Goal: Task Accomplishment & Management: Manage account settings

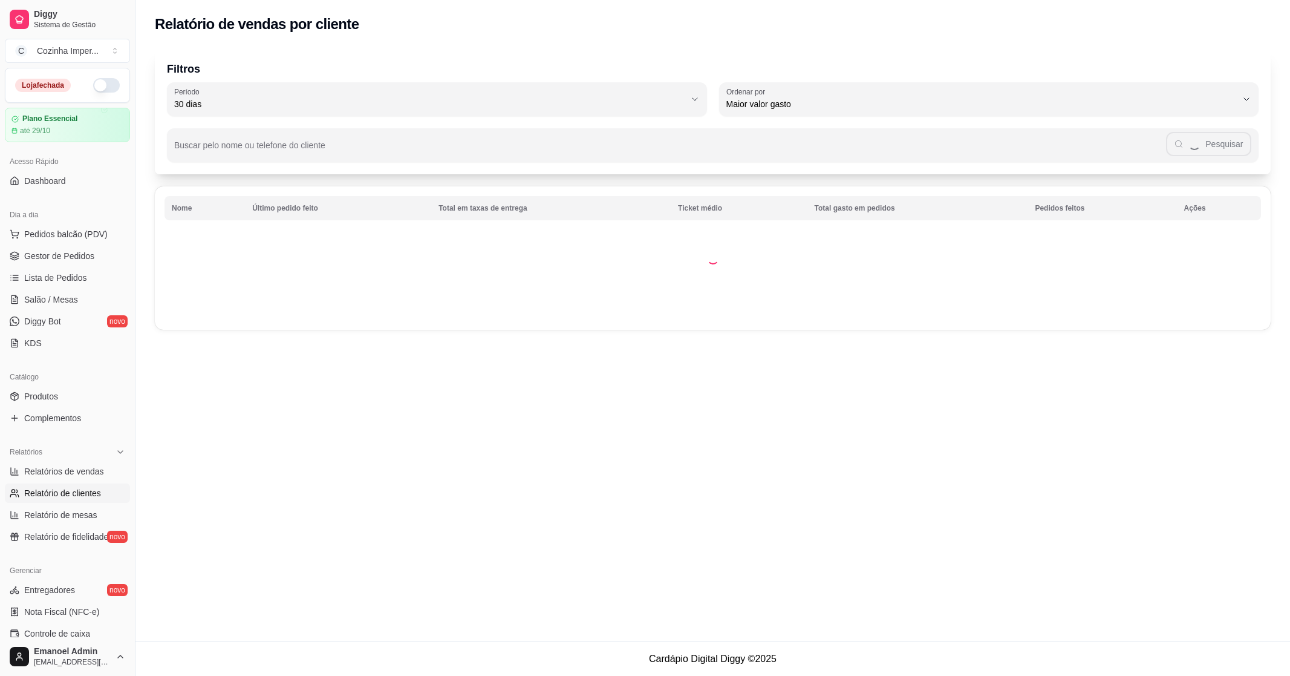
select select "30"
select select "HIGHEST_TOTAL_SPENT_WITH_ORDERS"
click at [80, 465] on span "Relatórios de vendas" at bounding box center [64, 471] width 80 height 12
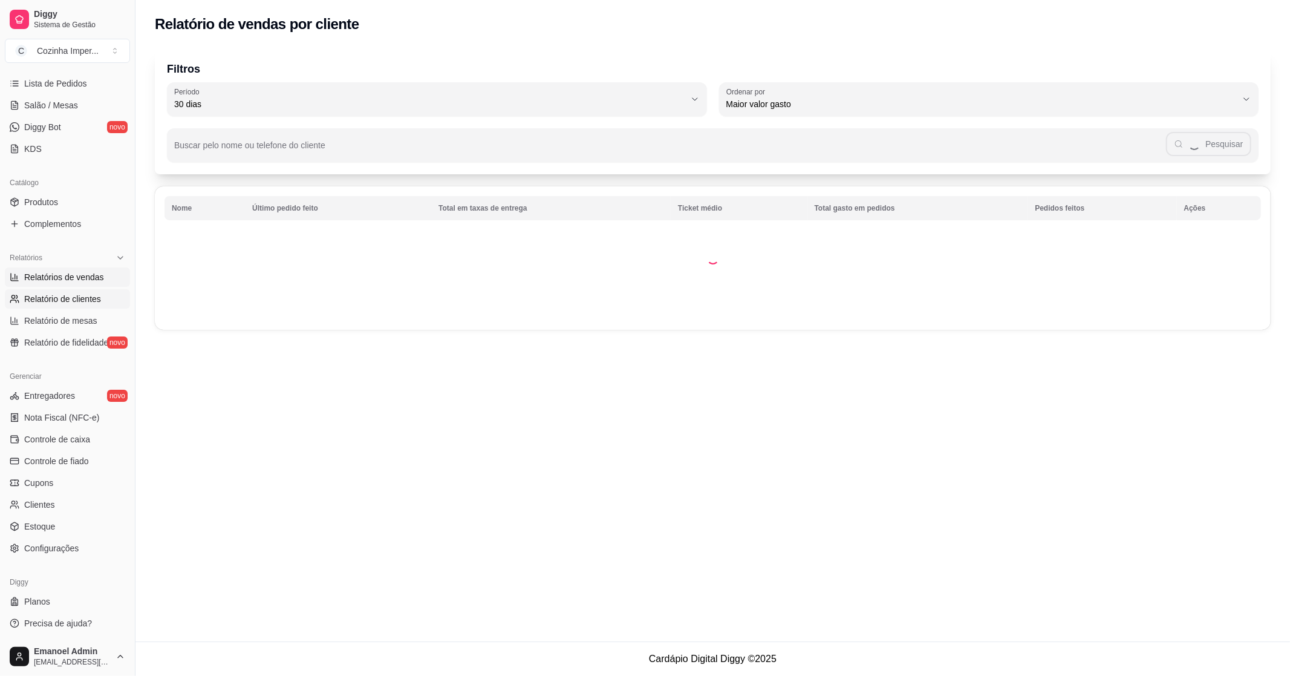
select select "ALL"
select select "0"
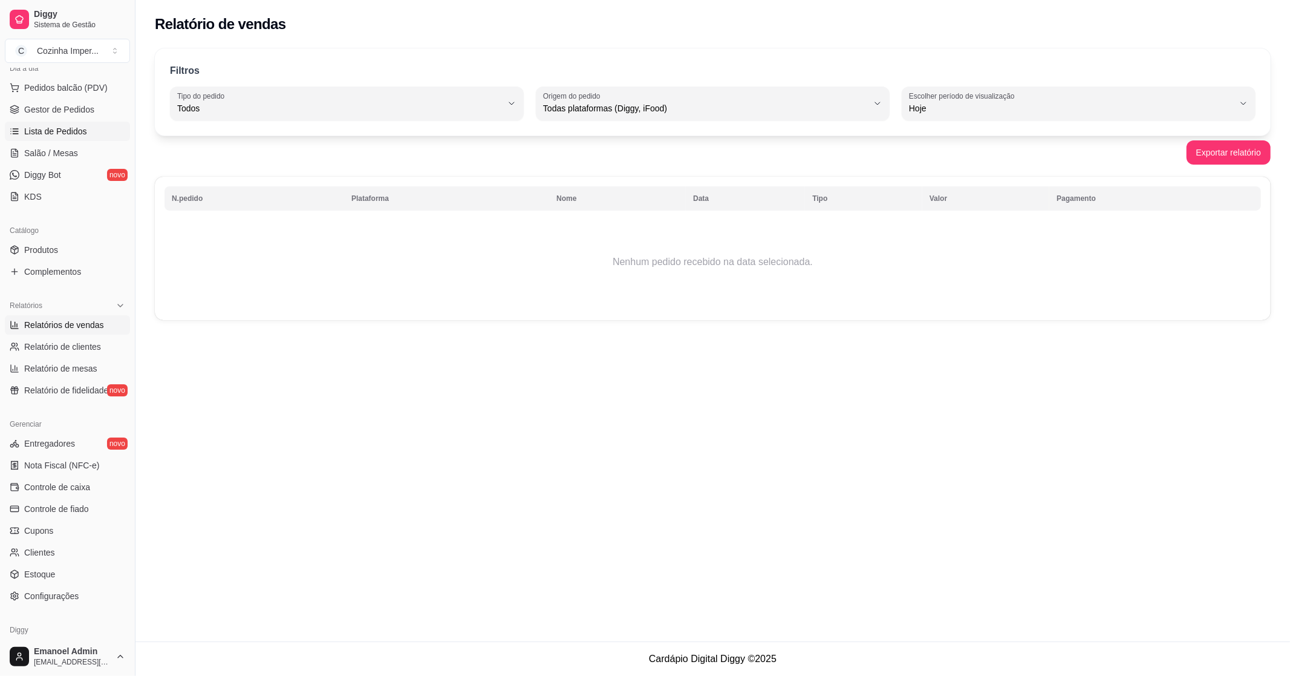
scroll to position [127, 0]
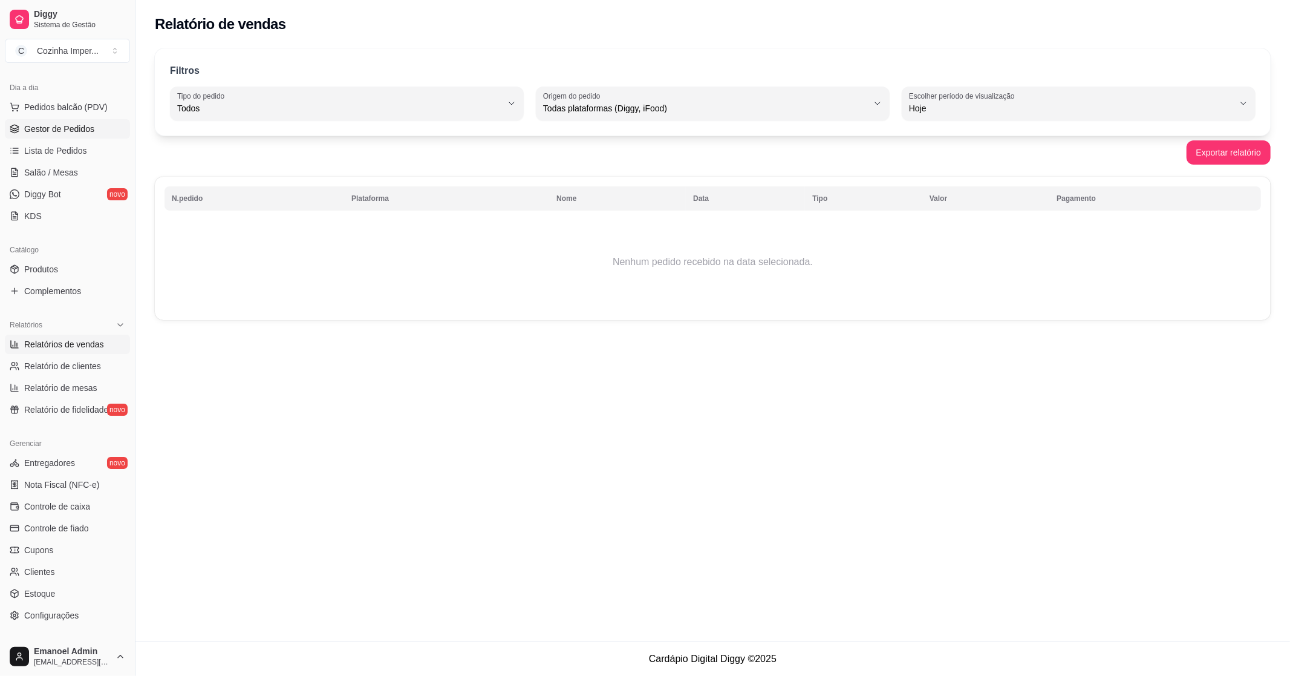
click at [87, 132] on span "Gestor de Pedidos" at bounding box center [59, 129] width 70 height 12
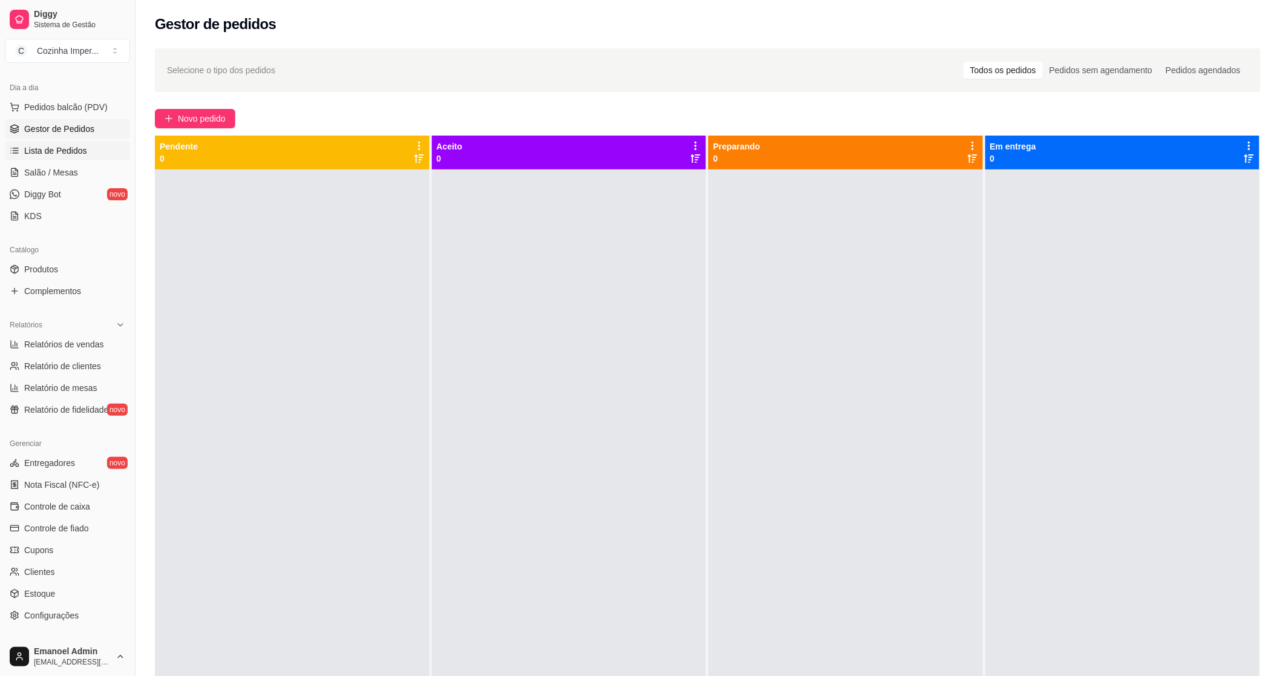
click at [80, 154] on span "Lista de Pedidos" at bounding box center [55, 151] width 63 height 12
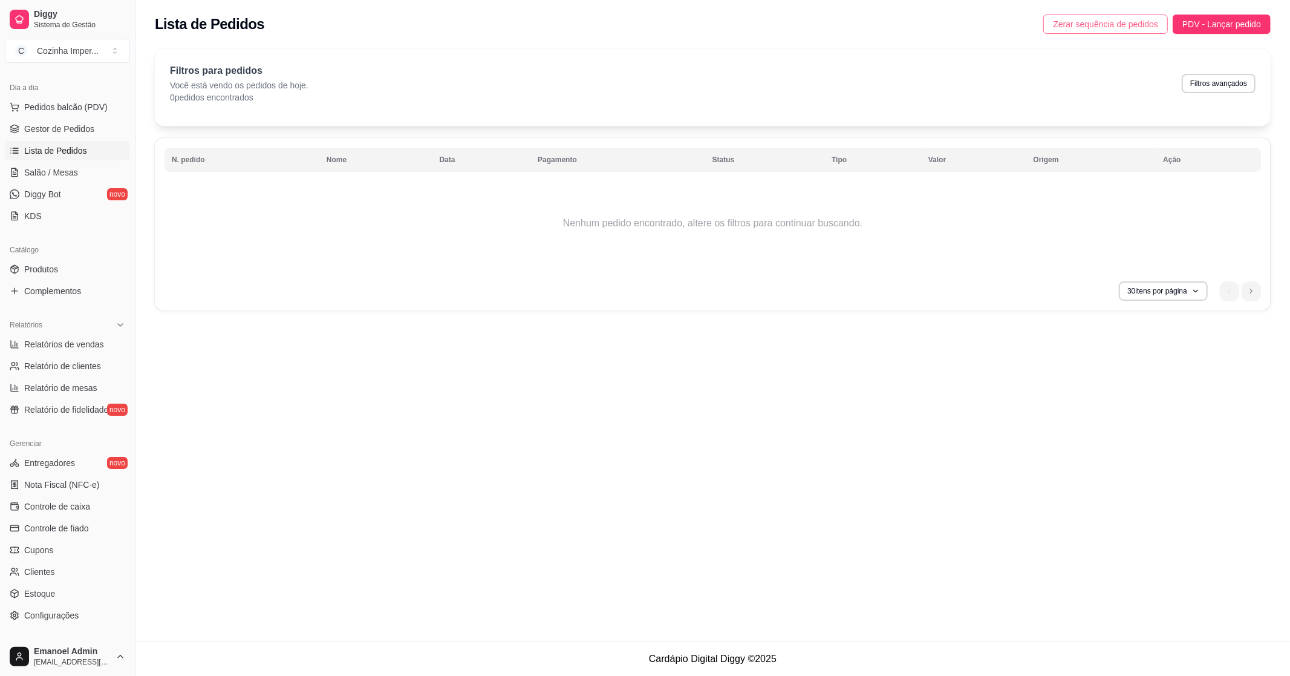
click at [1048, 27] on button "Zerar sequência de pedidos" at bounding box center [1106, 24] width 125 height 19
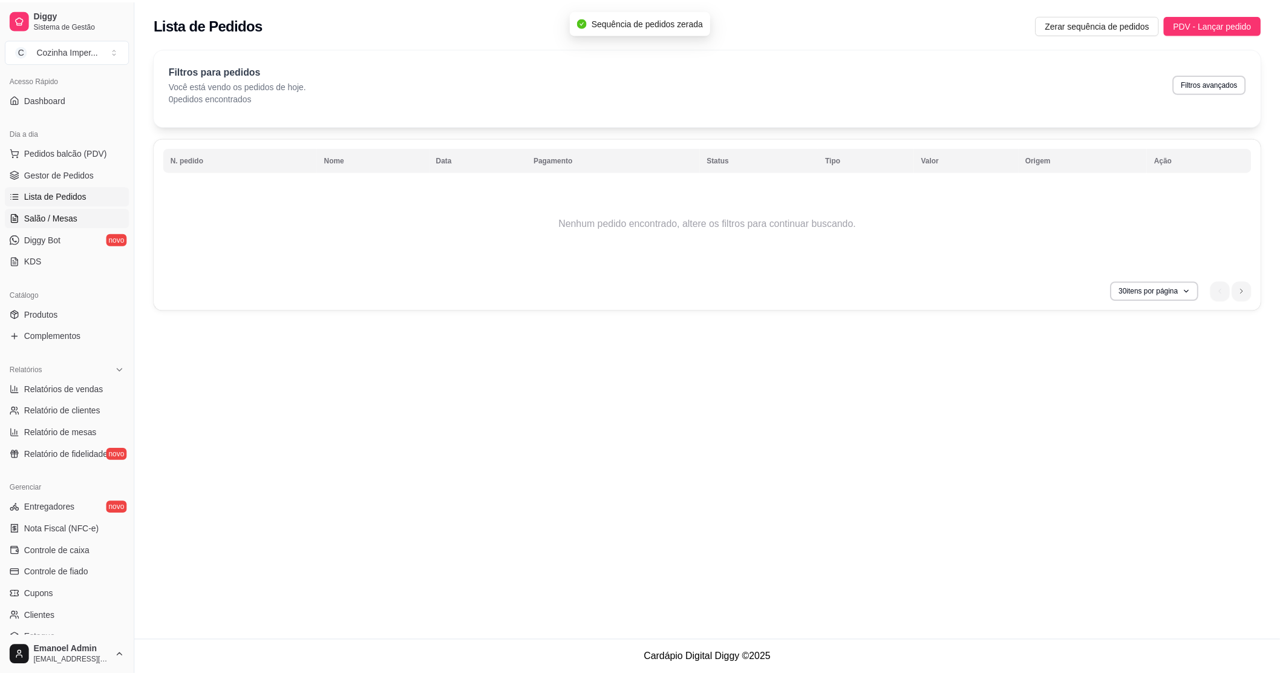
scroll to position [59, 0]
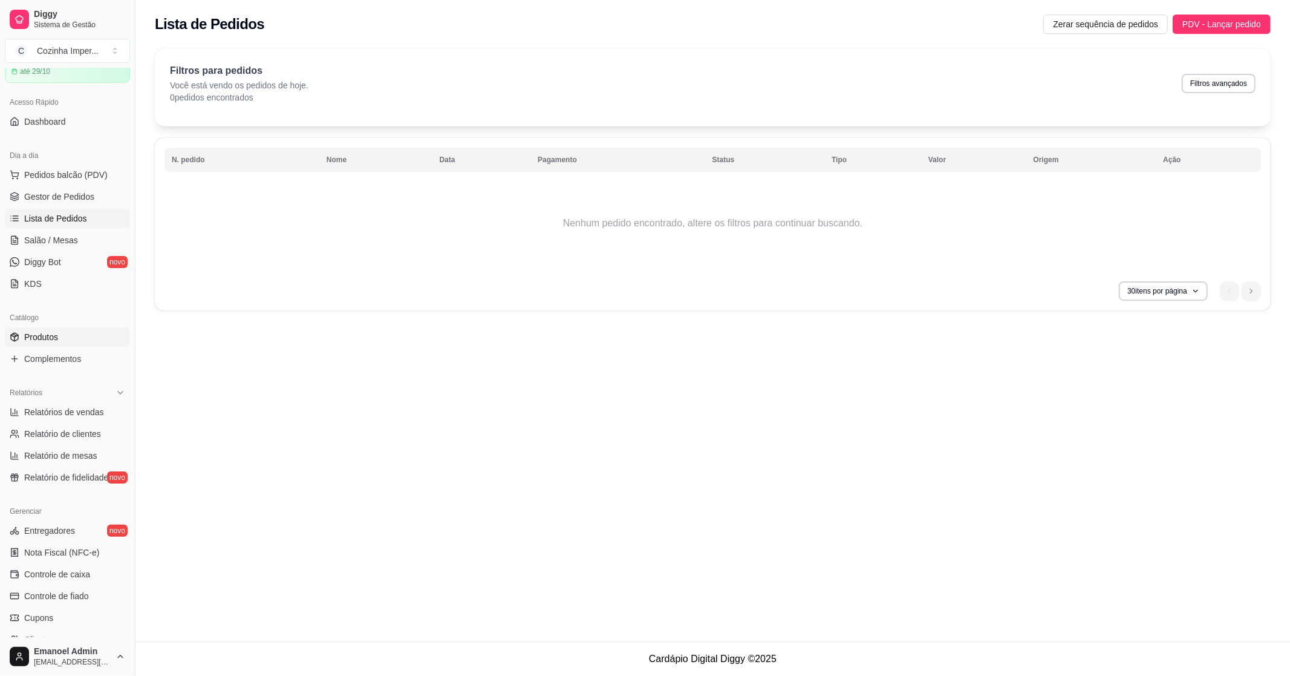
click at [45, 335] on span "Produtos" at bounding box center [41, 337] width 34 height 12
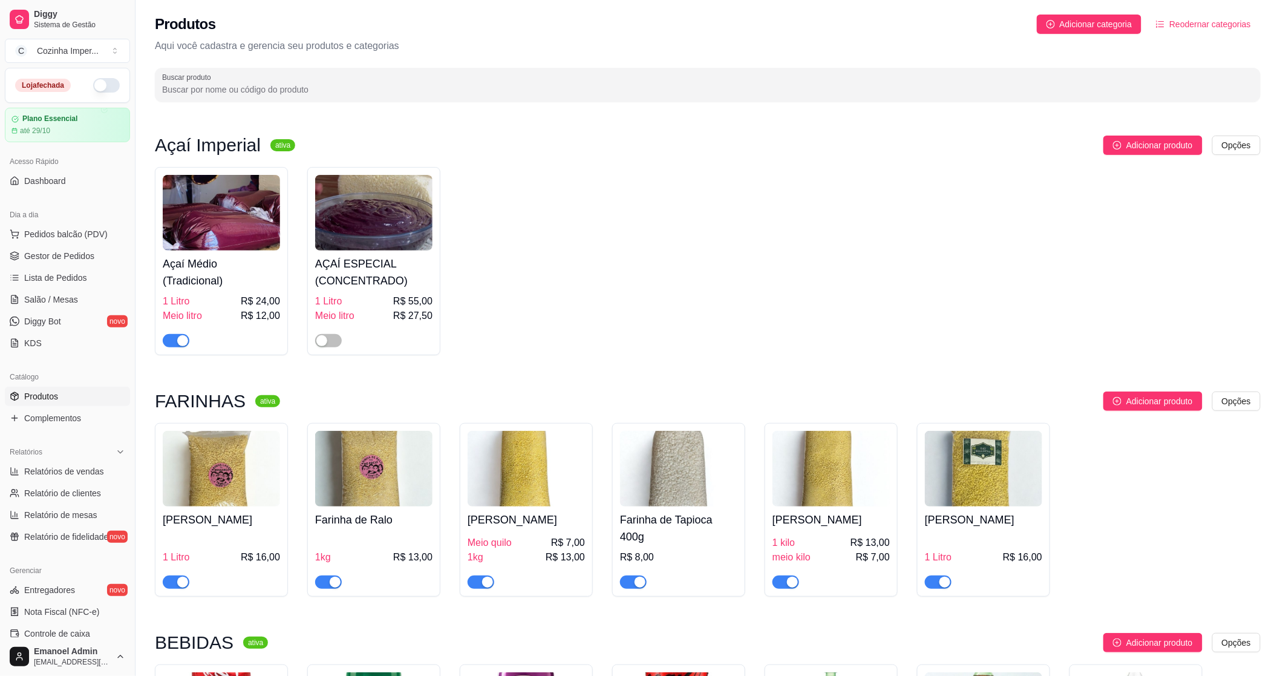
click at [93, 86] on button "button" at bounding box center [106, 85] width 27 height 15
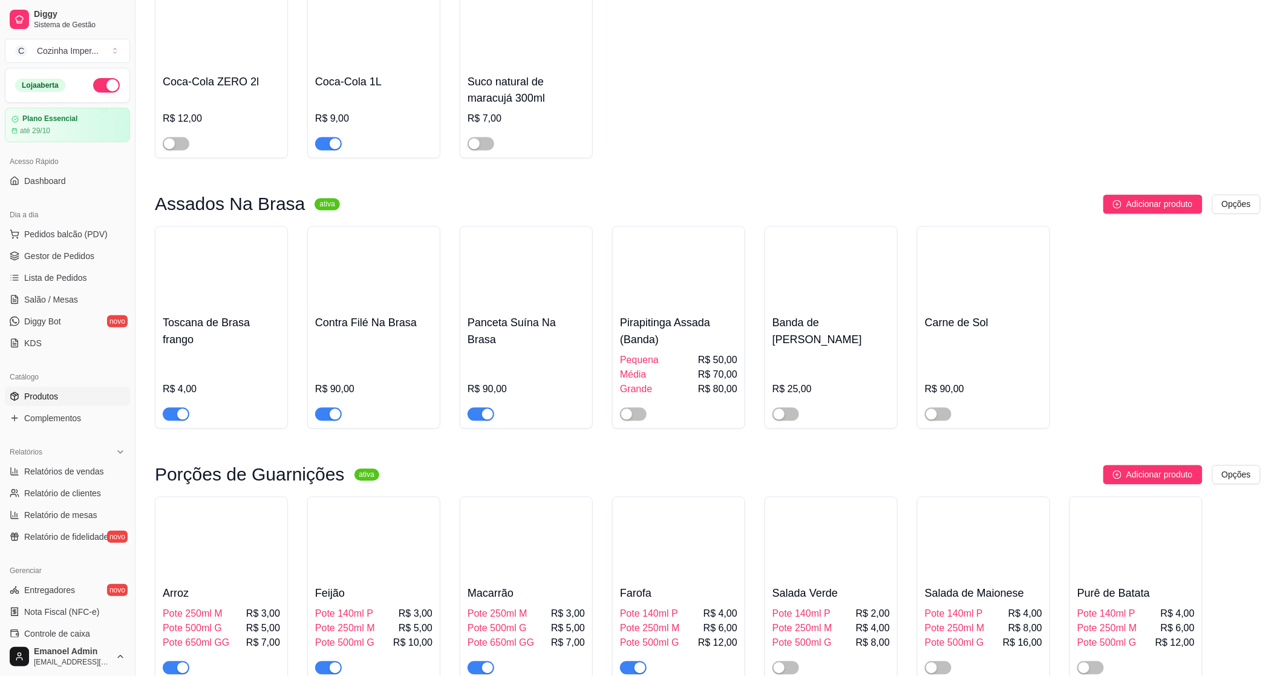
scroll to position [874, 0]
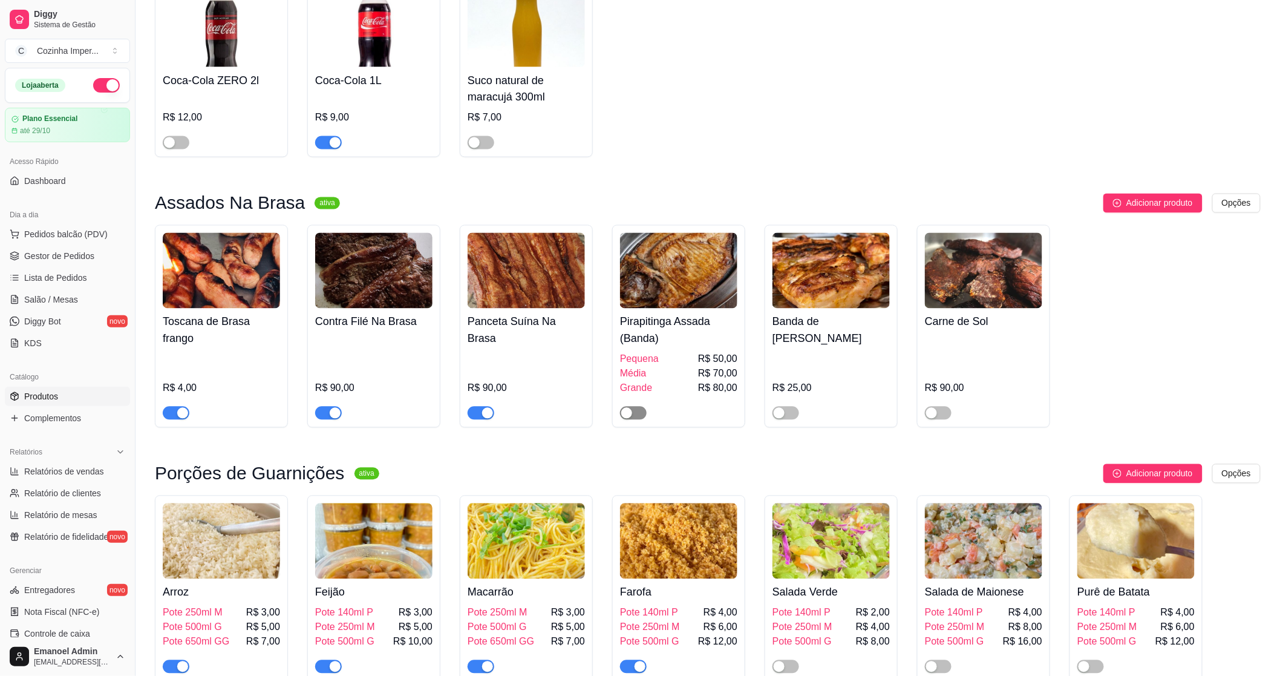
click at [639, 407] on span "button" at bounding box center [633, 413] width 27 height 13
click at [777, 408] on div "button" at bounding box center [779, 413] width 11 height 11
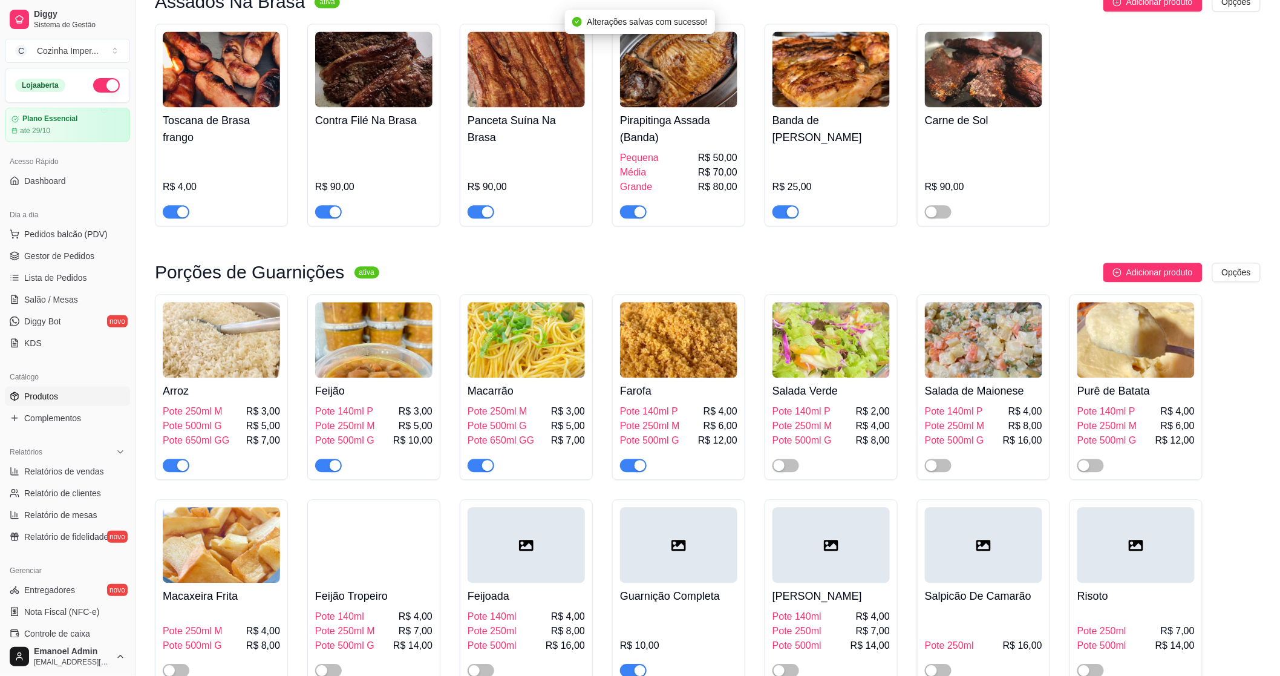
scroll to position [1142, 0]
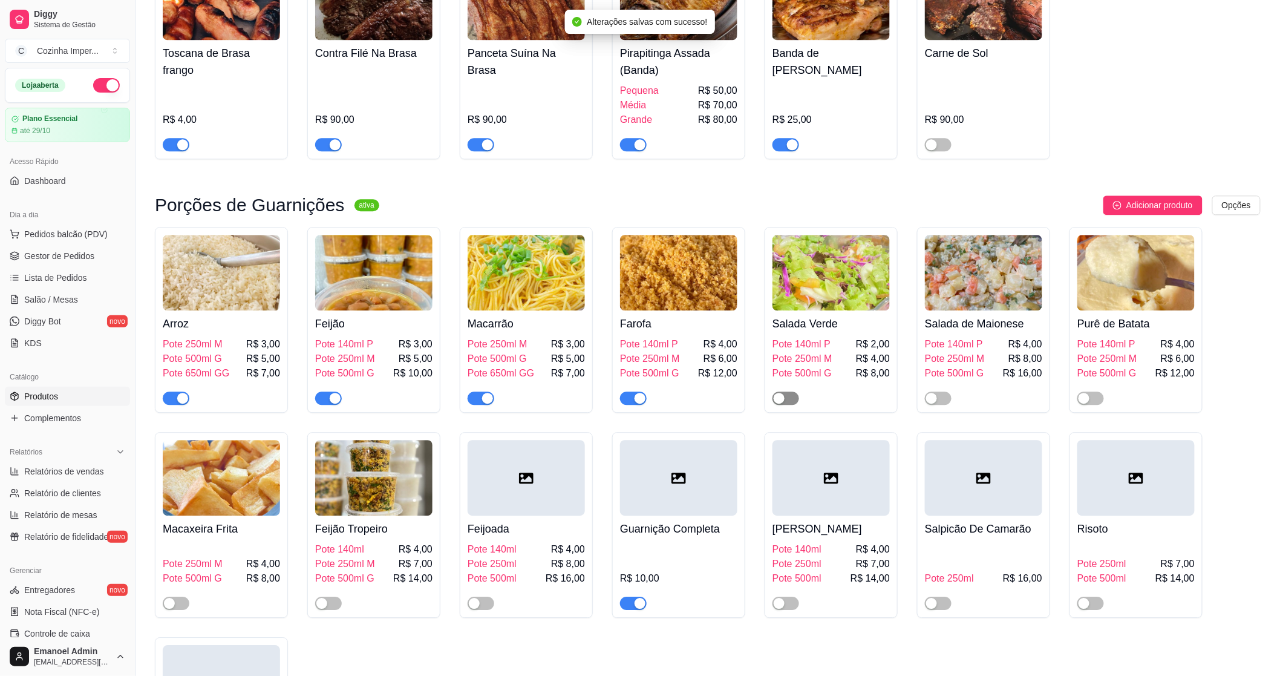
click at [782, 393] on div "button" at bounding box center [779, 398] width 11 height 11
click at [925, 391] on span "button" at bounding box center [938, 397] width 27 height 13
click at [1091, 391] on span "button" at bounding box center [1090, 397] width 27 height 13
click at [182, 596] on span "button" at bounding box center [176, 602] width 27 height 13
click at [324, 598] on div "button" at bounding box center [321, 603] width 11 height 11
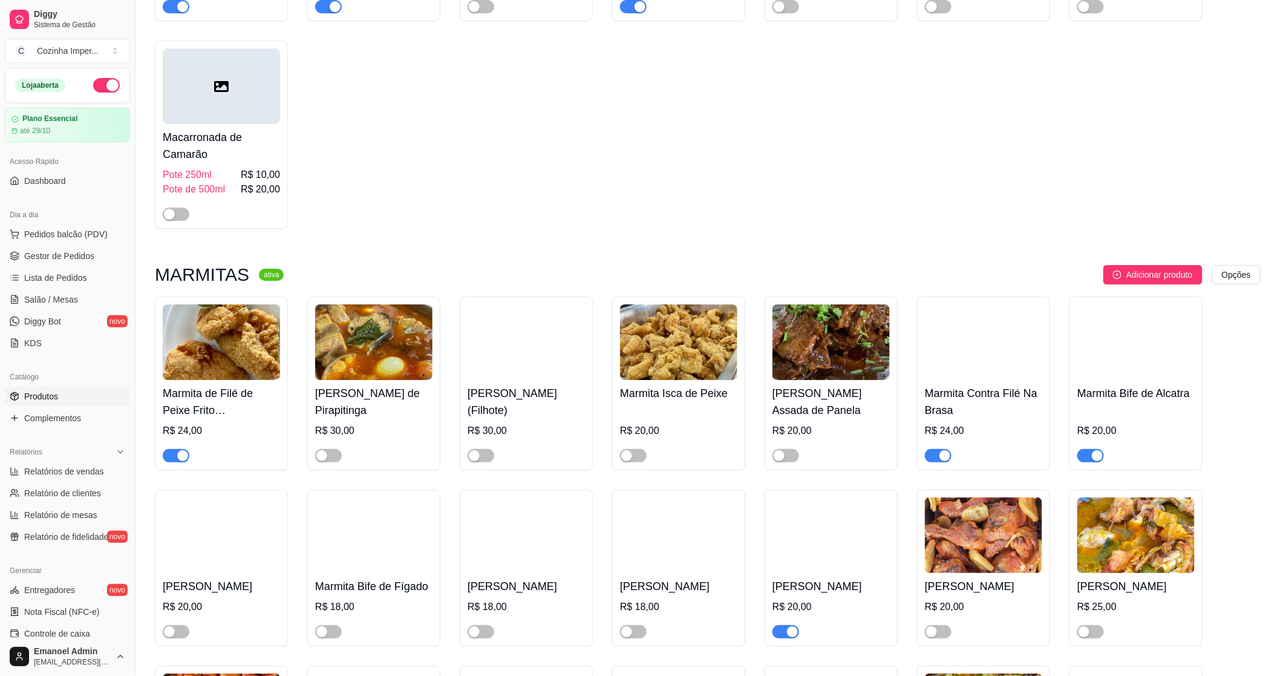
scroll to position [1815, 0]
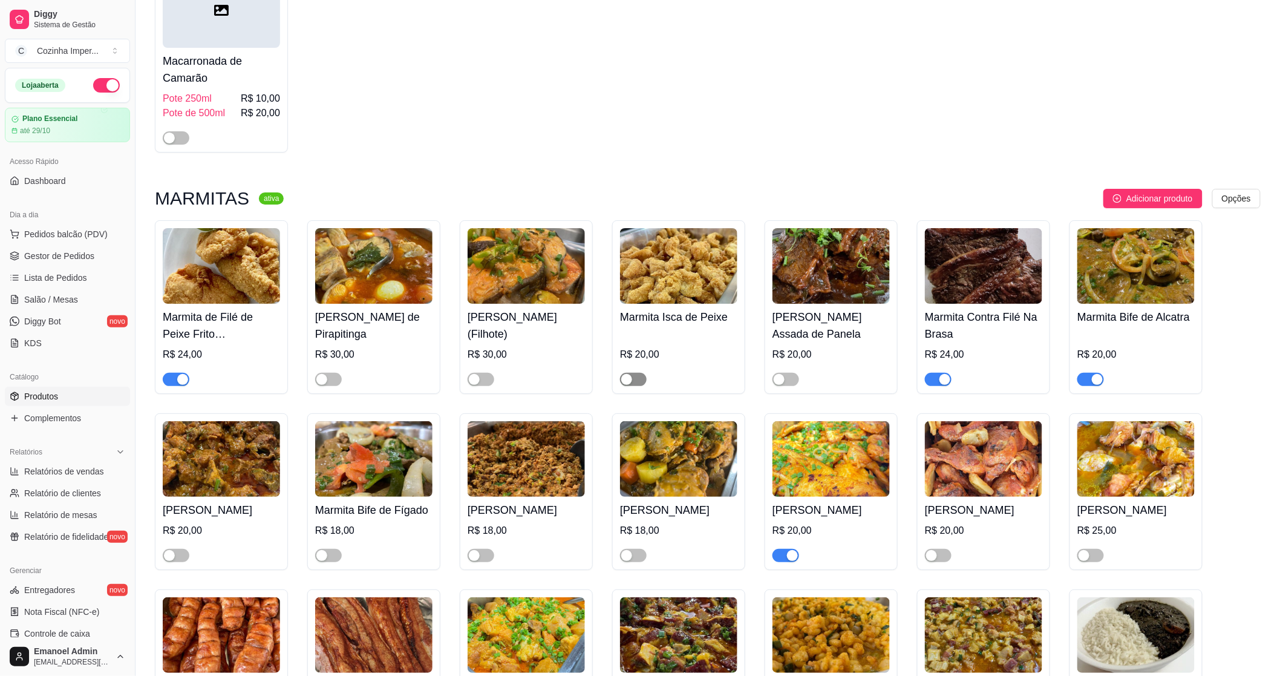
click at [631, 374] on div "button" at bounding box center [626, 379] width 11 height 11
click at [783, 374] on div "button" at bounding box center [779, 379] width 11 height 11
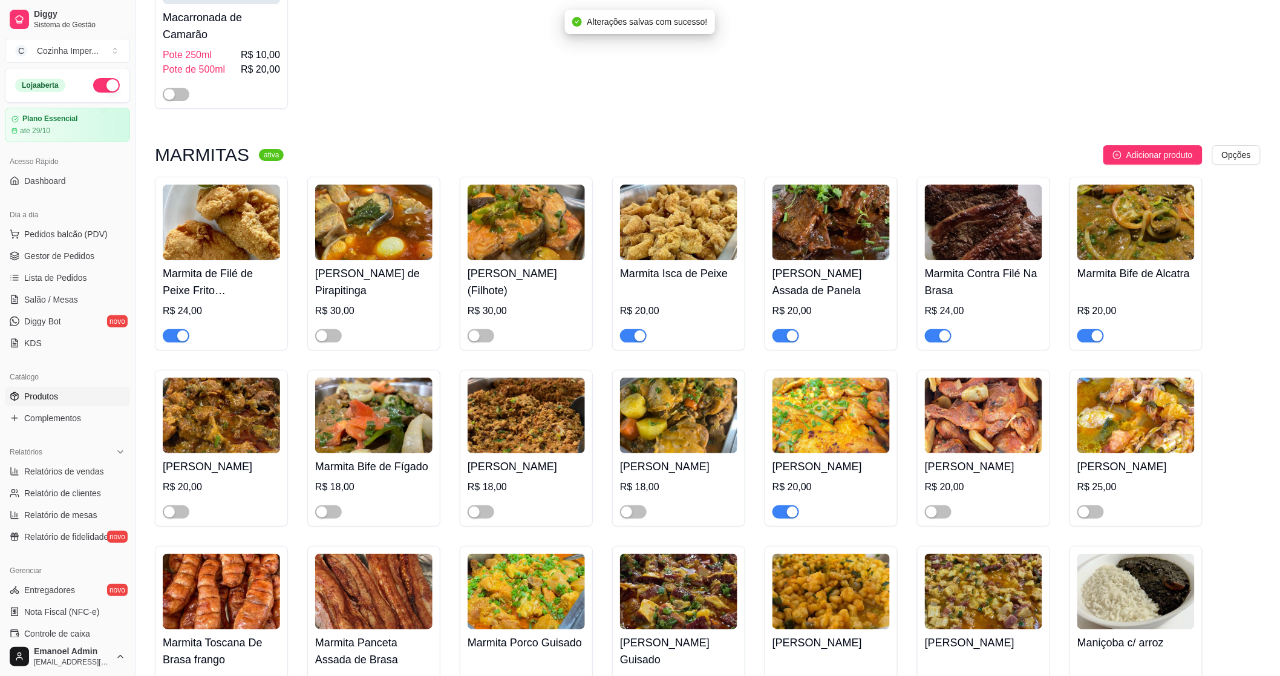
scroll to position [1882, 0]
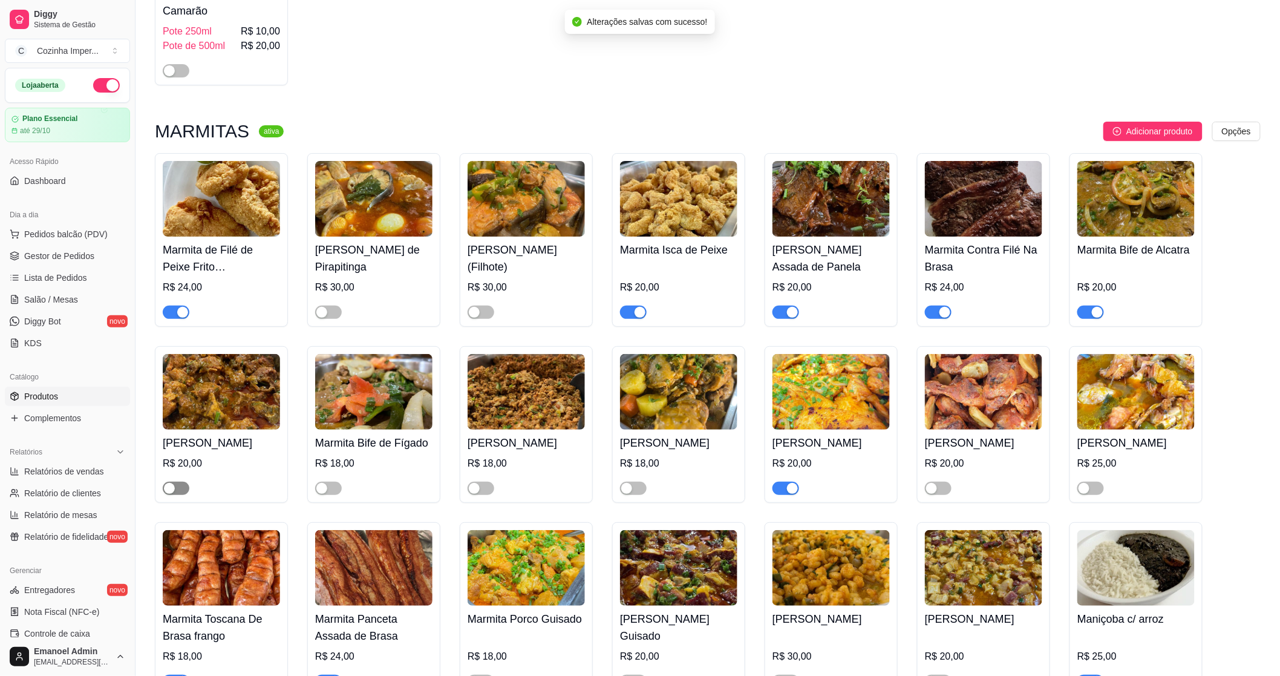
click at [174, 494] on div "button" at bounding box center [169, 488] width 11 height 11
click at [474, 491] on div "button" at bounding box center [474, 488] width 11 height 11
click at [324, 492] on div "button" at bounding box center [321, 488] width 11 height 11
click at [627, 494] on div "button" at bounding box center [626, 488] width 11 height 11
click at [933, 494] on div "button" at bounding box center [931, 488] width 11 height 11
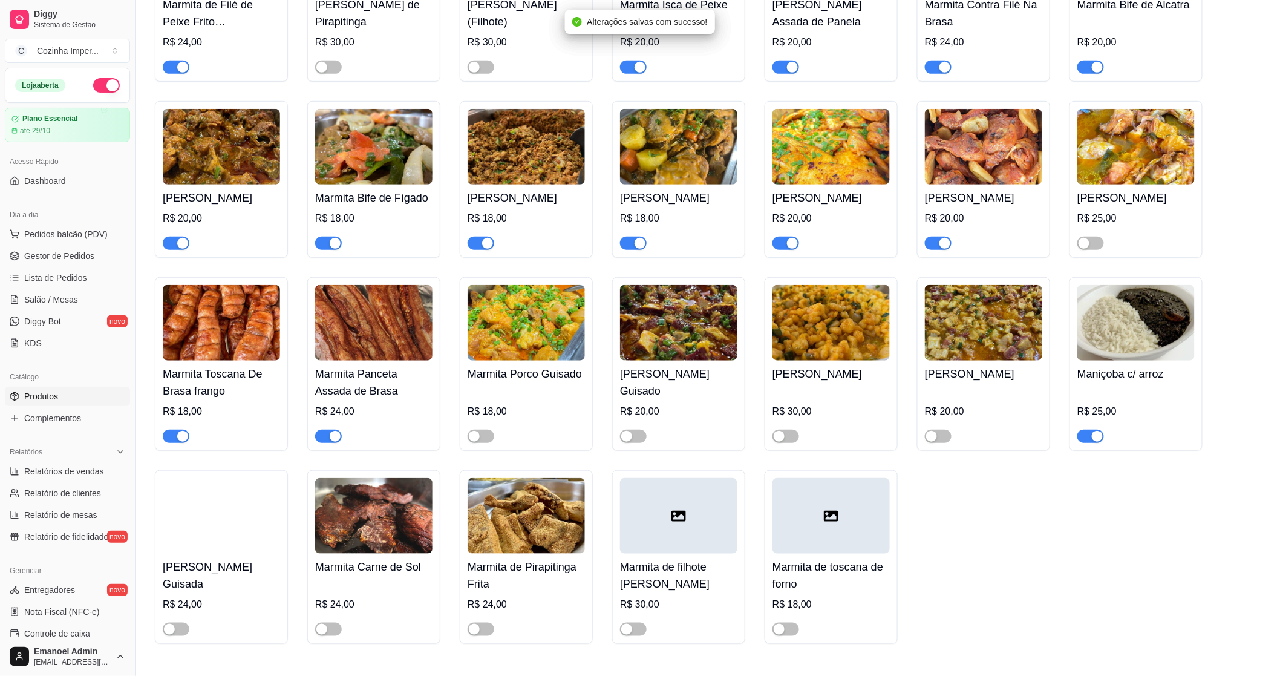
scroll to position [2151, 0]
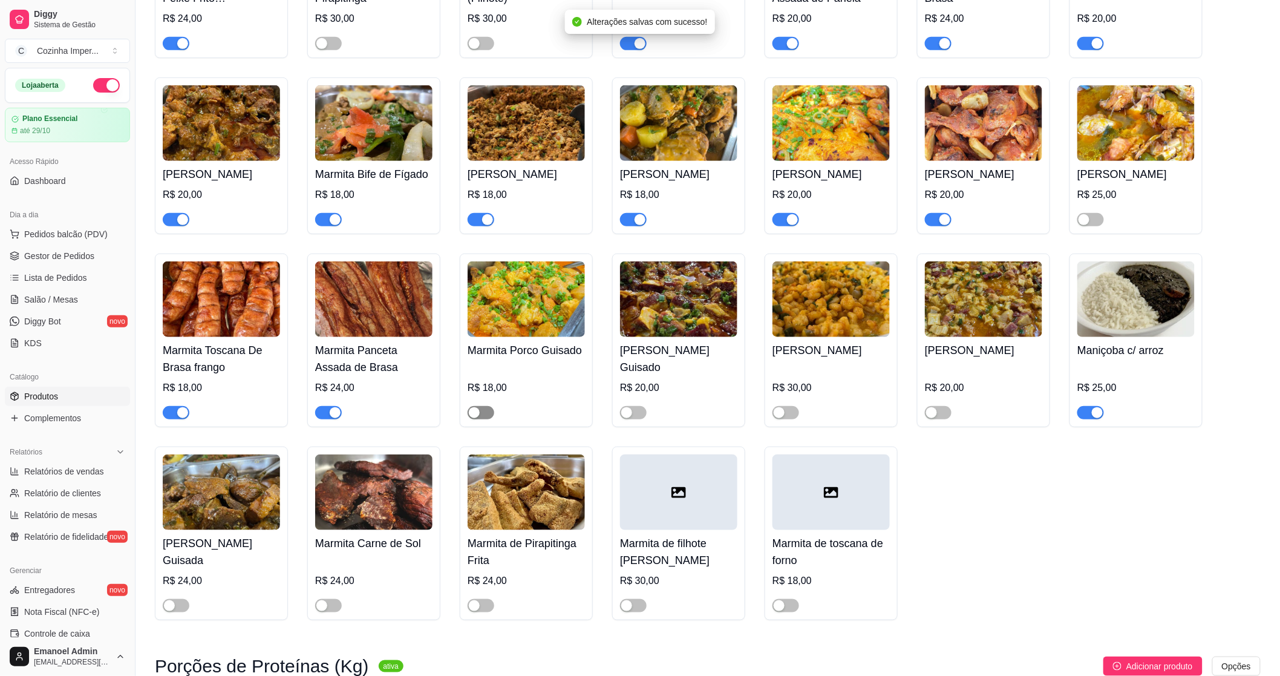
click at [468, 417] on span "button" at bounding box center [481, 412] width 27 height 13
click at [782, 418] on div "button" at bounding box center [779, 412] width 11 height 11
click at [926, 418] on div "button" at bounding box center [931, 412] width 11 height 11
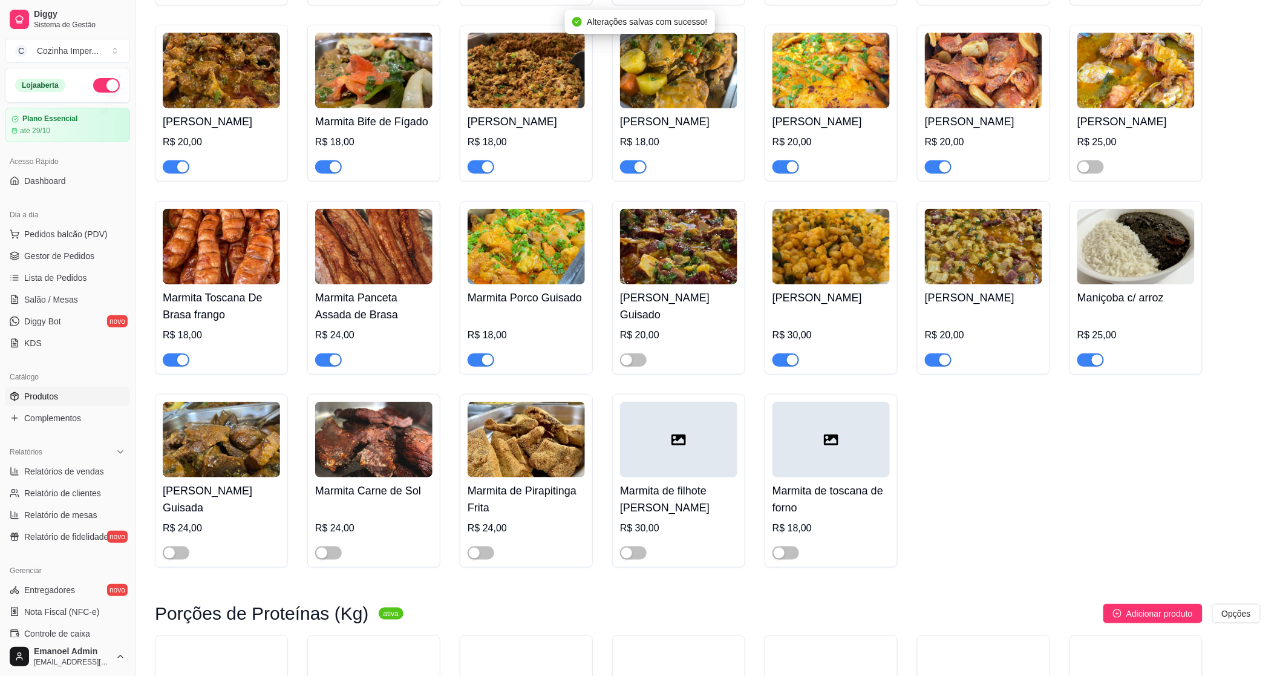
scroll to position [2218, 0]
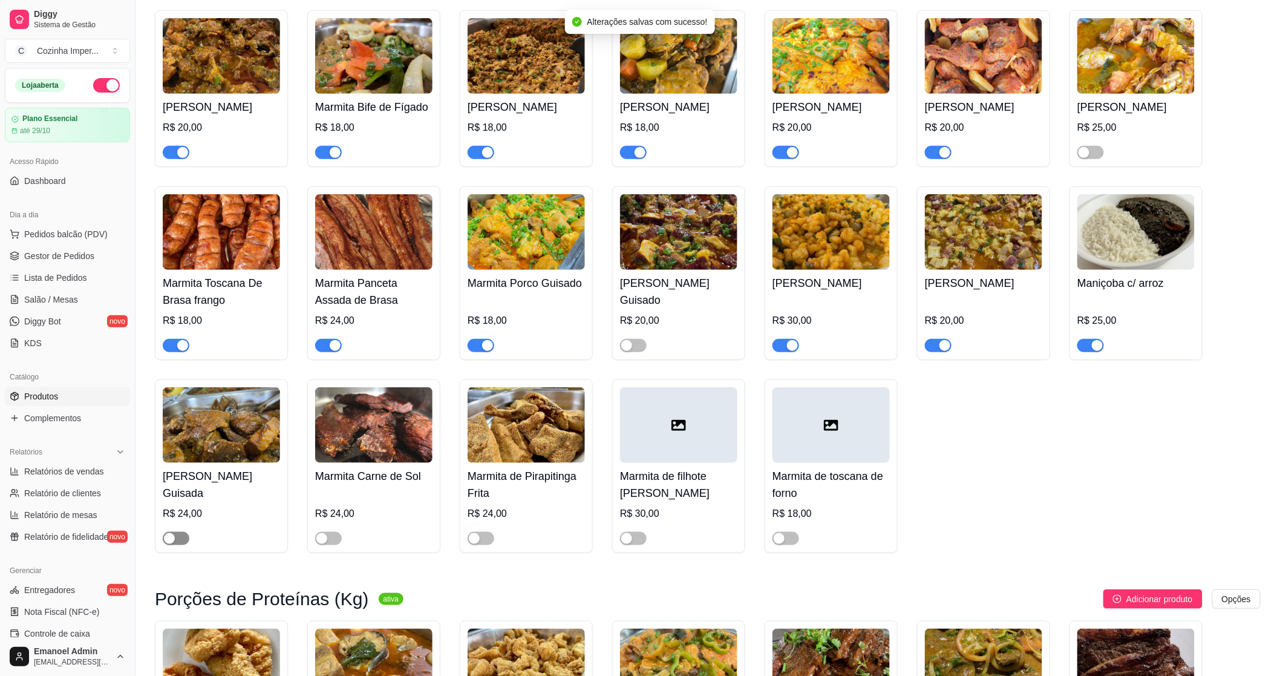
click at [177, 543] on span "button" at bounding box center [176, 538] width 27 height 13
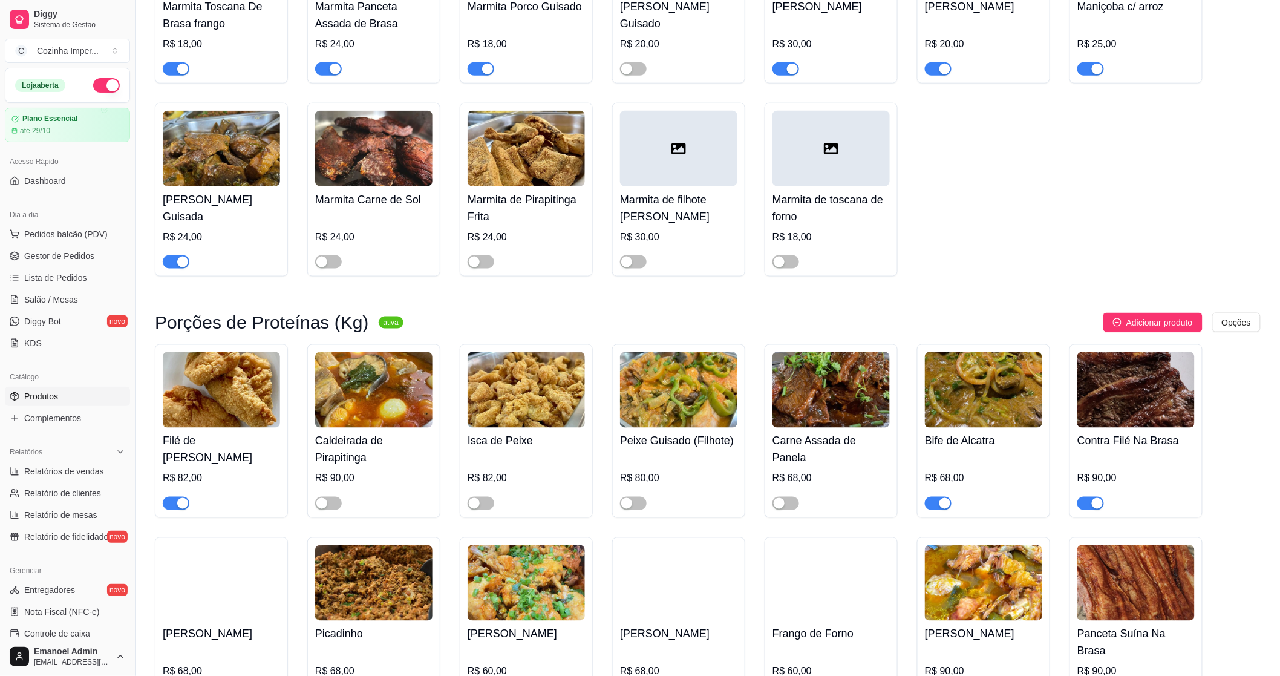
scroll to position [2621, 0]
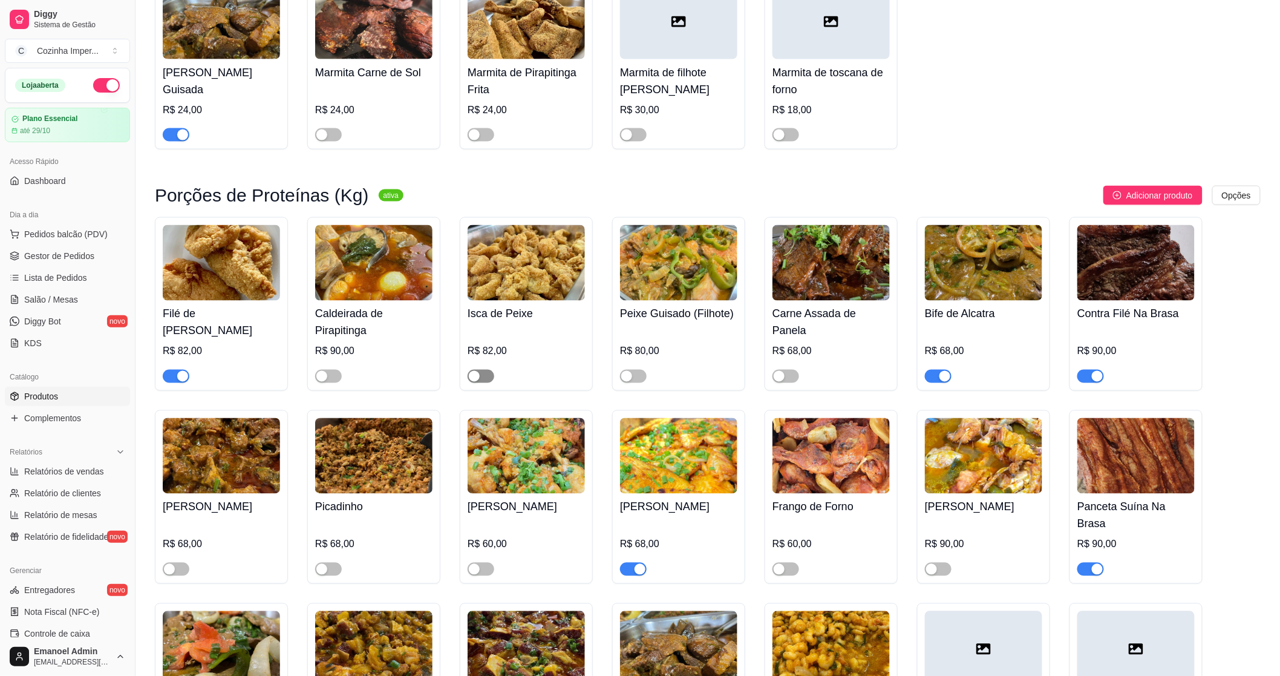
click at [477, 382] on div "button" at bounding box center [474, 376] width 11 height 11
click at [789, 378] on span "button" at bounding box center [786, 376] width 27 height 13
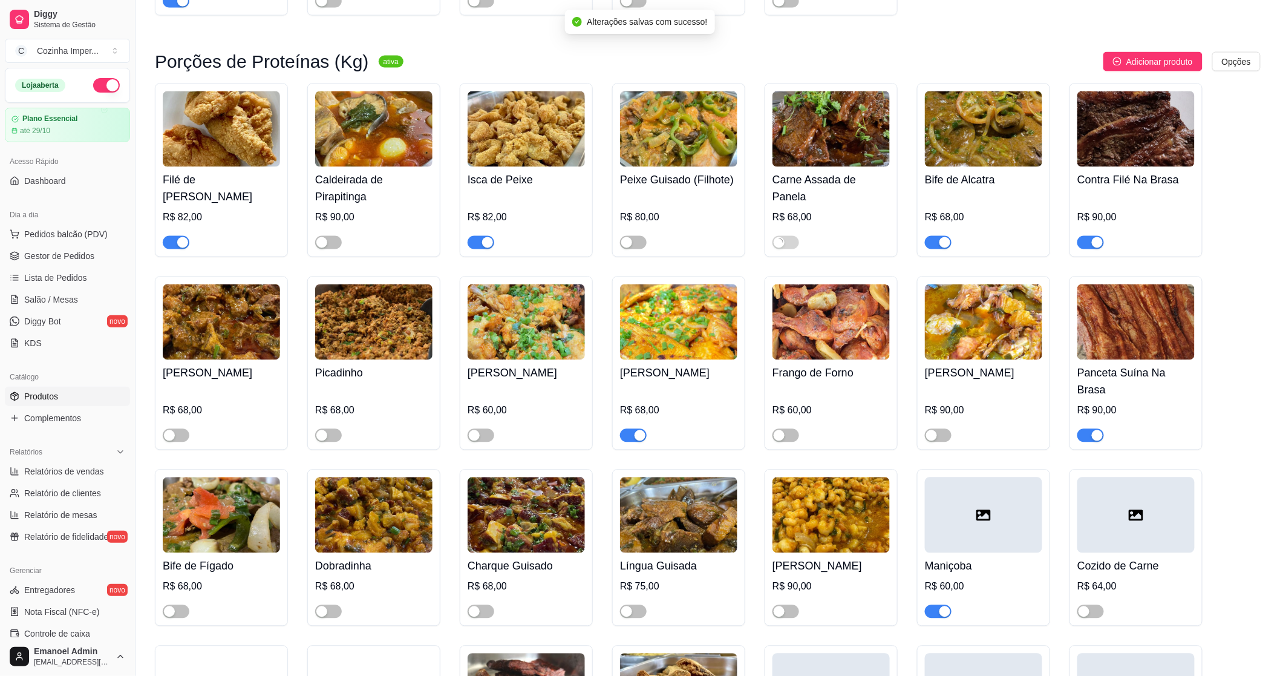
scroll to position [2756, 0]
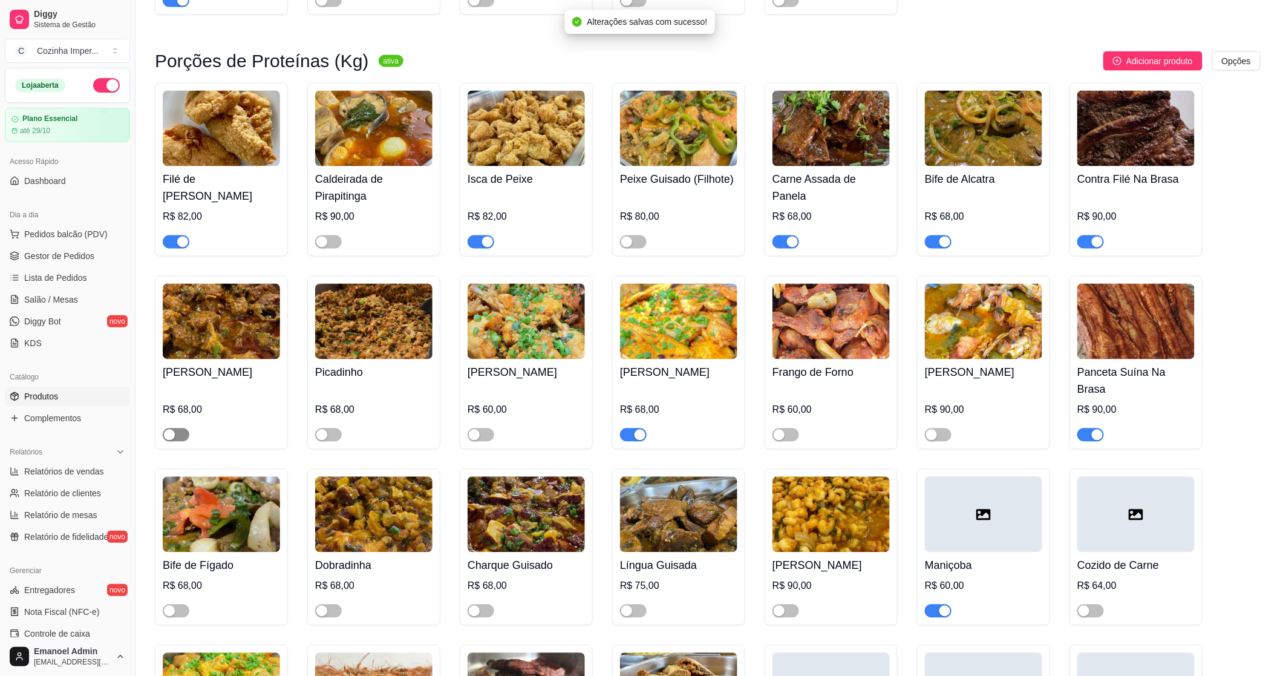
click at [179, 428] on span "button" at bounding box center [176, 434] width 27 height 13
drag, startPoint x: 325, startPoint y: 425, endPoint x: 341, endPoint y: 424, distance: 15.8
click at [325, 430] on div "button" at bounding box center [321, 435] width 11 height 11
click at [475, 430] on div "button" at bounding box center [474, 435] width 11 height 11
click at [776, 430] on div "button" at bounding box center [779, 435] width 11 height 11
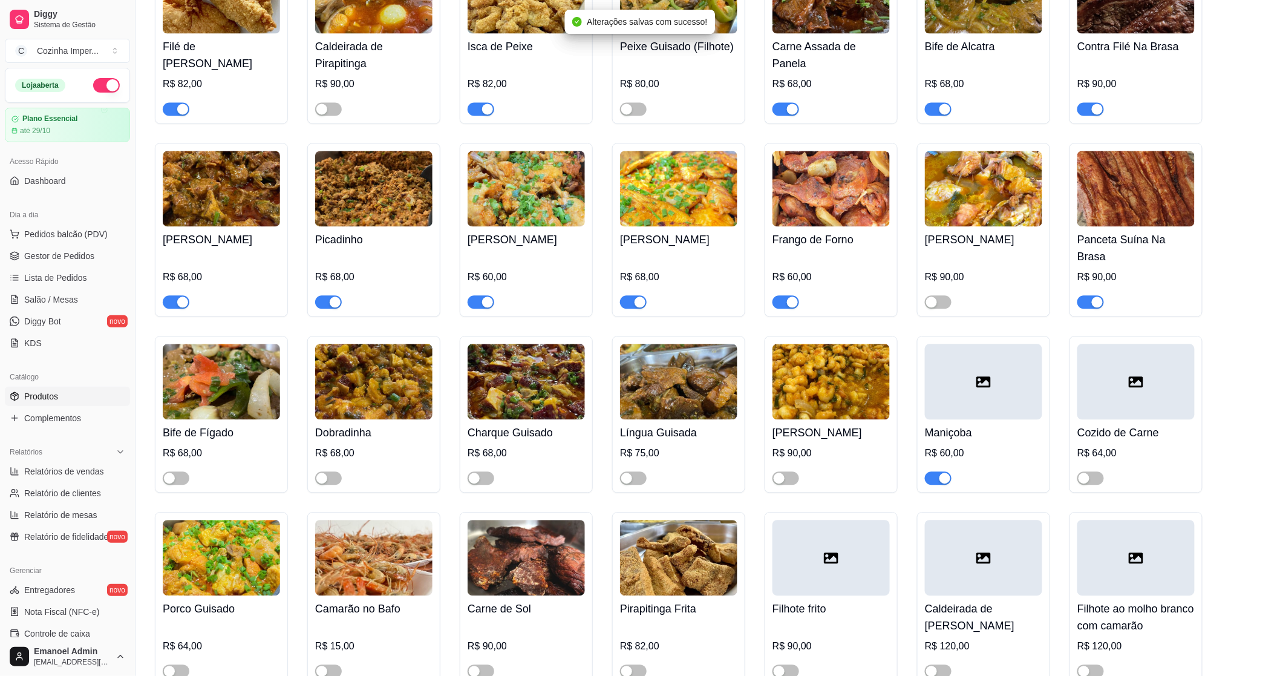
scroll to position [2890, 0]
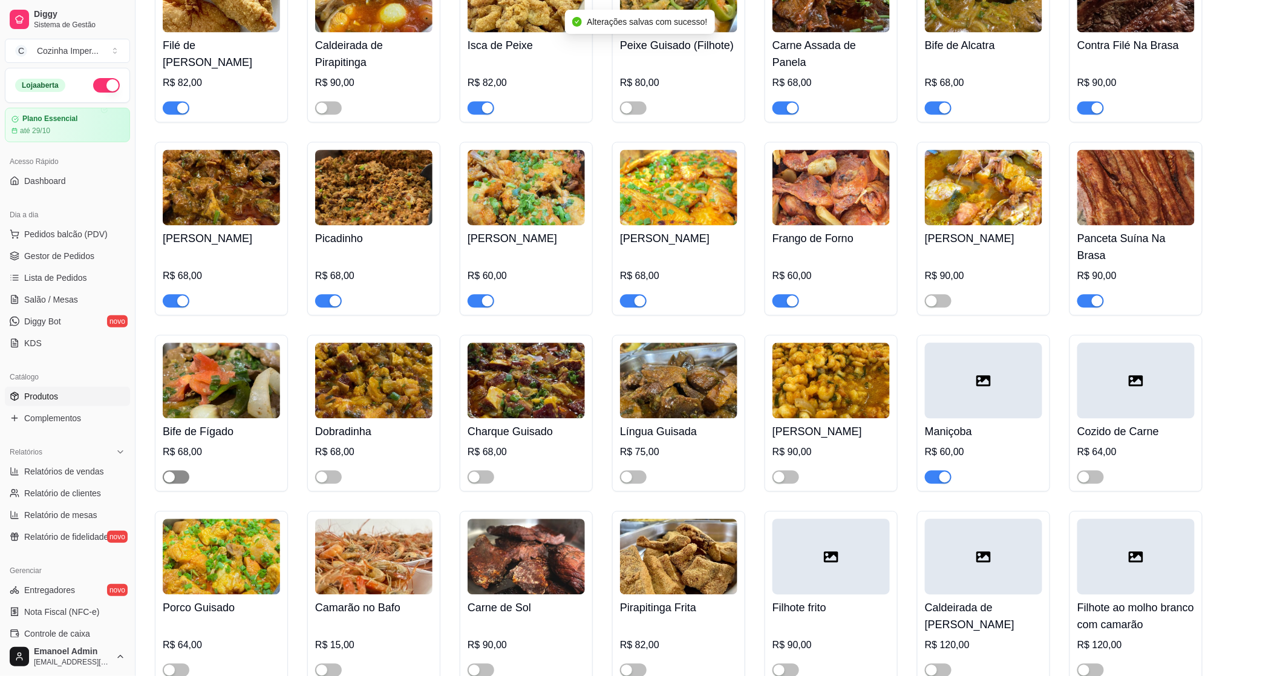
click at [179, 470] on span "button" at bounding box center [176, 476] width 27 height 13
click at [322, 471] on div "button" at bounding box center [321, 476] width 11 height 11
click at [783, 471] on div "button" at bounding box center [779, 476] width 11 height 11
click at [633, 472] on span "button" at bounding box center [633, 476] width 27 height 13
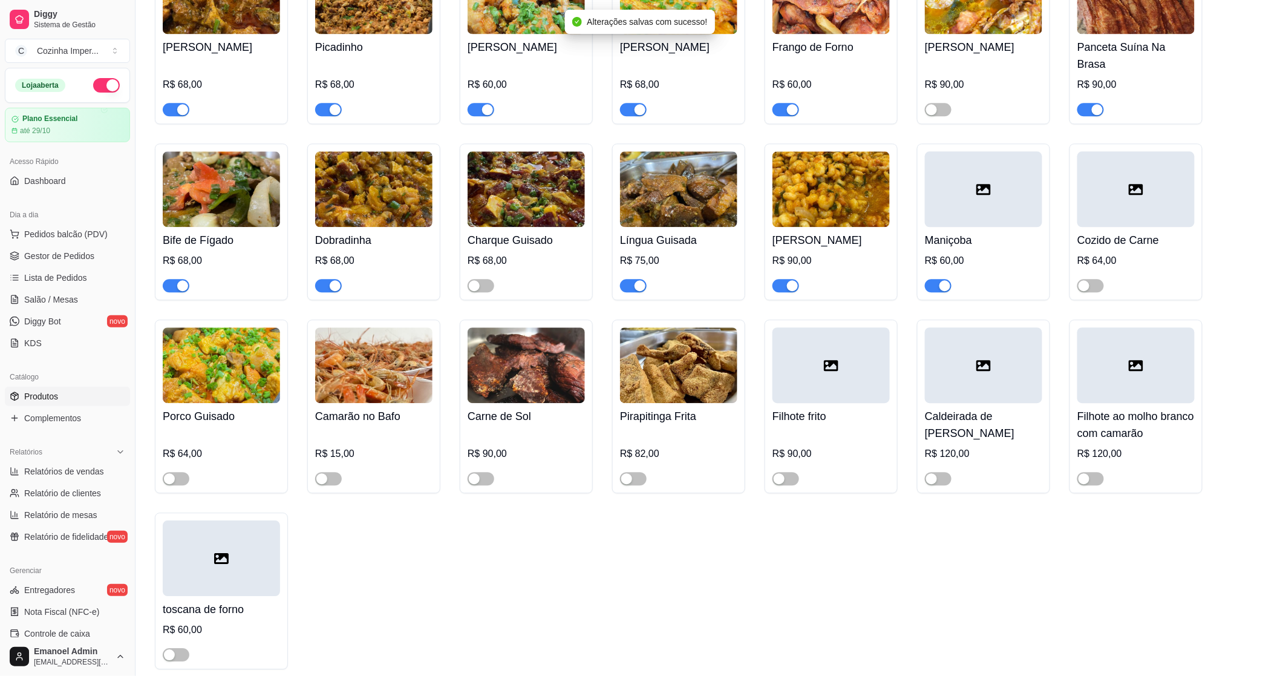
scroll to position [3159, 0]
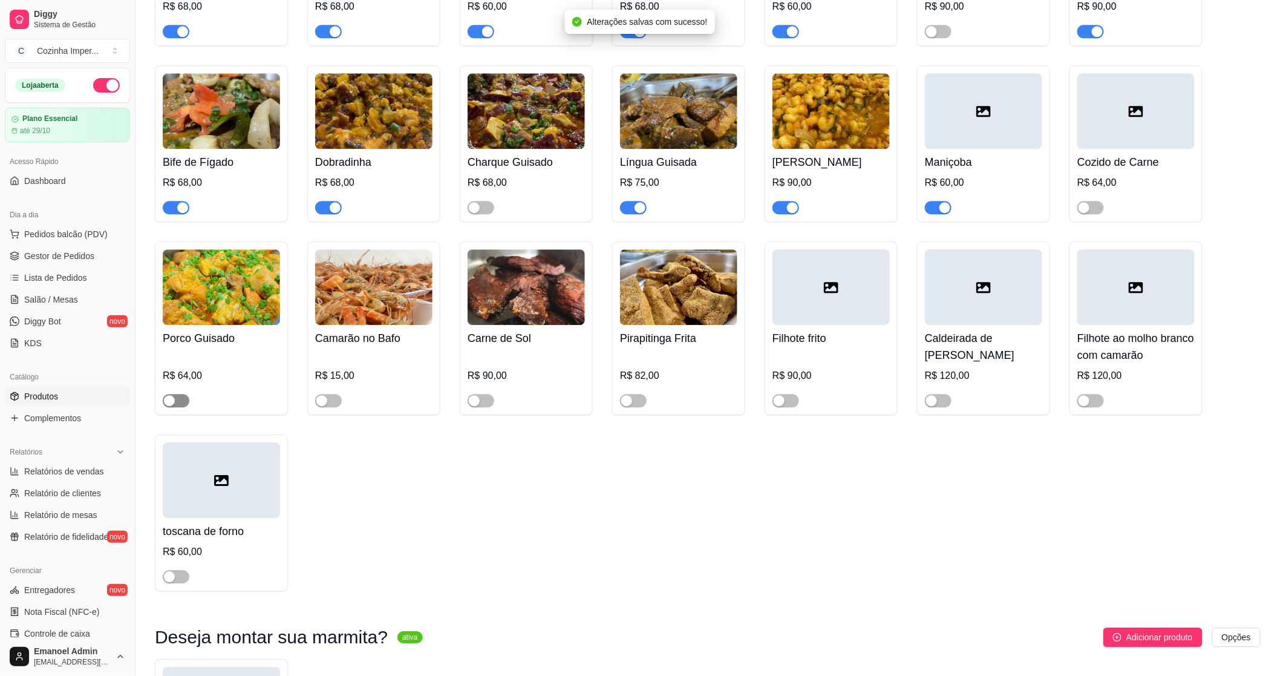
click at [186, 394] on span "button" at bounding box center [176, 400] width 27 height 13
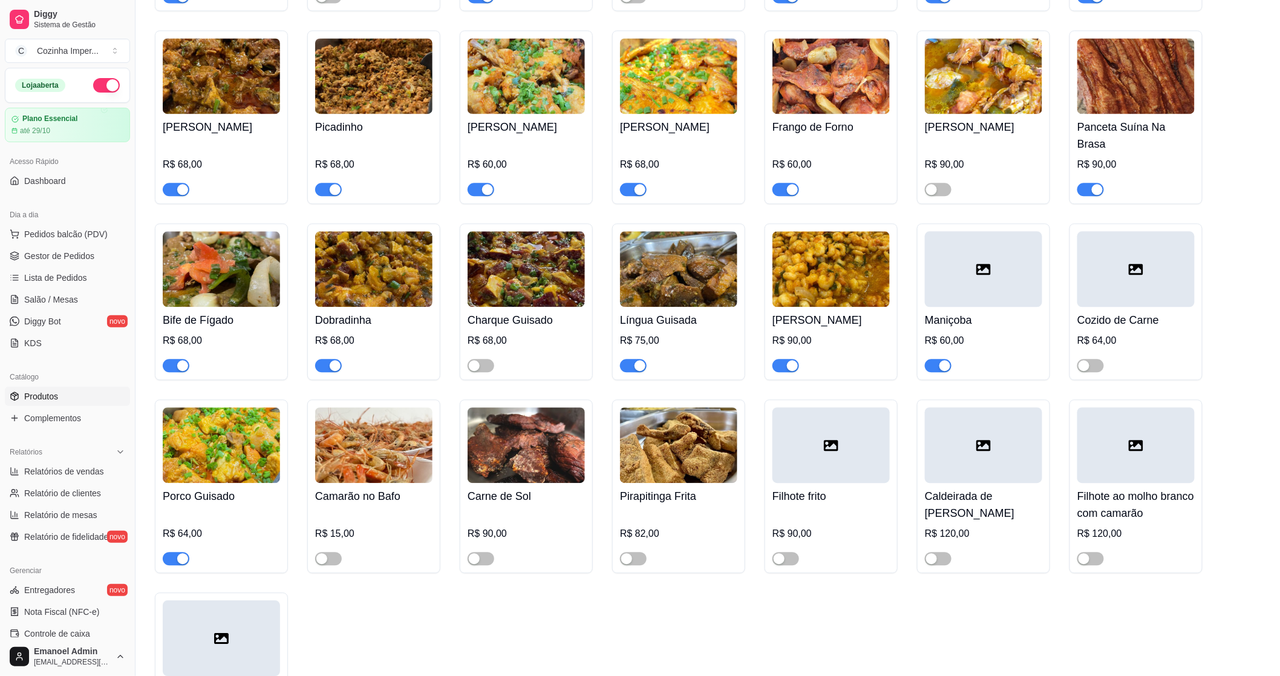
scroll to position [3025, 0]
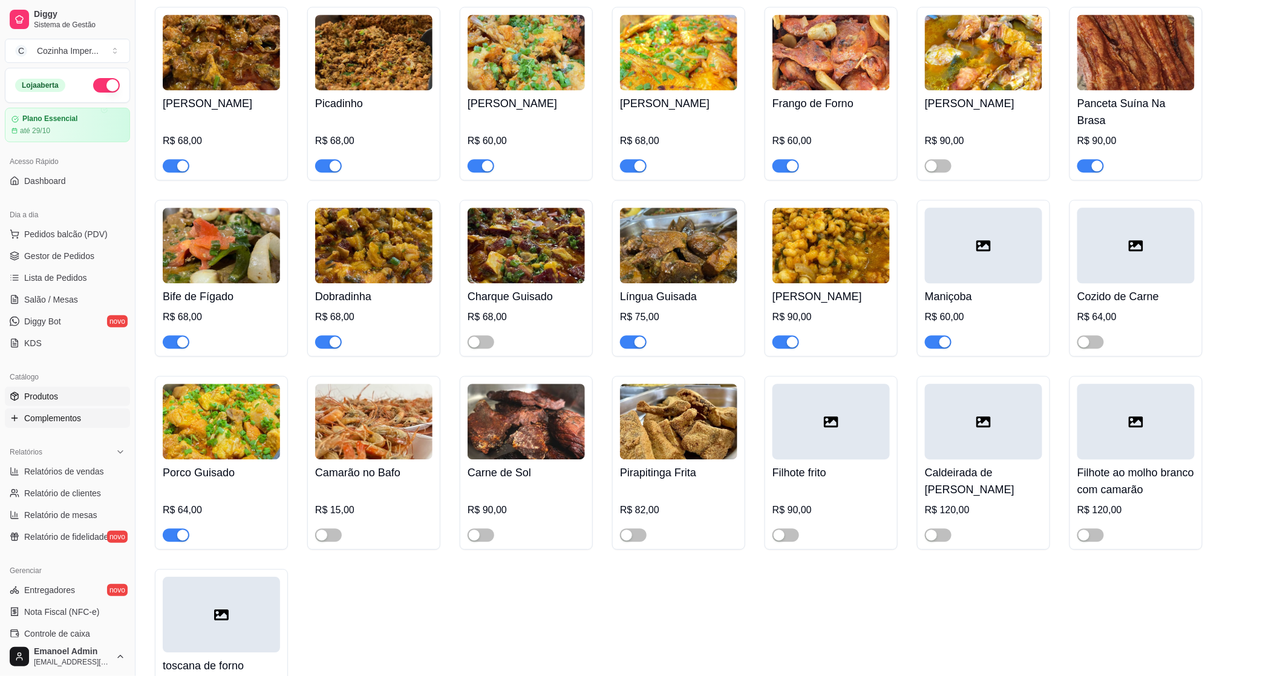
click at [58, 417] on span "Complementos" at bounding box center [52, 418] width 57 height 12
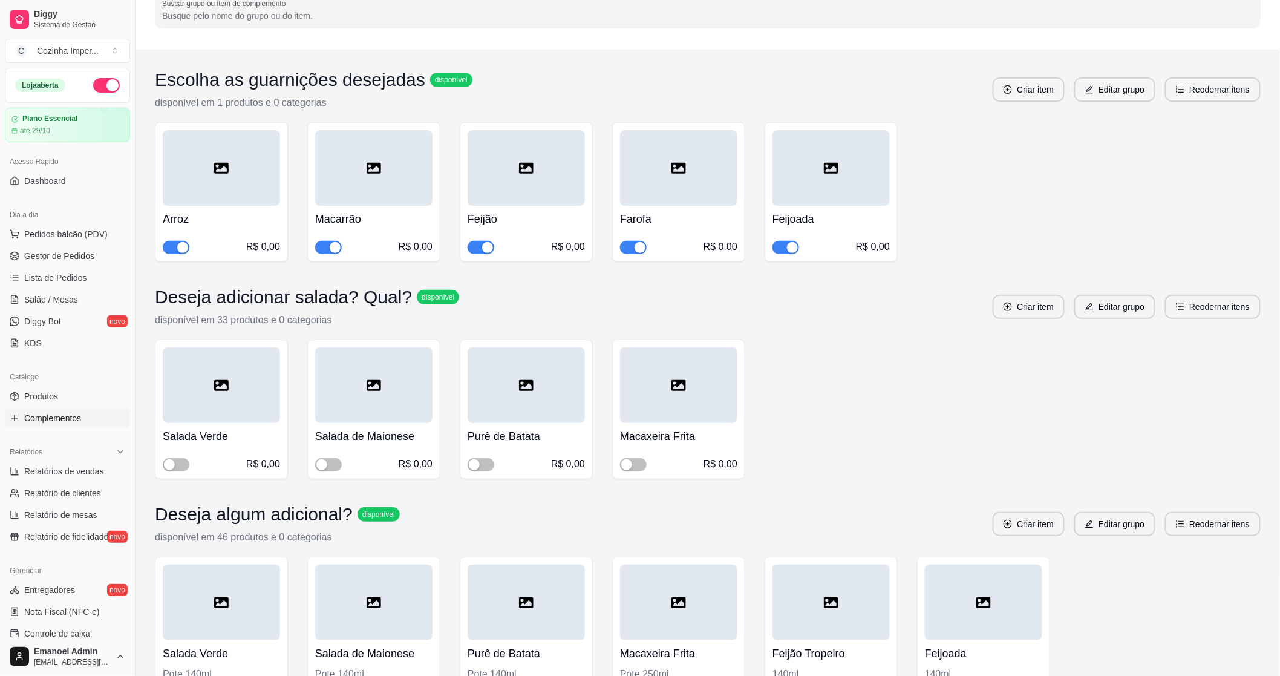
scroll to position [201, 0]
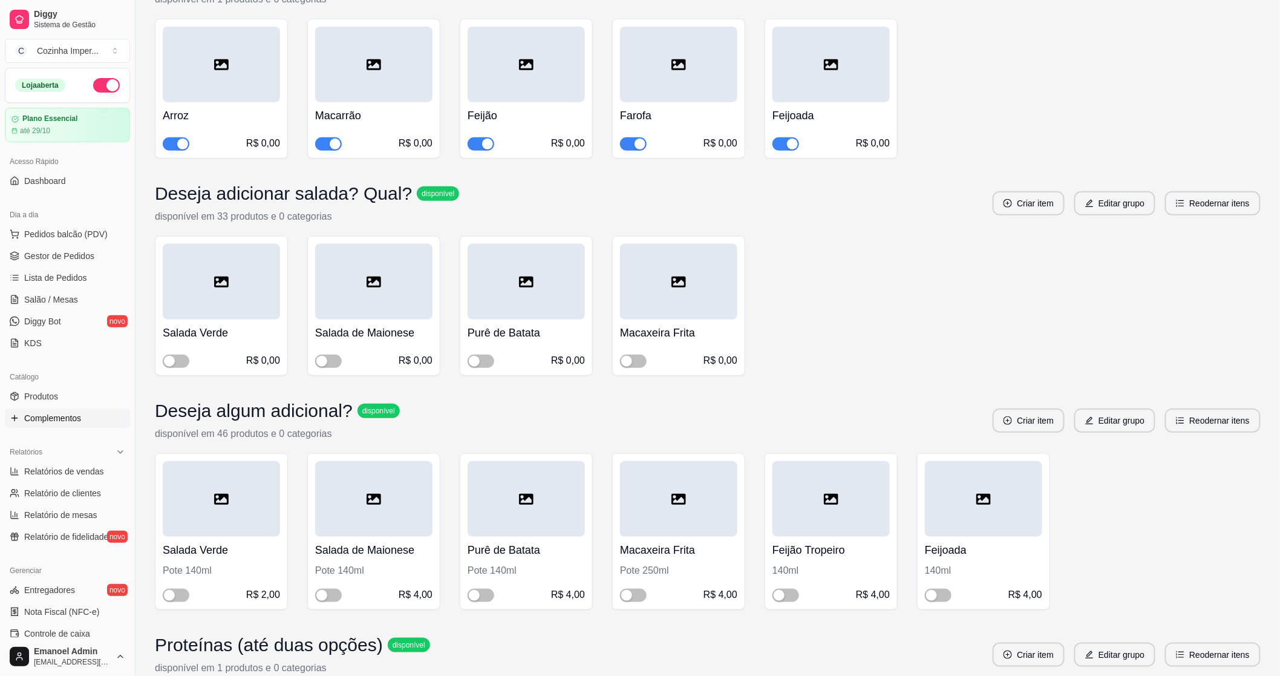
drag, startPoint x: 167, startPoint y: 356, endPoint x: 168, endPoint y: 347, distance: 8.6
click at [168, 347] on div "Salada Verde R$ 0,00" at bounding box center [221, 343] width 117 height 48
click at [173, 365] on div "button" at bounding box center [169, 361] width 11 height 11
click at [321, 361] on div "button" at bounding box center [321, 361] width 11 height 11
click at [485, 364] on span "button" at bounding box center [481, 361] width 27 height 13
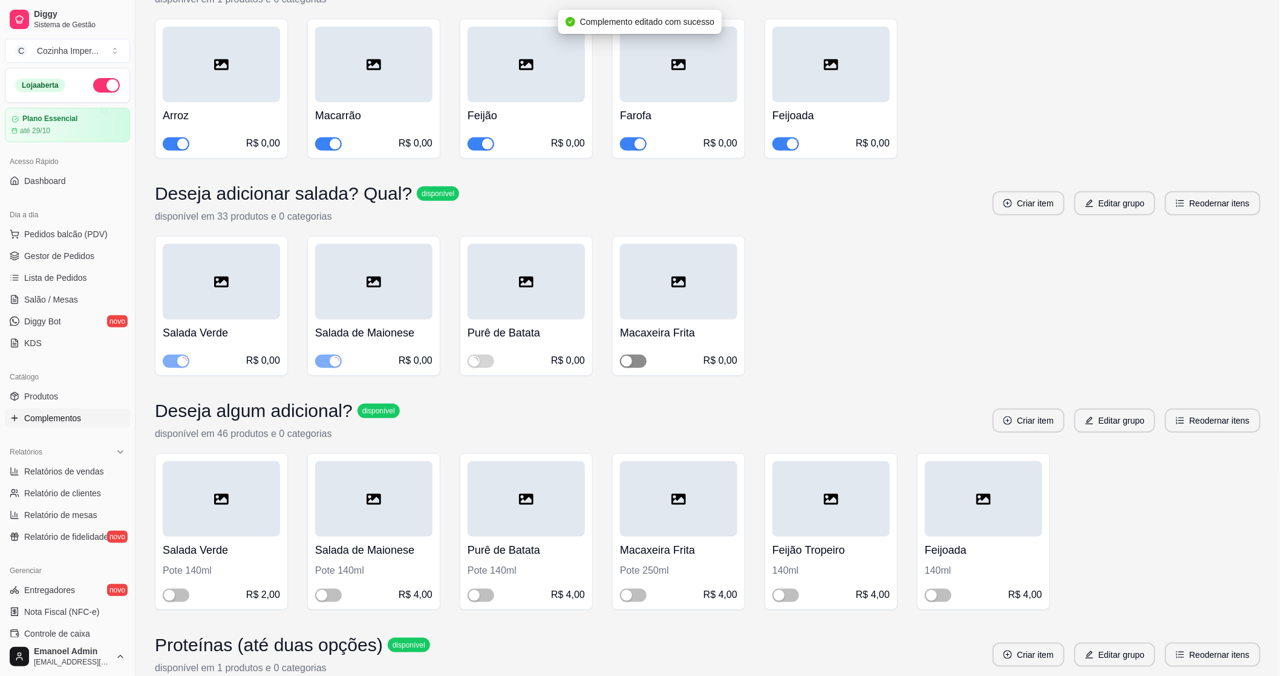
click at [626, 359] on div "button" at bounding box center [626, 361] width 11 height 11
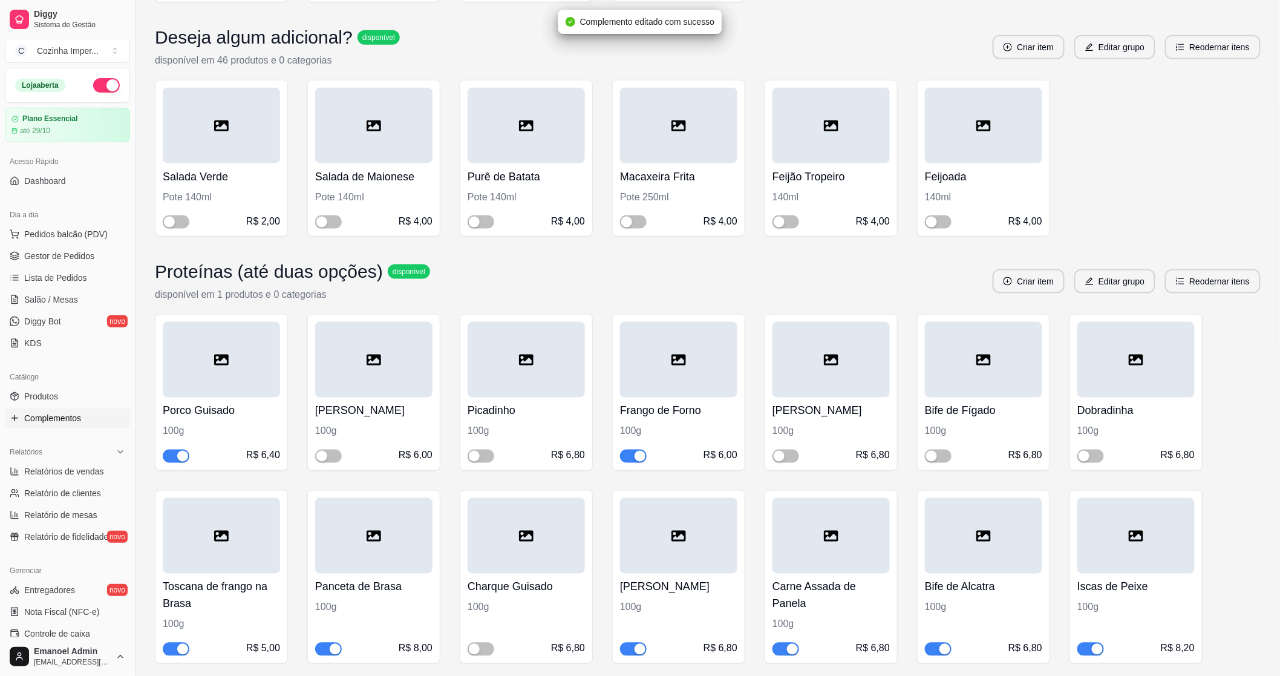
scroll to position [739, 0]
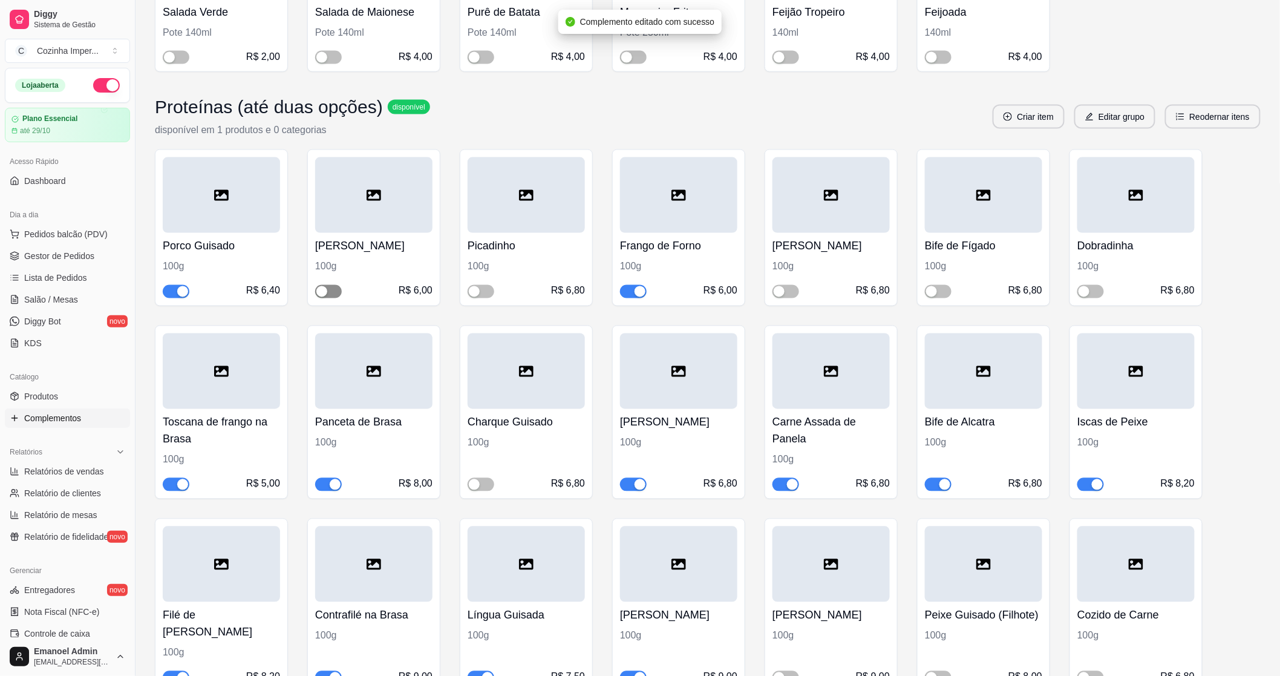
click at [329, 293] on span "button" at bounding box center [328, 291] width 27 height 13
click at [479, 293] on div "button" at bounding box center [474, 291] width 11 height 11
click at [777, 293] on div "button" at bounding box center [779, 291] width 11 height 11
click at [938, 288] on button "button" at bounding box center [938, 291] width 27 height 13
click at [1093, 291] on span "button" at bounding box center [1090, 291] width 27 height 13
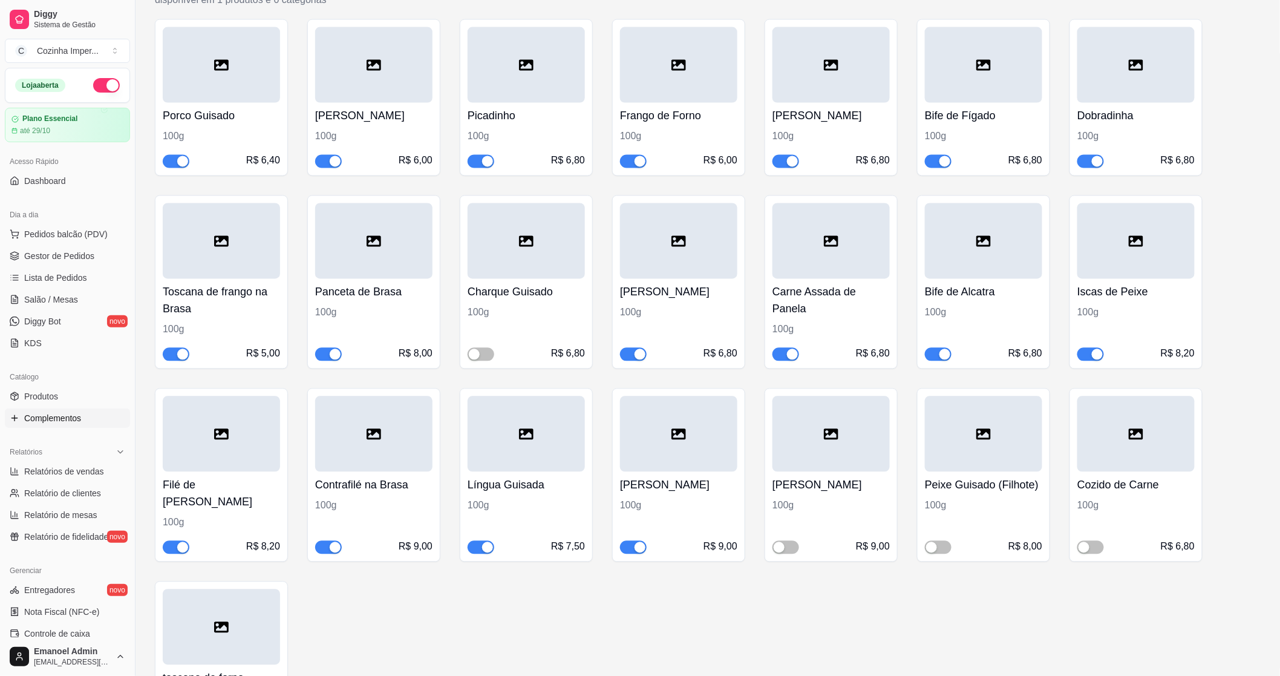
scroll to position [941, 0]
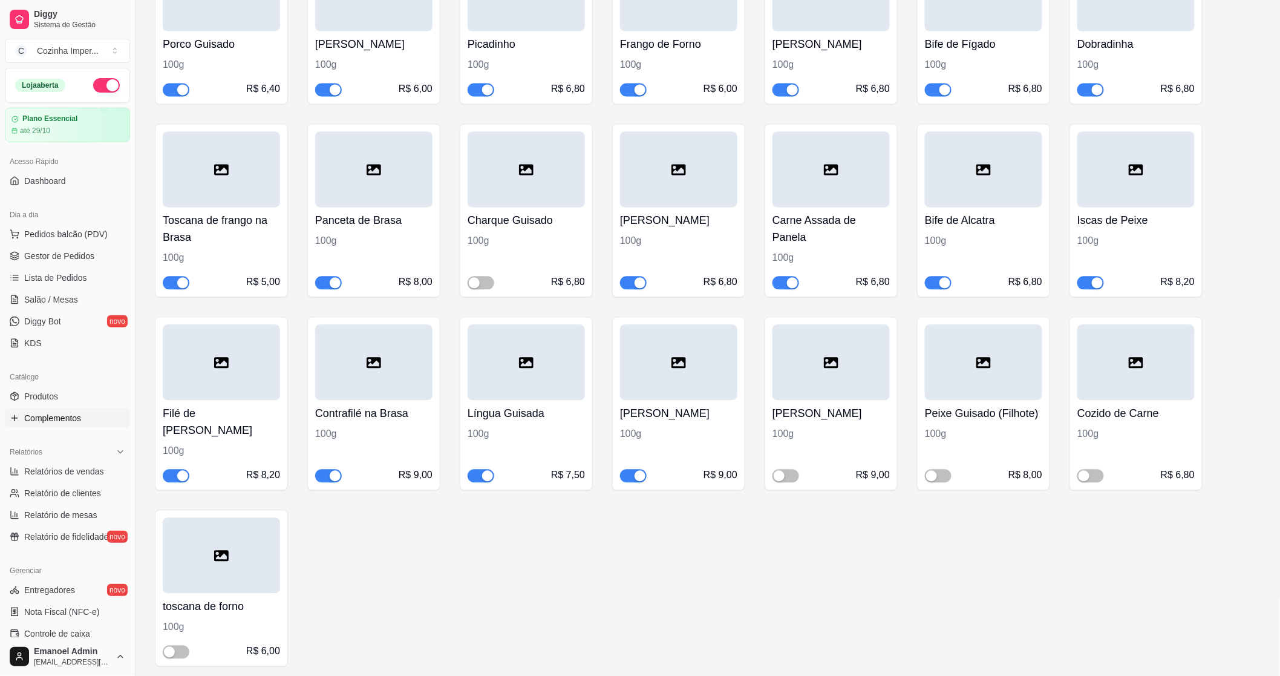
click at [635, 477] on button "button" at bounding box center [633, 475] width 27 height 13
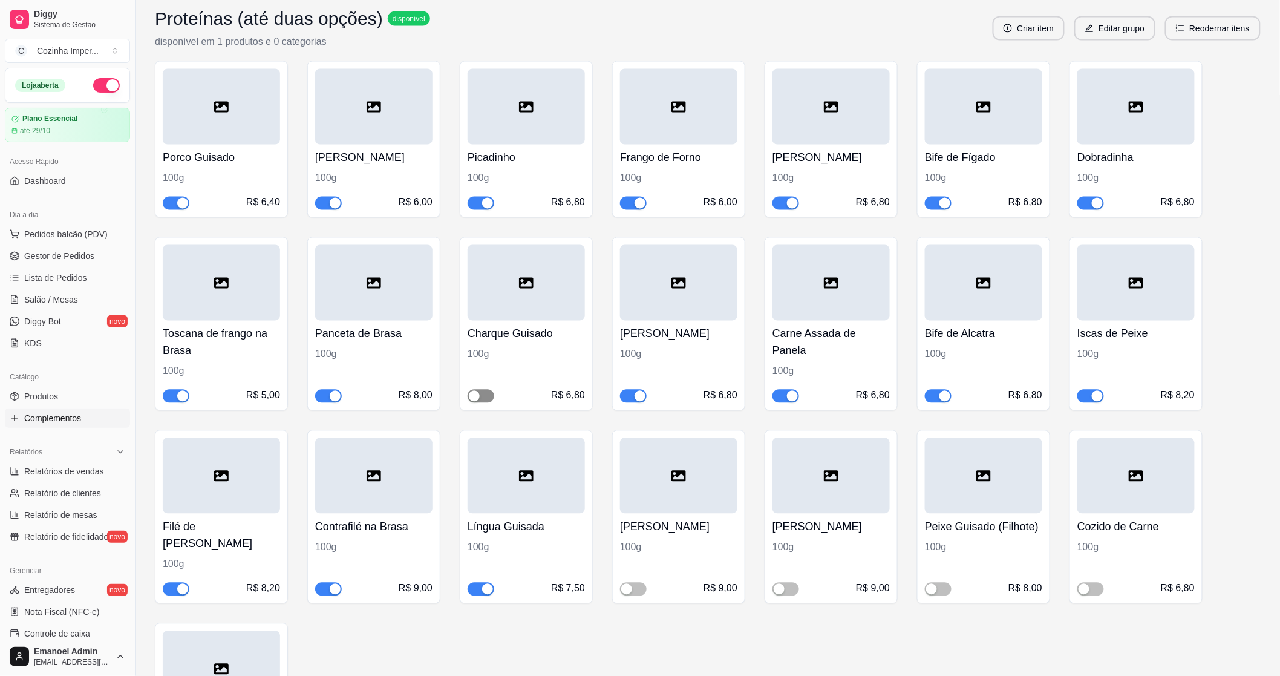
scroll to position [806, 0]
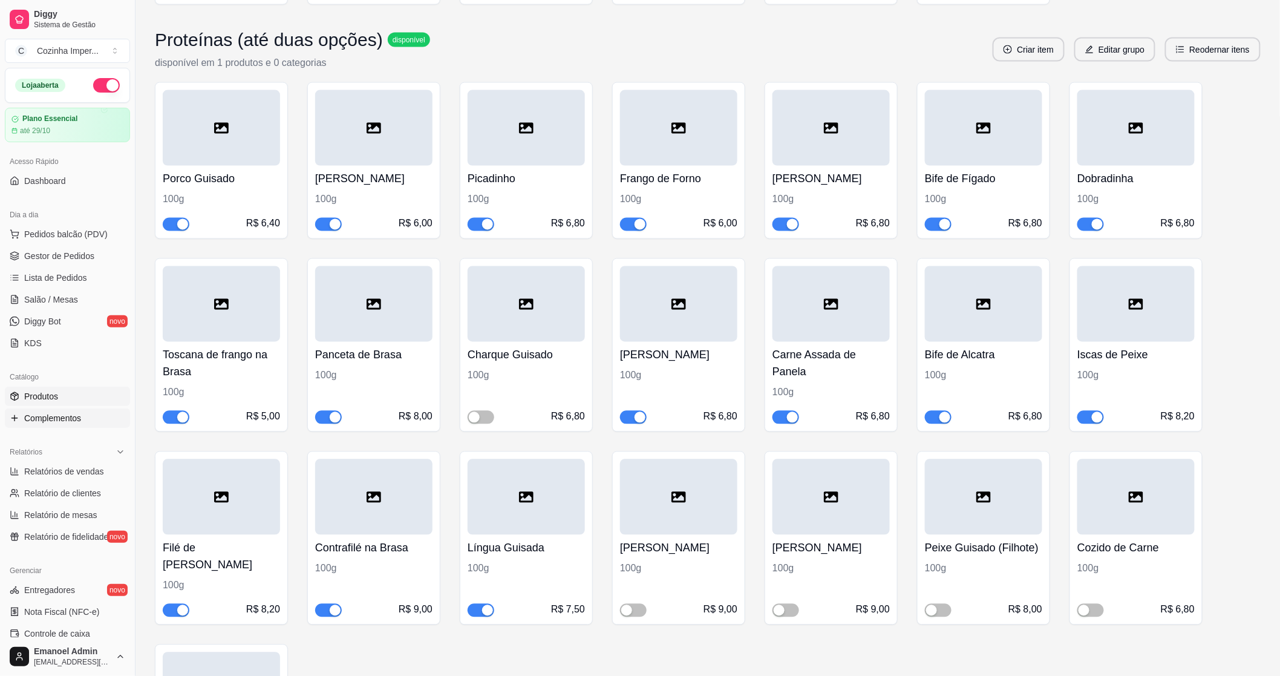
click at [42, 395] on span "Produtos" at bounding box center [41, 396] width 34 height 12
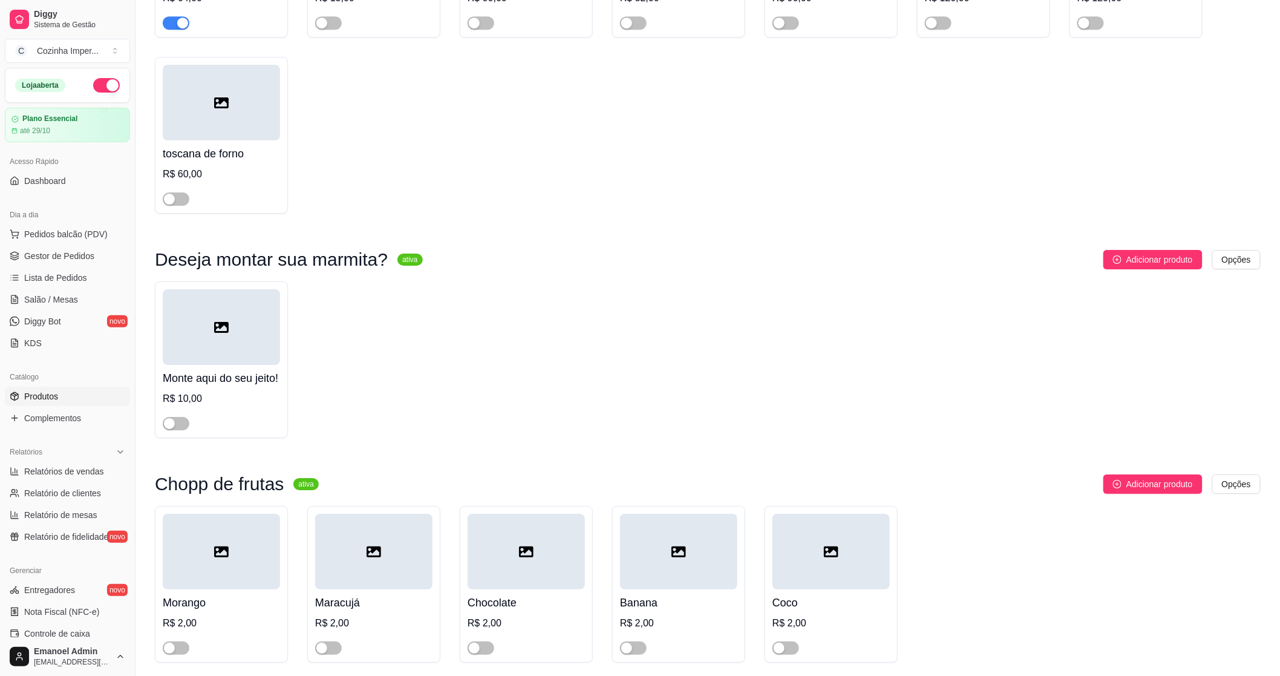
scroll to position [3595, 0]
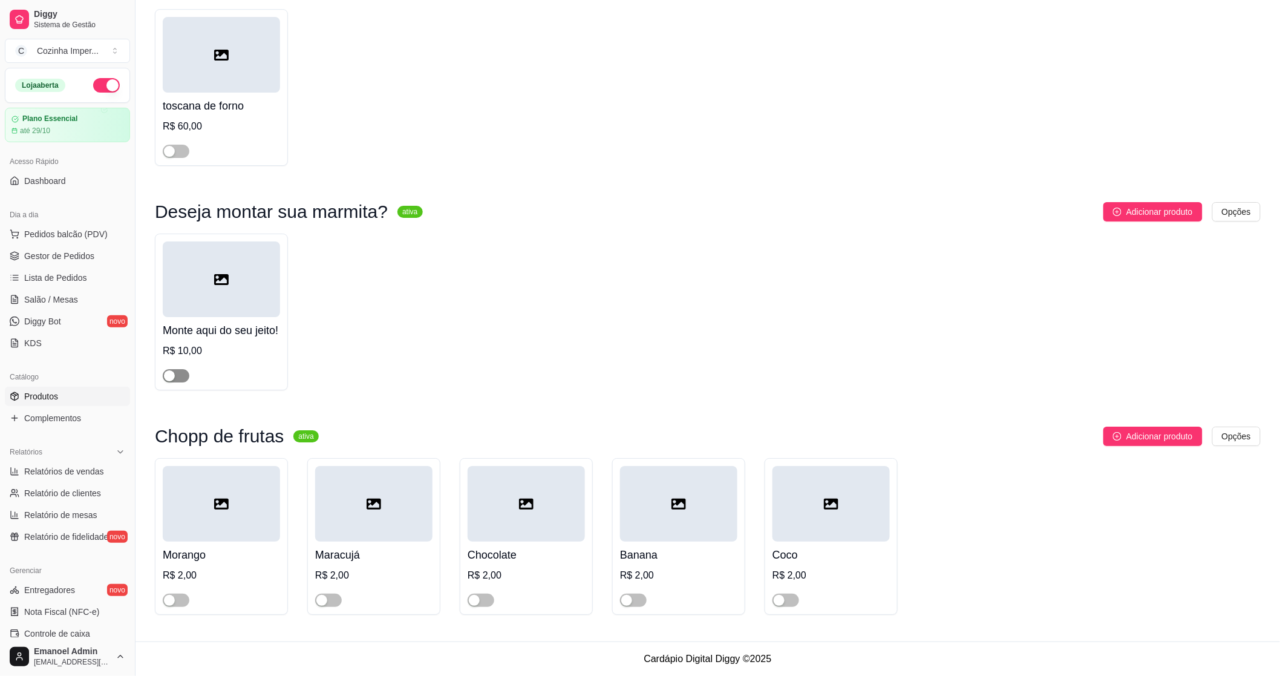
click at [183, 376] on span "button" at bounding box center [176, 375] width 27 height 13
click at [60, 255] on span "Gestor de Pedidos" at bounding box center [59, 256] width 70 height 12
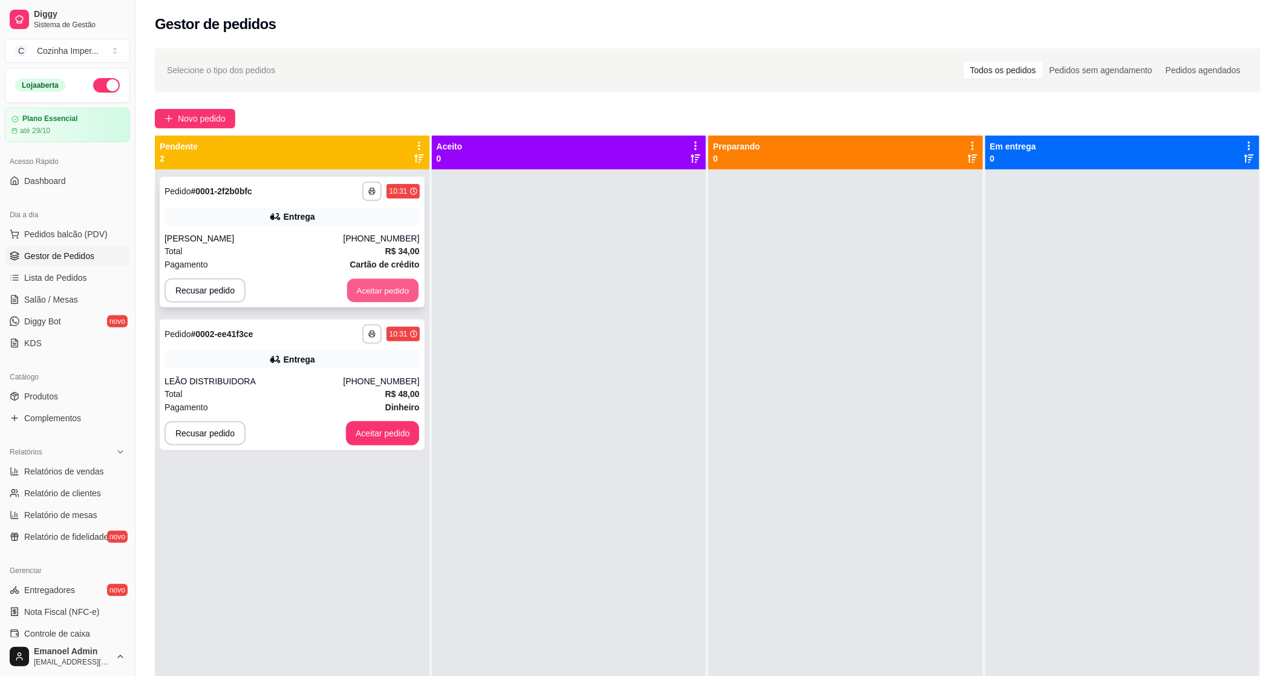
click at [394, 295] on button "Aceitar pedido" at bounding box center [382, 291] width 71 height 24
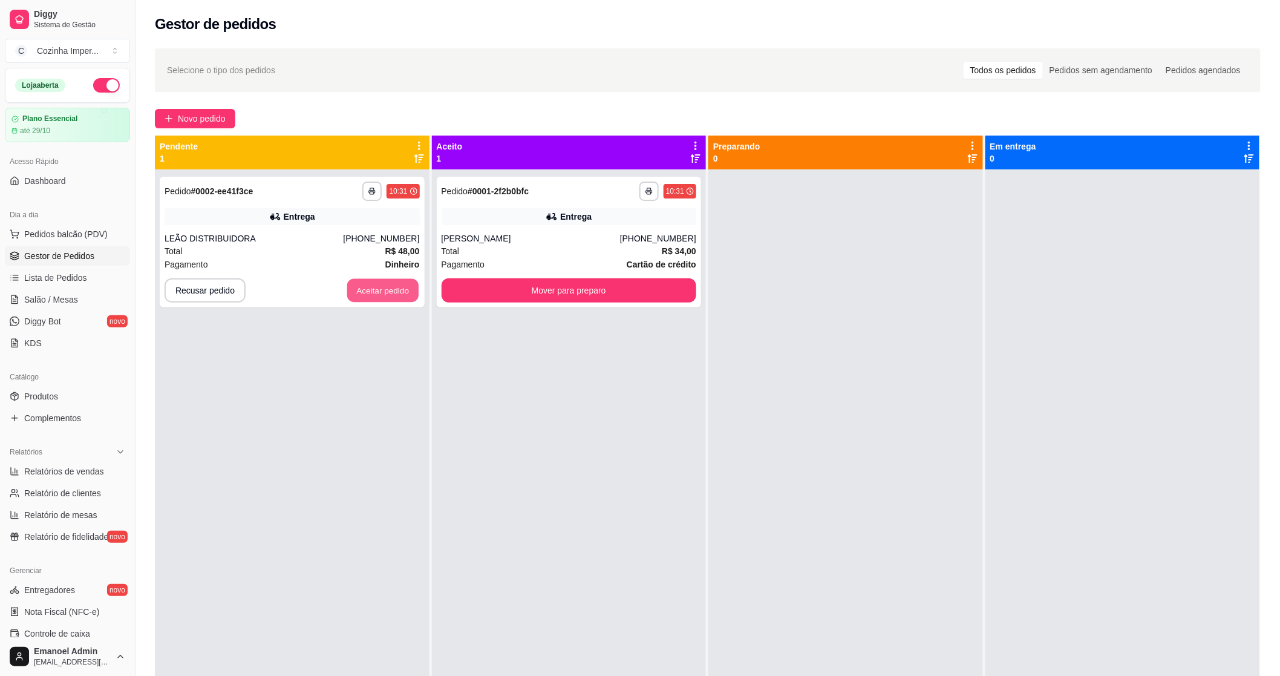
click at [394, 295] on button "Aceitar pedido" at bounding box center [382, 291] width 71 height 24
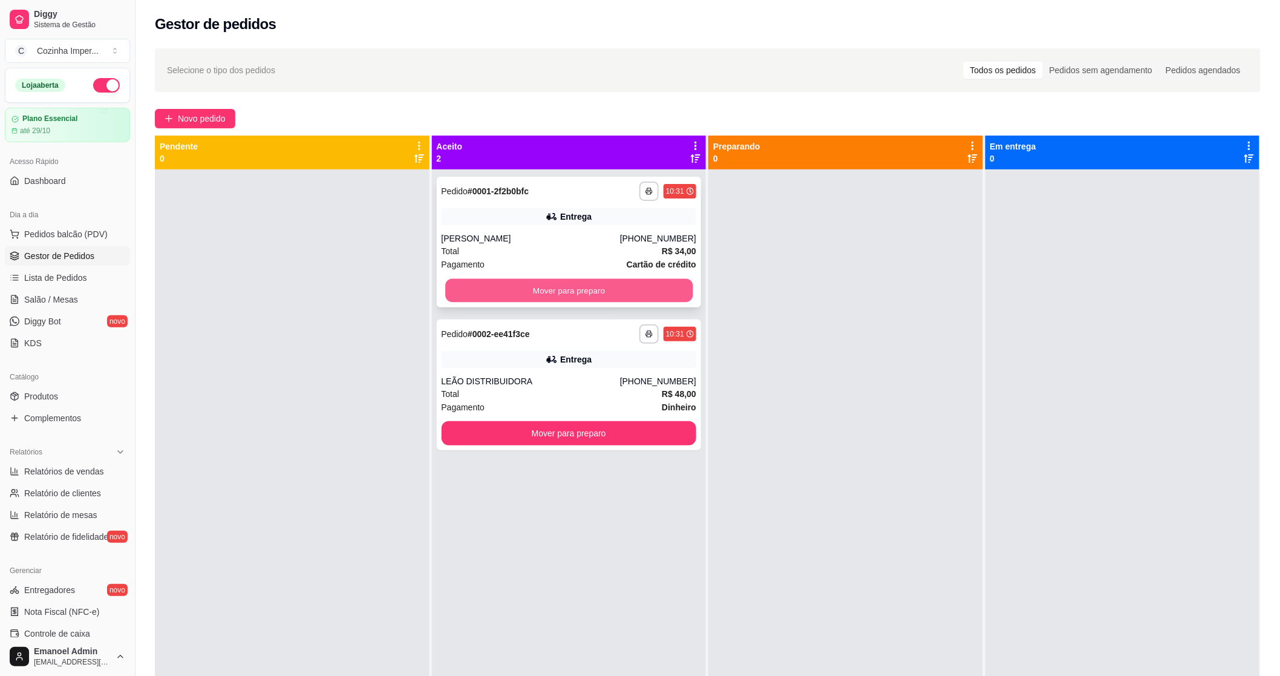
click at [633, 299] on button "Mover para preparo" at bounding box center [568, 291] width 247 height 24
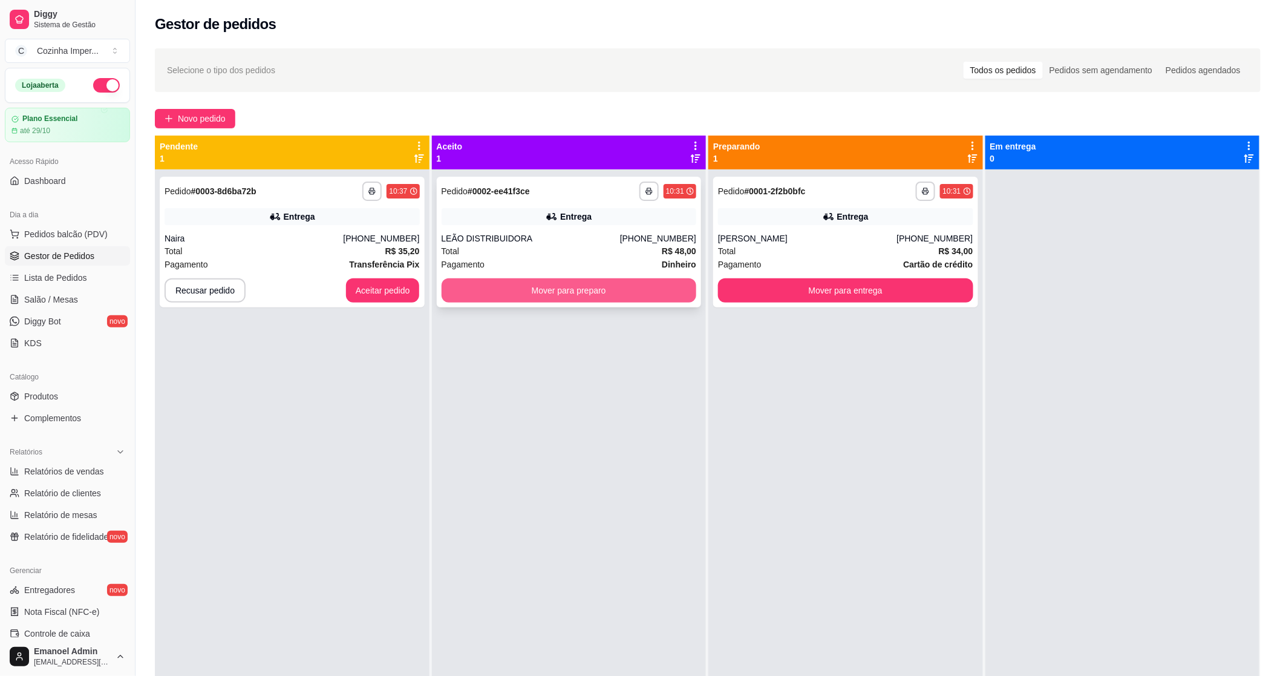
click at [645, 287] on button "Mover para preparo" at bounding box center [569, 290] width 255 height 24
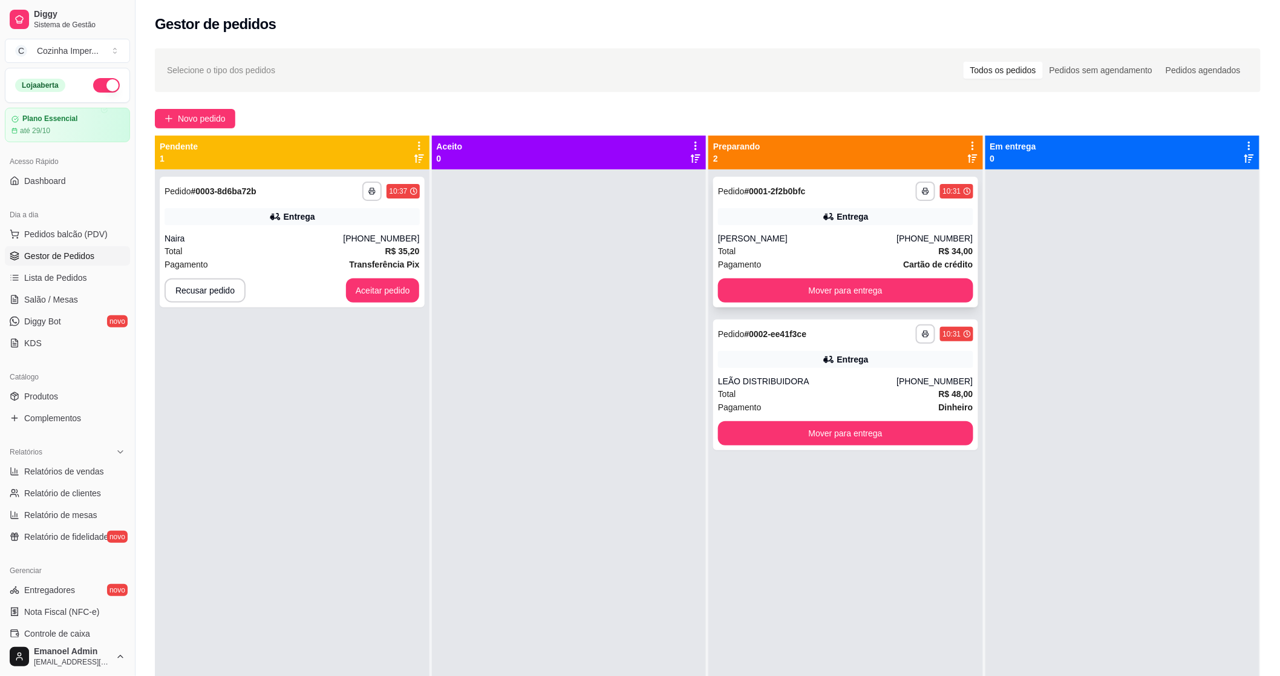
click at [831, 215] on div "Entrega" at bounding box center [845, 216] width 255 height 17
click at [731, 356] on div "Entrega" at bounding box center [845, 359] width 255 height 17
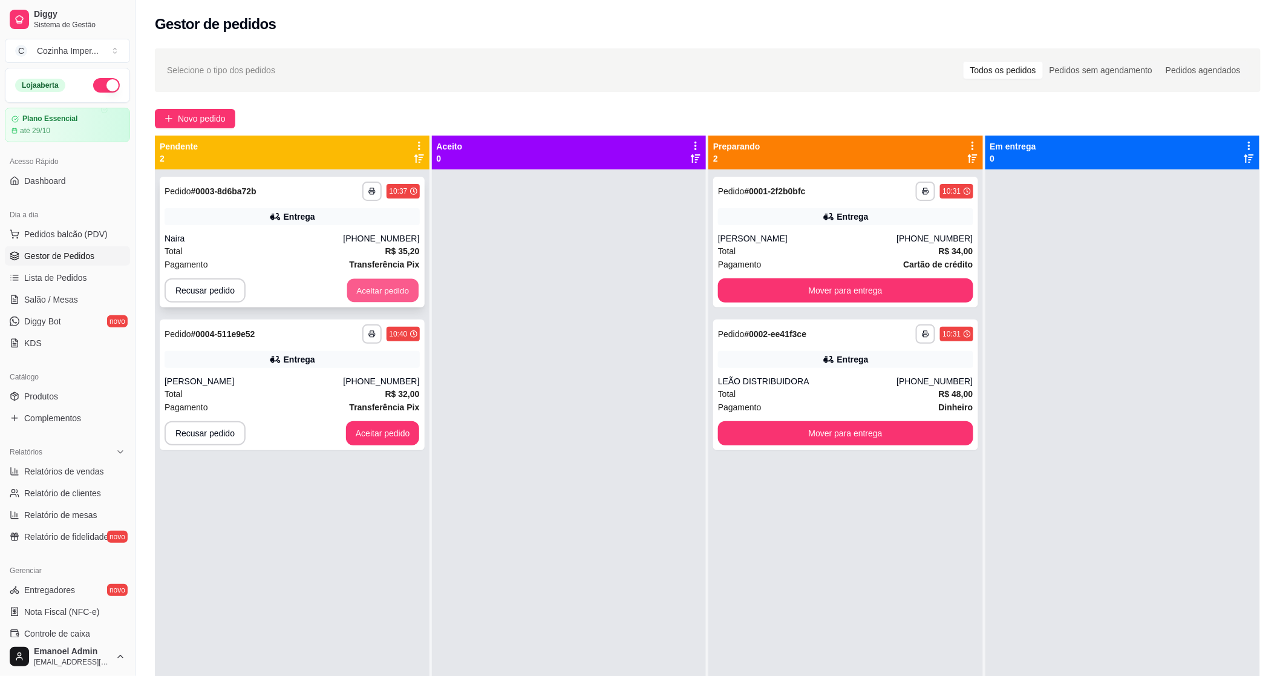
click at [386, 293] on button "Aceitar pedido" at bounding box center [382, 291] width 71 height 24
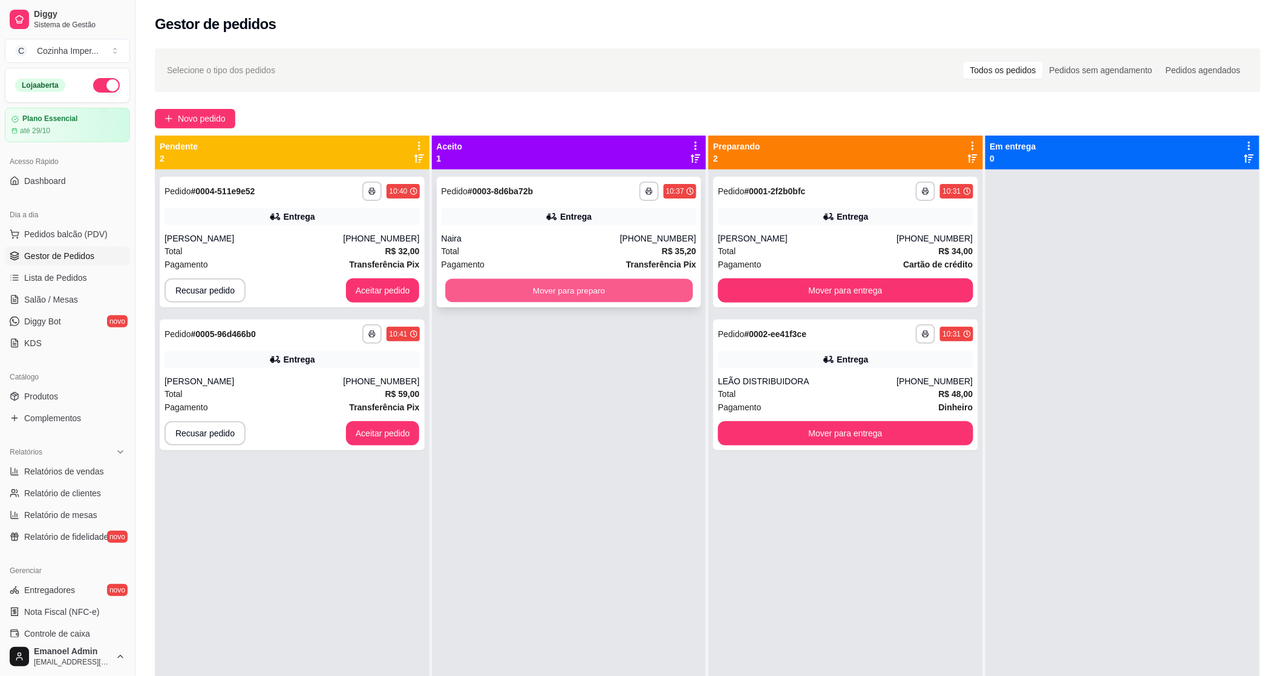
click at [558, 289] on button "Mover para preparo" at bounding box center [568, 291] width 247 height 24
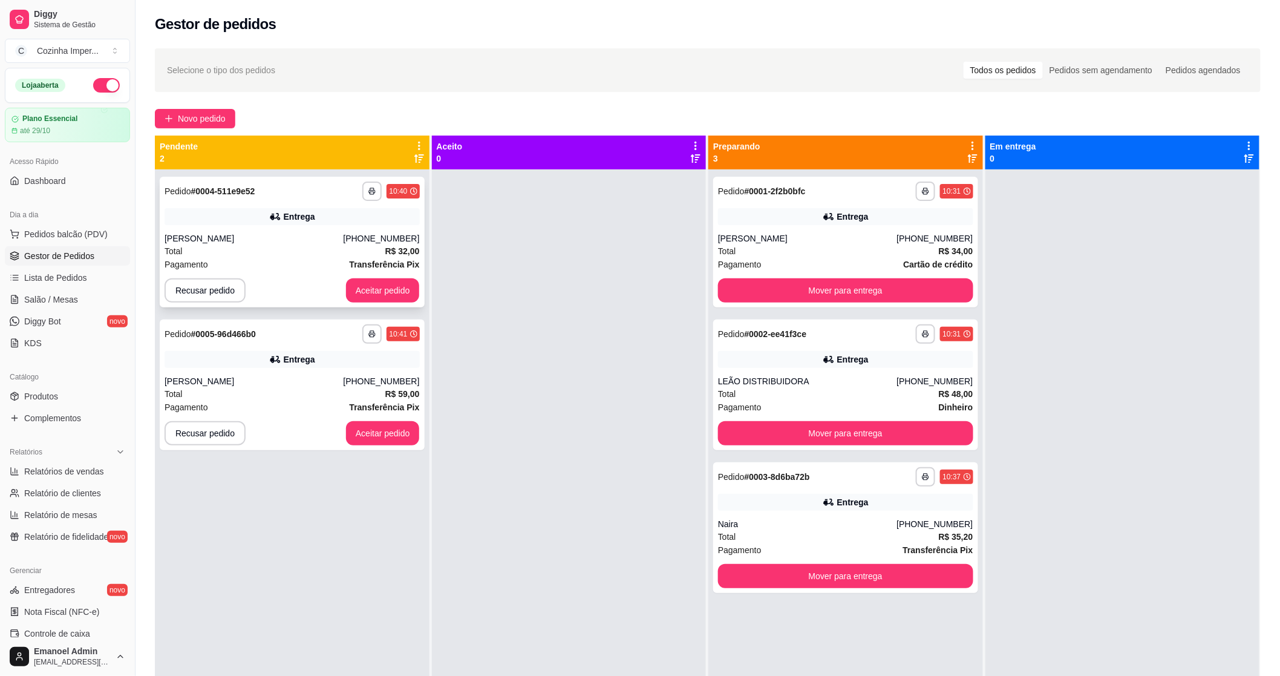
click at [279, 212] on icon at bounding box center [275, 217] width 12 height 12
click at [273, 361] on icon at bounding box center [274, 359] width 8 height 7
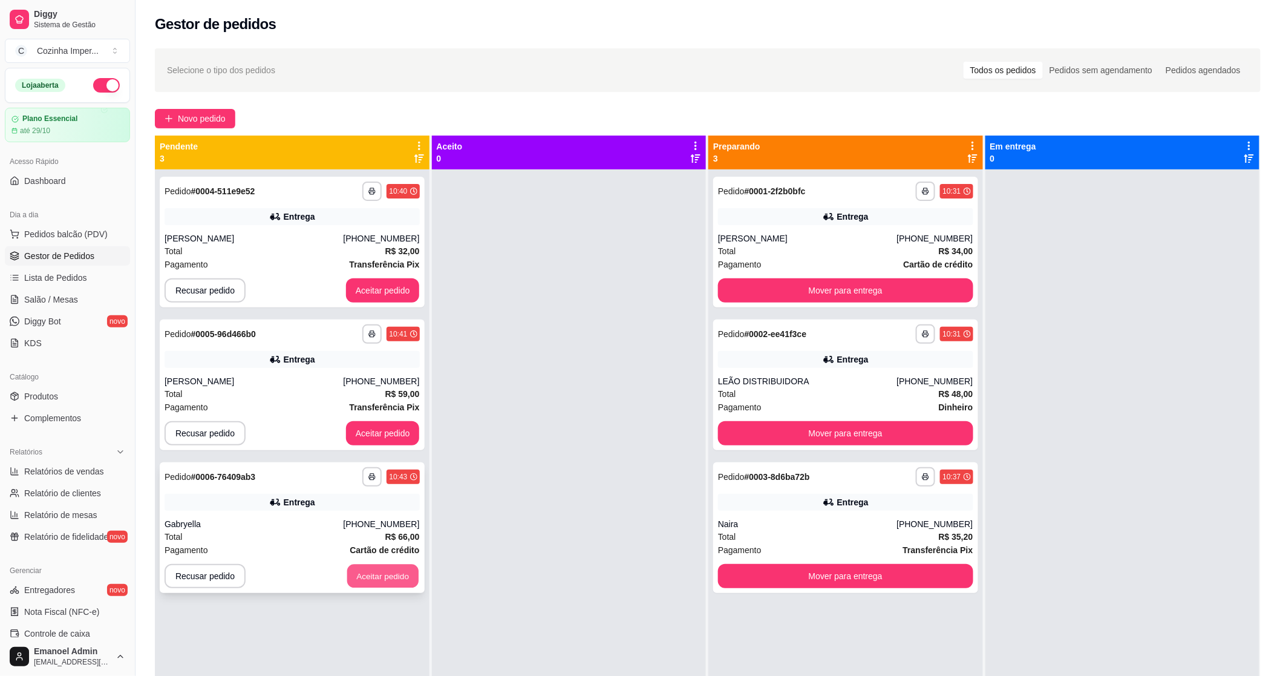
click at [355, 577] on button "Aceitar pedido" at bounding box center [382, 576] width 71 height 24
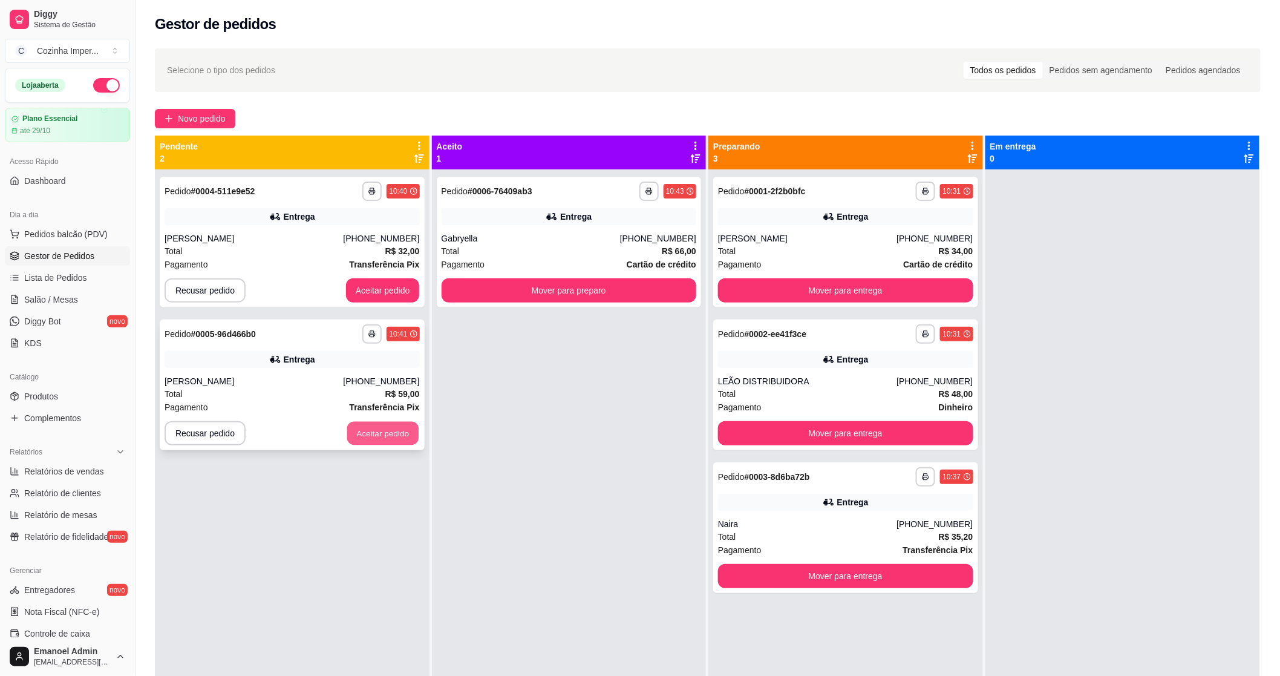
click at [371, 439] on button "Aceitar pedido" at bounding box center [382, 434] width 71 height 24
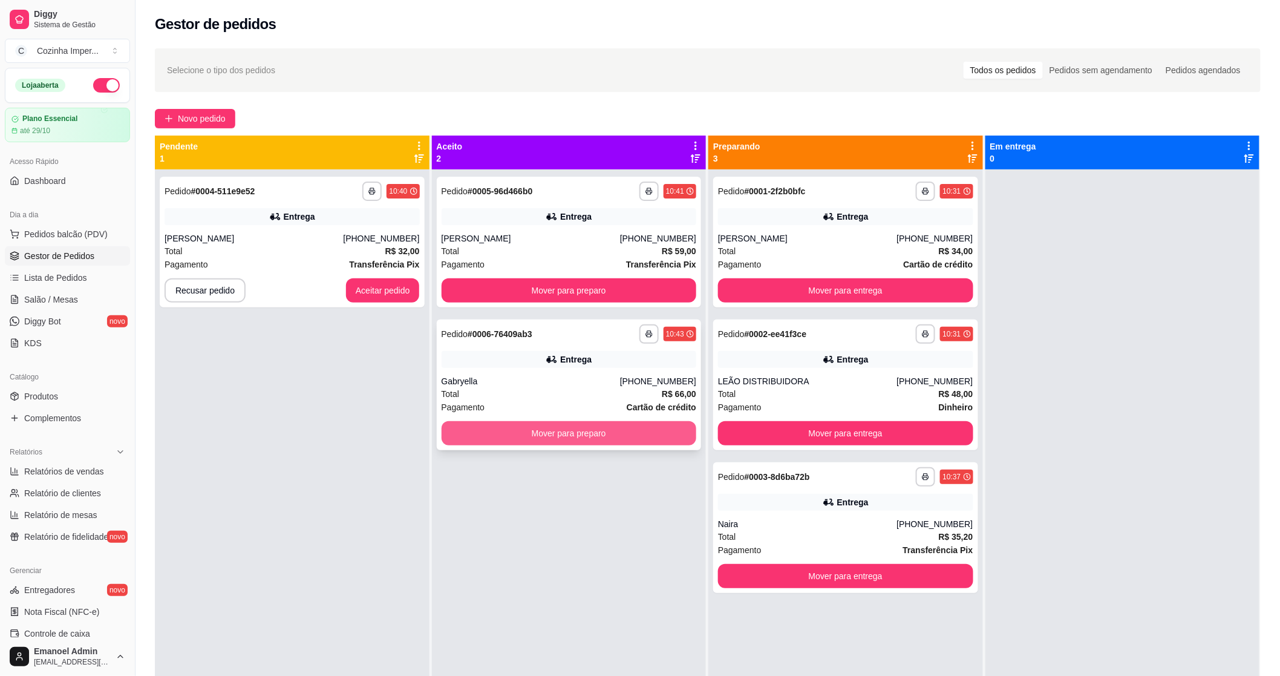
click at [517, 434] on button "Mover para preparo" at bounding box center [569, 433] width 255 height 24
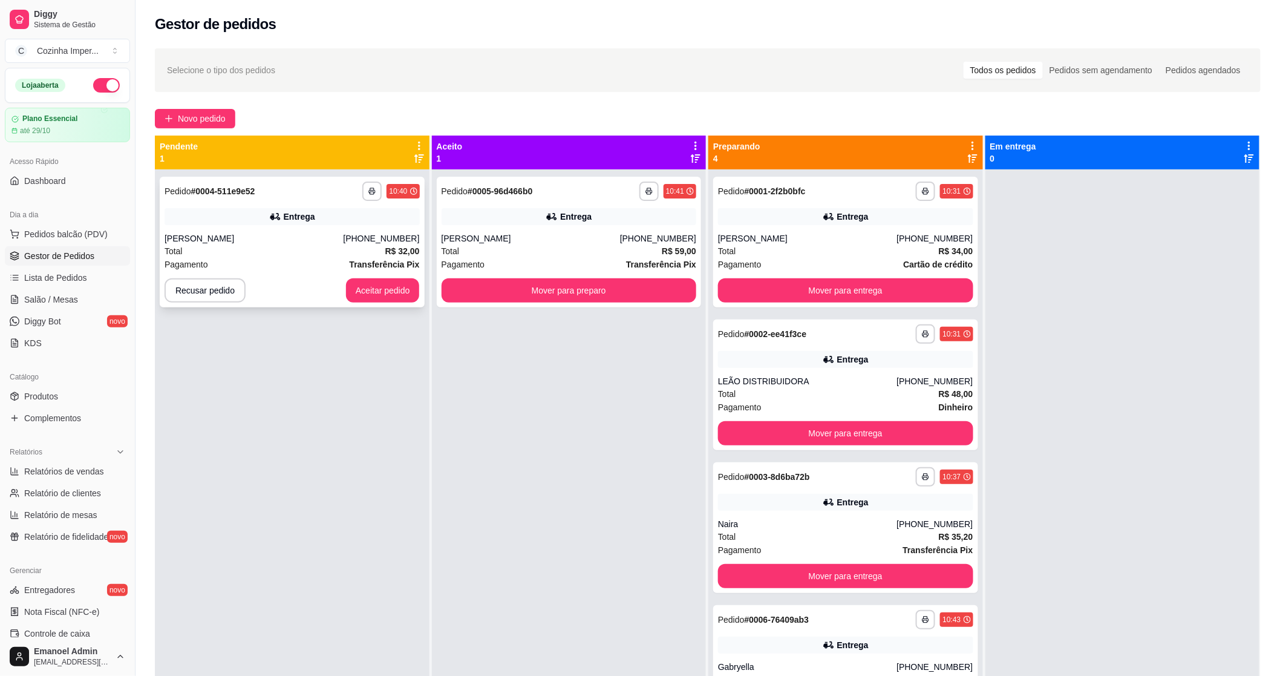
click at [257, 204] on div "**********" at bounding box center [292, 242] width 265 height 131
click at [204, 293] on button "Recusar pedido" at bounding box center [205, 290] width 81 height 24
click at [227, 256] on button "Sim" at bounding box center [237, 261] width 47 height 24
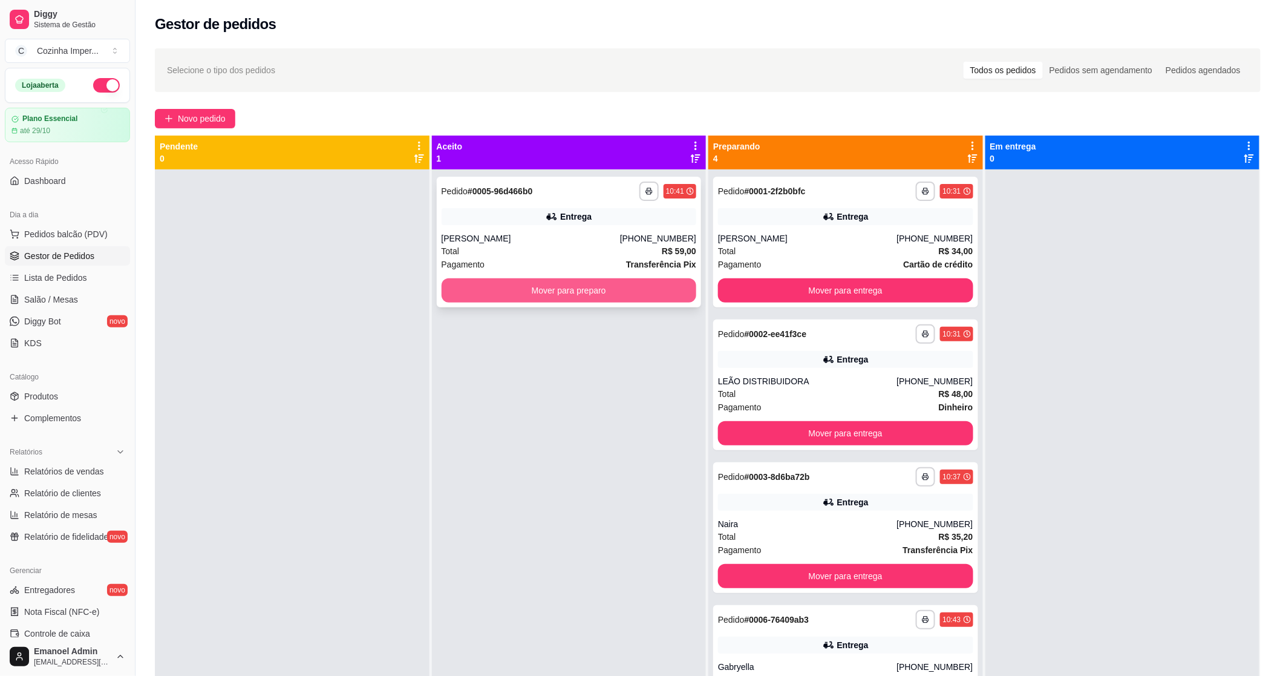
click at [505, 290] on button "Mover para preparo" at bounding box center [569, 290] width 255 height 24
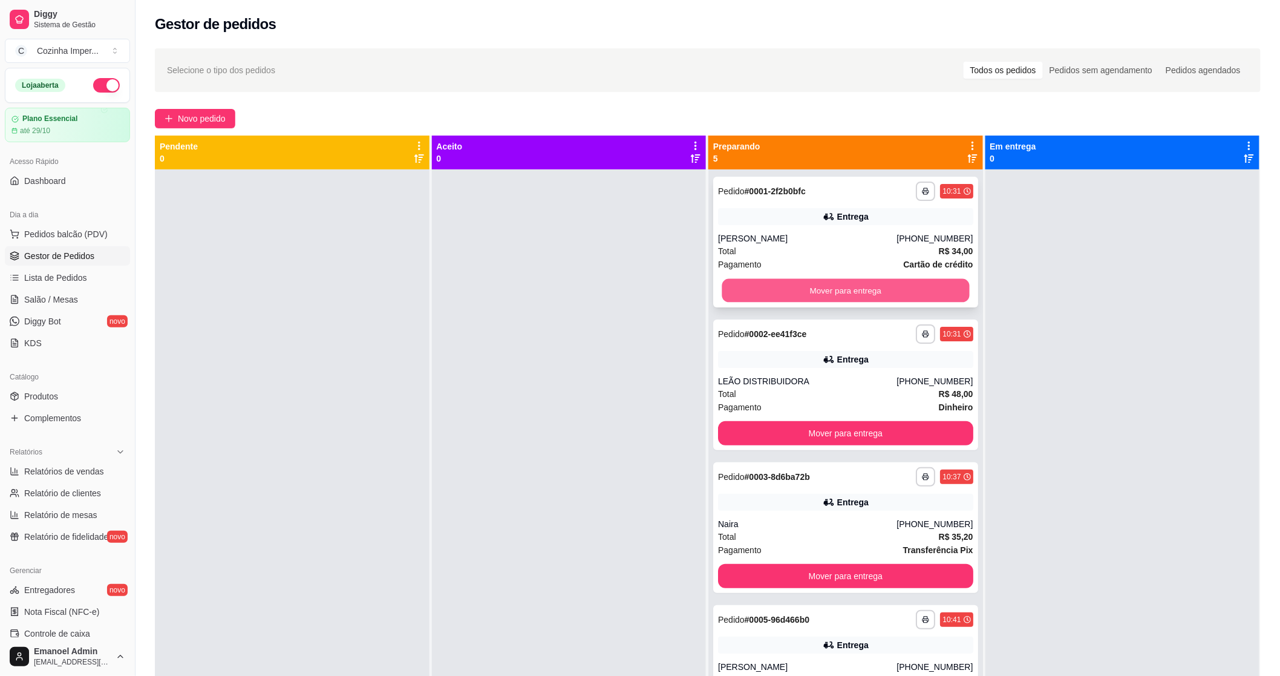
click at [829, 287] on button "Mover para entrega" at bounding box center [845, 291] width 247 height 24
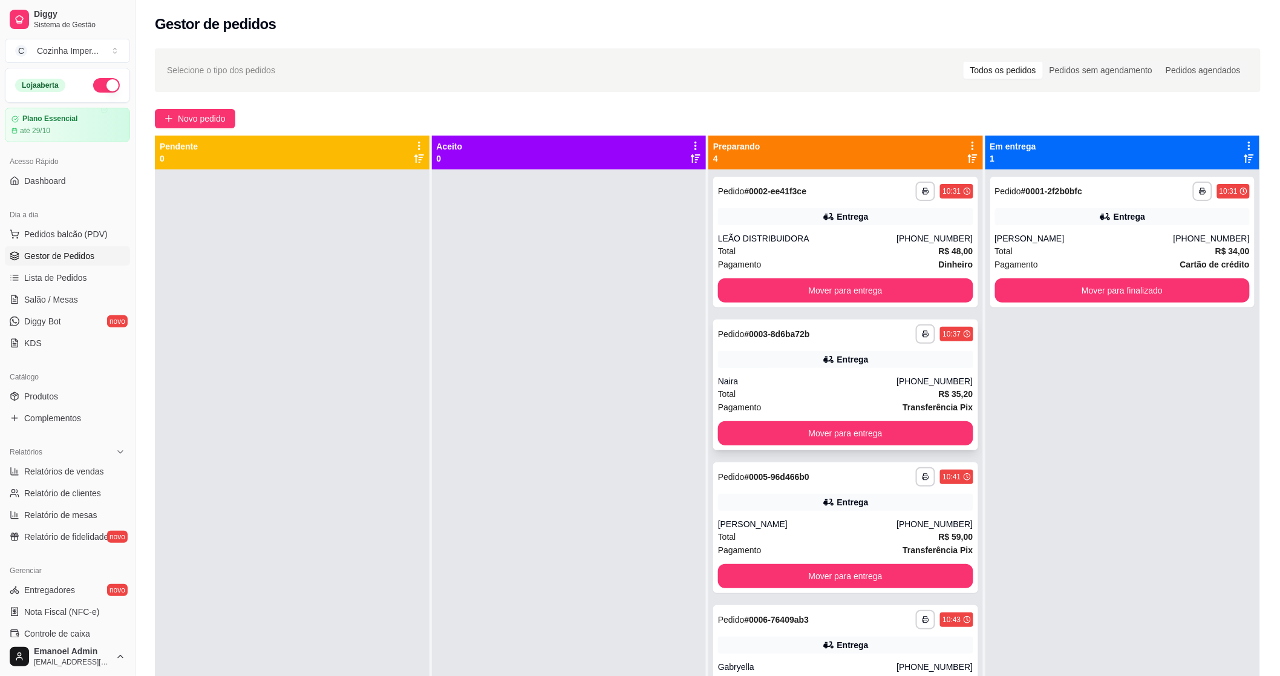
click at [731, 369] on div "**********" at bounding box center [845, 384] width 265 height 131
click at [746, 443] on button "Mover para entrega" at bounding box center [845, 434] width 247 height 24
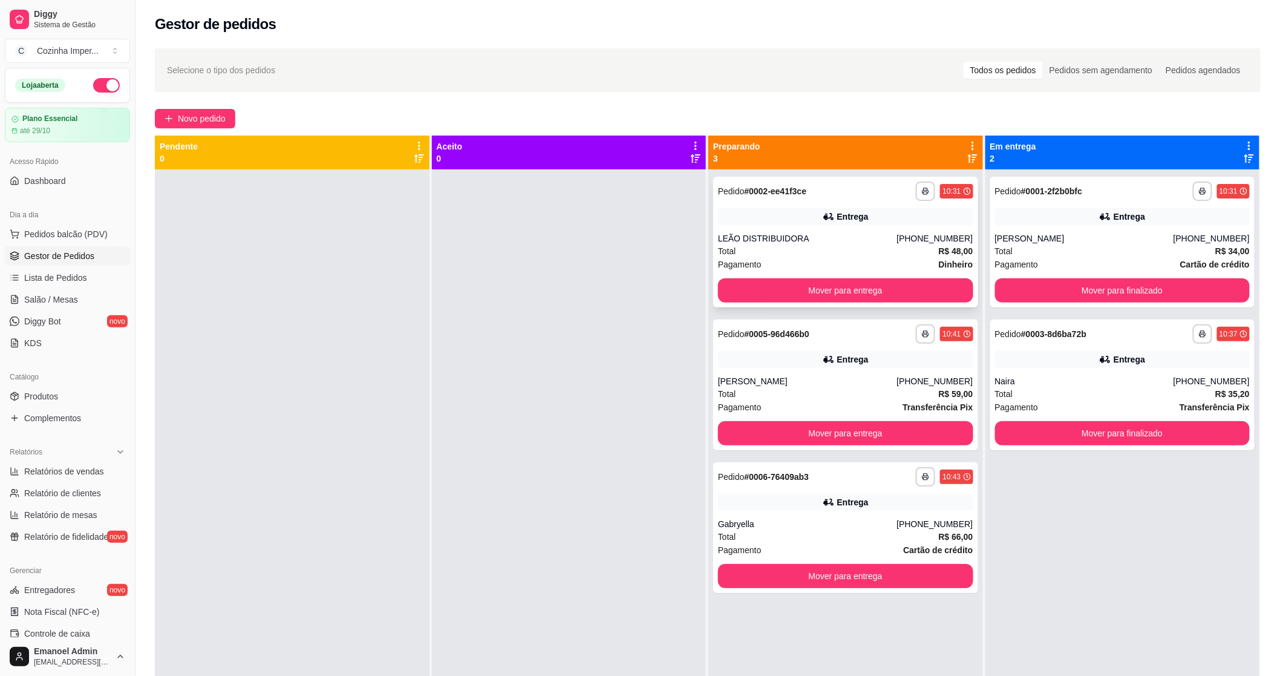
click at [806, 235] on div "LEÃO DISTRIBUIDORA" at bounding box center [807, 238] width 178 height 12
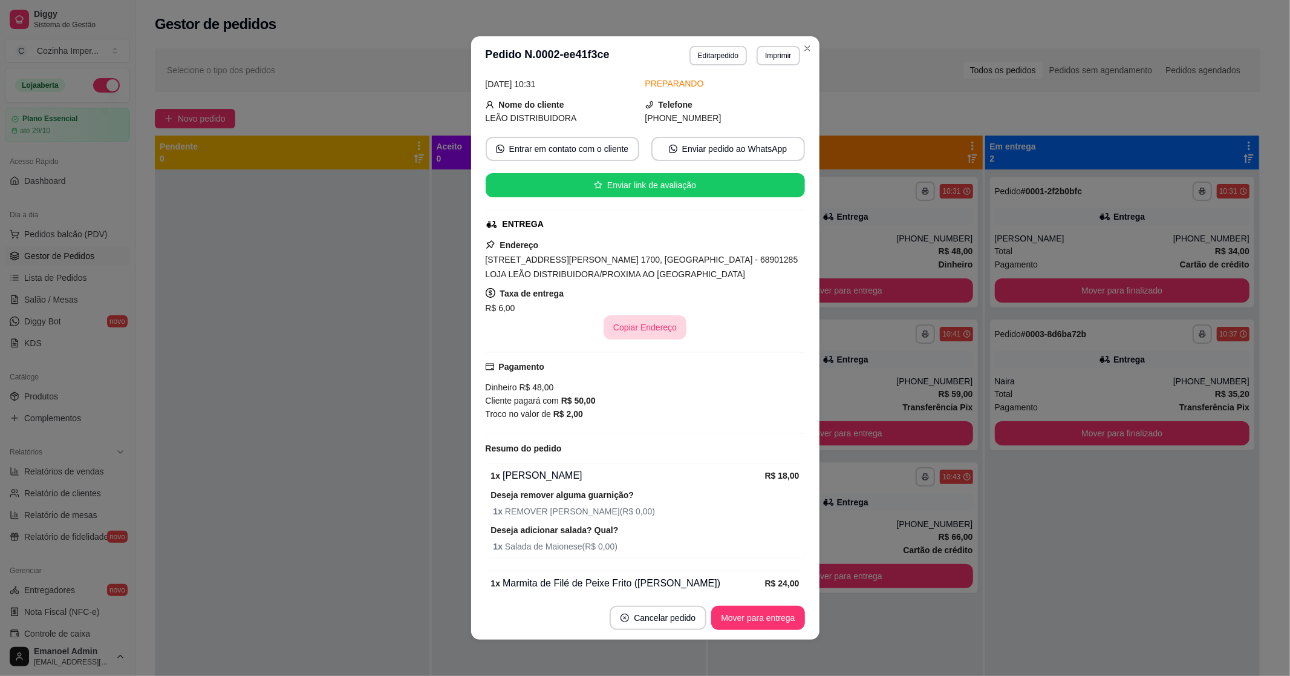
scroll to position [143, 0]
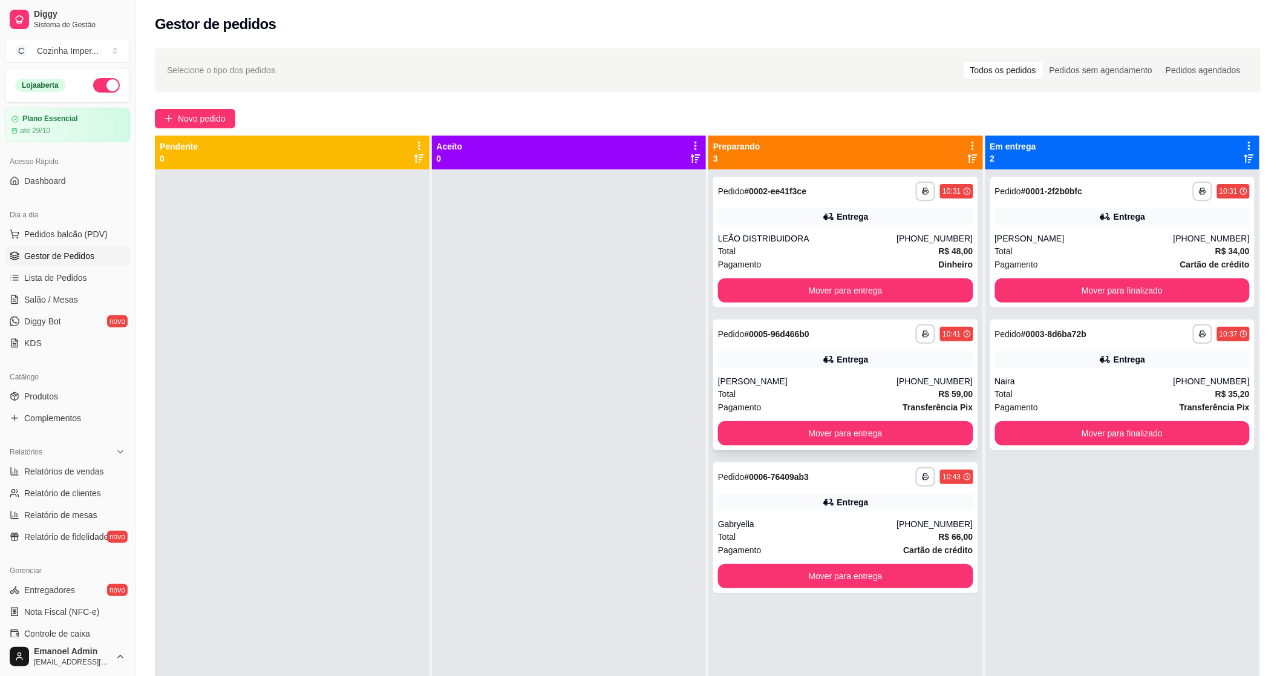
click at [742, 373] on div "**********" at bounding box center [845, 384] width 265 height 131
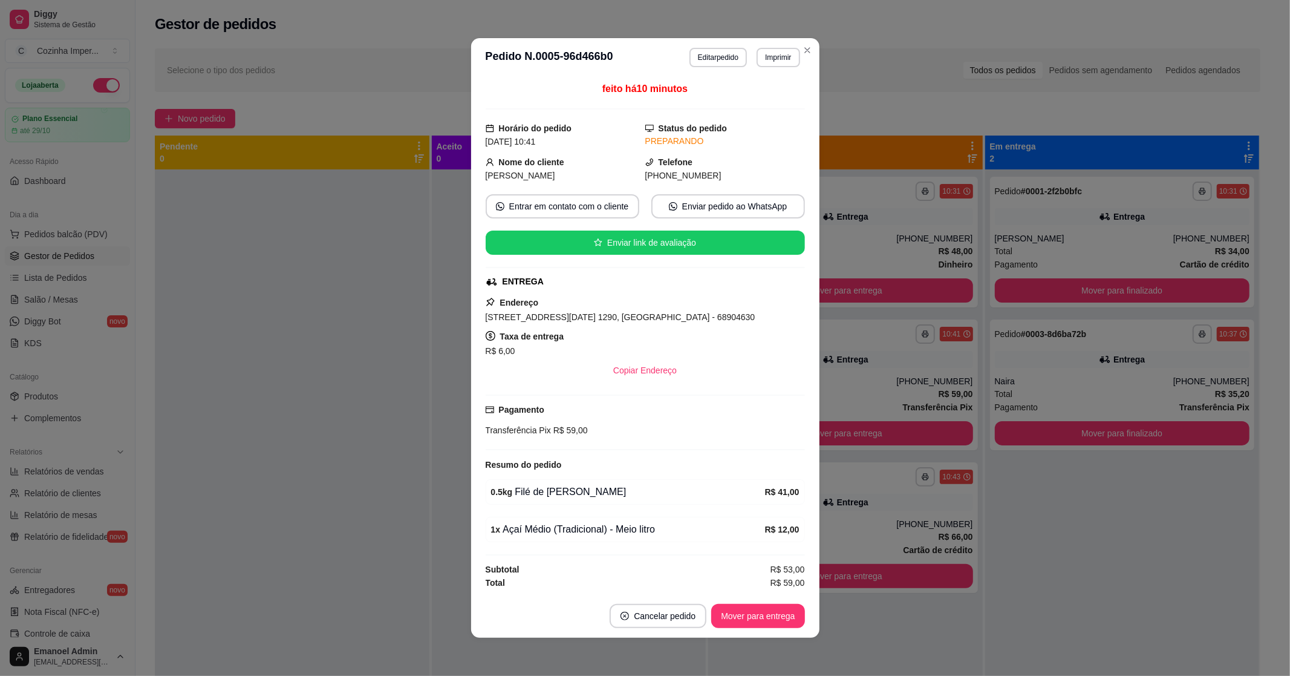
scroll to position [1, 0]
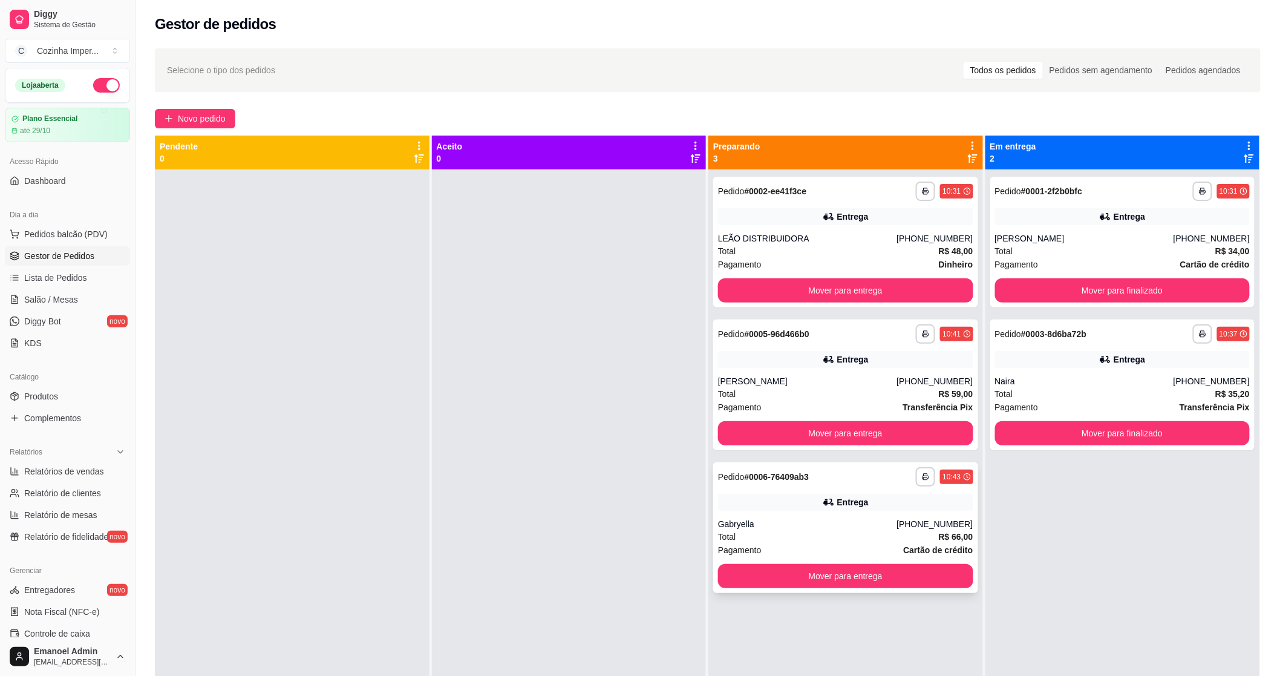
click at [765, 500] on div "Entrega" at bounding box center [845, 502] width 255 height 17
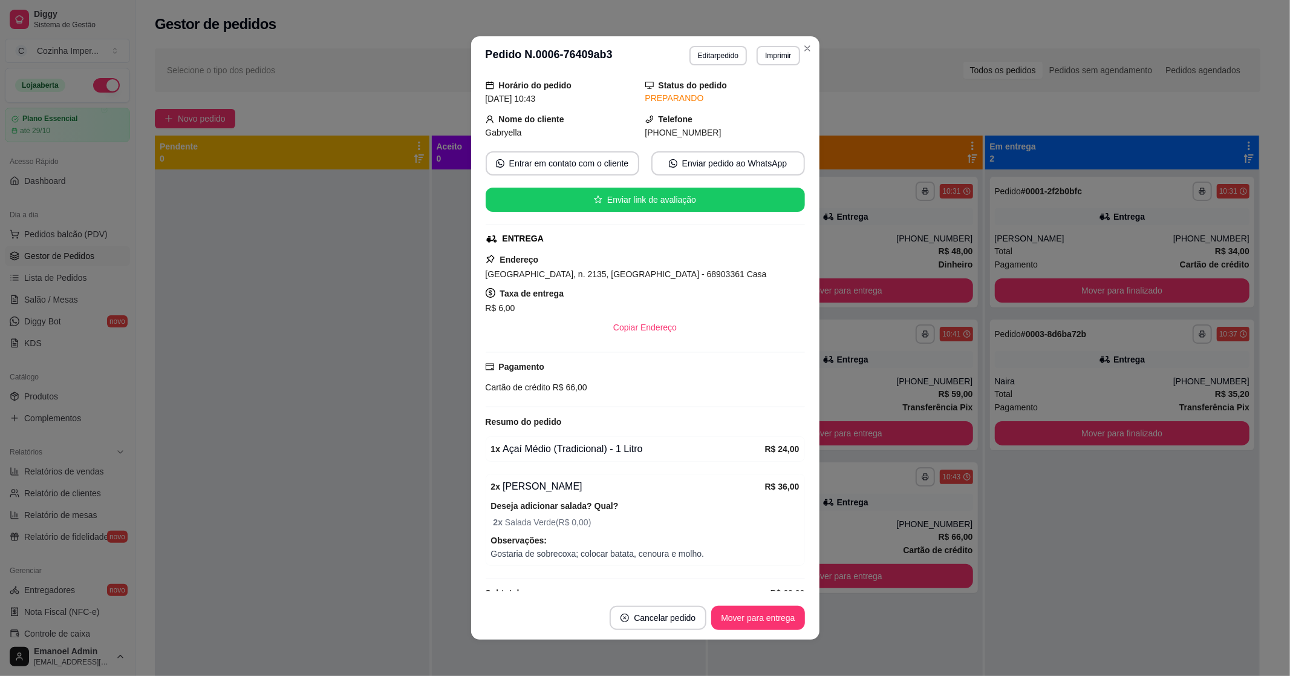
scroll to position [64, 0]
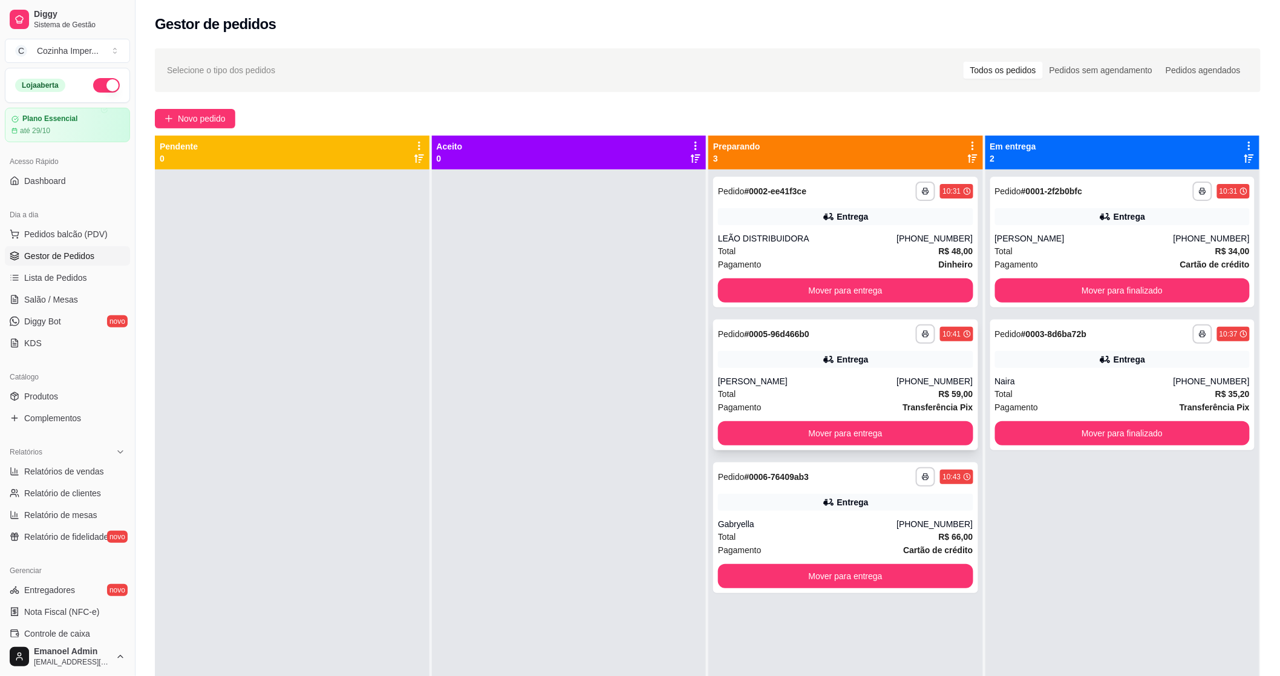
click at [746, 353] on div "Entrega" at bounding box center [845, 359] width 255 height 17
click at [747, 510] on div "Entrega" at bounding box center [845, 502] width 255 height 17
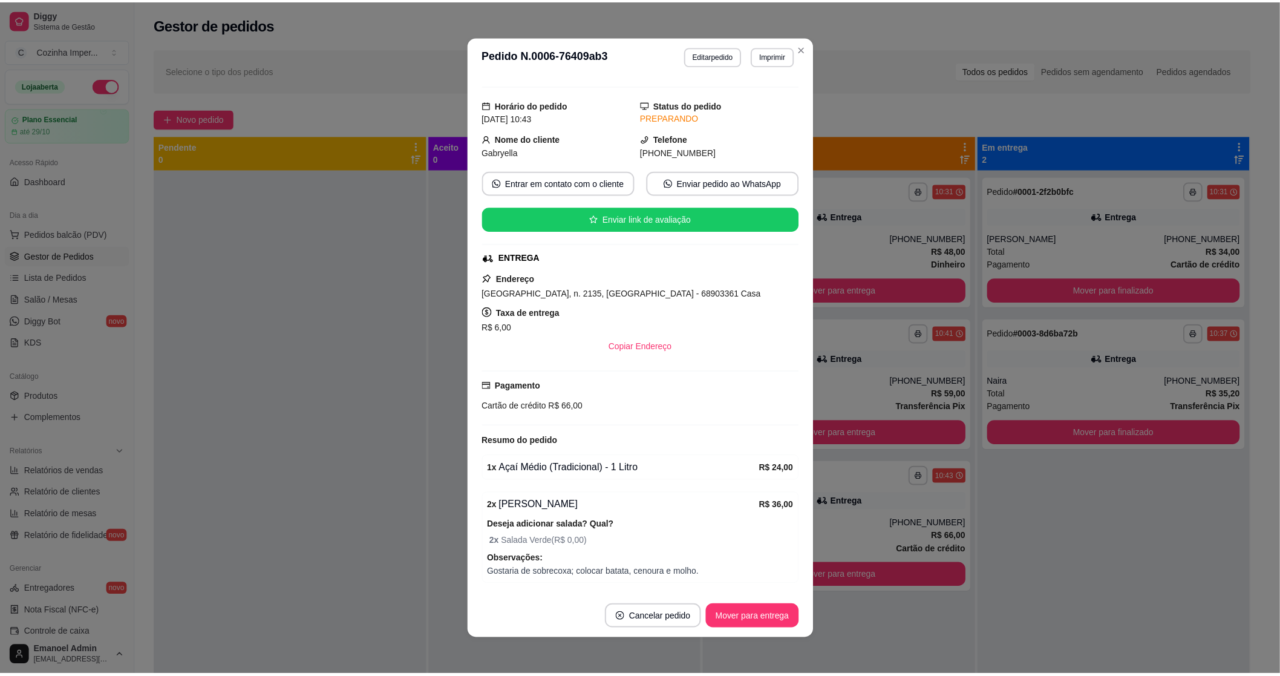
scroll to position [0, 0]
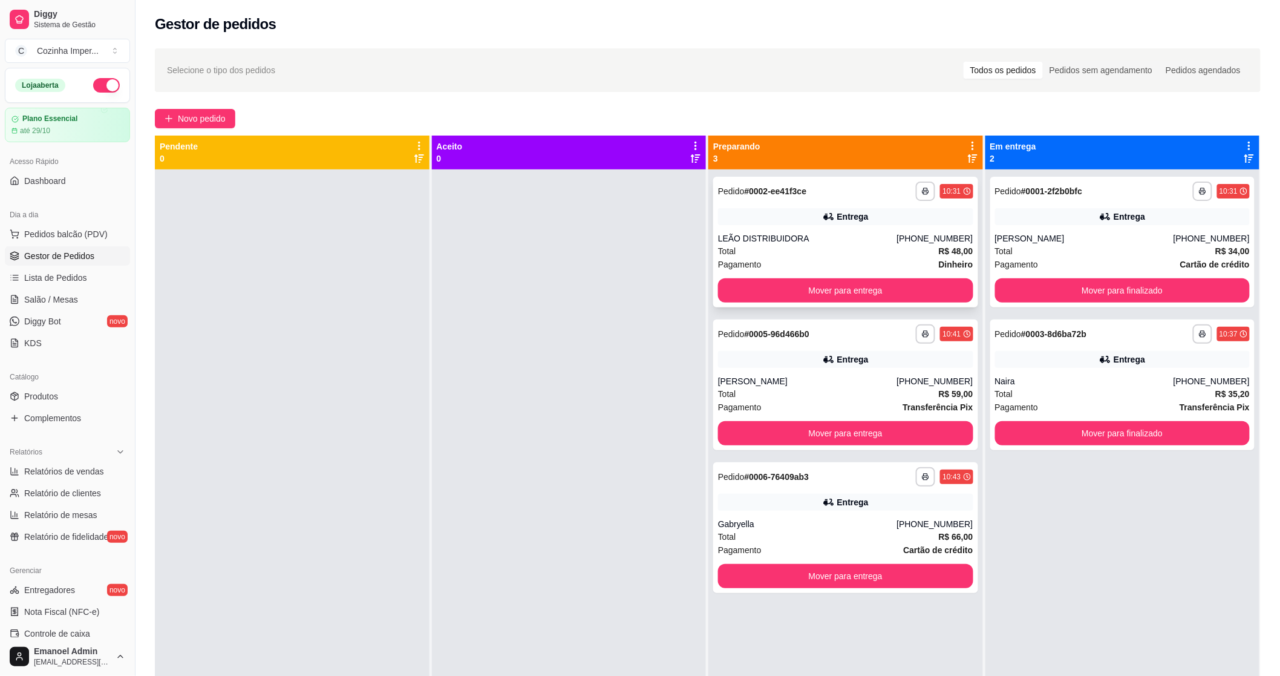
click at [757, 230] on div "**********" at bounding box center [845, 242] width 265 height 131
click at [742, 215] on div "Entrega" at bounding box center [845, 216] width 255 height 17
click at [782, 295] on button "Mover para entrega" at bounding box center [845, 290] width 255 height 24
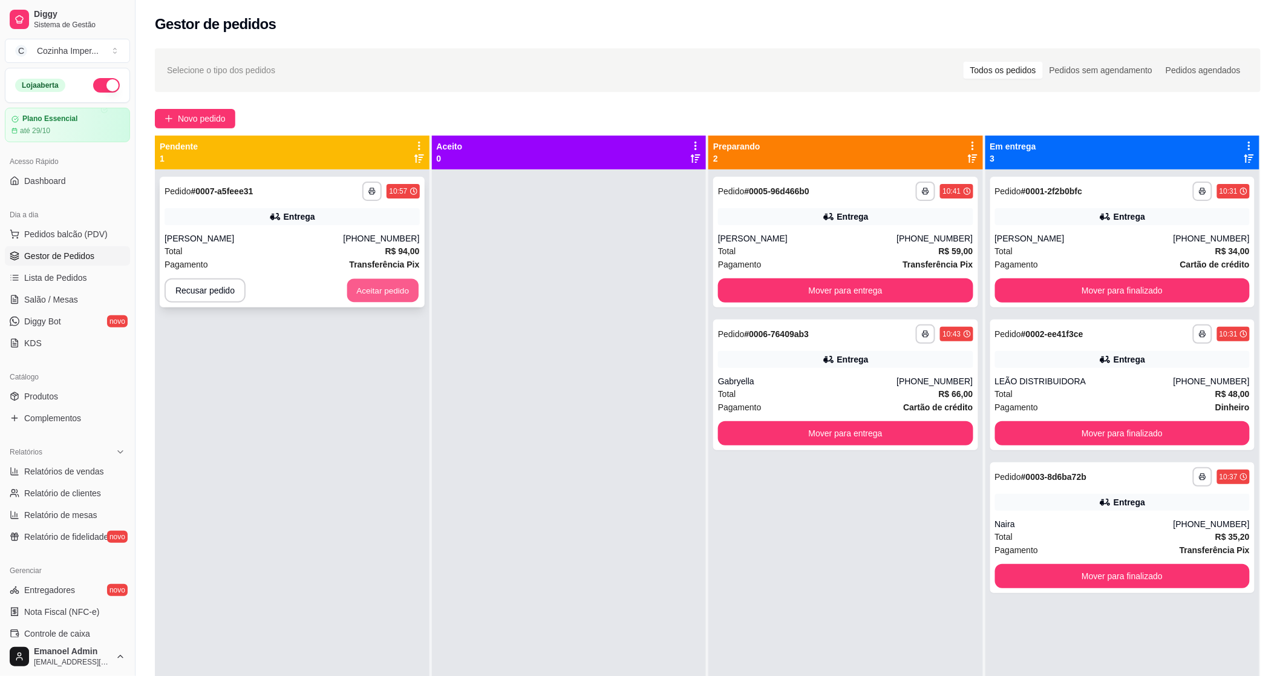
click at [405, 289] on button "Aceitar pedido" at bounding box center [382, 291] width 71 height 24
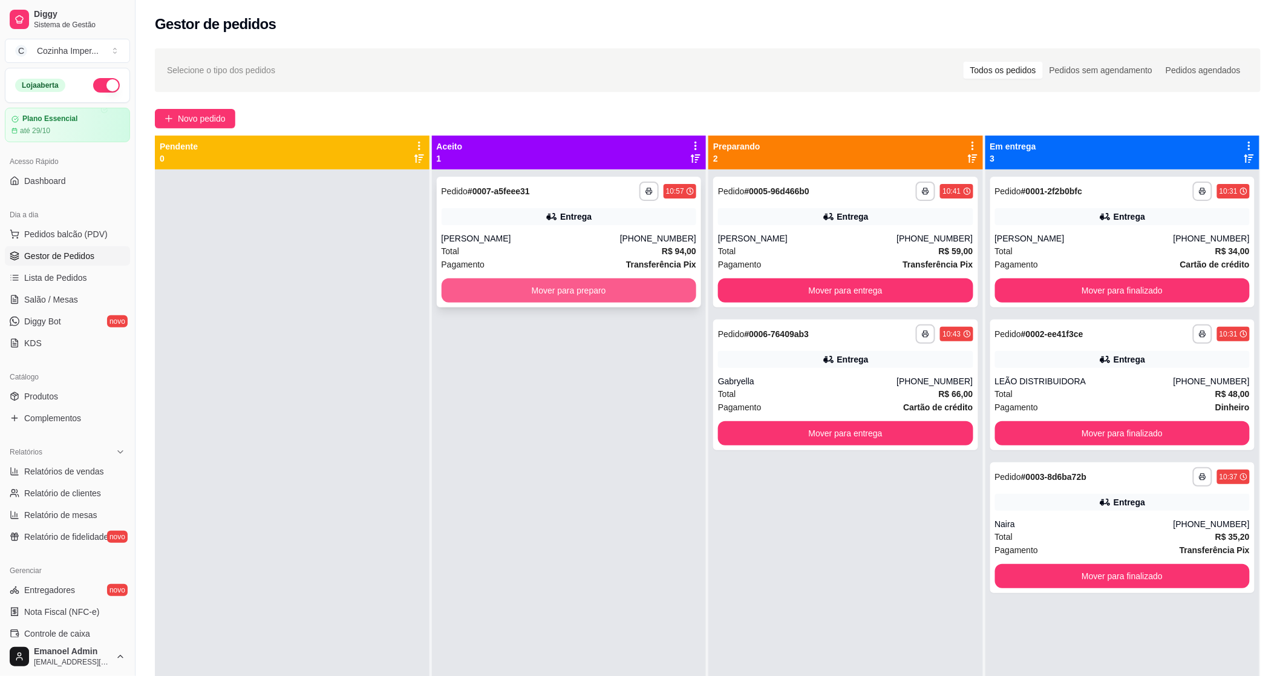
click at [569, 299] on button "Mover para preparo" at bounding box center [569, 290] width 255 height 24
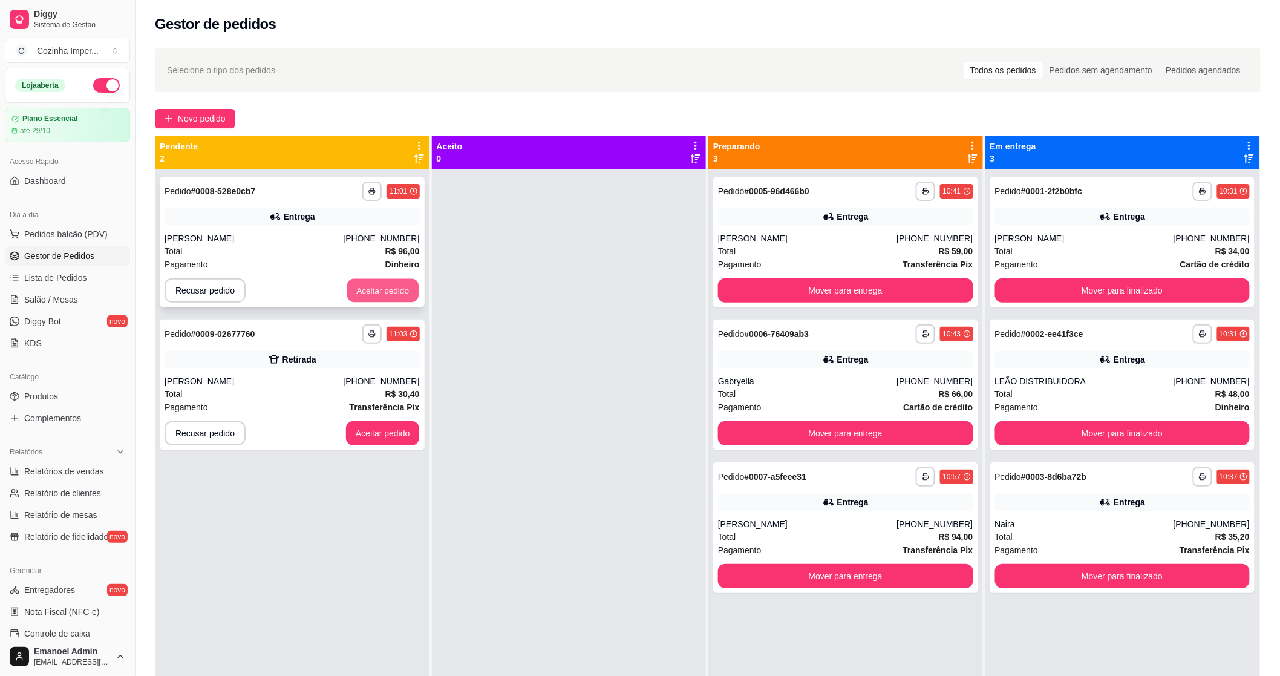
click at [367, 288] on button "Aceitar pedido" at bounding box center [382, 291] width 71 height 24
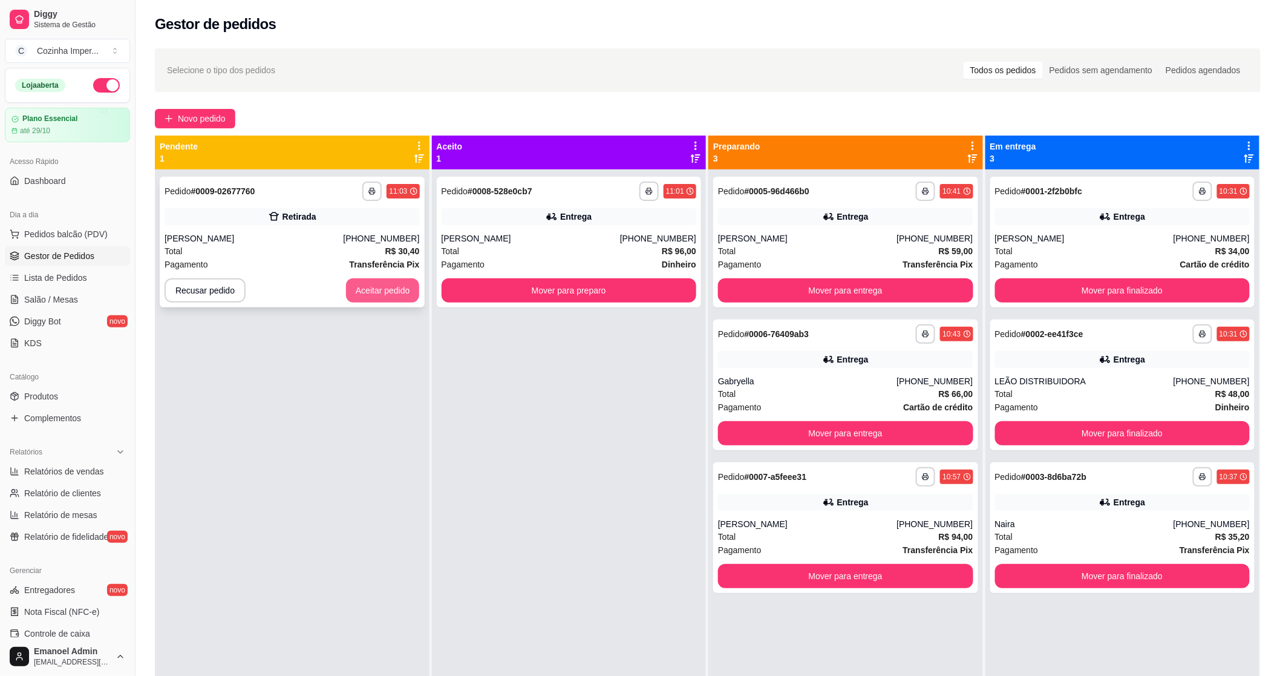
click at [395, 282] on button "Aceitar pedido" at bounding box center [383, 290] width 74 height 24
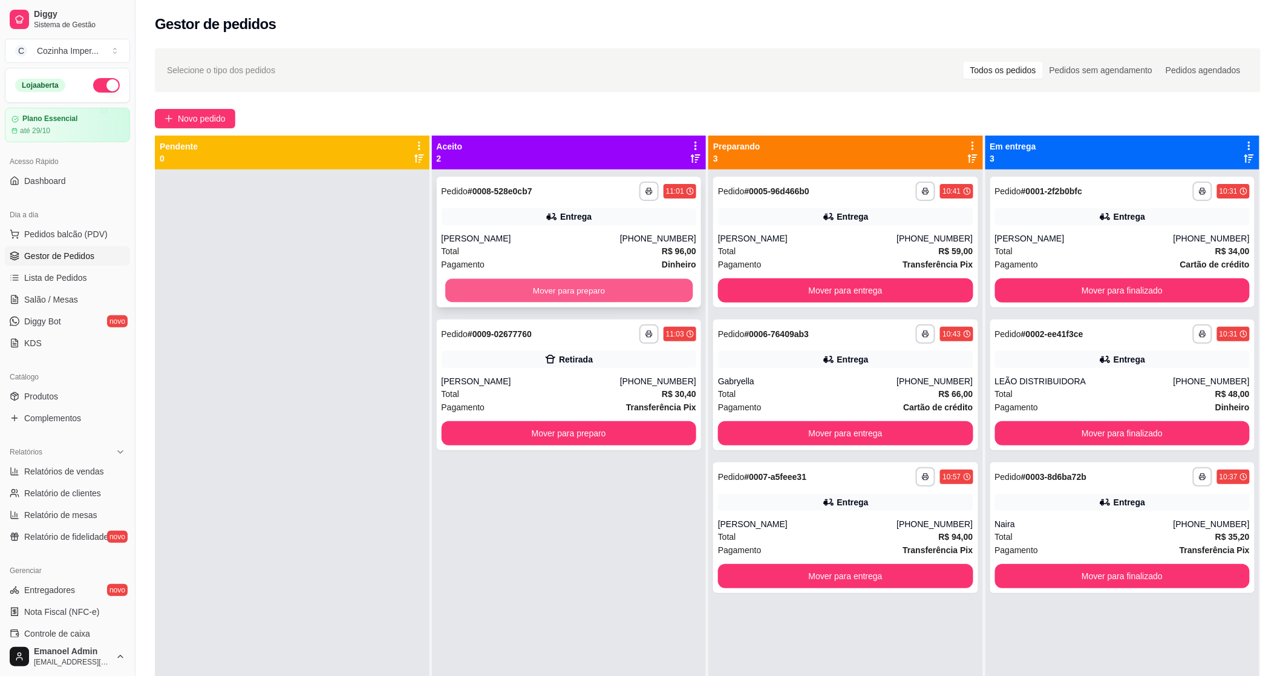
click at [485, 283] on button "Mover para preparo" at bounding box center [568, 291] width 247 height 24
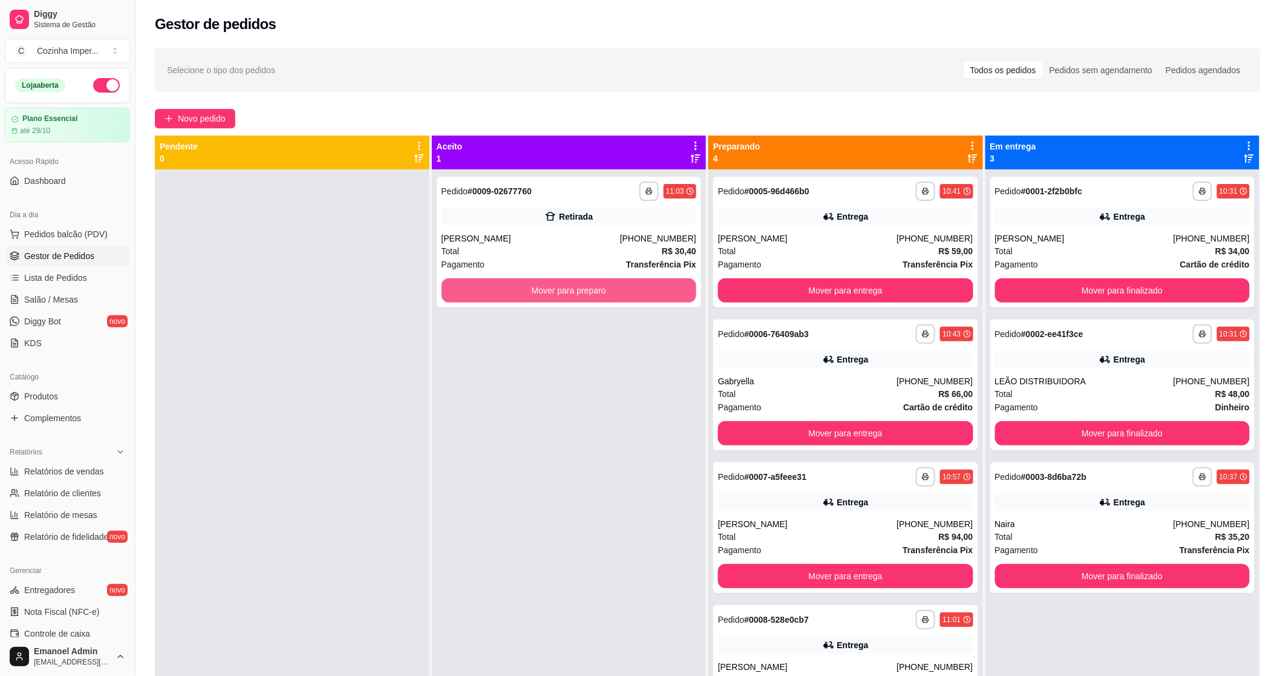
click at [485, 283] on button "Mover para preparo" at bounding box center [569, 290] width 255 height 24
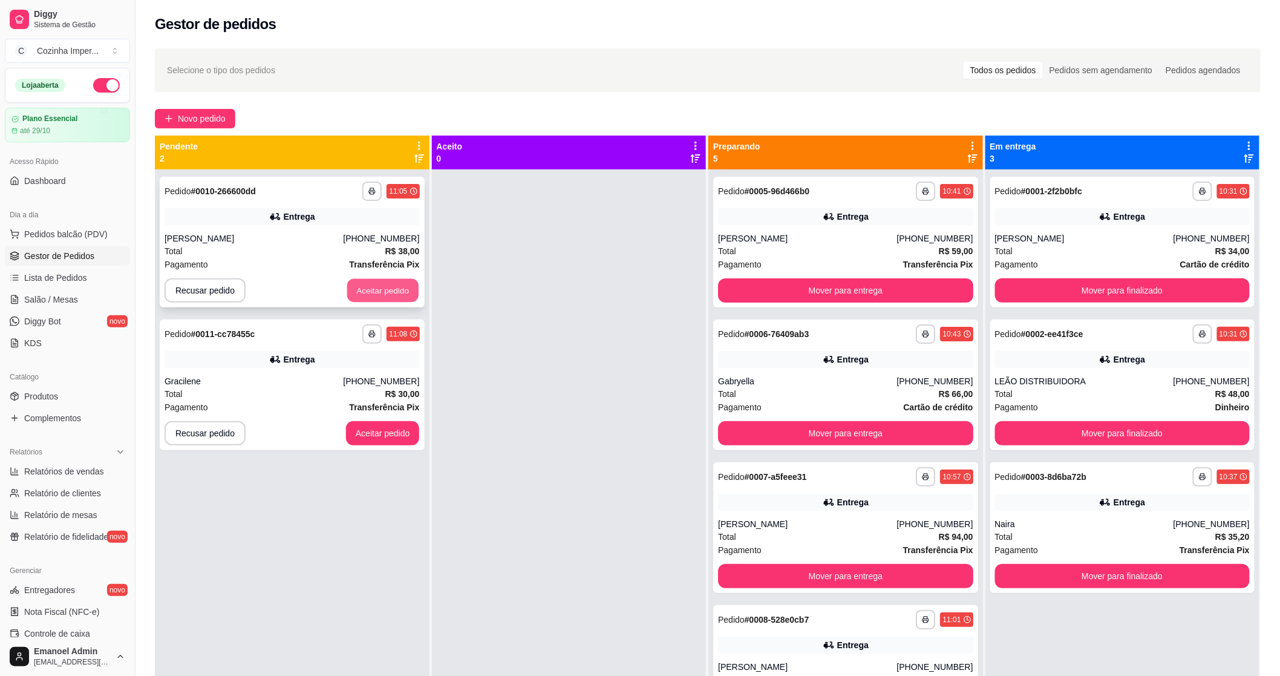
click at [377, 298] on button "Aceitar pedido" at bounding box center [382, 291] width 71 height 24
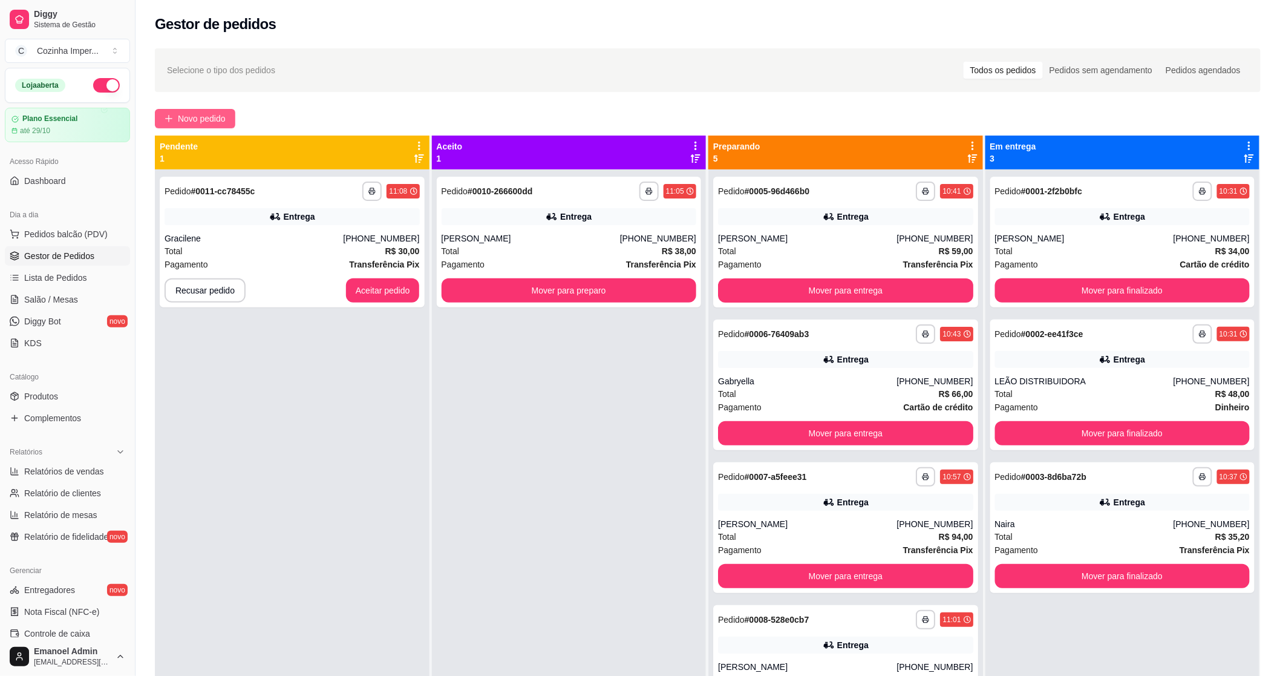
click at [165, 123] on icon "plus" at bounding box center [169, 118] width 8 height 8
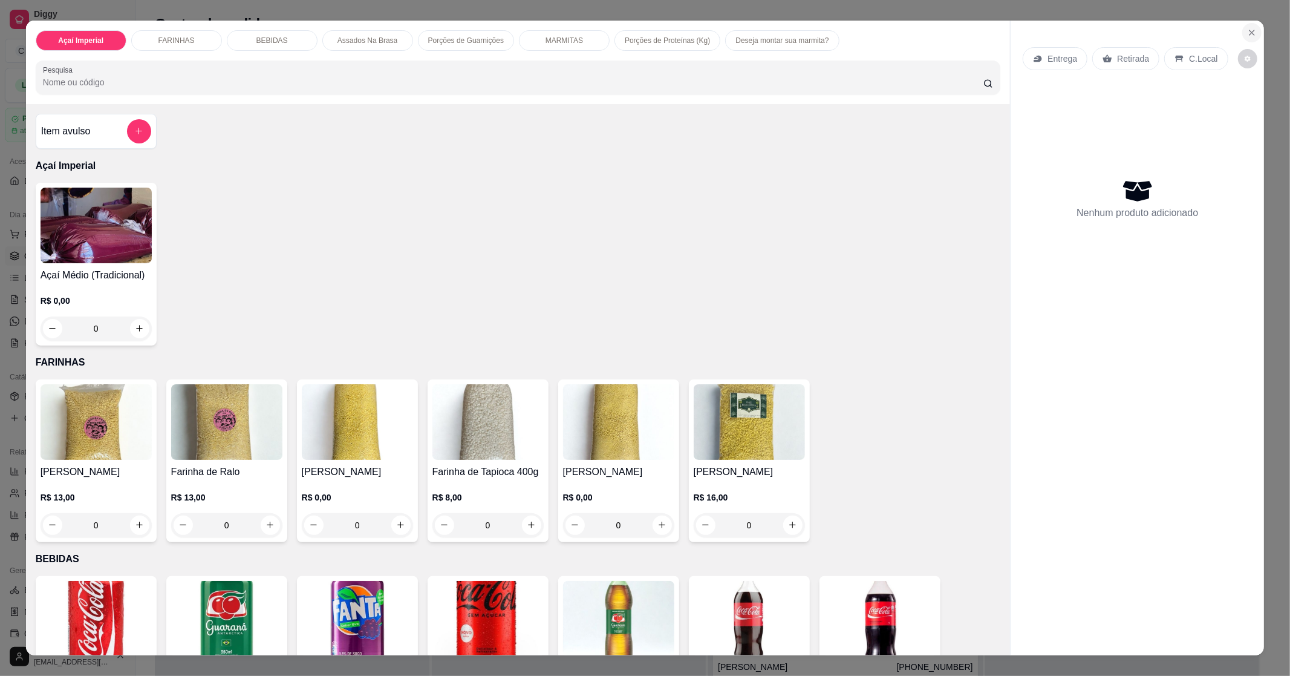
click at [1249, 34] on icon "Close" at bounding box center [1252, 33] width 10 height 10
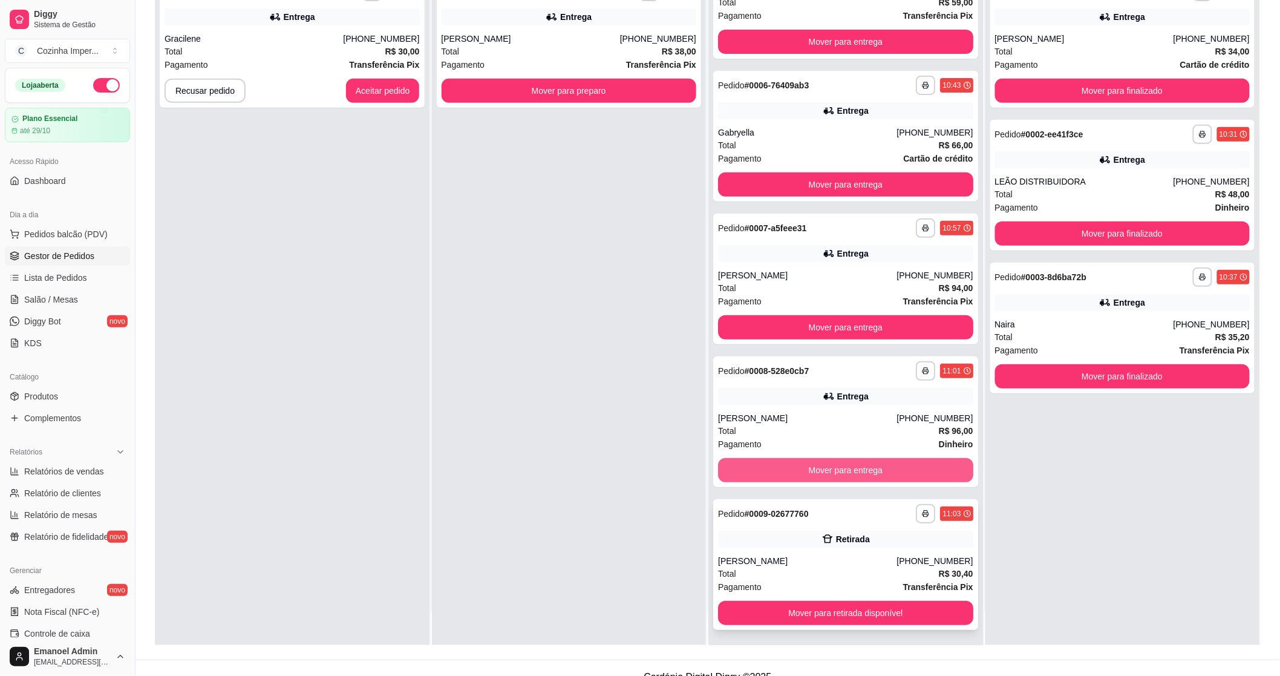
scroll to position [185, 0]
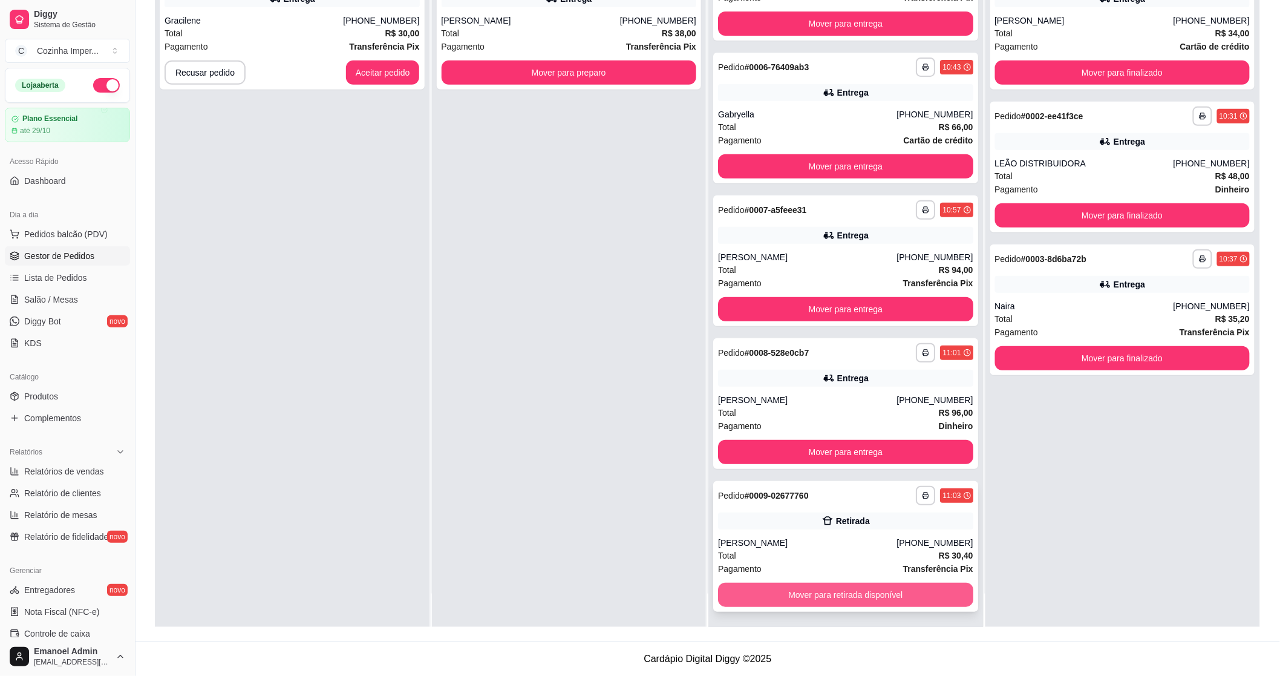
click at [818, 592] on button "Mover para retirada disponível" at bounding box center [845, 595] width 255 height 24
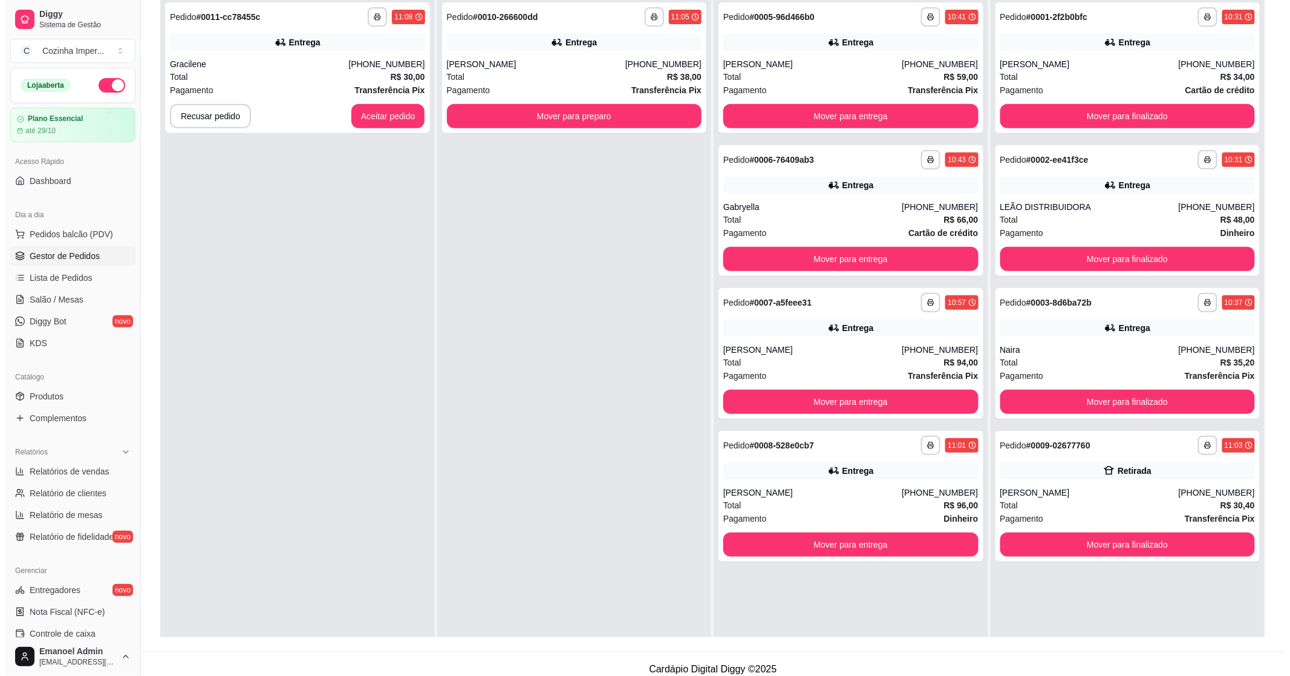
scroll to position [0, 0]
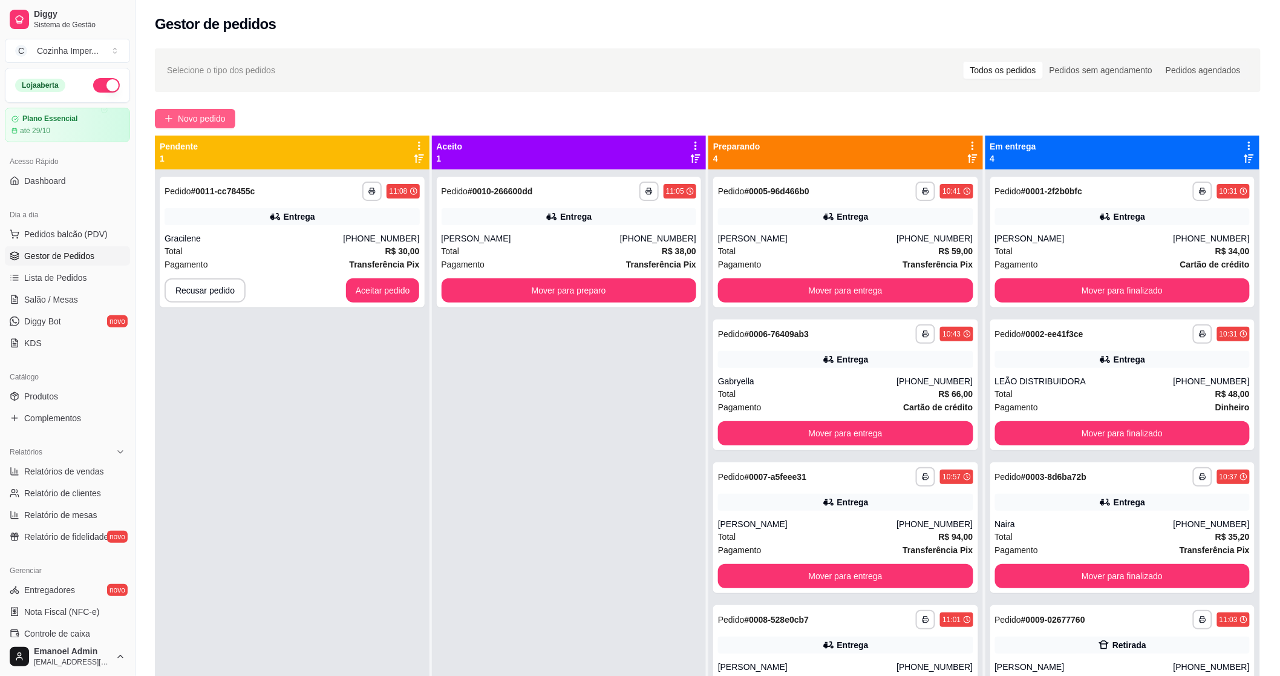
click at [173, 115] on button "Novo pedido" at bounding box center [195, 118] width 80 height 19
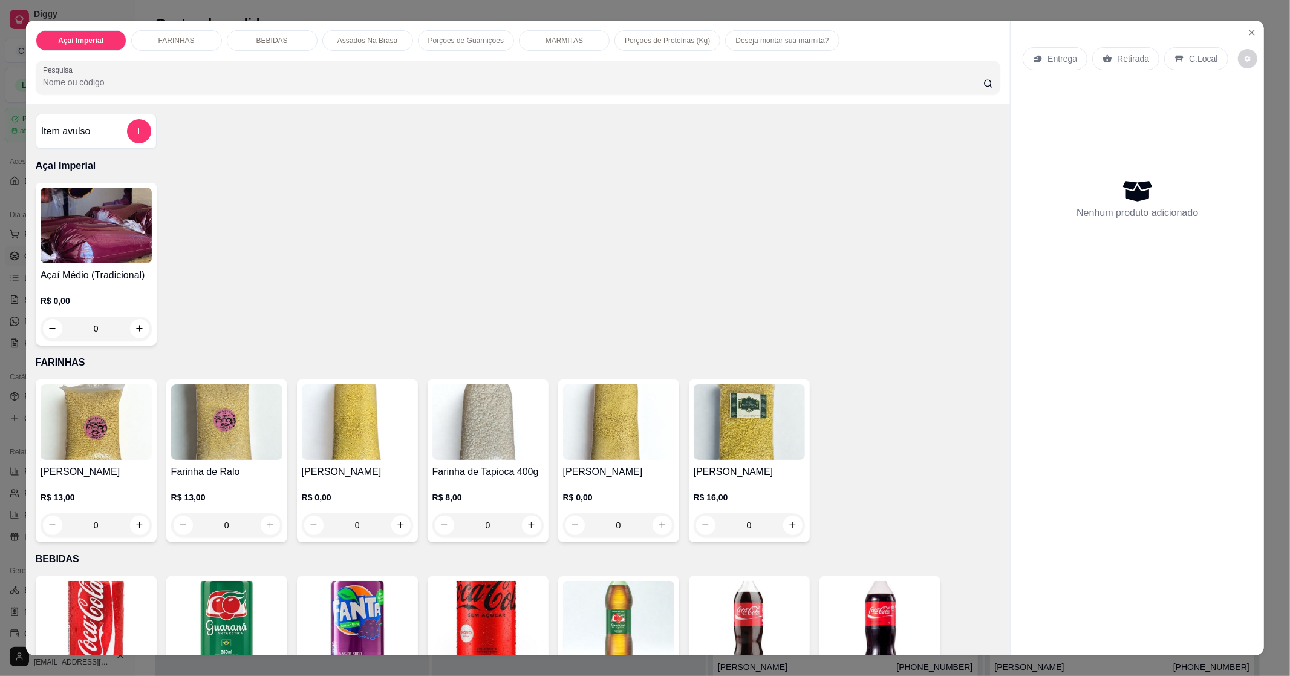
click at [109, 250] on img at bounding box center [96, 226] width 111 height 76
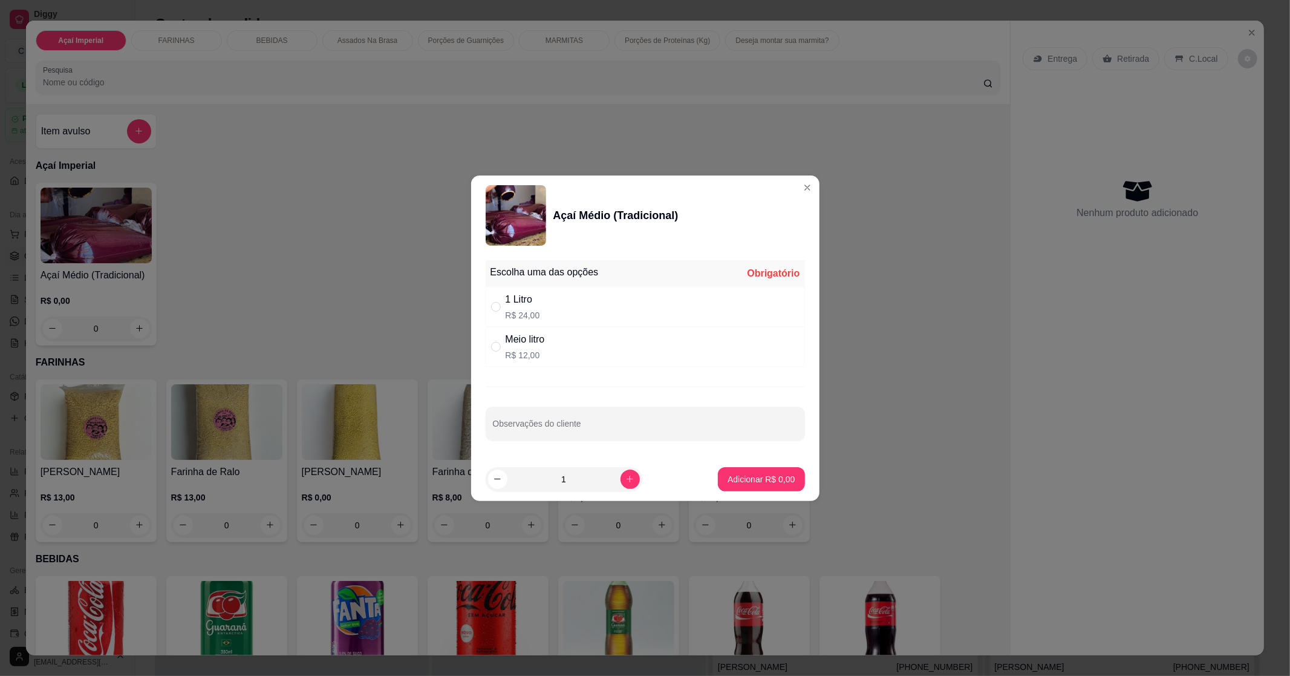
click at [593, 291] on div "1 Litro R$ 24,00" at bounding box center [645, 307] width 319 height 40
radio input "true"
click at [758, 471] on button "Adicionar R$ 24,00" at bounding box center [759, 479] width 89 height 24
type input "1"
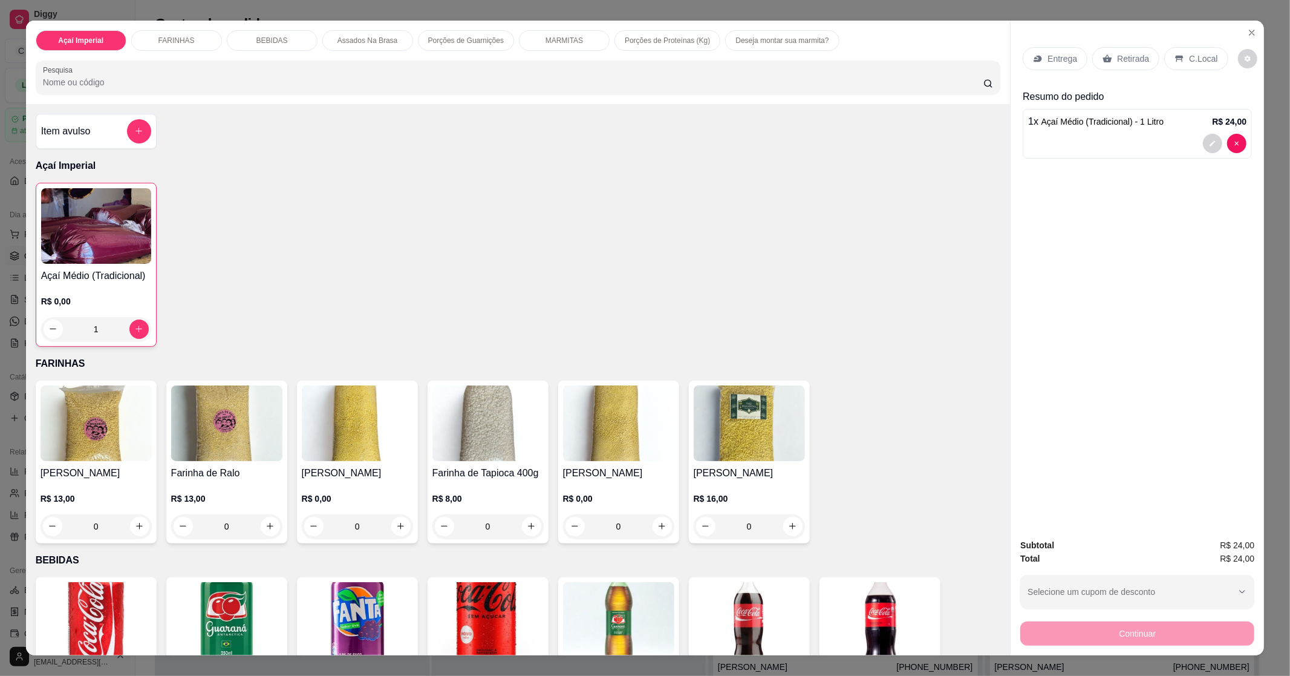
click at [523, 41] on div "MARMITAS" at bounding box center [564, 40] width 91 height 21
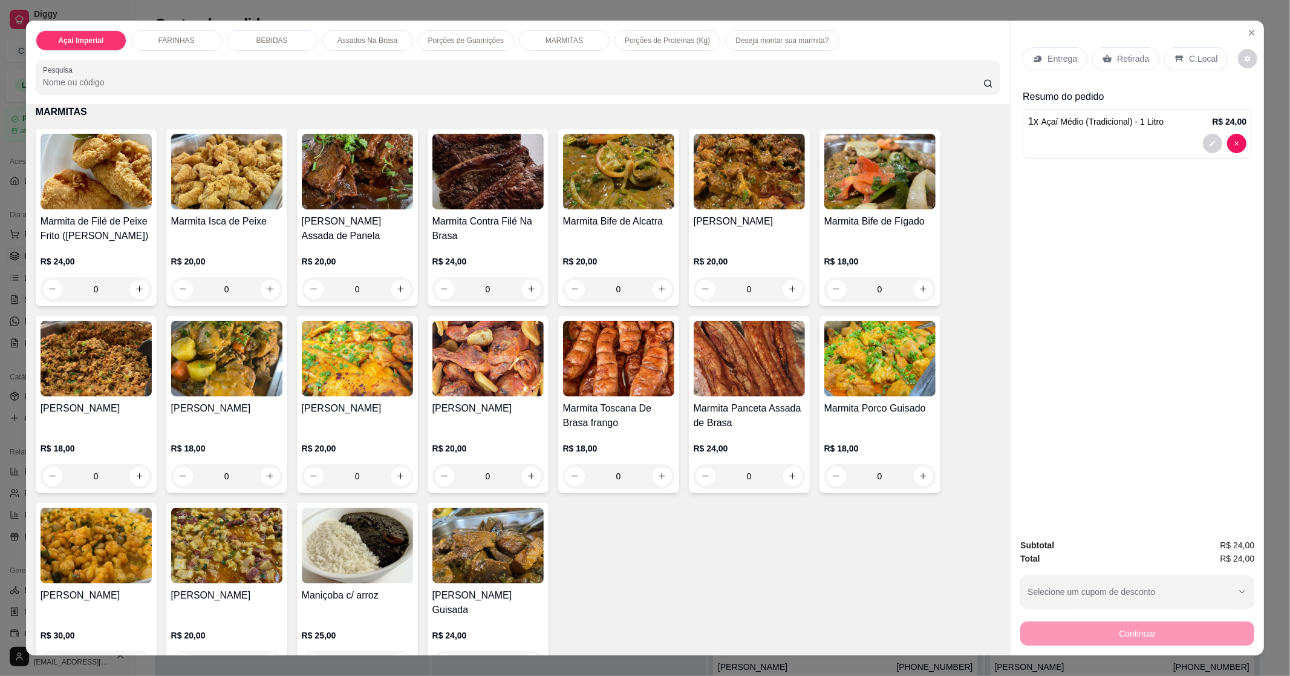
scroll to position [18, 0]
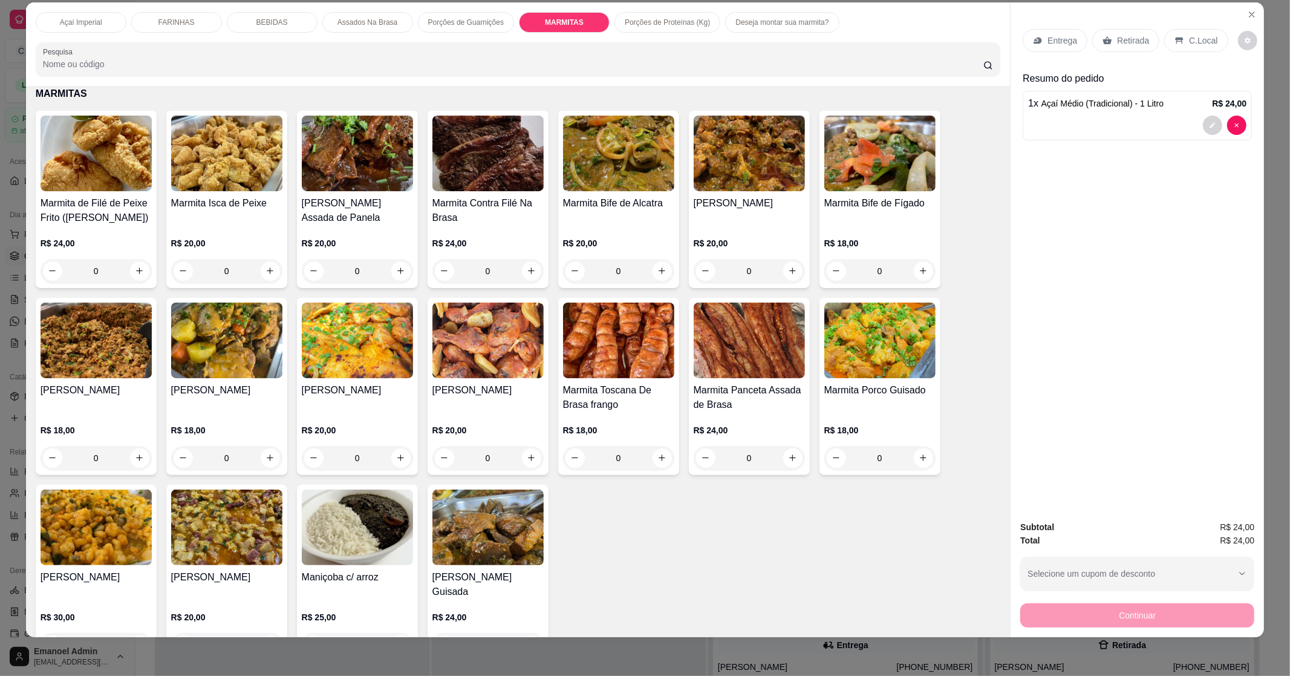
click at [105, 183] on img at bounding box center [96, 154] width 111 height 76
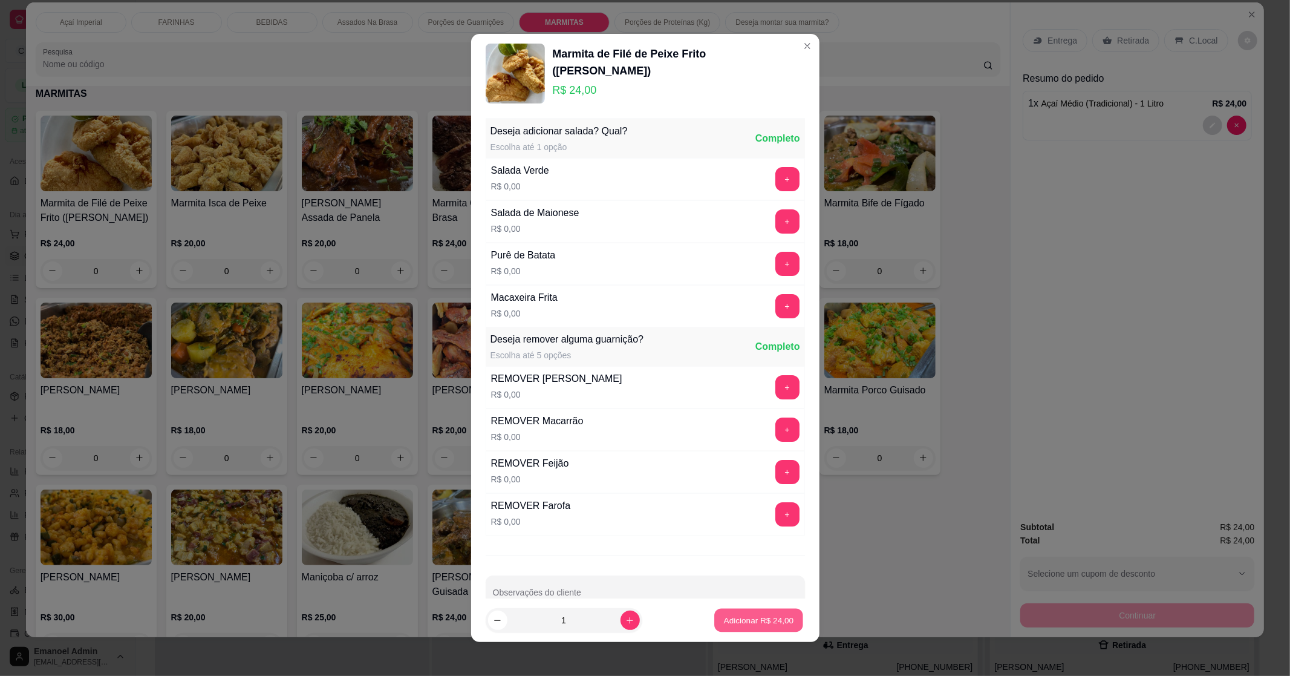
click at [760, 626] on p "Adicionar R$ 24,00" at bounding box center [759, 619] width 70 height 11
type input "1"
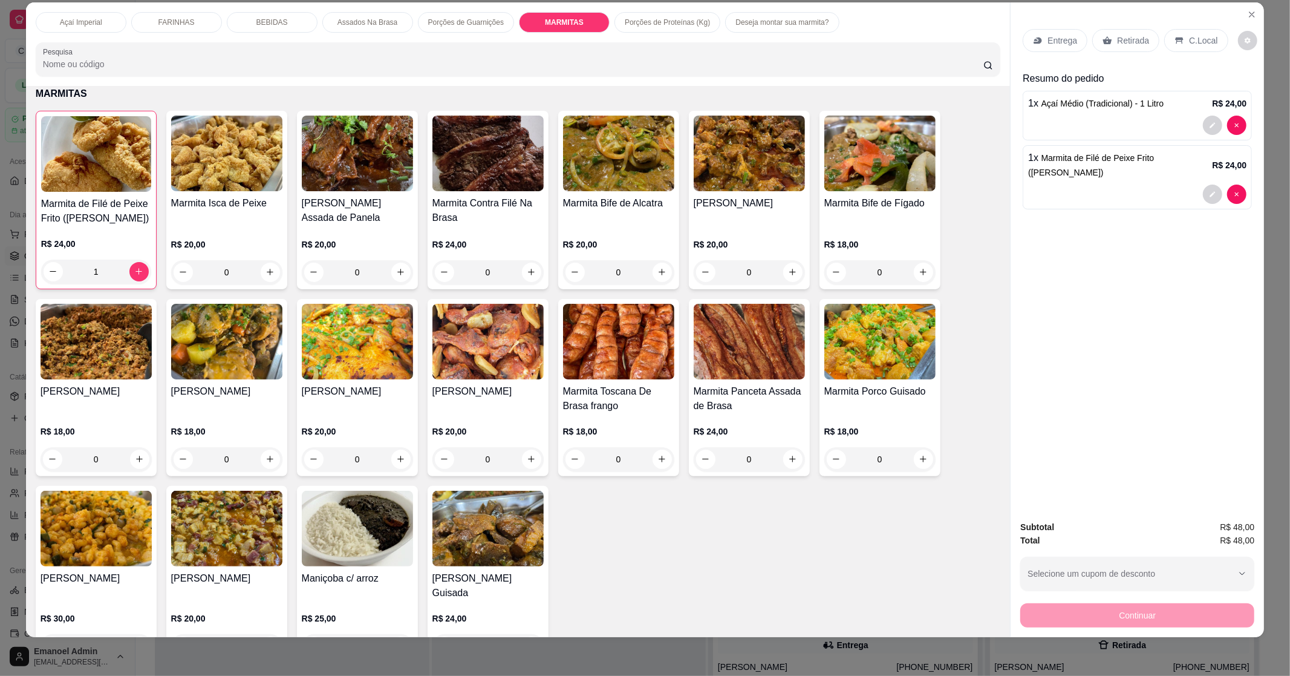
click at [1024, 38] on div "Entrega" at bounding box center [1055, 40] width 65 height 23
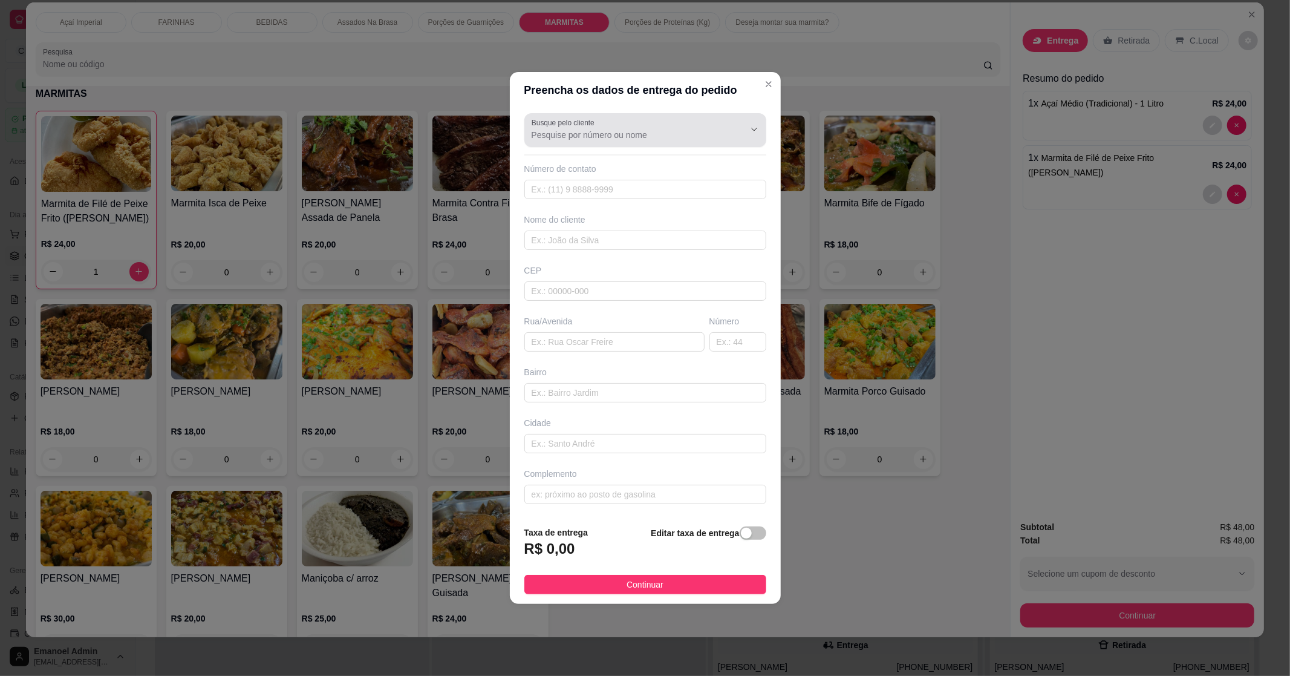
click at [733, 134] on icon "Show suggestions" at bounding box center [738, 130] width 10 height 10
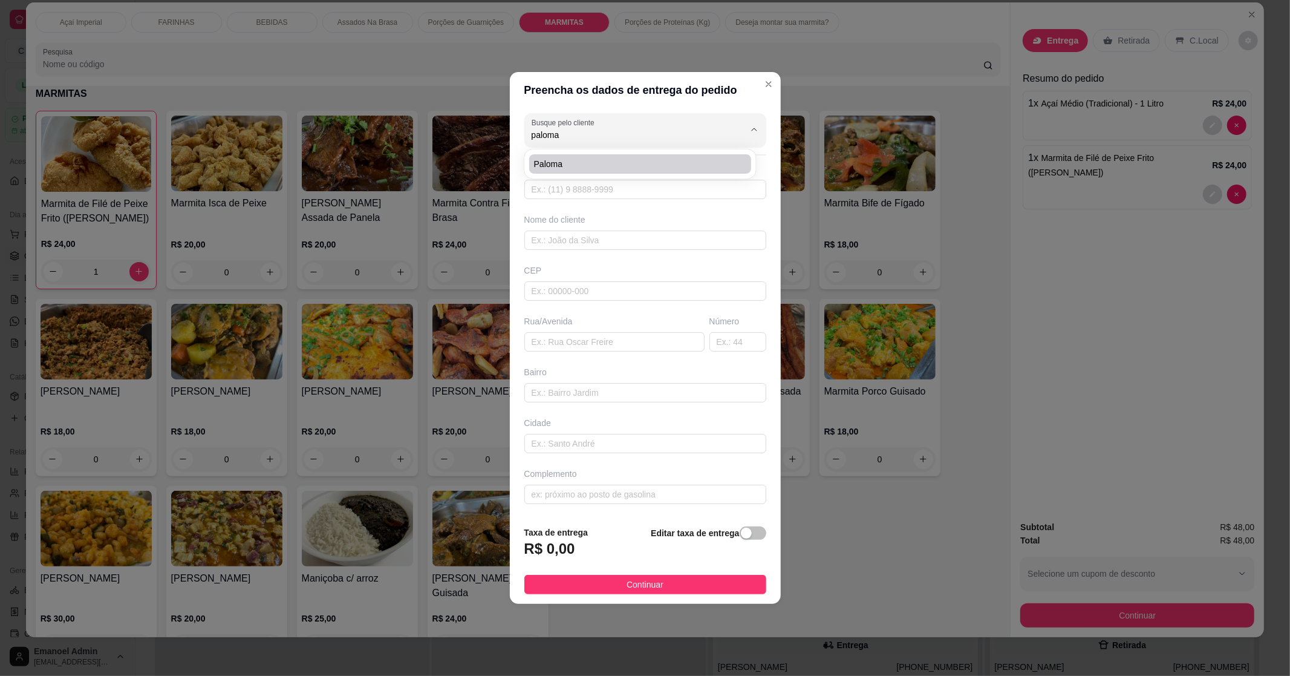
click at [720, 158] on span "Paloma" at bounding box center [634, 164] width 200 height 12
type input "Paloma"
type input "96991314199"
type input "Paloma"
type input "68902-871"
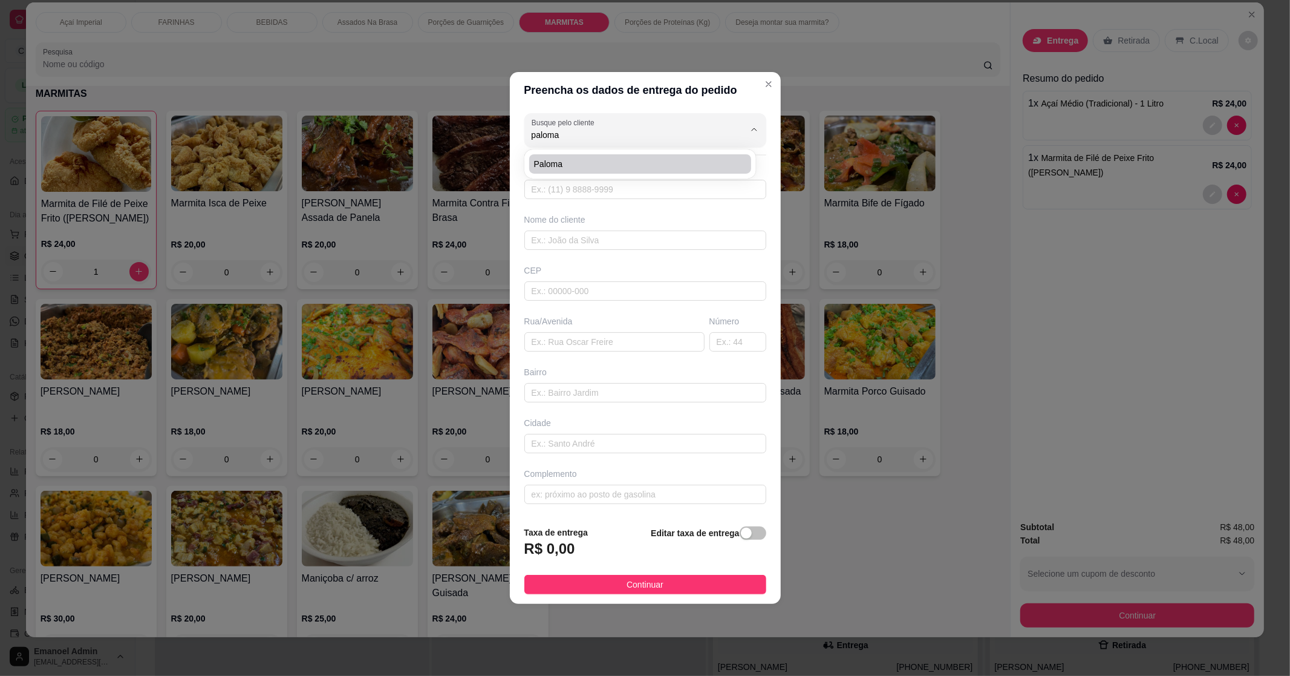
type input "[GEOGRAPHIC_DATA]"
type input "903"
type input "muca"
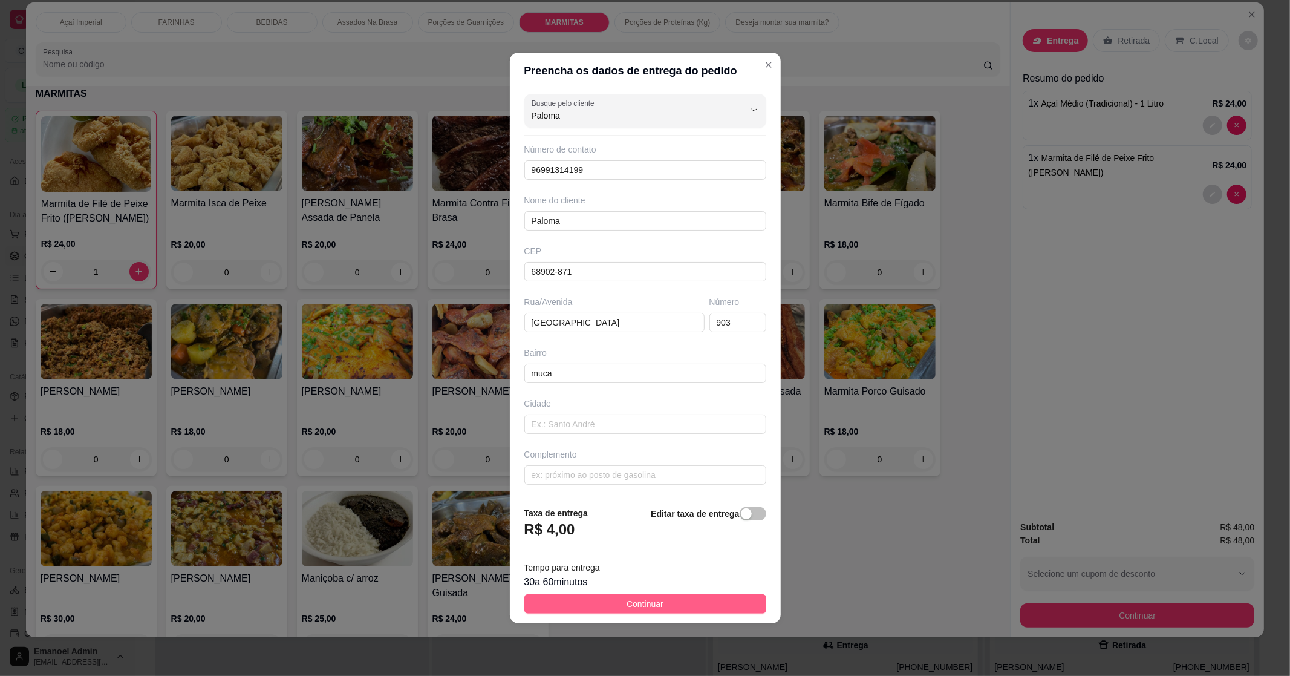
type input "Paloma"
click at [720, 600] on button "Continuar" at bounding box center [645, 603] width 242 height 19
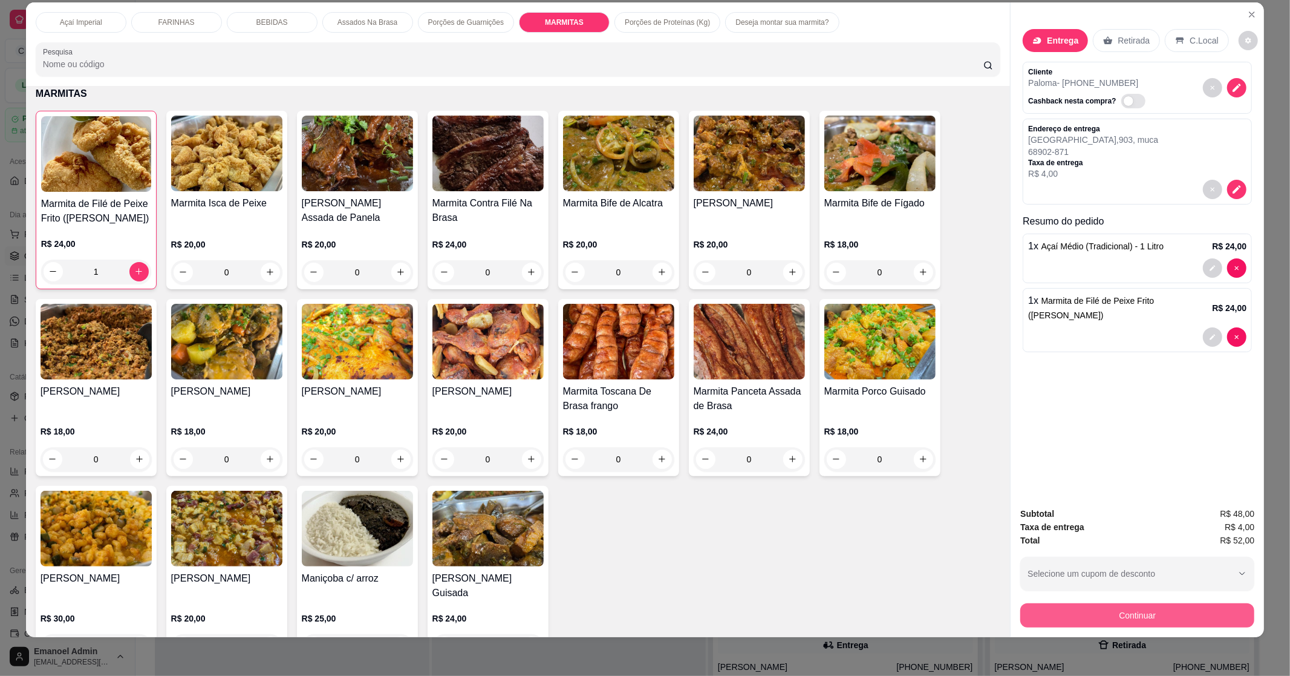
click at [1155, 612] on button "Continuar" at bounding box center [1138, 615] width 234 height 24
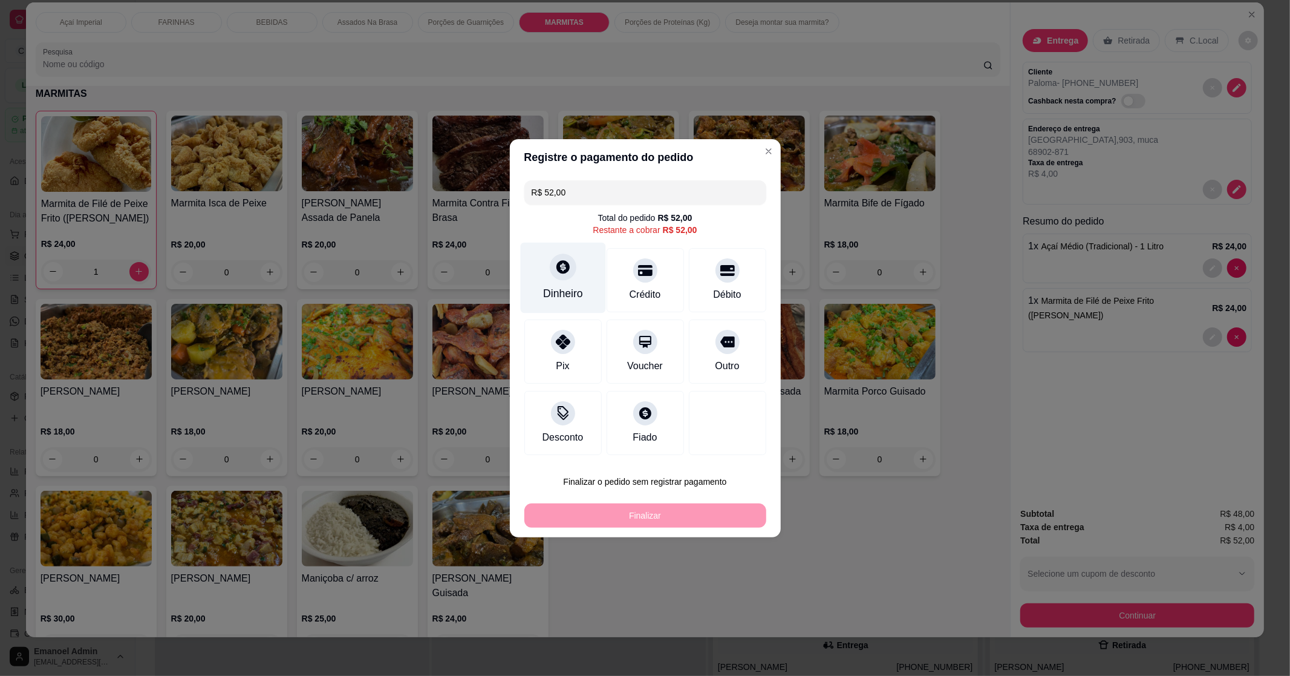
click at [561, 265] on icon at bounding box center [563, 267] width 16 height 16
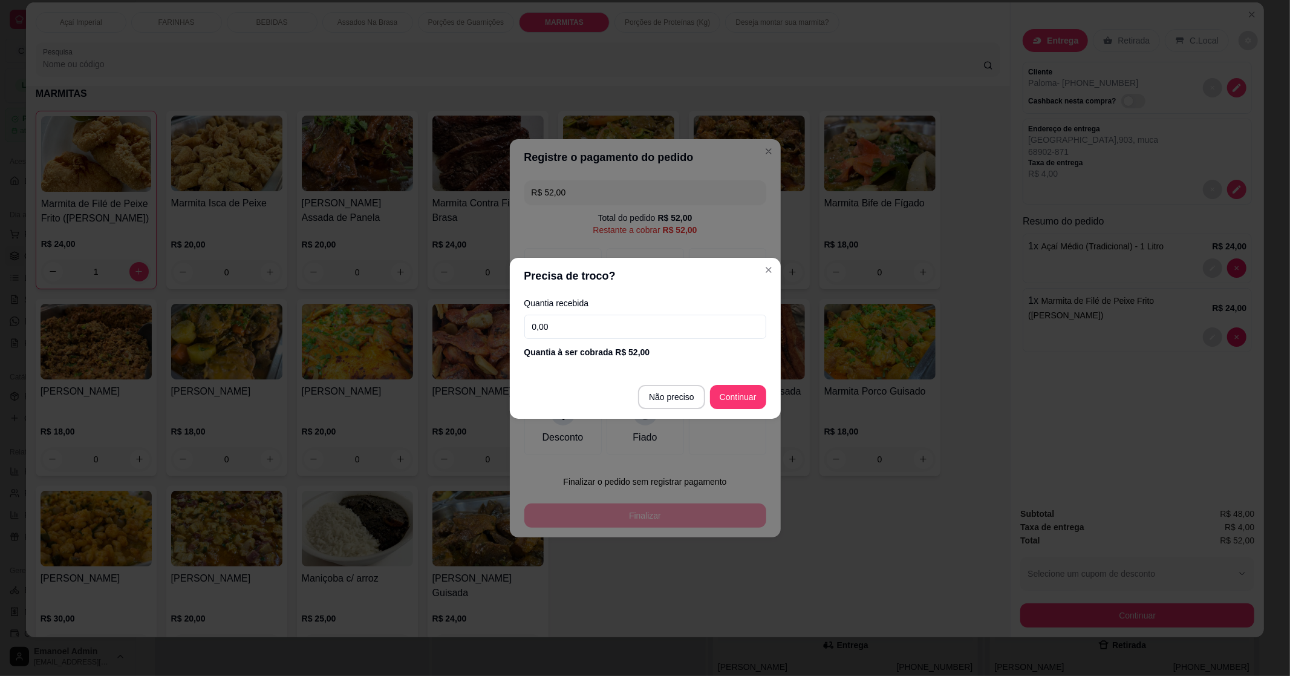
click at [586, 327] on input "0,00" at bounding box center [645, 327] width 242 height 24
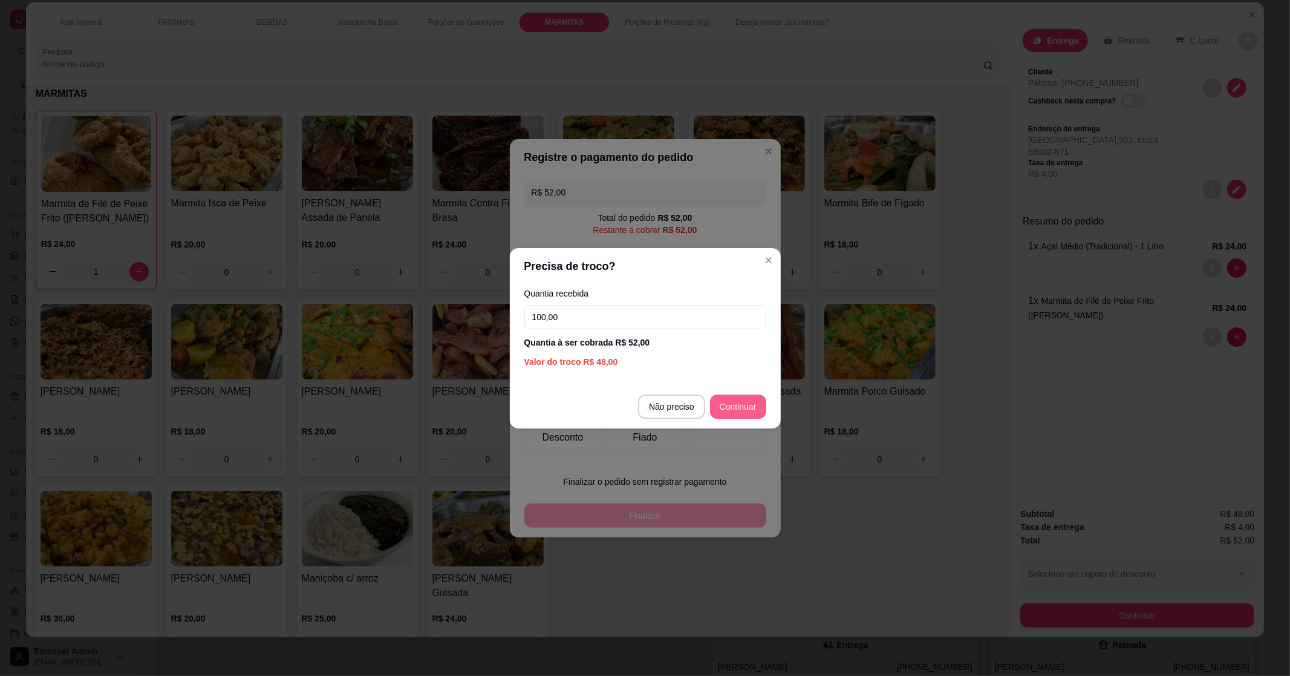
type input "100,00"
type input "R$ 0,00"
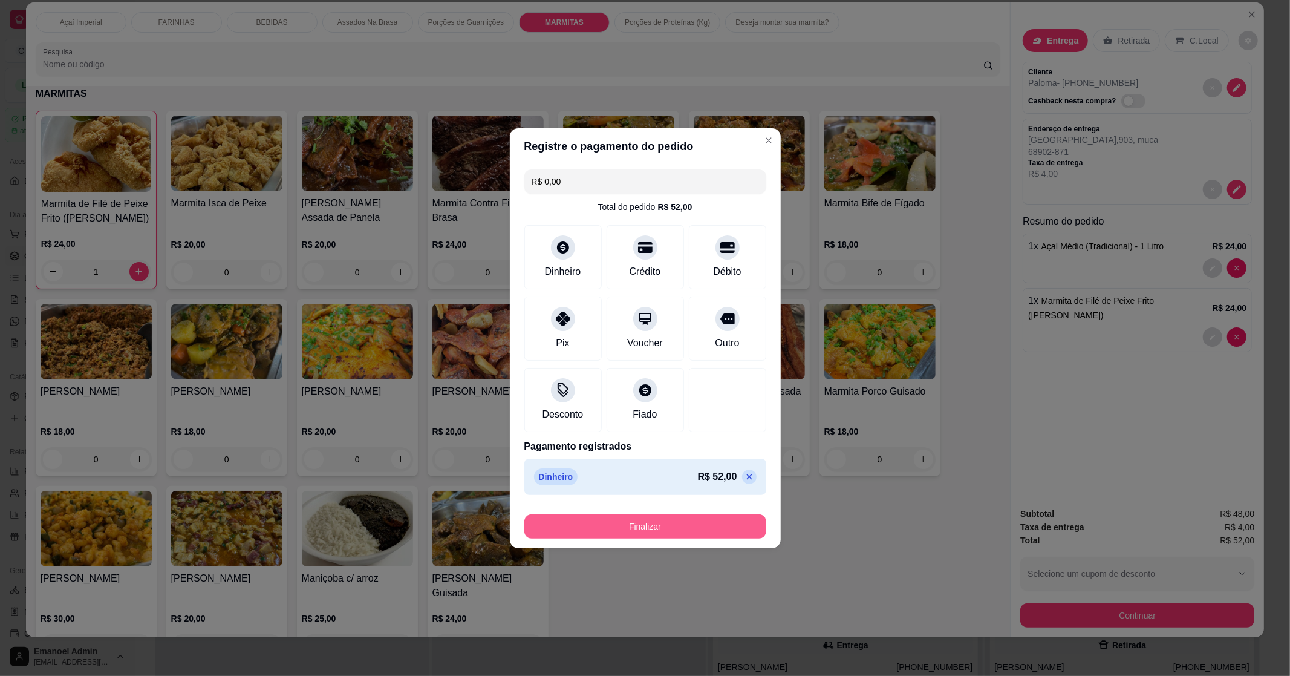
click at [675, 529] on button "Finalizar" at bounding box center [645, 526] width 242 height 24
type input "0"
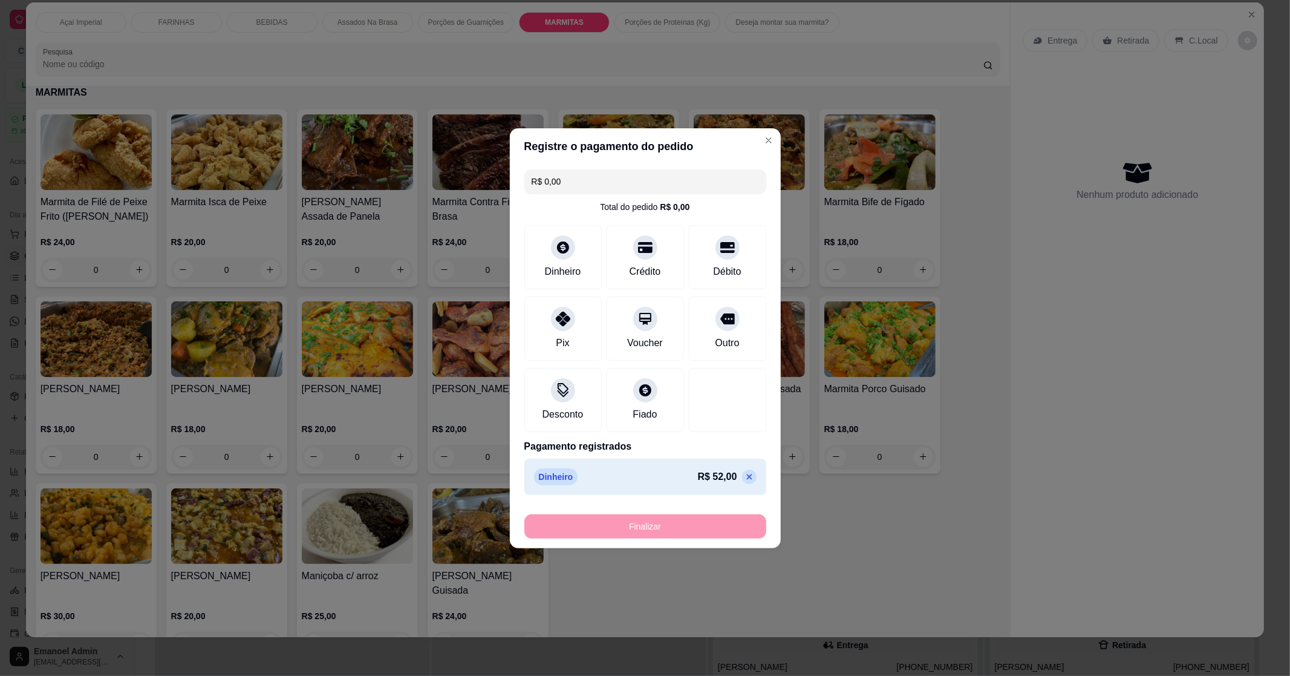
type input "-R$ 52,00"
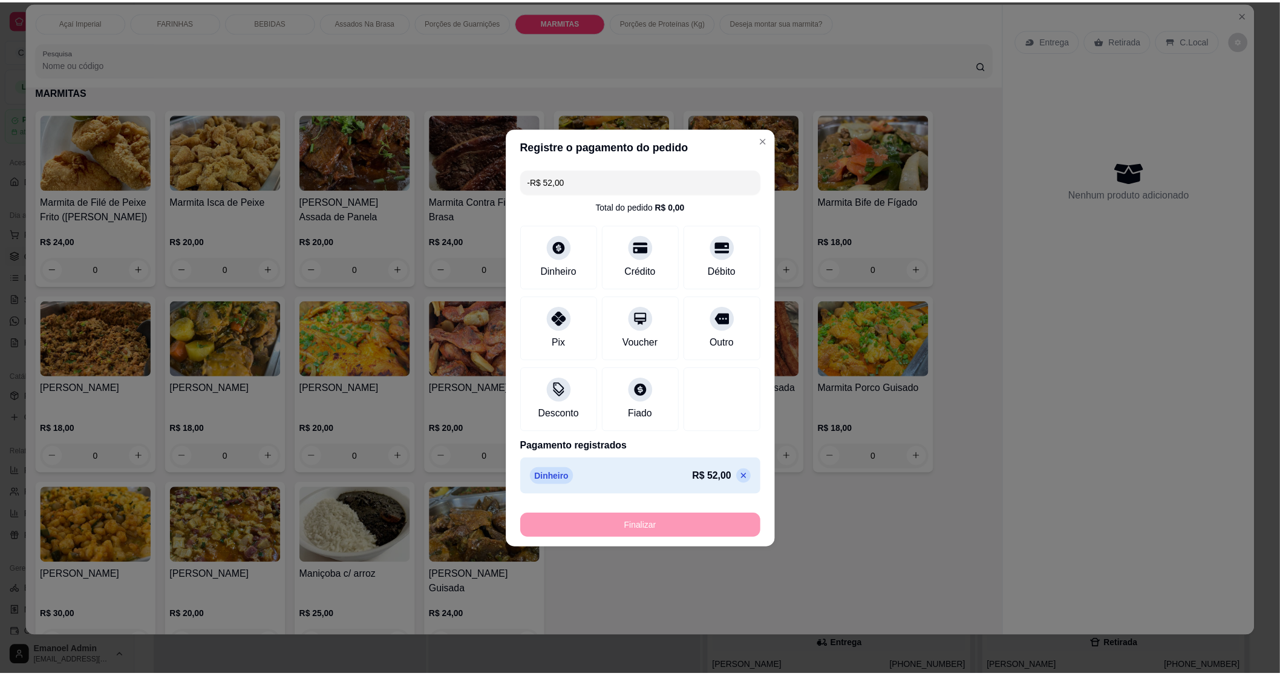
scroll to position [1224, 0]
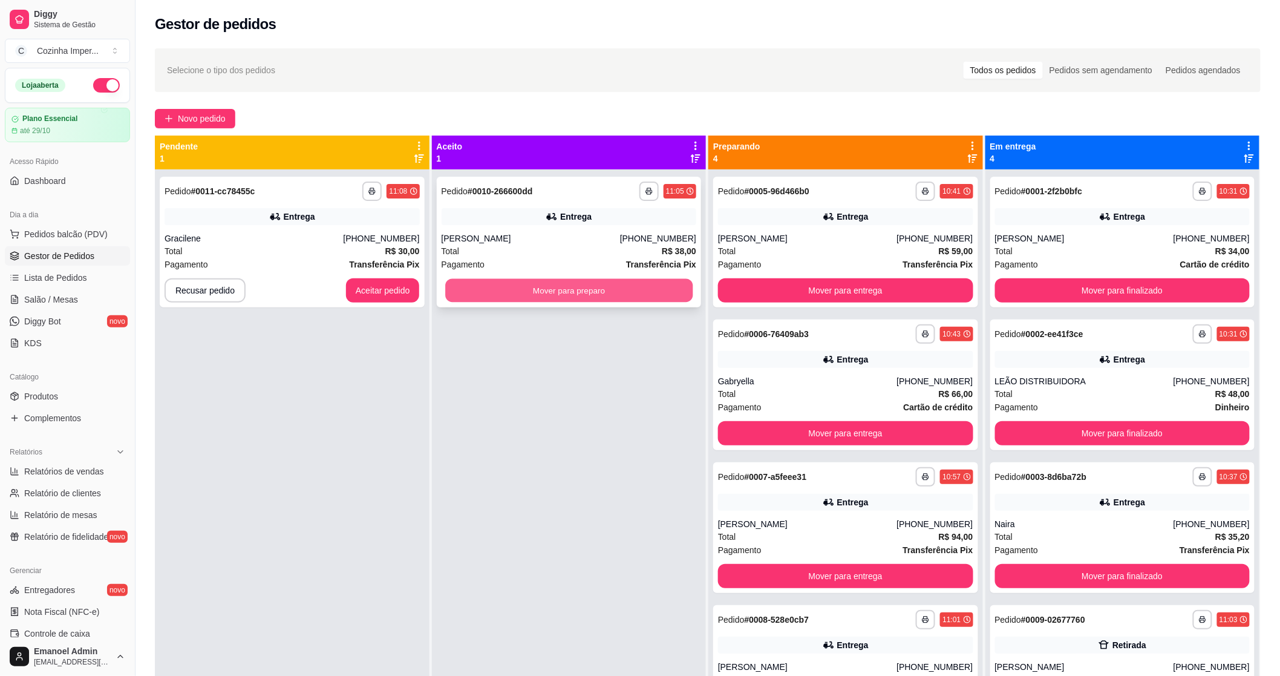
click at [606, 291] on button "Mover para preparo" at bounding box center [568, 291] width 247 height 24
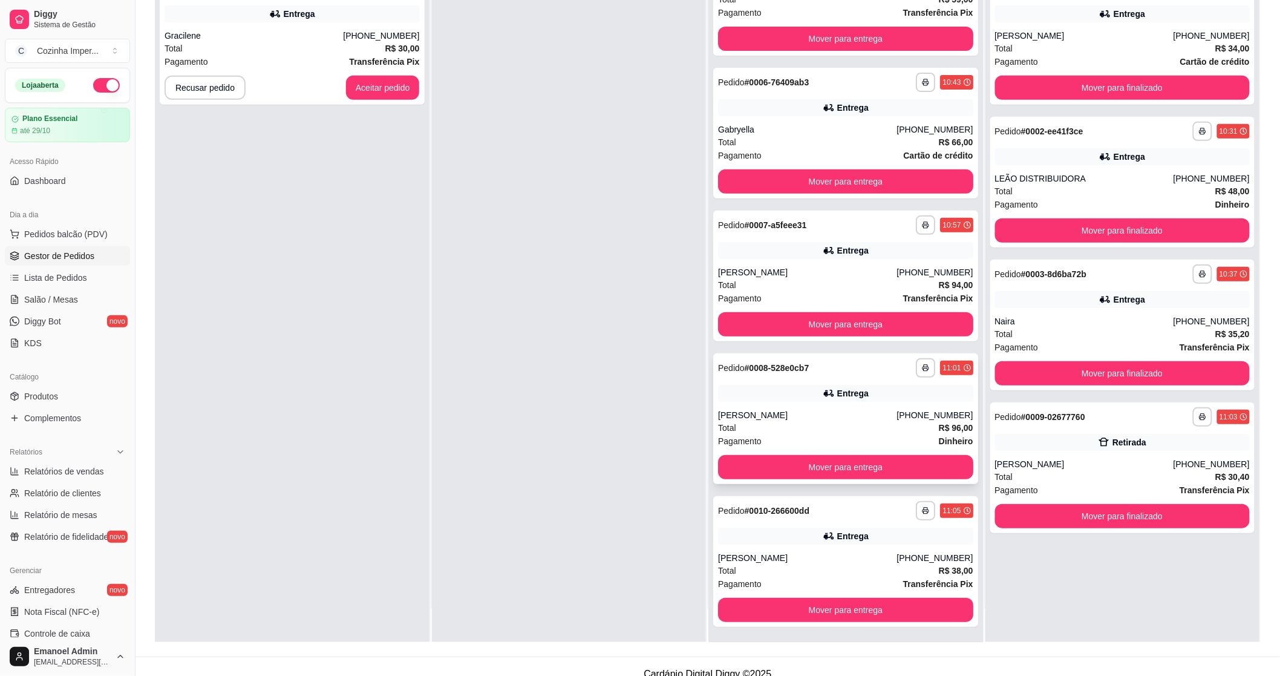
scroll to position [185, 0]
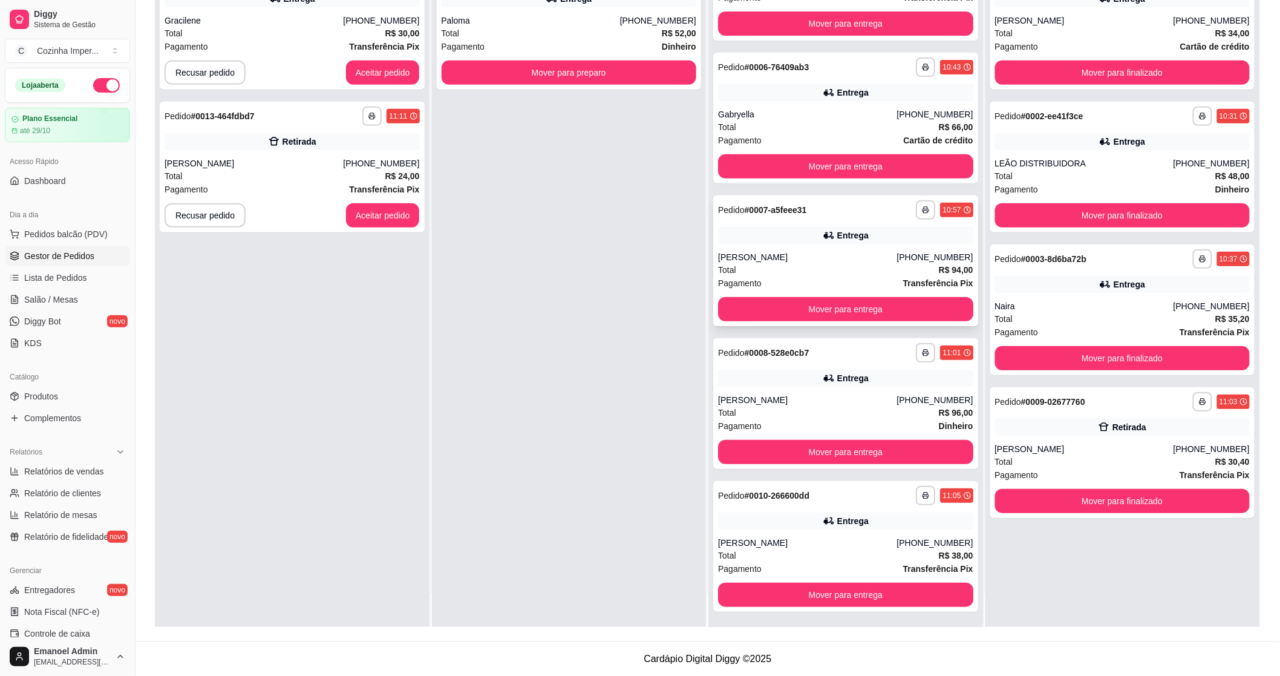
click at [845, 249] on div "**********" at bounding box center [845, 260] width 265 height 131
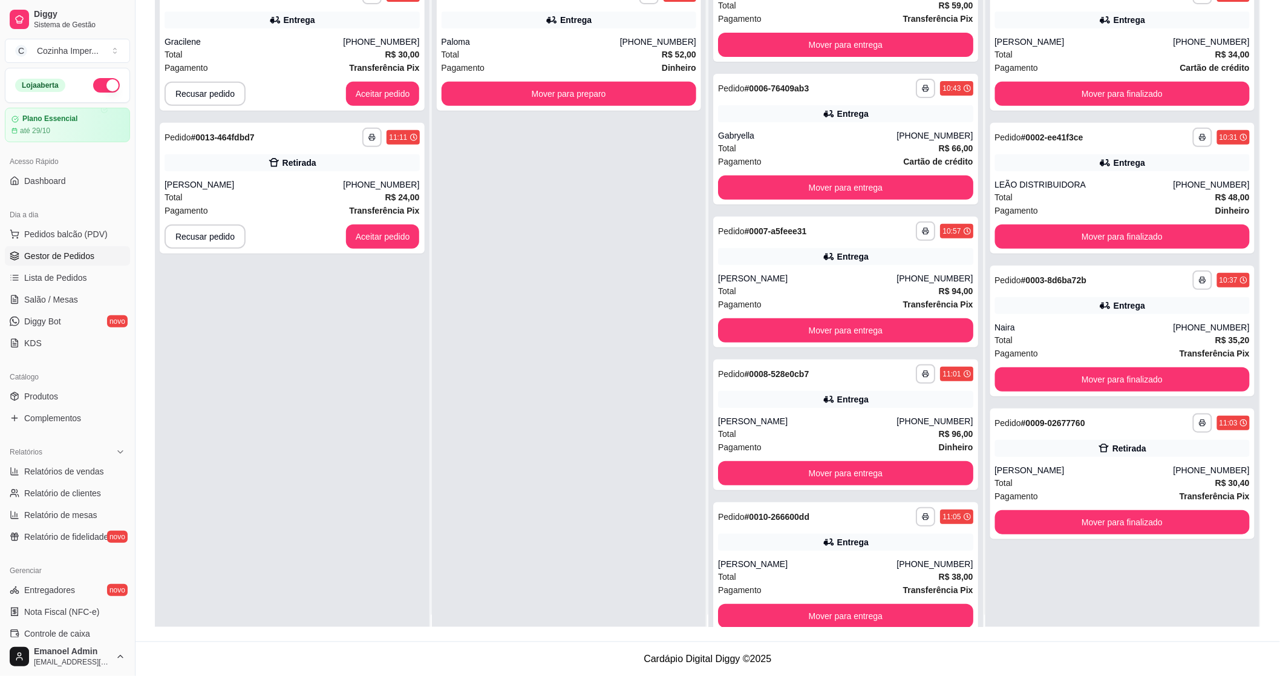
scroll to position [0, 0]
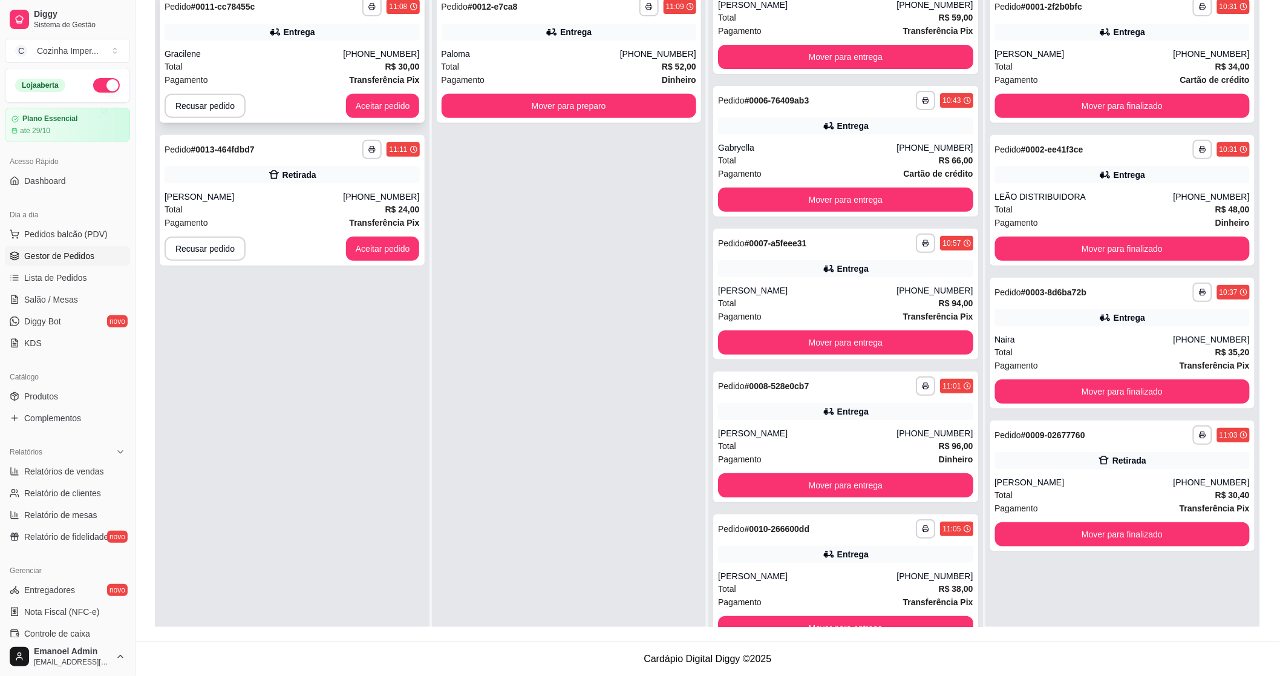
click at [301, 24] on div "Entrega" at bounding box center [292, 32] width 255 height 17
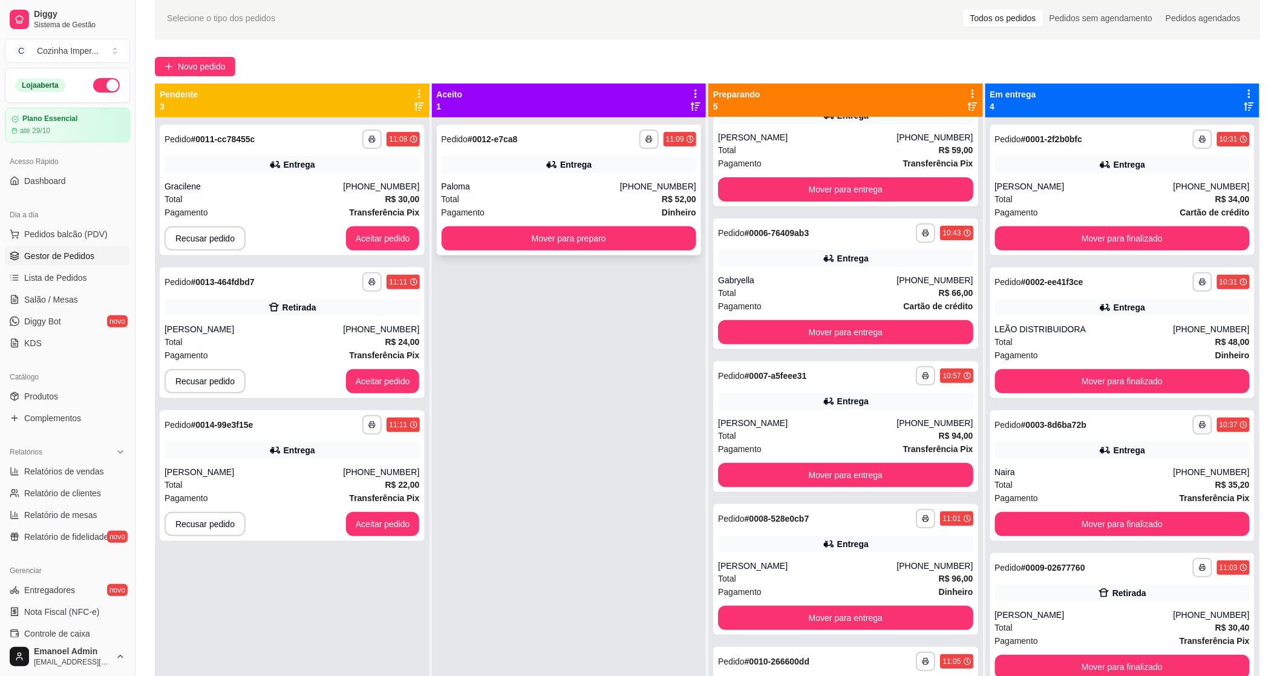
scroll to position [50, 0]
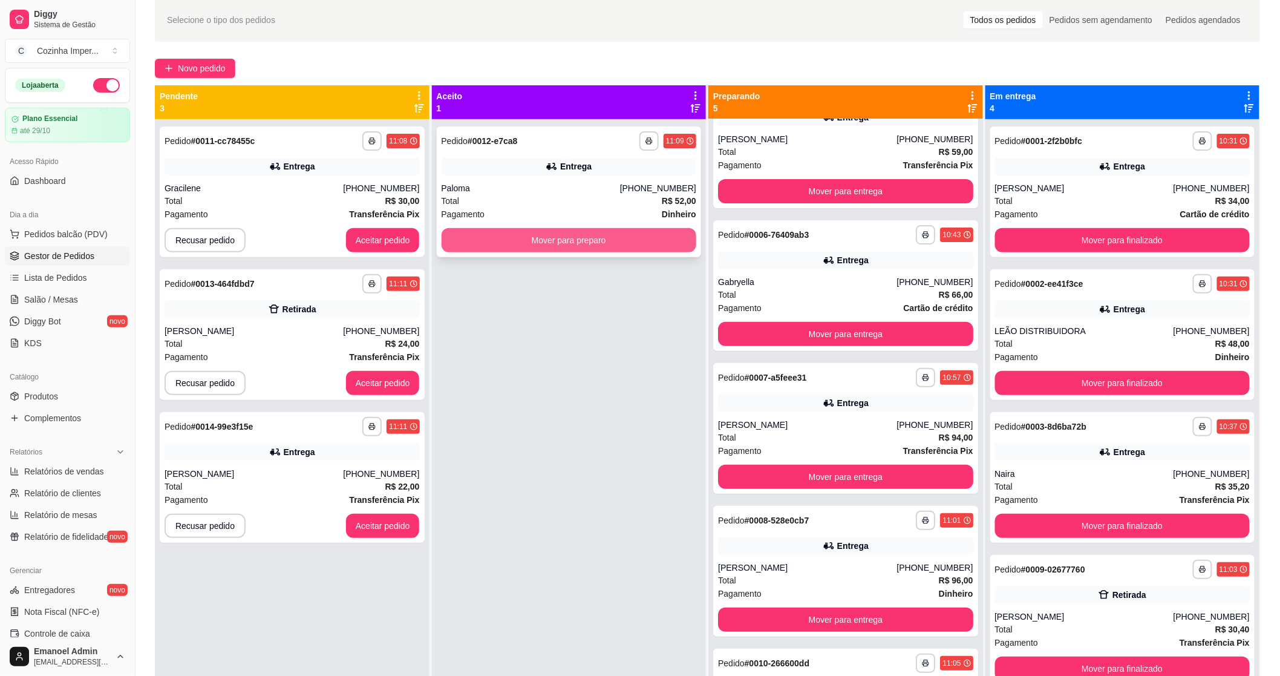
click at [481, 228] on button "Mover para preparo" at bounding box center [569, 240] width 255 height 24
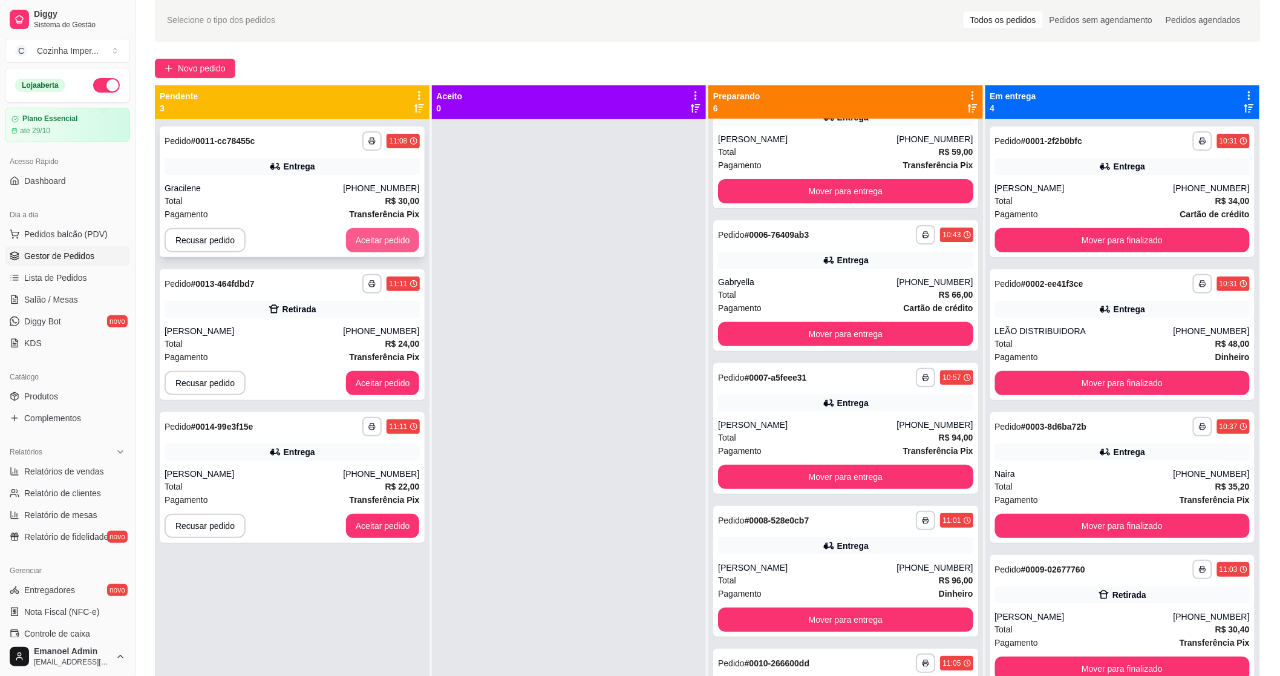
click at [361, 244] on button "Aceitar pedido" at bounding box center [383, 240] width 74 height 24
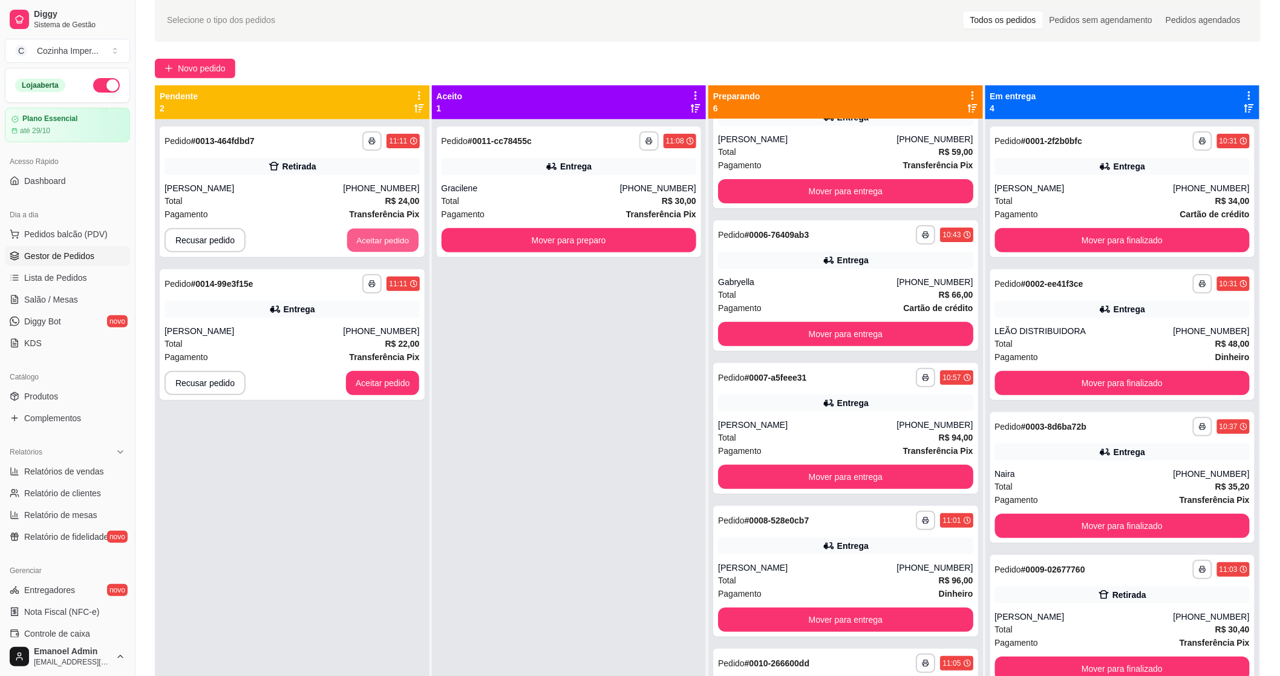
click at [361, 244] on button "Aceitar pedido" at bounding box center [382, 241] width 71 height 24
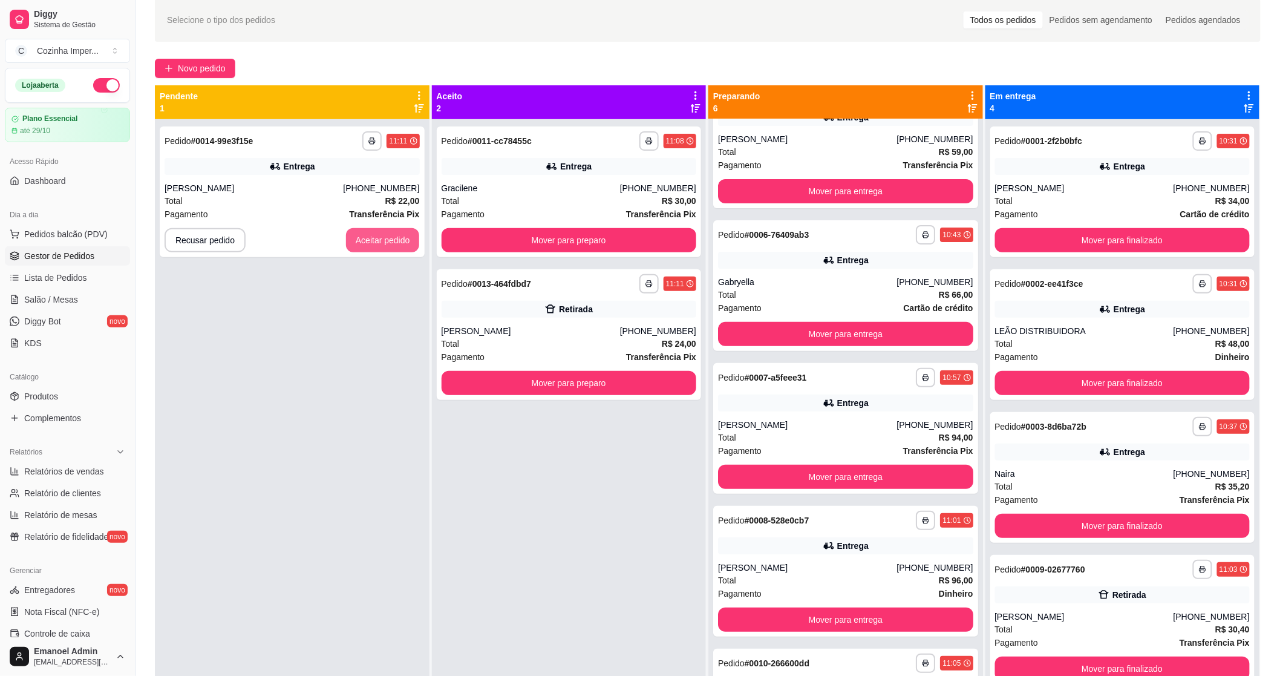
click at [361, 244] on button "Aceitar pedido" at bounding box center [383, 240] width 74 height 24
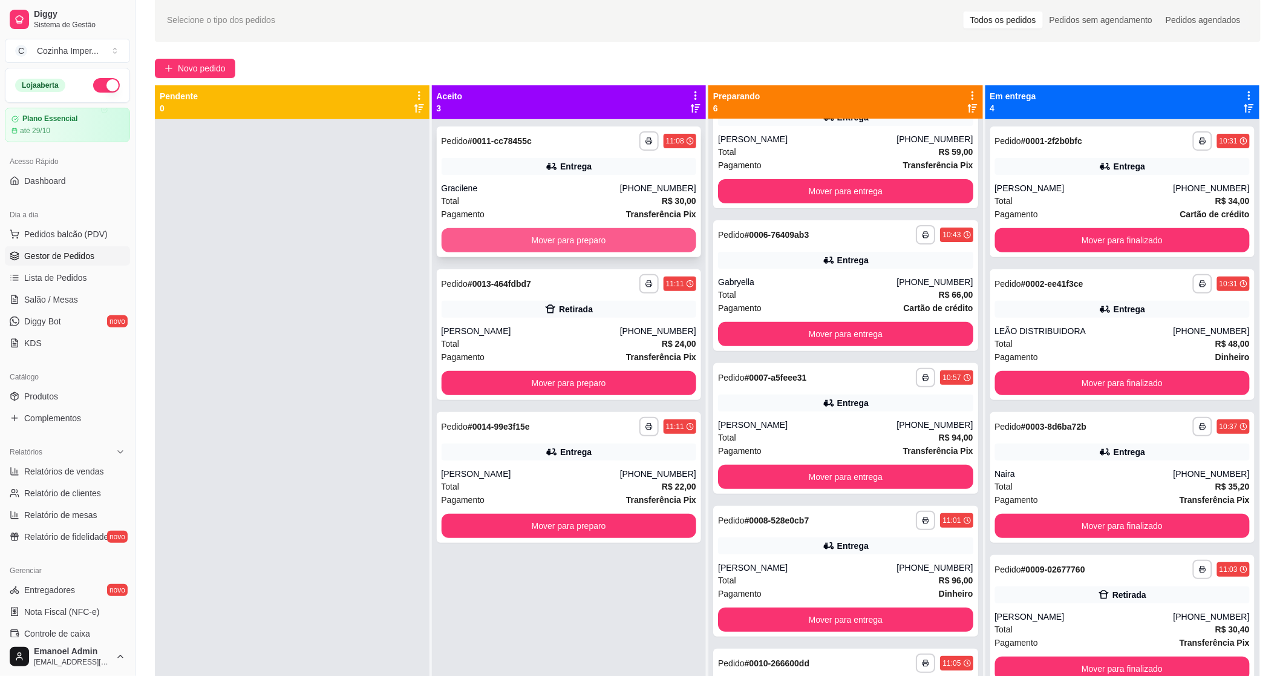
click at [488, 250] on button "Mover para preparo" at bounding box center [569, 240] width 255 height 24
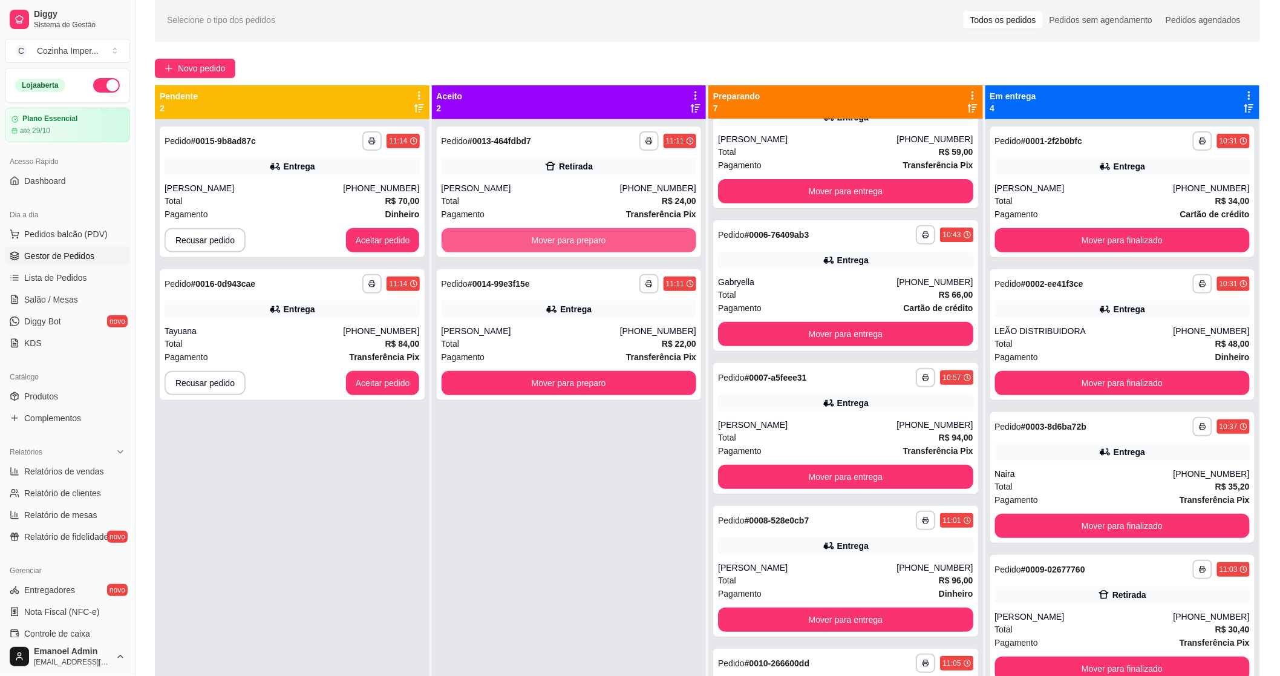
click at [488, 250] on button "Mover para preparo" at bounding box center [569, 240] width 255 height 24
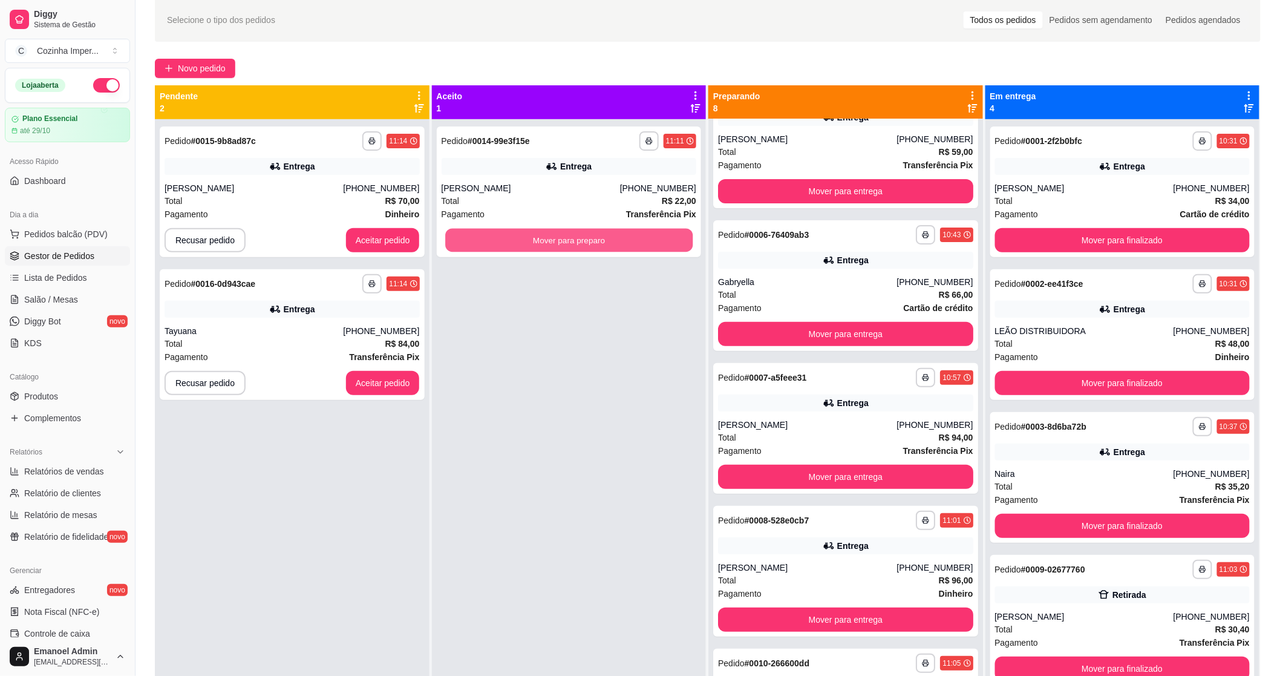
click at [488, 250] on button "Mover para preparo" at bounding box center [568, 241] width 247 height 24
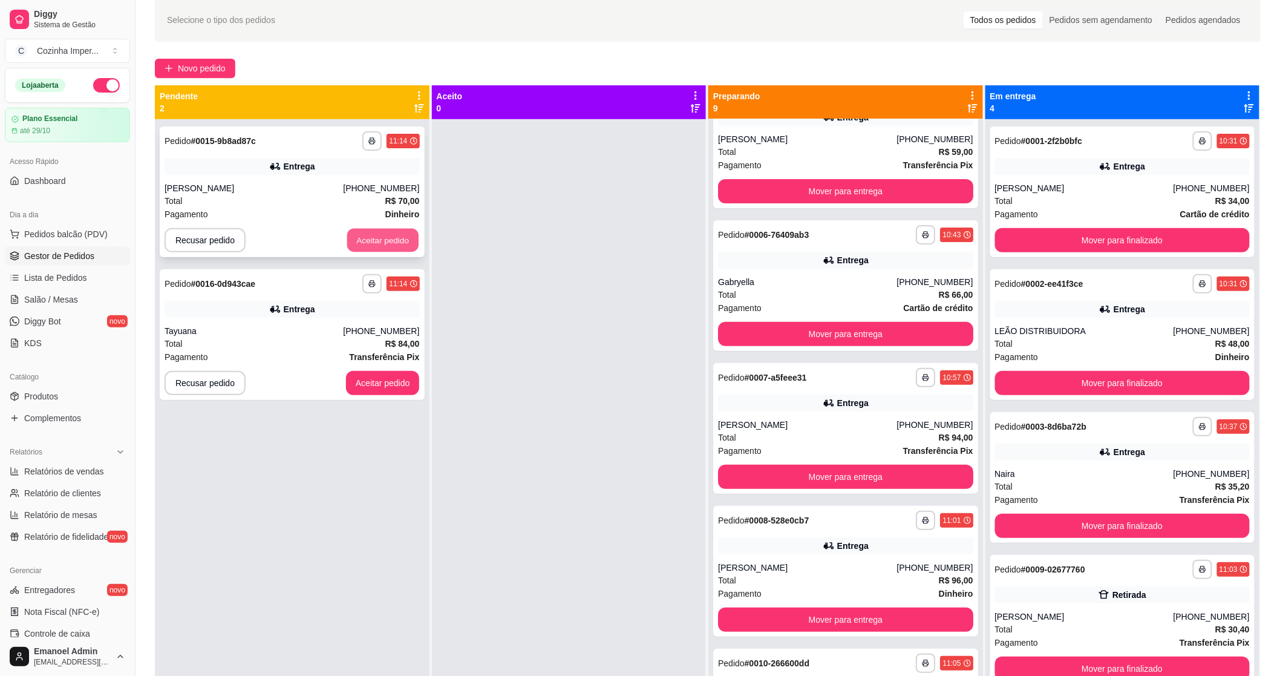
click at [404, 240] on button "Aceitar pedido" at bounding box center [382, 241] width 71 height 24
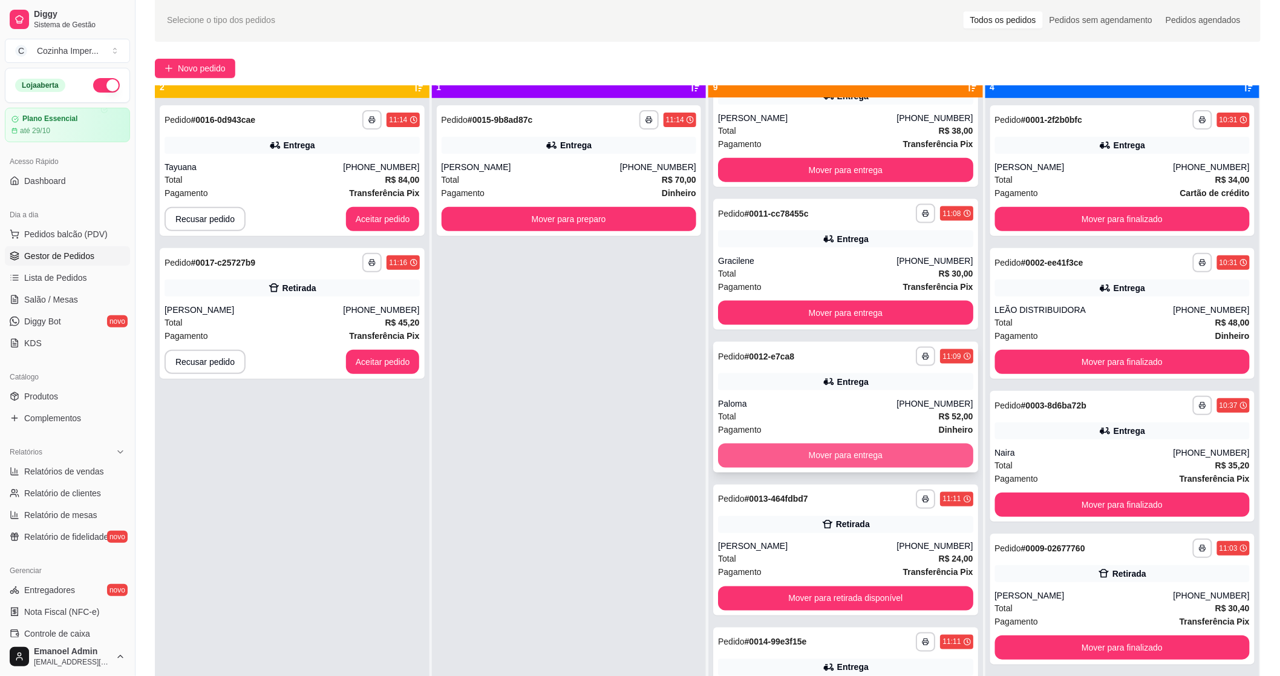
scroll to position [33, 0]
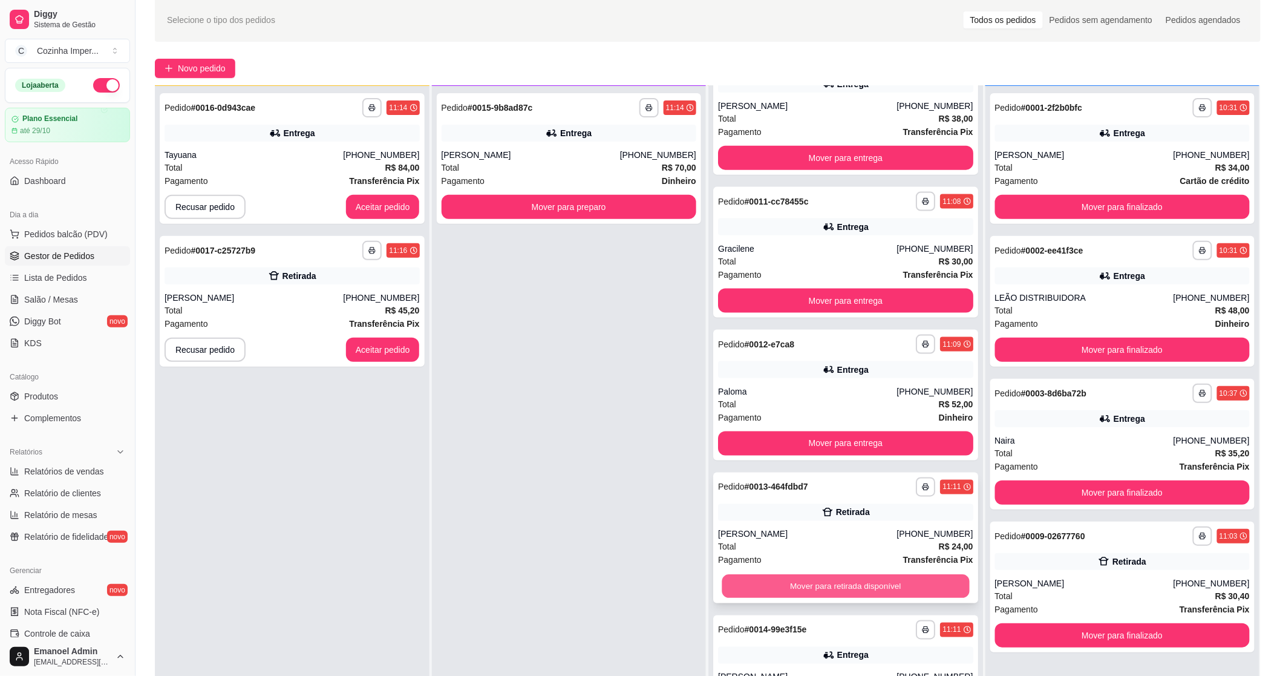
click at [805, 582] on button "Mover para retirada disponível" at bounding box center [845, 587] width 247 height 24
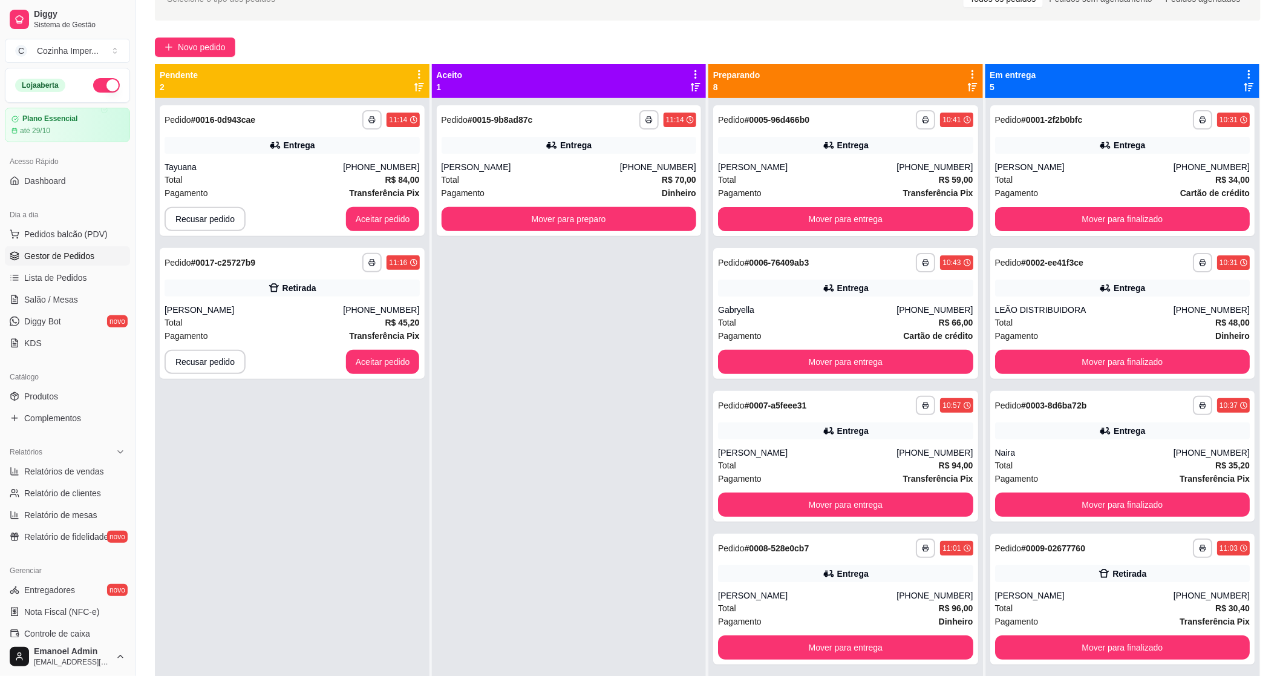
scroll to position [0, 0]
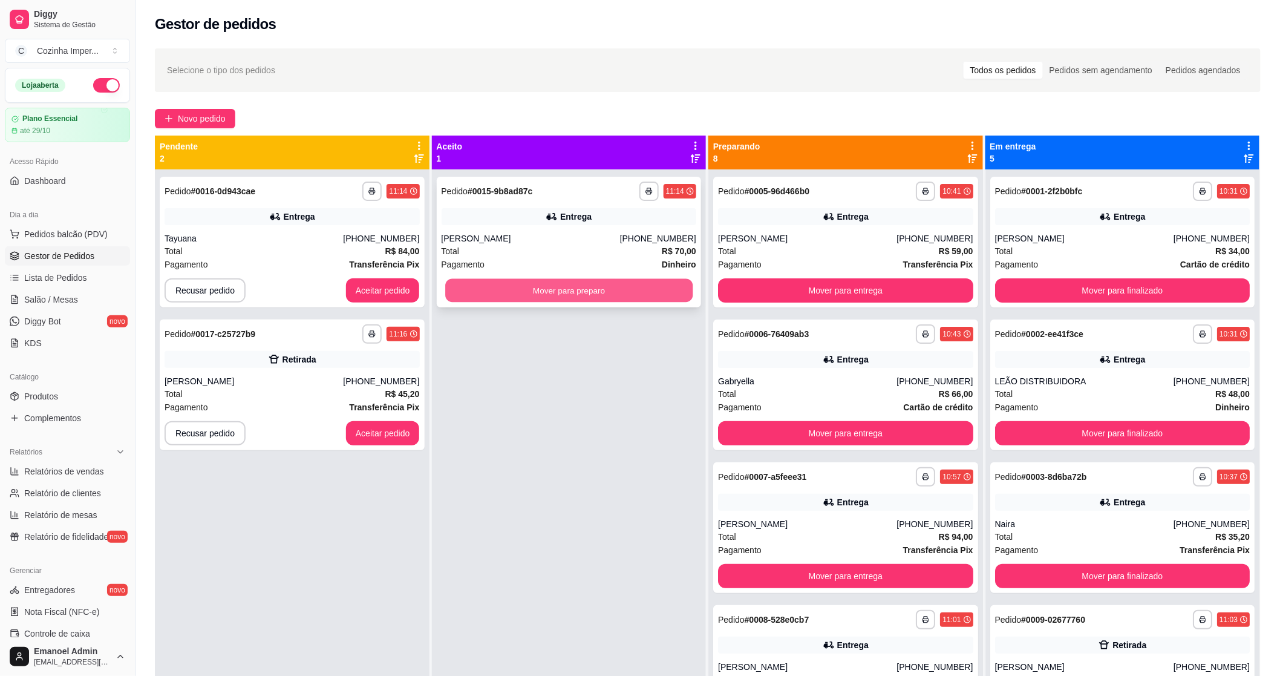
click at [655, 298] on button "Mover para preparo" at bounding box center [568, 291] width 247 height 24
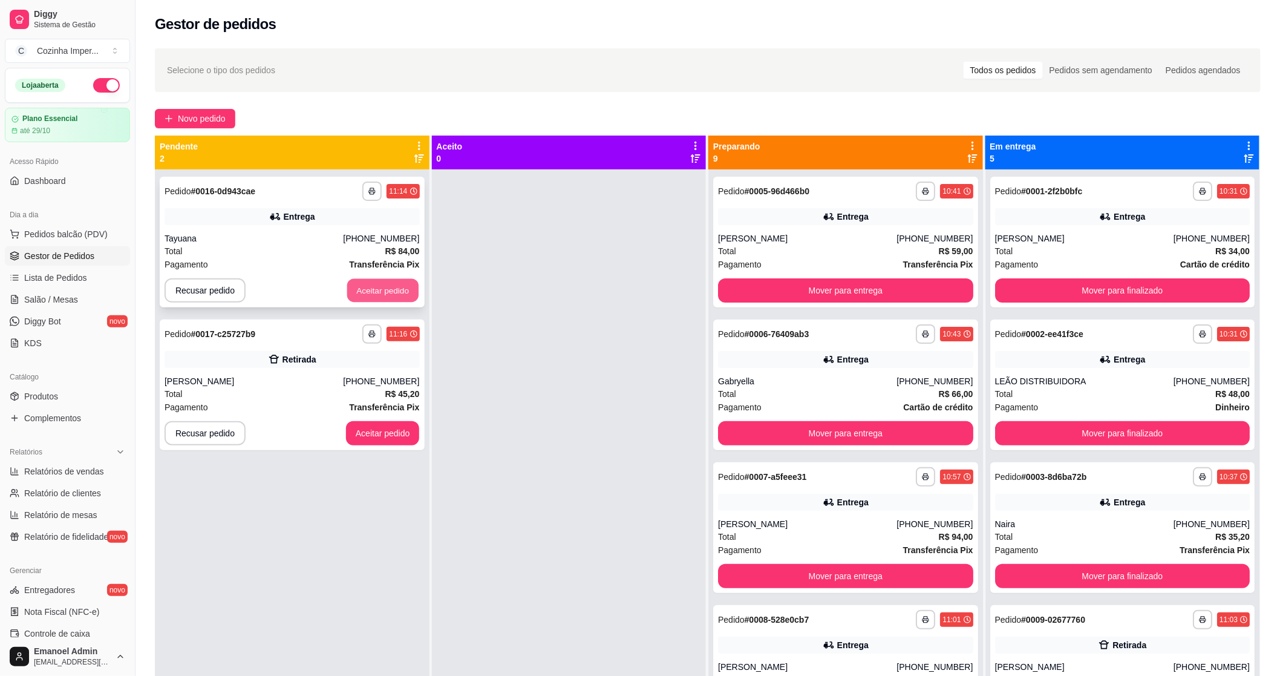
click at [407, 288] on button "Aceitar pedido" at bounding box center [382, 291] width 71 height 24
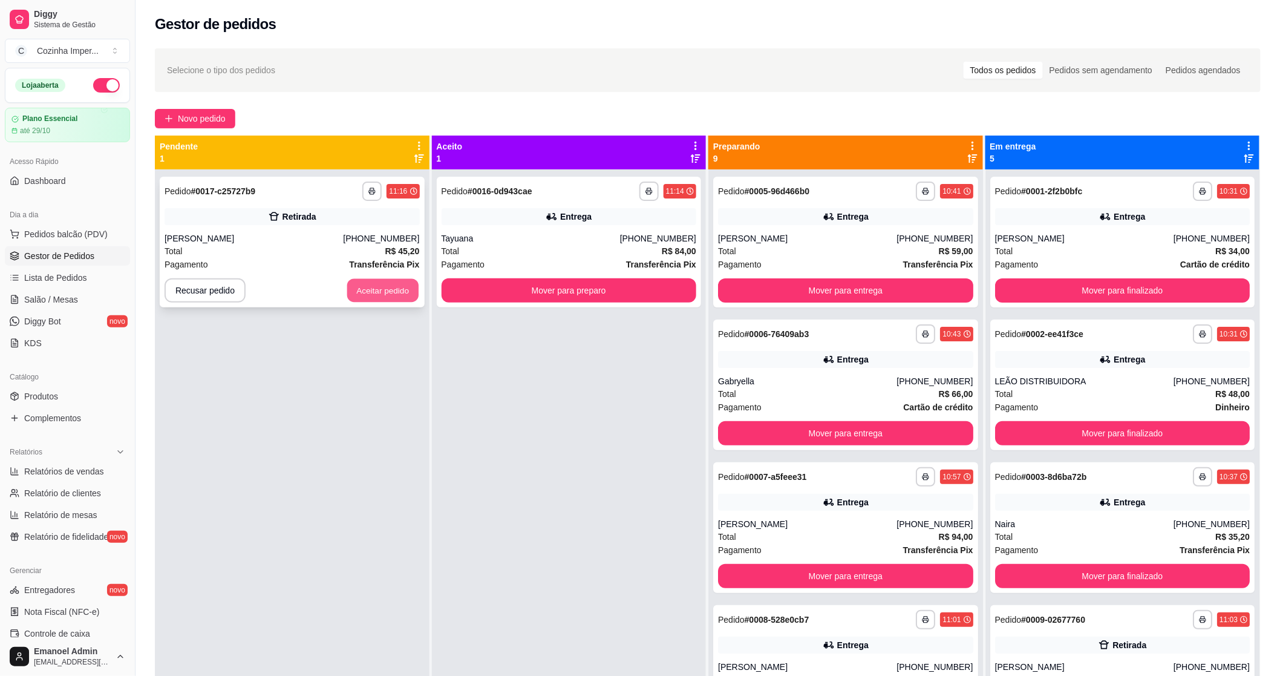
click at [397, 290] on button "Aceitar pedido" at bounding box center [382, 291] width 71 height 24
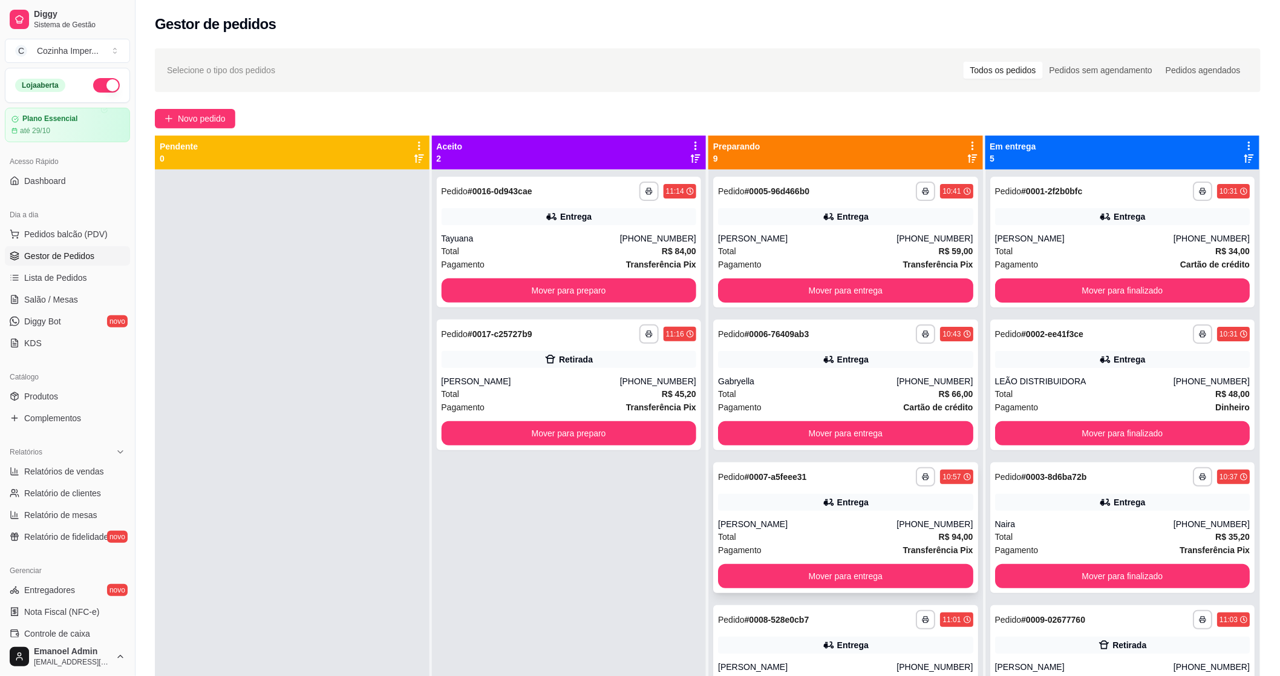
click at [781, 501] on div "Entrega" at bounding box center [845, 502] width 255 height 17
click at [782, 569] on button "Mover para entrega" at bounding box center [845, 576] width 247 height 24
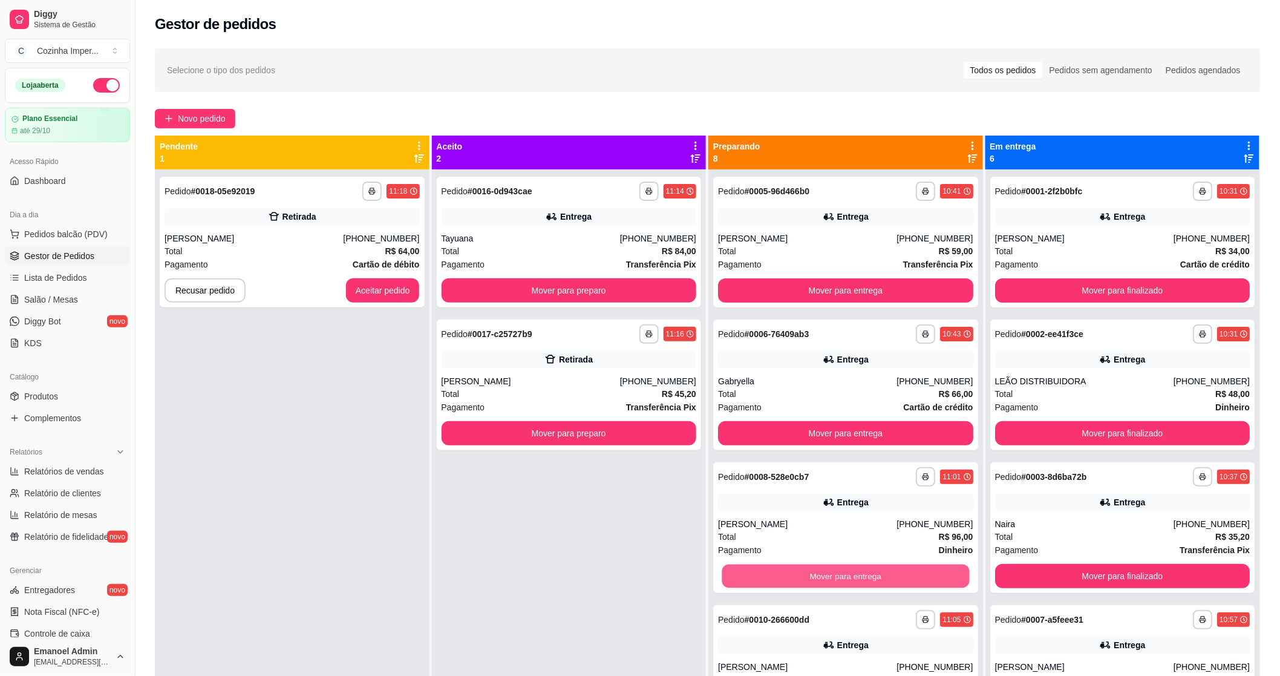
click at [782, 569] on button "Mover para entrega" at bounding box center [845, 576] width 247 height 24
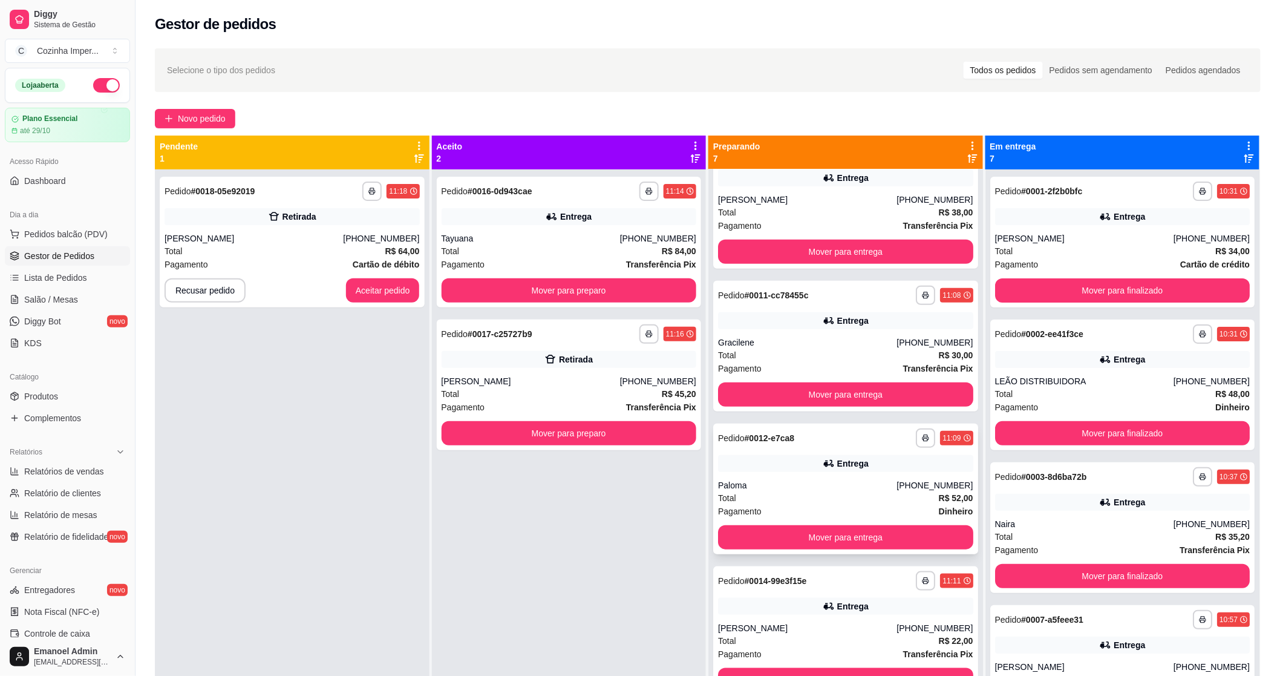
scroll to position [335, 0]
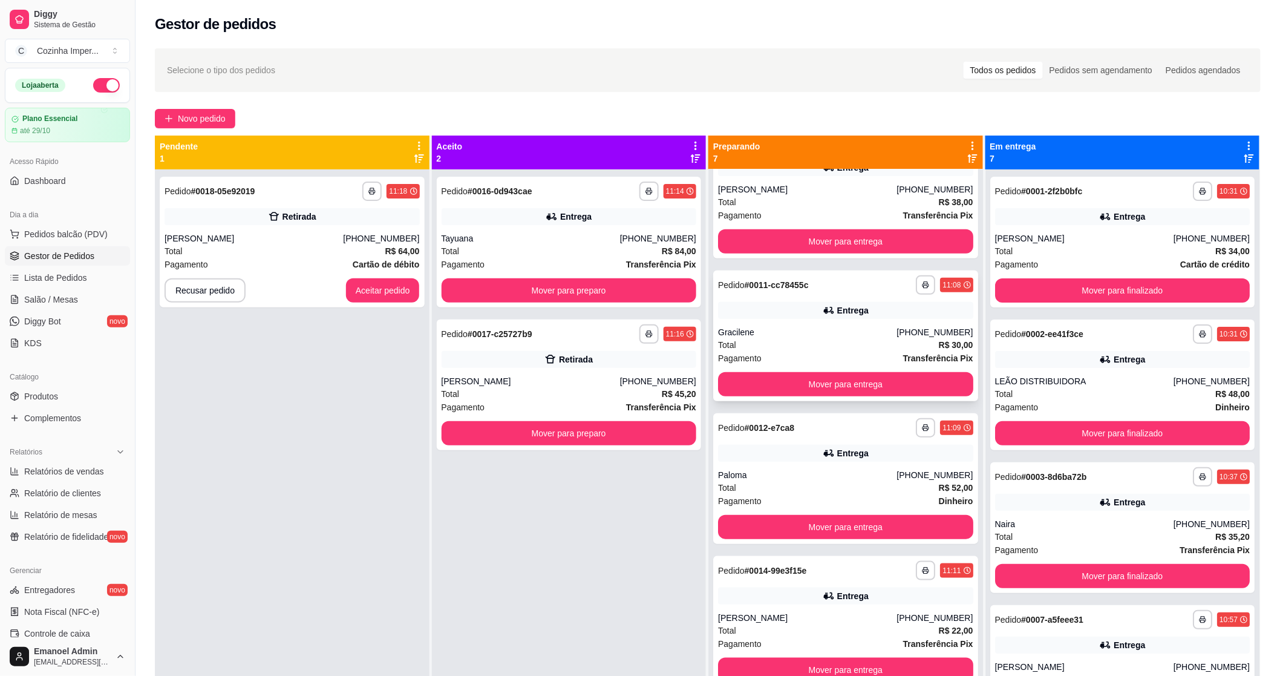
click at [779, 322] on div "**********" at bounding box center [845, 335] width 265 height 131
click at [753, 379] on button "Mover para entrega" at bounding box center [845, 384] width 255 height 24
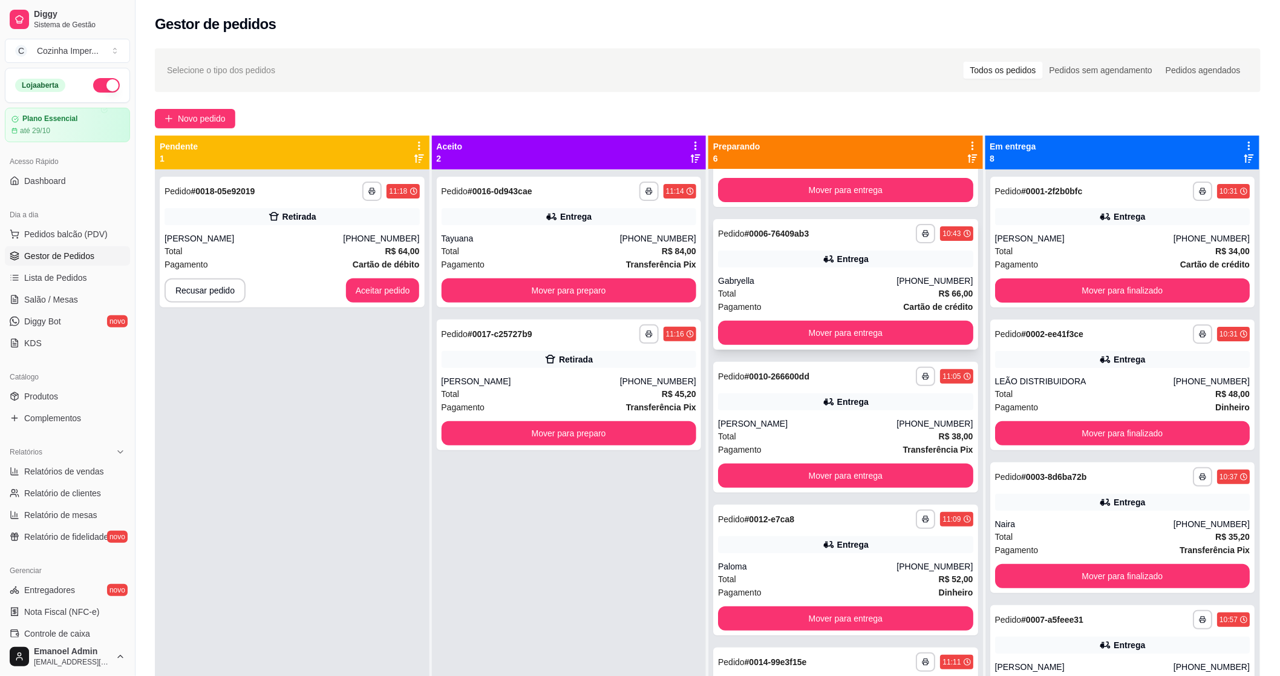
scroll to position [0, 0]
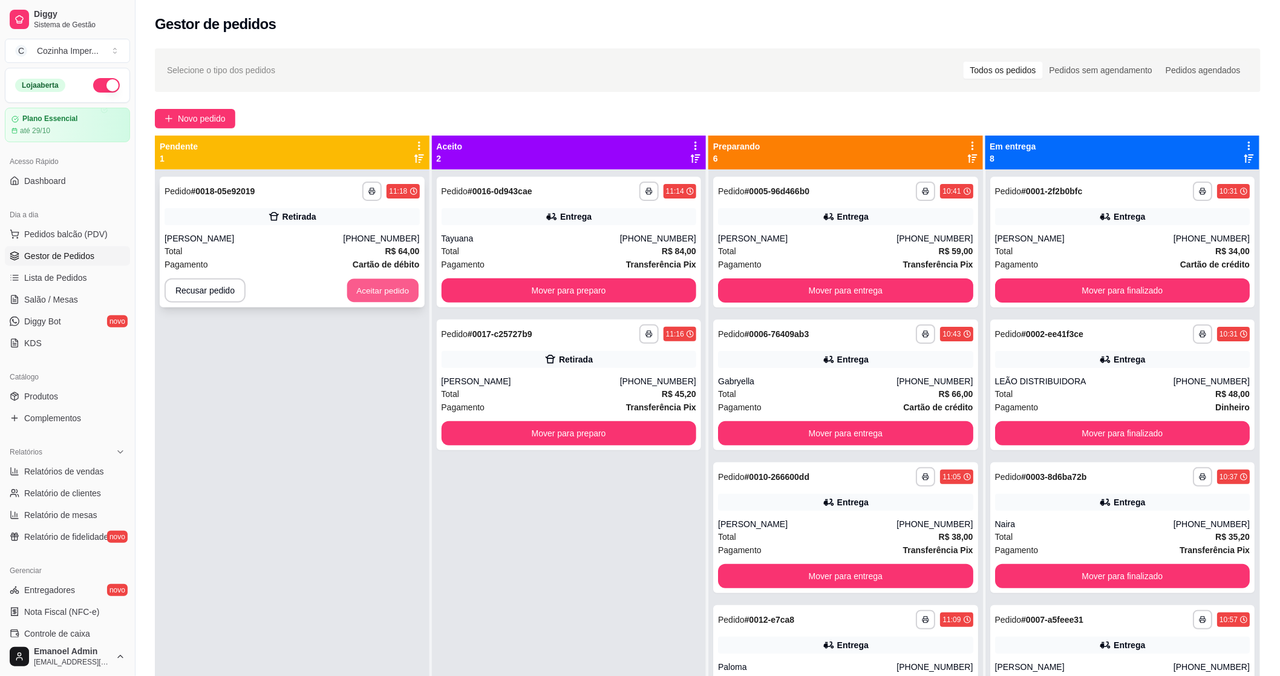
click at [383, 282] on button "Aceitar pedido" at bounding box center [382, 291] width 71 height 24
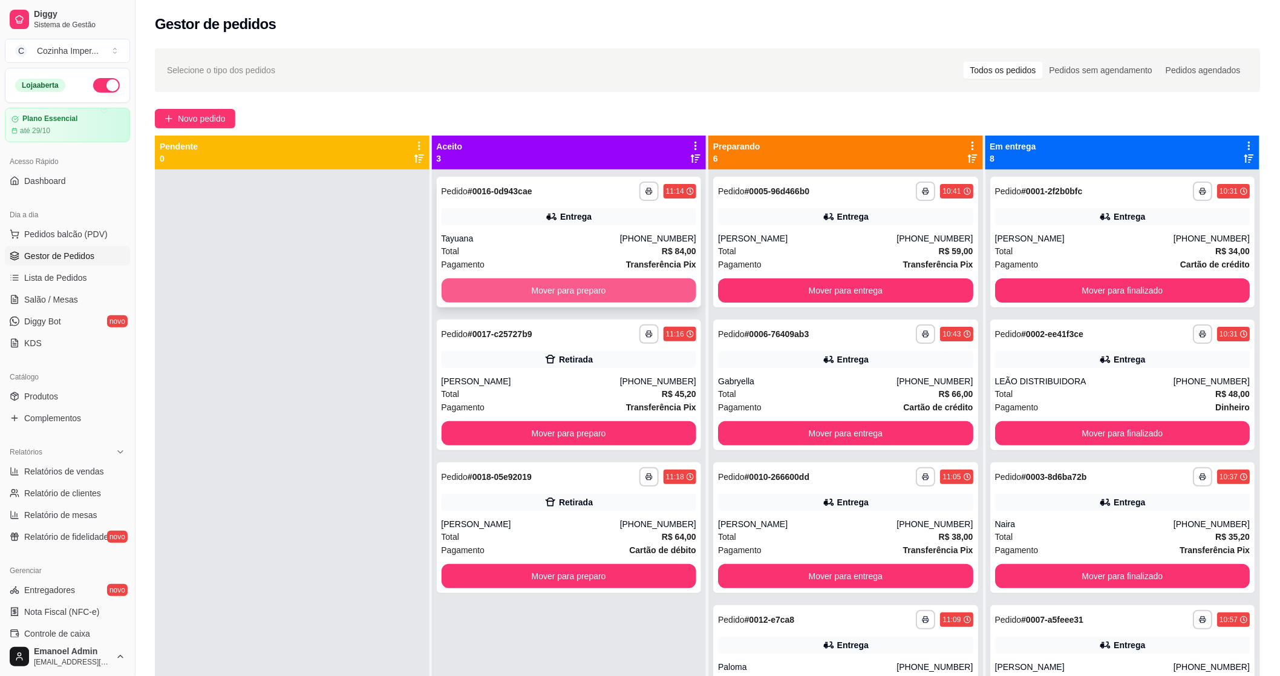
click at [494, 292] on button "Mover para preparo" at bounding box center [569, 290] width 255 height 24
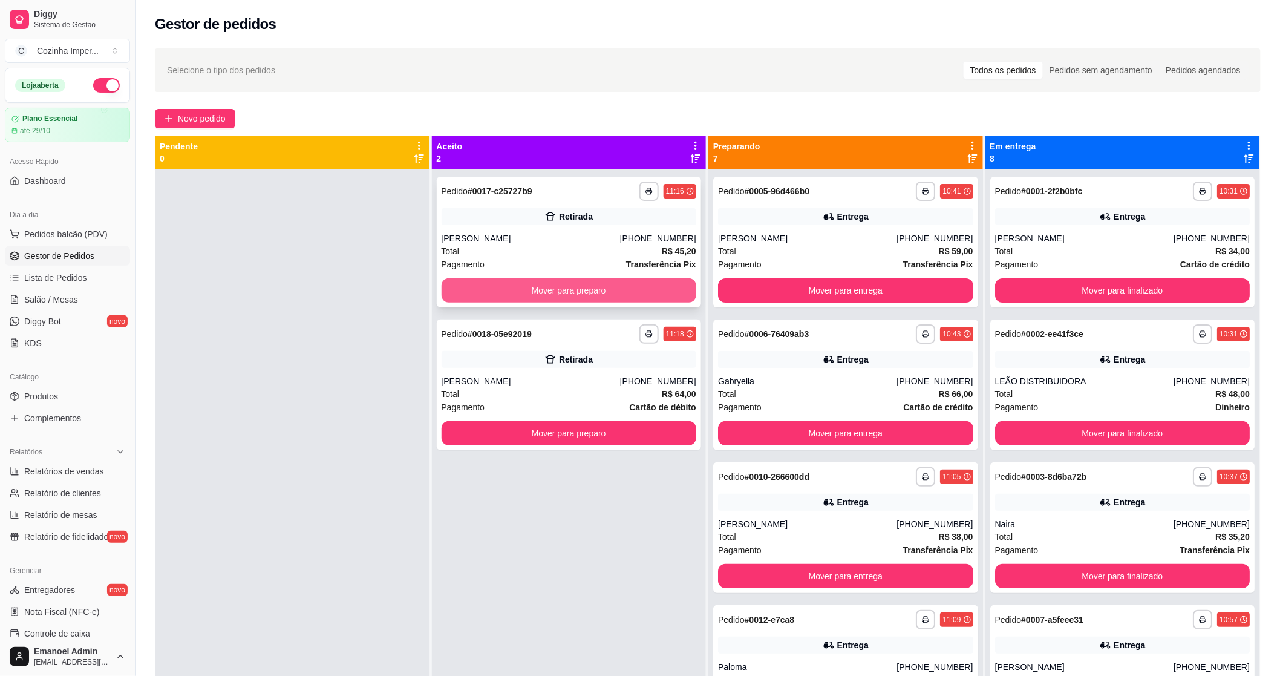
click at [615, 295] on button "Mover para preparo" at bounding box center [569, 290] width 255 height 24
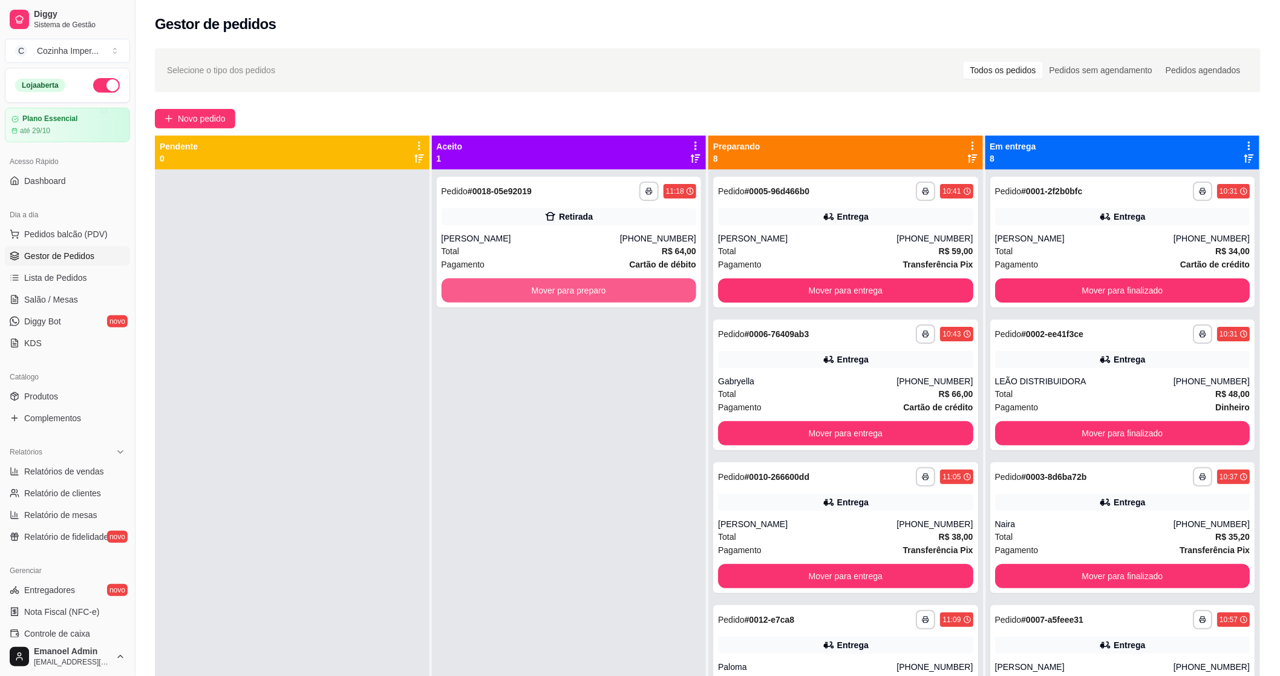
click at [615, 293] on button "Mover para preparo" at bounding box center [569, 290] width 255 height 24
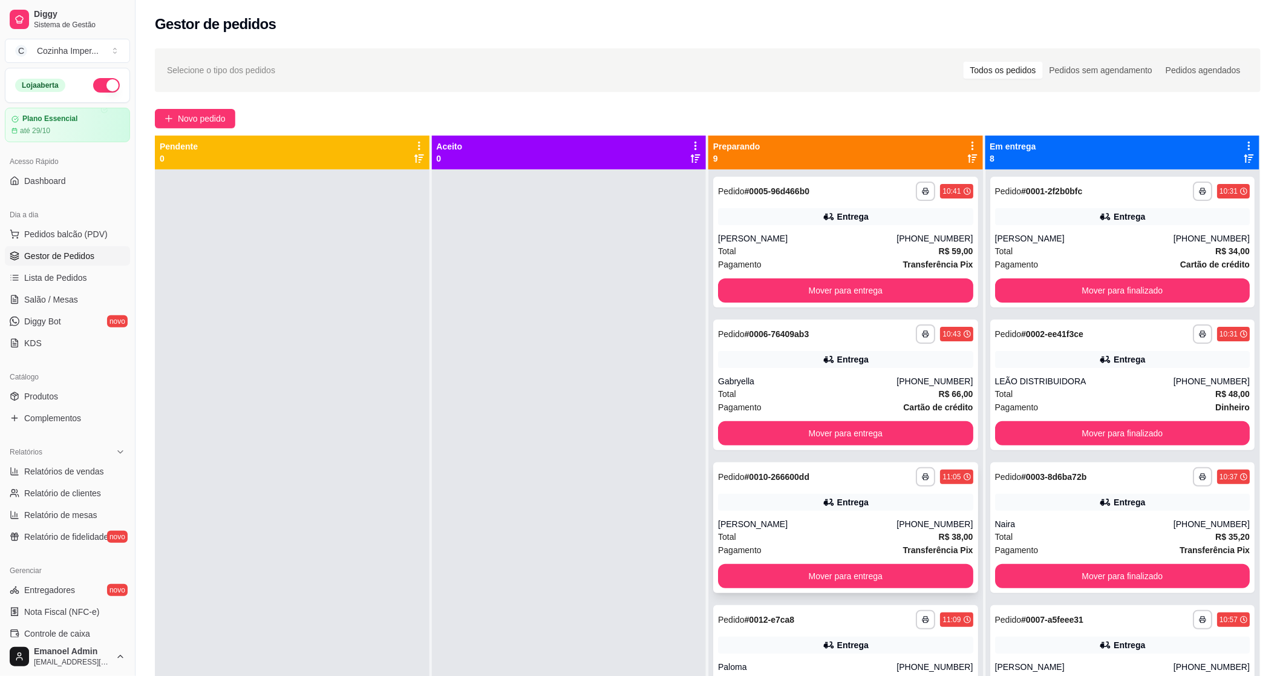
click at [735, 518] on div "[PERSON_NAME]" at bounding box center [807, 524] width 178 height 12
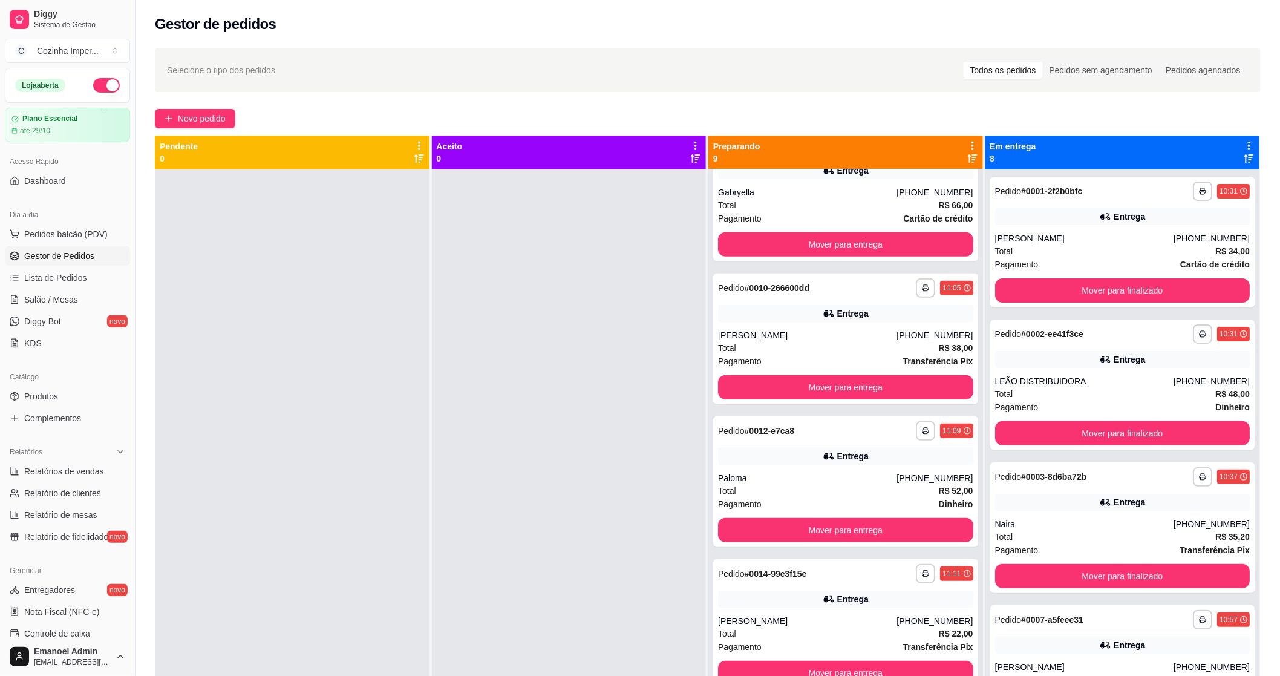
scroll to position [269, 0]
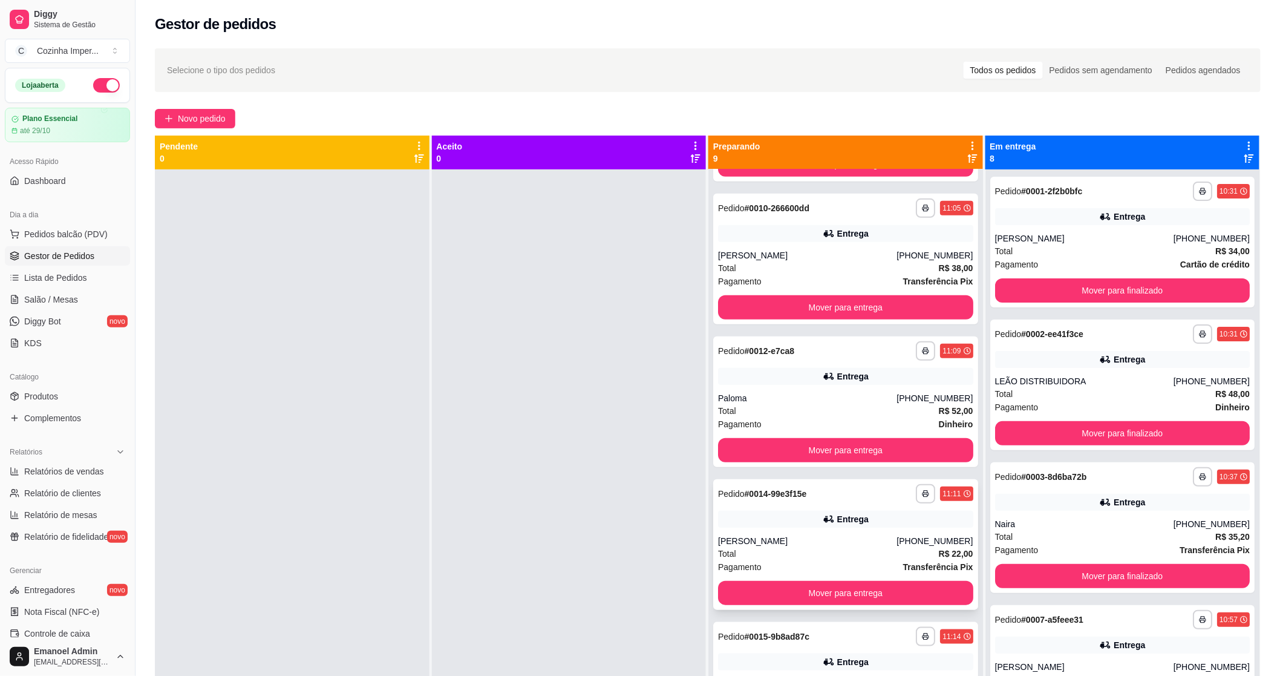
click at [718, 518] on div "Entrega" at bounding box center [845, 519] width 255 height 17
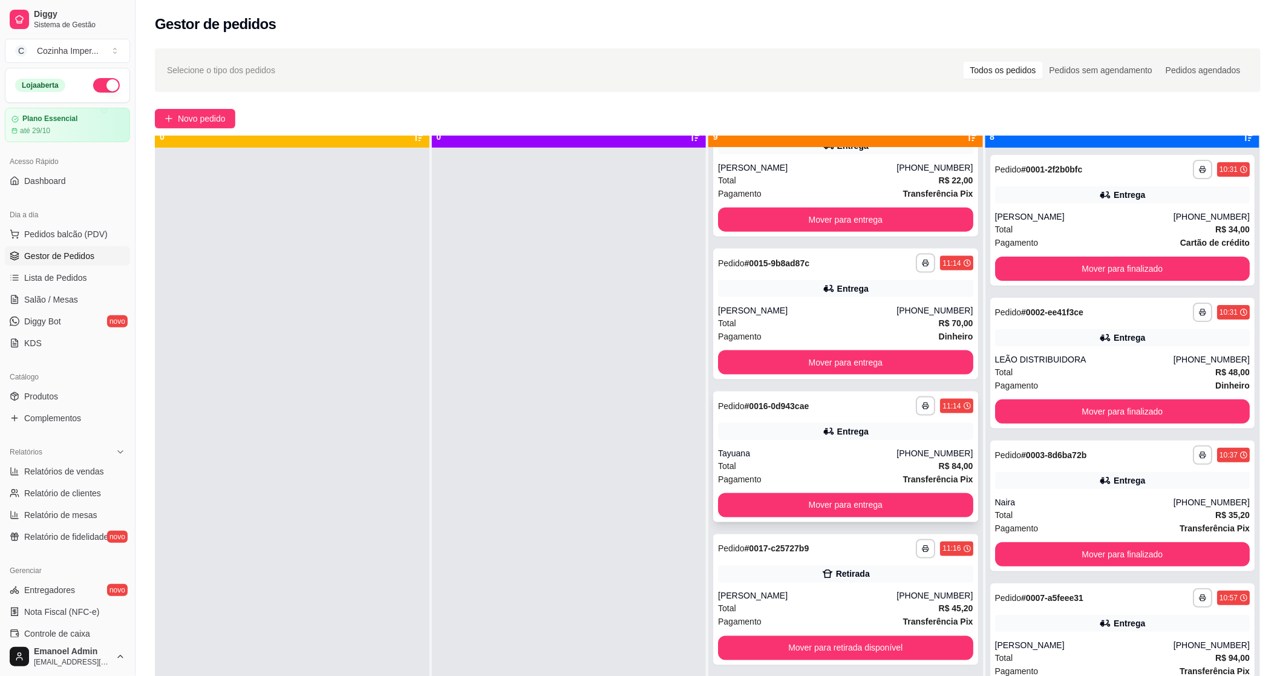
scroll to position [33, 0]
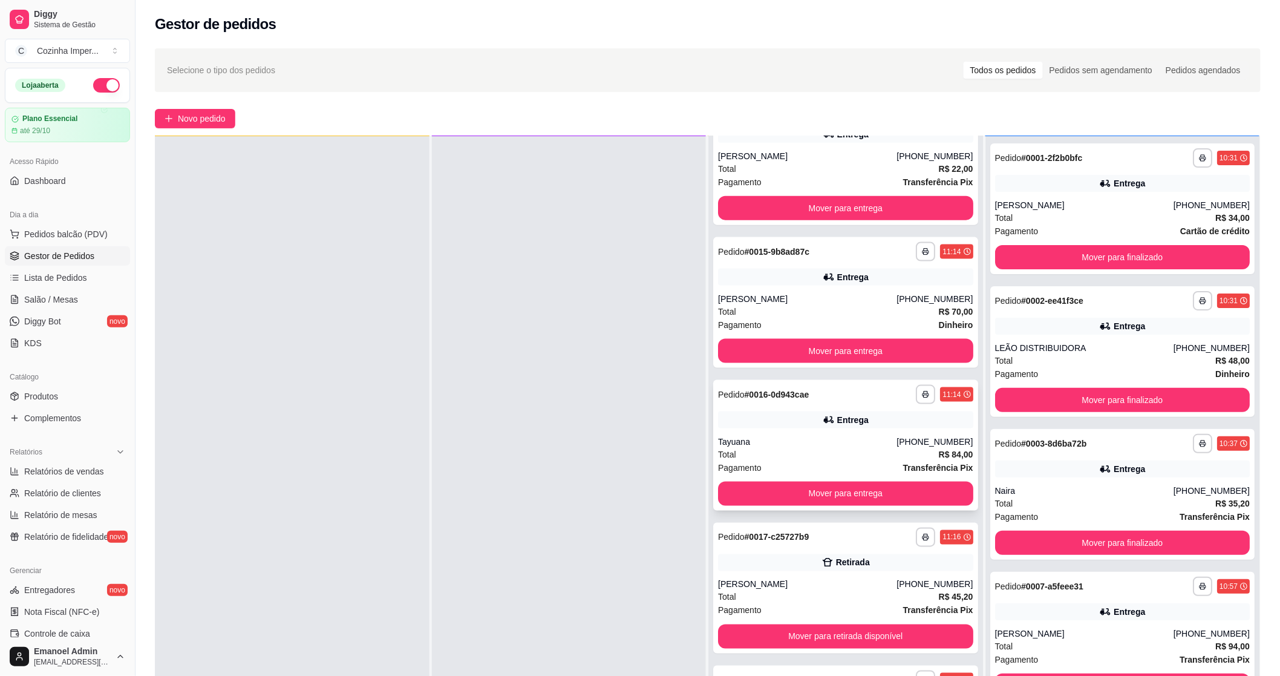
click at [718, 422] on div "Entrega" at bounding box center [845, 419] width 255 height 17
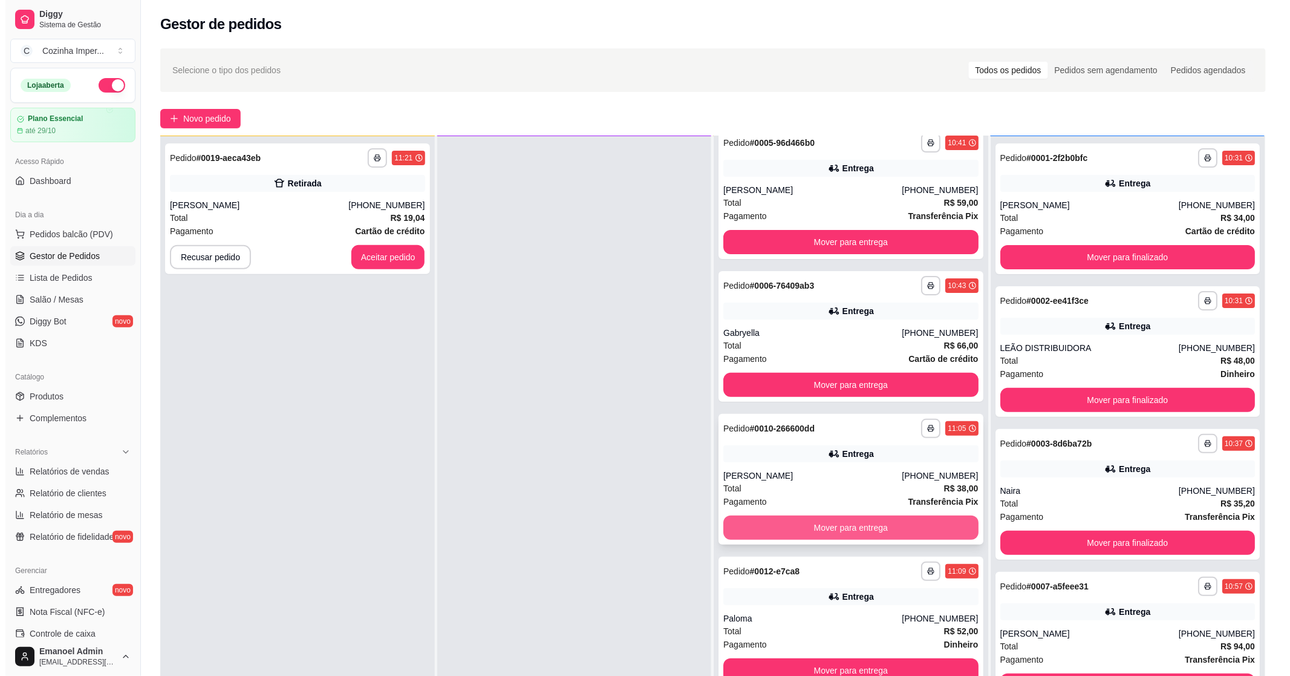
scroll to position [0, 0]
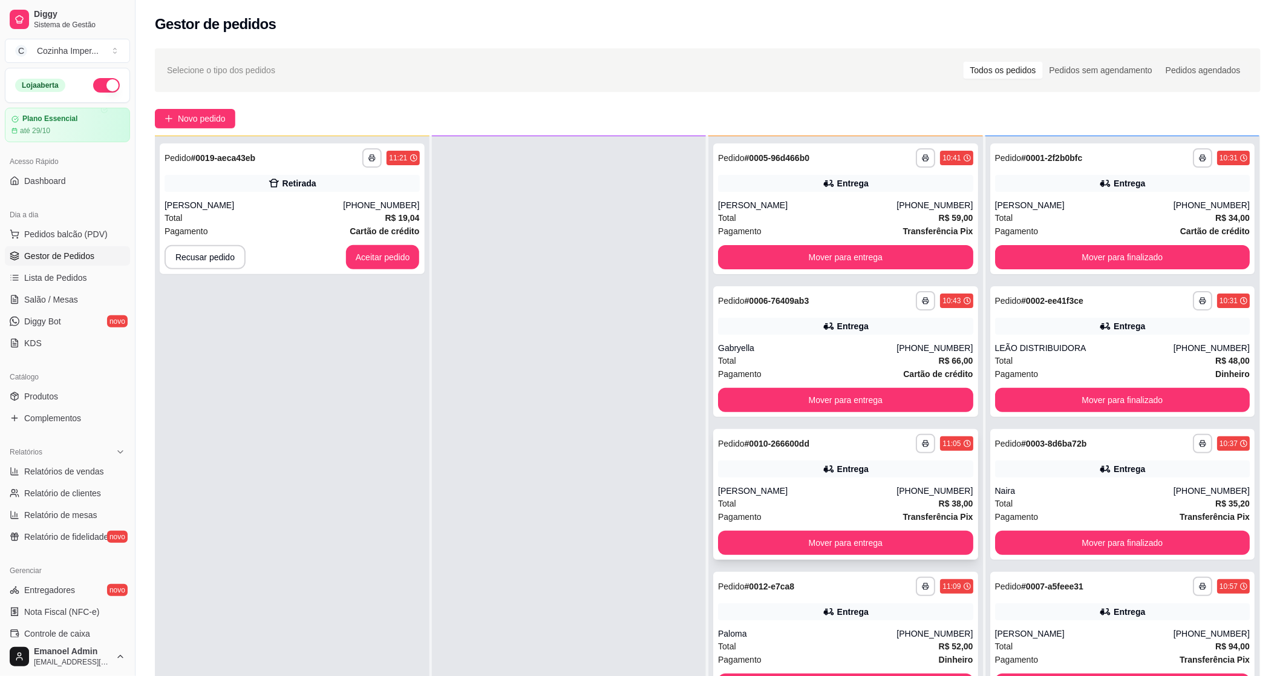
click at [845, 495] on div "[PERSON_NAME]" at bounding box center [807, 491] width 178 height 12
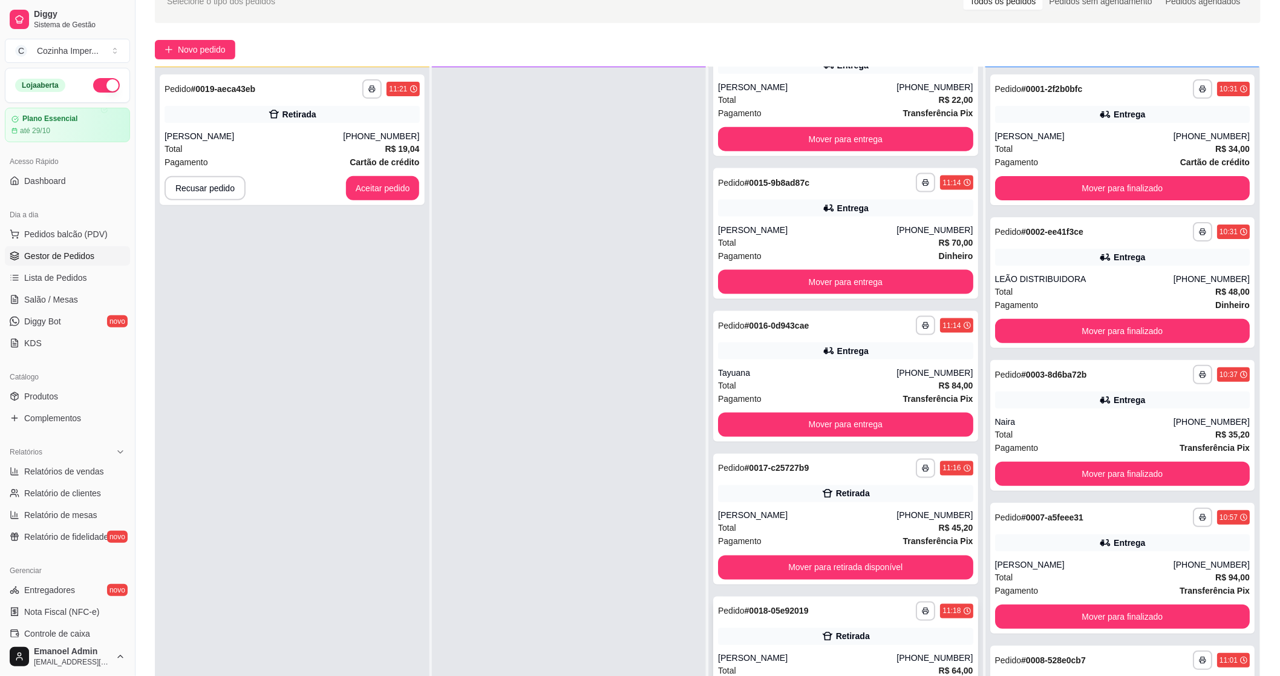
scroll to position [134, 0]
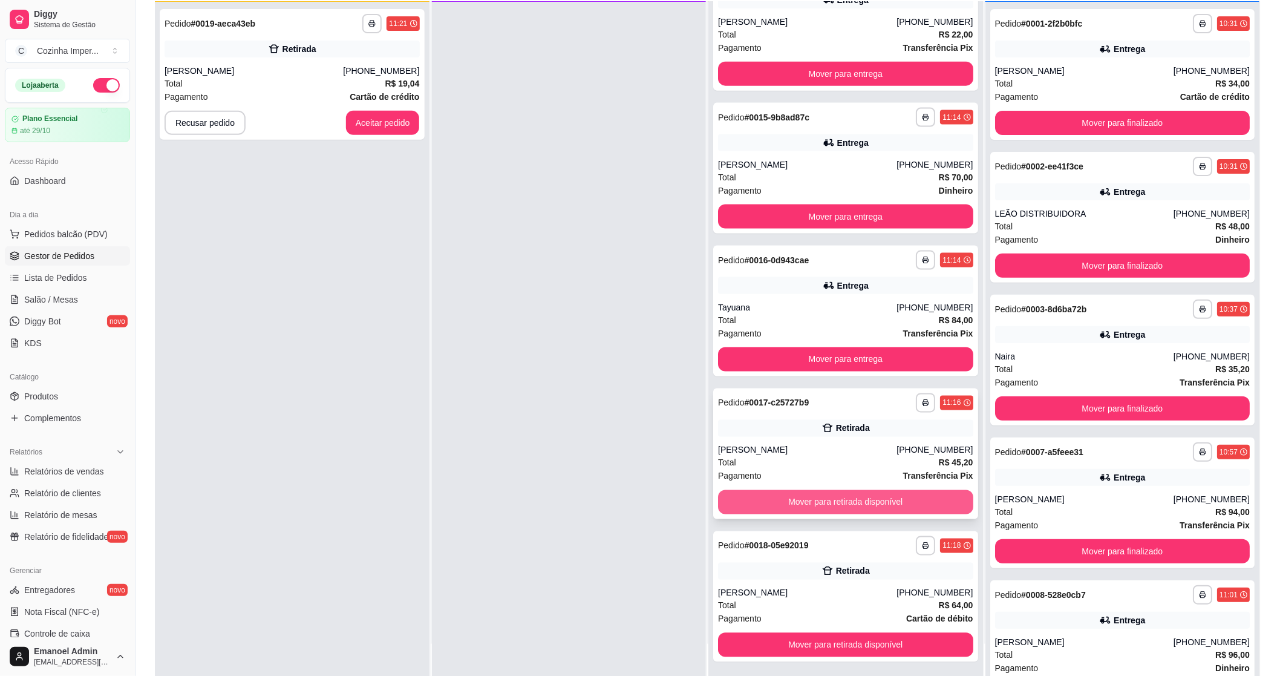
click at [805, 502] on button "Mover para retirada disponível" at bounding box center [845, 502] width 255 height 24
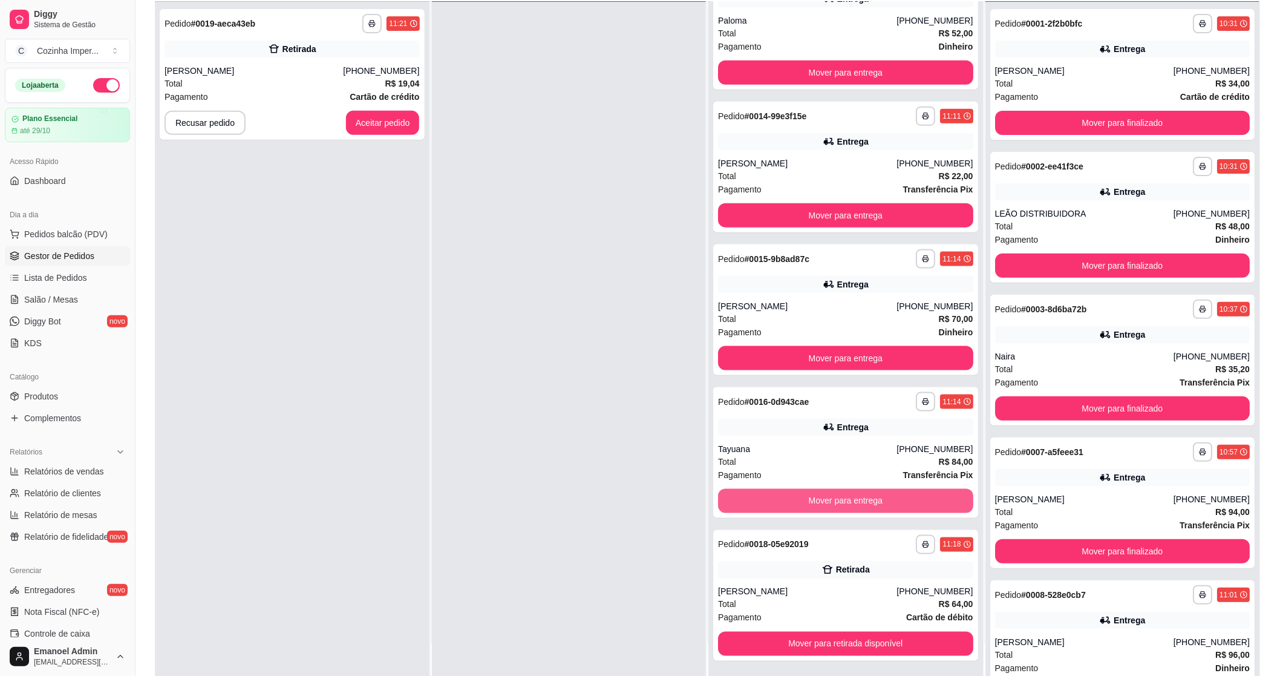
scroll to position [477, 0]
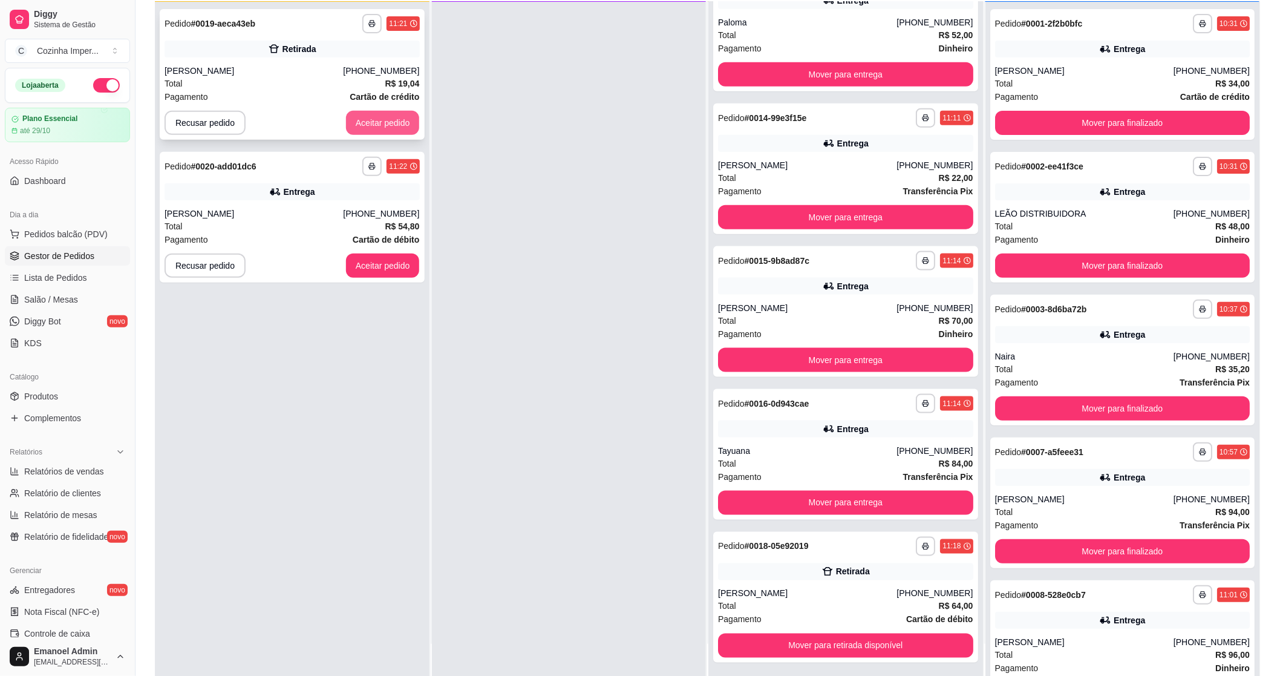
click at [377, 127] on button "Aceitar pedido" at bounding box center [383, 123] width 74 height 24
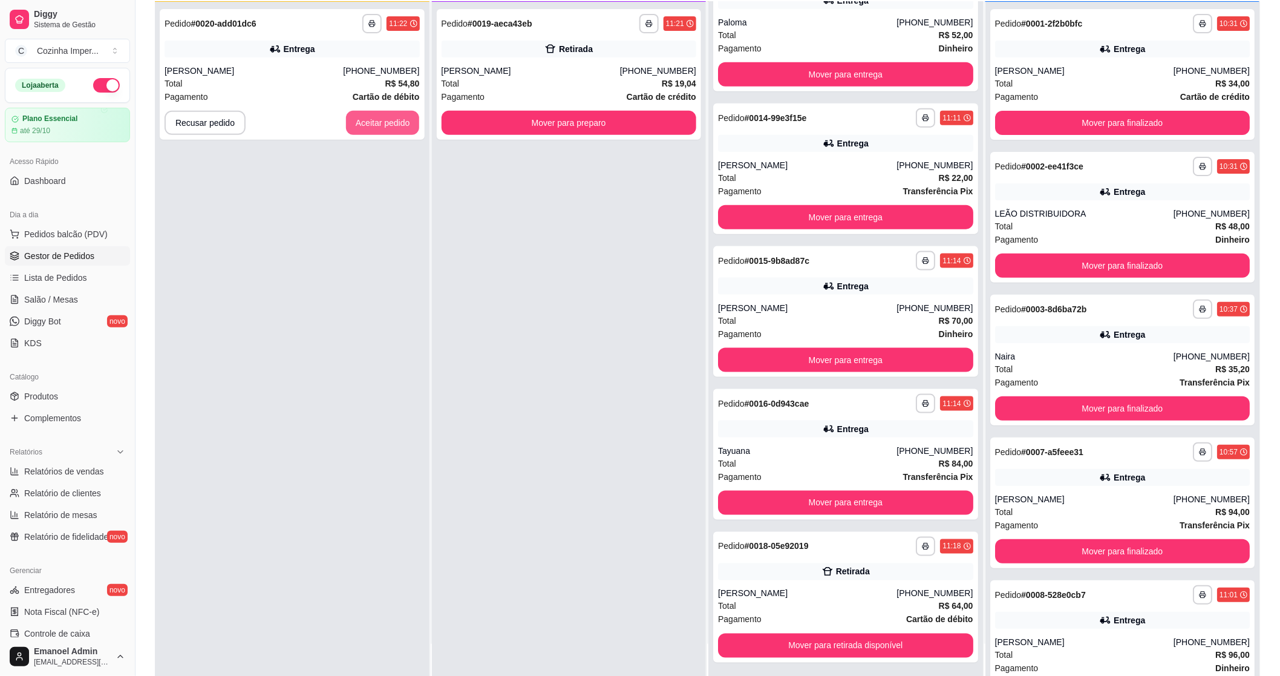
click at [377, 127] on button "Aceitar pedido" at bounding box center [383, 123] width 74 height 24
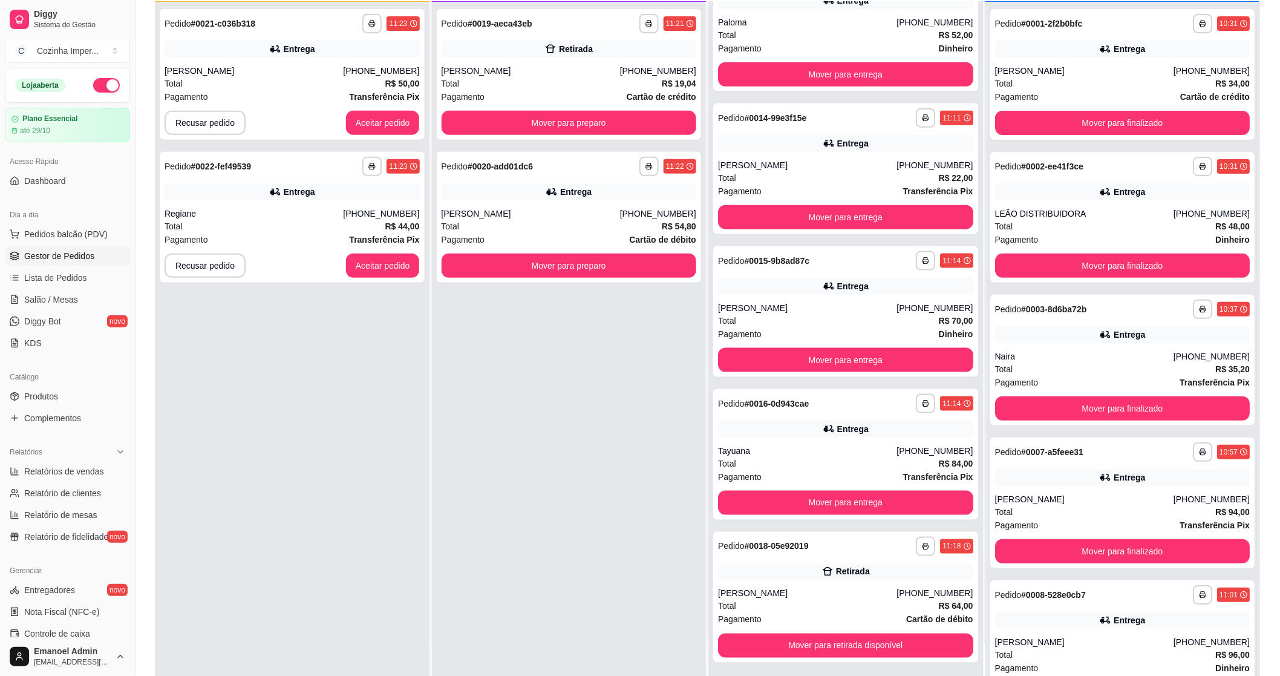
scroll to position [185, 0]
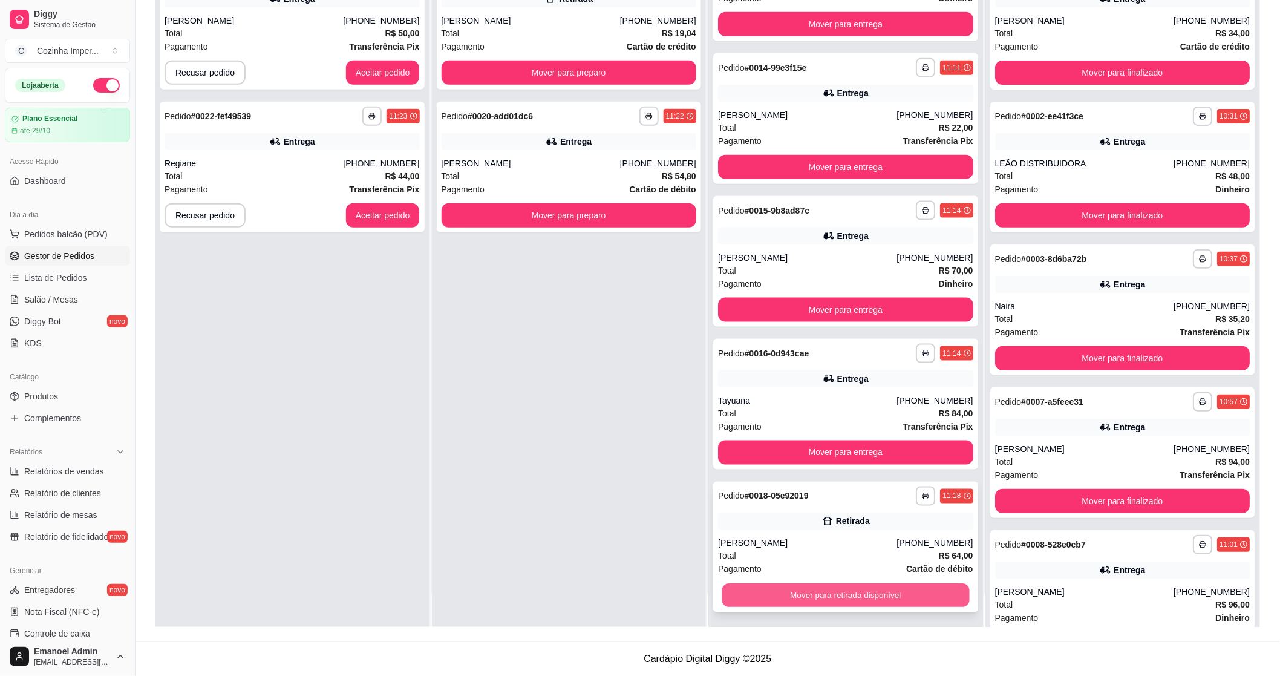
click at [867, 589] on button "Mover para retirada disponível" at bounding box center [845, 596] width 247 height 24
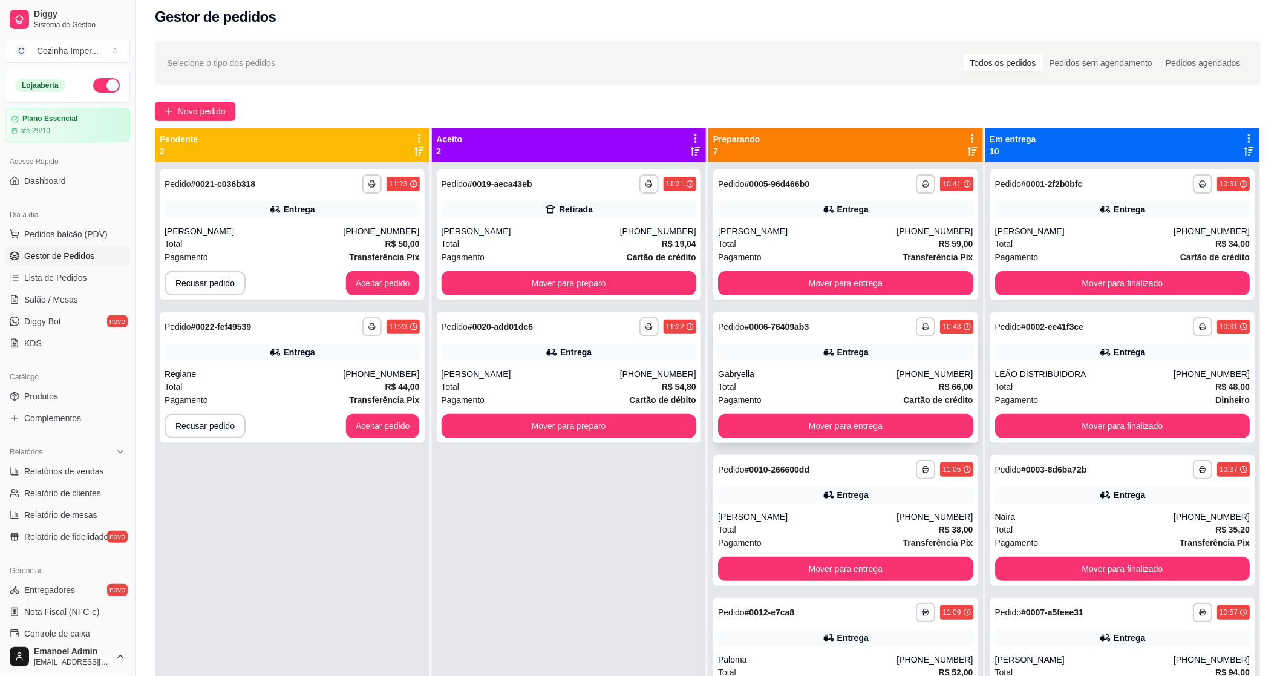
scroll to position [0, 0]
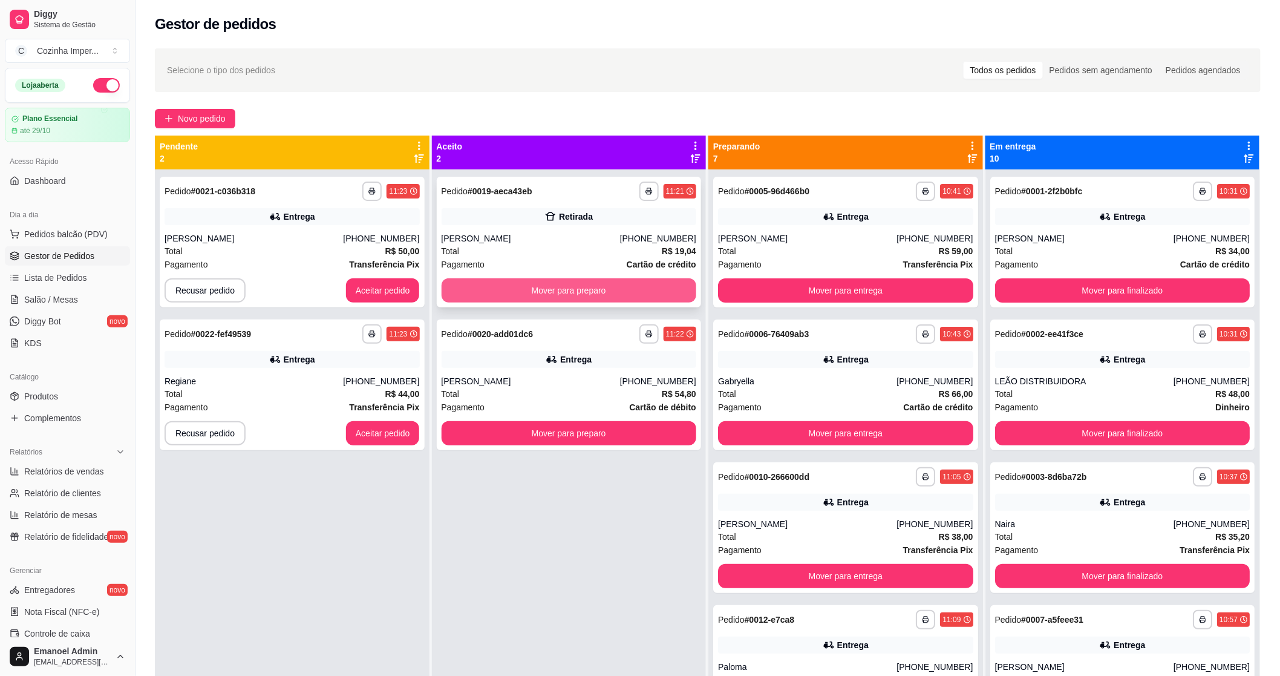
click at [642, 289] on button "Mover para preparo" at bounding box center [569, 290] width 255 height 24
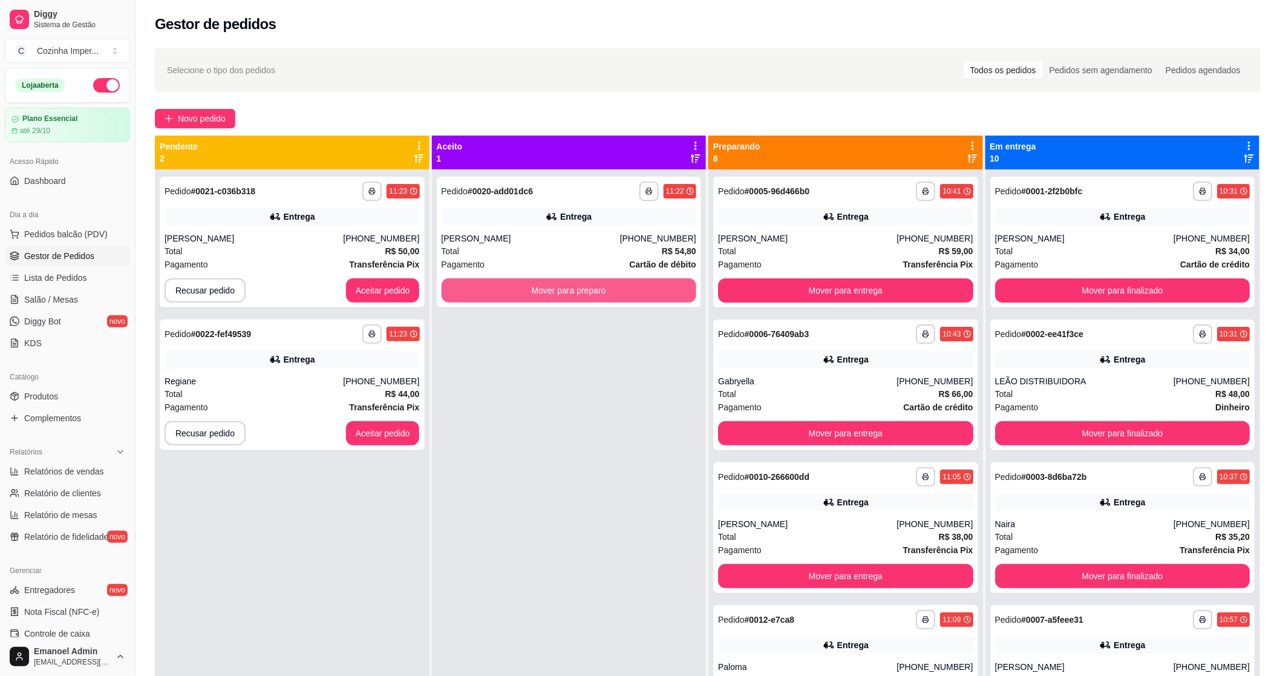
click at [642, 289] on button "Mover para preparo" at bounding box center [569, 290] width 255 height 24
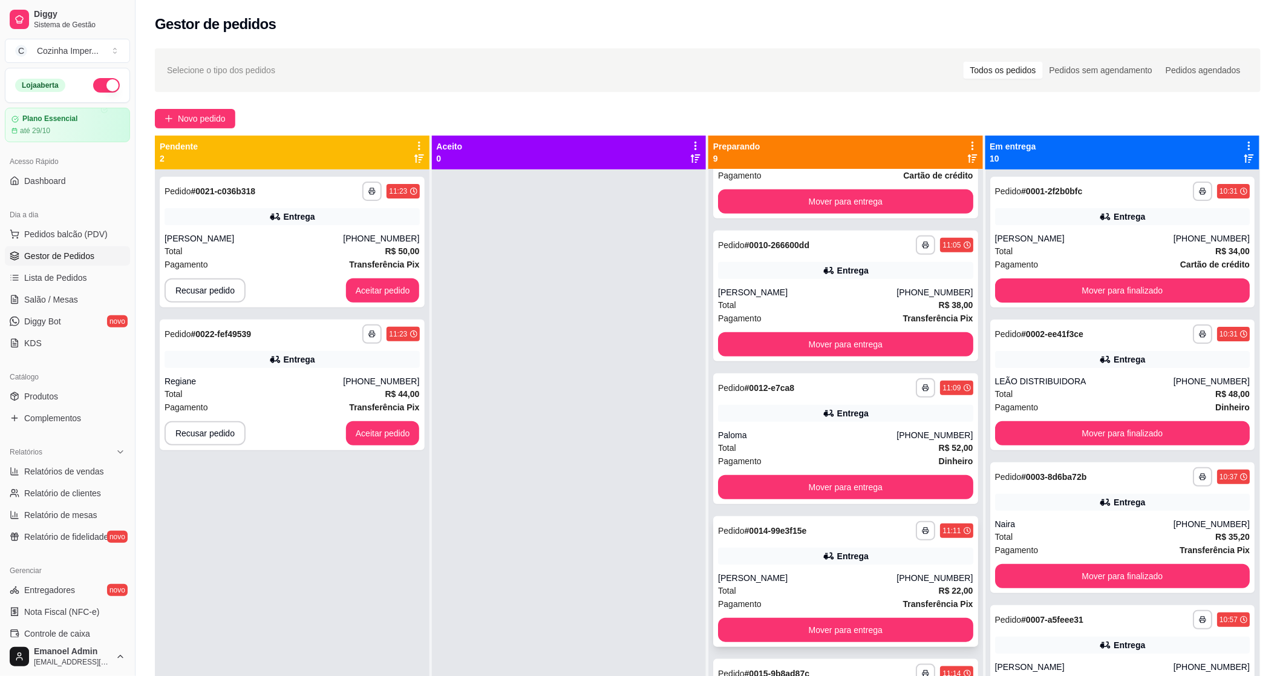
scroll to position [201, 0]
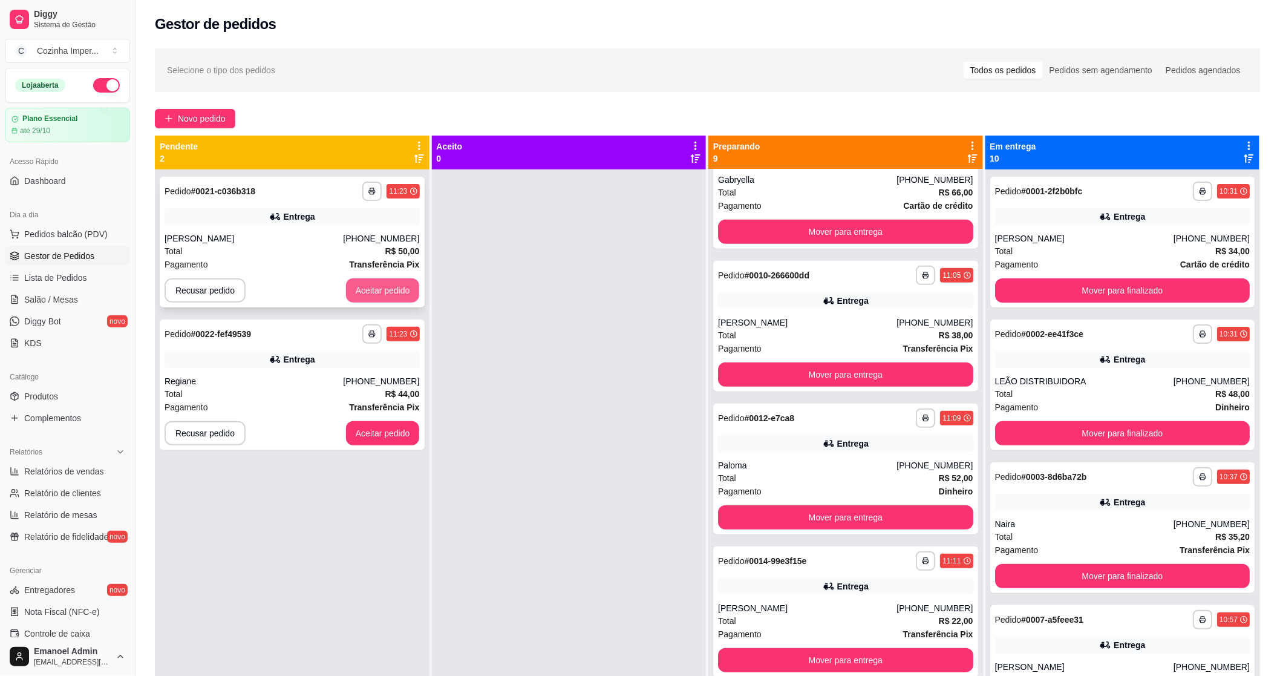
click at [363, 283] on button "Aceitar pedido" at bounding box center [383, 290] width 74 height 24
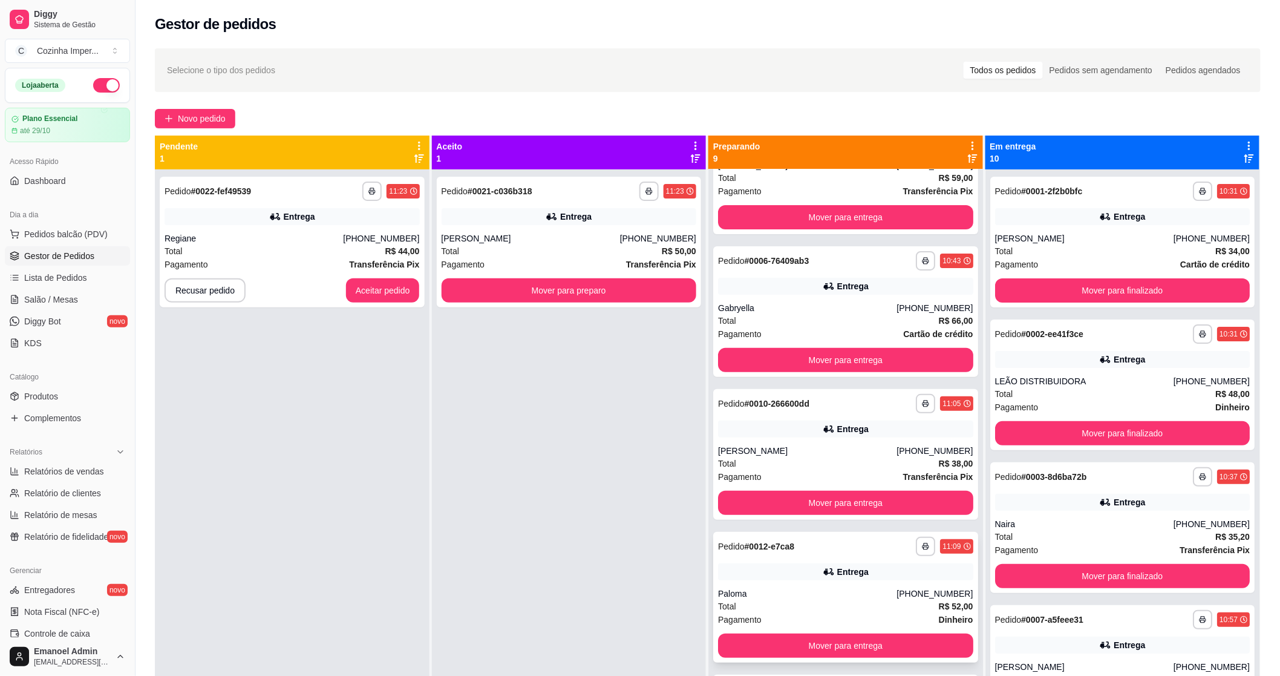
scroll to position [67, 0]
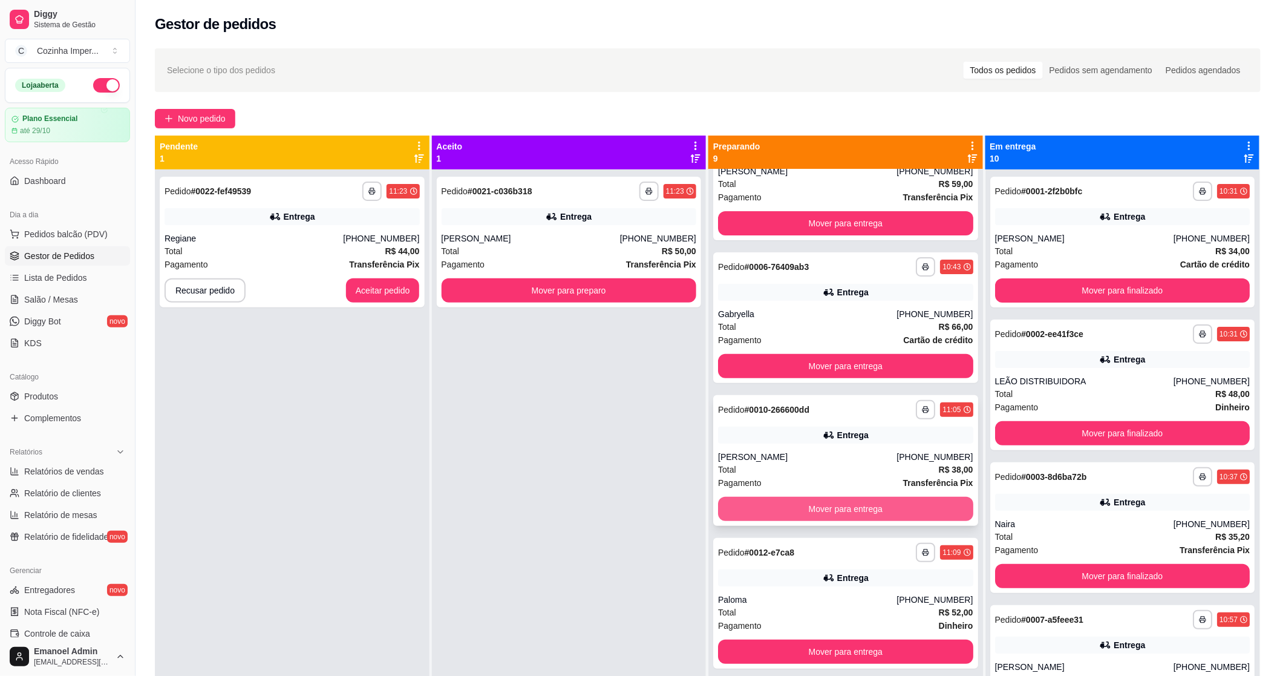
click at [783, 514] on button "Mover para entrega" at bounding box center [845, 509] width 255 height 24
click at [784, 510] on button "Mover para entrega" at bounding box center [845, 509] width 247 height 24
click at [787, 505] on button "Mover para entrega" at bounding box center [845, 509] width 247 height 24
click at [823, 437] on icon at bounding box center [829, 435] width 12 height 12
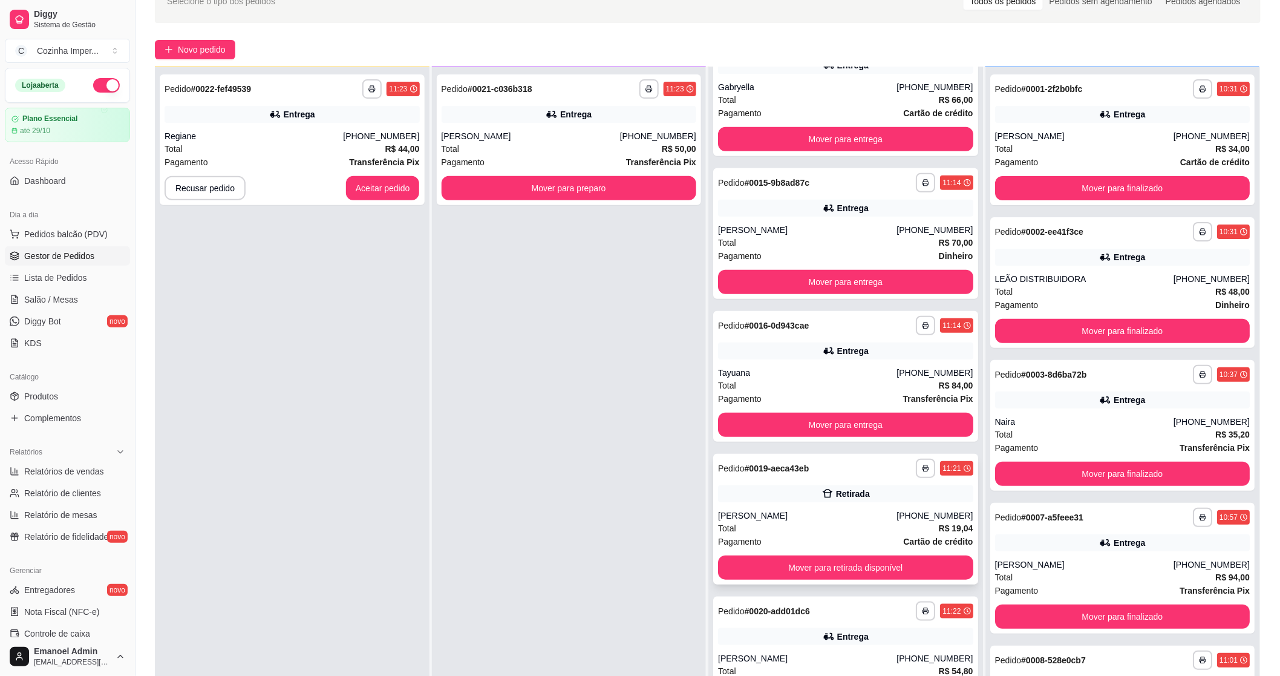
scroll to position [134, 0]
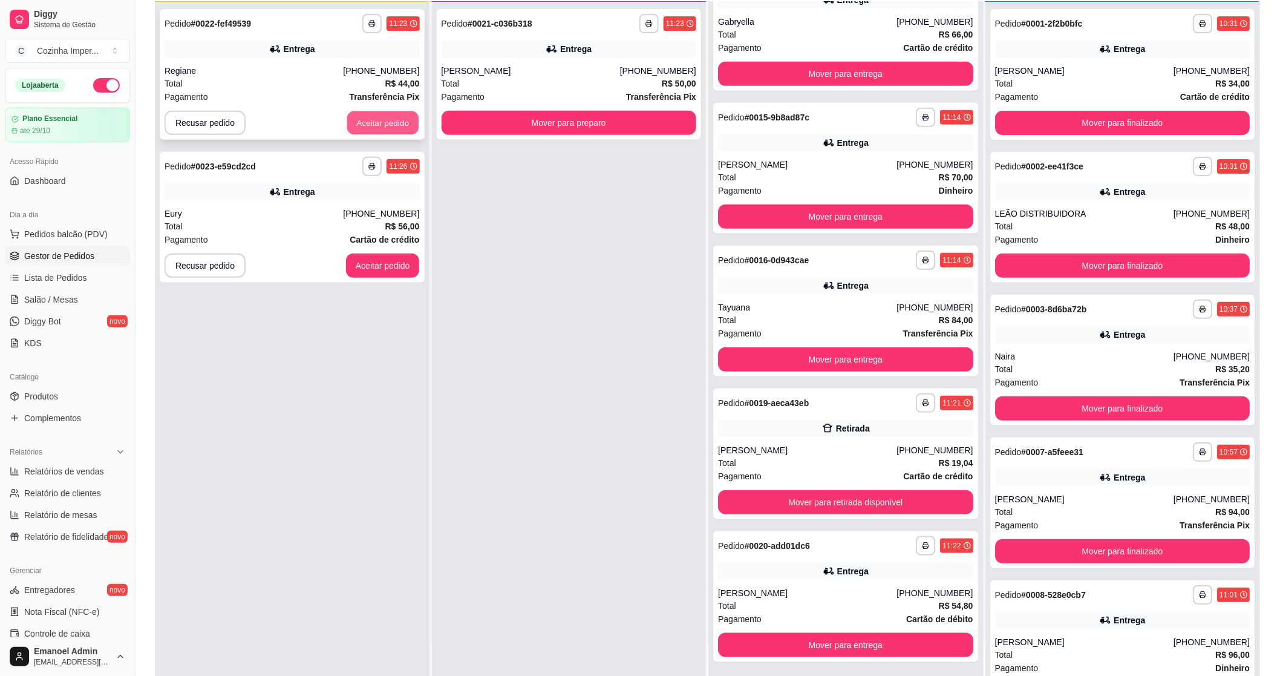
click at [362, 122] on button "Aceitar pedido" at bounding box center [382, 123] width 71 height 24
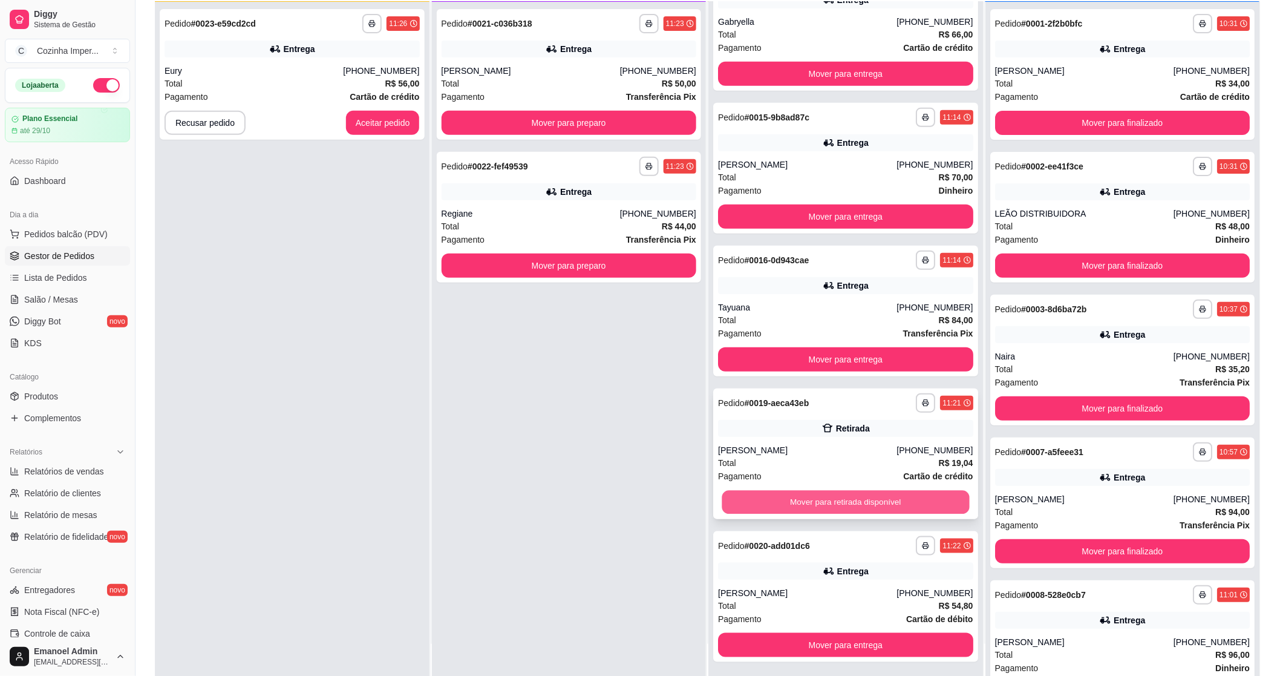
click at [771, 506] on button "Mover para retirada disponível" at bounding box center [845, 503] width 247 height 24
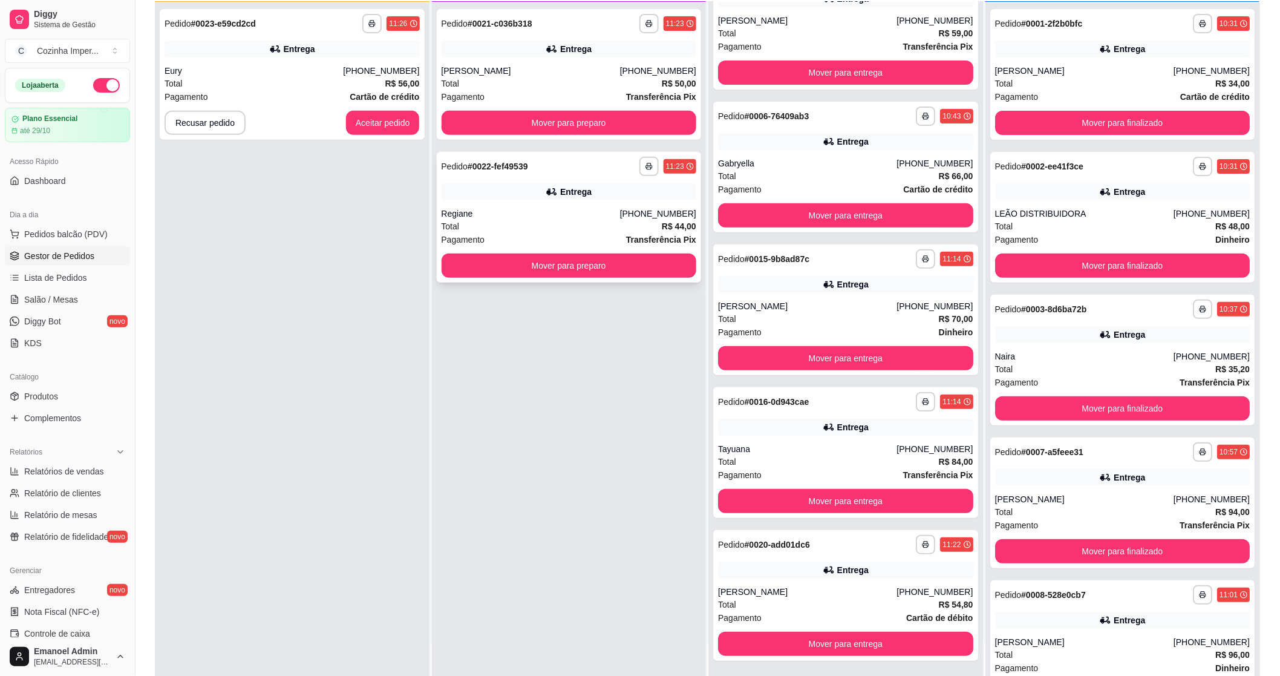
scroll to position [50, 0]
click at [394, 128] on button "Aceitar pedido" at bounding box center [382, 123] width 71 height 24
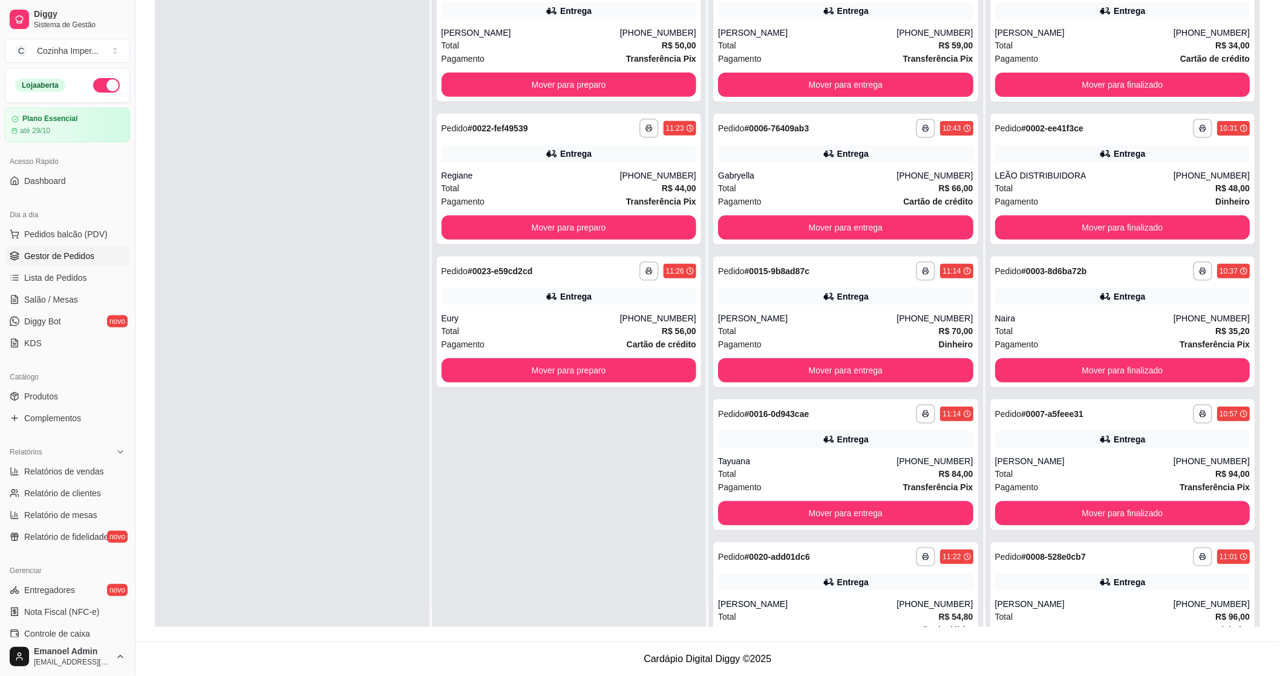
scroll to position [0, 0]
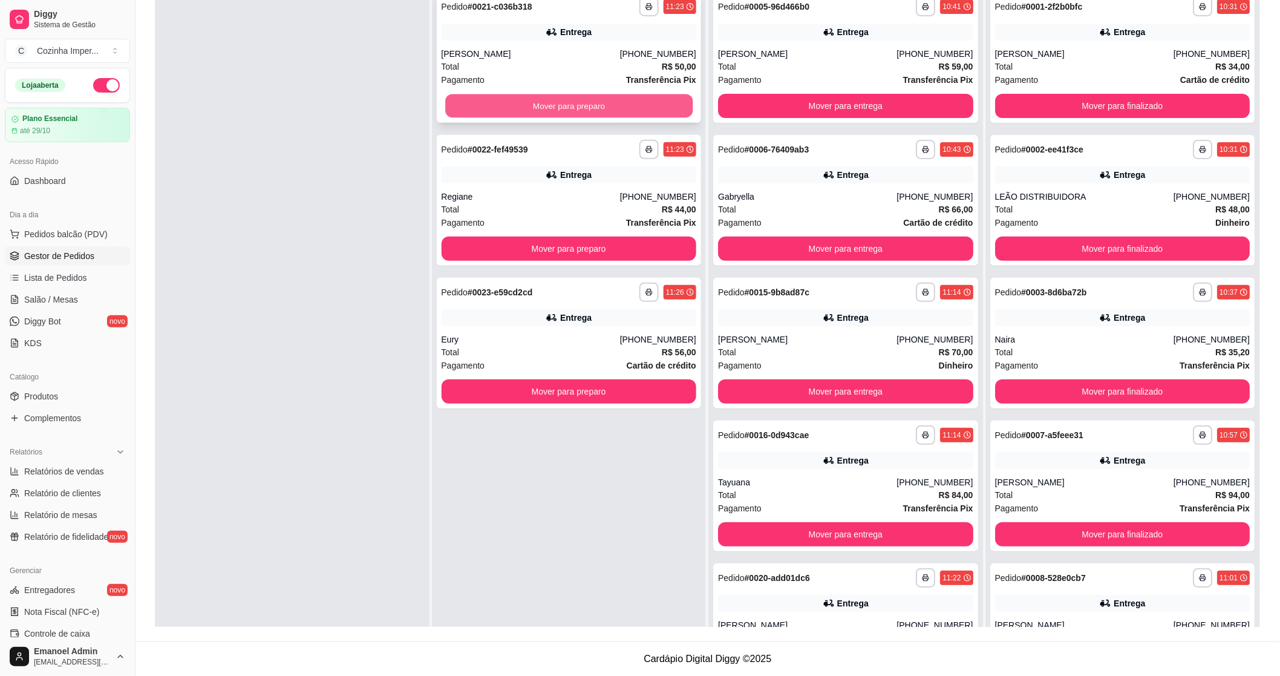
click at [588, 109] on button "Mover para preparo" at bounding box center [568, 106] width 247 height 24
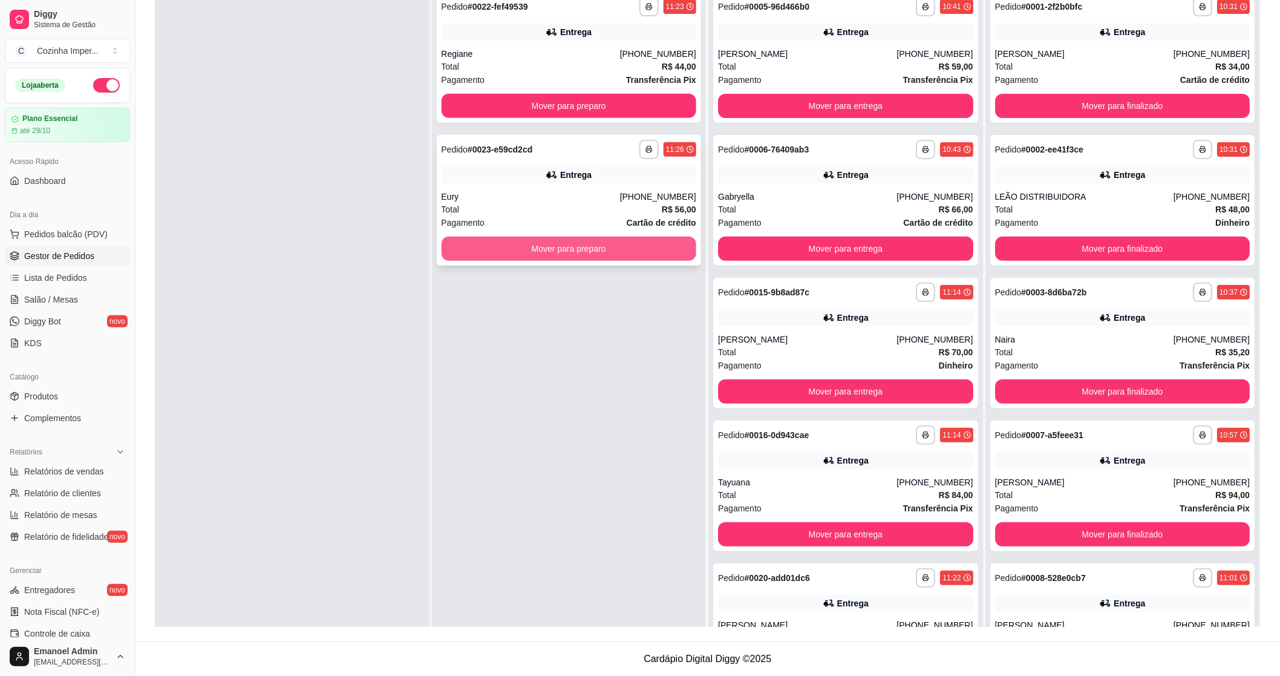
click at [531, 250] on button "Mover para preparo" at bounding box center [569, 249] width 255 height 24
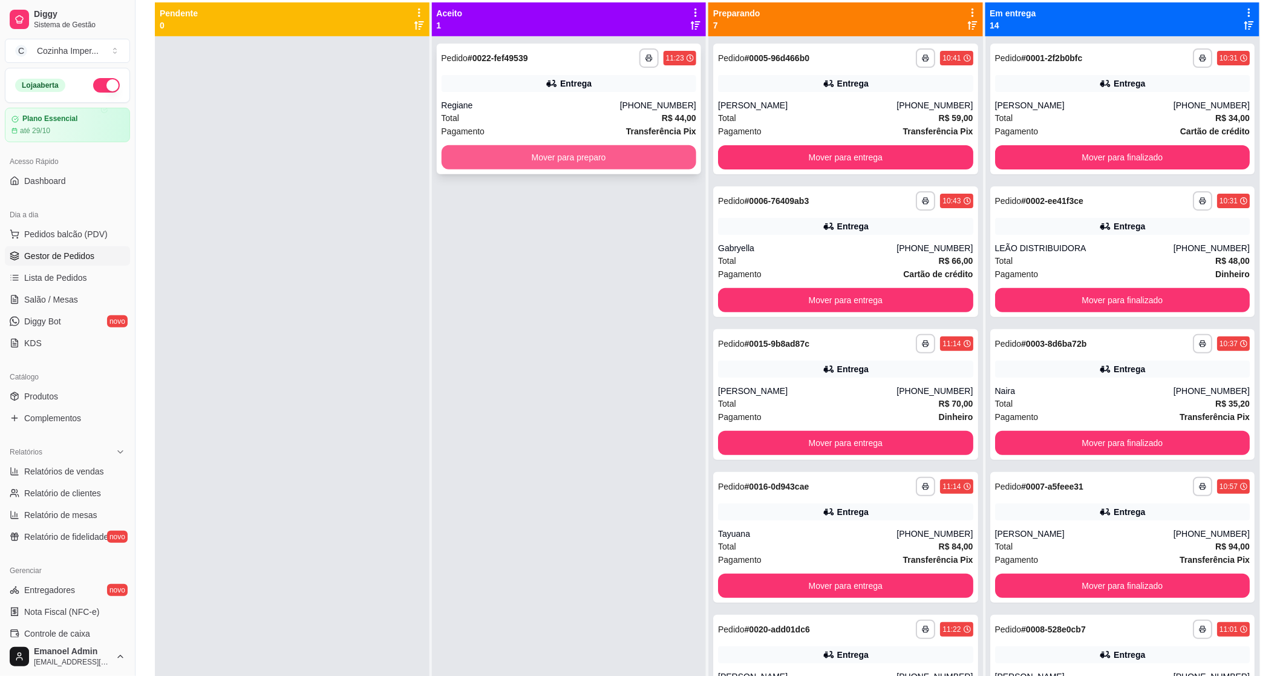
scroll to position [50, 0]
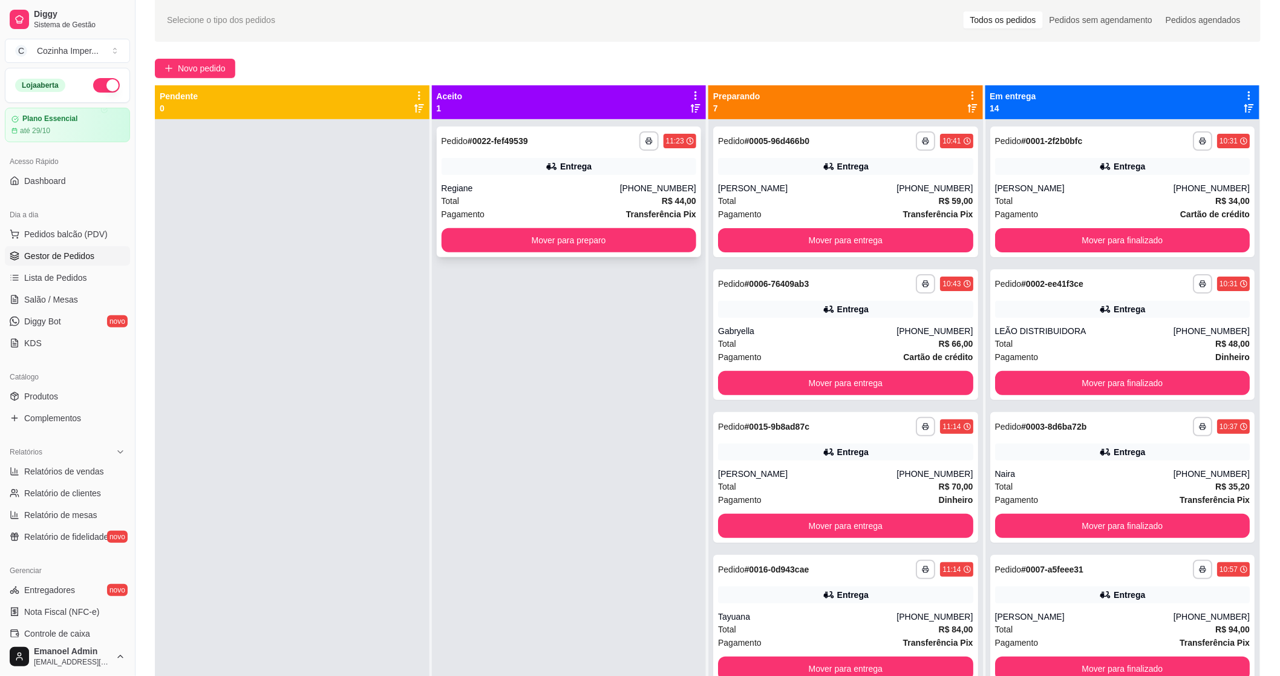
click at [472, 161] on div "Entrega" at bounding box center [569, 166] width 255 height 17
click at [508, 239] on button "Mover para preparo" at bounding box center [569, 240] width 255 height 24
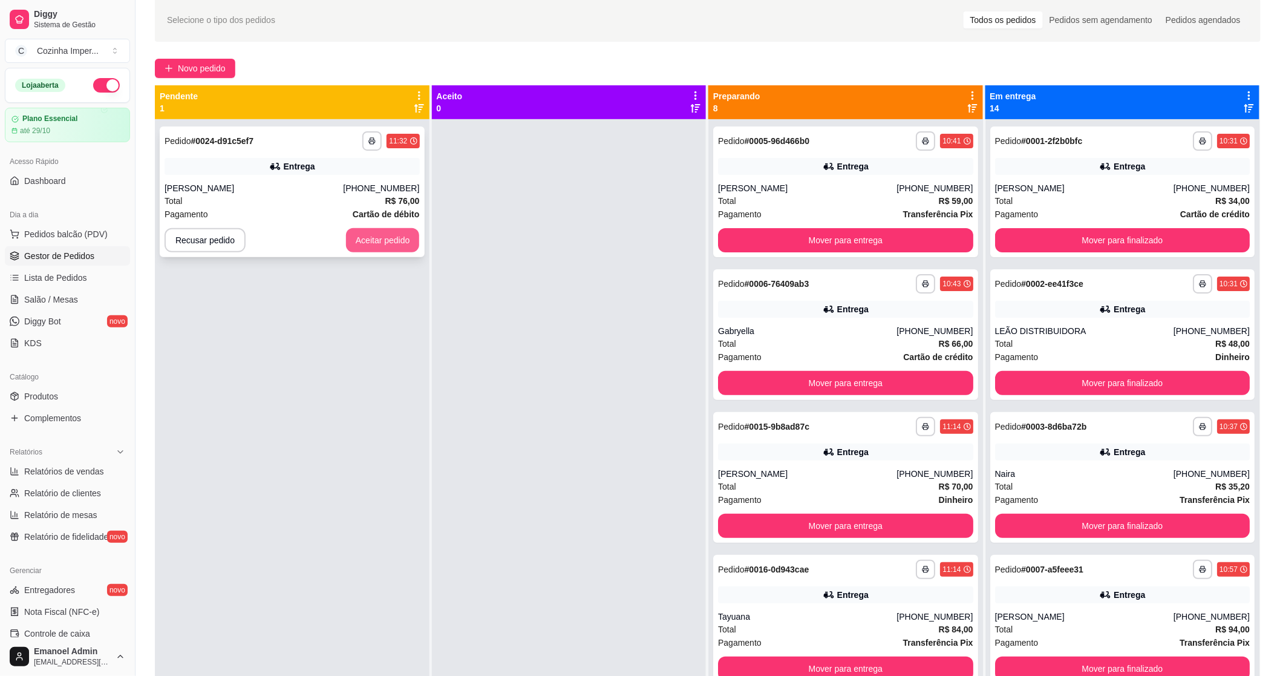
click at [407, 247] on button "Aceitar pedido" at bounding box center [383, 240] width 74 height 24
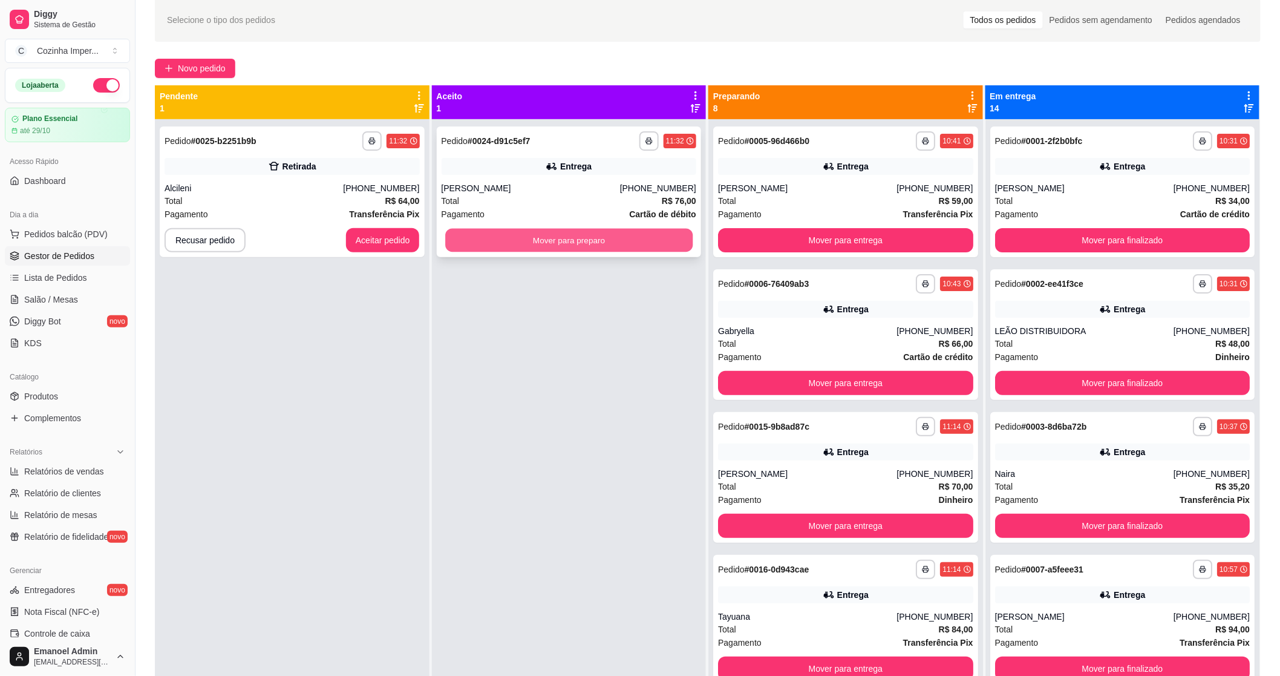
click at [479, 246] on button "Mover para preparo" at bounding box center [568, 241] width 247 height 24
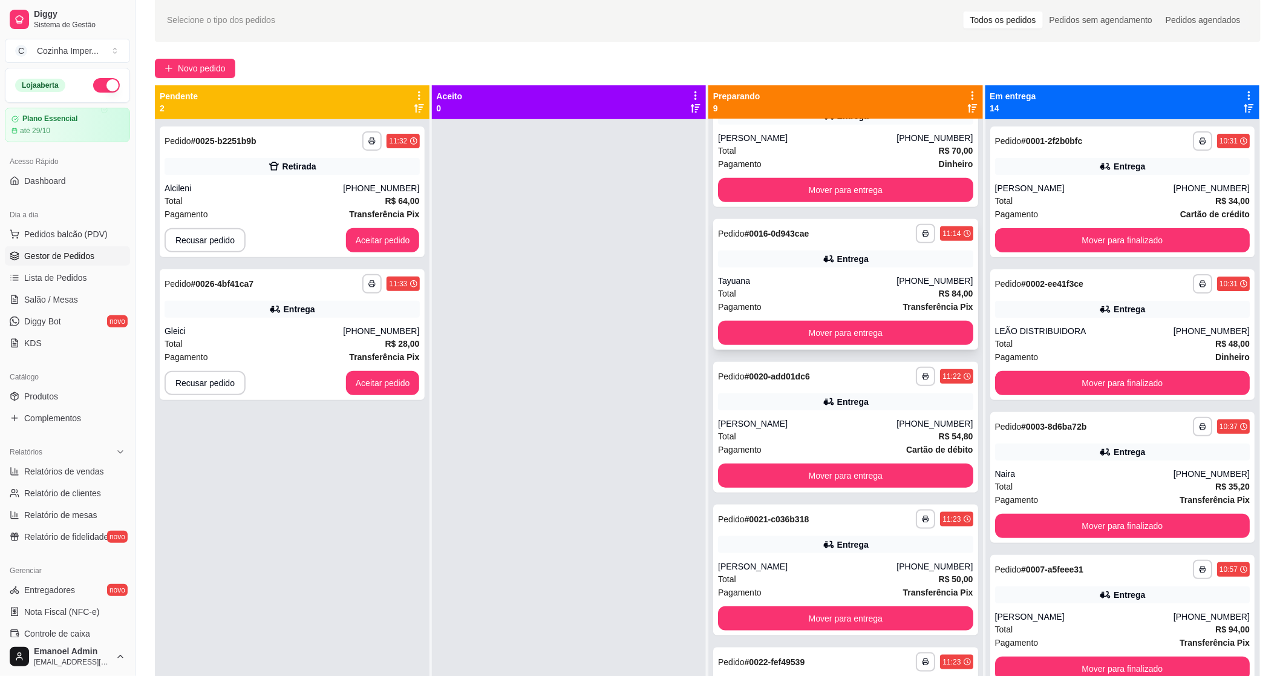
scroll to position [269, 0]
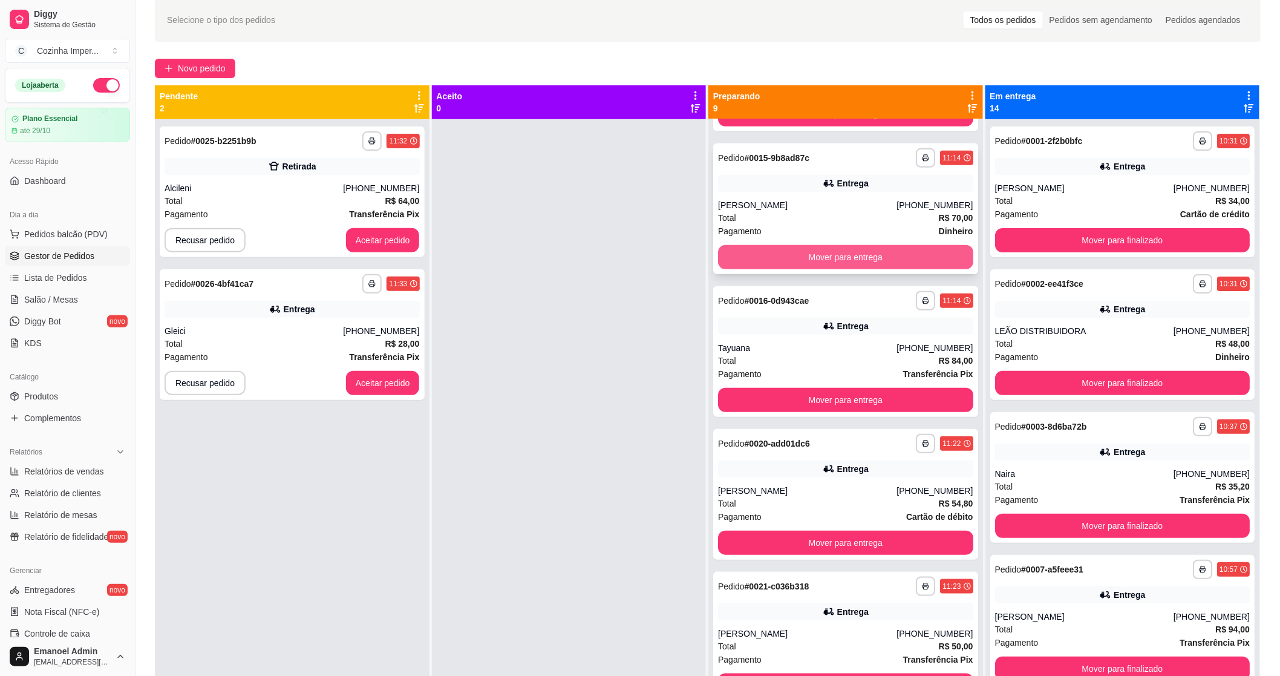
click at [848, 264] on button "Mover para entrega" at bounding box center [845, 257] width 255 height 24
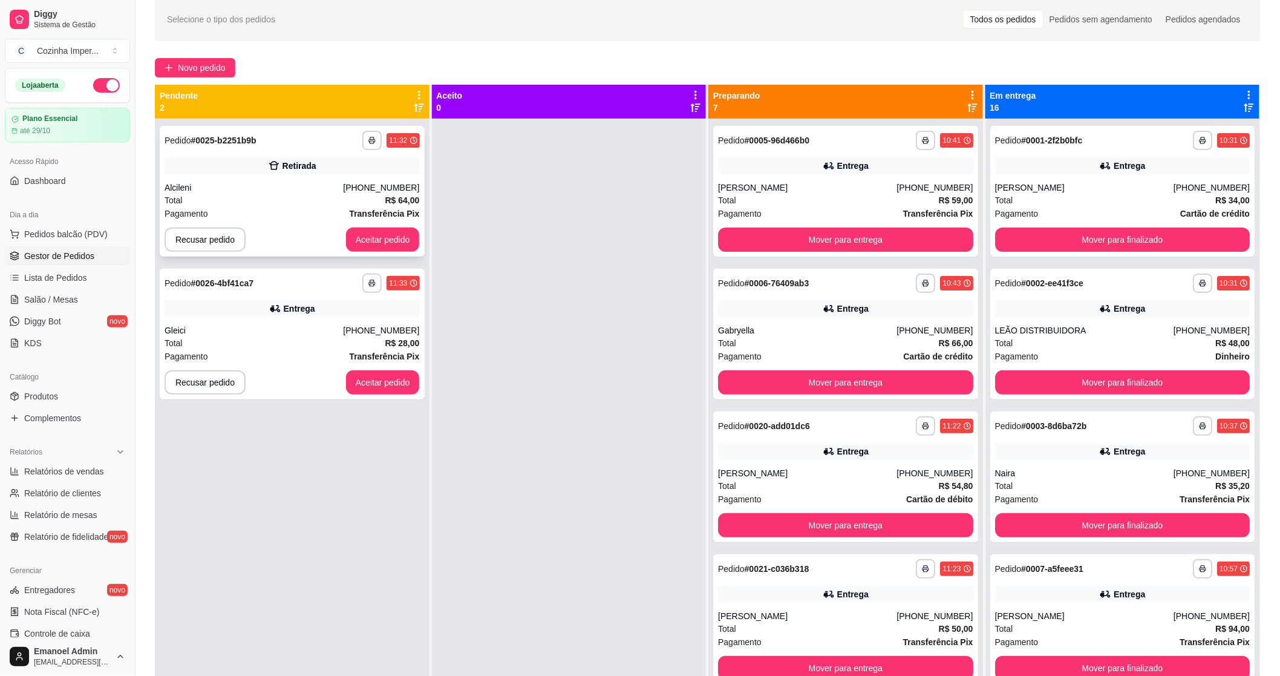
scroll to position [50, 0]
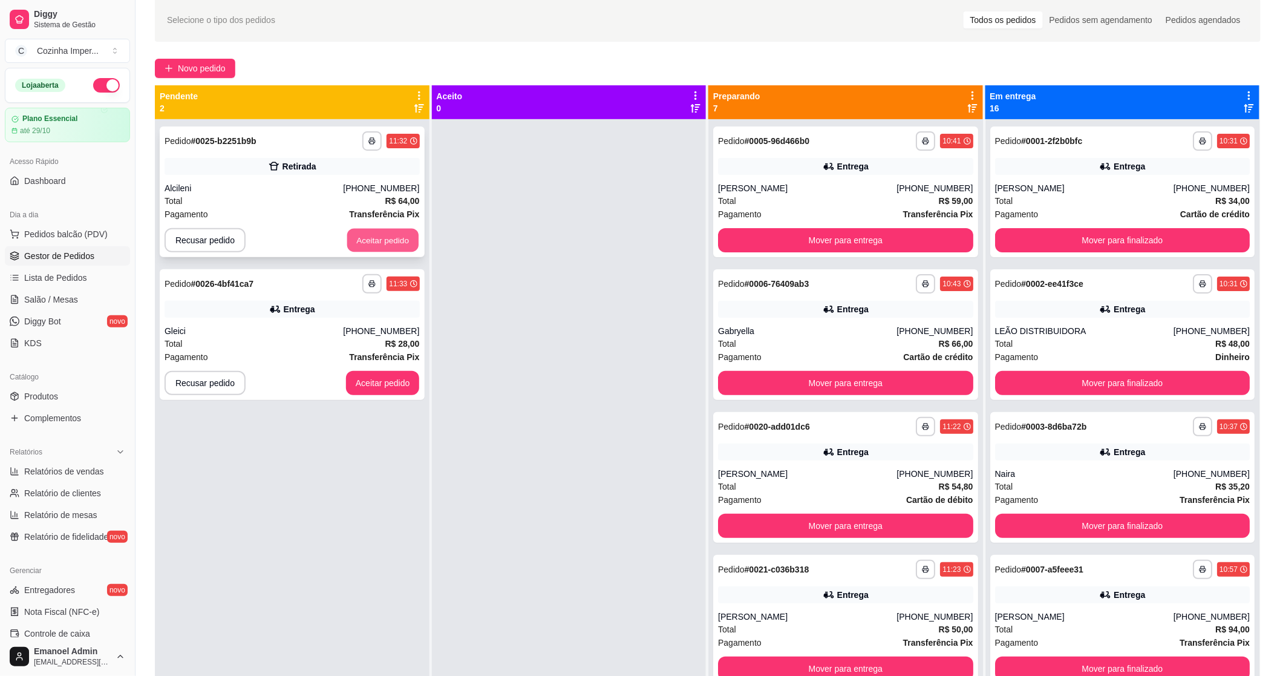
click at [370, 238] on button "Aceitar pedido" at bounding box center [382, 241] width 71 height 24
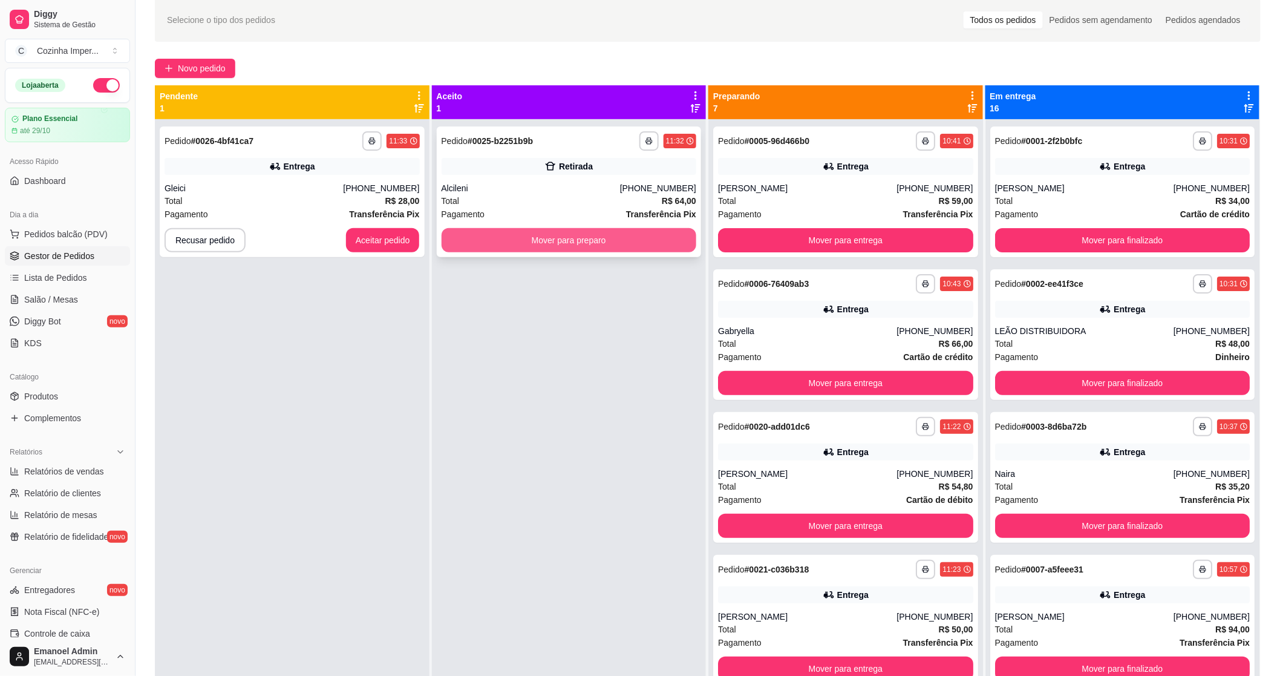
click at [520, 234] on button "Mover para preparo" at bounding box center [569, 240] width 255 height 24
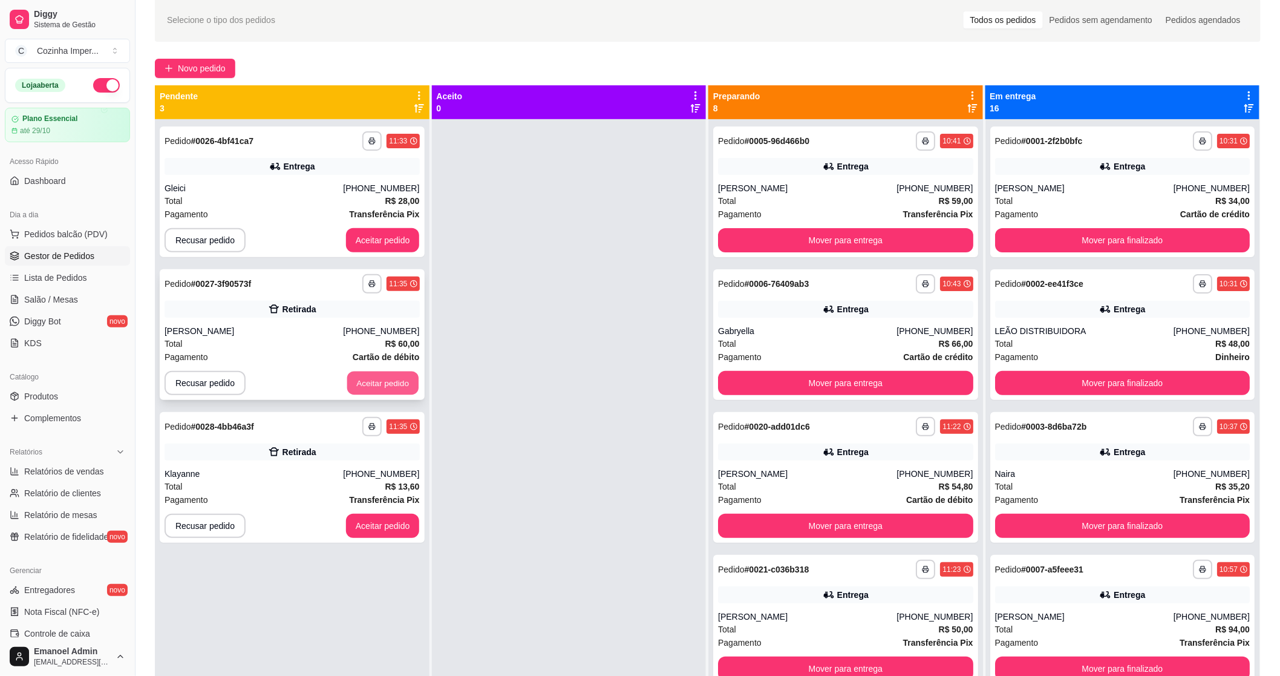
click at [398, 381] on button "Aceitar pedido" at bounding box center [382, 383] width 71 height 24
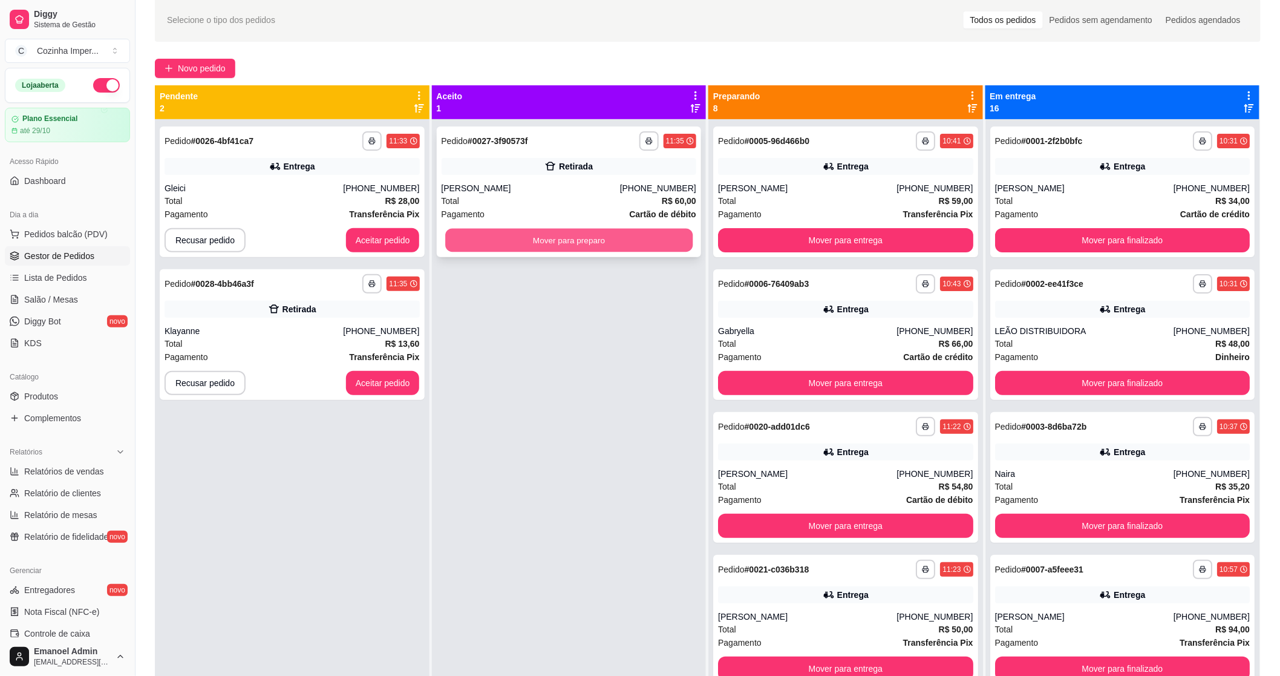
click at [566, 241] on button "Mover para preparo" at bounding box center [568, 241] width 247 height 24
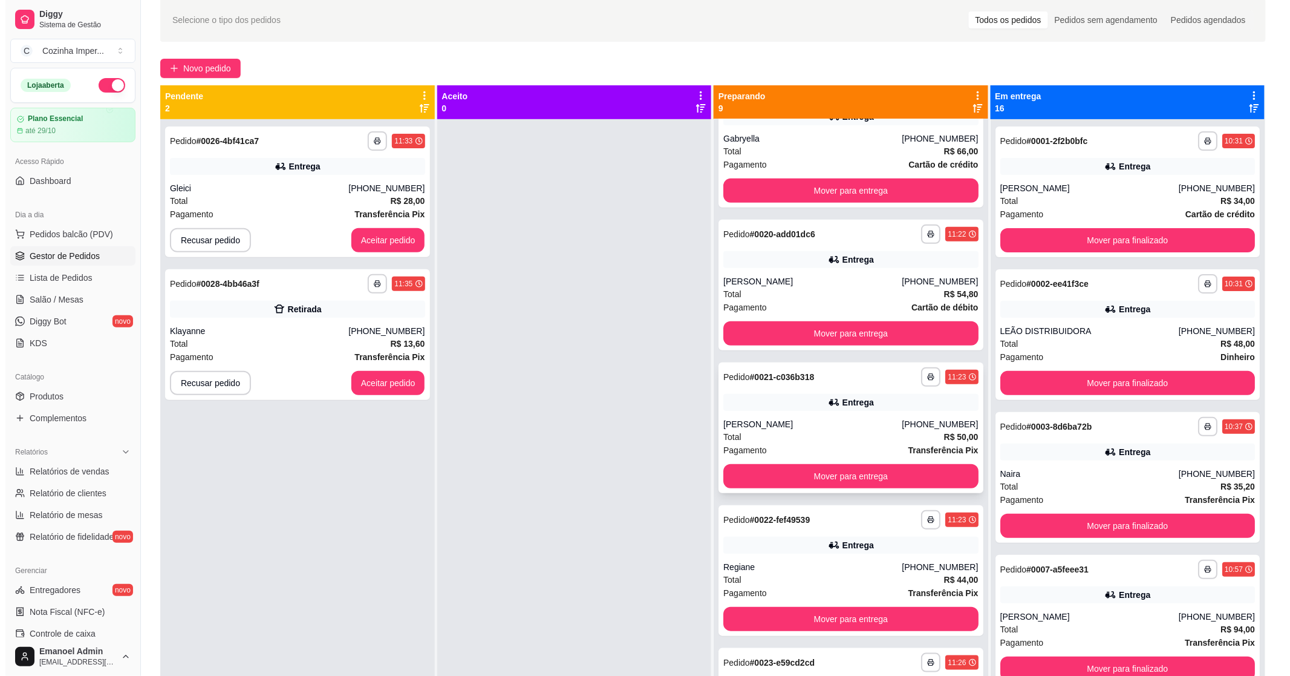
scroll to position [269, 0]
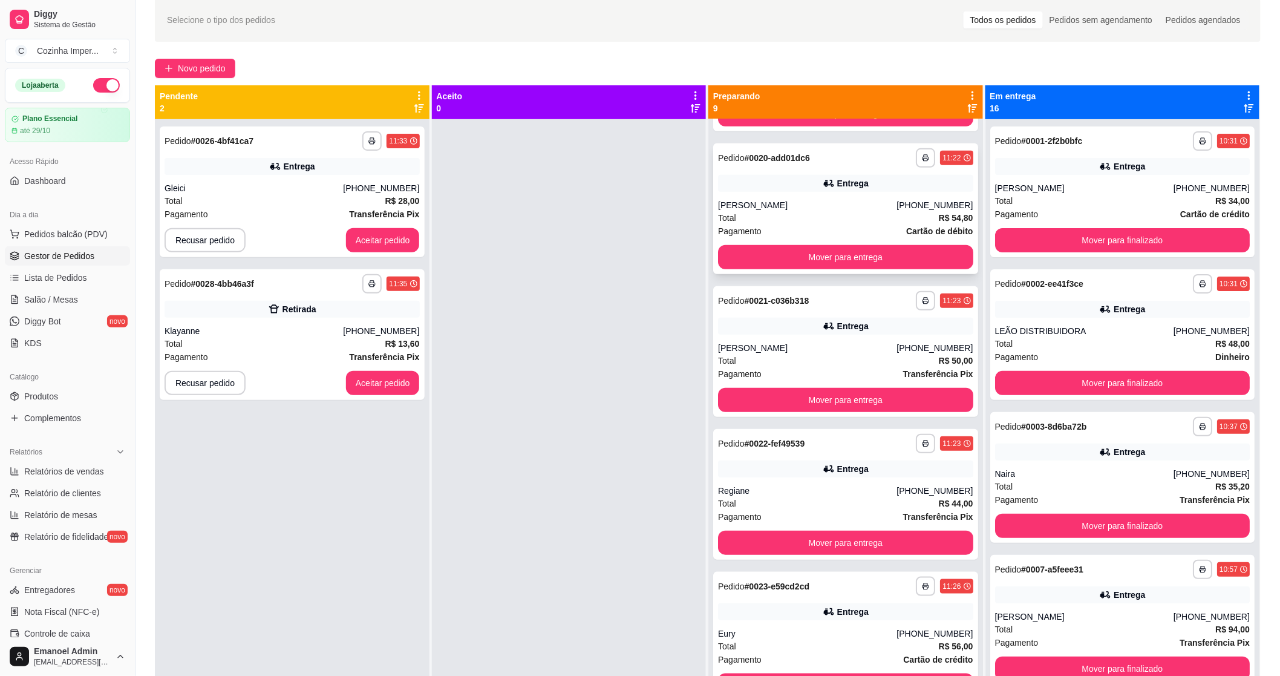
click at [861, 196] on div "**********" at bounding box center [845, 208] width 265 height 131
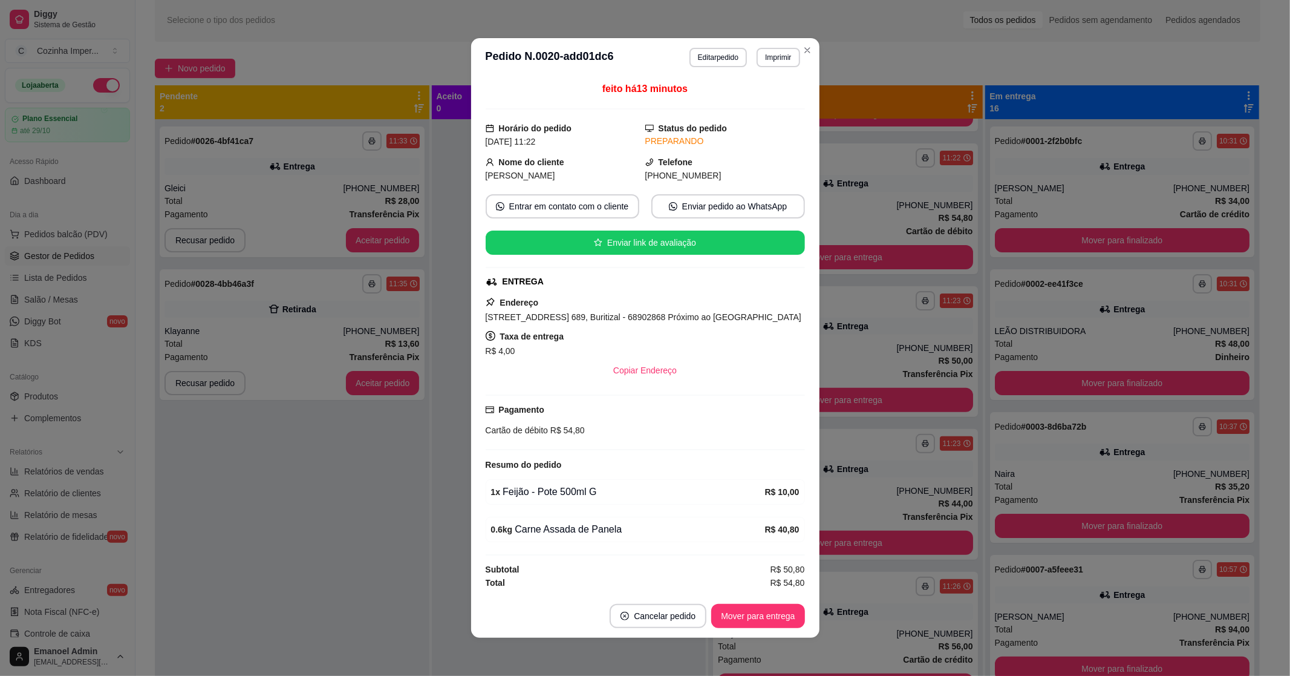
scroll to position [1, 0]
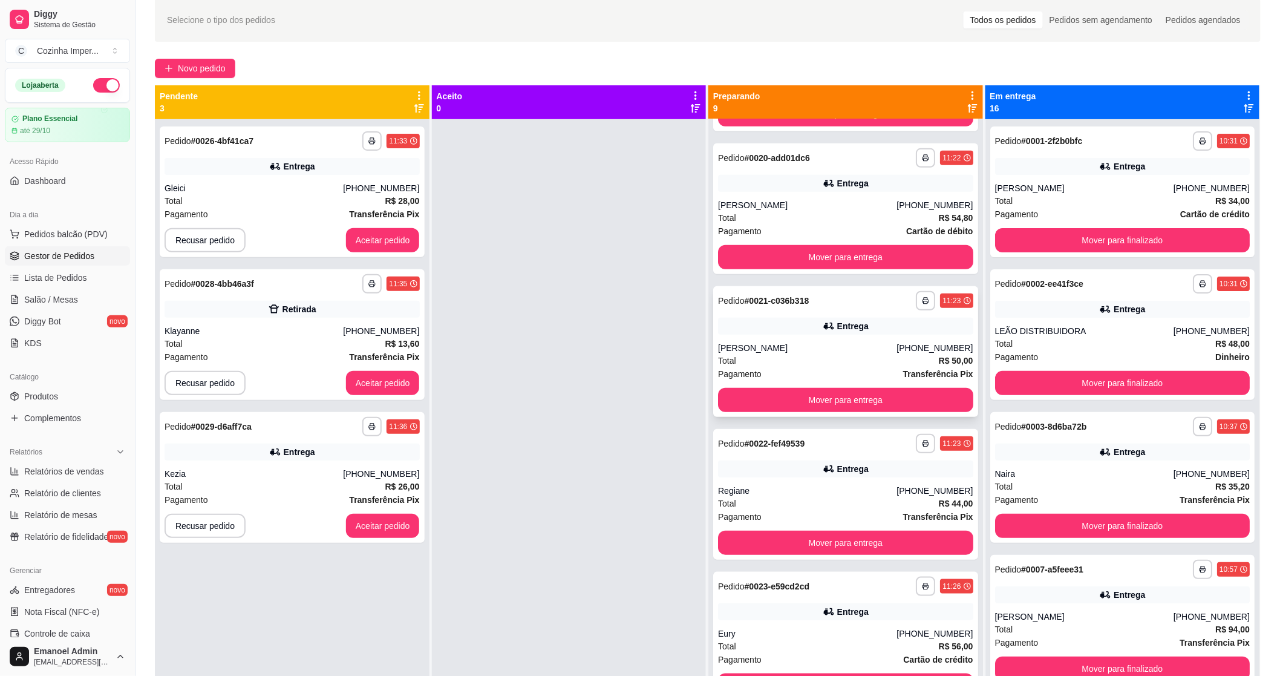
click at [772, 310] on div "**********" at bounding box center [845, 351] width 265 height 131
click at [773, 463] on div "Entrega" at bounding box center [845, 468] width 255 height 17
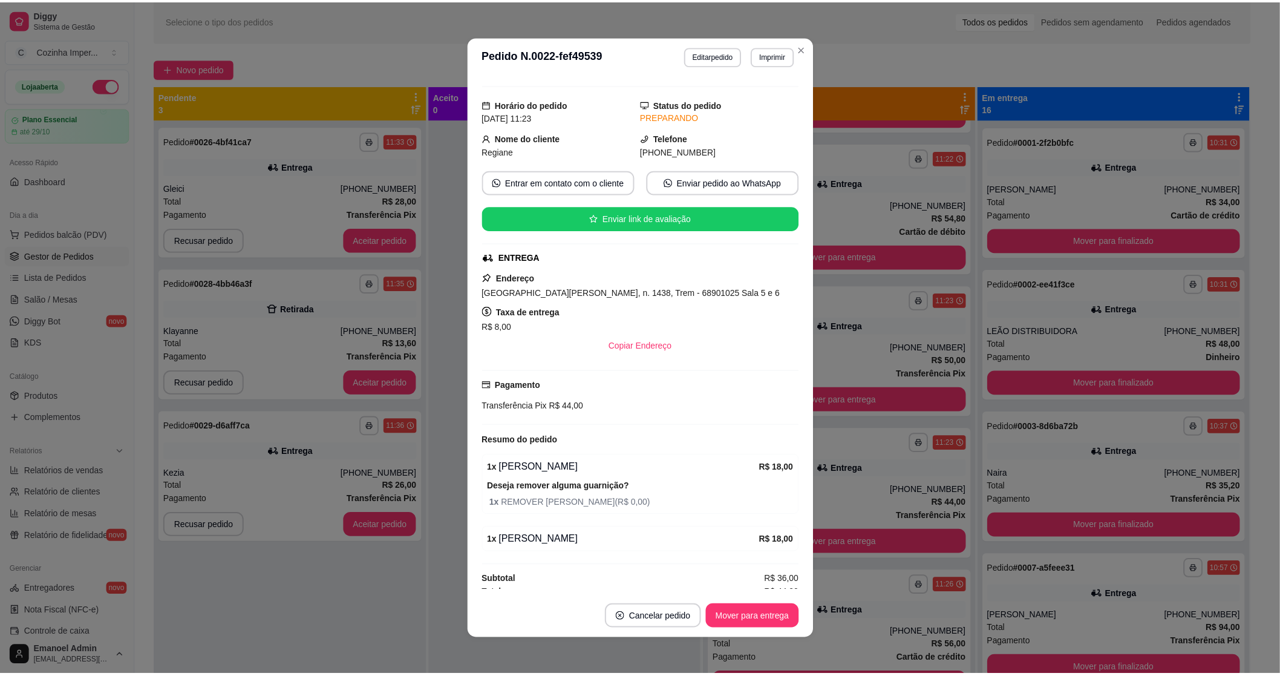
scroll to position [33, 0]
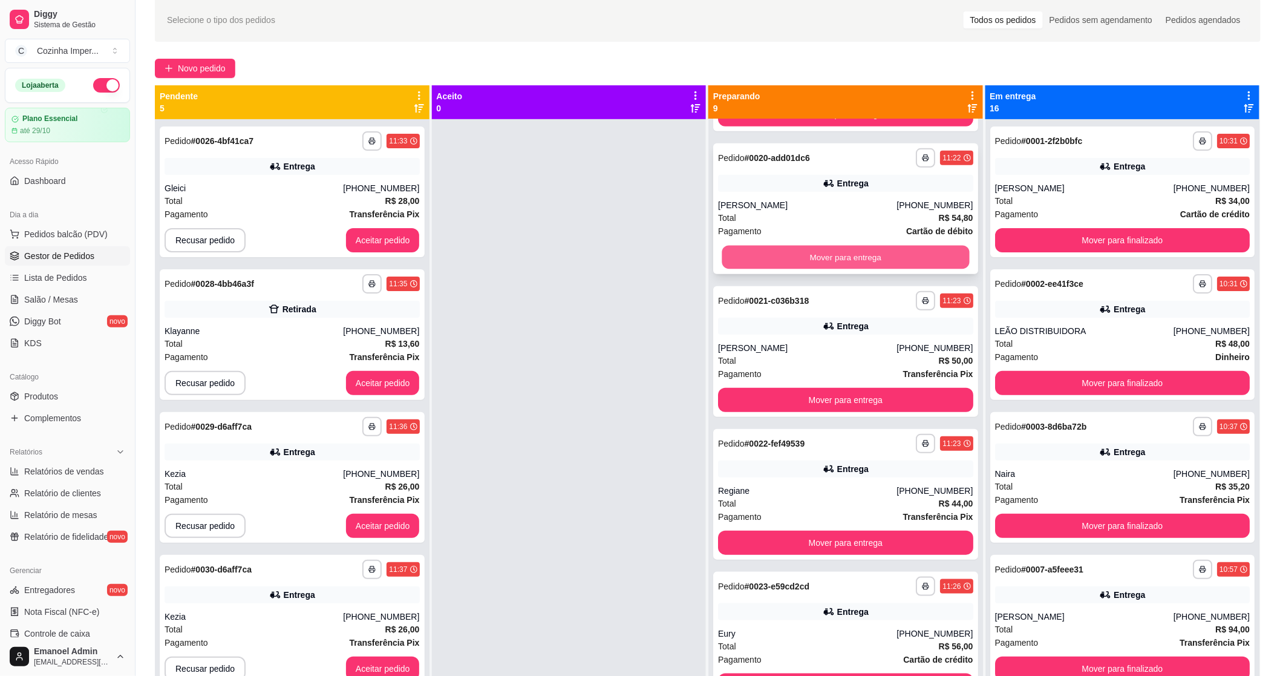
click at [827, 258] on button "Mover para entrega" at bounding box center [845, 258] width 247 height 24
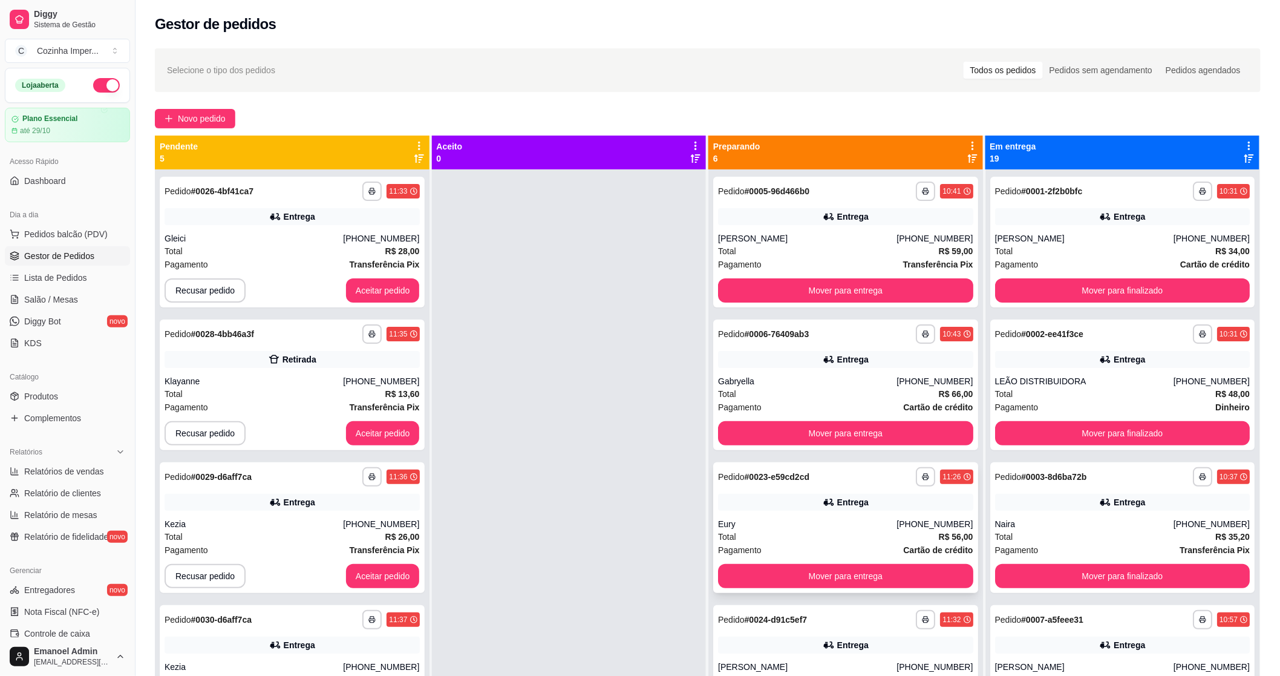
scroll to position [192, 0]
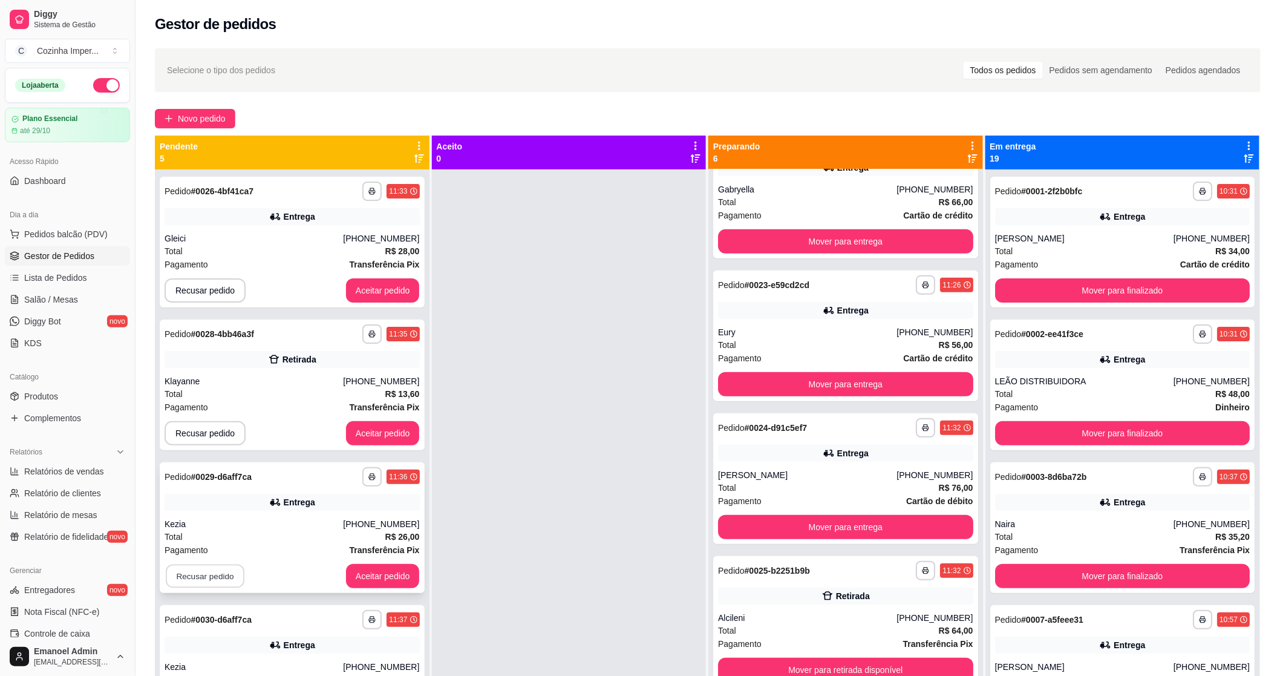
click at [188, 573] on button "Recusar pedido" at bounding box center [205, 576] width 79 height 24
click at [218, 545] on button "Sim" at bounding box center [237, 546] width 48 height 24
click at [380, 432] on button "Aceitar pedido" at bounding box center [383, 433] width 74 height 24
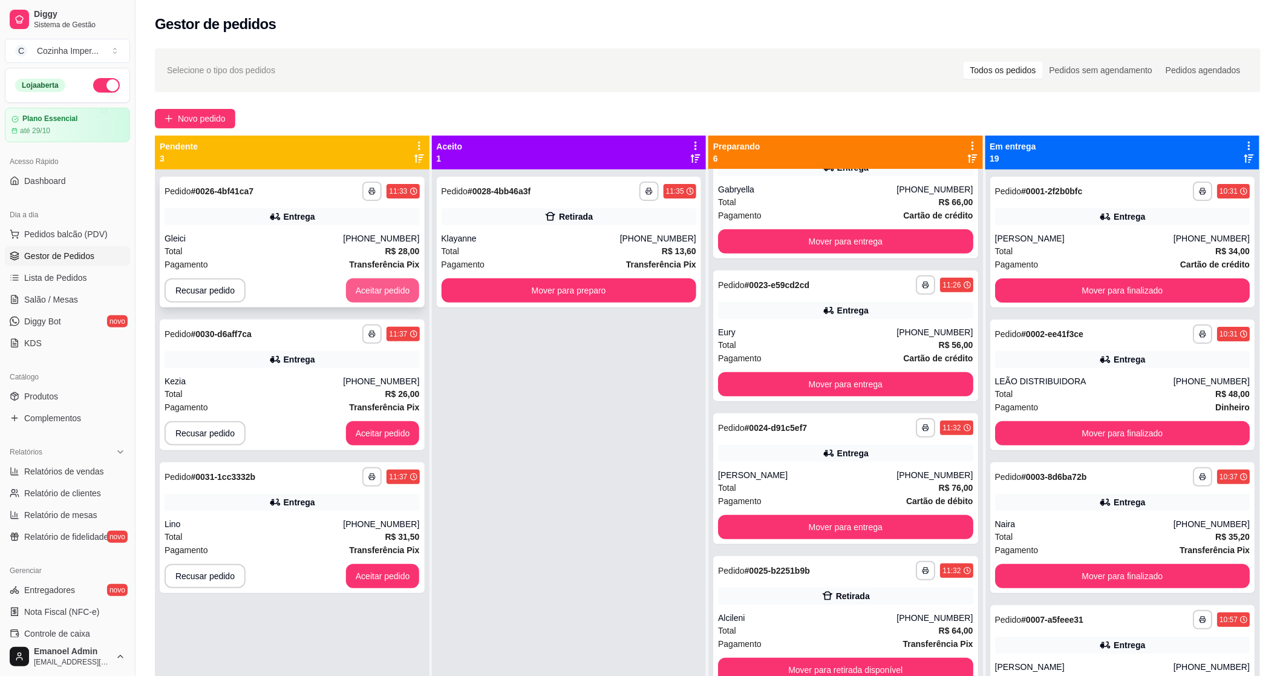
click at [391, 293] on button "Aceitar pedido" at bounding box center [383, 290] width 74 height 24
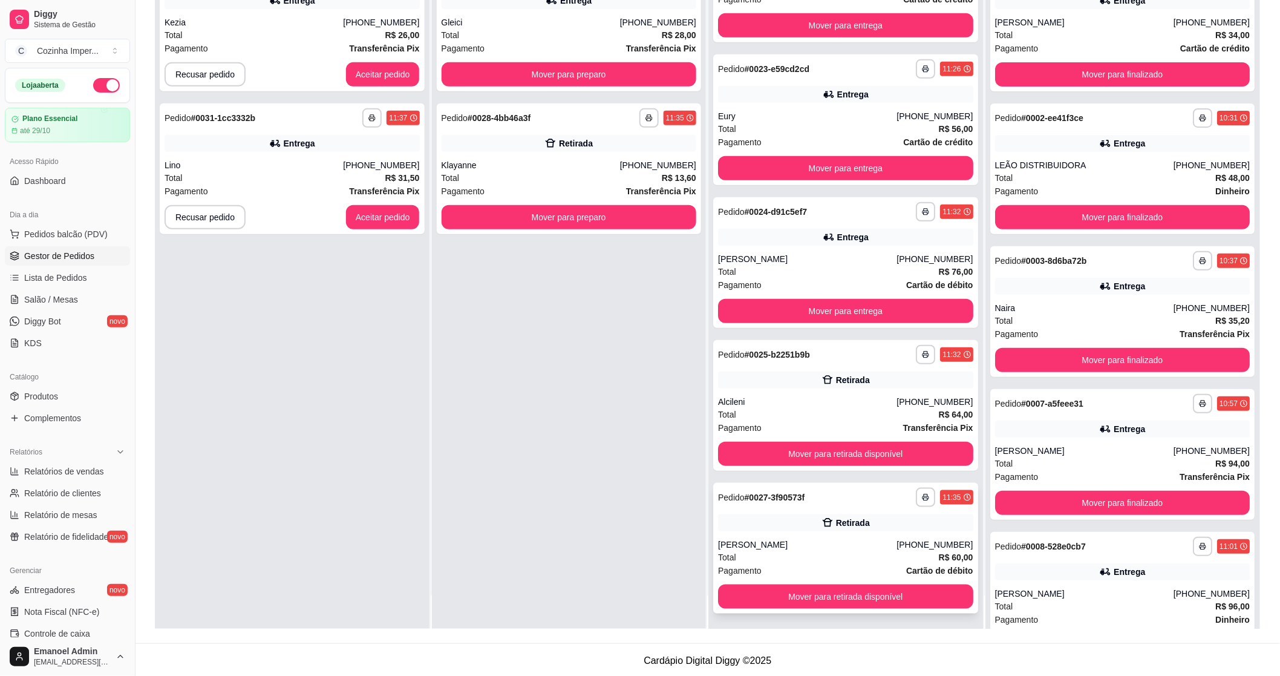
scroll to position [185, 0]
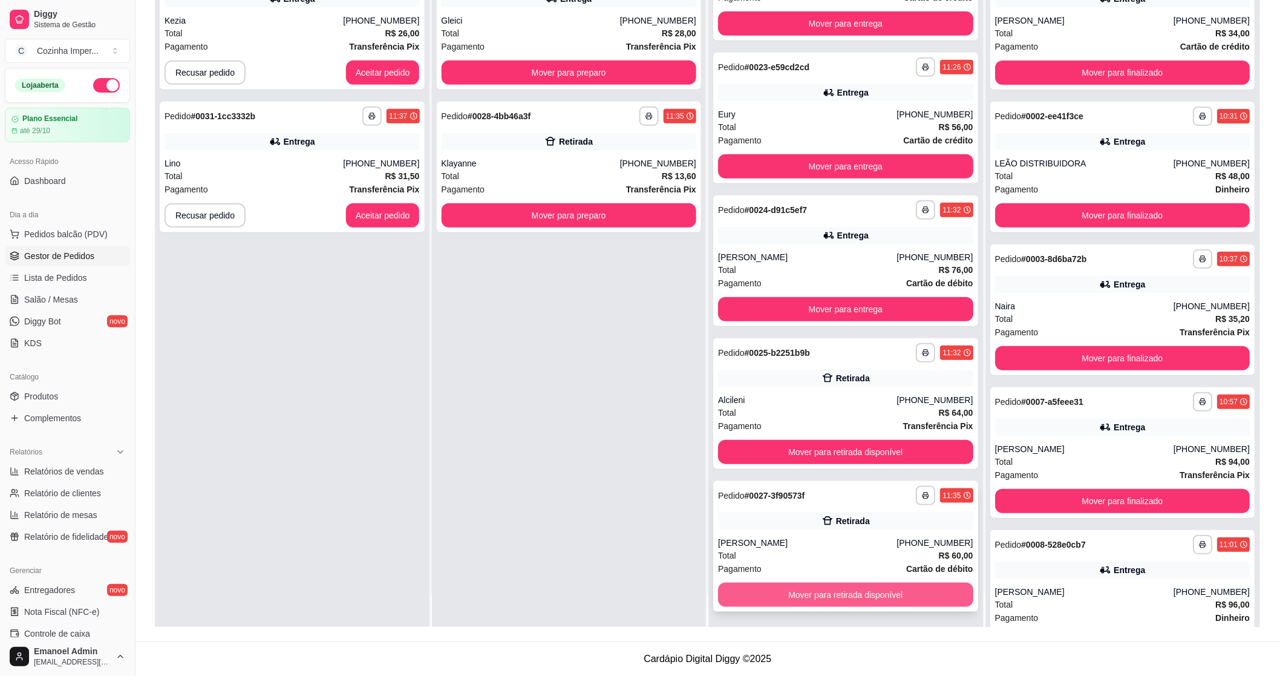
click at [802, 596] on button "Mover para retirada disponível" at bounding box center [845, 595] width 255 height 24
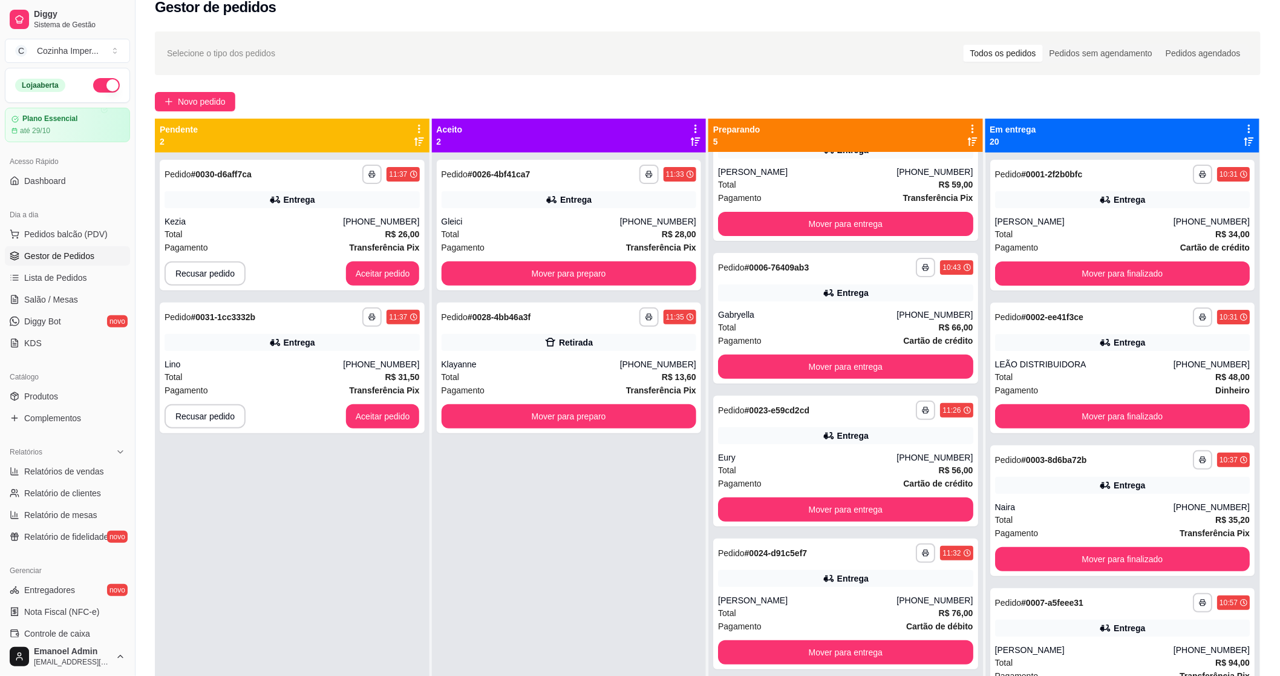
scroll to position [0, 0]
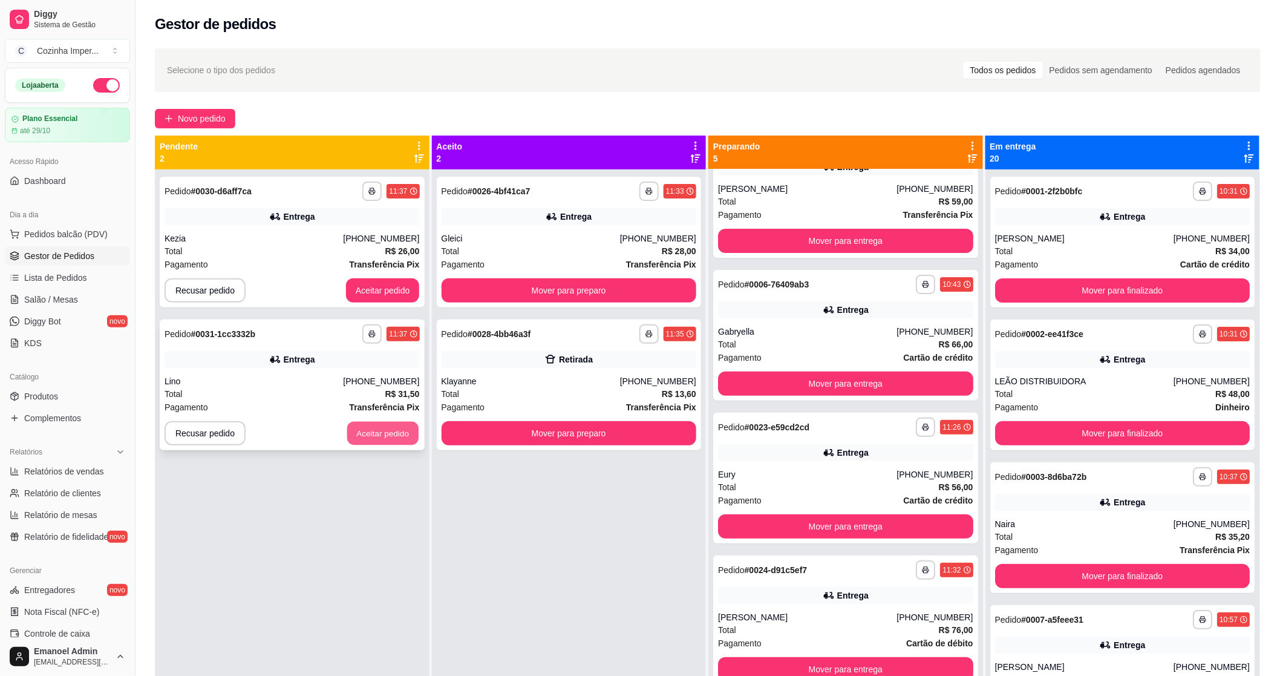
click at [386, 437] on button "Aceitar pedido" at bounding box center [382, 434] width 71 height 24
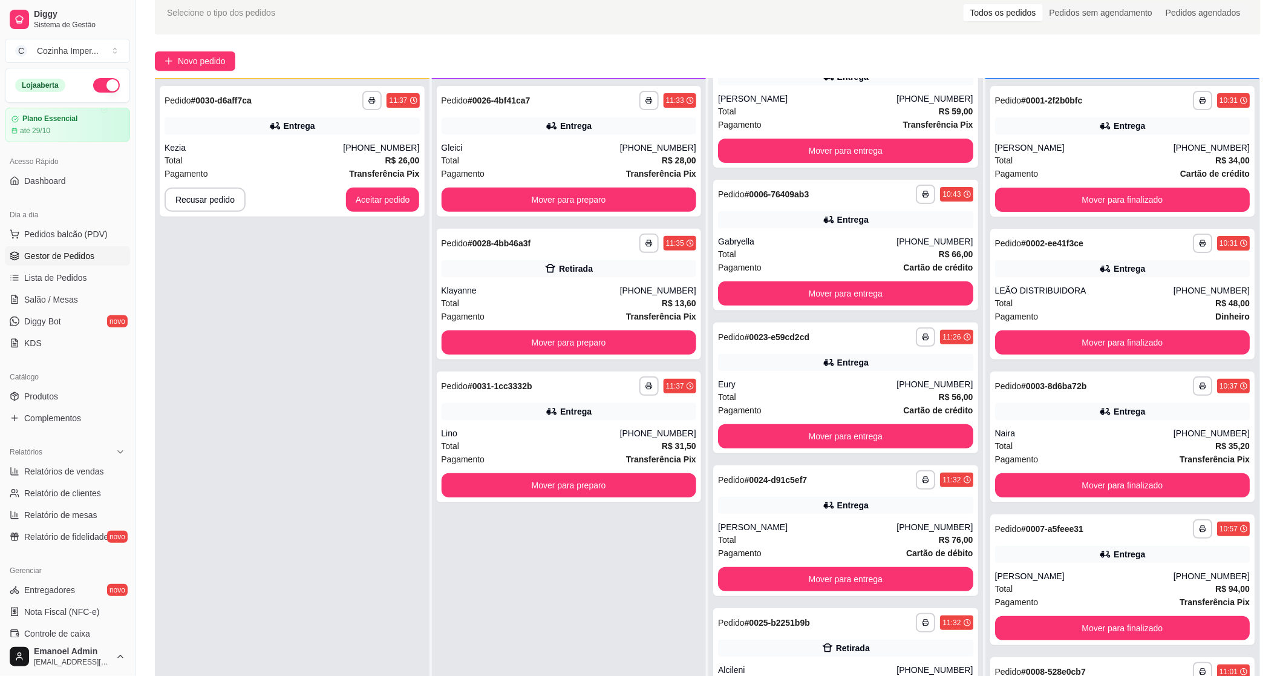
scroll to position [134, 0]
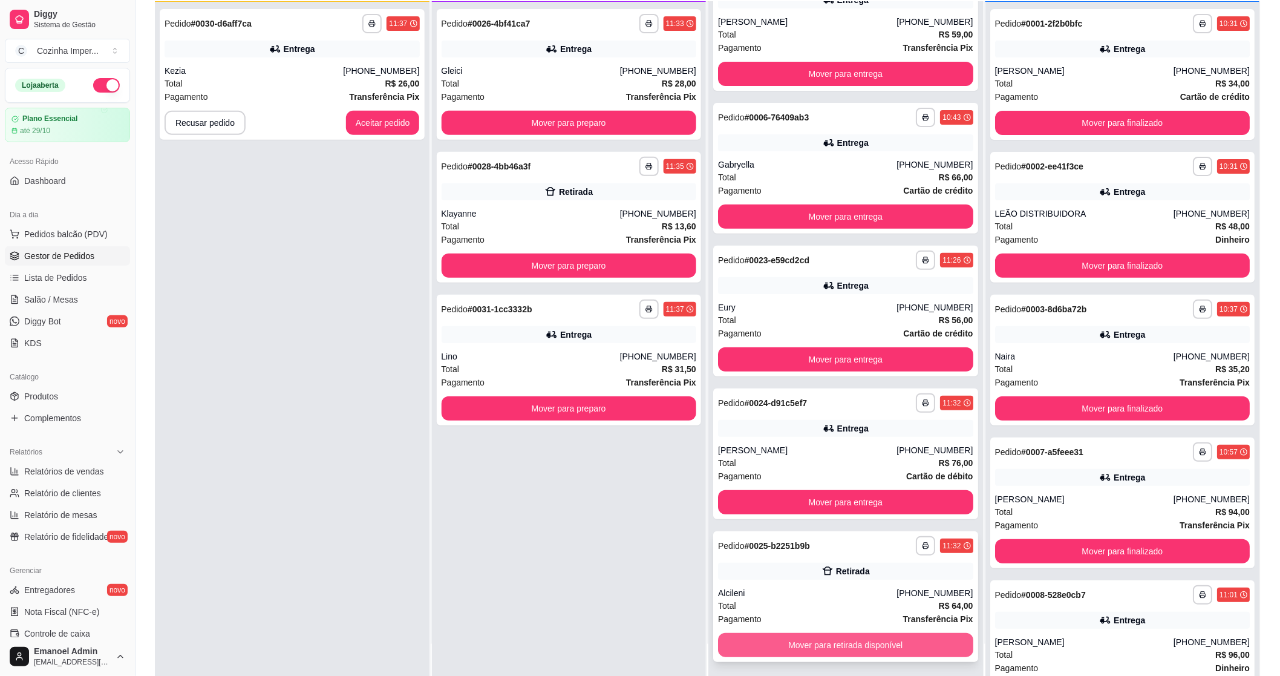
click at [825, 647] on button "Mover para retirada disponível" at bounding box center [845, 645] width 255 height 24
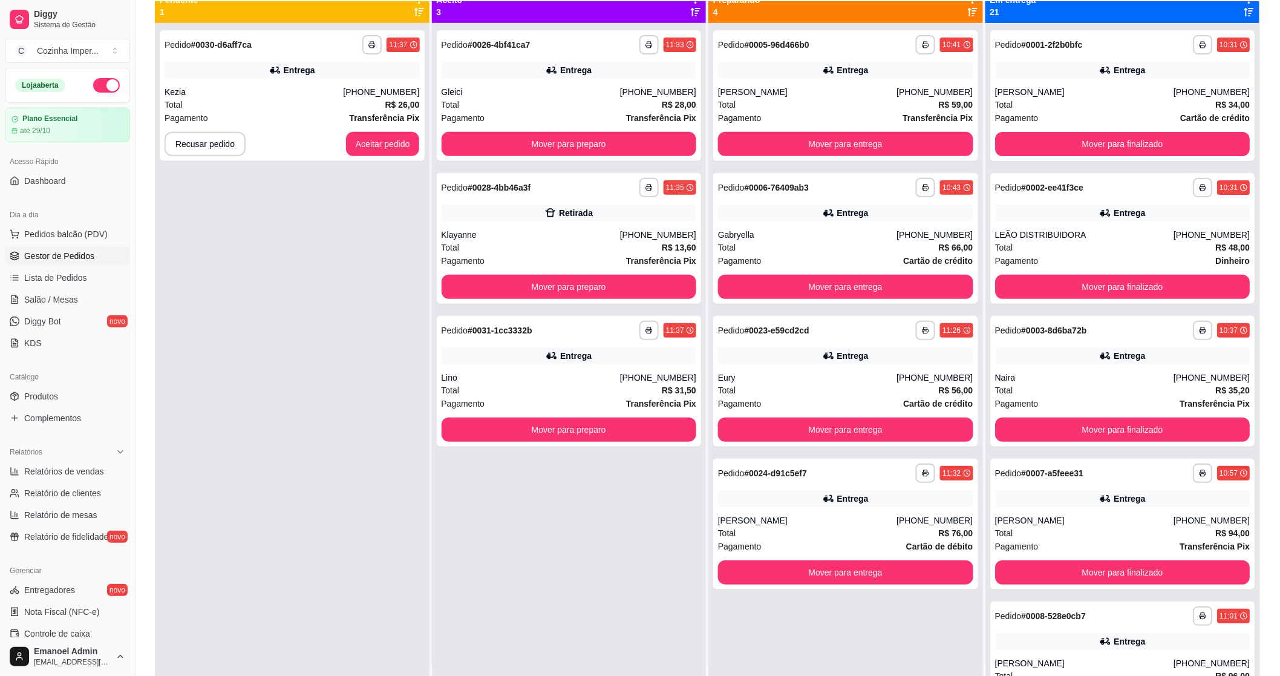
scroll to position [0, 0]
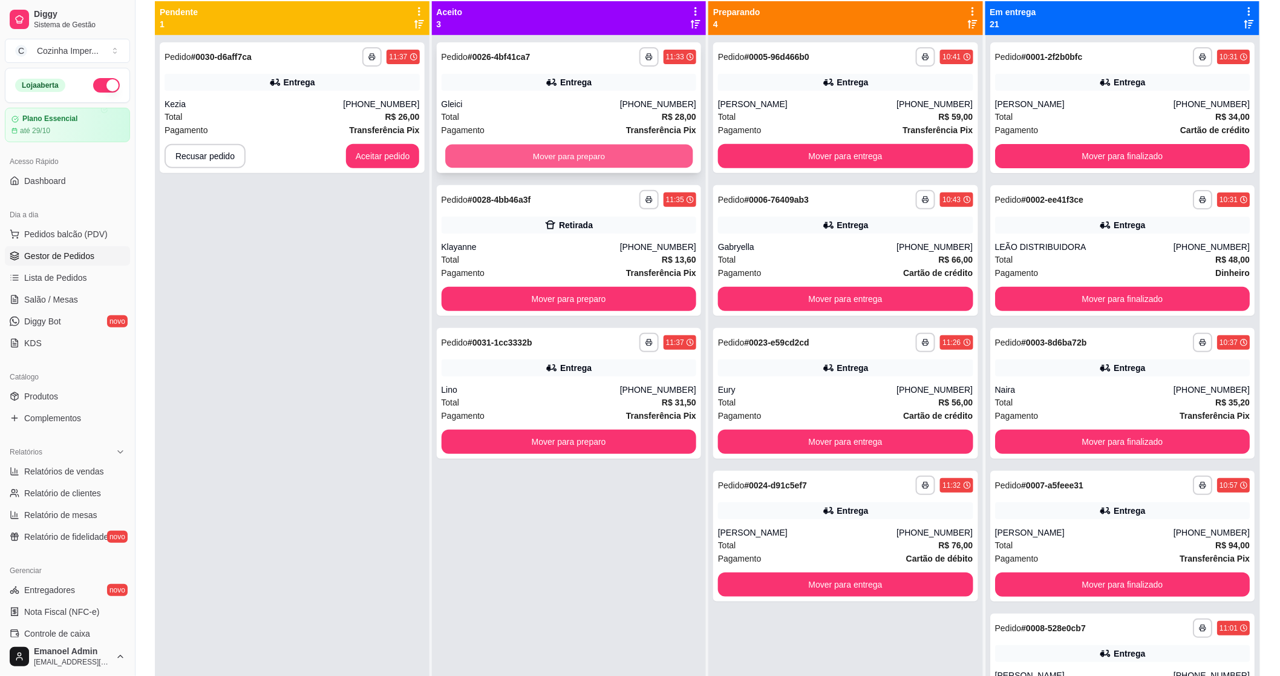
click at [563, 152] on button "Mover para preparo" at bounding box center [568, 157] width 247 height 24
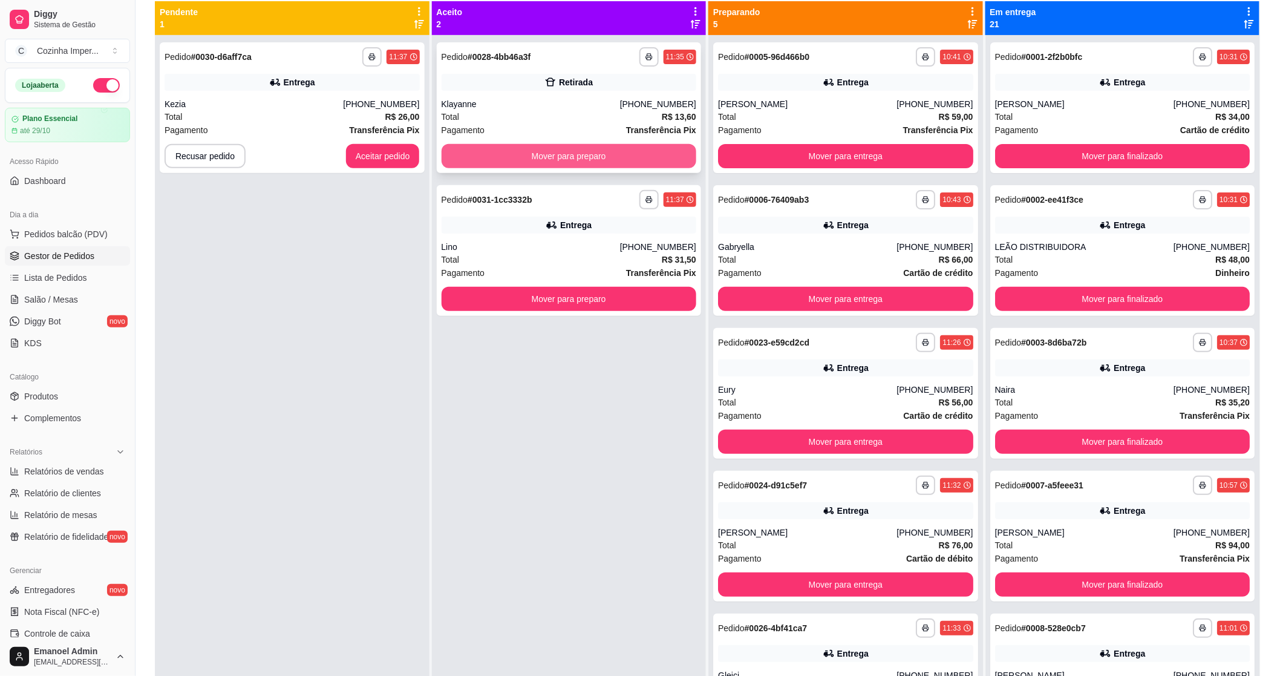
click at [563, 153] on button "Mover para preparo" at bounding box center [569, 156] width 255 height 24
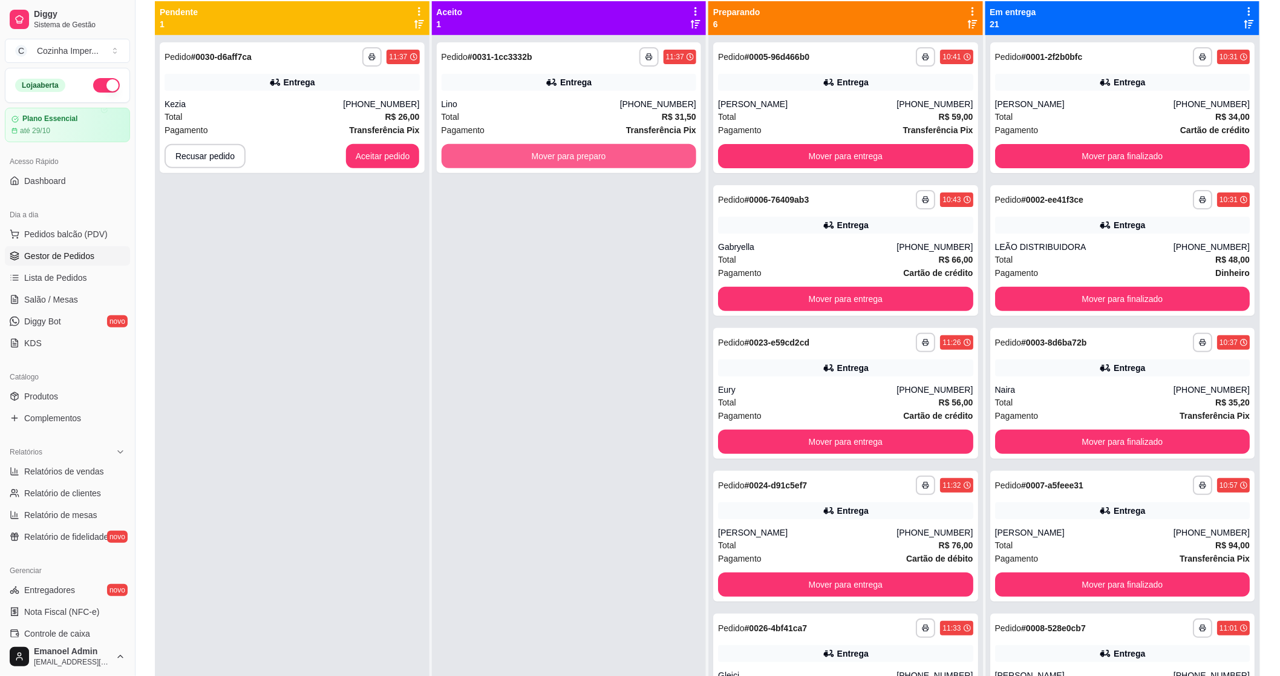
click at [563, 154] on button "Mover para preparo" at bounding box center [569, 156] width 255 height 24
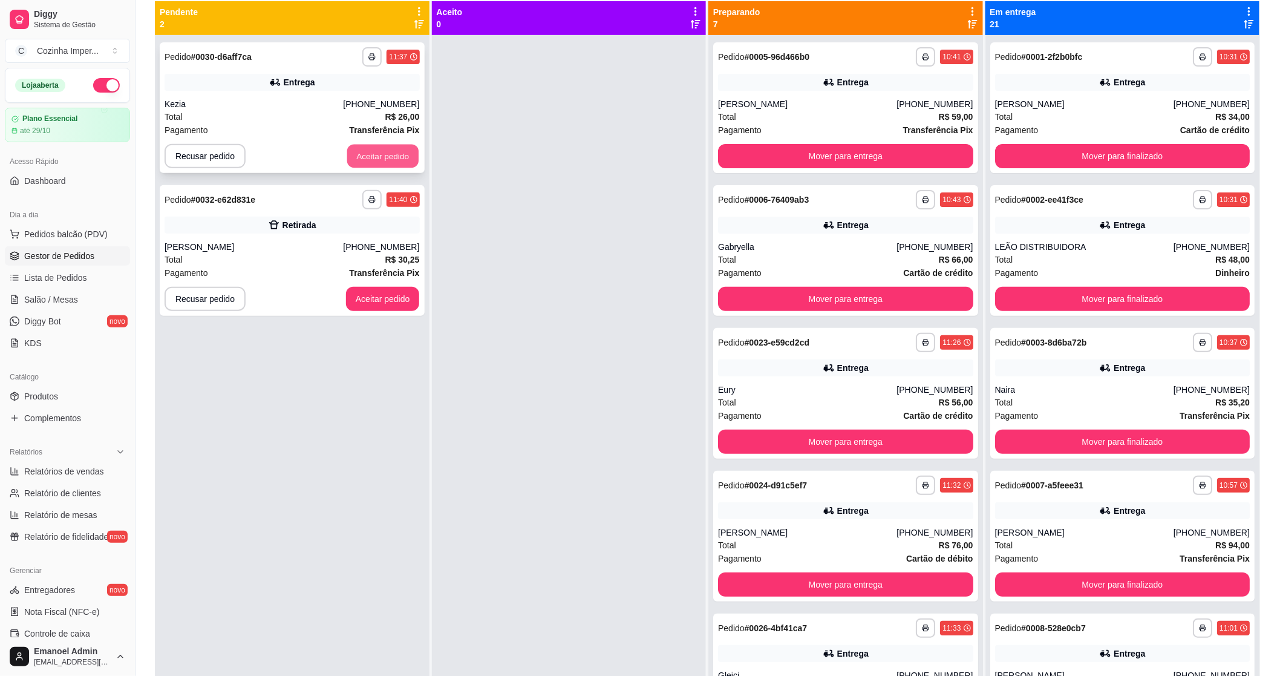
click at [410, 150] on button "Aceitar pedido" at bounding box center [382, 157] width 71 height 24
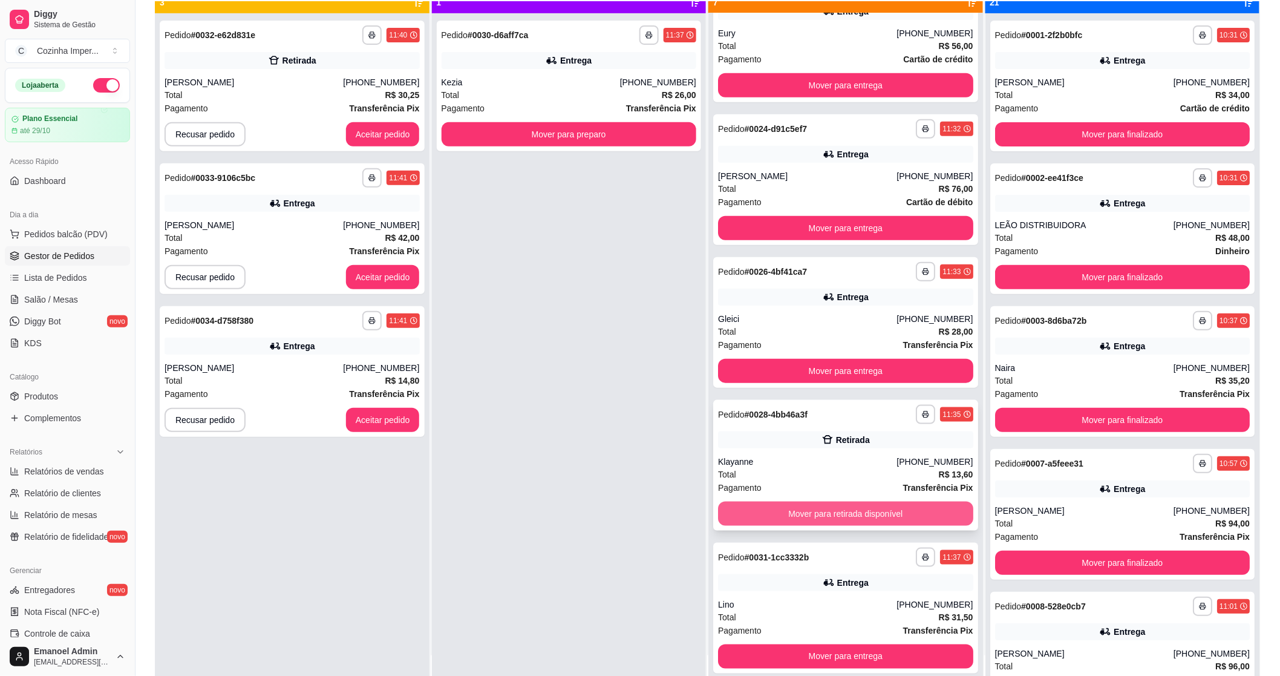
scroll to position [33, 0]
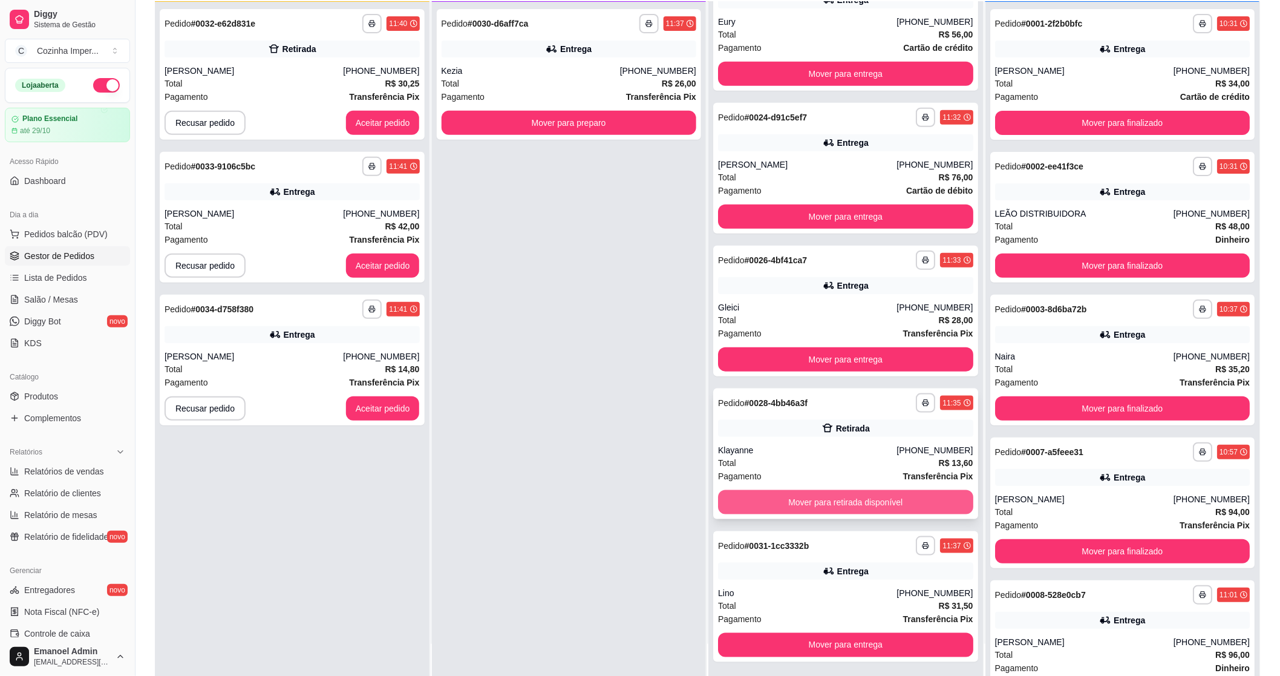
click at [765, 501] on button "Mover para retirada disponível" at bounding box center [845, 502] width 255 height 24
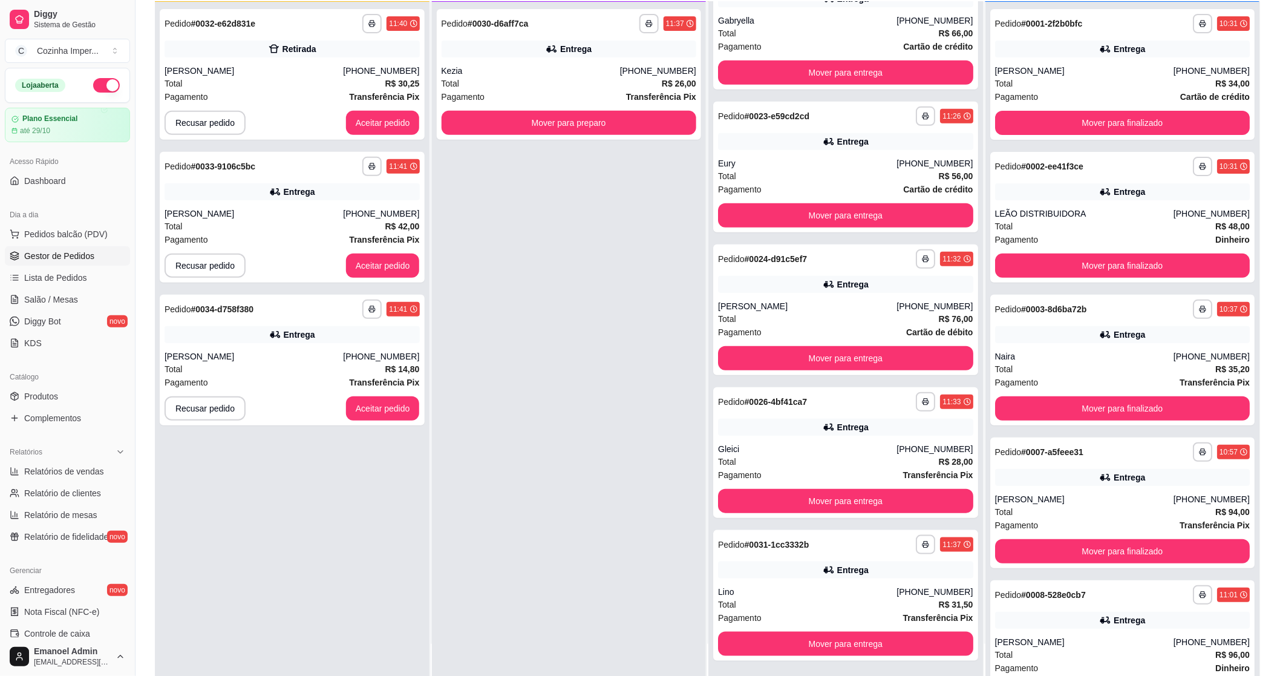
scroll to position [192, 0]
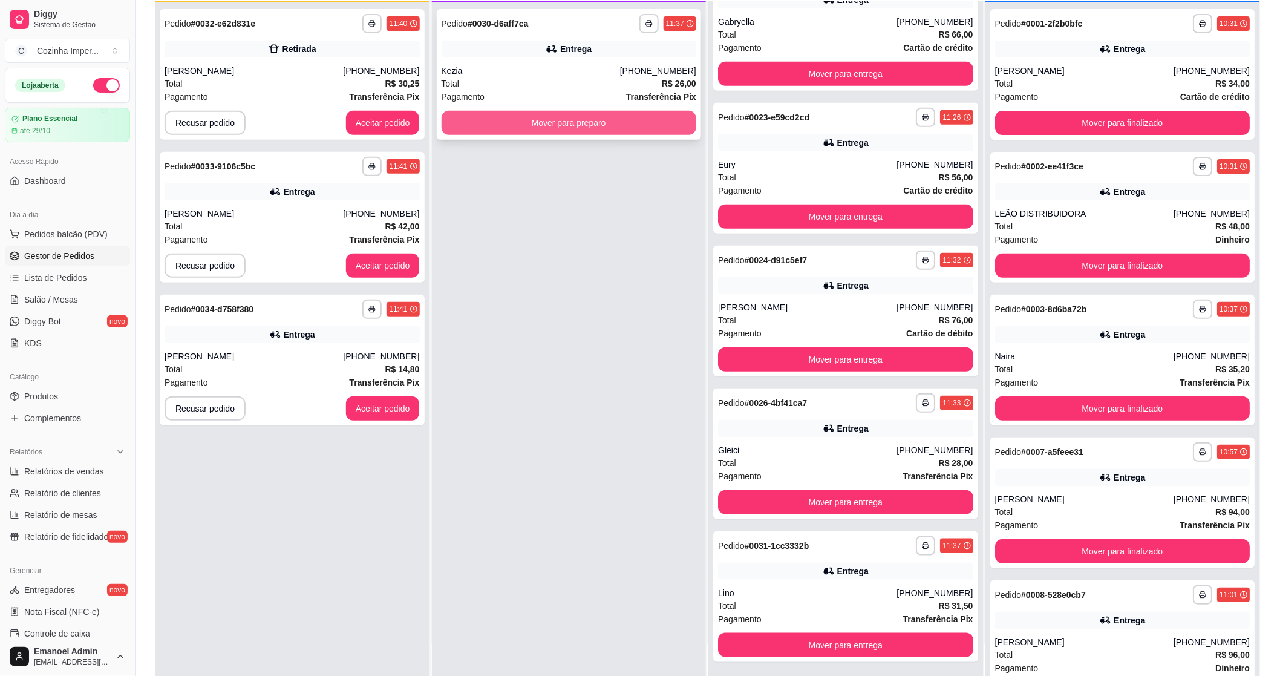
click at [571, 123] on button "Mover para preparo" at bounding box center [569, 123] width 255 height 24
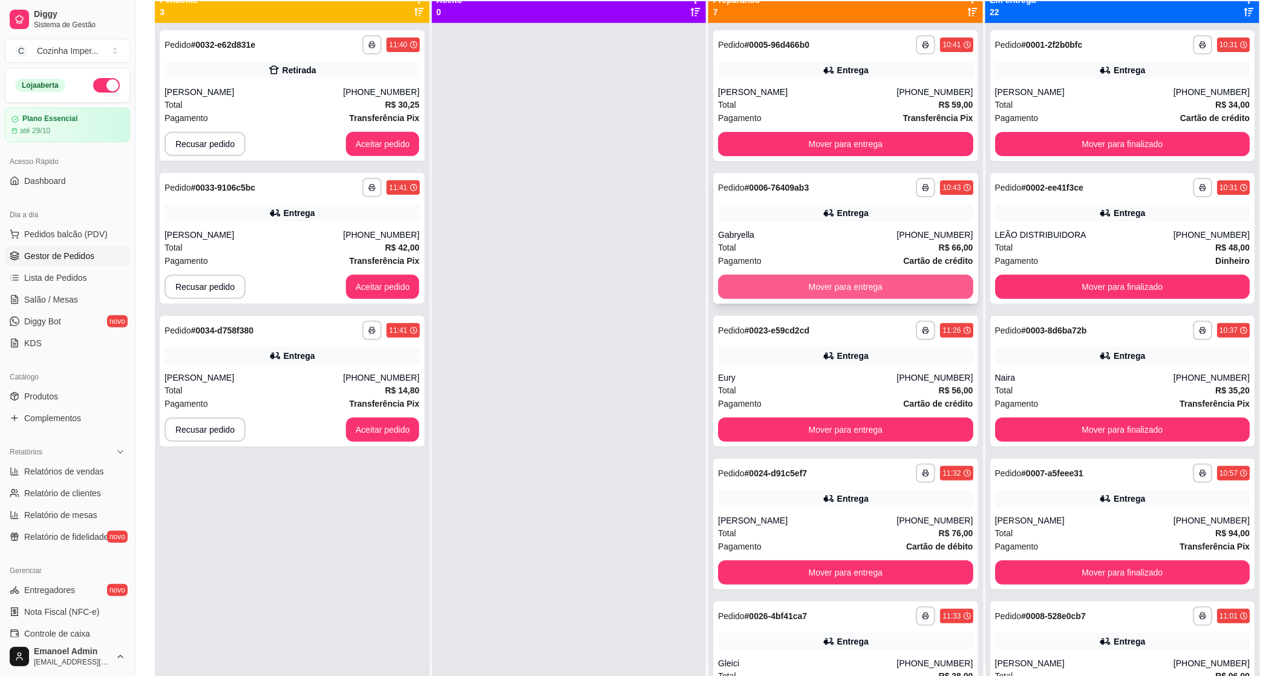
scroll to position [0, 0]
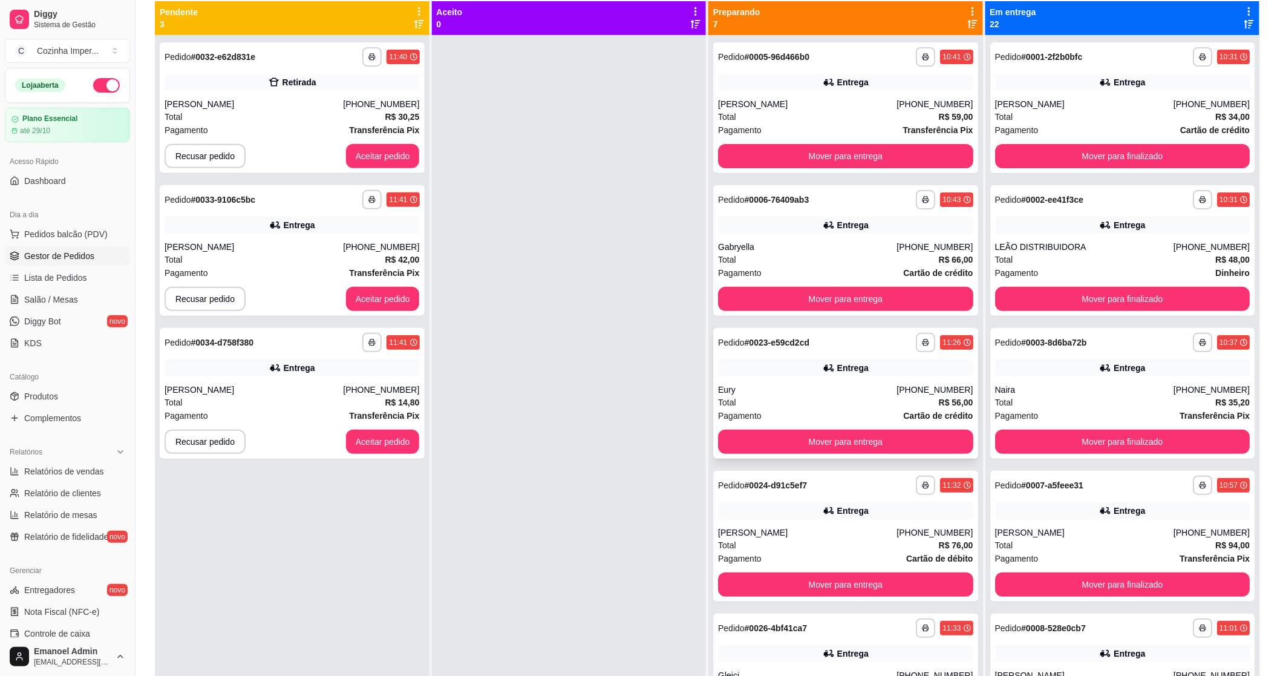
click at [757, 349] on div "**********" at bounding box center [845, 342] width 255 height 19
click at [402, 301] on button "Aceitar pedido" at bounding box center [382, 299] width 71 height 24
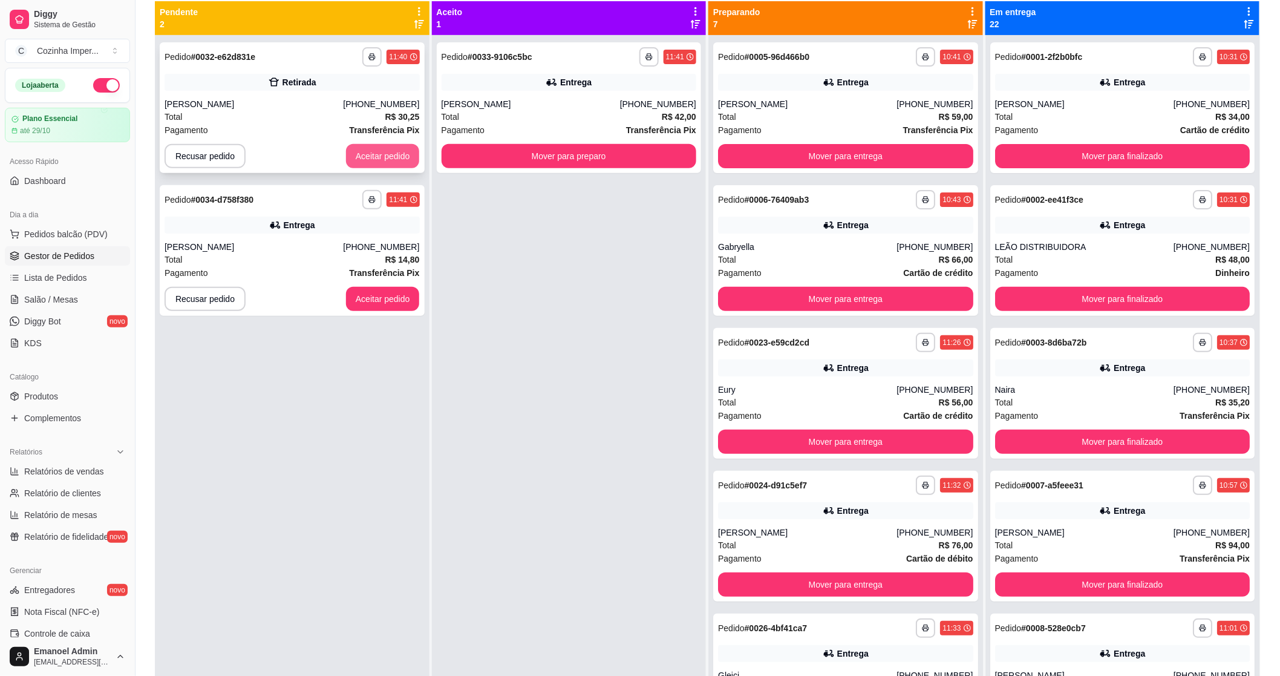
click at [396, 156] on button "Aceitar pedido" at bounding box center [383, 156] width 74 height 24
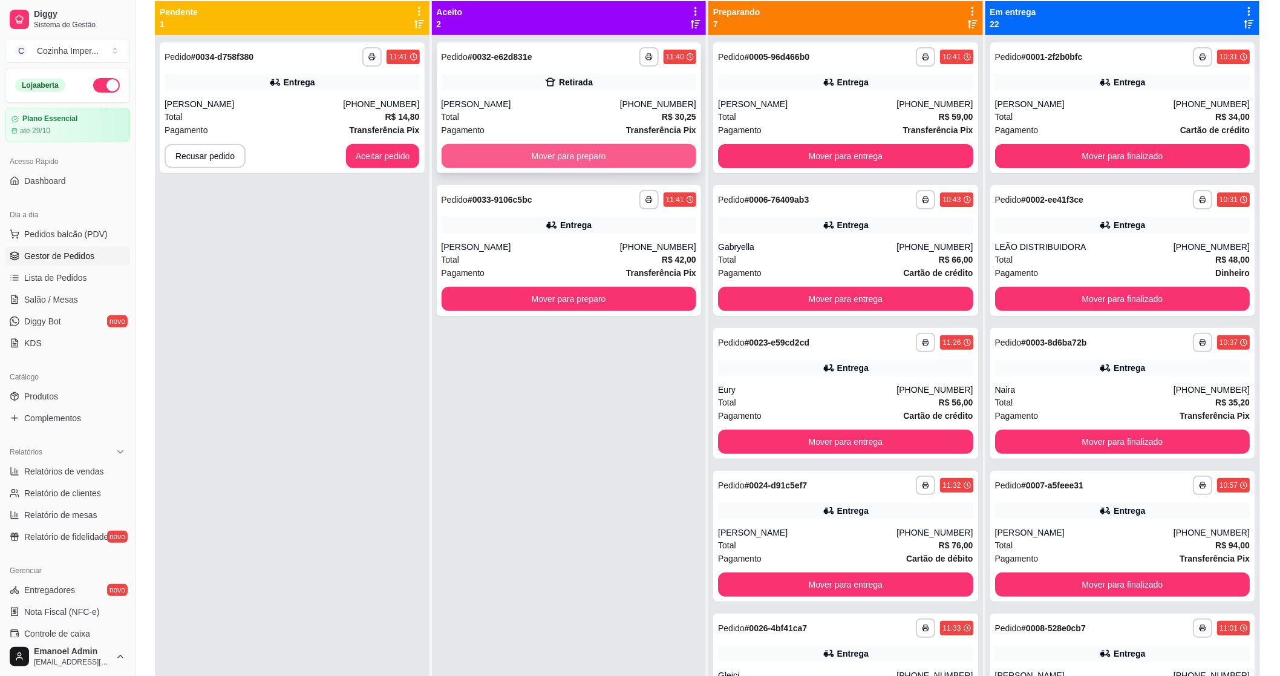
click at [523, 153] on button "Mover para preparo" at bounding box center [569, 156] width 255 height 24
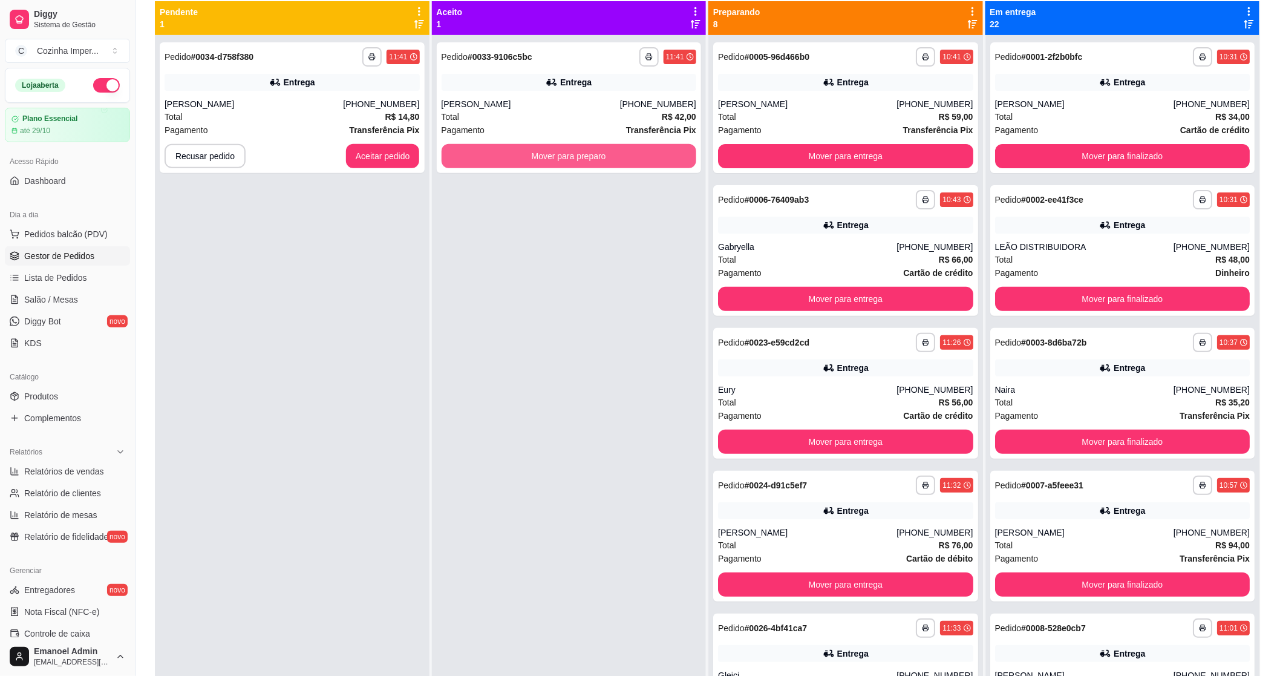
click at [523, 153] on button "Mover para preparo" at bounding box center [569, 156] width 255 height 24
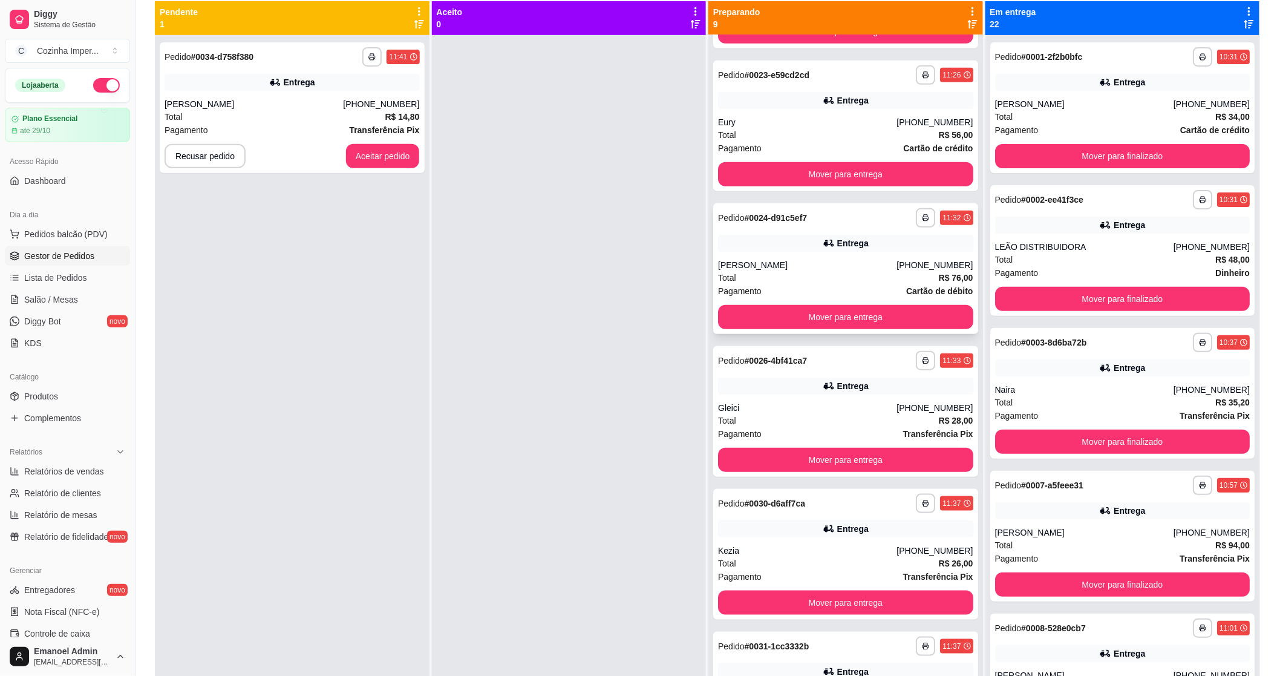
scroll to position [269, 0]
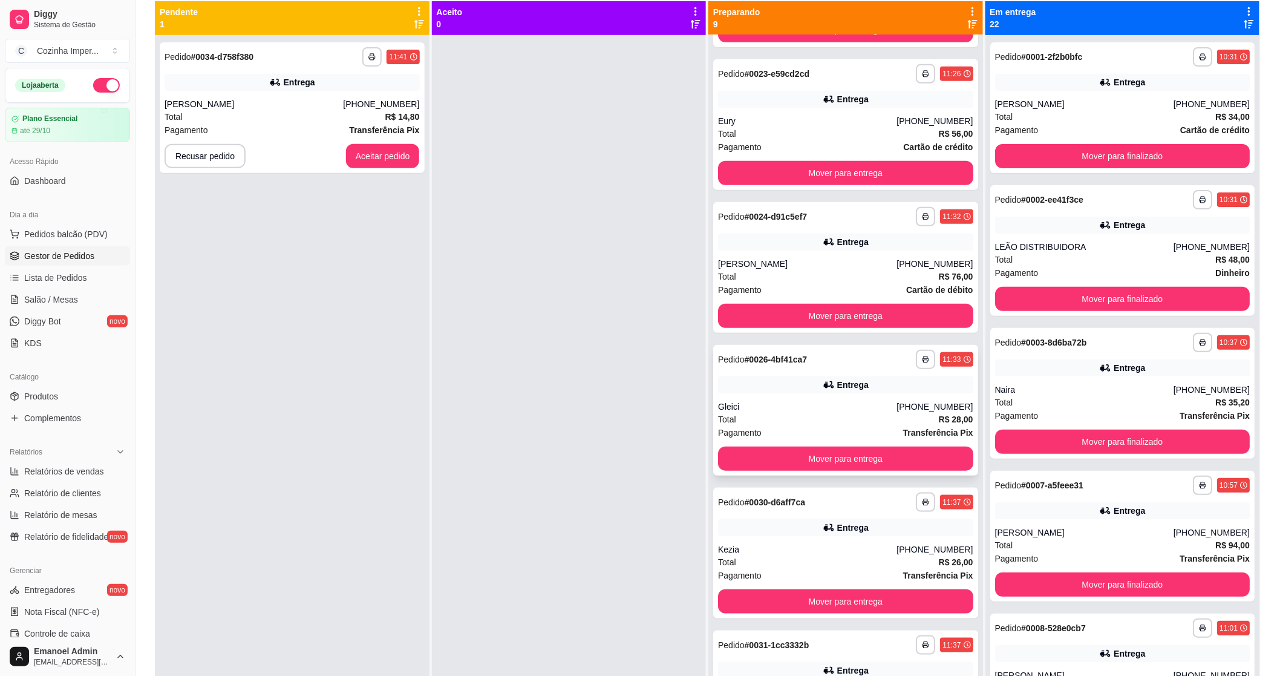
click at [796, 417] on div "Total R$ 28,00" at bounding box center [845, 419] width 255 height 13
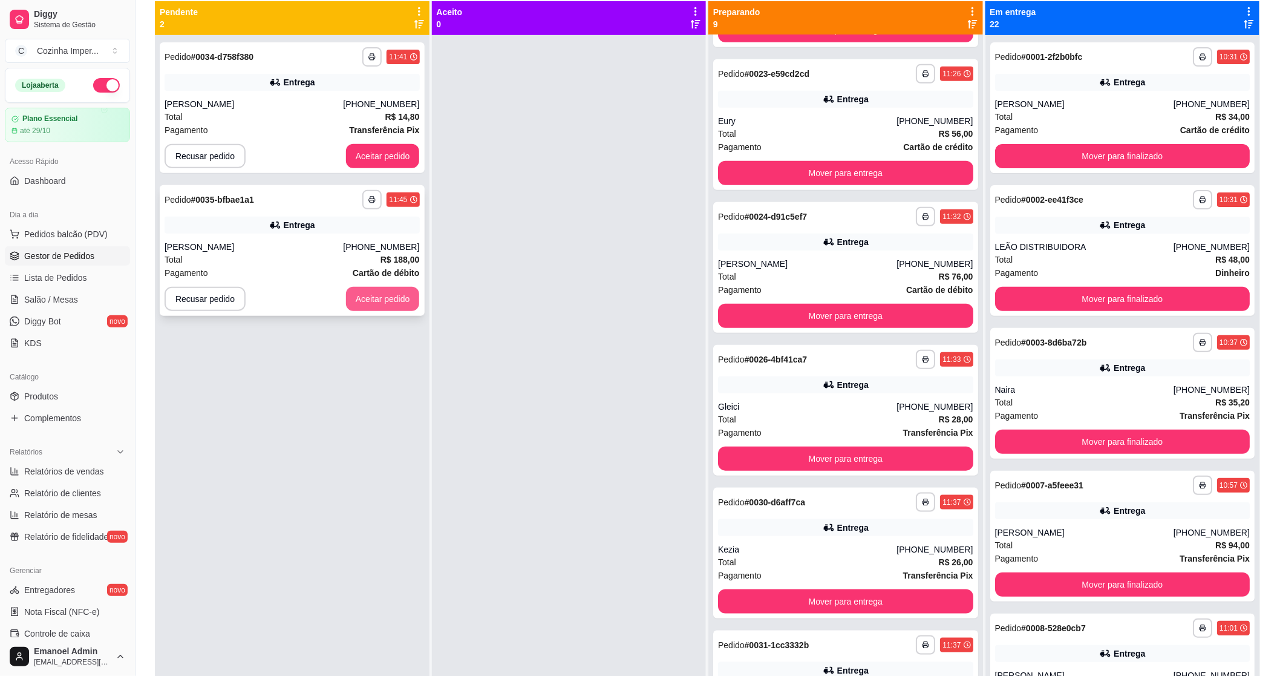
click at [392, 299] on button "Aceitar pedido" at bounding box center [383, 299] width 74 height 24
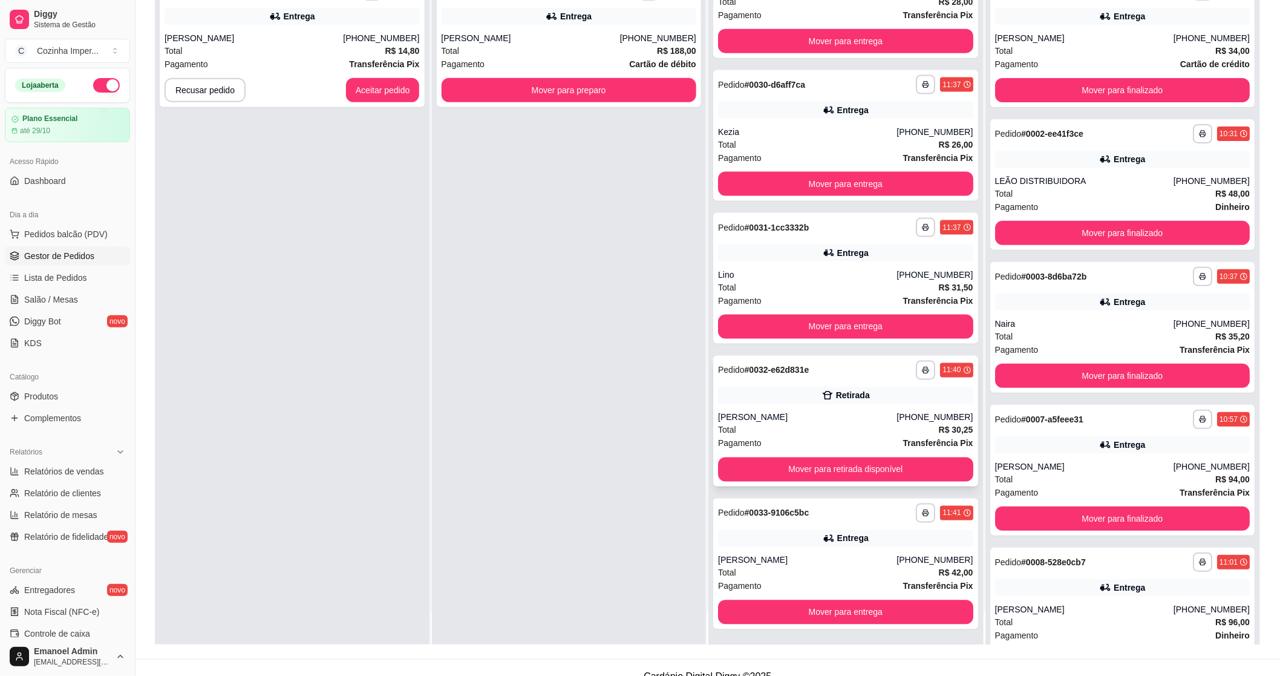
scroll to position [185, 0]
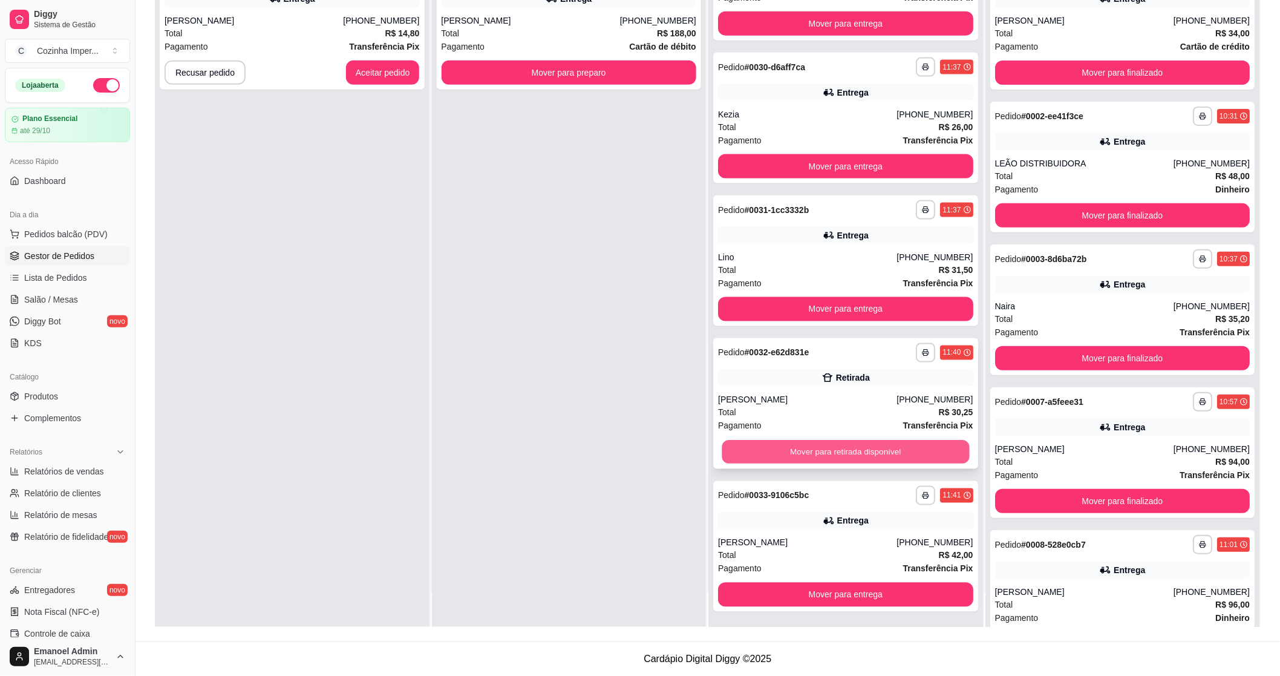
click at [796, 444] on button "Mover para retirada disponível" at bounding box center [845, 452] width 247 height 24
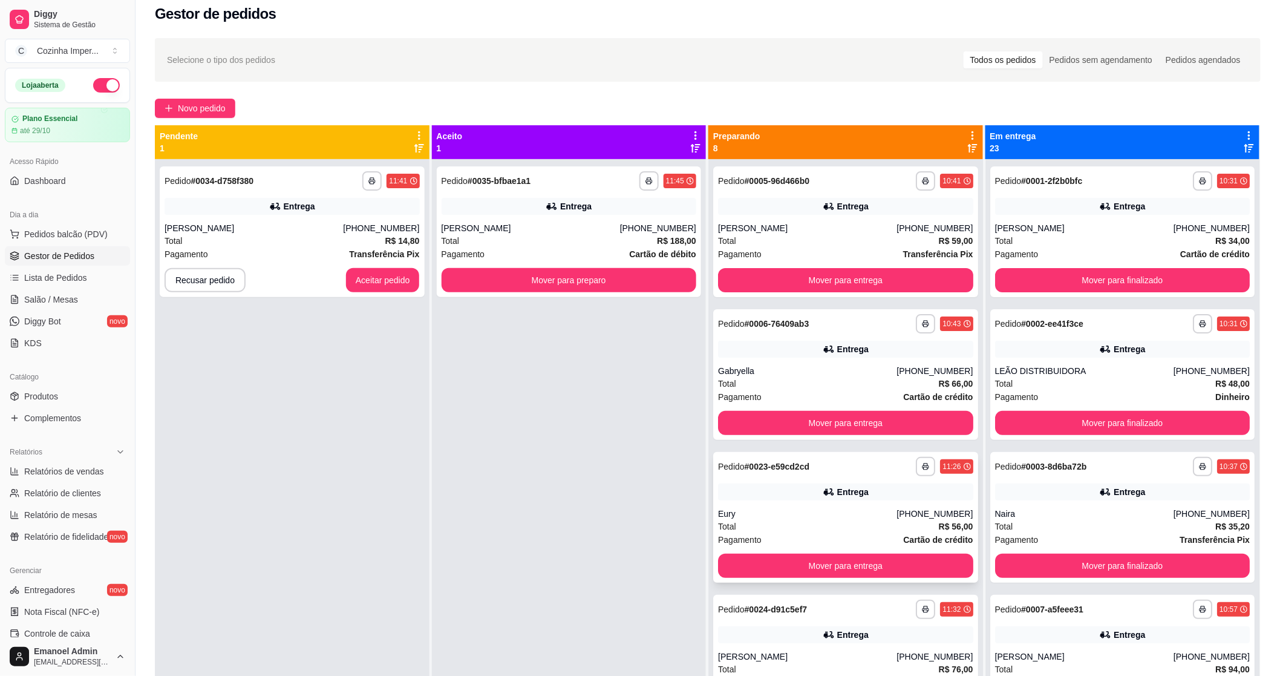
scroll to position [0, 0]
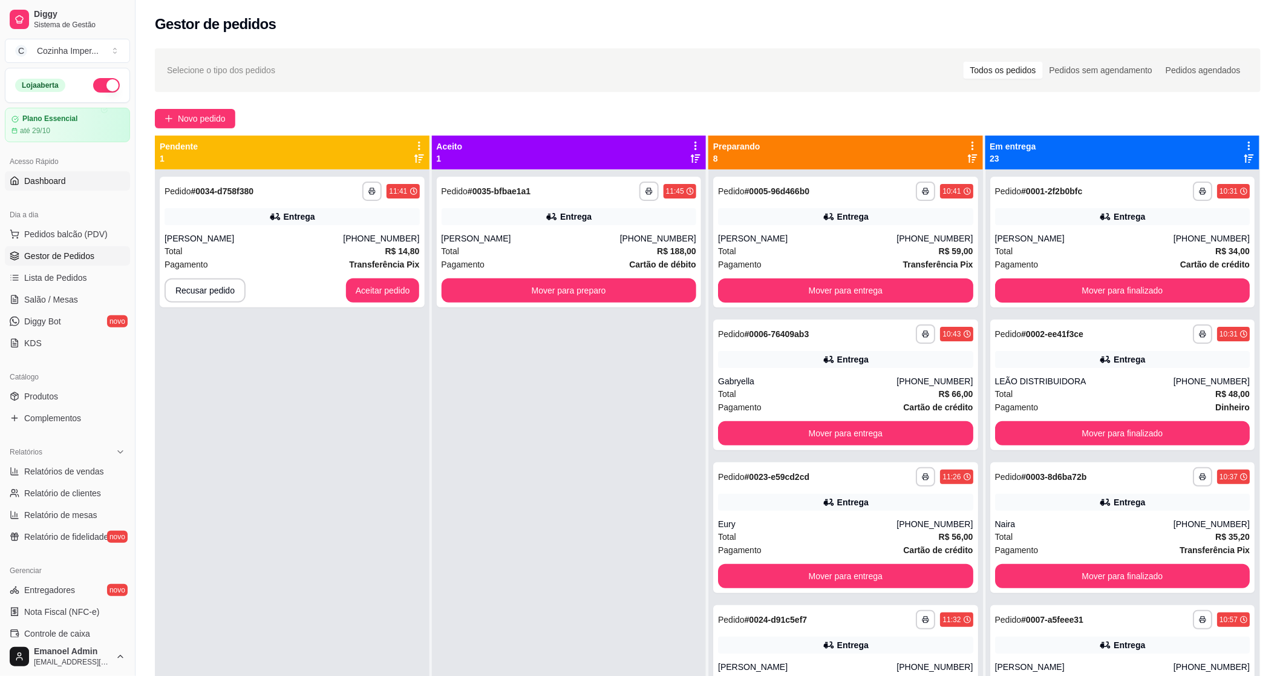
click at [81, 185] on link "Dashboard" at bounding box center [67, 180] width 125 height 19
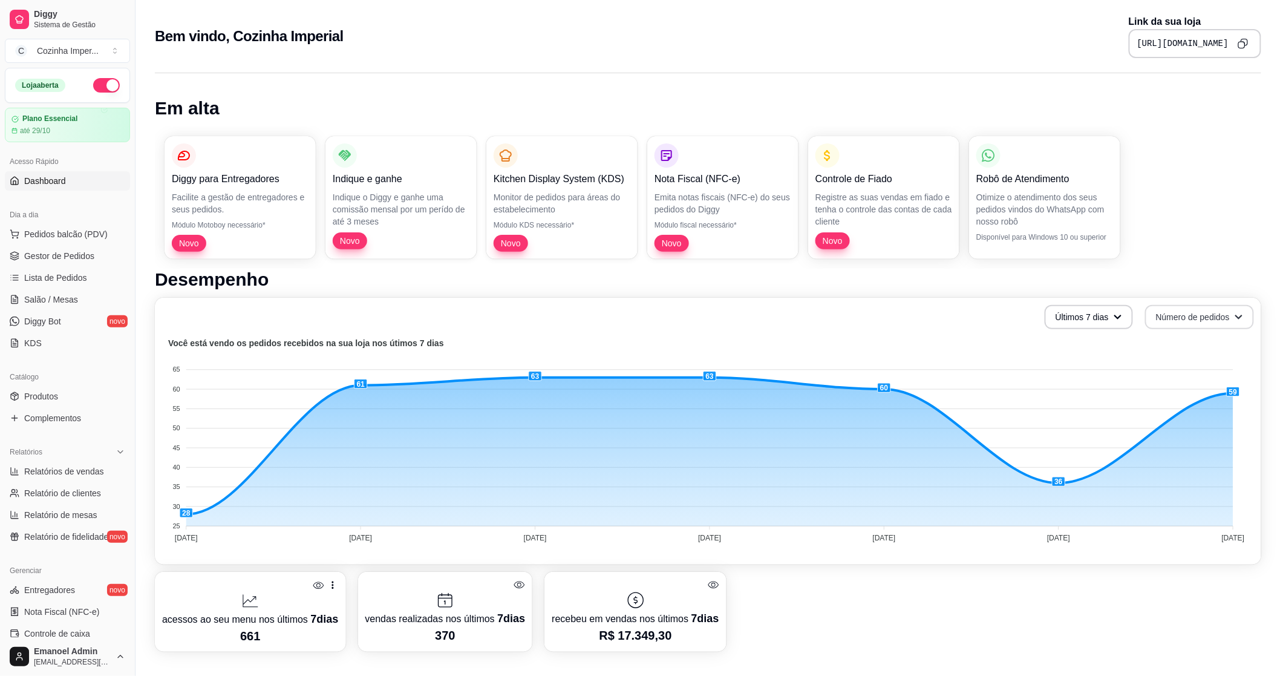
click at [1220, 318] on button "Número de pedidos" at bounding box center [1199, 317] width 109 height 24
click at [1182, 371] on span "Total em reais de pedidos" at bounding box center [1200, 366] width 102 height 12
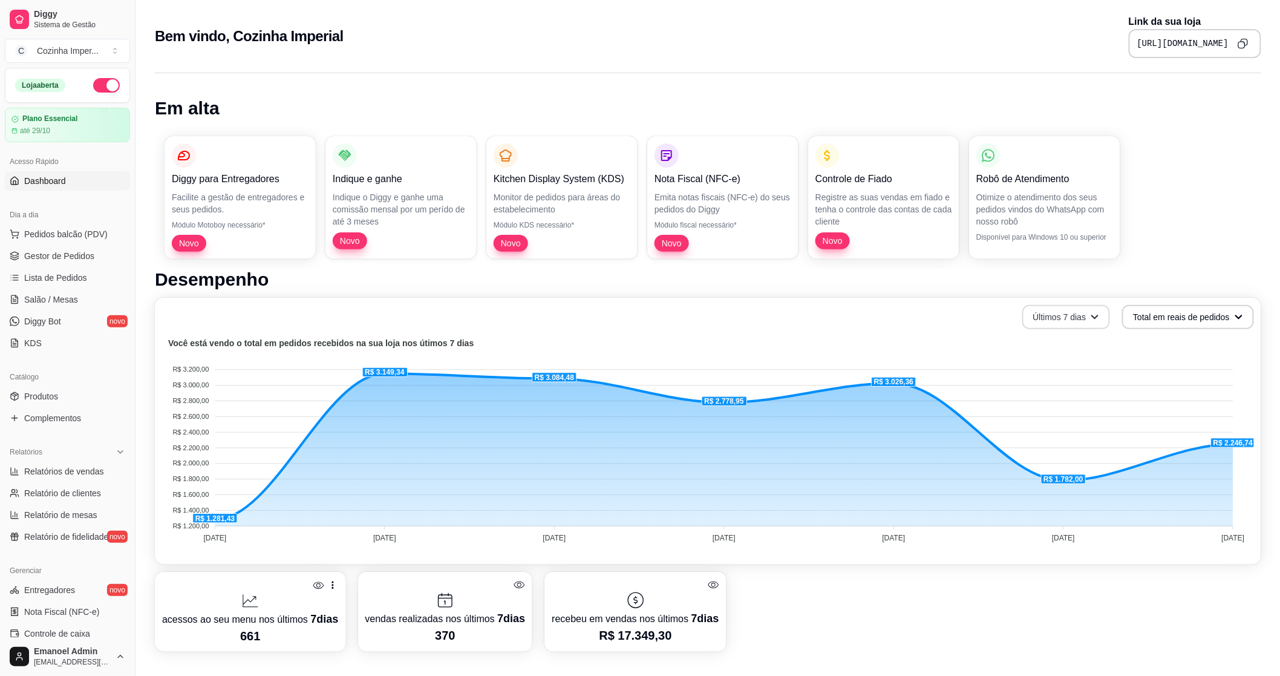
click at [1102, 321] on button "Últimos 7 dias" at bounding box center [1066, 317] width 88 height 24
click at [1061, 383] on span "Últimos 30 dias" at bounding box center [1069, 387] width 102 height 12
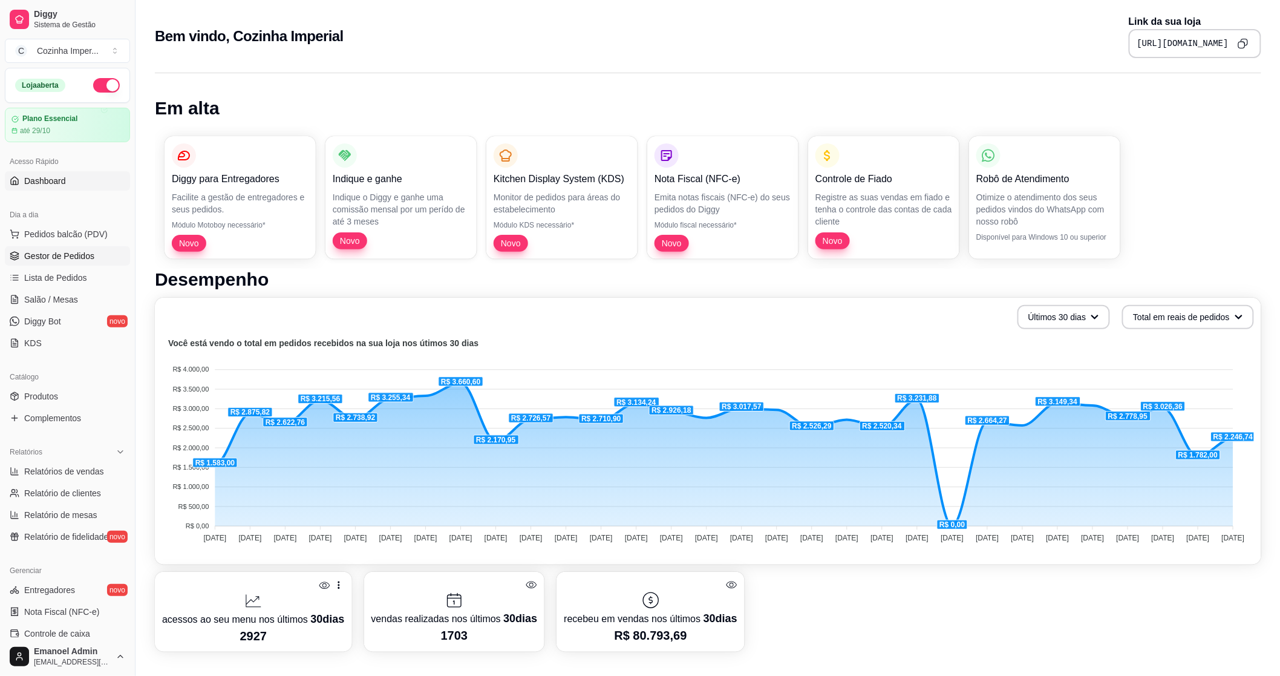
click at [54, 252] on span "Gestor de Pedidos" at bounding box center [59, 256] width 70 height 12
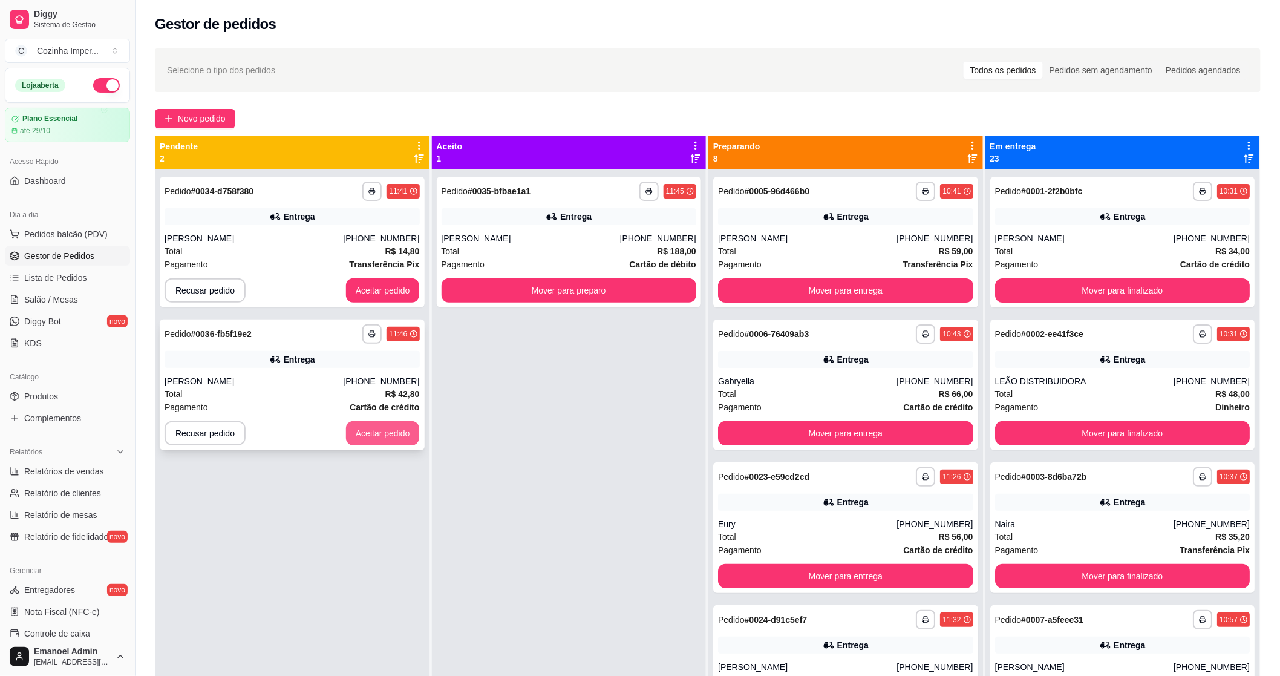
click at [369, 425] on button "Aceitar pedido" at bounding box center [383, 433] width 74 height 24
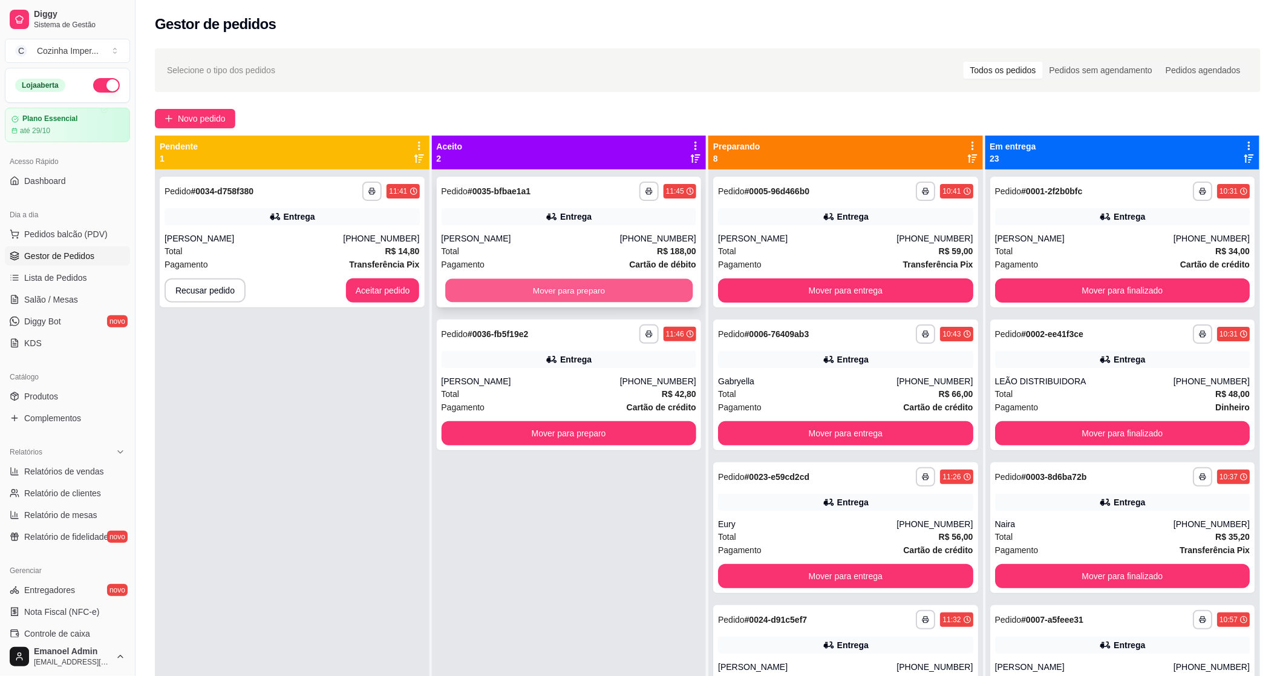
click at [537, 292] on button "Mover para preparo" at bounding box center [568, 291] width 247 height 24
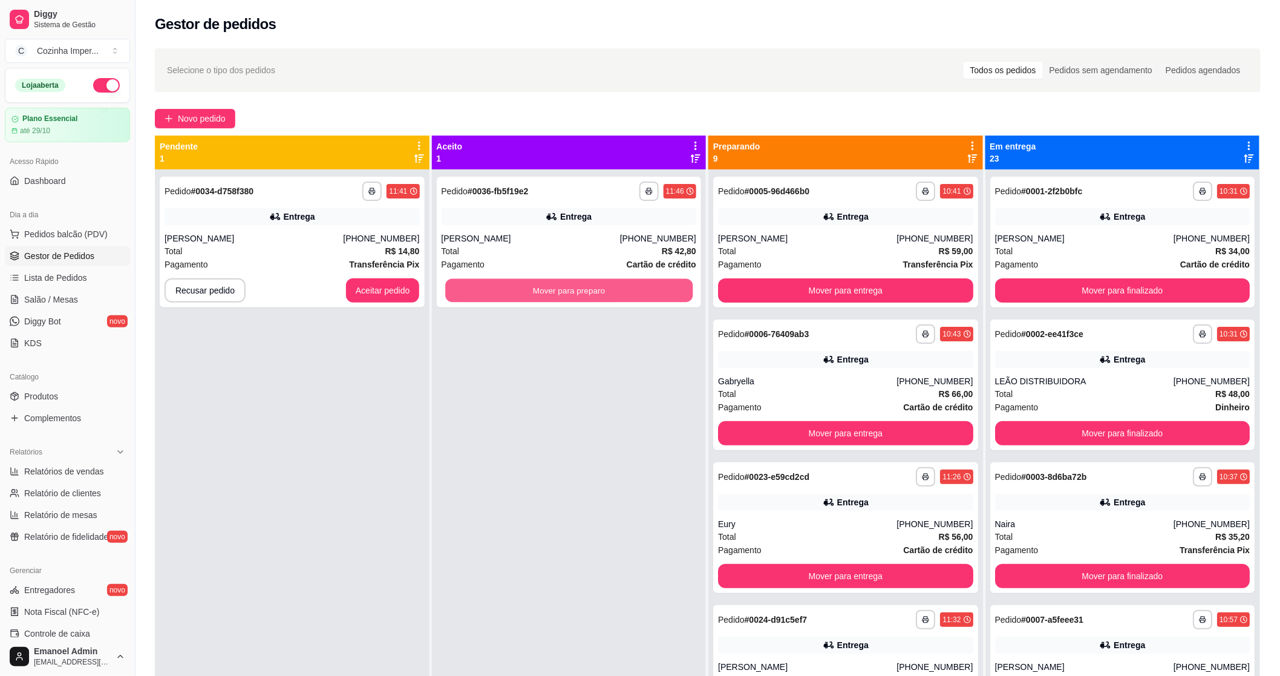
click at [537, 292] on button "Mover para preparo" at bounding box center [568, 291] width 247 height 24
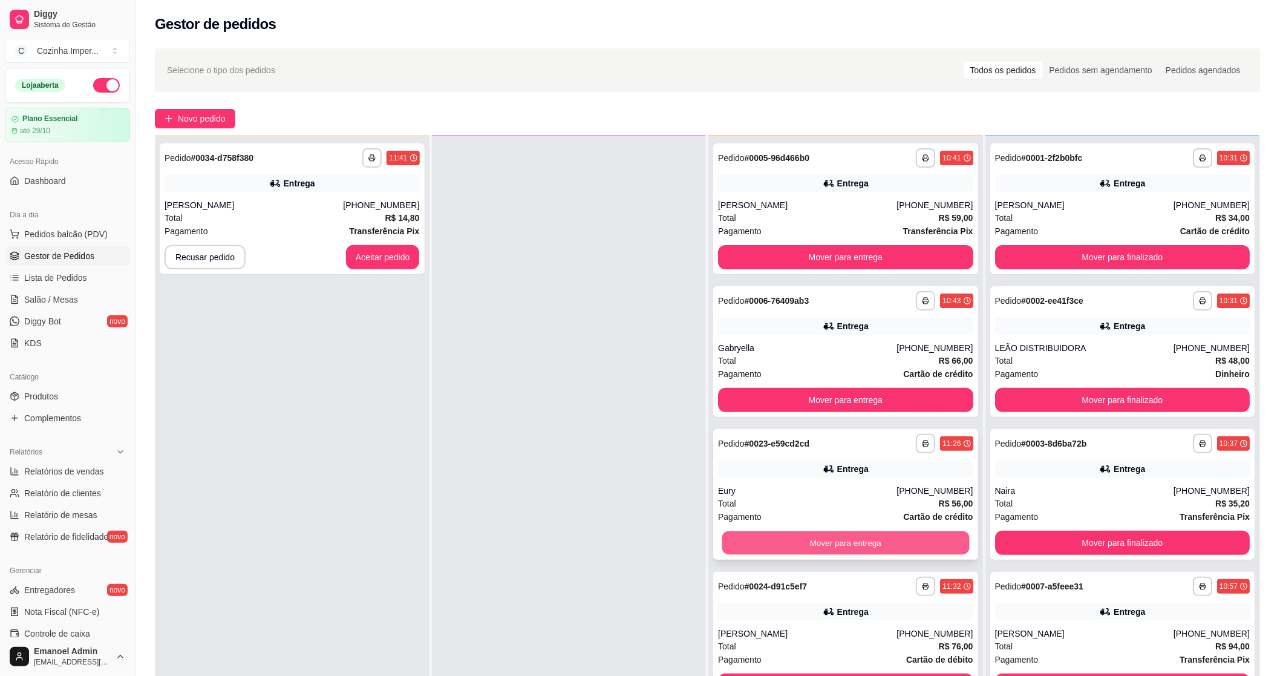
click at [802, 547] on button "Mover para entrega" at bounding box center [845, 543] width 247 height 24
click at [802, 547] on button "Mover para entrega" at bounding box center [845, 543] width 255 height 24
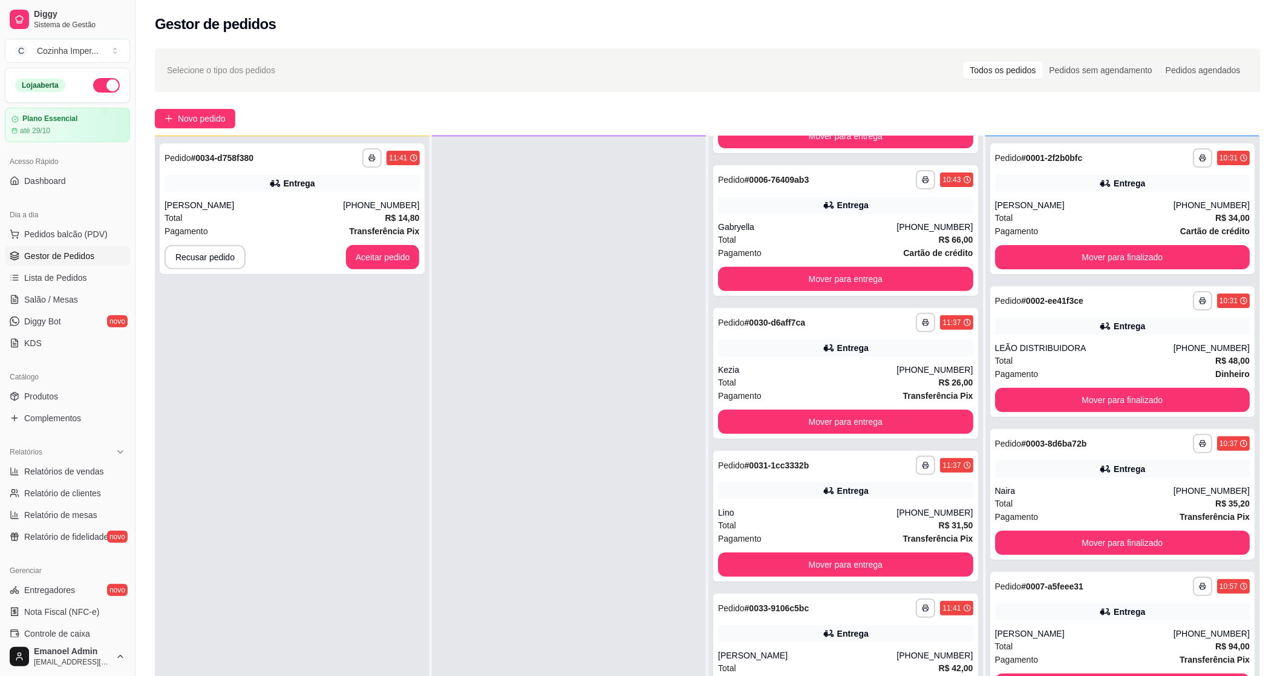
scroll to position [134, 0]
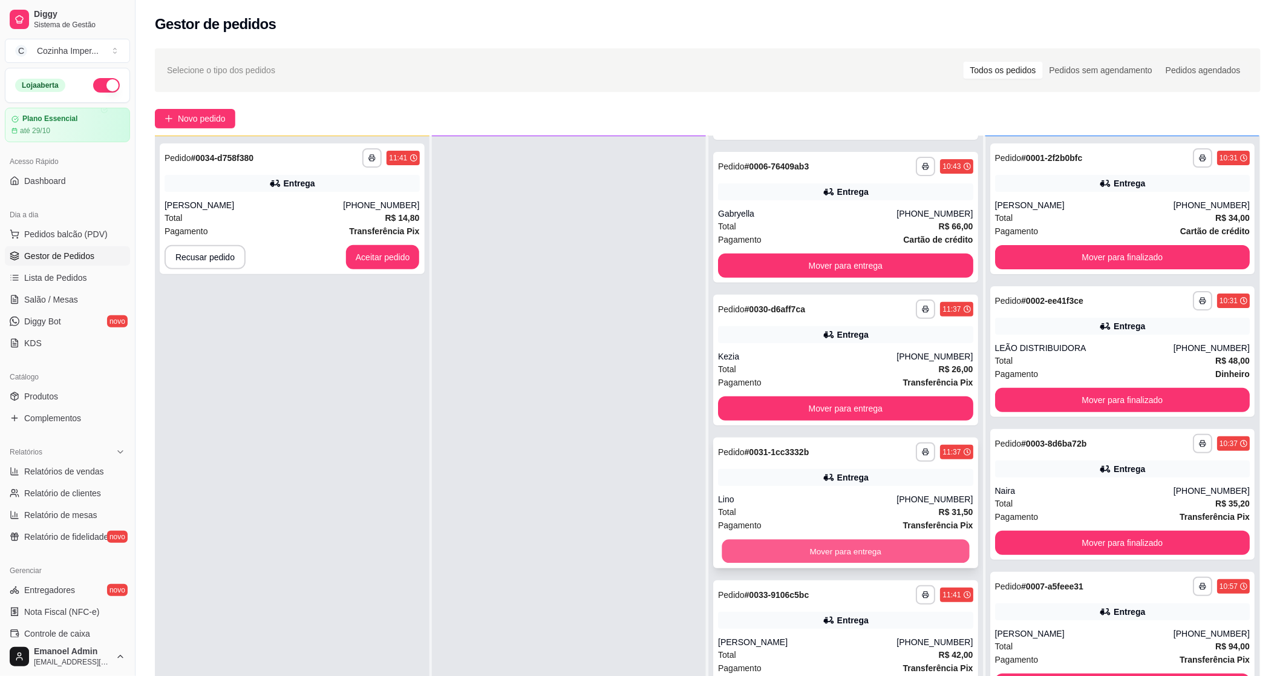
click at [800, 554] on button "Mover para entrega" at bounding box center [845, 552] width 247 height 24
click at [797, 345] on div "**********" at bounding box center [845, 360] width 265 height 131
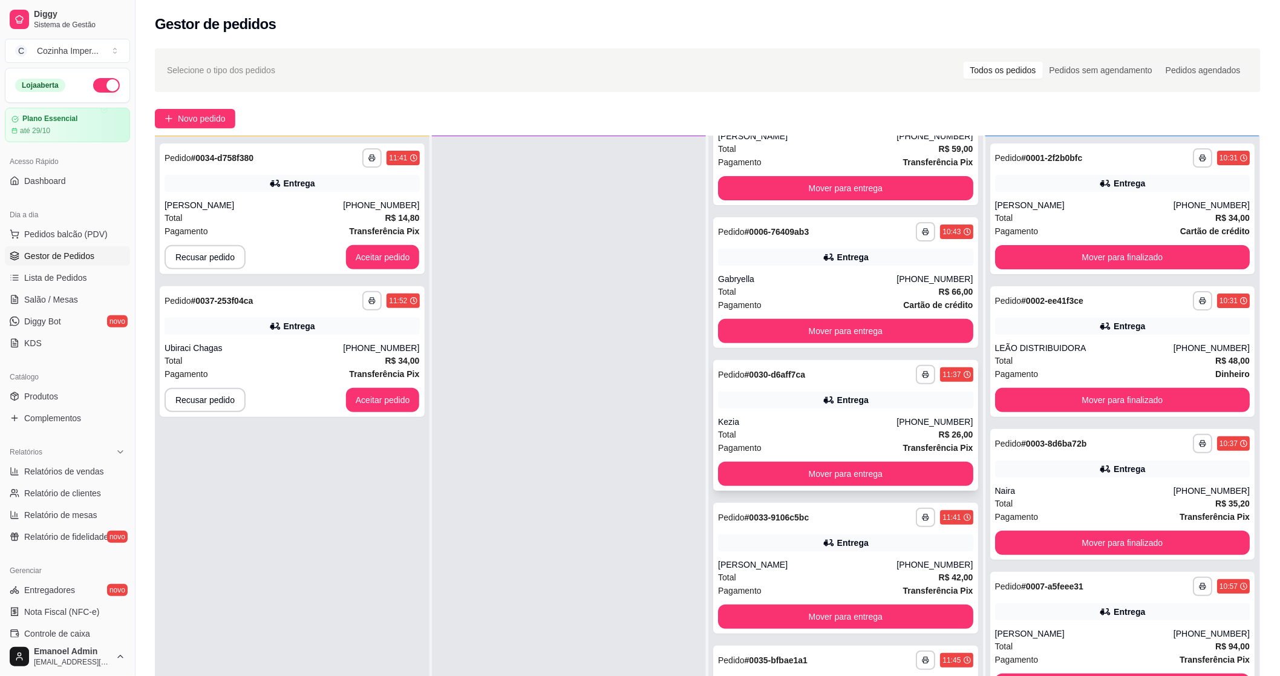
scroll to position [0, 0]
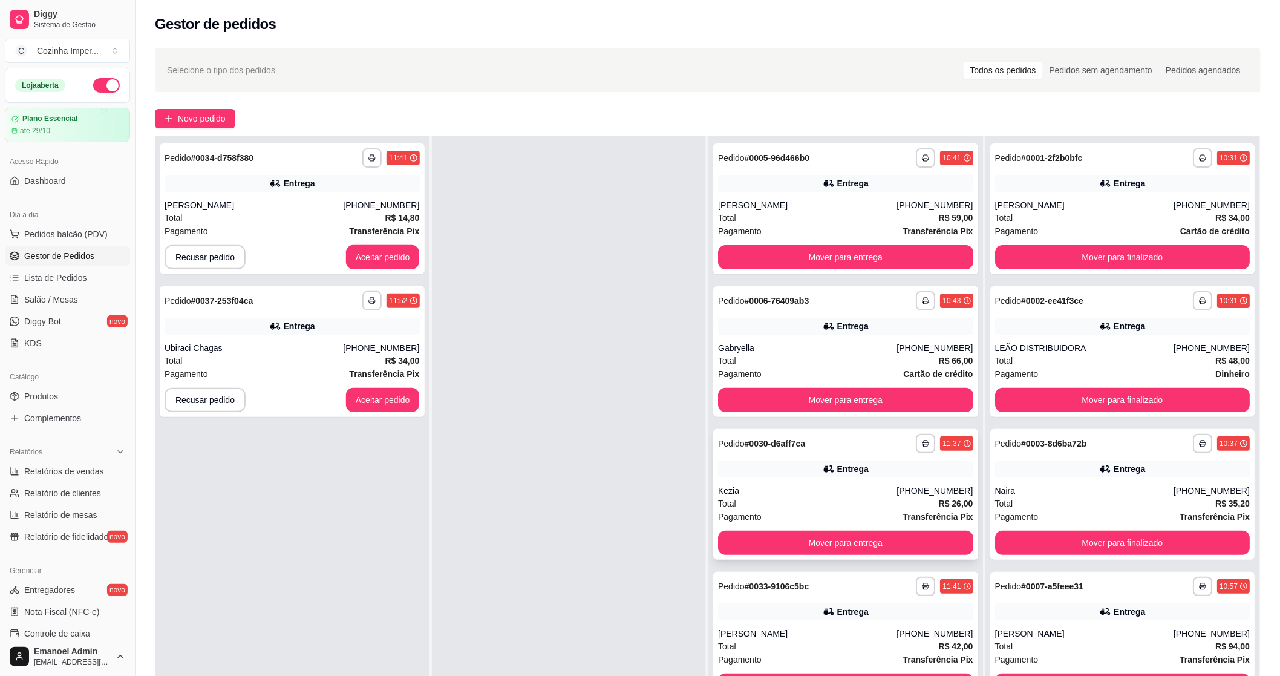
click at [788, 480] on div "**********" at bounding box center [845, 494] width 265 height 131
click at [279, 204] on div "[PERSON_NAME]" at bounding box center [254, 205] width 178 height 12
click at [230, 252] on button "Recusar pedido" at bounding box center [205, 257] width 81 height 24
click at [235, 226] on button "Sim" at bounding box center [237, 227] width 47 height 24
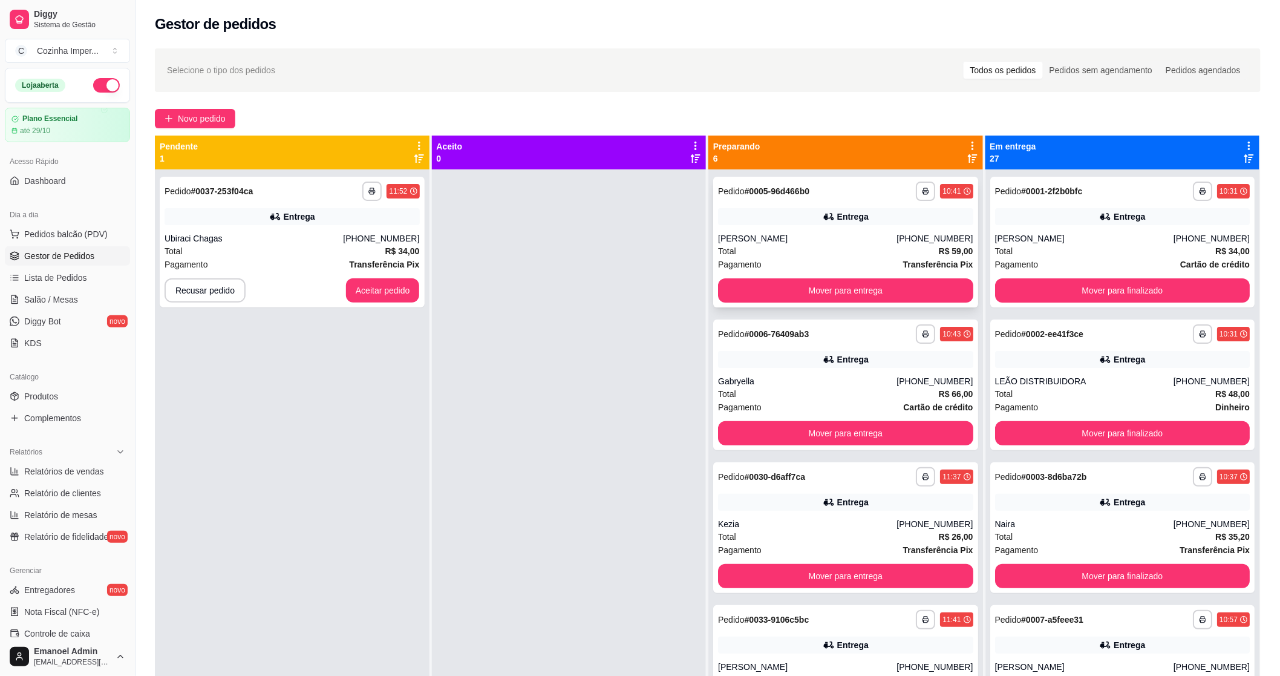
click at [718, 195] on span "Pedido" at bounding box center [731, 191] width 27 height 10
click at [767, 372] on div "**********" at bounding box center [845, 384] width 265 height 131
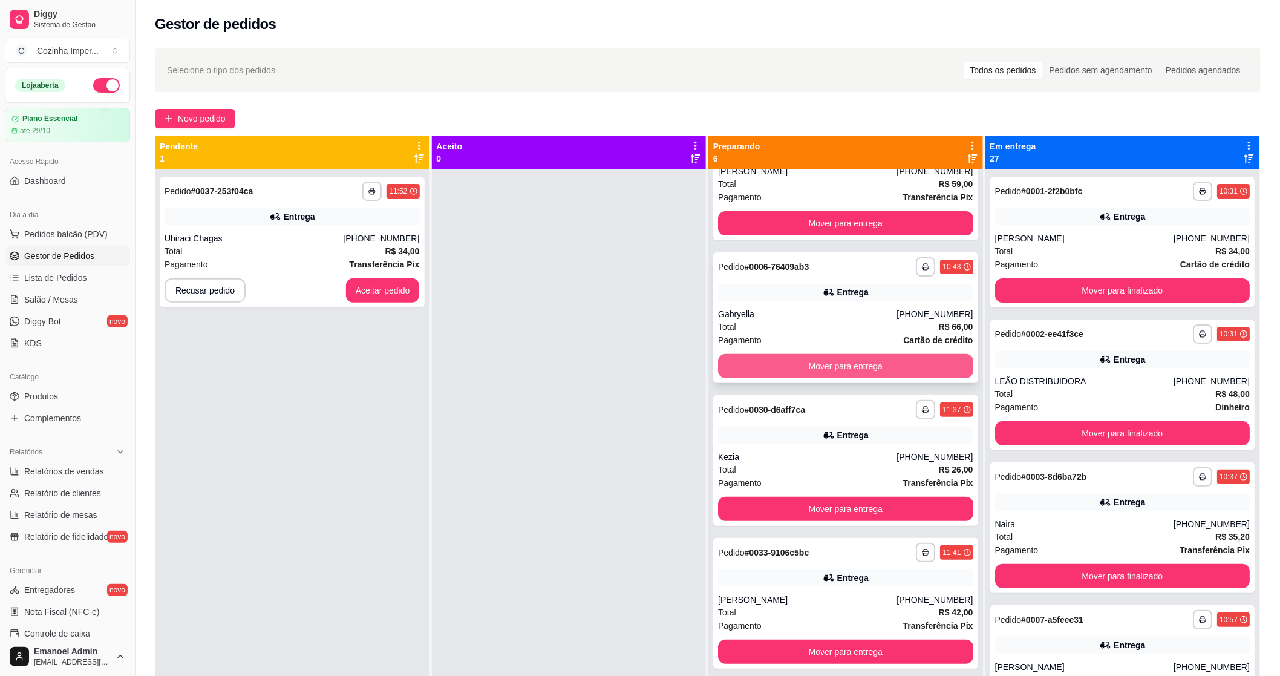
scroll to position [134, 0]
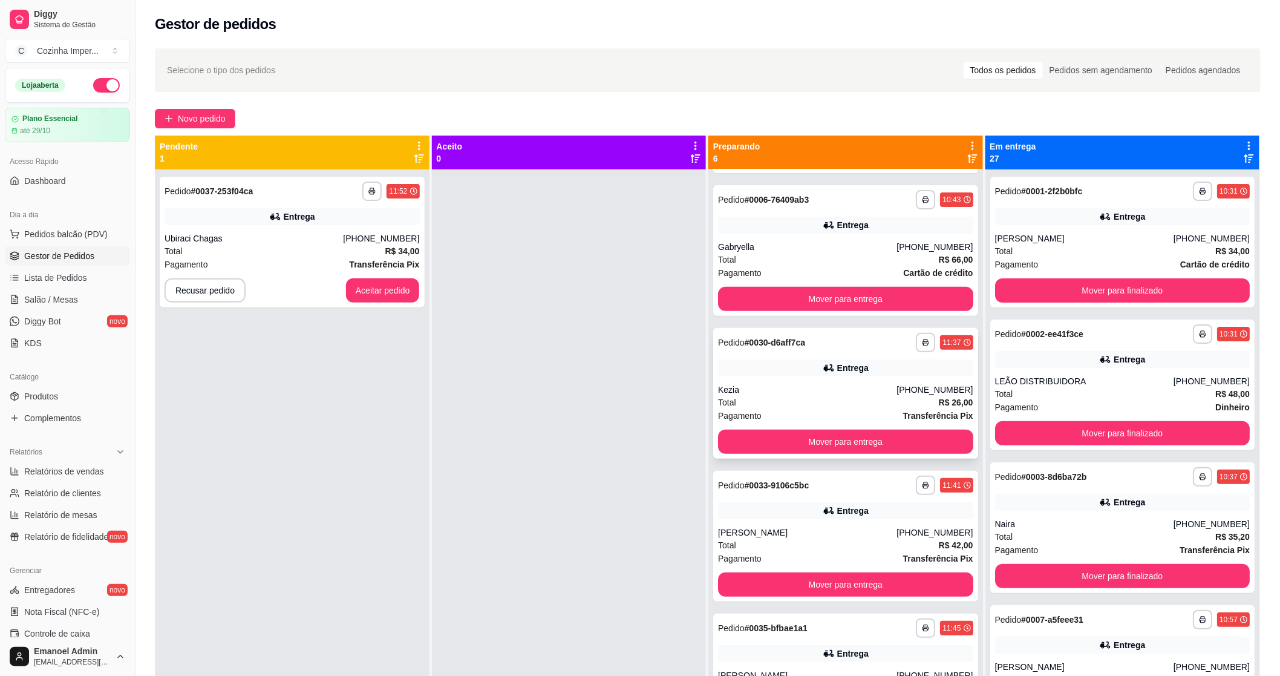
click at [740, 369] on div "Entrega" at bounding box center [845, 367] width 255 height 17
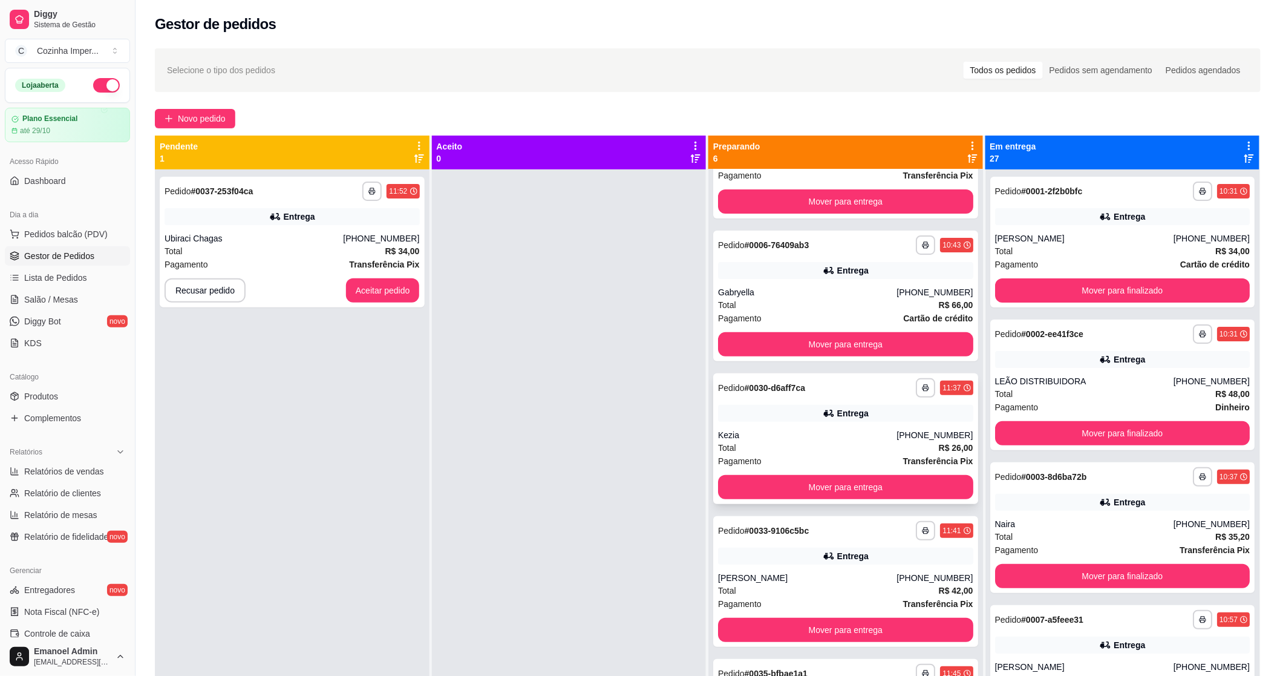
scroll to position [0, 0]
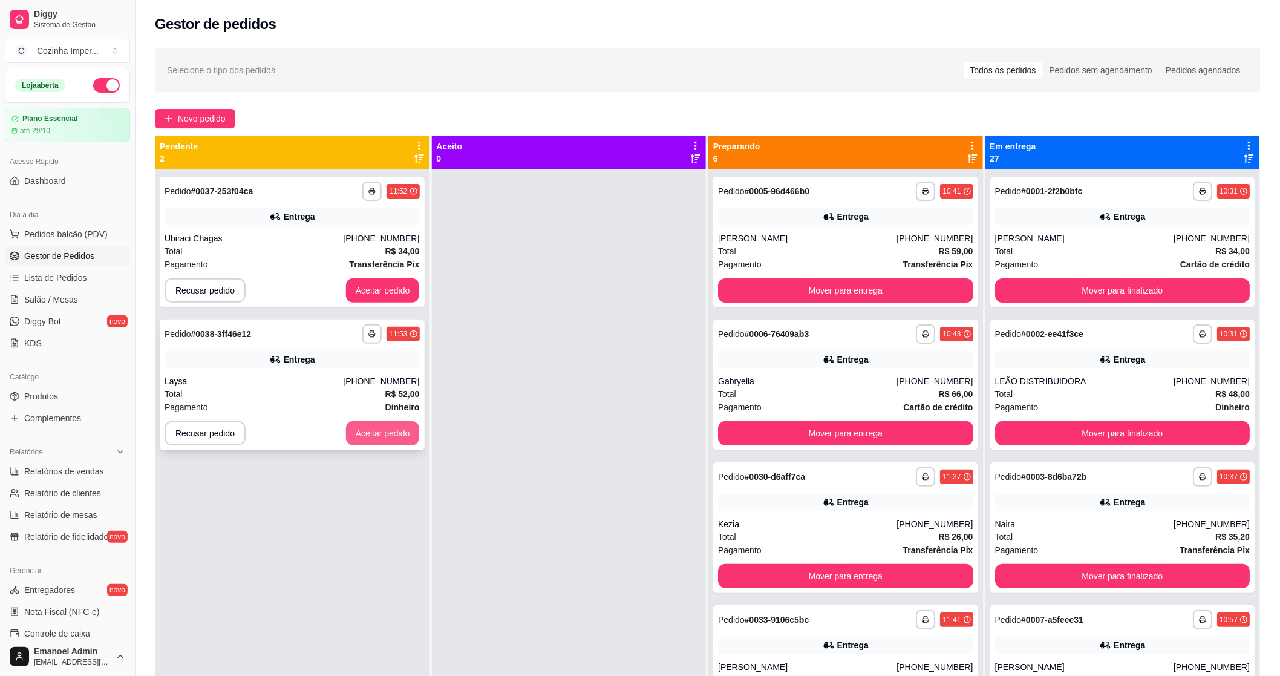
click at [366, 437] on button "Aceitar pedido" at bounding box center [383, 433] width 74 height 24
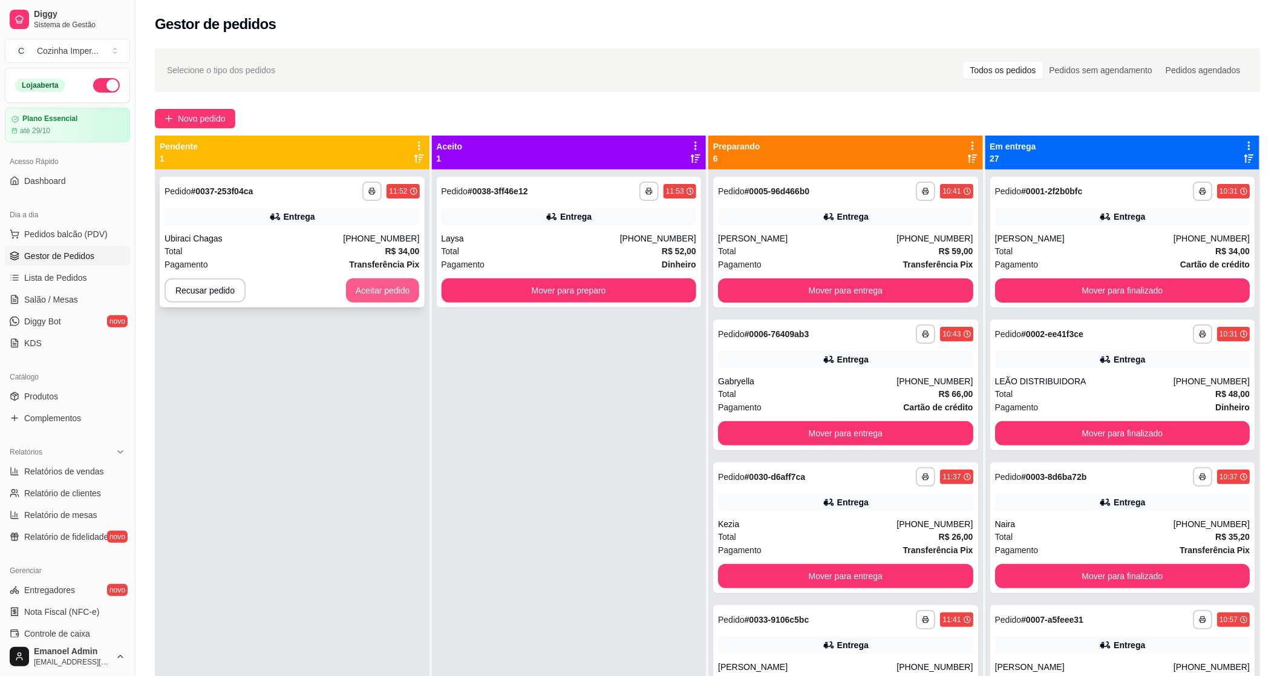
click at [397, 294] on button "Aceitar pedido" at bounding box center [383, 290] width 74 height 24
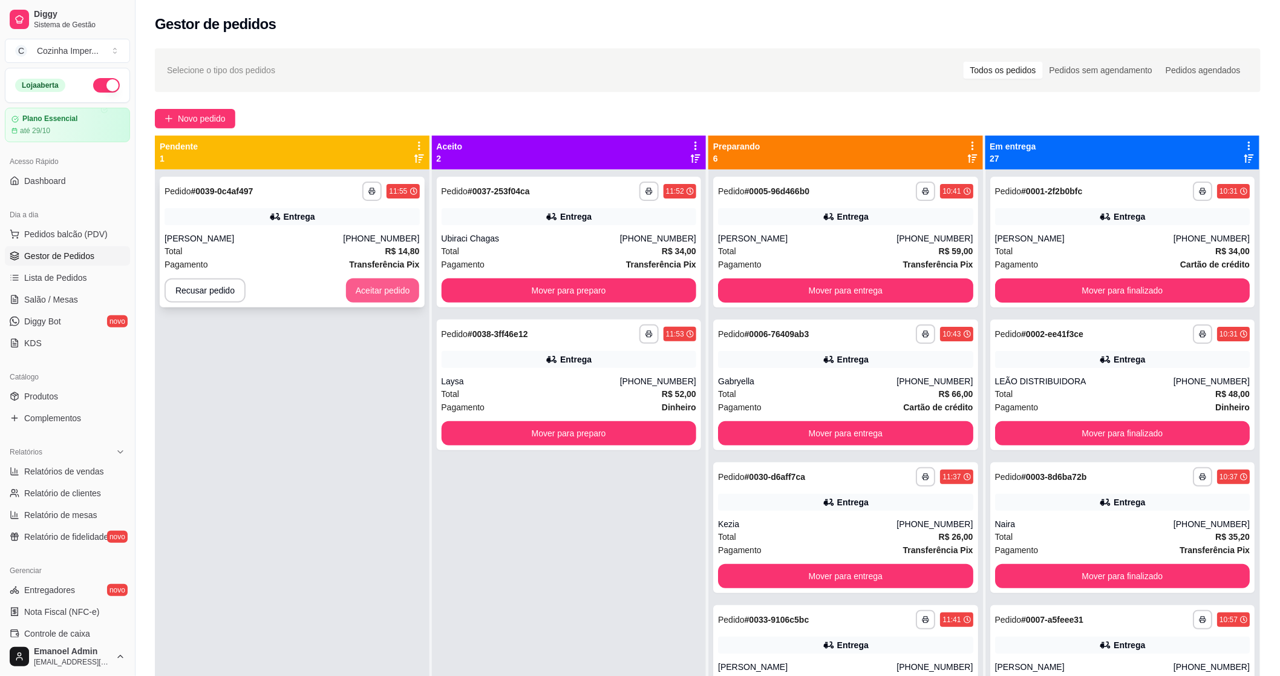
click at [351, 292] on button "Aceitar pedido" at bounding box center [383, 290] width 74 height 24
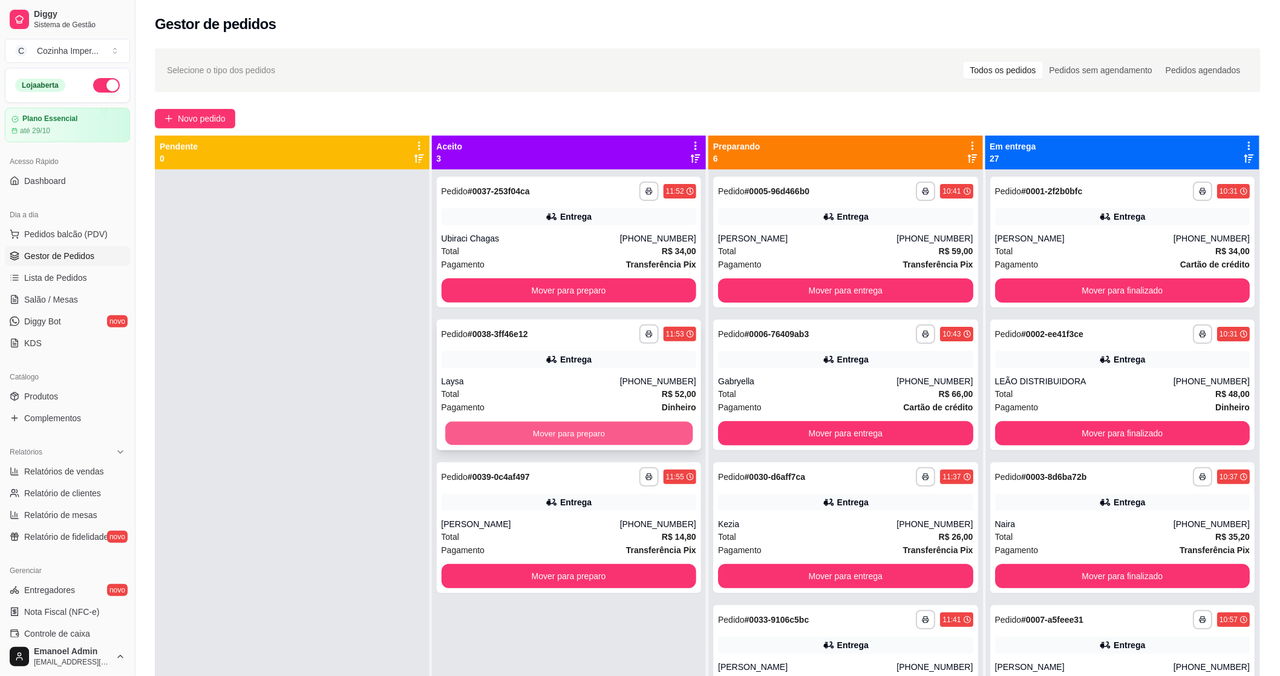
click at [482, 438] on button "Mover para preparo" at bounding box center [568, 434] width 247 height 24
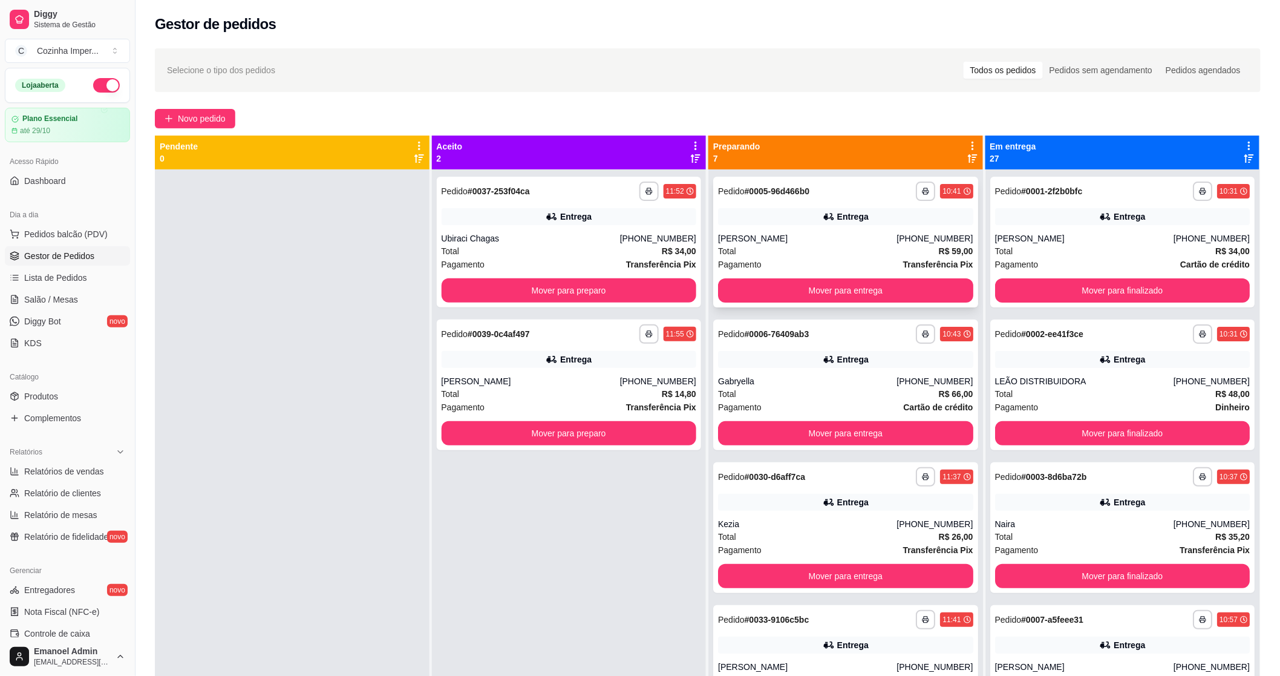
click at [811, 224] on div "Entrega" at bounding box center [845, 216] width 255 height 17
click at [792, 227] on div "**********" at bounding box center [845, 242] width 265 height 131
click at [864, 355] on div "Entrega" at bounding box center [845, 359] width 255 height 17
click at [486, 293] on button "Mover para preparo" at bounding box center [568, 291] width 247 height 24
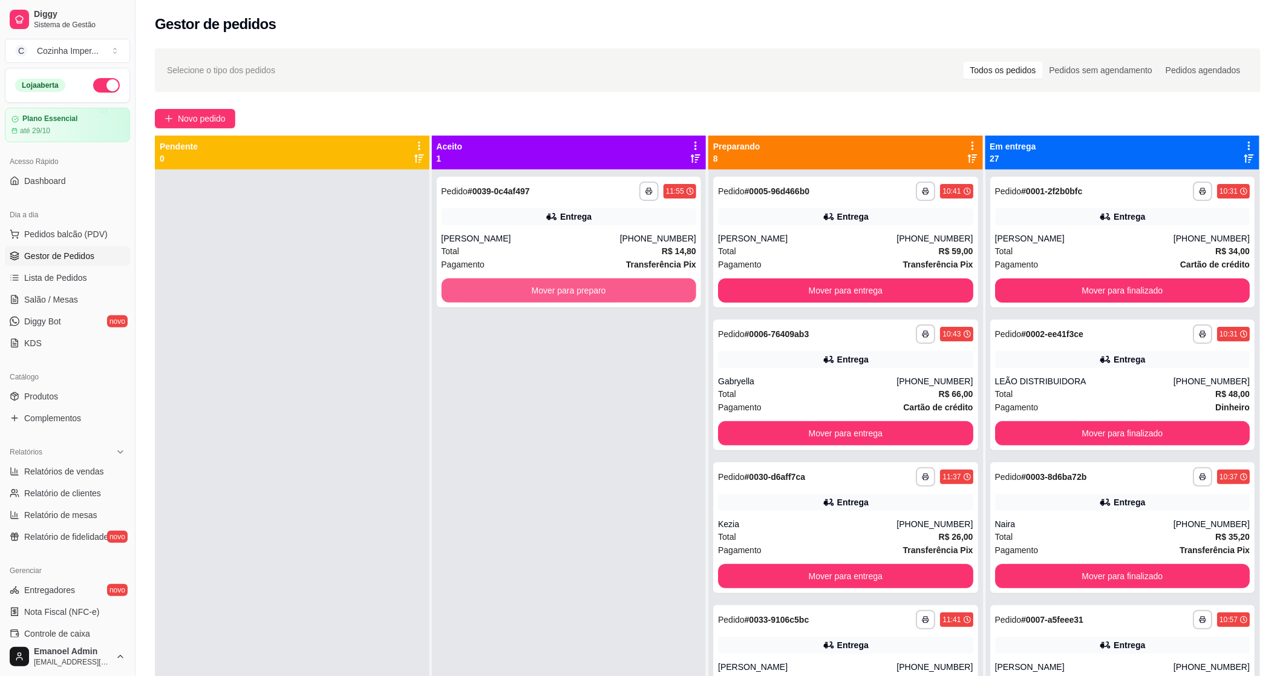
click at [486, 293] on button "Mover para preparo" at bounding box center [569, 290] width 255 height 24
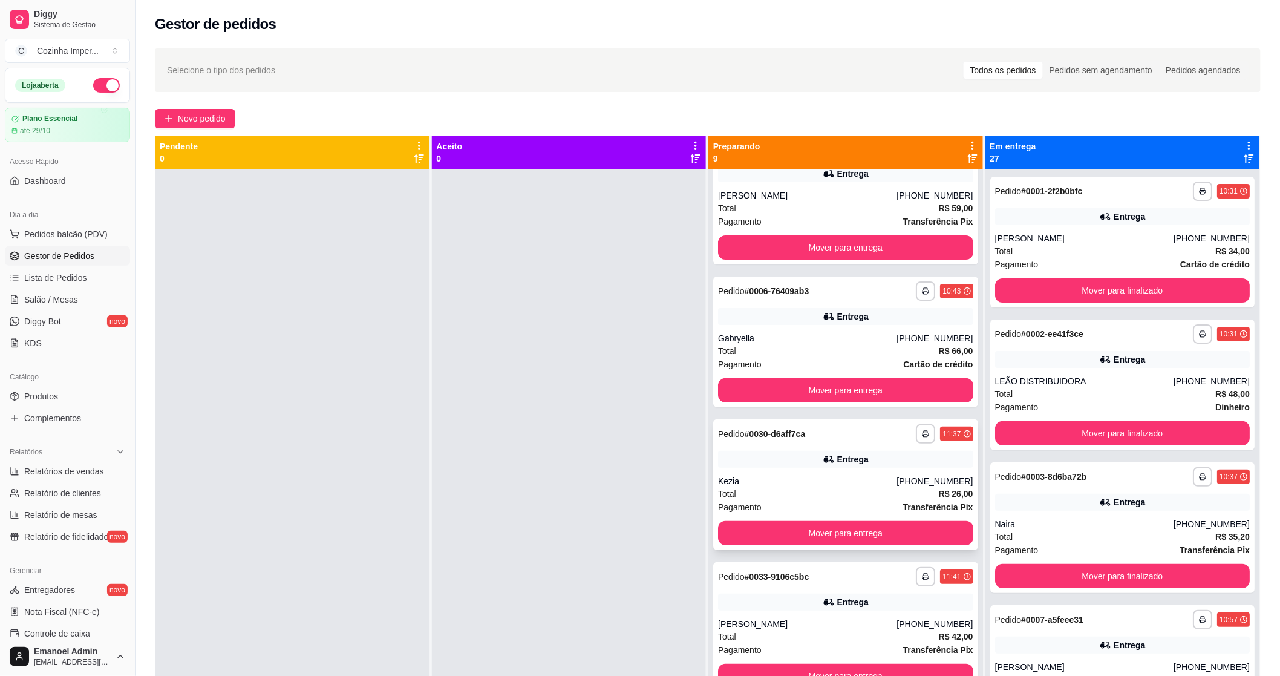
scroll to position [67, 0]
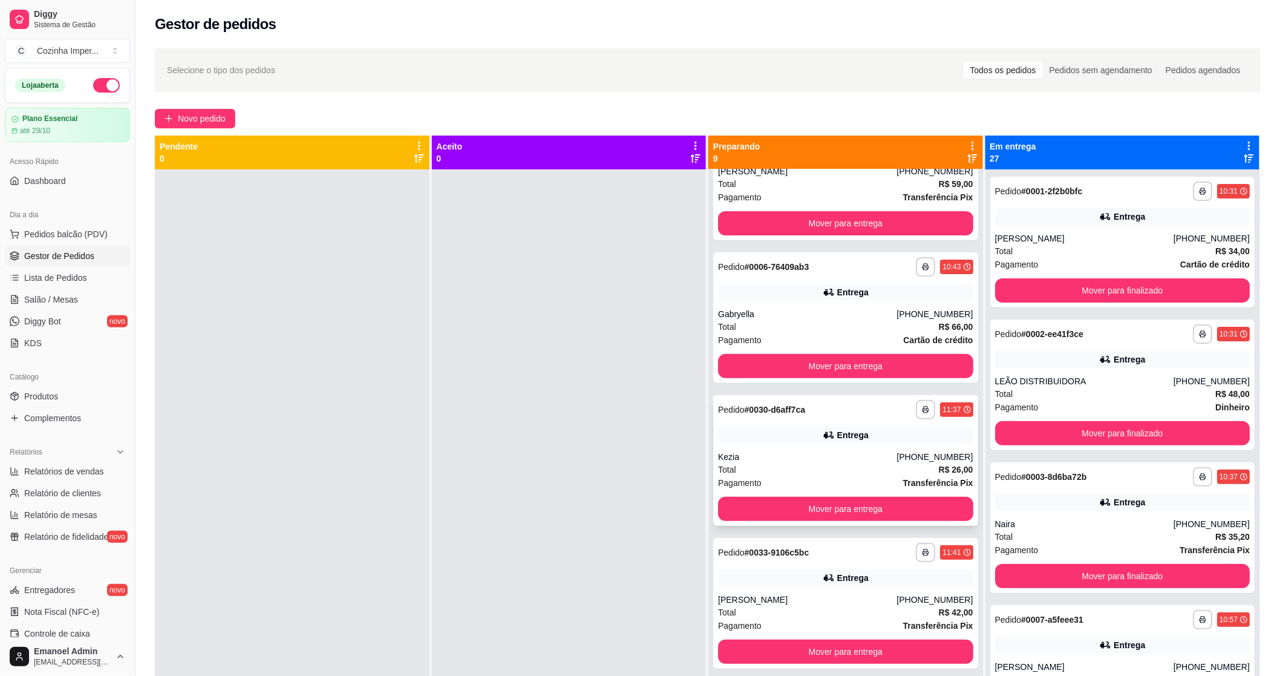
click at [840, 460] on div "Kezia" at bounding box center [807, 457] width 178 height 12
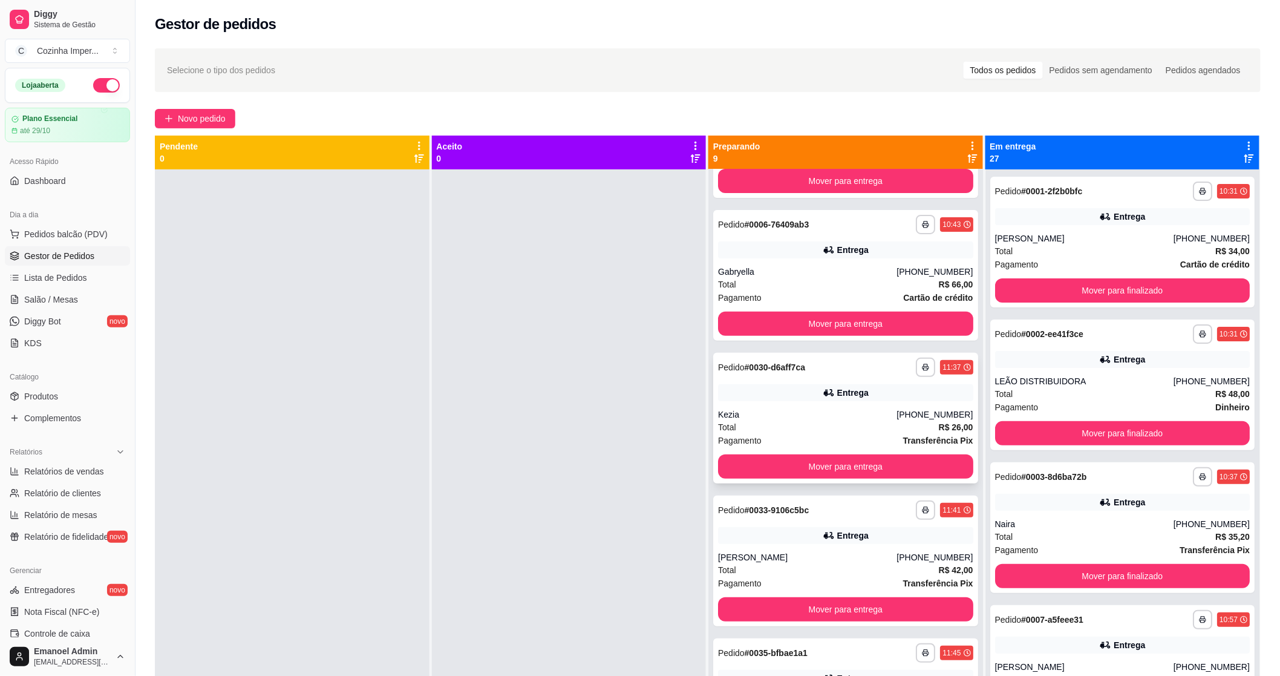
scroll to position [201, 0]
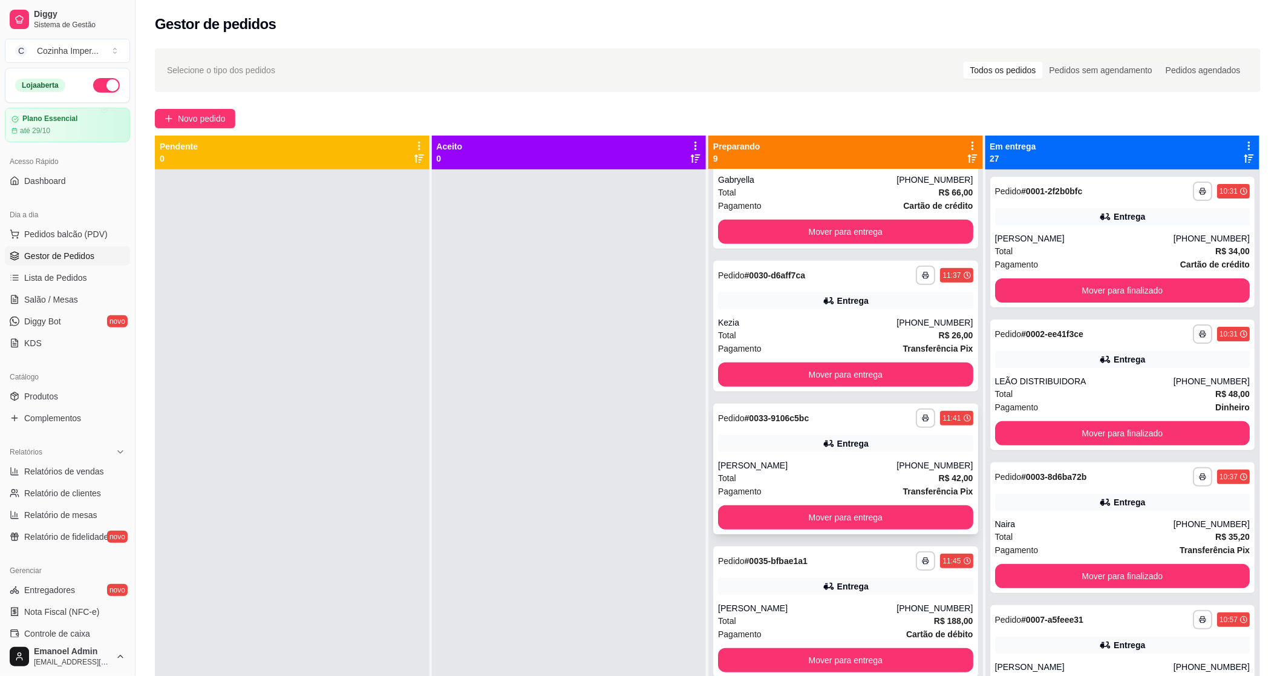
click at [751, 456] on div "**********" at bounding box center [845, 469] width 265 height 131
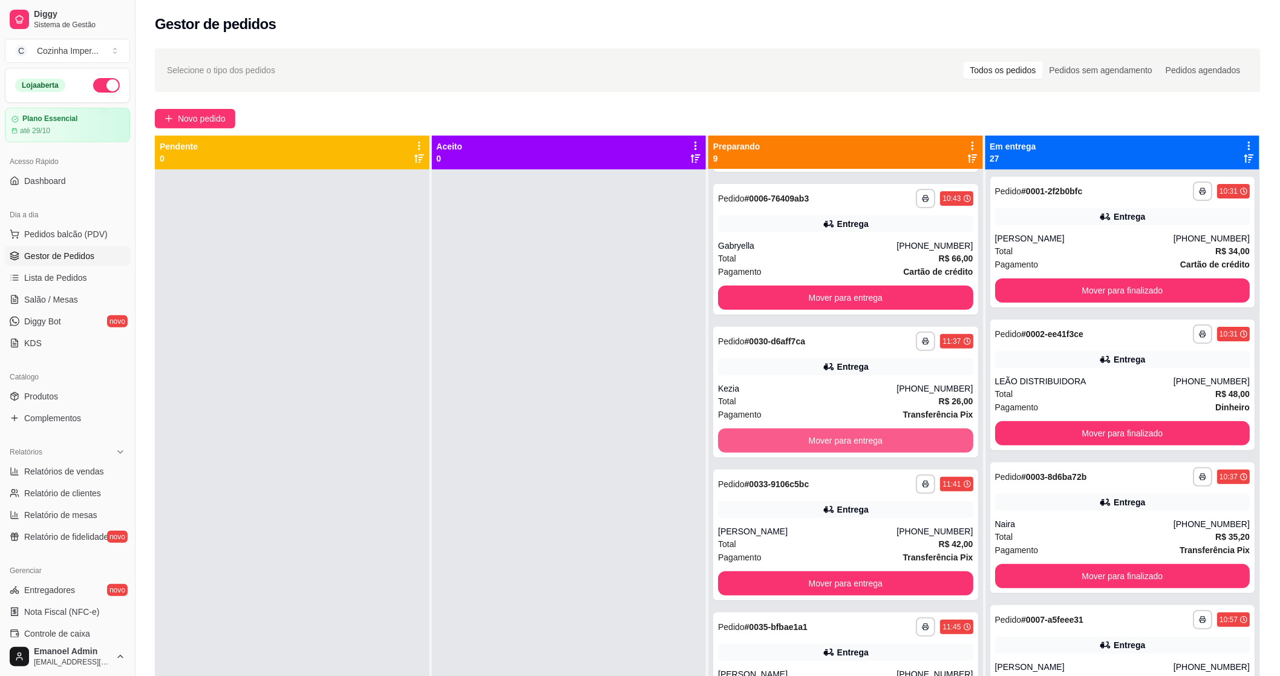
scroll to position [0, 0]
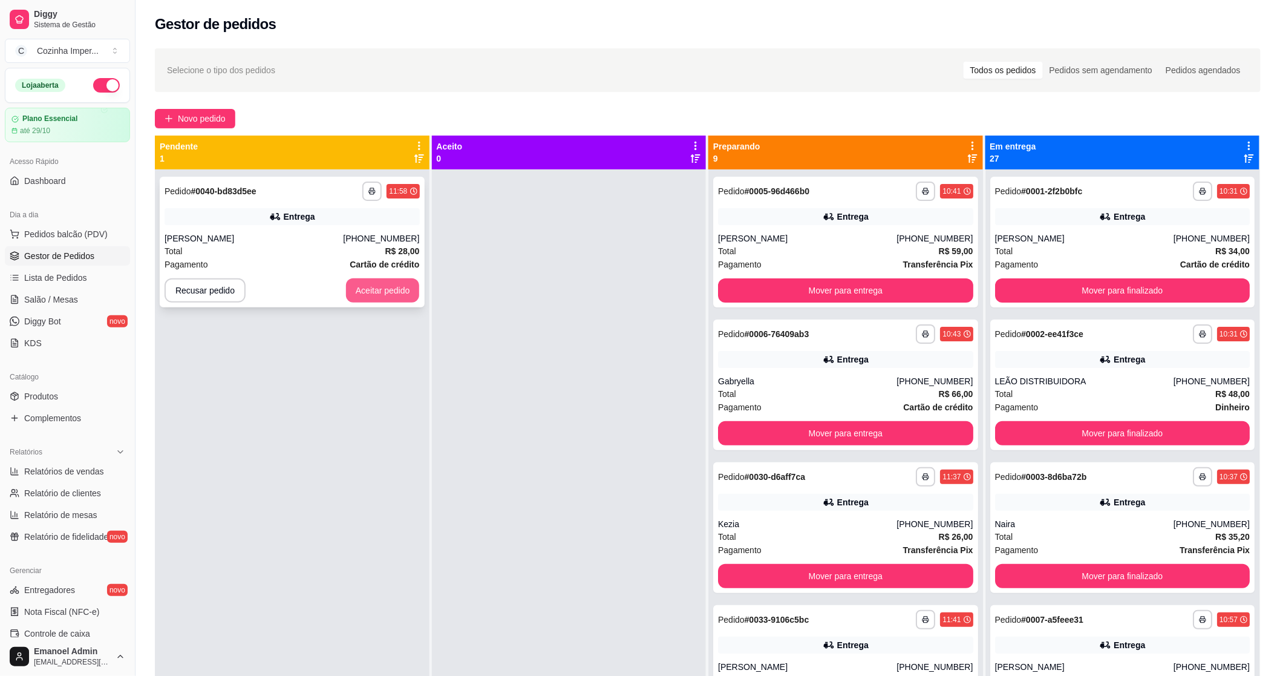
click at [370, 293] on button "Aceitar pedido" at bounding box center [383, 290] width 74 height 24
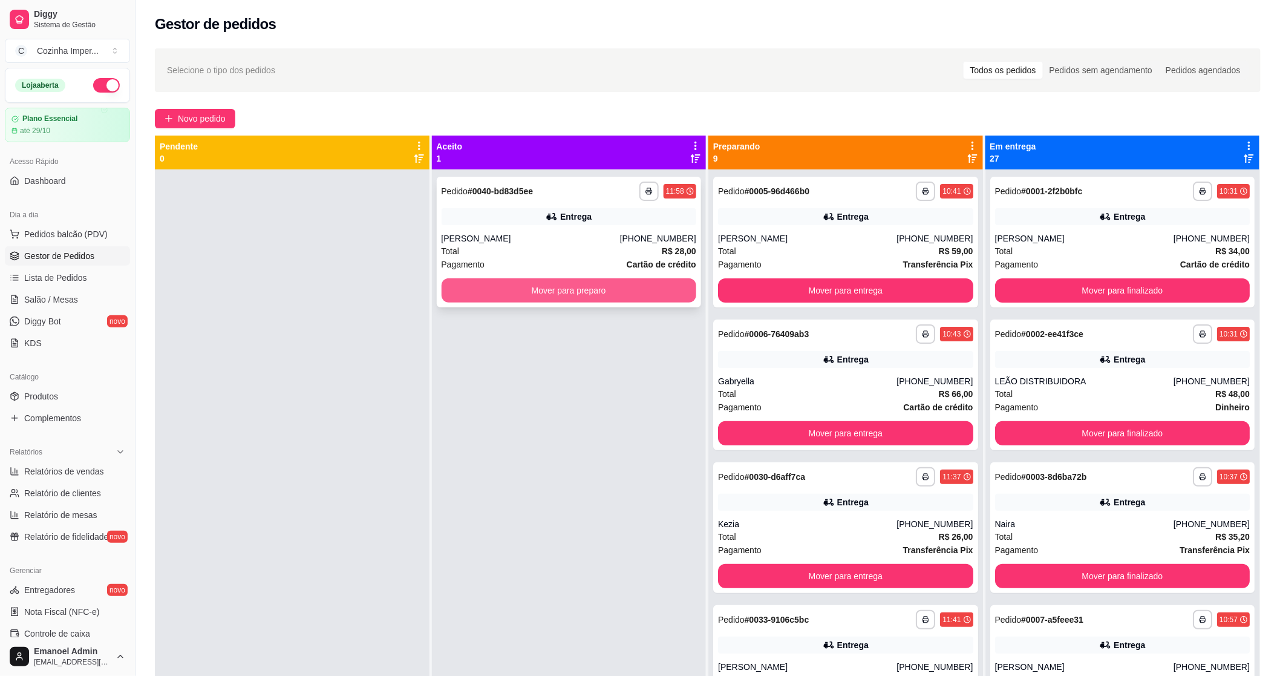
click at [617, 287] on button "Mover para preparo" at bounding box center [569, 290] width 255 height 24
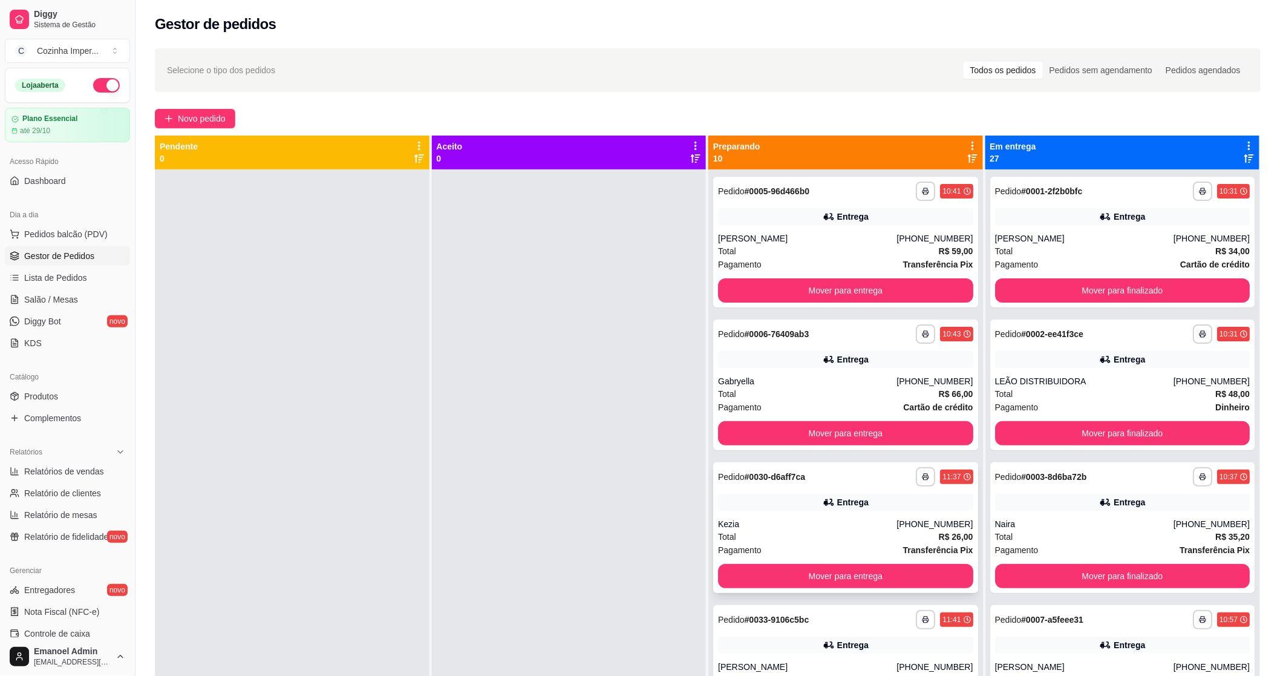
click at [826, 519] on div "Kezia" at bounding box center [807, 524] width 178 height 12
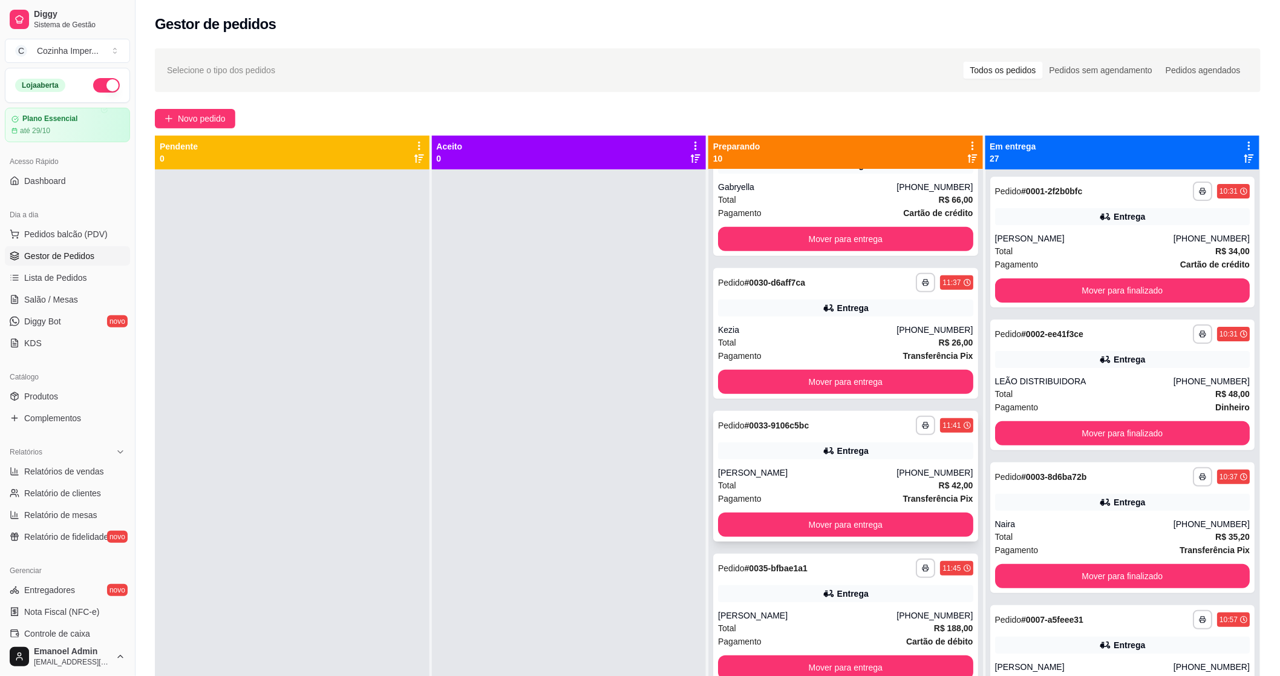
scroll to position [201, 0]
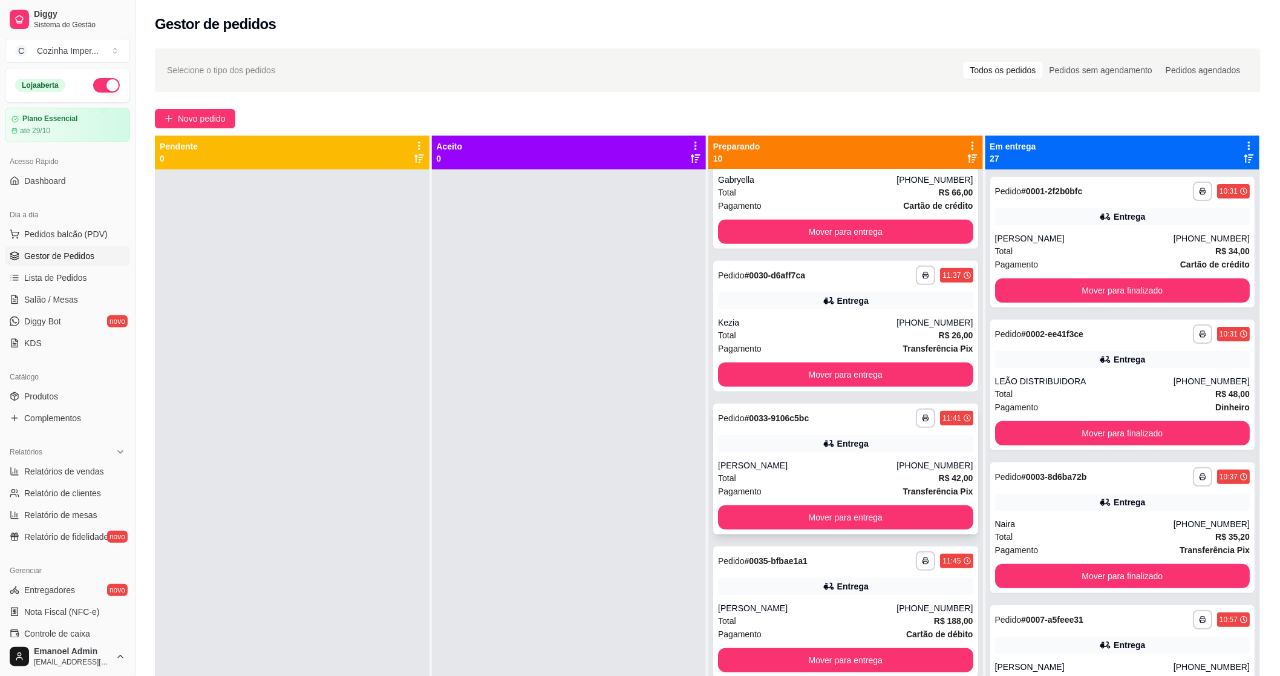
click at [745, 435] on div "Entrega" at bounding box center [845, 443] width 255 height 17
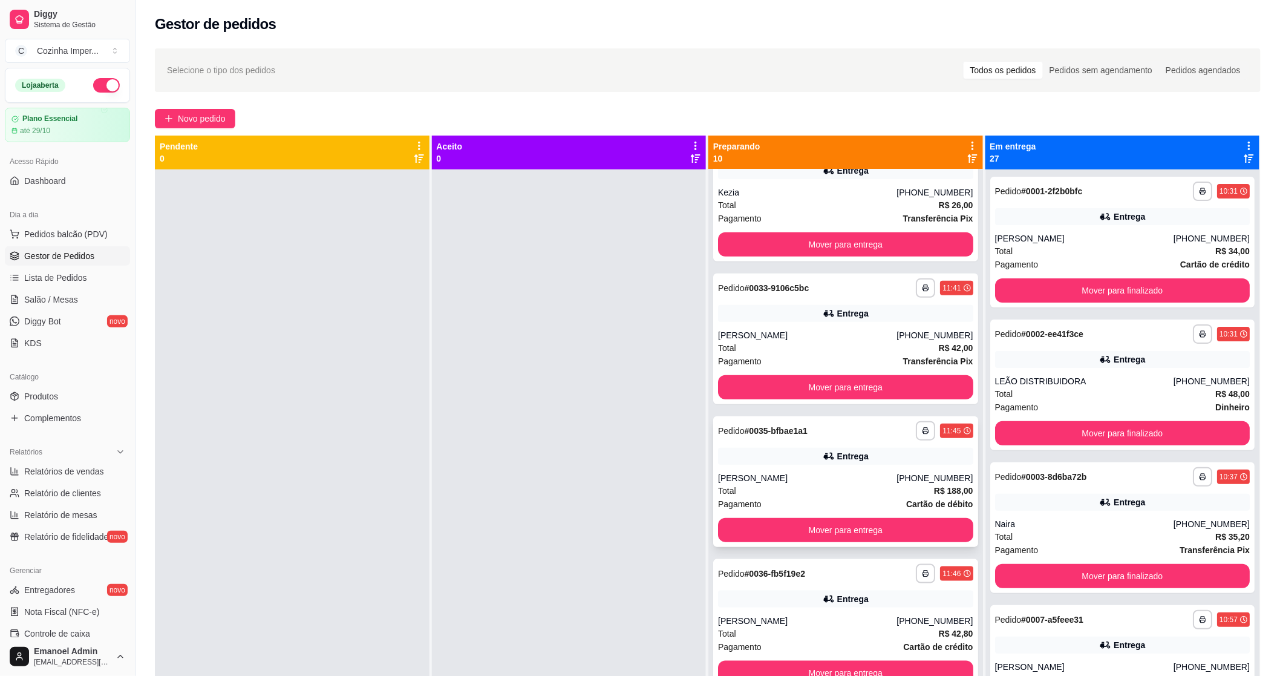
scroll to position [336, 0]
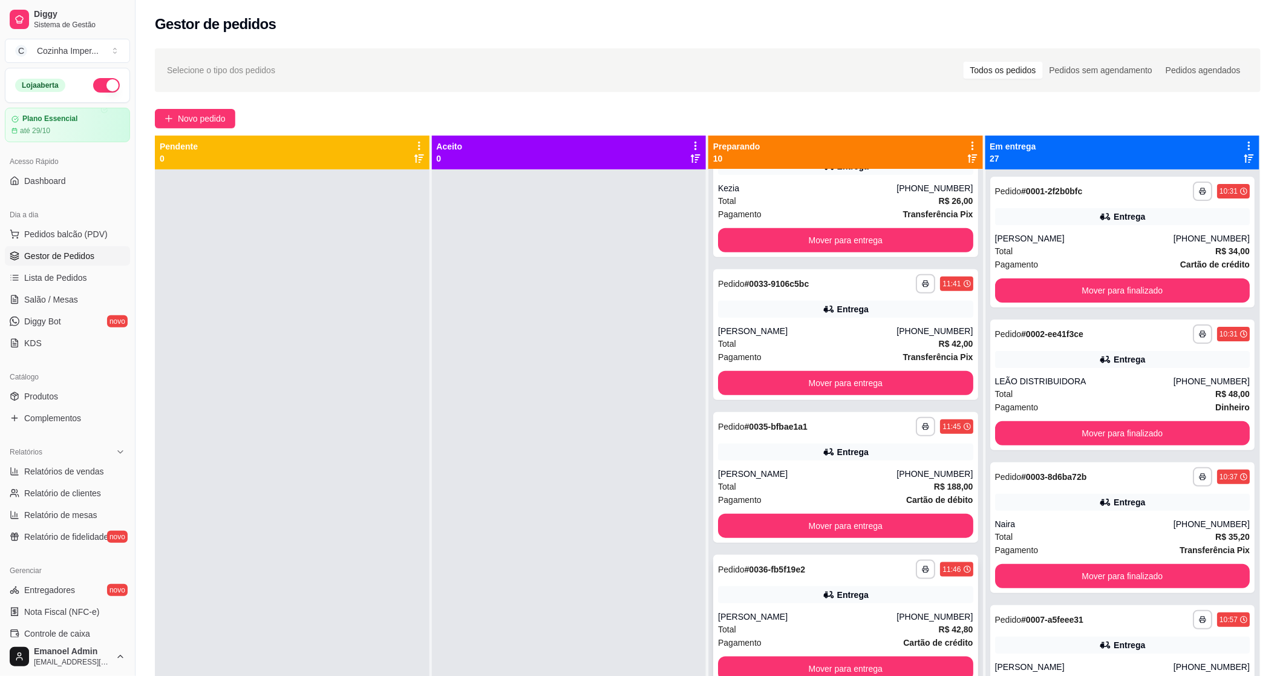
click at [735, 623] on div "Total R$ 42,80" at bounding box center [845, 628] width 255 height 13
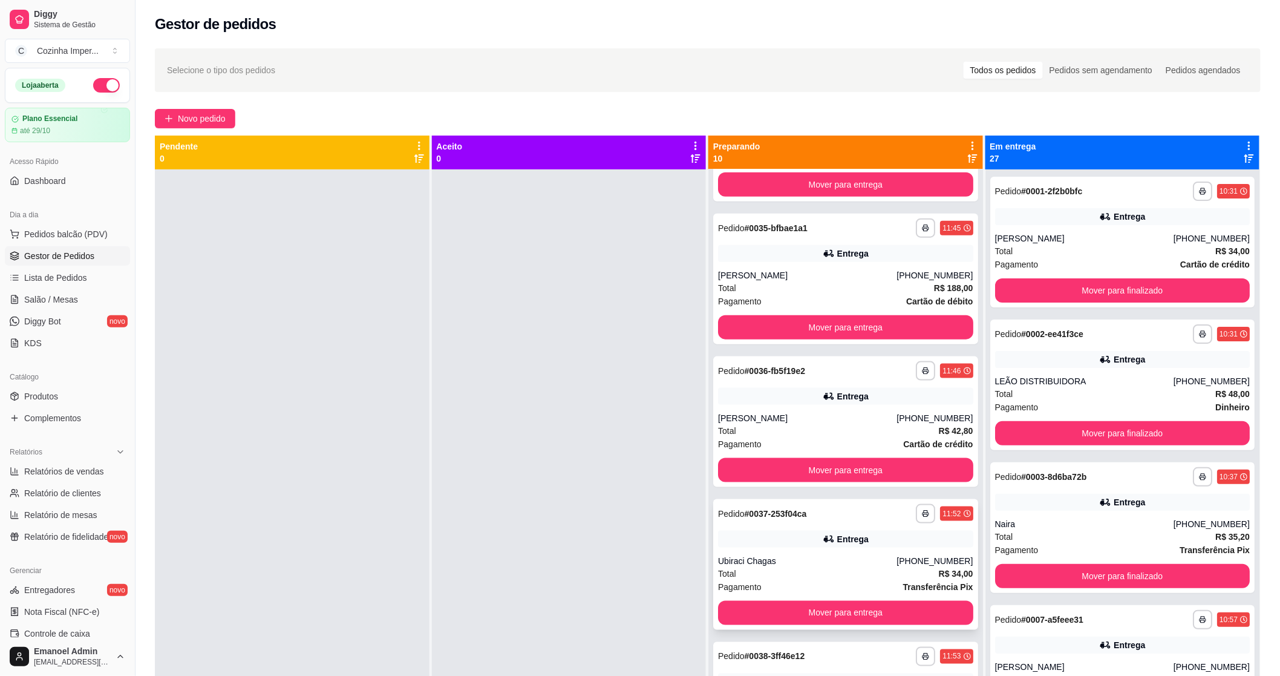
scroll to position [605, 0]
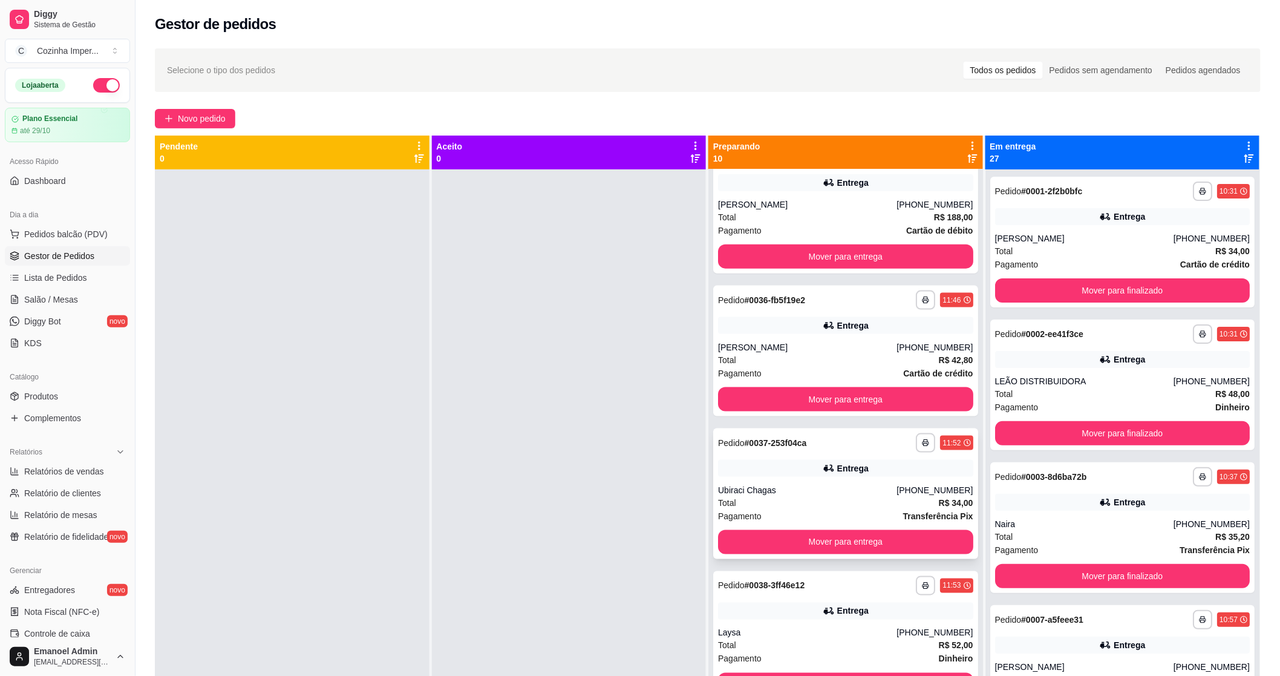
click at [754, 457] on div "**********" at bounding box center [845, 493] width 265 height 131
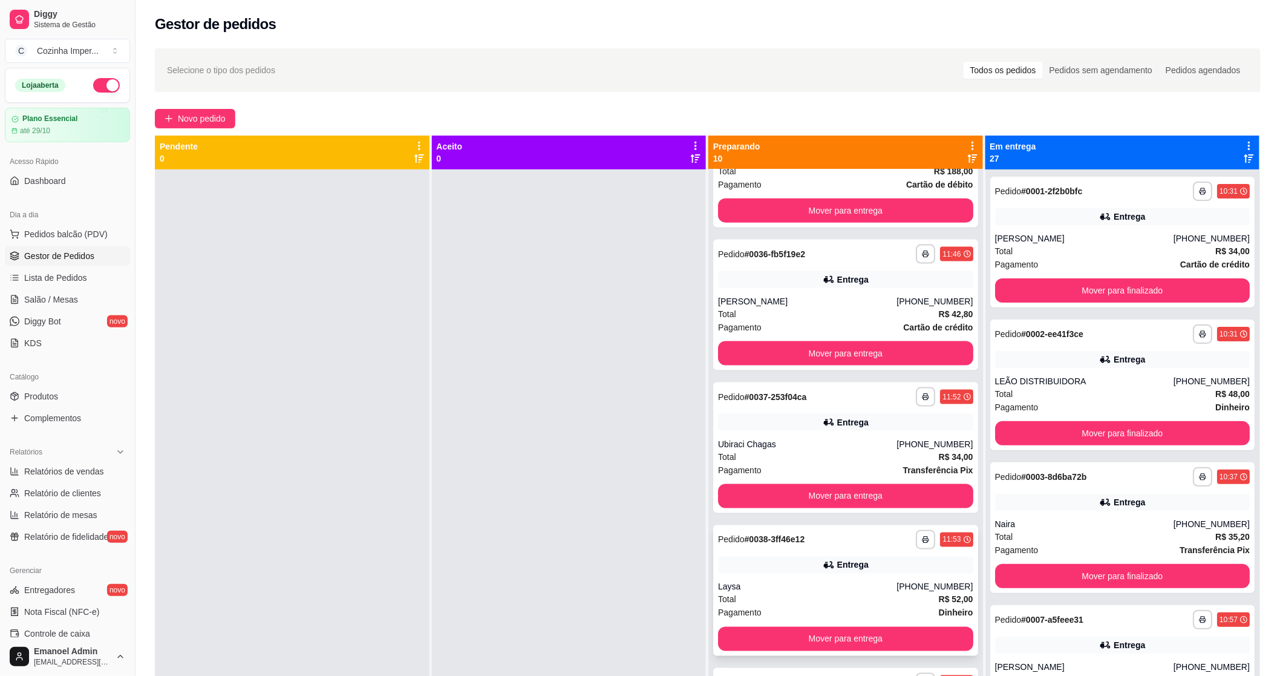
scroll to position [739, 0]
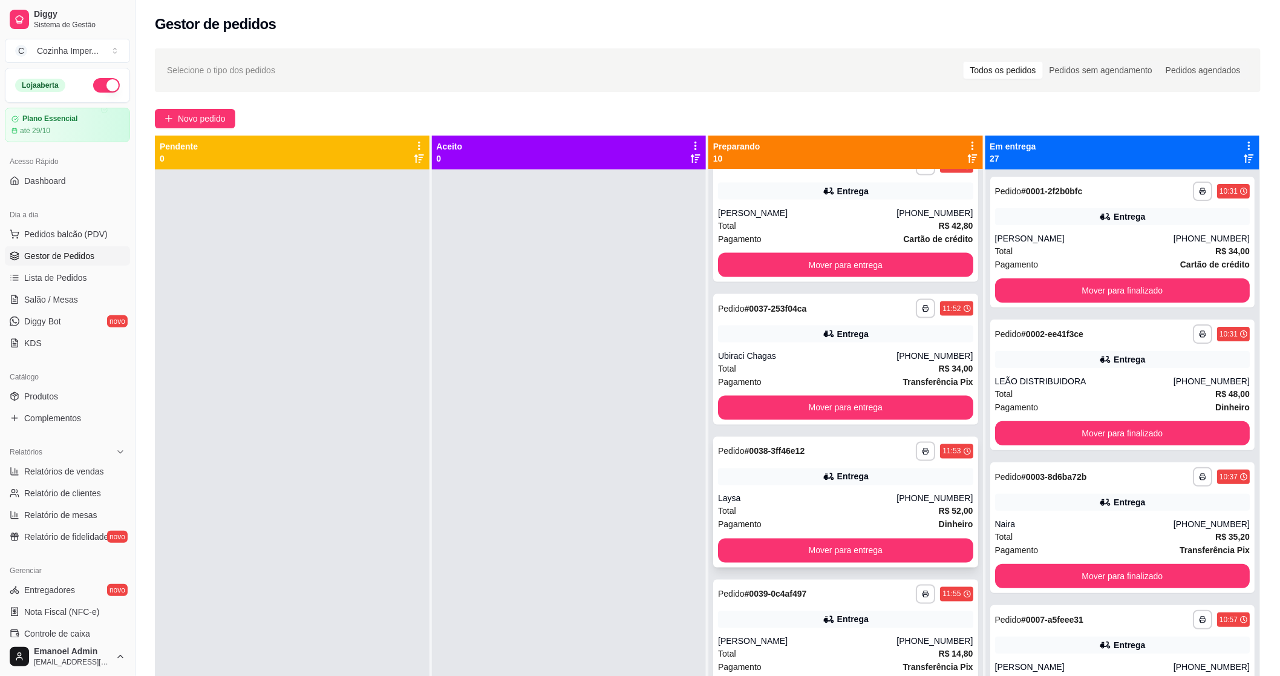
click at [730, 488] on div "**********" at bounding box center [845, 502] width 265 height 131
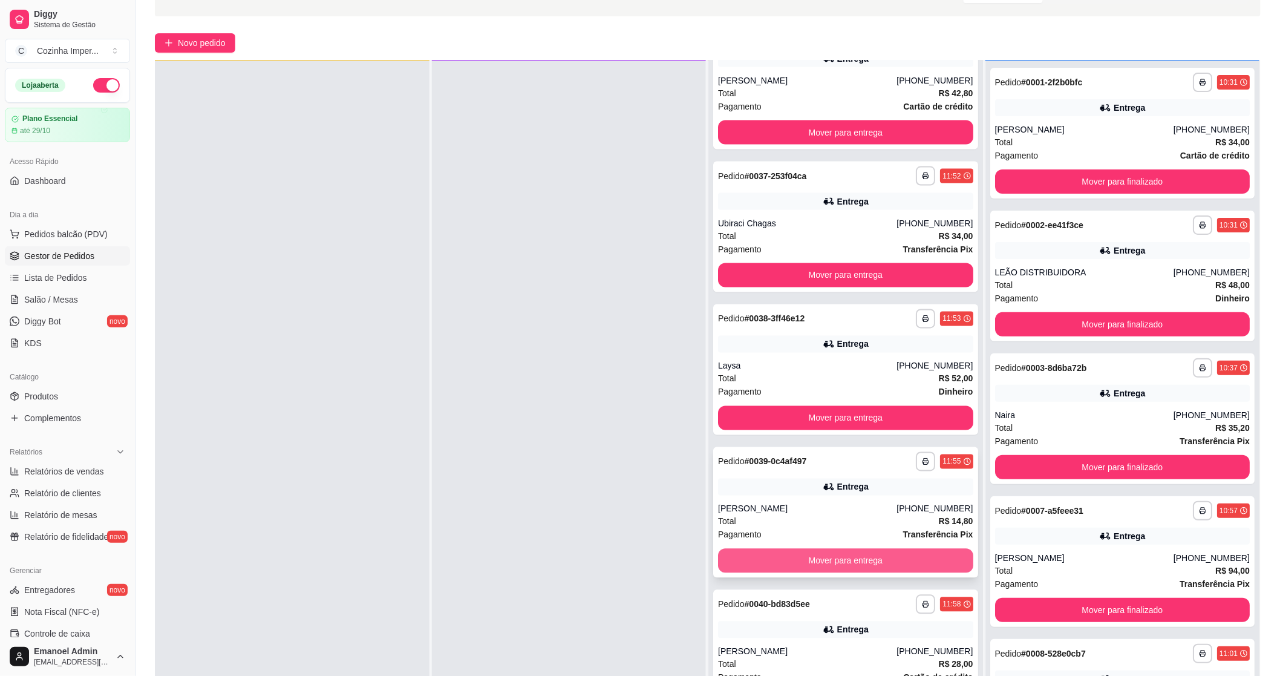
scroll to position [134, 0]
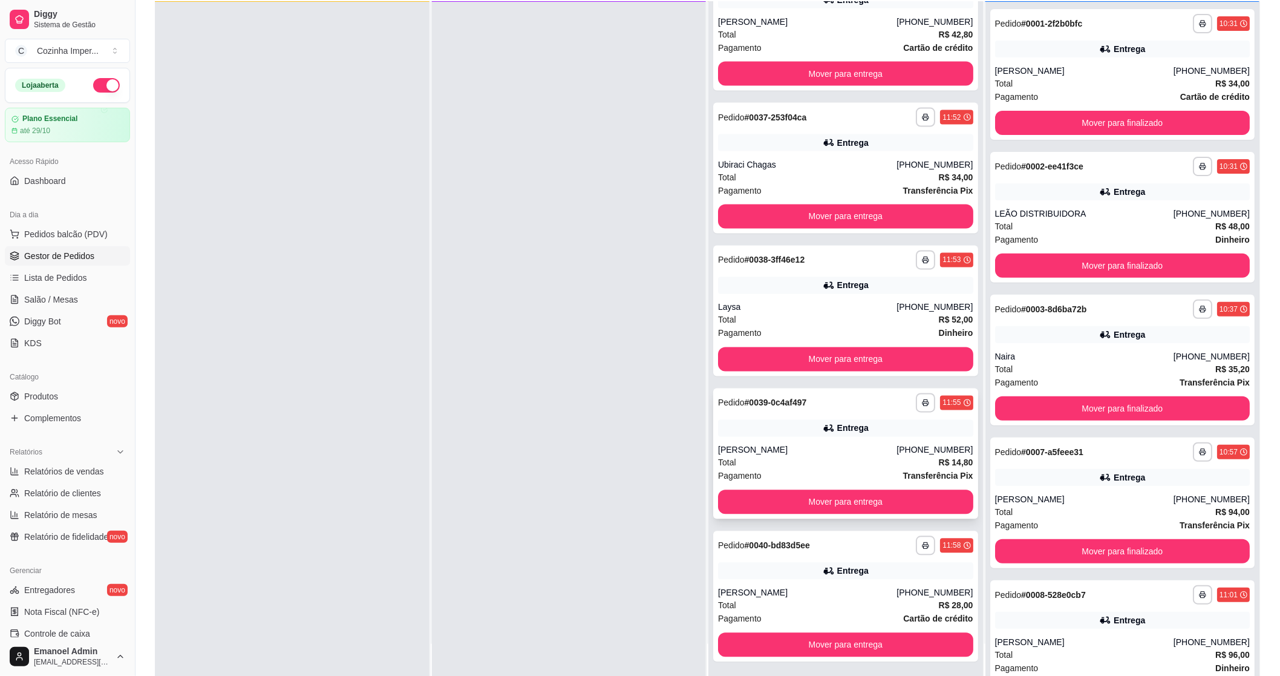
click at [773, 427] on div "Entrega" at bounding box center [845, 428] width 255 height 17
click at [840, 572] on div "Entrega" at bounding box center [852, 571] width 31 height 12
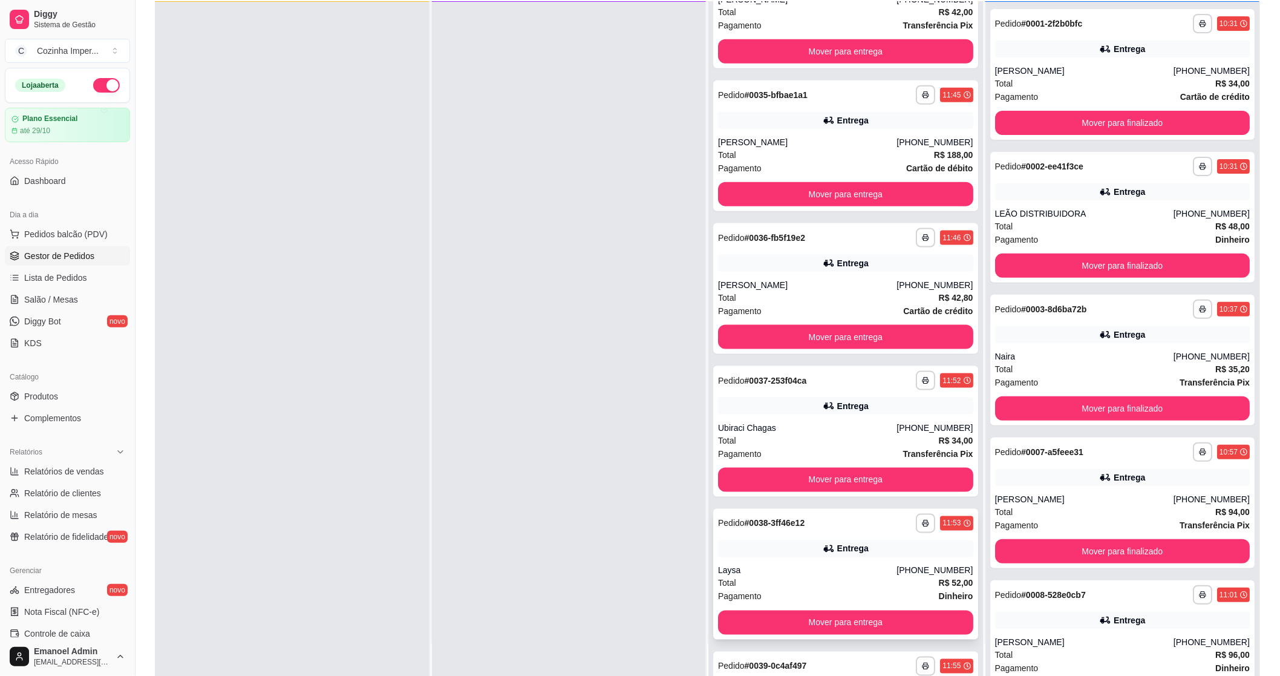
scroll to position [426, 0]
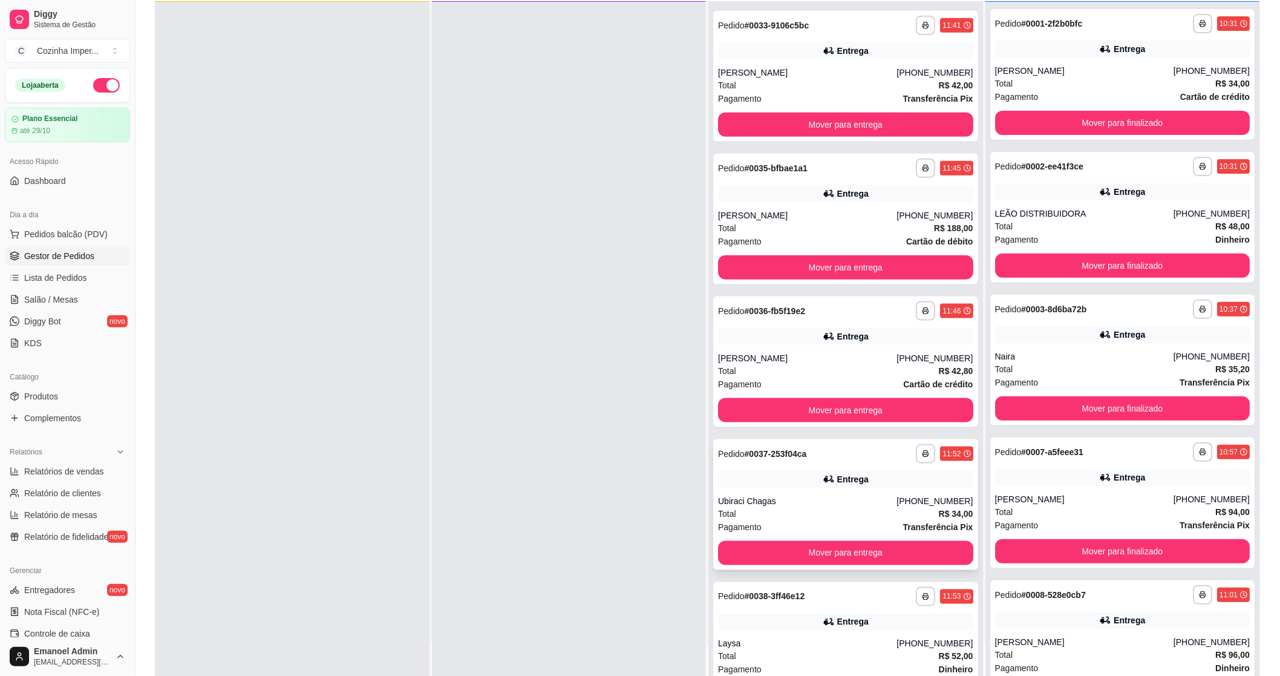
click at [773, 477] on div "Entrega" at bounding box center [845, 479] width 255 height 17
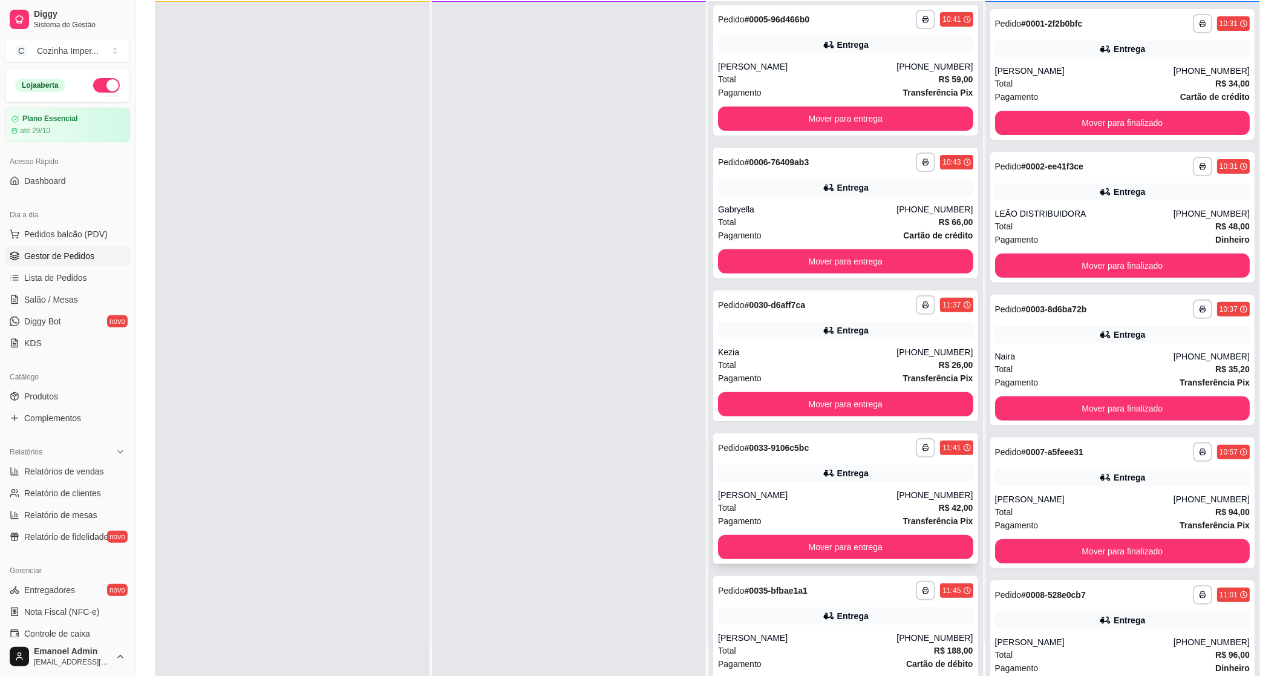
scroll to position [0, 0]
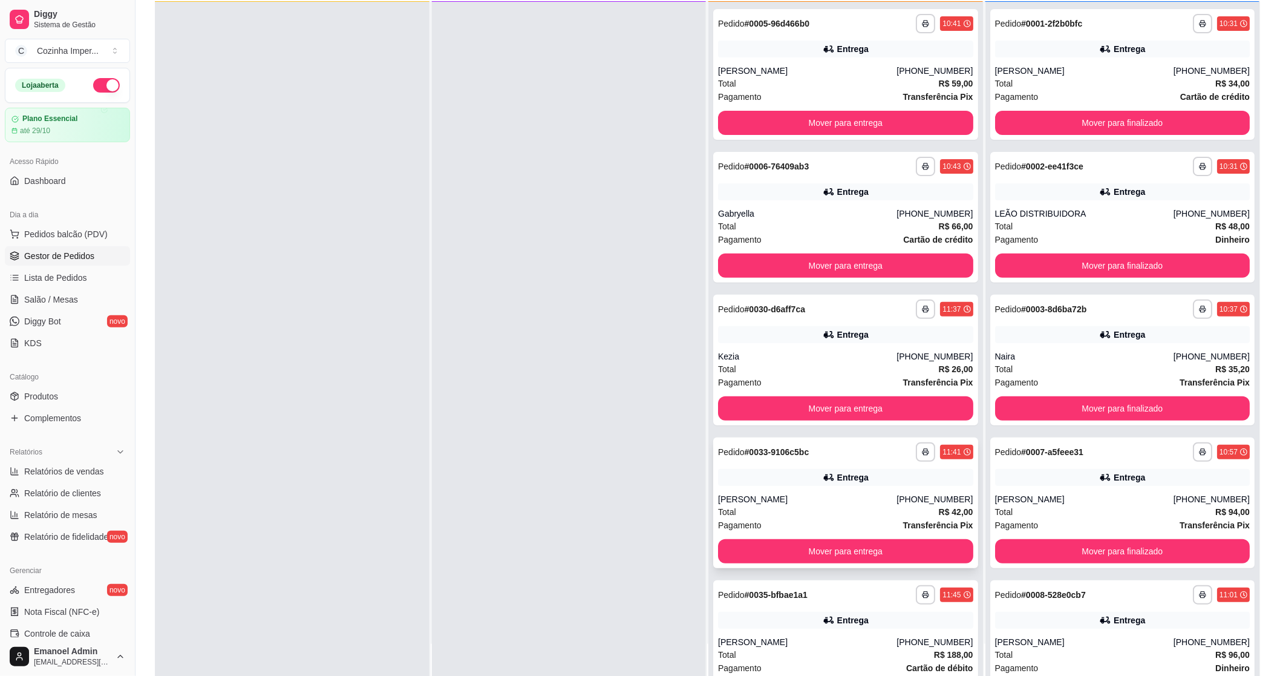
click at [848, 506] on div "Total R$ 42,00" at bounding box center [845, 511] width 255 height 13
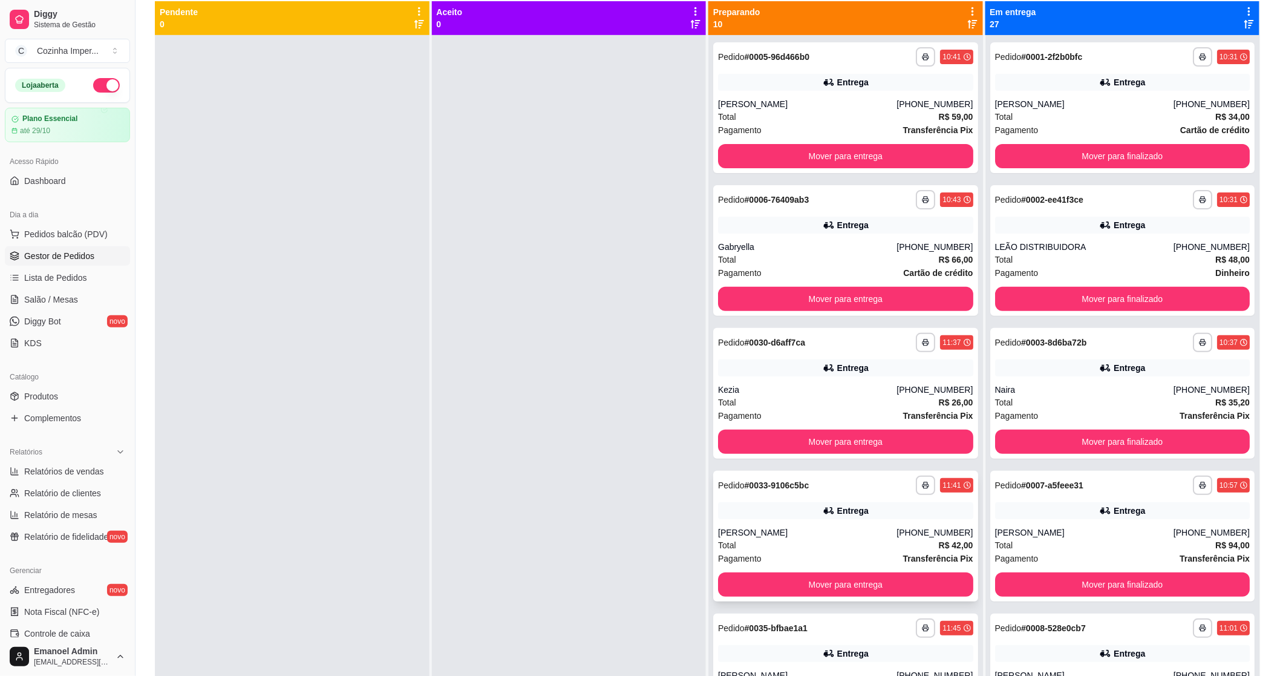
click at [830, 498] on div "**********" at bounding box center [845, 536] width 265 height 131
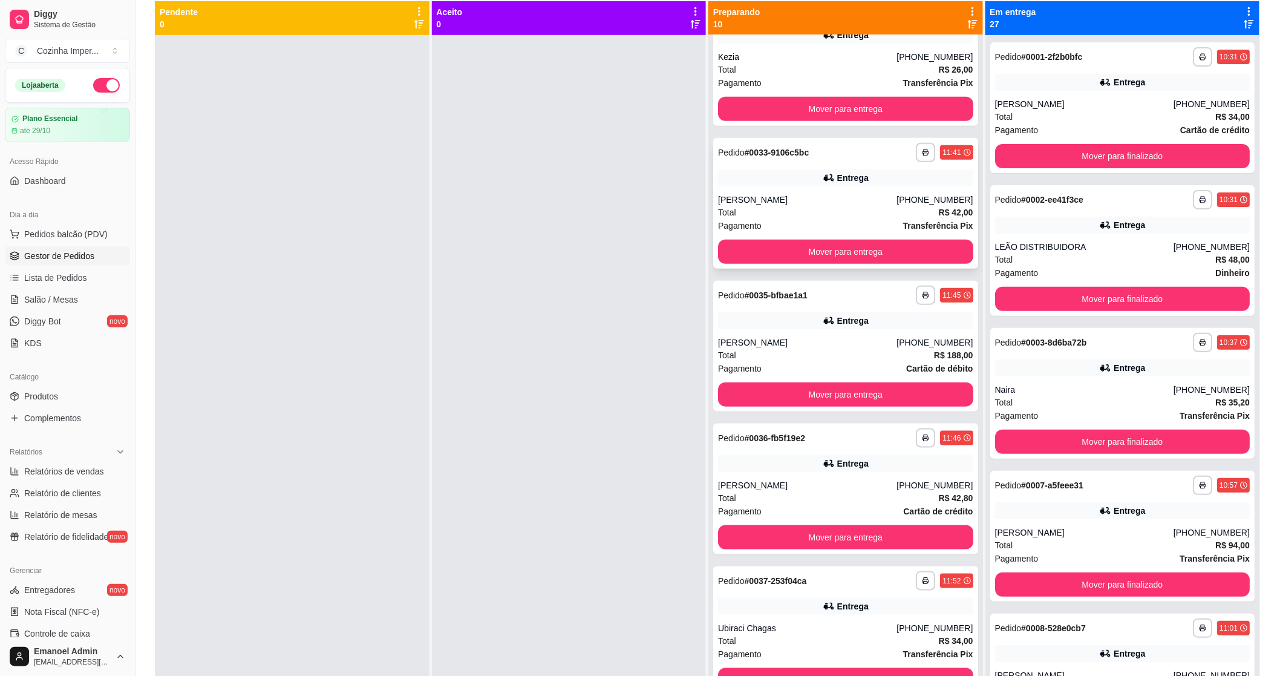
scroll to position [336, 0]
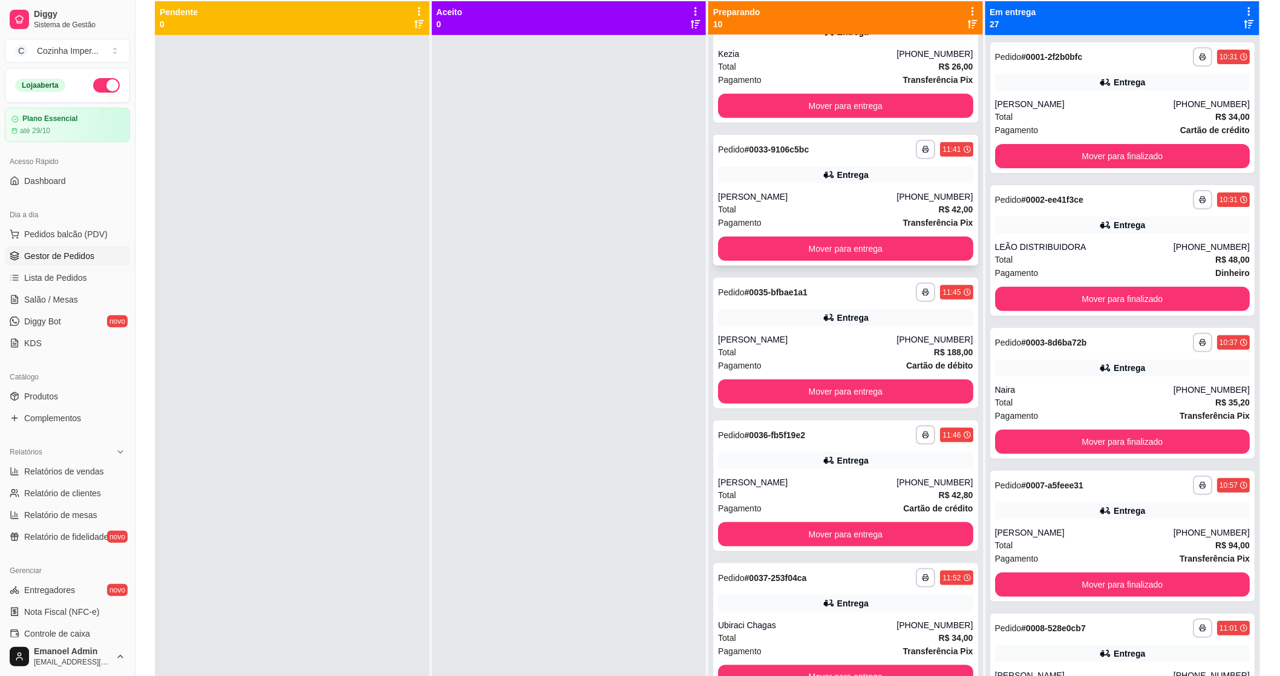
click at [789, 191] on div "[PERSON_NAME]" at bounding box center [807, 197] width 178 height 12
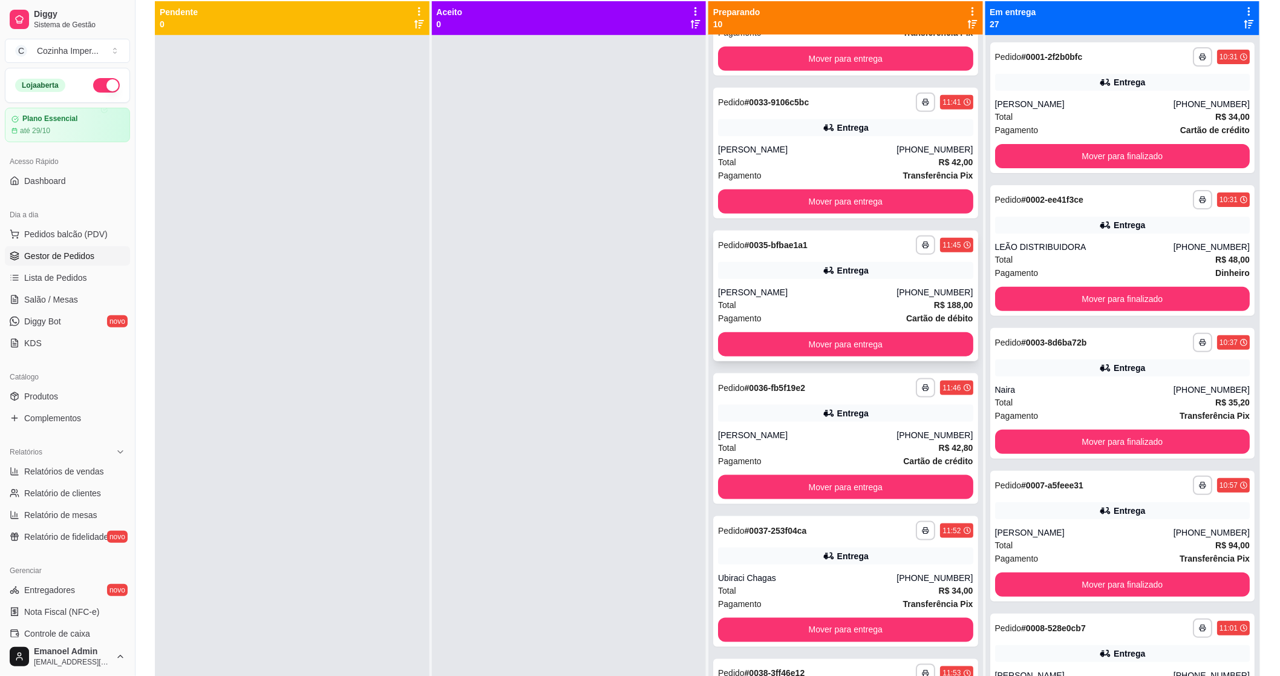
scroll to position [403, 0]
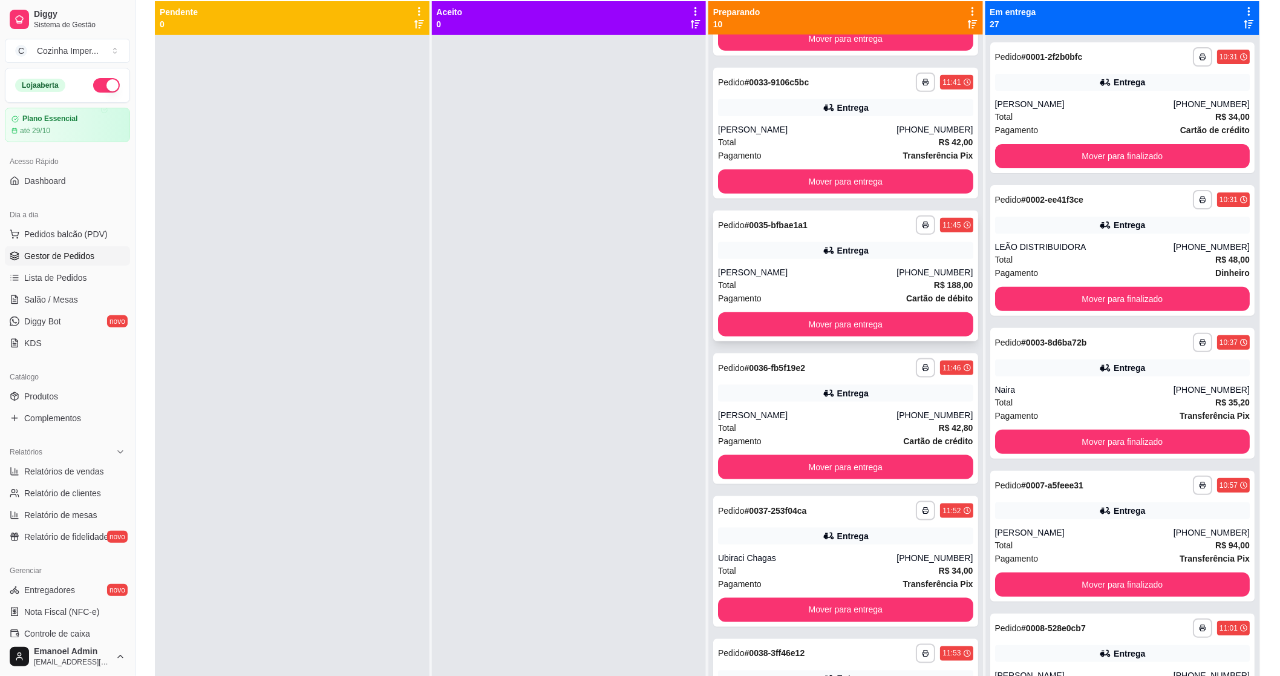
click at [786, 269] on div "[PERSON_NAME]" at bounding box center [807, 272] width 178 height 12
click at [751, 385] on div "Entrega" at bounding box center [845, 393] width 255 height 17
click at [752, 524] on div "**********" at bounding box center [845, 561] width 265 height 131
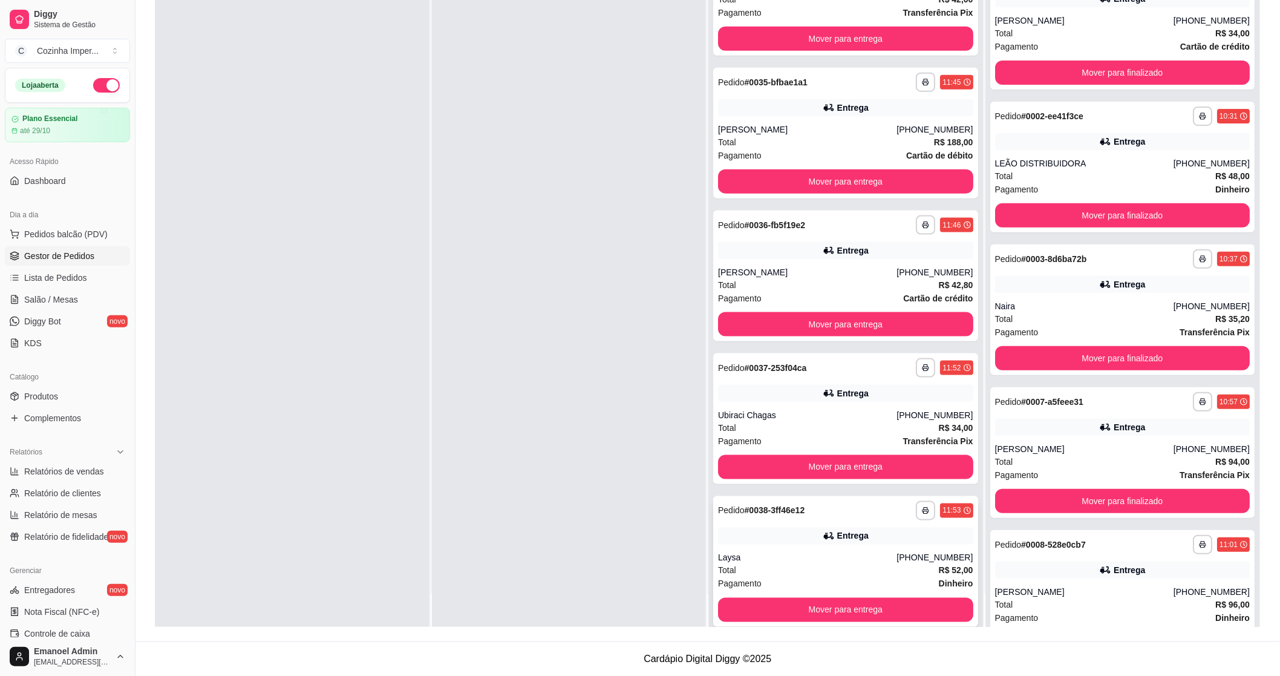
scroll to position [537, 0]
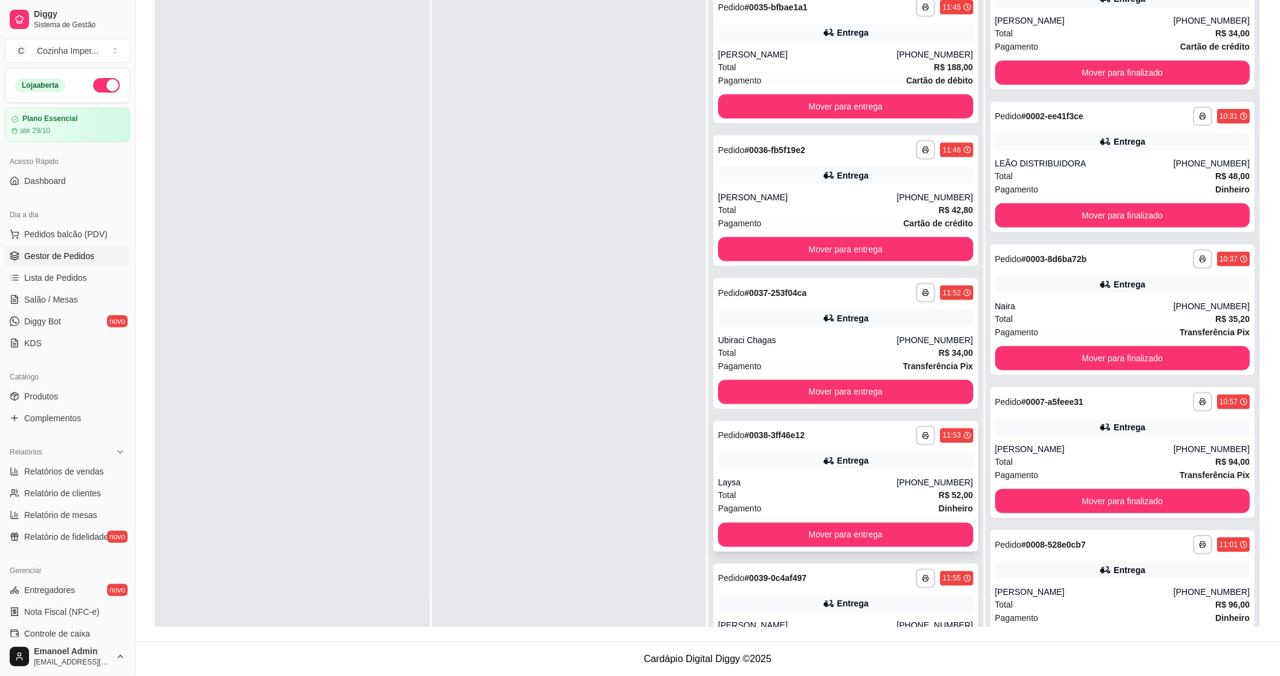
click at [766, 478] on div "Laysa" at bounding box center [807, 483] width 178 height 12
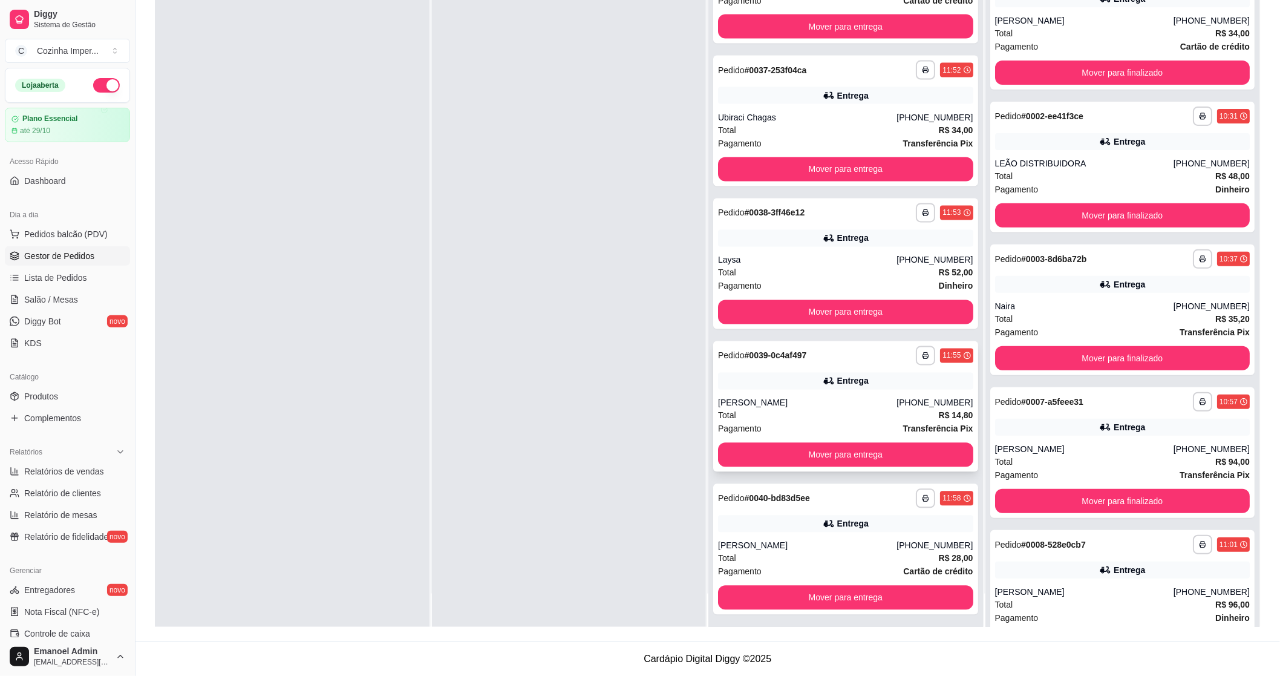
scroll to position [763, 0]
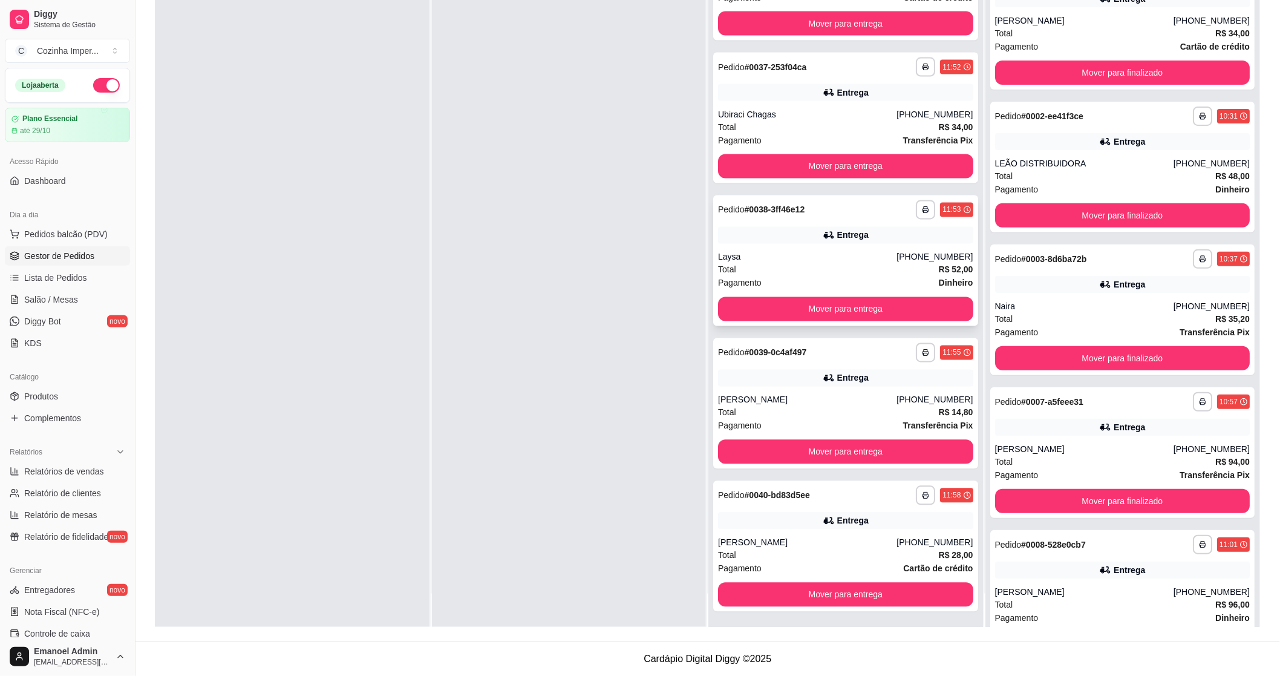
click at [788, 241] on div "Entrega" at bounding box center [845, 235] width 255 height 17
click at [730, 374] on div "Entrega" at bounding box center [845, 378] width 255 height 17
click at [764, 497] on strong "# 0040-bd83d5ee" at bounding box center [777, 496] width 65 height 10
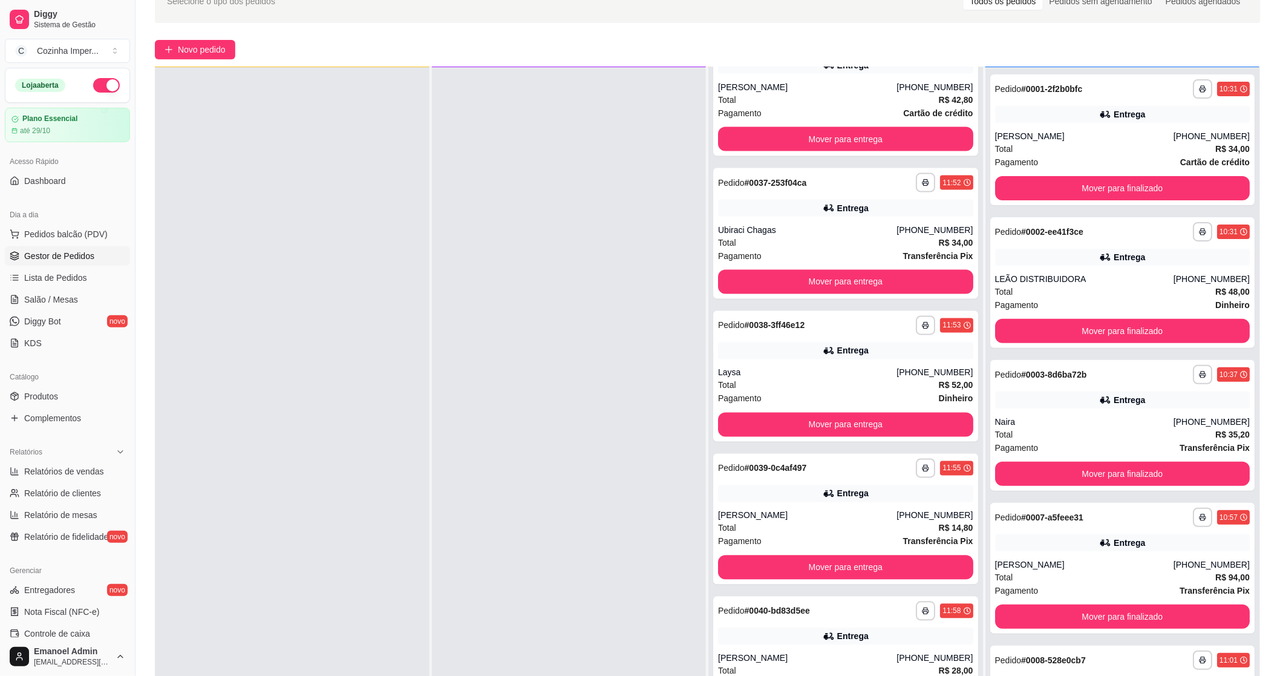
scroll to position [134, 0]
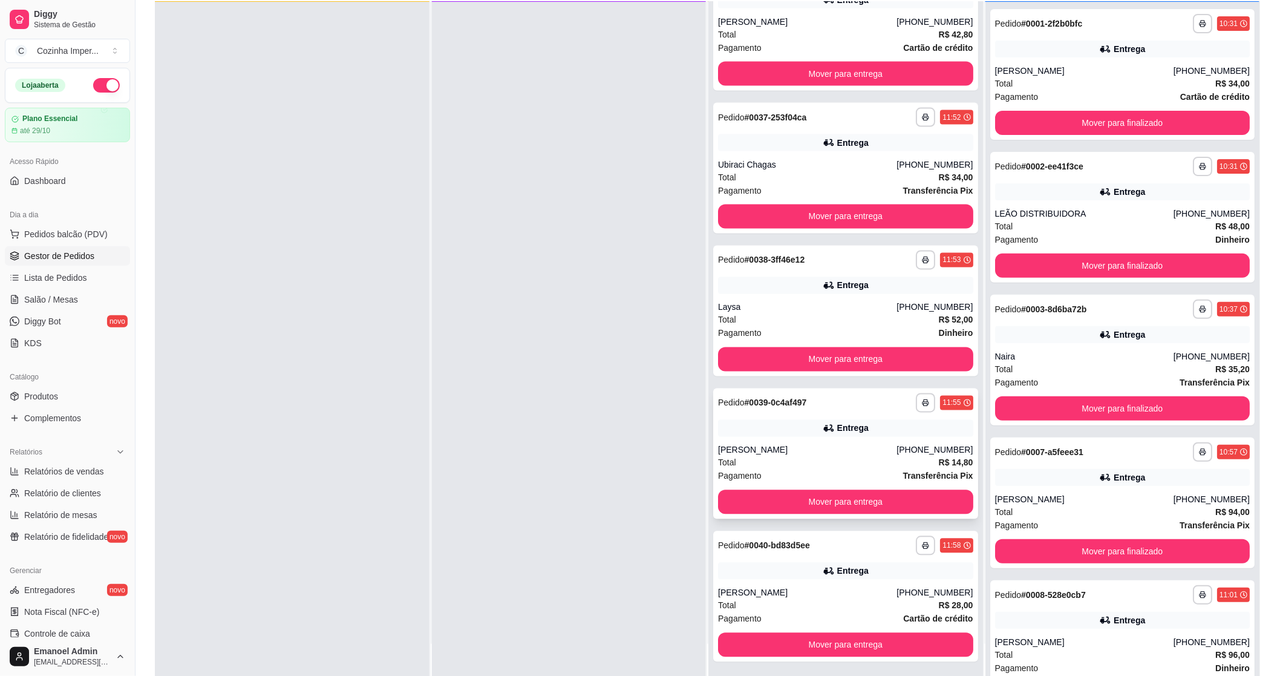
click at [778, 426] on div "Entrega" at bounding box center [845, 428] width 255 height 17
click at [740, 154] on div "**********" at bounding box center [845, 168] width 265 height 131
click at [744, 303] on div "Laysa" at bounding box center [807, 307] width 178 height 12
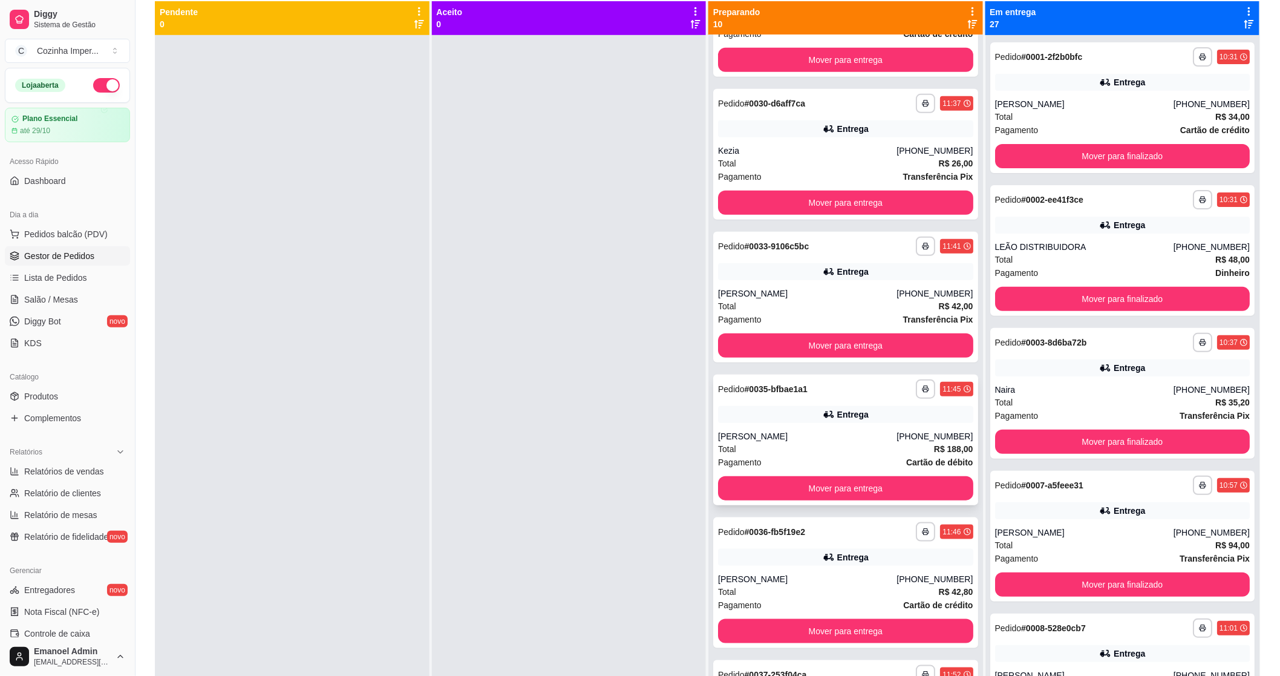
scroll to position [269, 0]
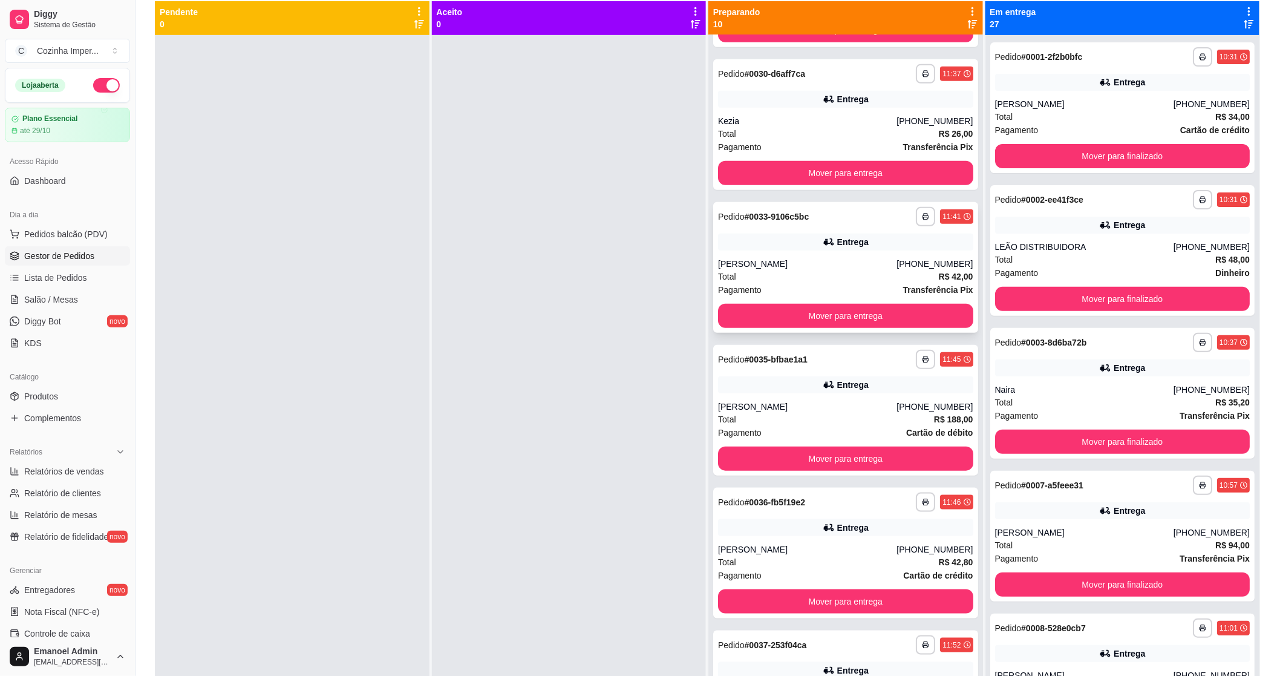
click at [750, 250] on div "**********" at bounding box center [845, 267] width 265 height 131
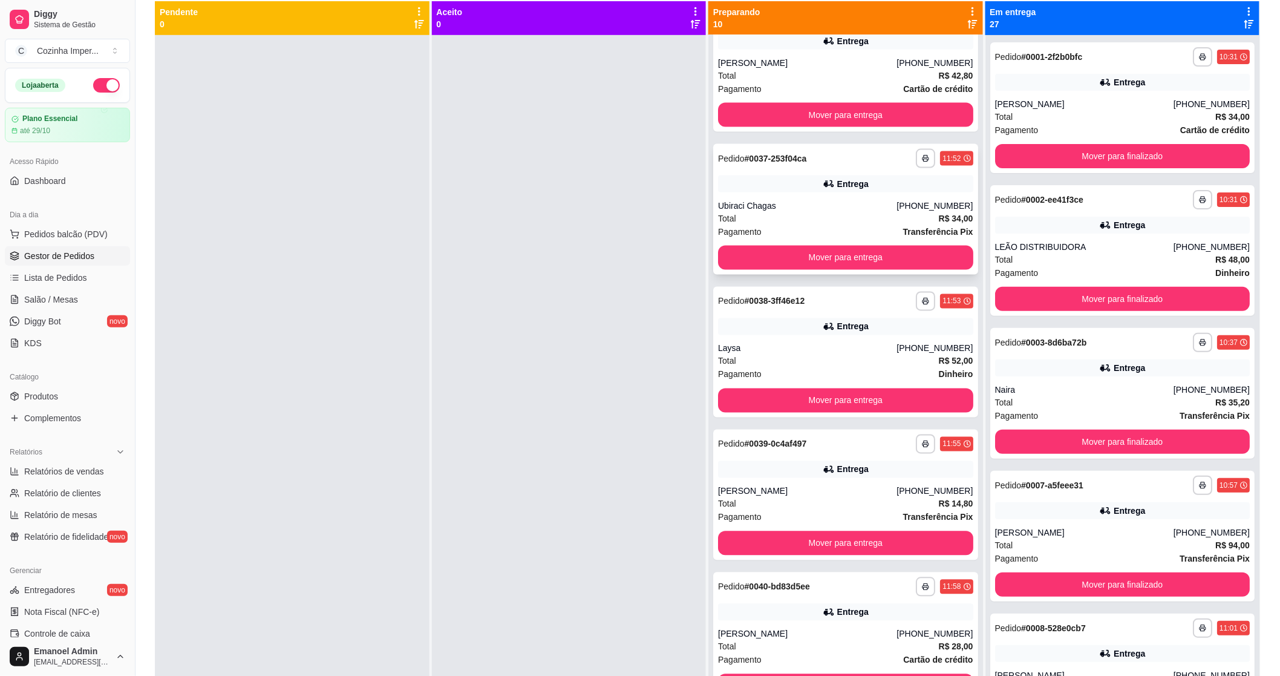
scroll to position [763, 0]
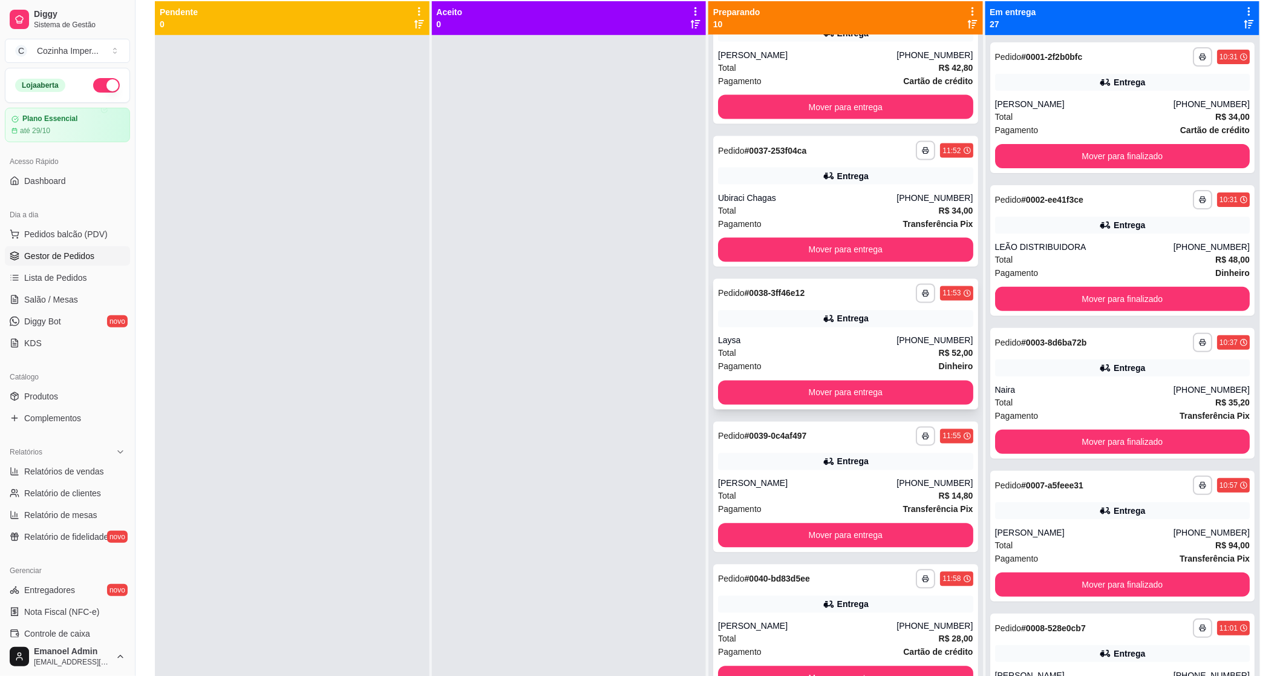
click at [769, 327] on div "**********" at bounding box center [845, 344] width 265 height 131
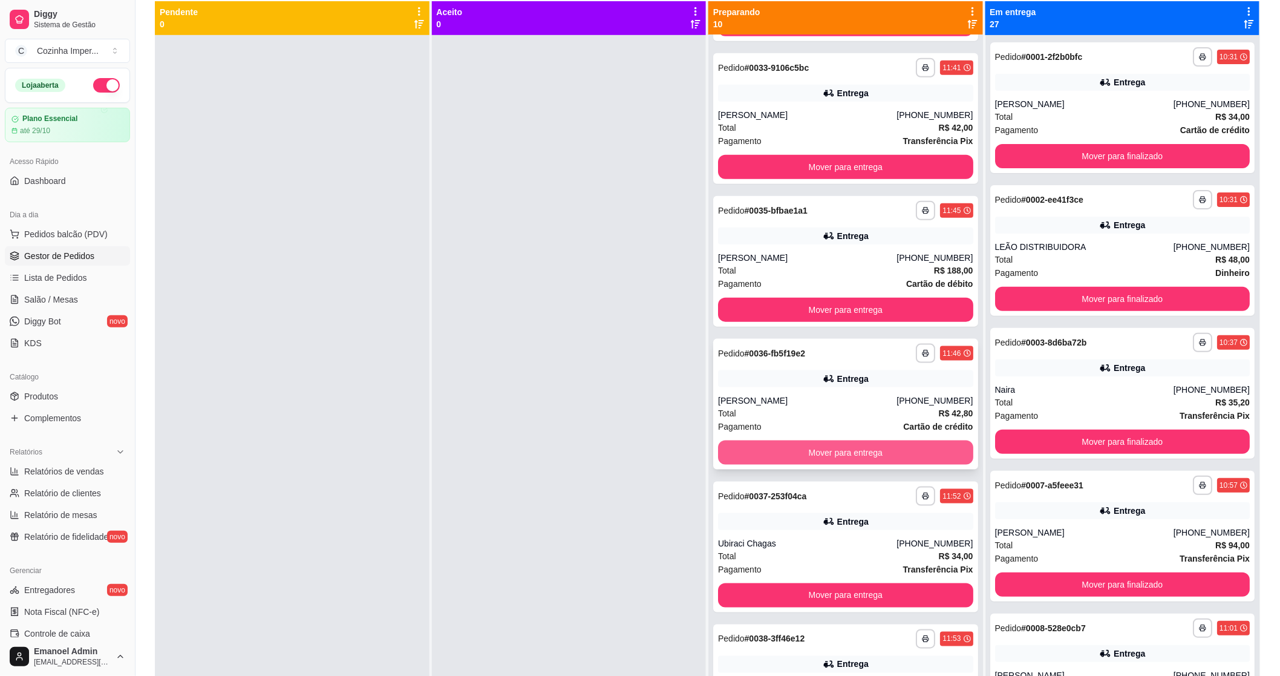
scroll to position [426, 0]
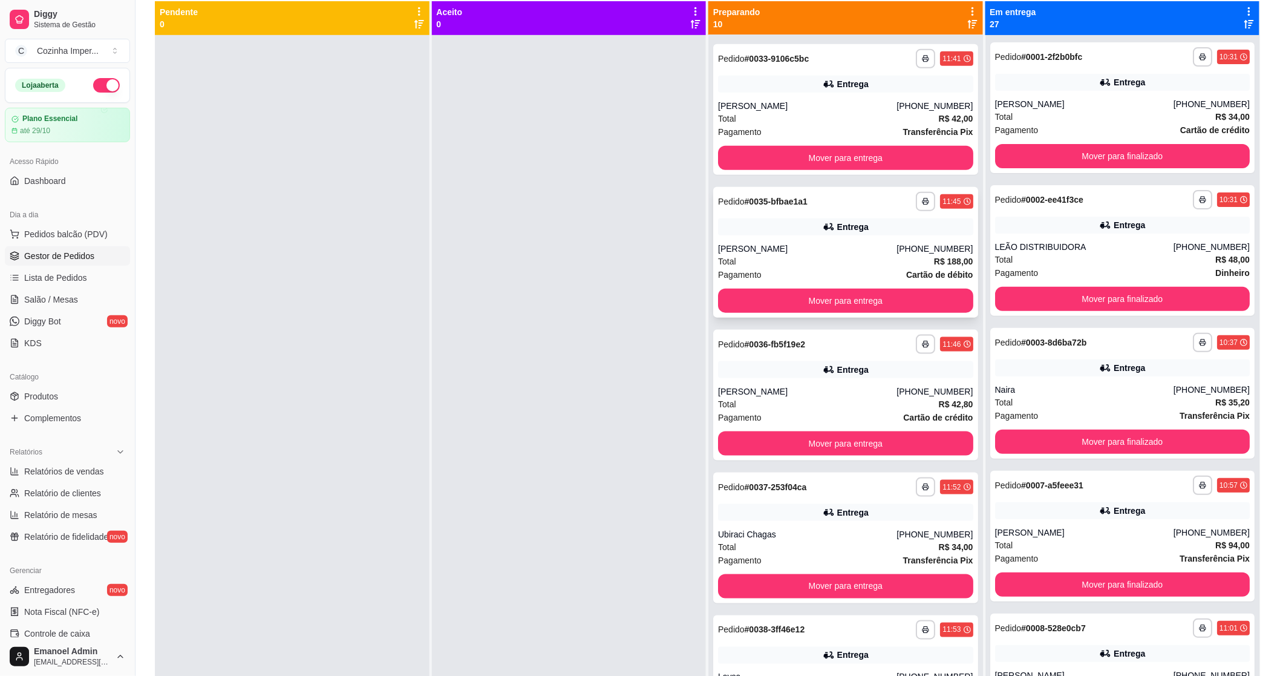
click at [734, 261] on div "Total R$ 188,00" at bounding box center [845, 261] width 255 height 13
click at [832, 382] on div "**********" at bounding box center [845, 395] width 265 height 131
click at [809, 494] on div "**********" at bounding box center [845, 486] width 255 height 19
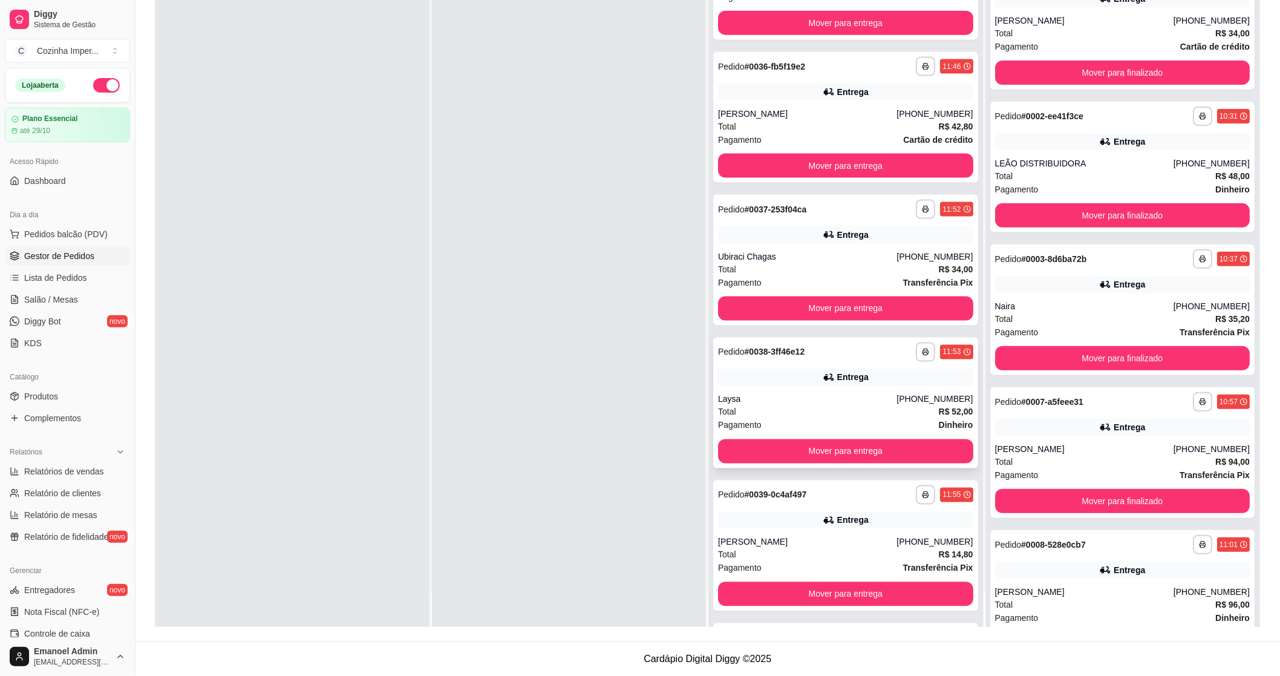
scroll to position [628, 0]
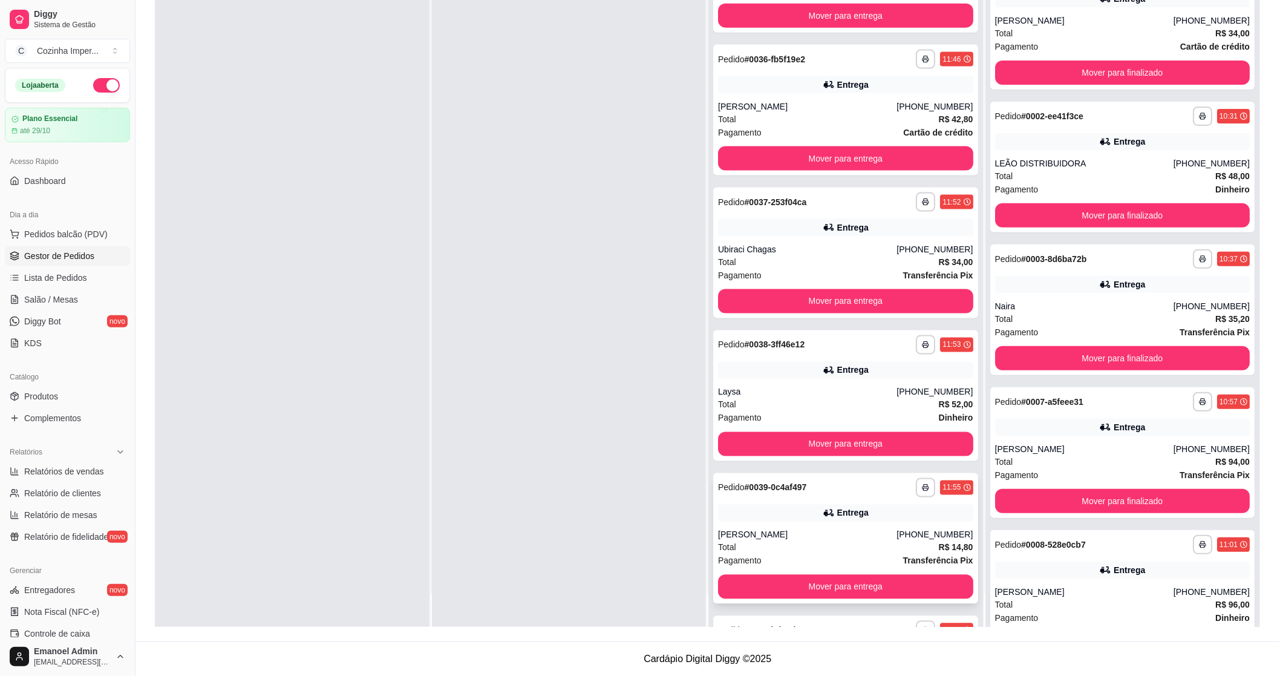
click at [772, 498] on div "**********" at bounding box center [845, 538] width 265 height 131
click at [728, 367] on div "Entrega" at bounding box center [845, 370] width 255 height 17
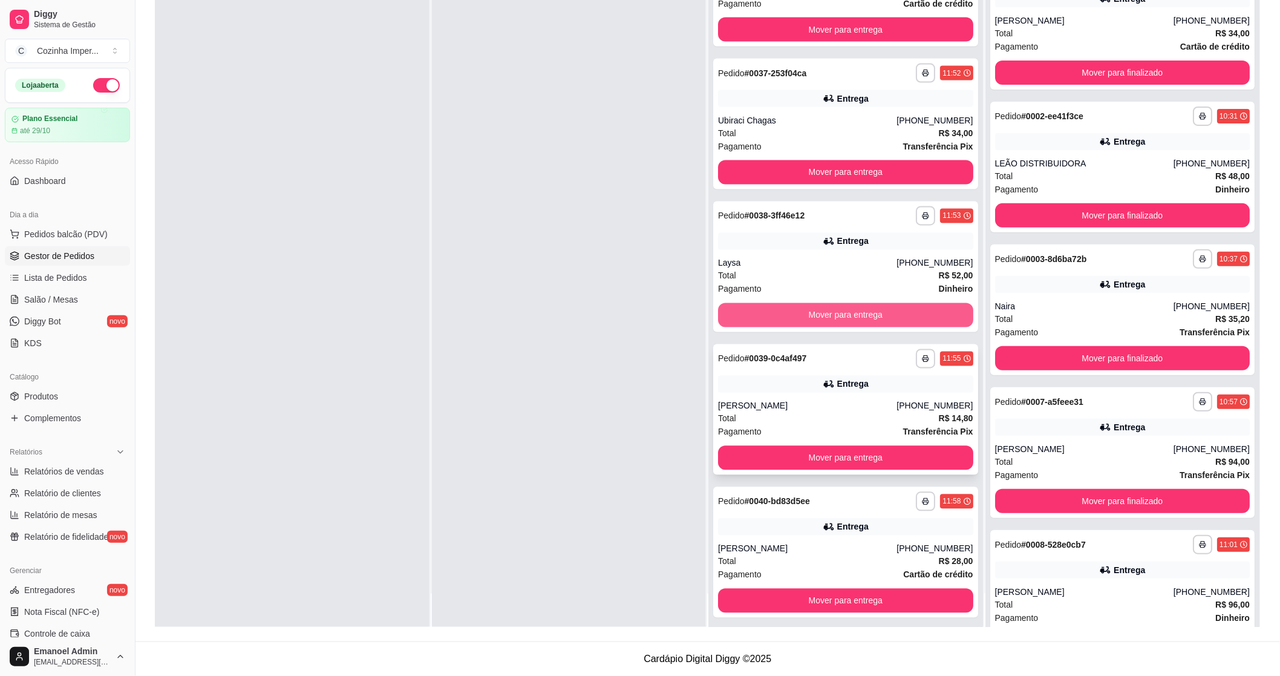
scroll to position [763, 0]
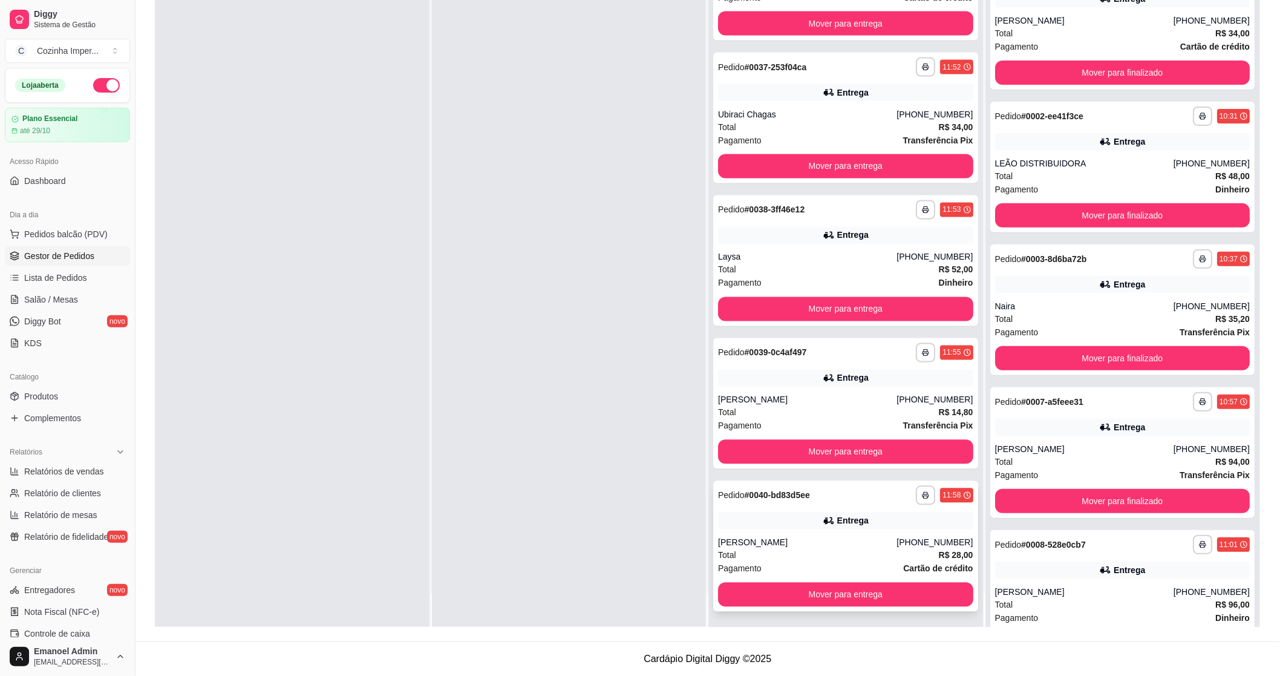
click at [747, 520] on div "Entrega" at bounding box center [845, 520] width 255 height 17
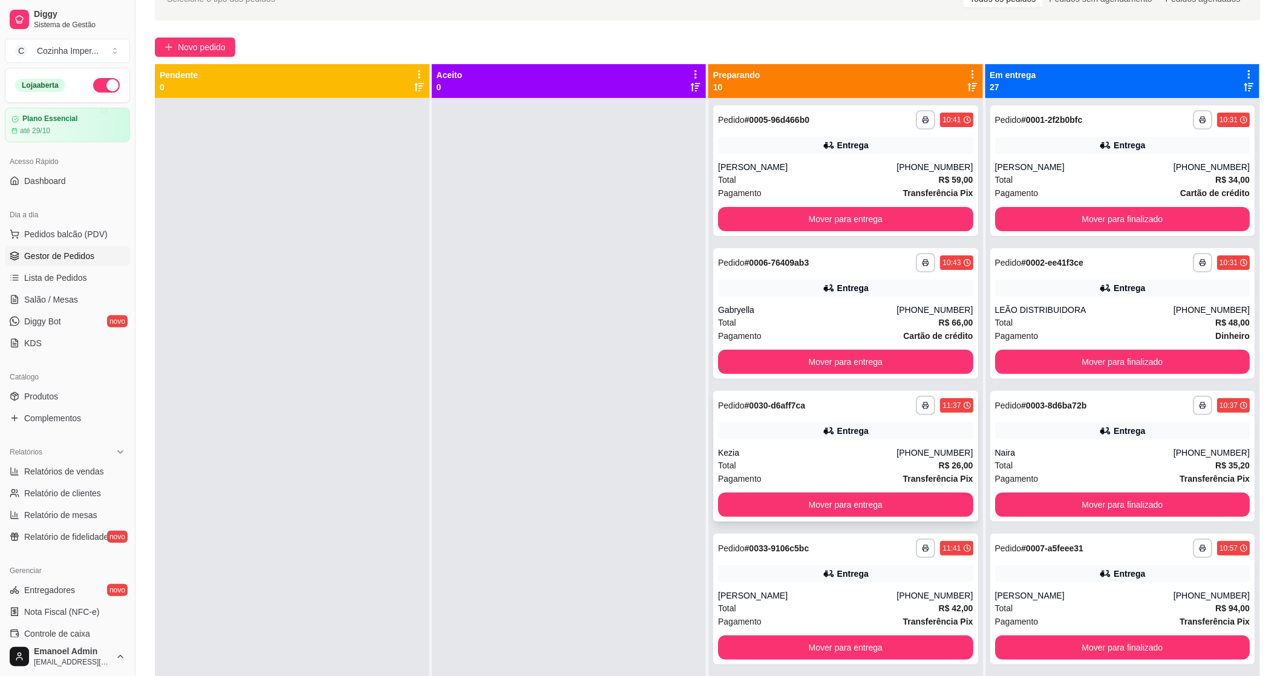
scroll to position [0, 0]
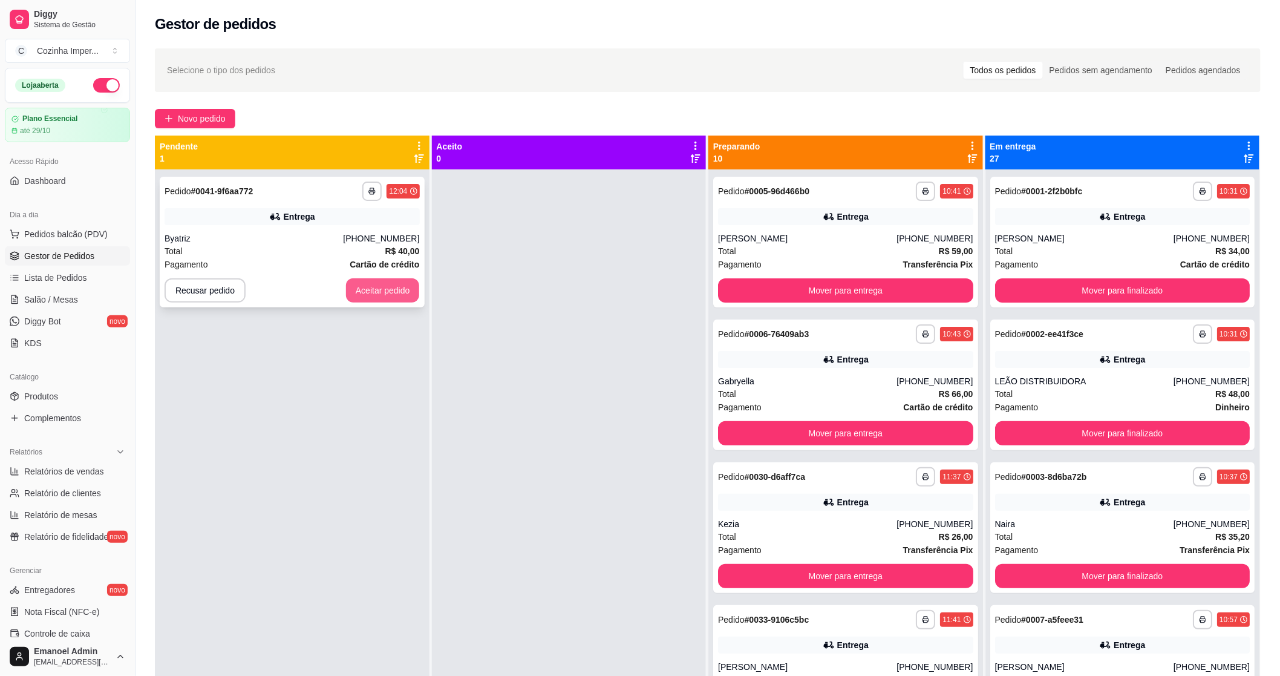
click at [376, 296] on button "Aceitar pedido" at bounding box center [383, 290] width 74 height 24
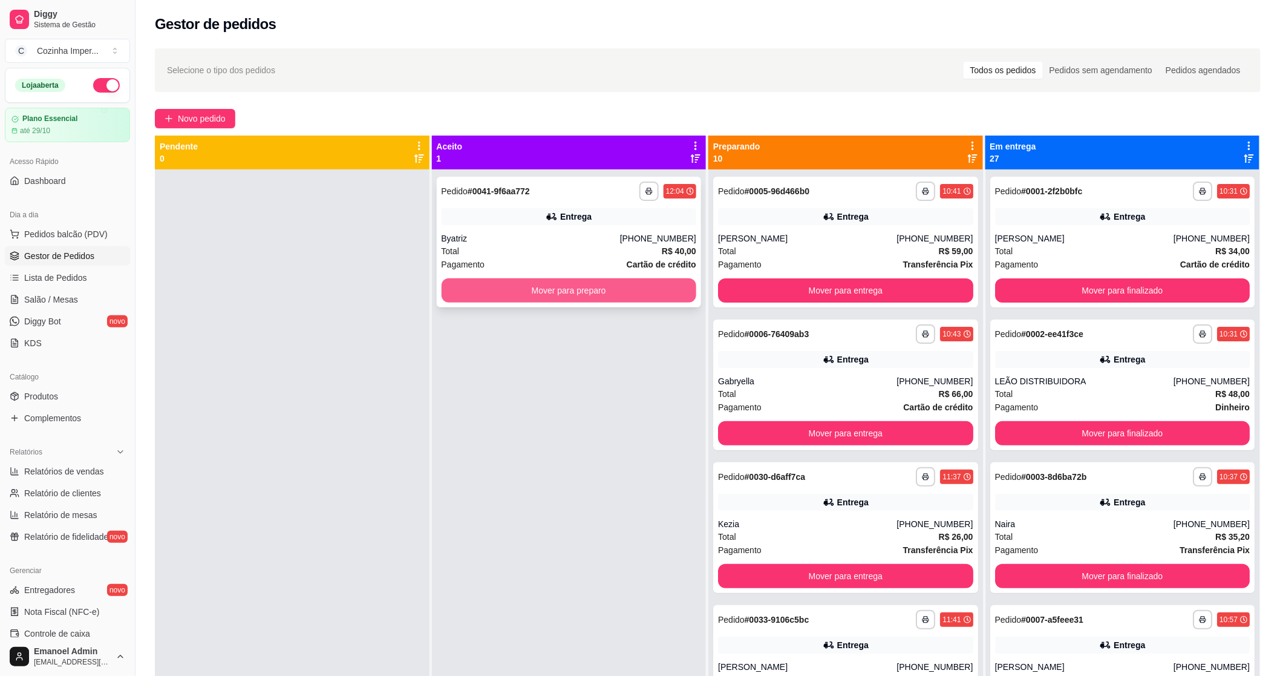
click at [653, 287] on button "Mover para preparo" at bounding box center [569, 290] width 255 height 24
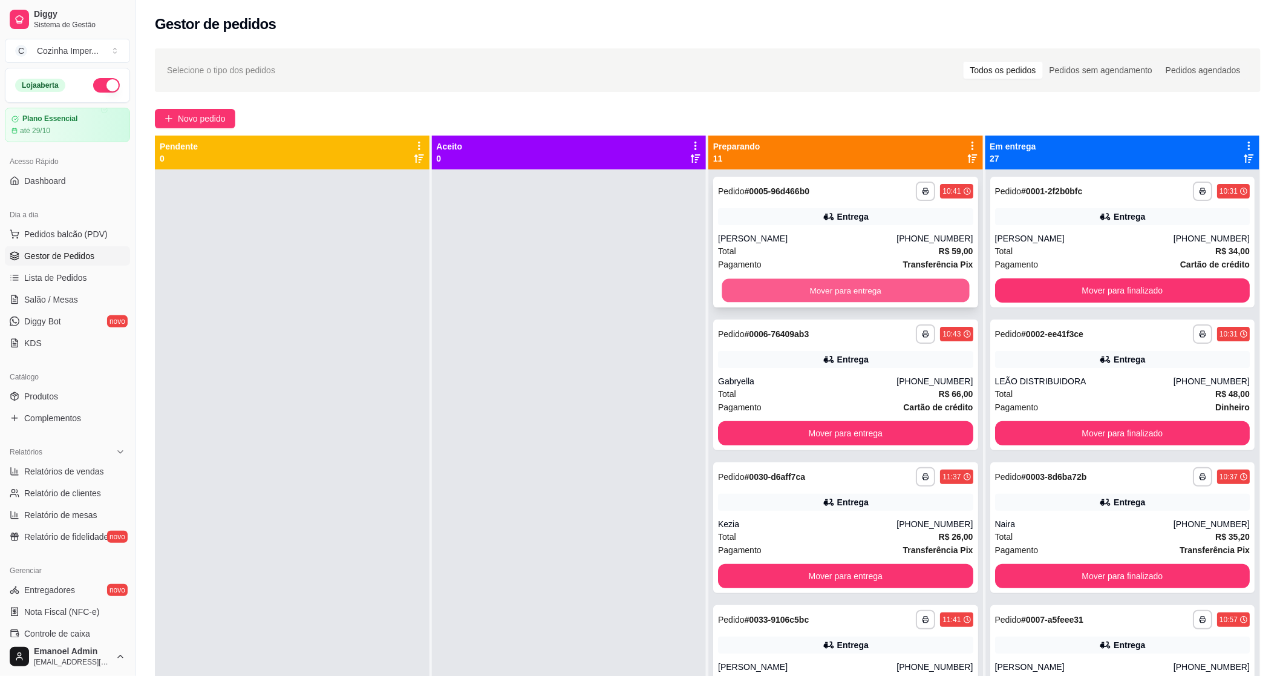
click at [779, 298] on button "Mover para entrega" at bounding box center [845, 291] width 247 height 24
click at [775, 287] on button "Mover para entrega" at bounding box center [845, 291] width 247 height 24
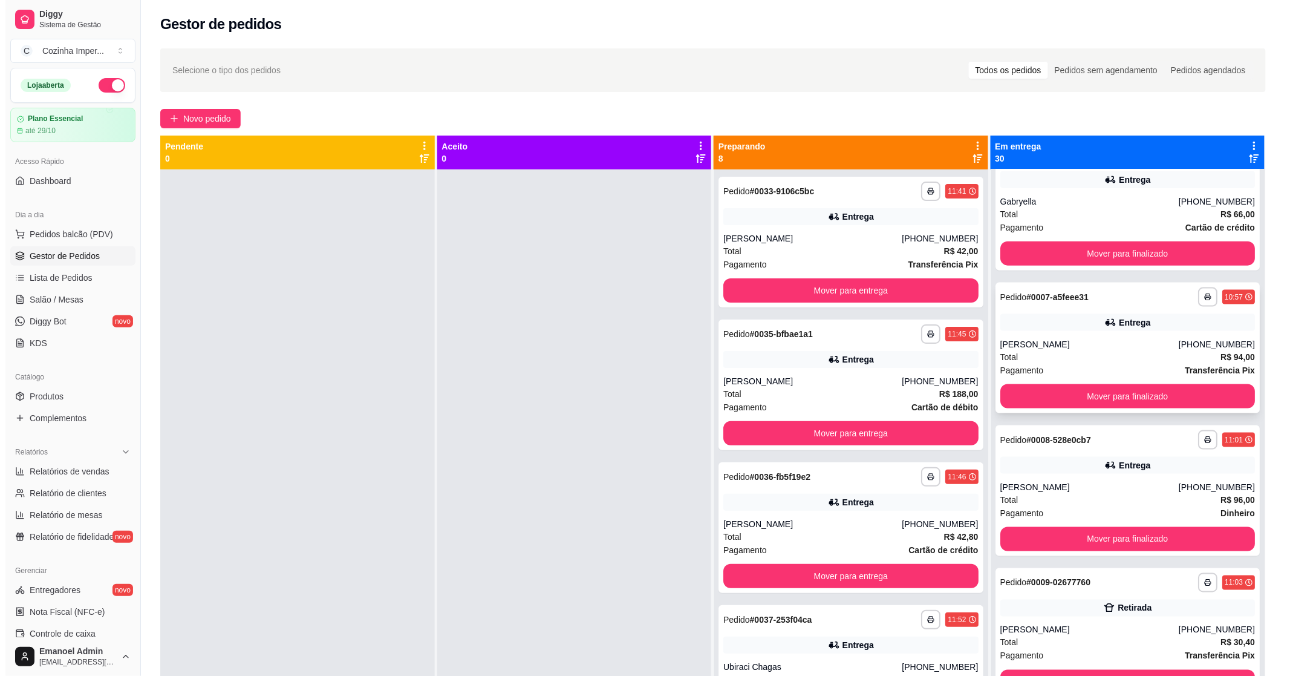
scroll to position [605, 0]
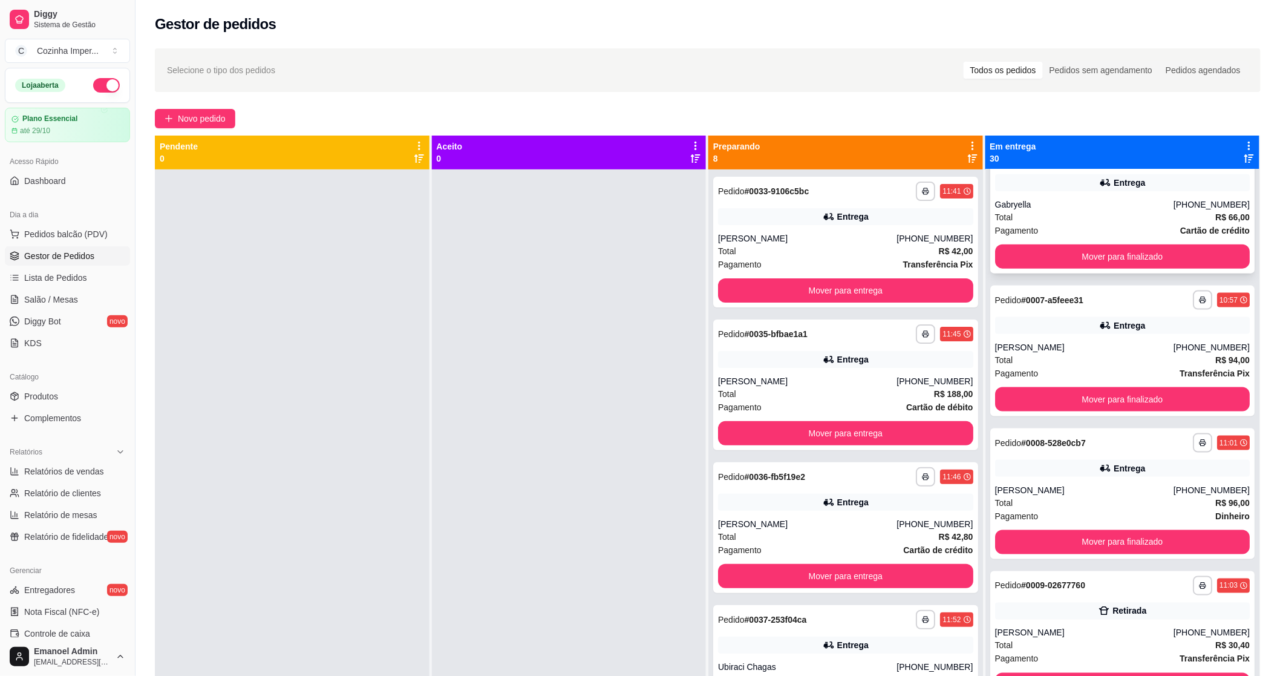
click at [1063, 213] on div "Total R$ 66,00" at bounding box center [1122, 217] width 255 height 13
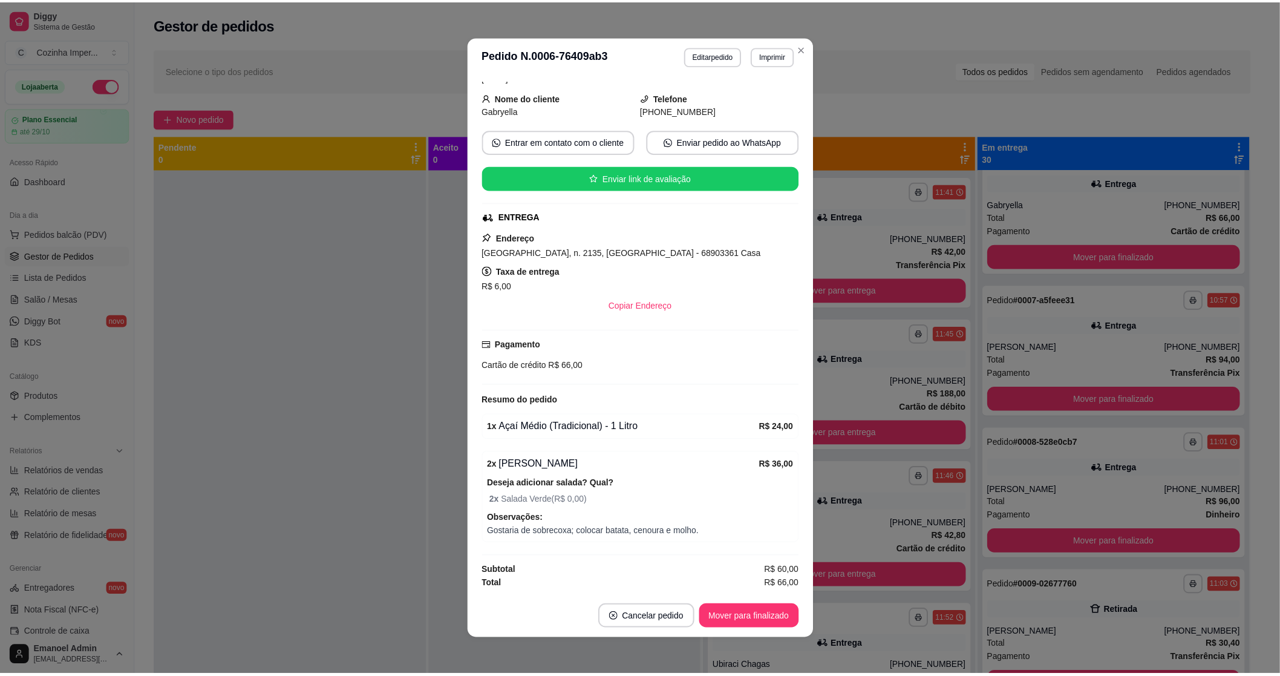
scroll to position [2, 0]
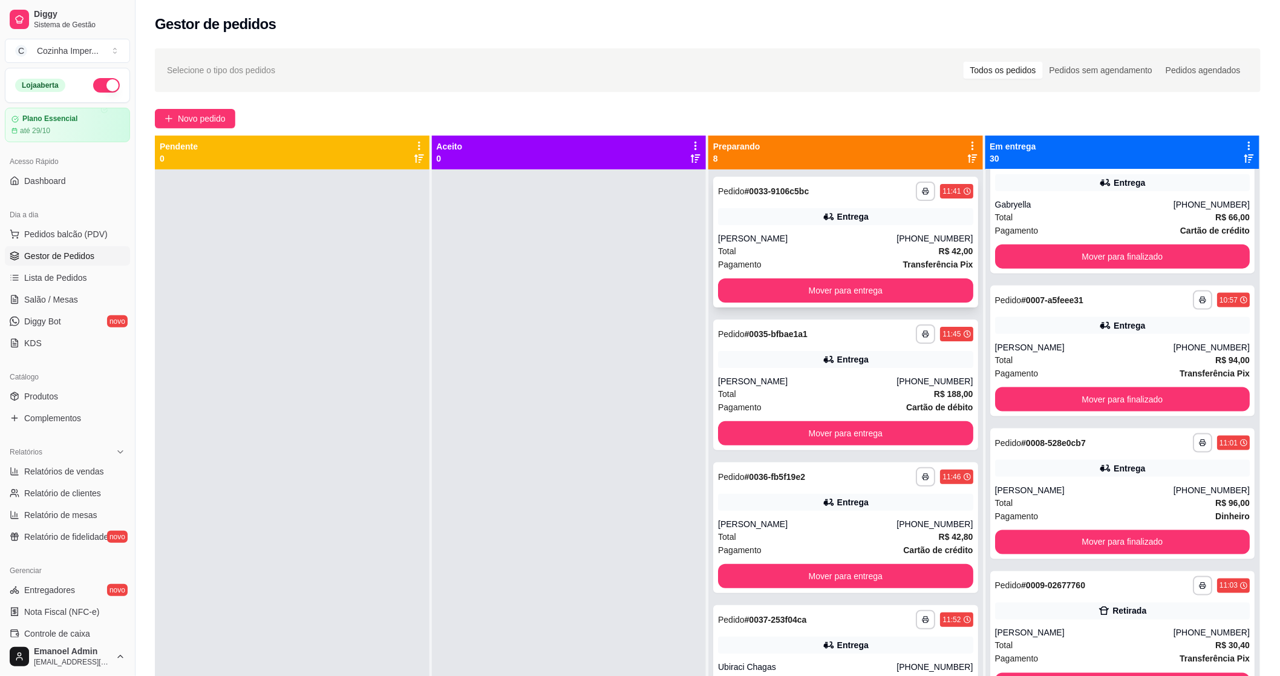
click at [770, 220] on div "Entrega" at bounding box center [845, 216] width 255 height 17
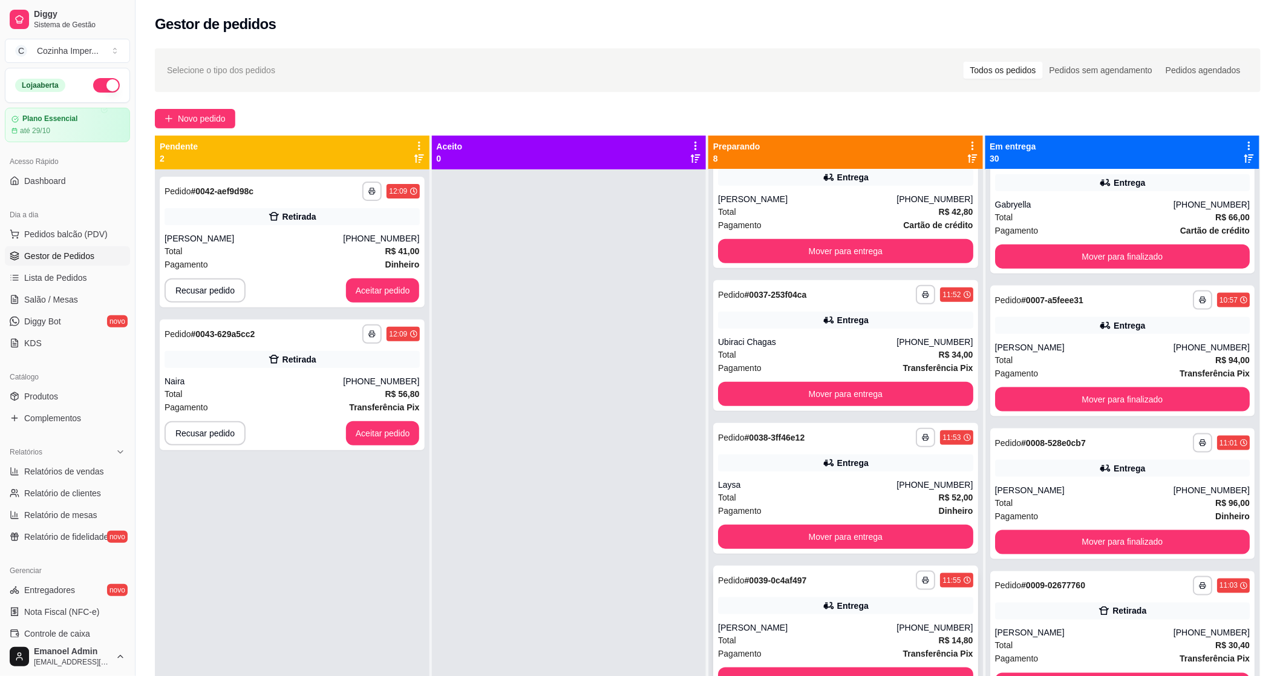
scroll to position [403, 0]
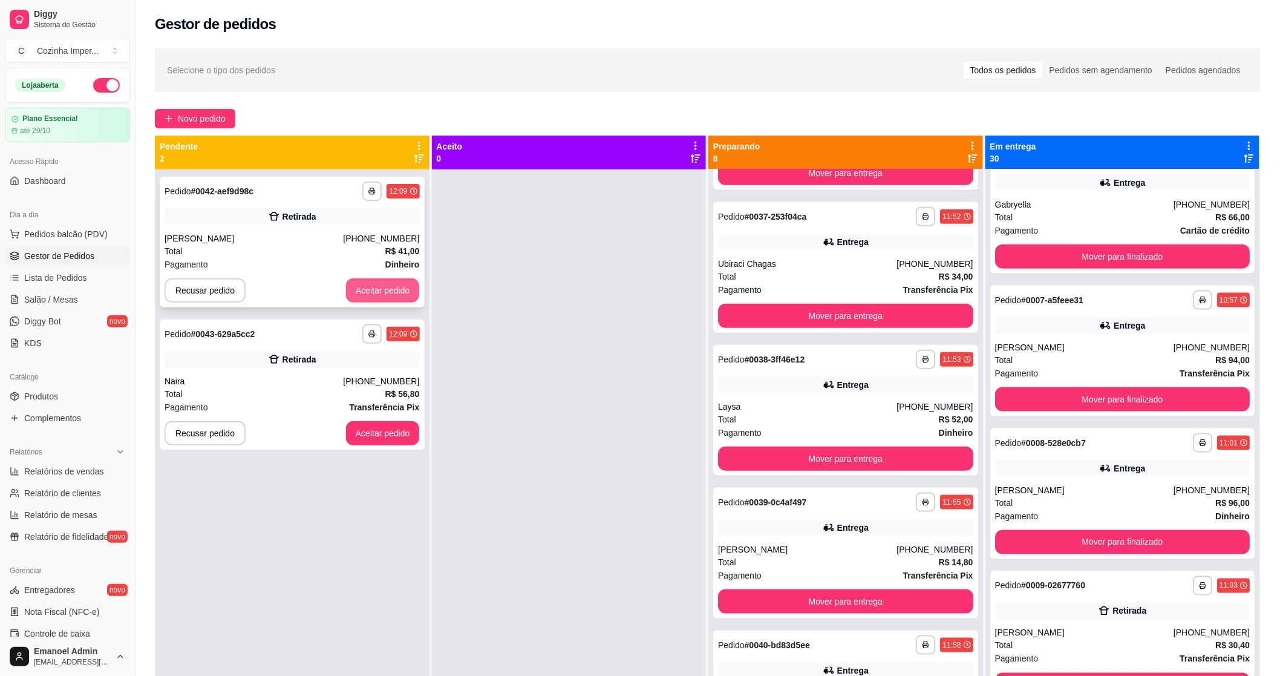
click at [382, 289] on button "Aceitar pedido" at bounding box center [383, 290] width 74 height 24
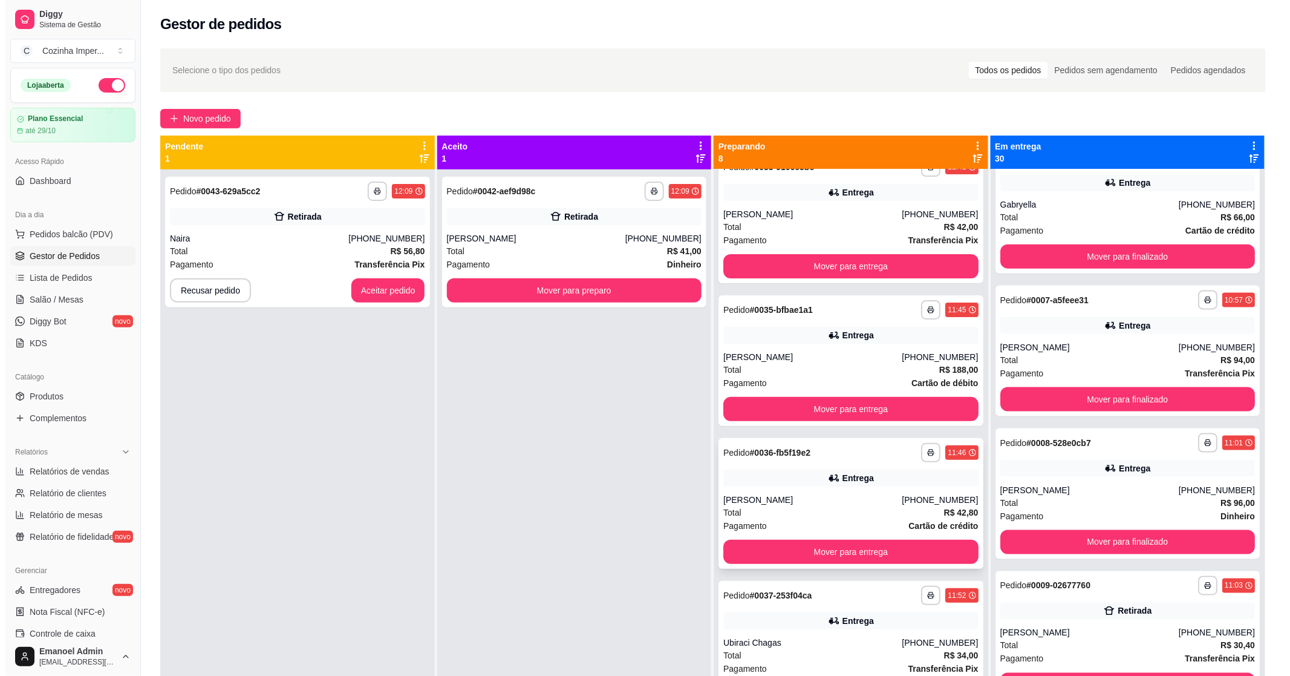
scroll to position [0, 0]
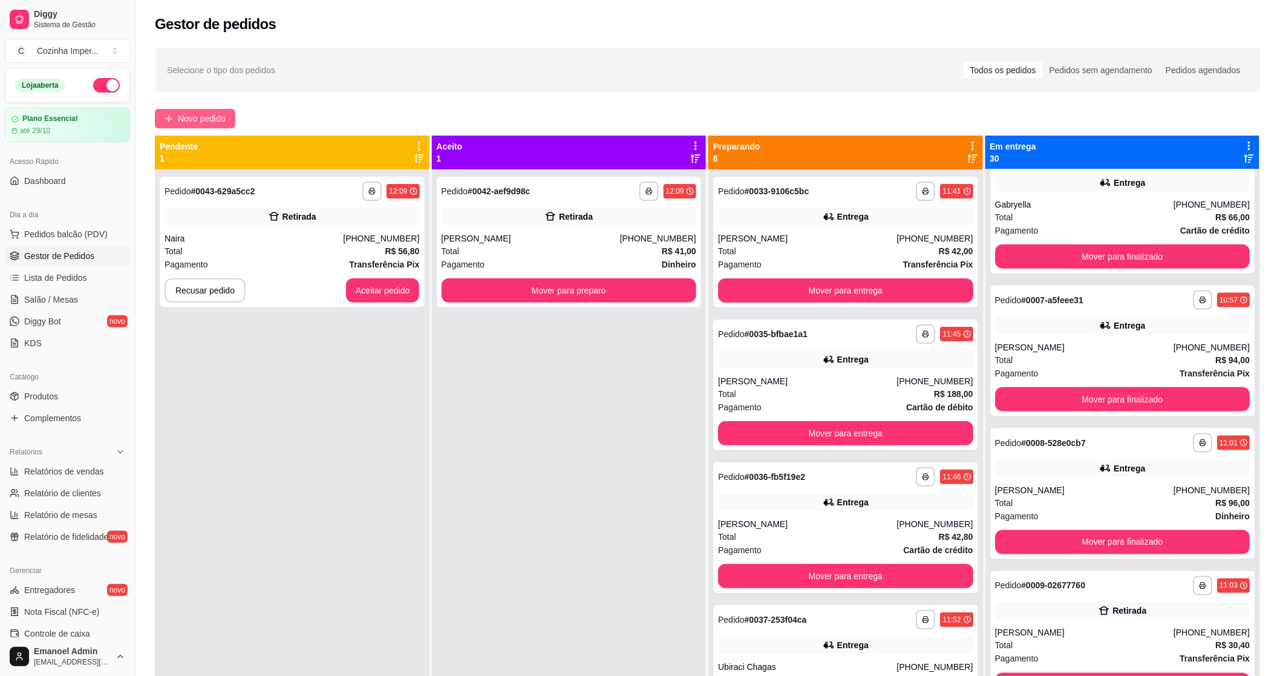
click at [212, 116] on span "Novo pedido" at bounding box center [202, 118] width 48 height 13
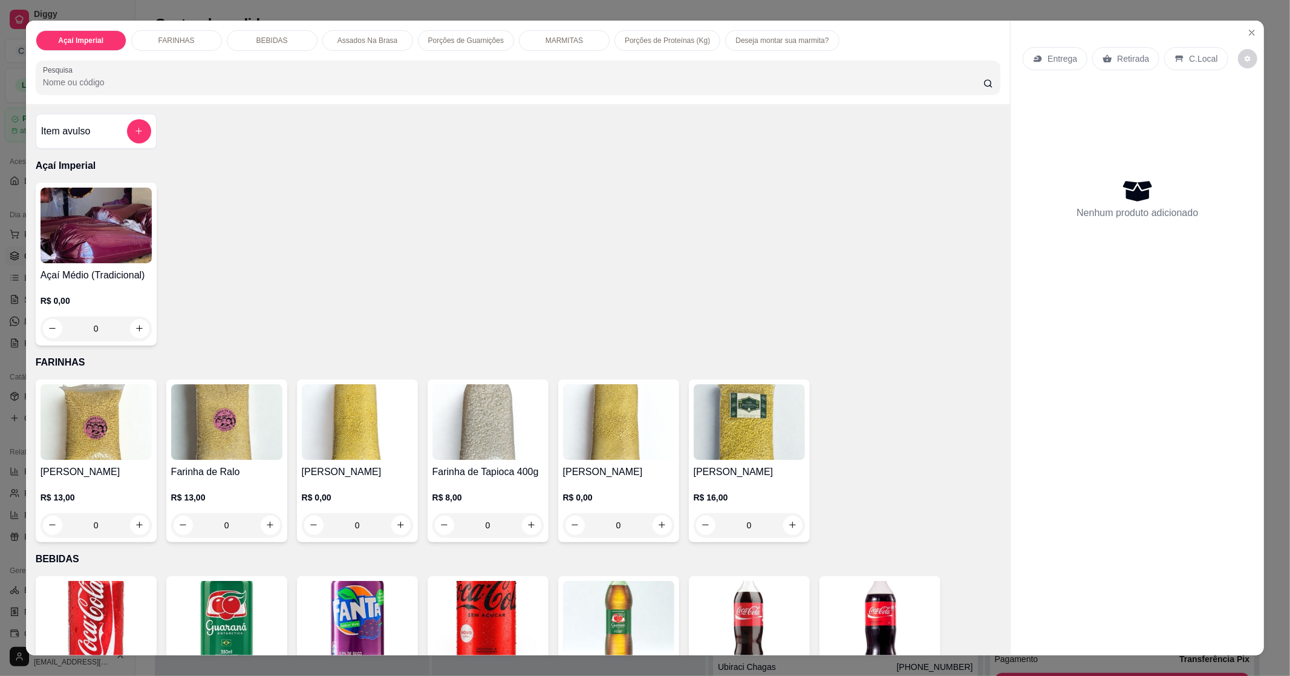
click at [98, 203] on img at bounding box center [96, 226] width 111 height 76
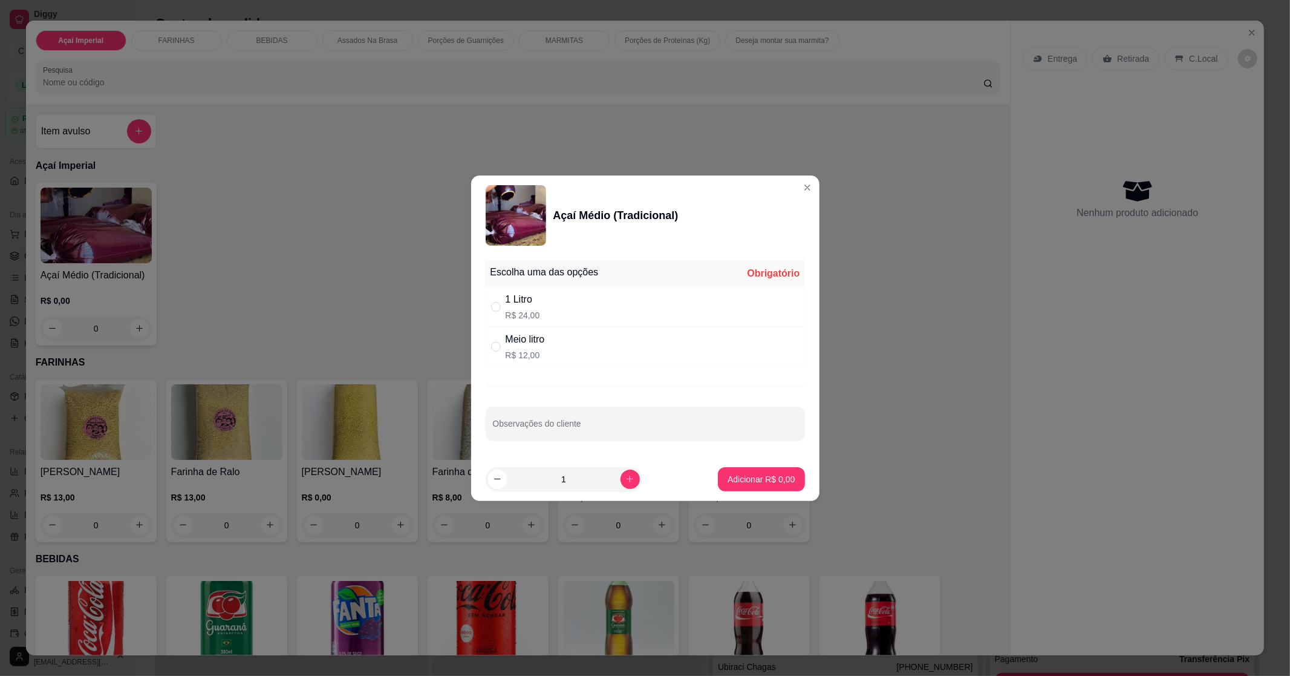
drag, startPoint x: 523, startPoint y: 305, endPoint x: 530, endPoint y: 310, distance: 8.2
click at [524, 305] on div "1 Litro" at bounding box center [523, 299] width 34 height 15
radio input "true"
click at [730, 489] on button "Adicionar R$ 24,00" at bounding box center [758, 479] width 91 height 24
type input "1"
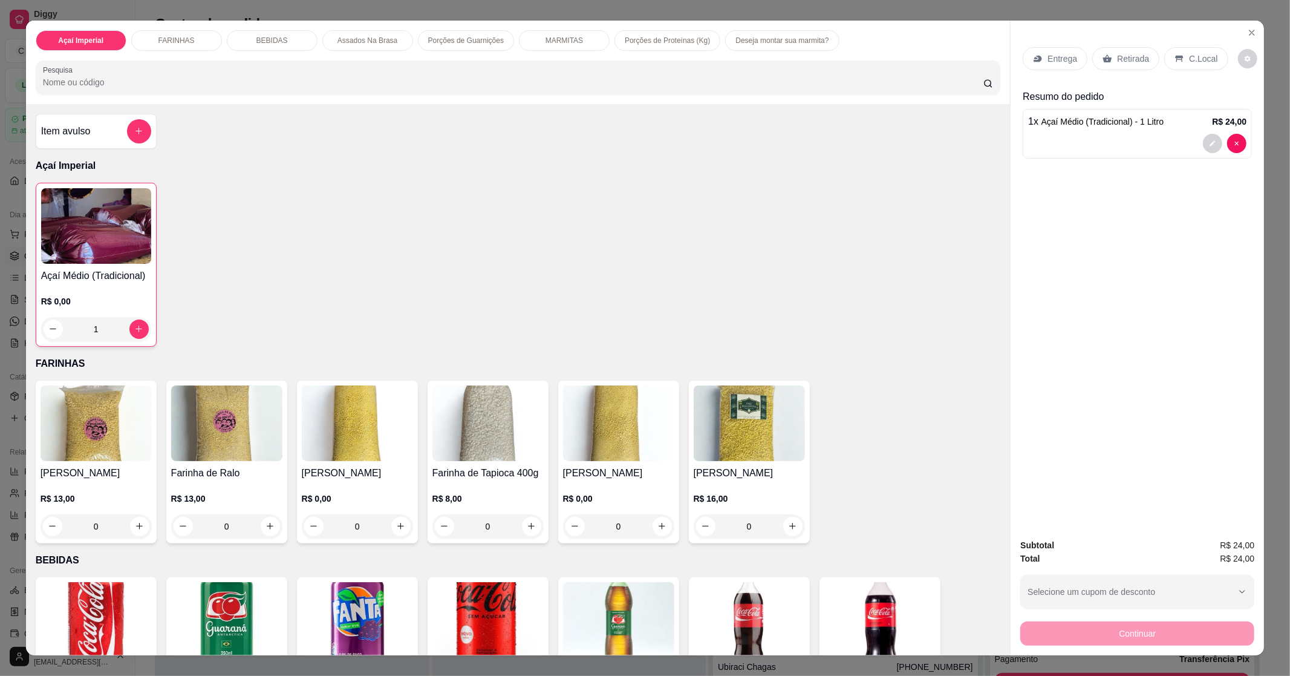
click at [640, 36] on p "Porções de Proteínas (Kg)" at bounding box center [667, 41] width 85 height 10
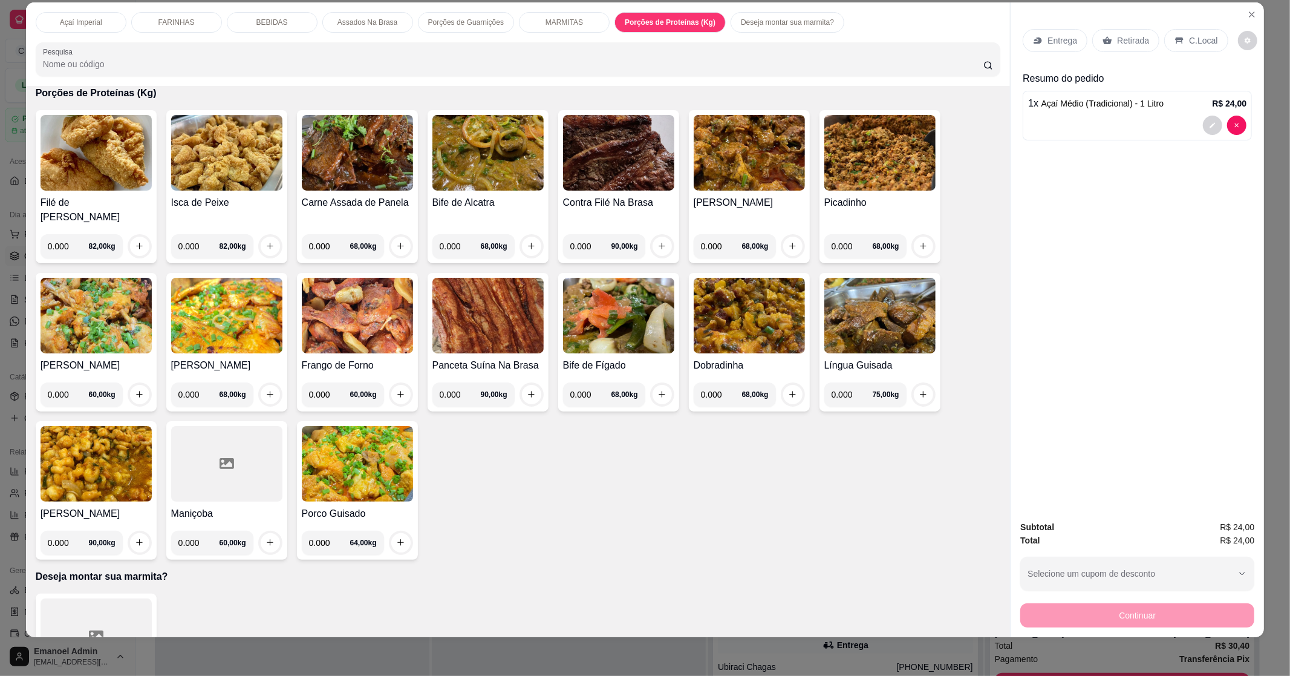
click at [369, 335] on img at bounding box center [357, 316] width 111 height 76
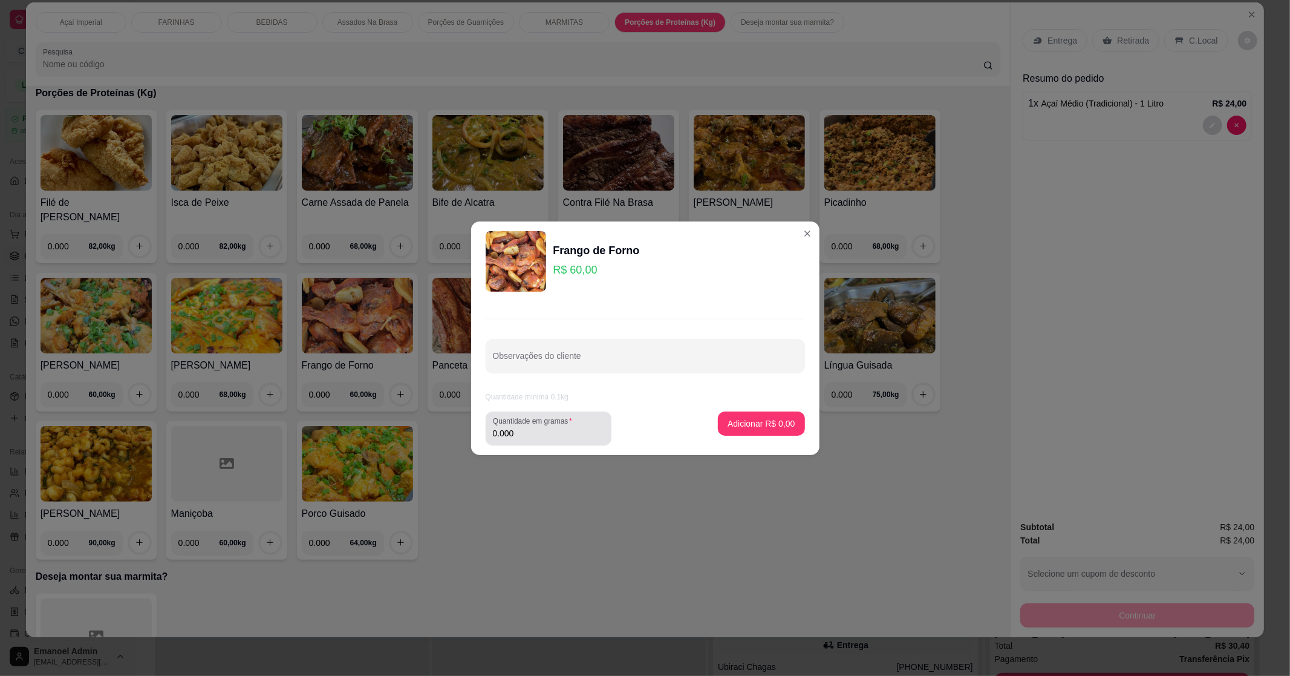
click at [544, 425] on label "Quantidade em gramas" at bounding box center [534, 421] width 83 height 10
click at [546, 428] on input "0.000" at bounding box center [548, 433] width 111 height 12
type input "0.200"
click at [757, 423] on p "Adicionar R$ 12,00" at bounding box center [759, 422] width 70 height 11
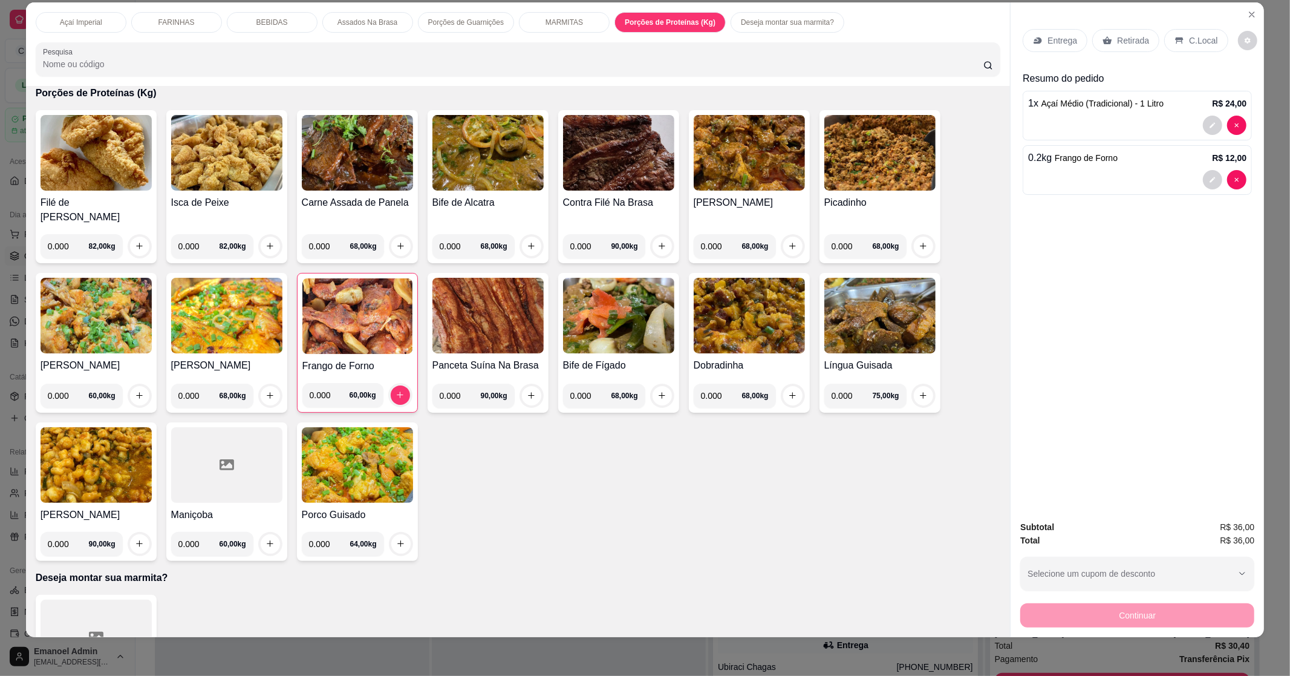
click at [226, 305] on img at bounding box center [226, 316] width 111 height 76
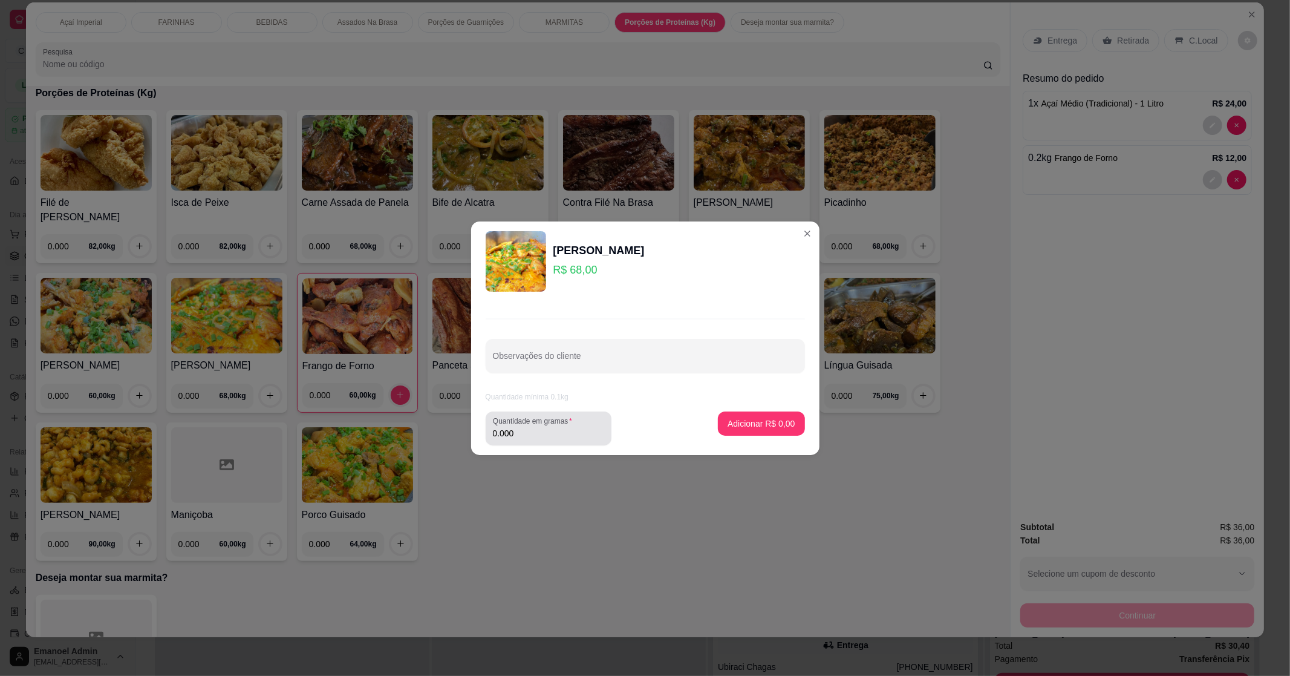
click at [569, 423] on label "Quantidade em gramas" at bounding box center [534, 421] width 83 height 10
click at [569, 427] on input "0.000" at bounding box center [548, 433] width 111 height 12
type input "0.400"
click at [727, 424] on p "Adicionar R$ 27,20" at bounding box center [759, 423] width 72 height 12
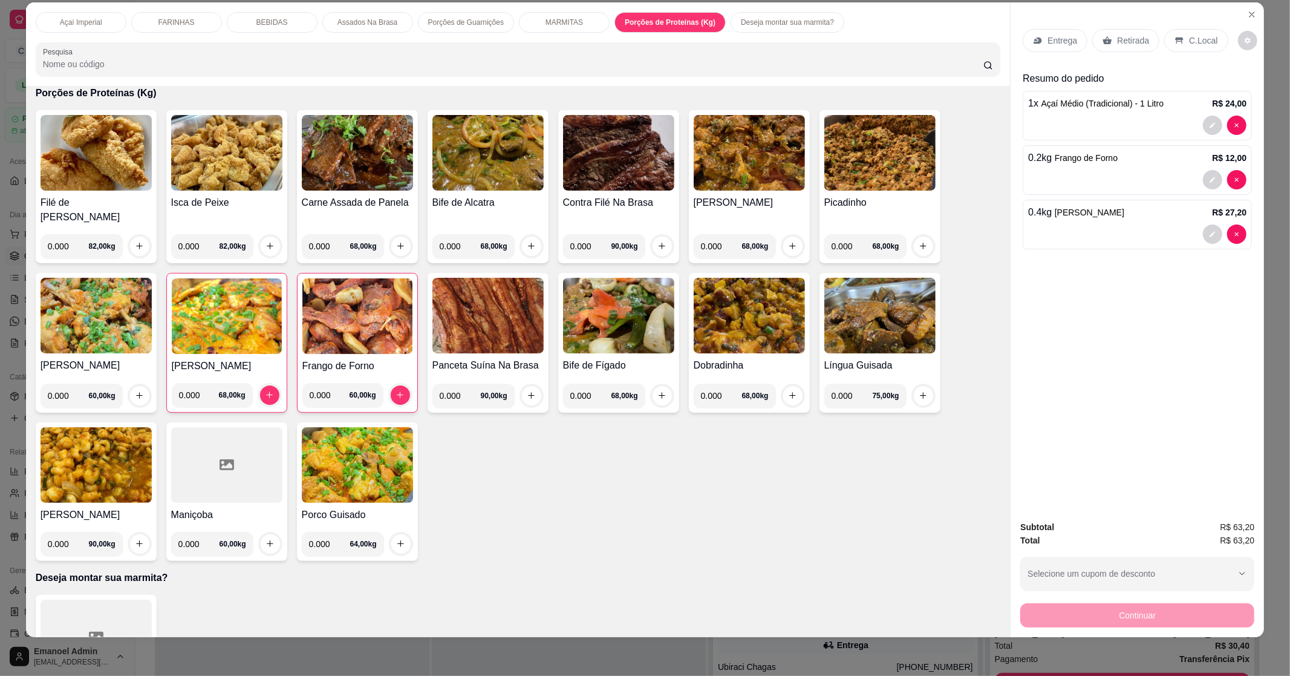
drag, startPoint x: 477, startPoint y: 20, endPoint x: 470, endPoint y: 19, distance: 6.7
click at [475, 20] on p "Porções de Guarnições" at bounding box center [466, 23] width 76 height 10
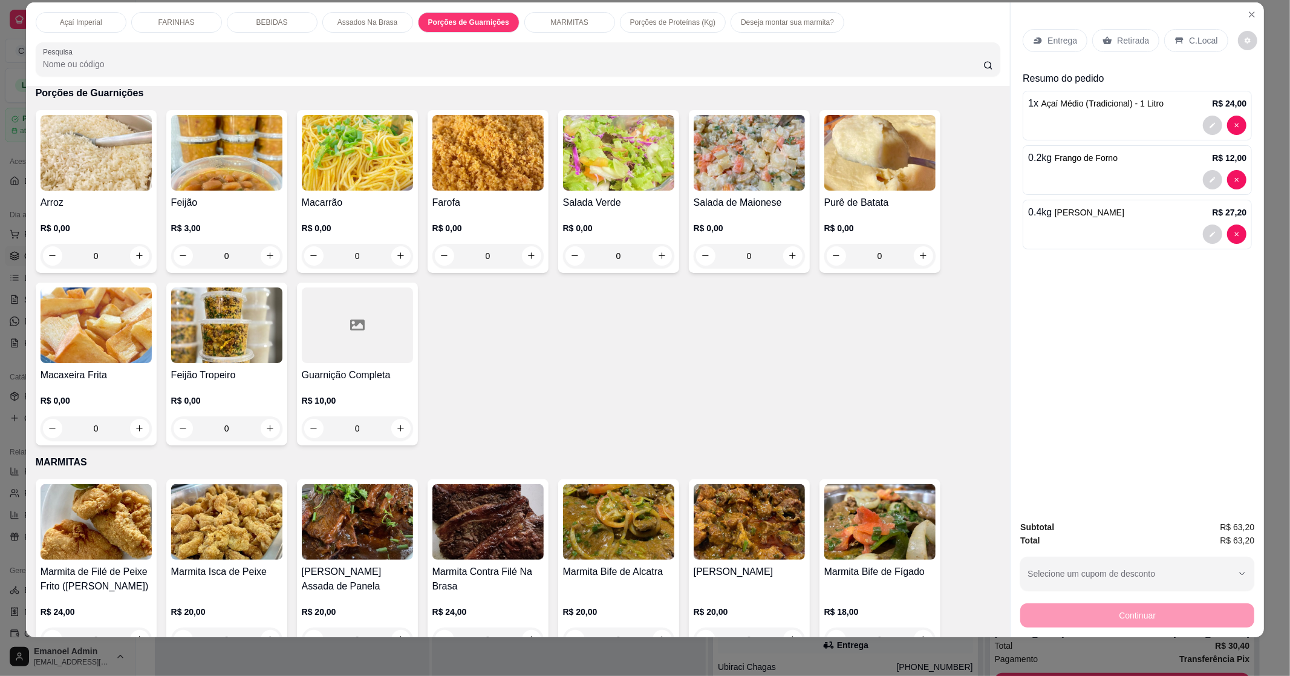
click at [855, 136] on img at bounding box center [880, 153] width 111 height 76
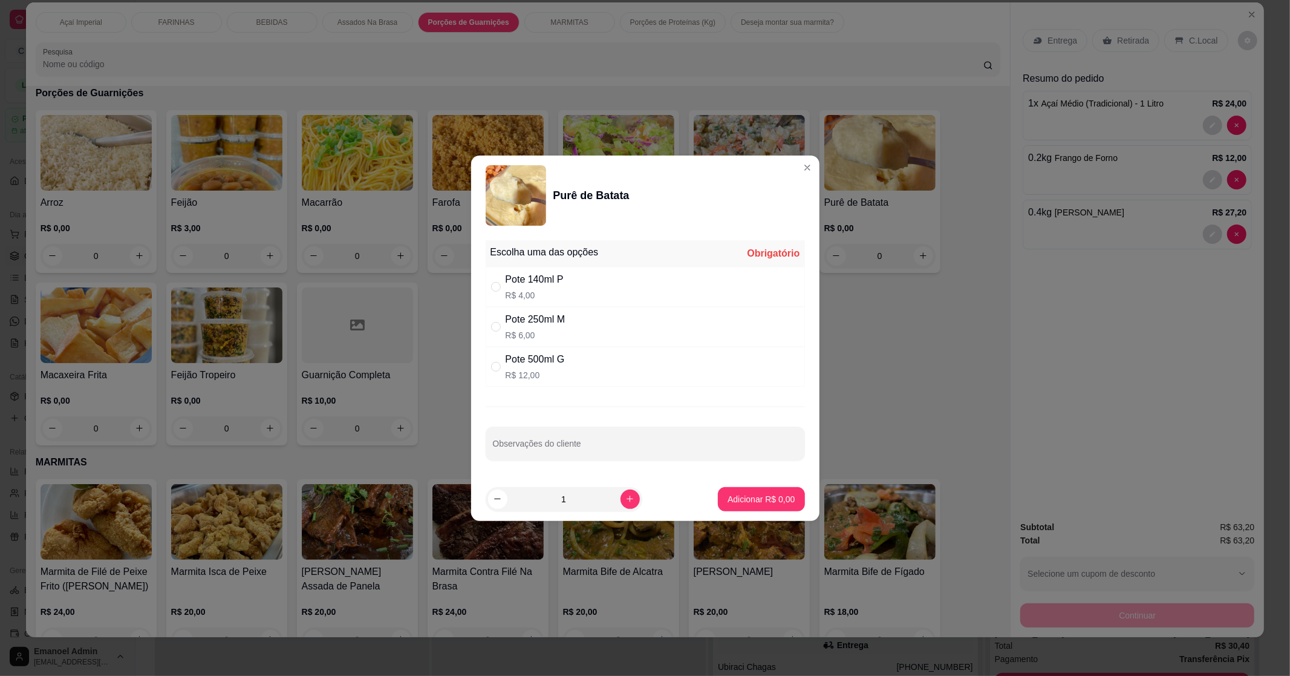
click at [636, 327] on div "Pote 250ml M R$ 6,00" at bounding box center [645, 327] width 319 height 40
radio input "true"
click at [736, 509] on button "Adicionar R$ 6,00" at bounding box center [761, 499] width 87 height 24
type input "1"
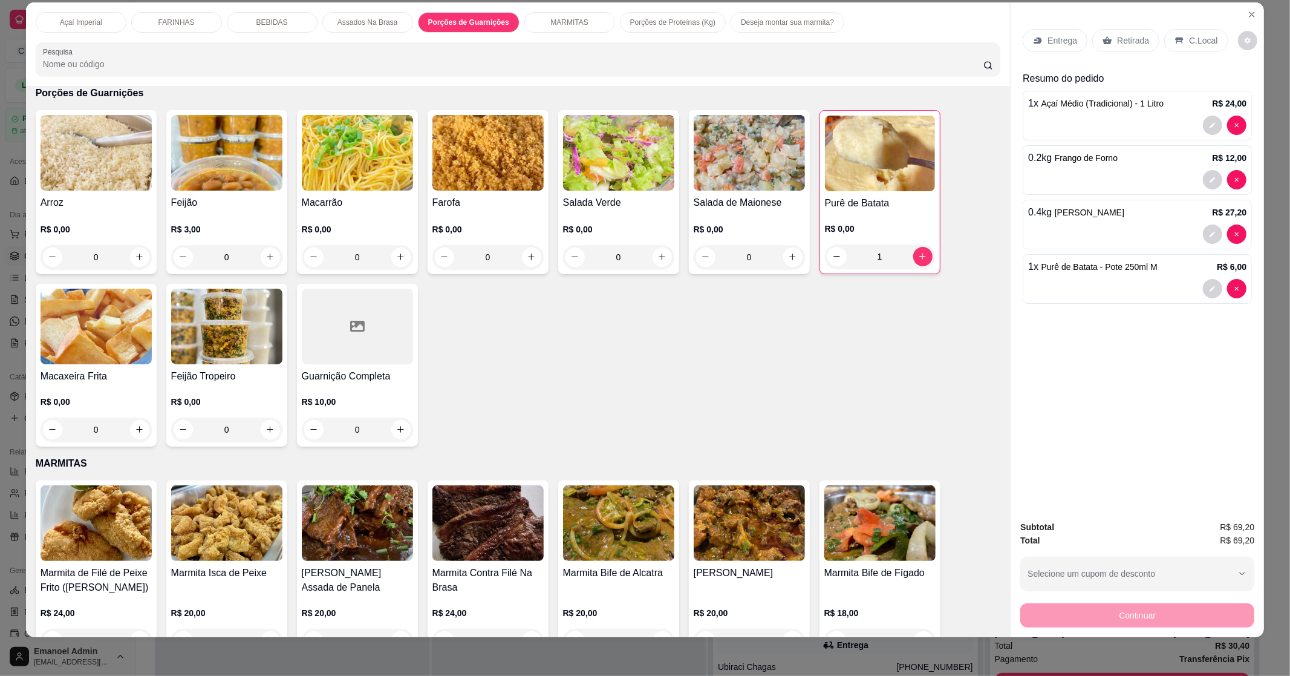
click at [1068, 40] on p "Entrega" at bounding box center [1063, 40] width 30 height 12
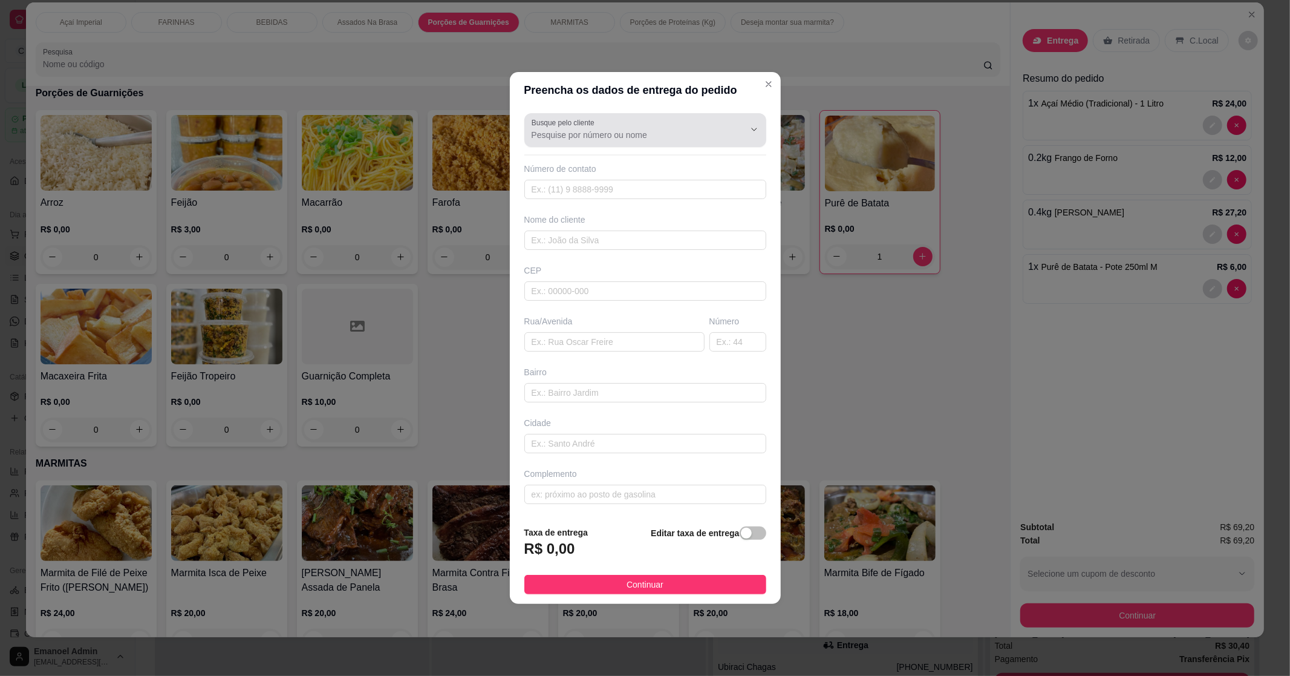
click at [662, 144] on div "Busque pelo cliente" at bounding box center [645, 130] width 242 height 34
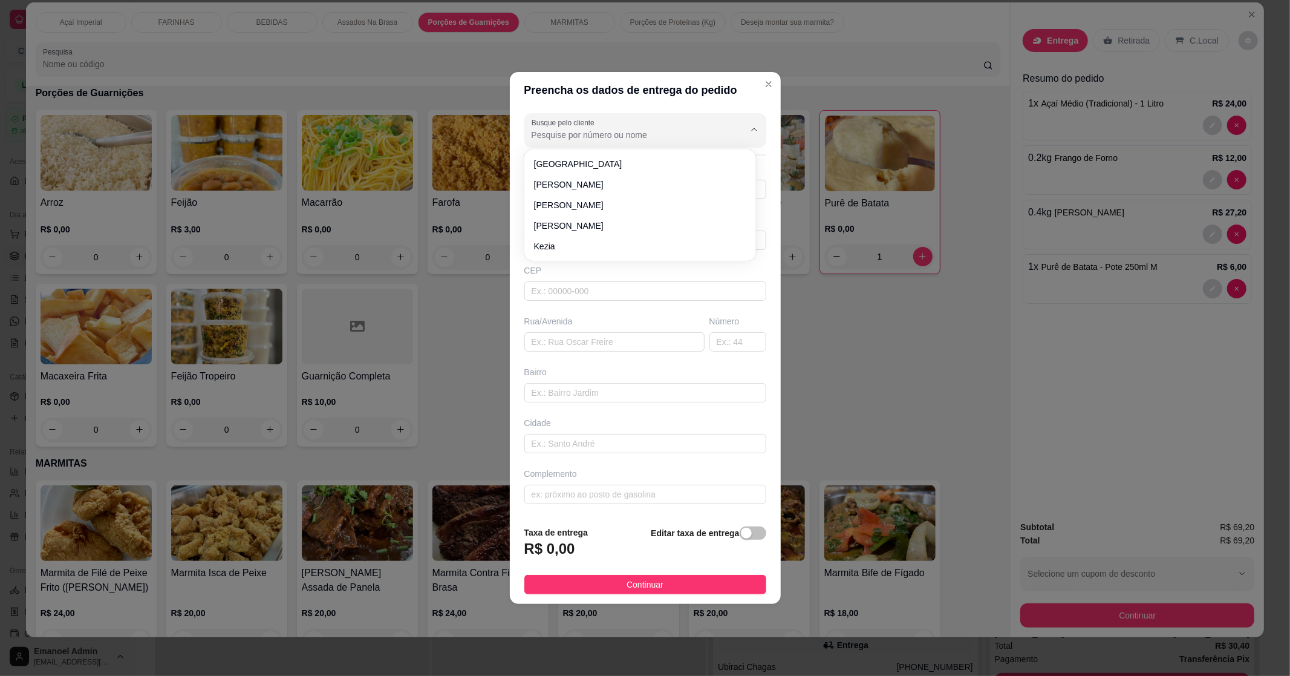
click at [662, 119] on div at bounding box center [645, 130] width 227 height 24
click at [583, 221] on span "Ivone" at bounding box center [634, 226] width 200 height 12
type input "Ivone"
type input "6798974741"
type input "Ivone"
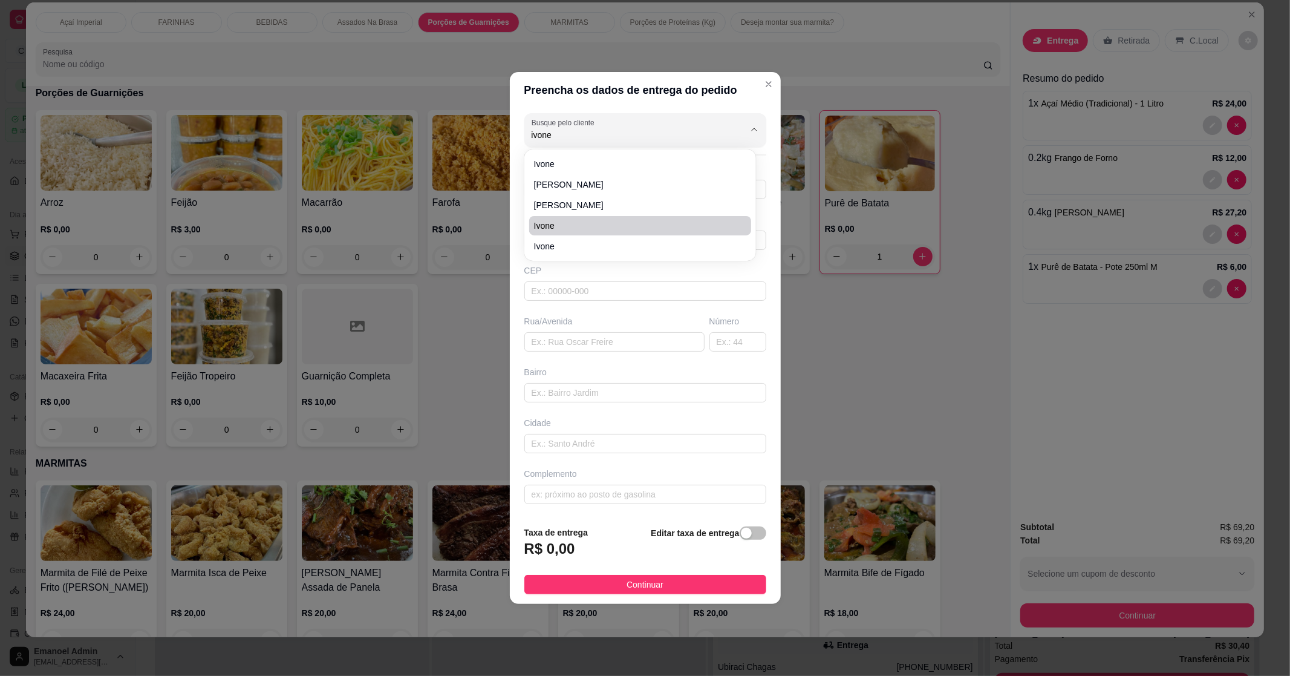
type input "68902876"
type input "Travessa Quatro"
type input "247"
type input "Buritizal"
type input "Macapá"
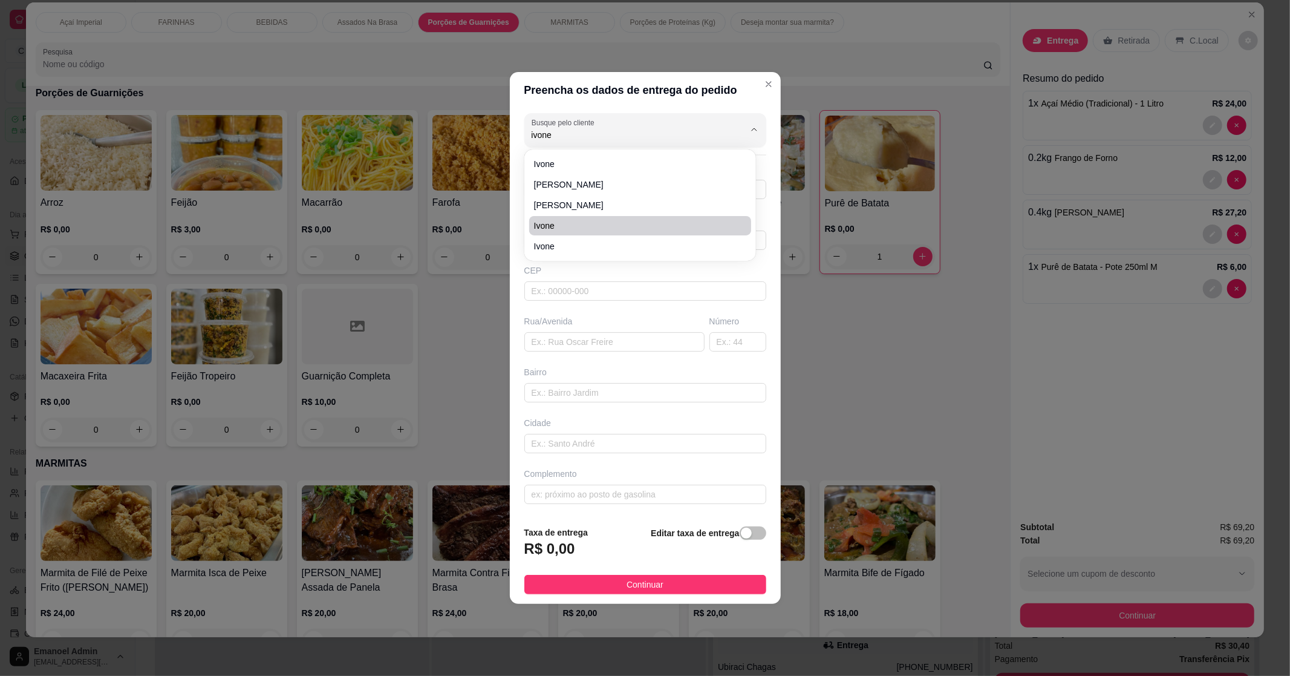
type input "Casa"
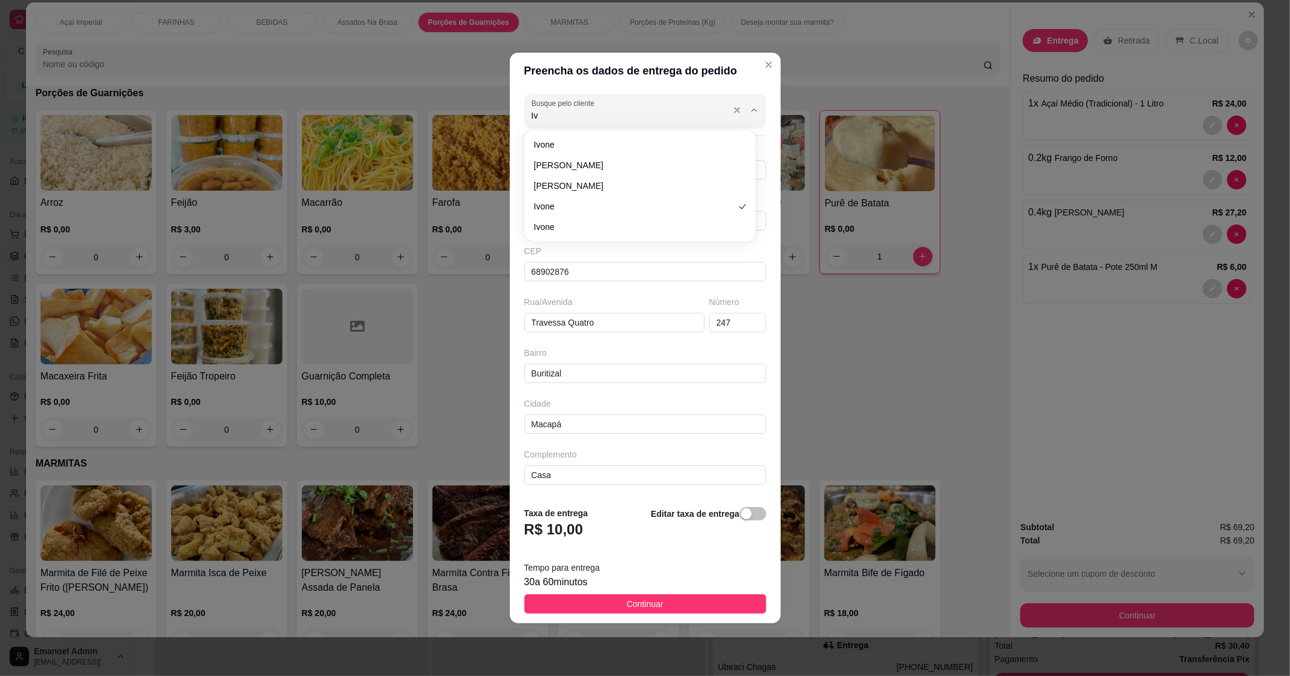
type input "I"
click at [561, 141] on span "Ivone" at bounding box center [634, 145] width 200 height 12
type input "Ivone"
type input "67998974742"
type input "68902630"
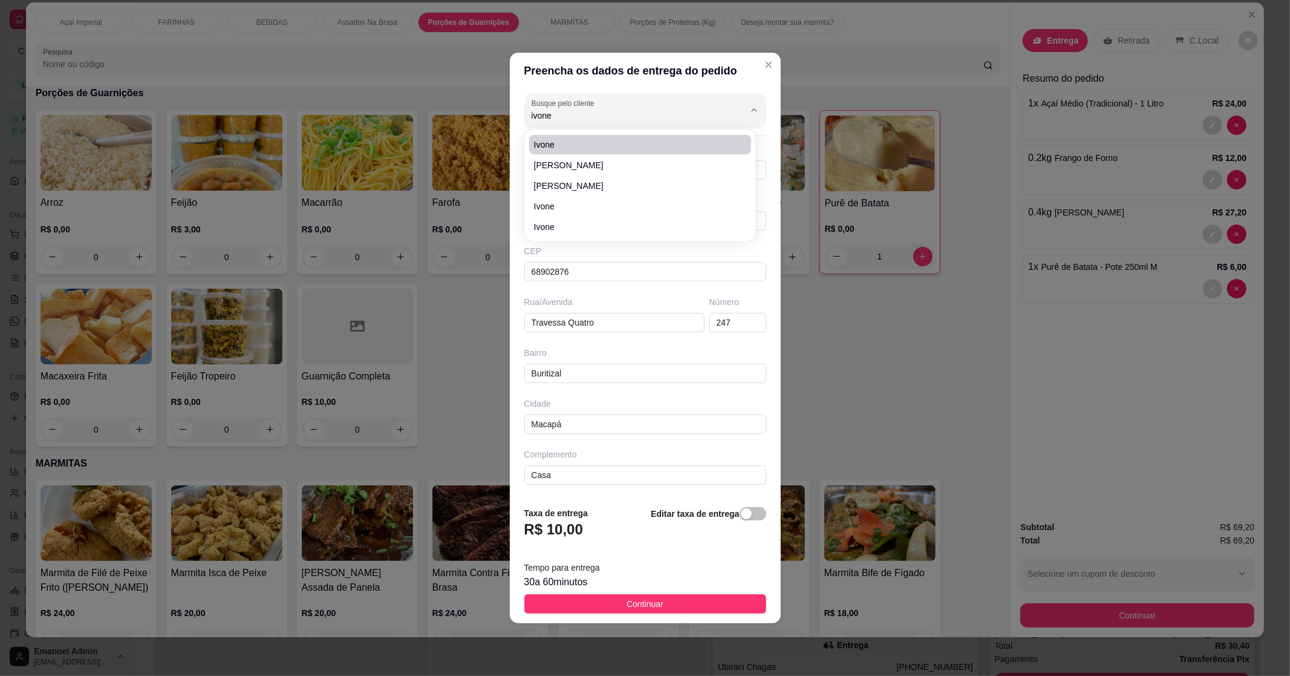
type input "[GEOGRAPHIC_DATA][PERSON_NAME]"
type input "62"
type input "Beirol"
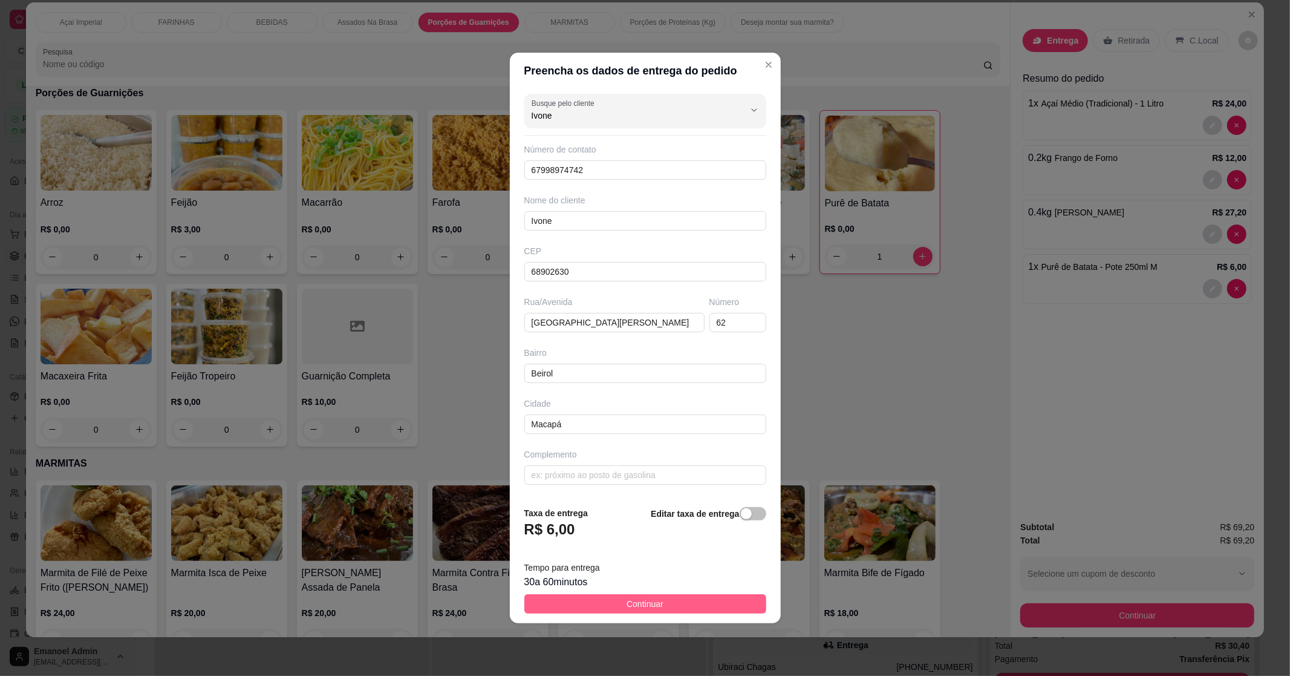
type input "Ivone"
click at [581, 606] on button "Continuar" at bounding box center [645, 603] width 242 height 19
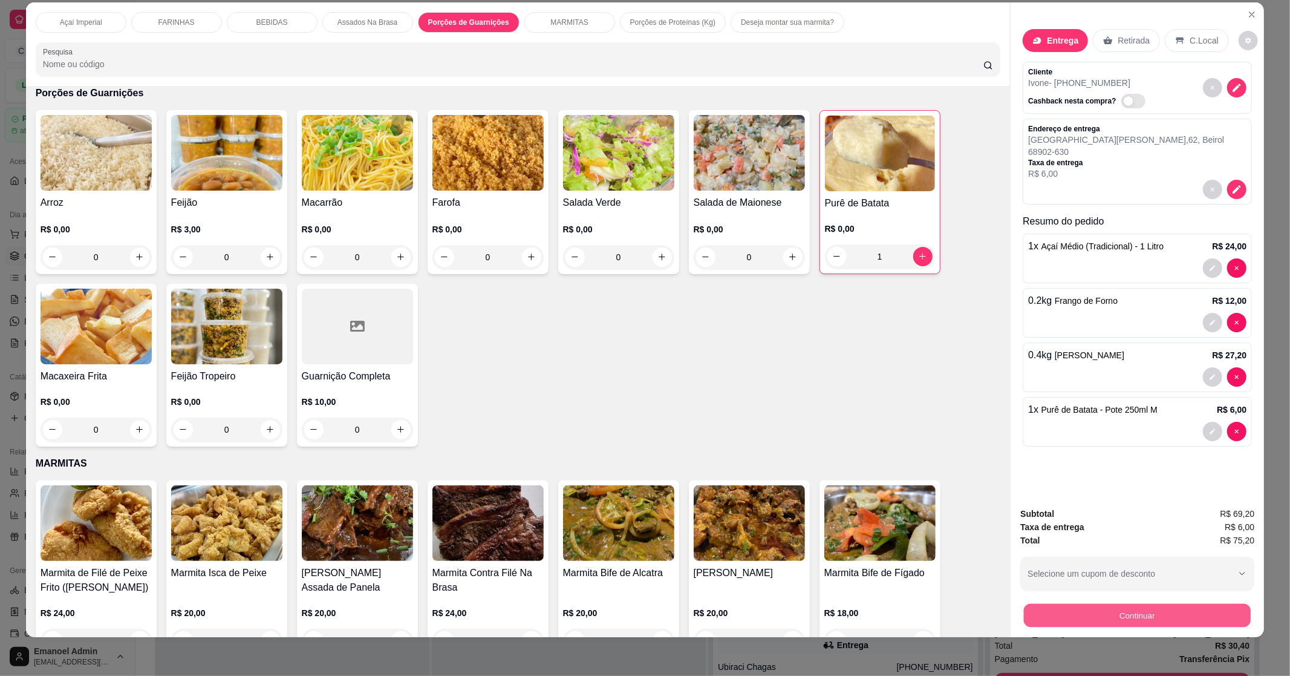
click at [1075, 619] on button "Continuar" at bounding box center [1137, 616] width 227 height 24
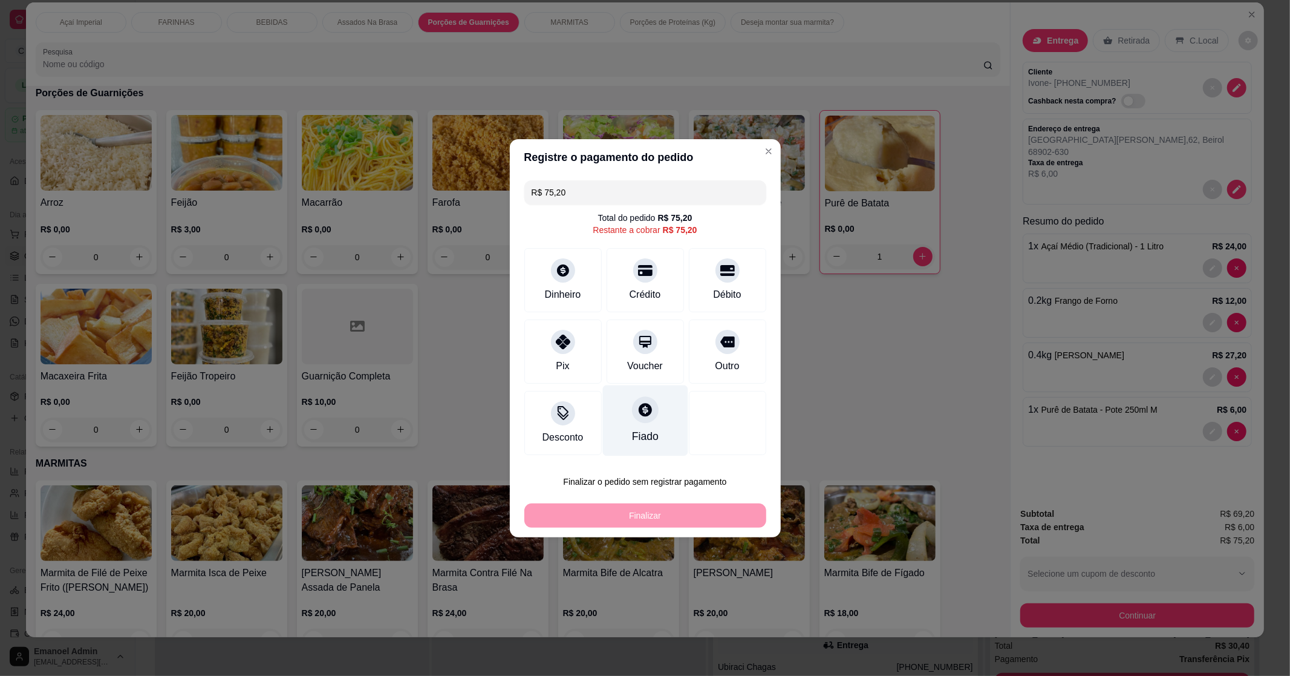
click at [647, 426] on div "Fiado" at bounding box center [645, 420] width 85 height 71
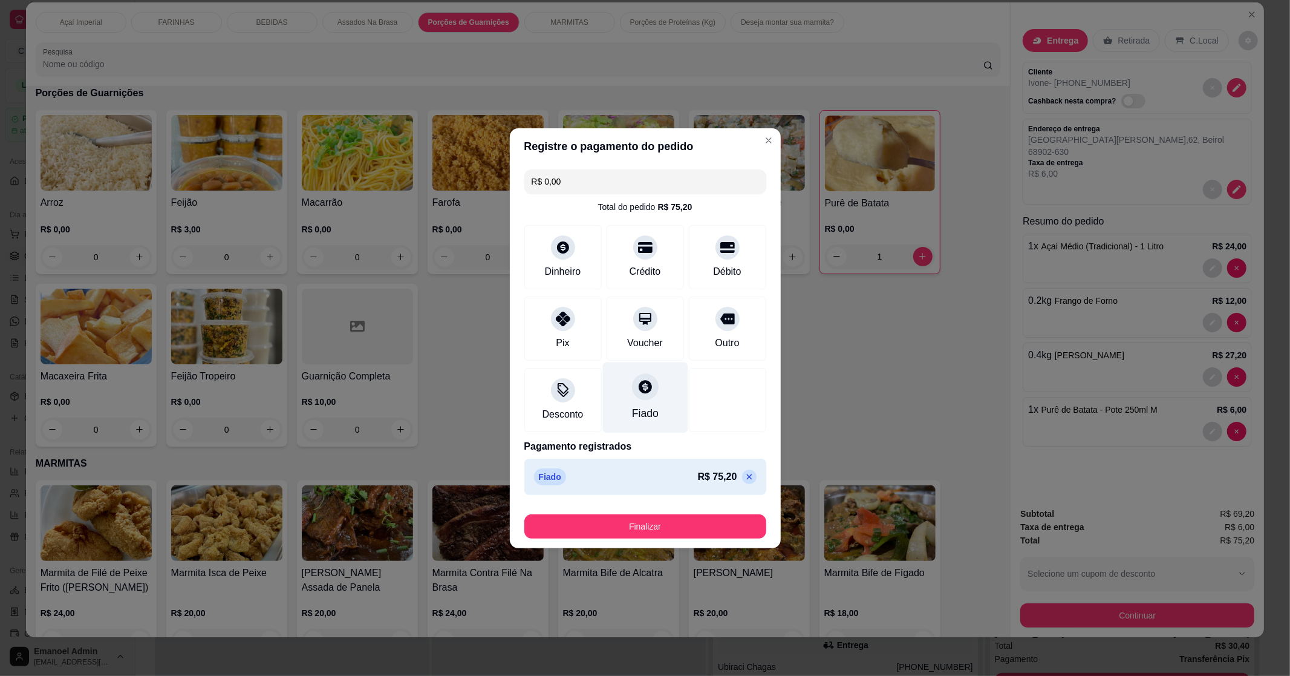
type input "R$ 0,00"
click at [661, 523] on button "Finalizar" at bounding box center [645, 526] width 242 height 24
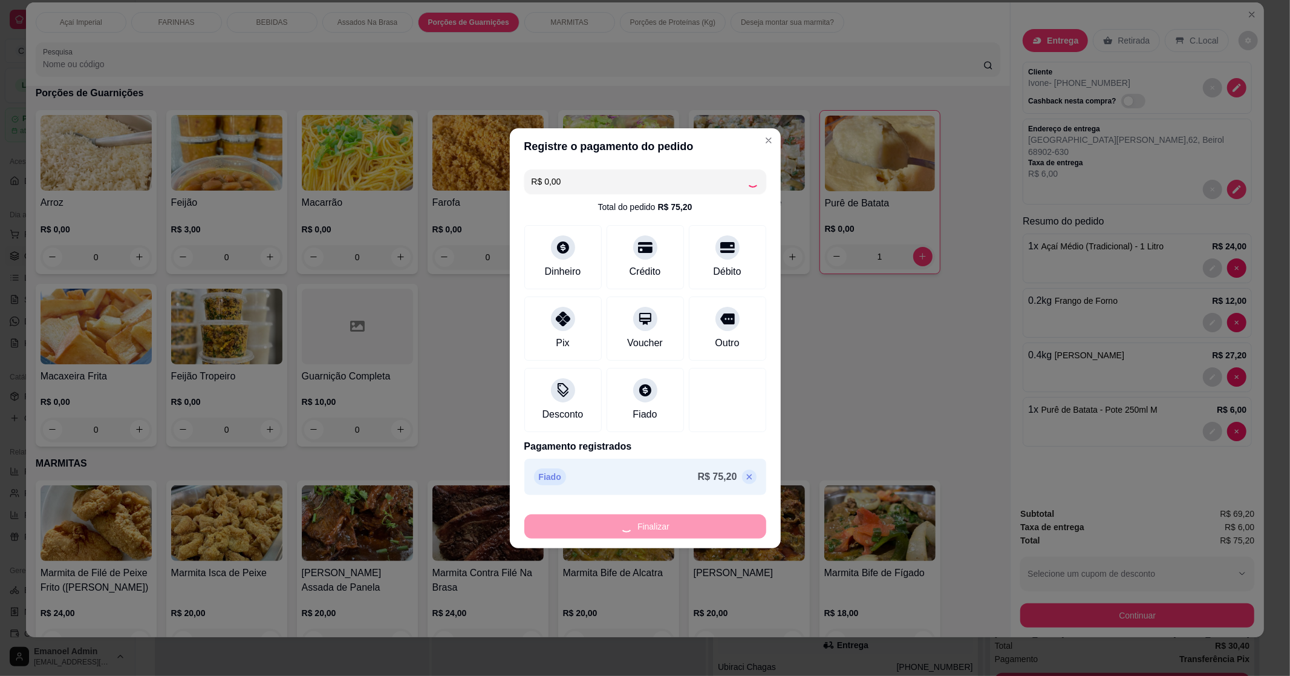
type input "0"
type input "-R$ 75,20"
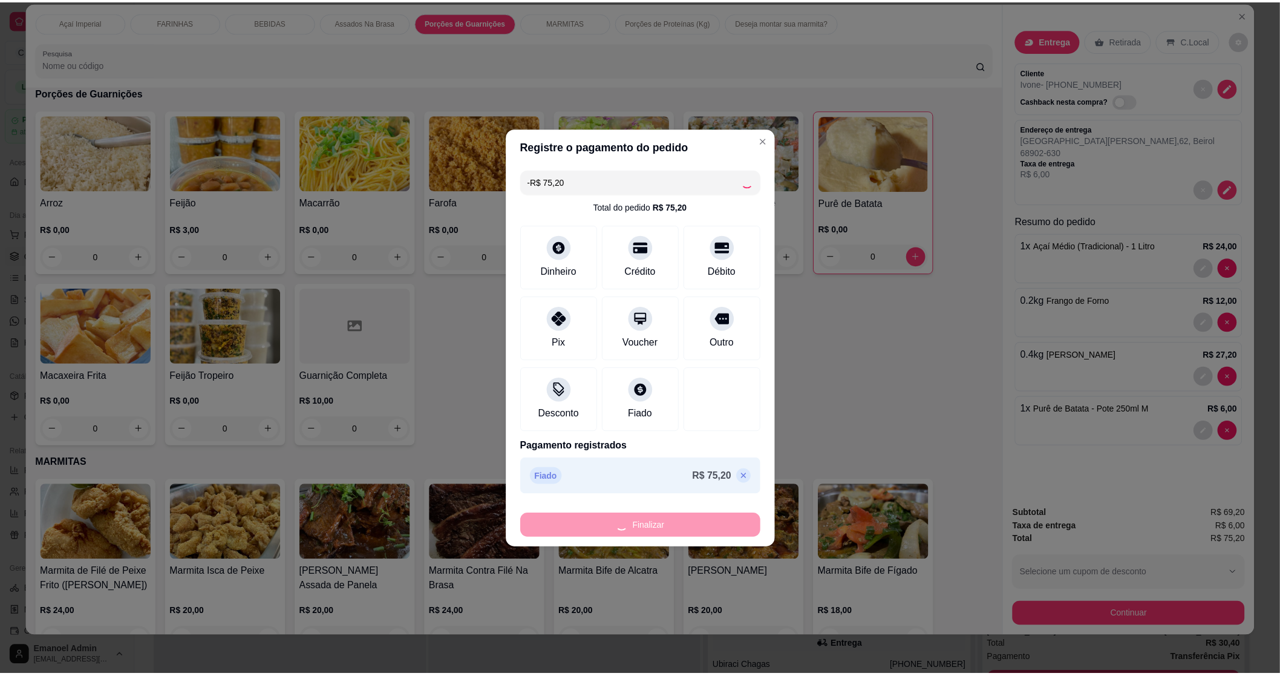
scroll to position [855, 0]
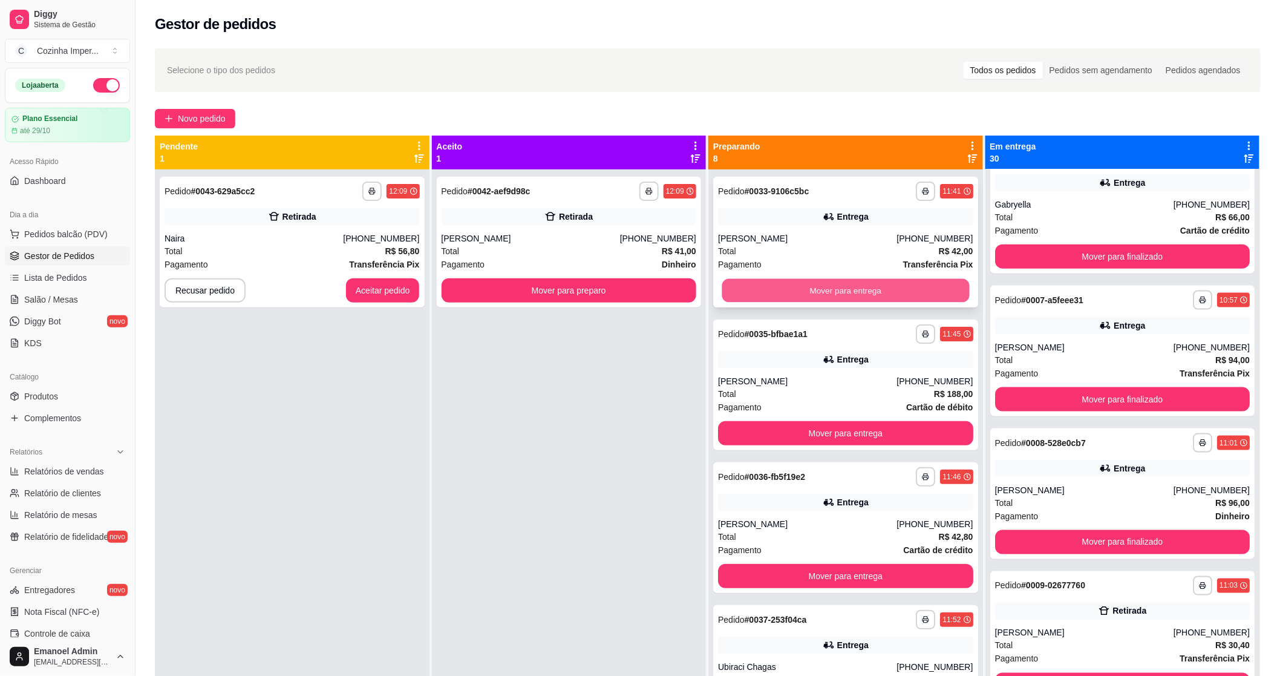
click at [865, 289] on button "Mover para entrega" at bounding box center [845, 291] width 247 height 24
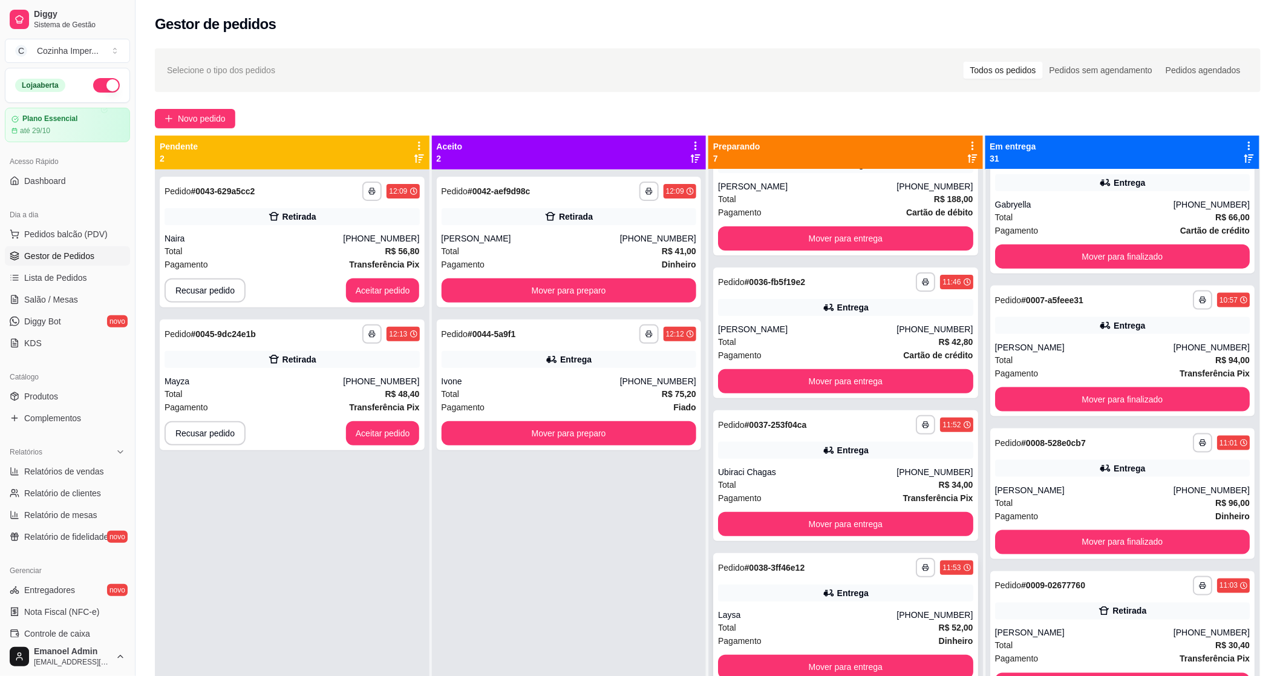
scroll to position [134, 0]
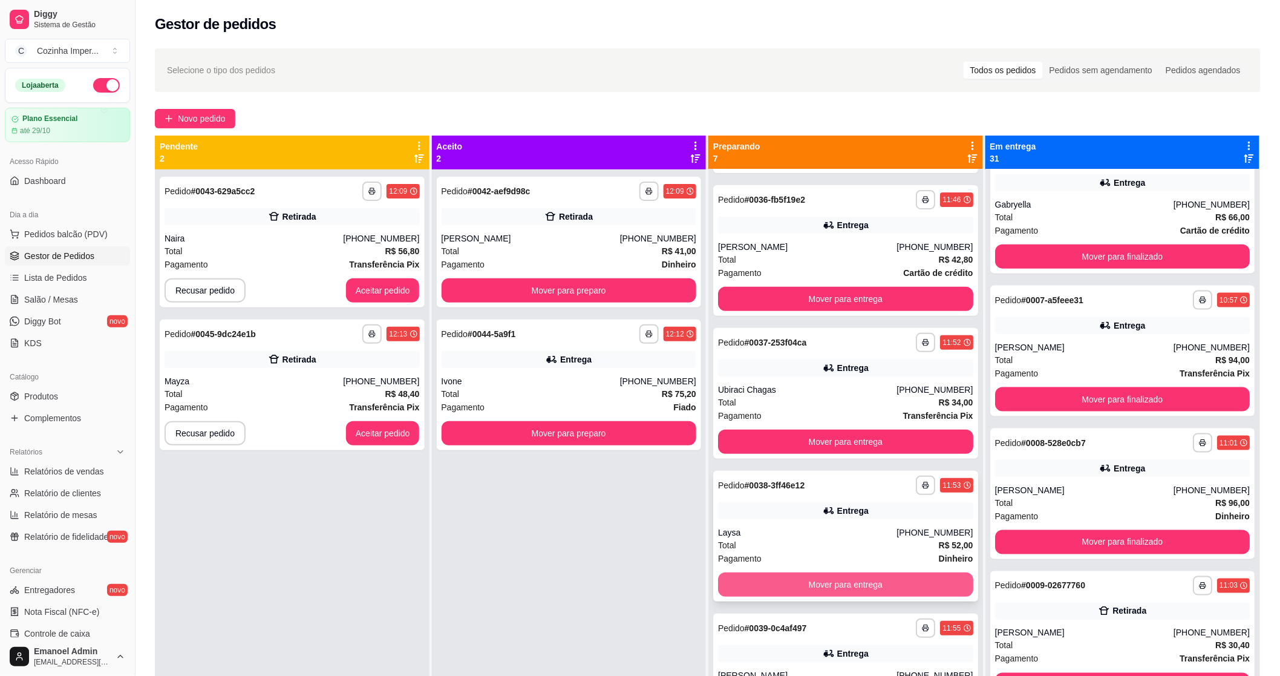
click at [826, 578] on button "Mover para entrega" at bounding box center [845, 584] width 255 height 24
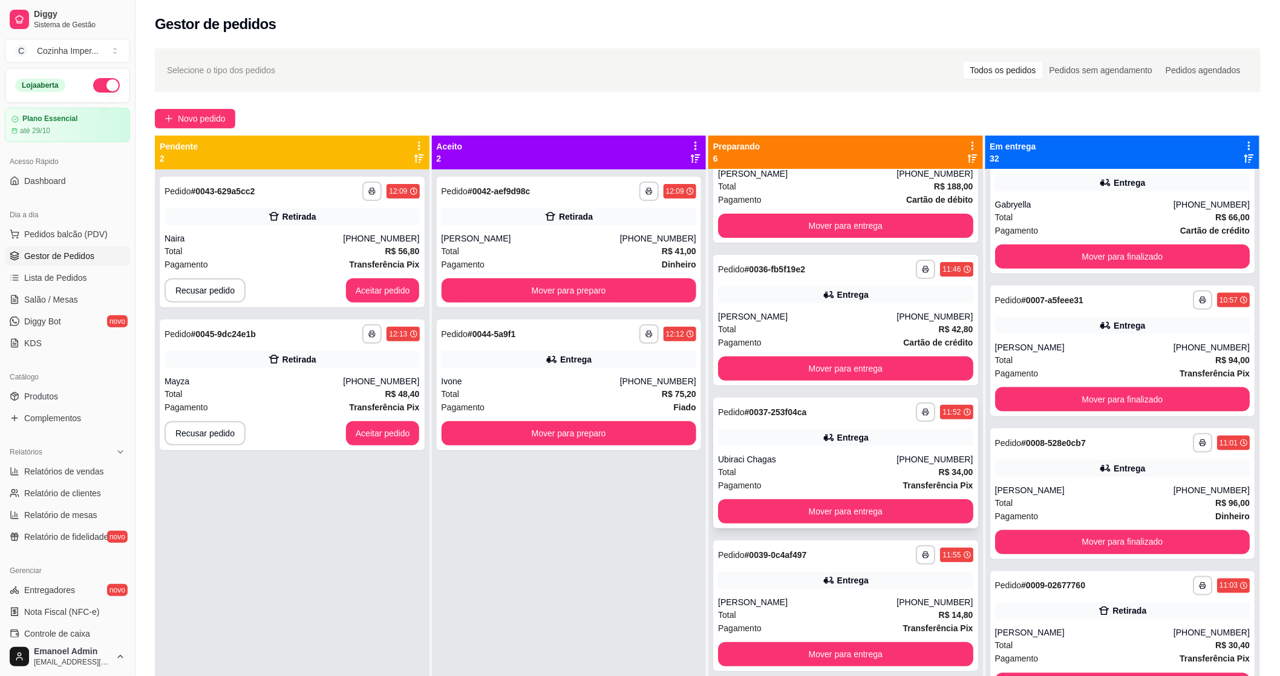
scroll to position [0, 0]
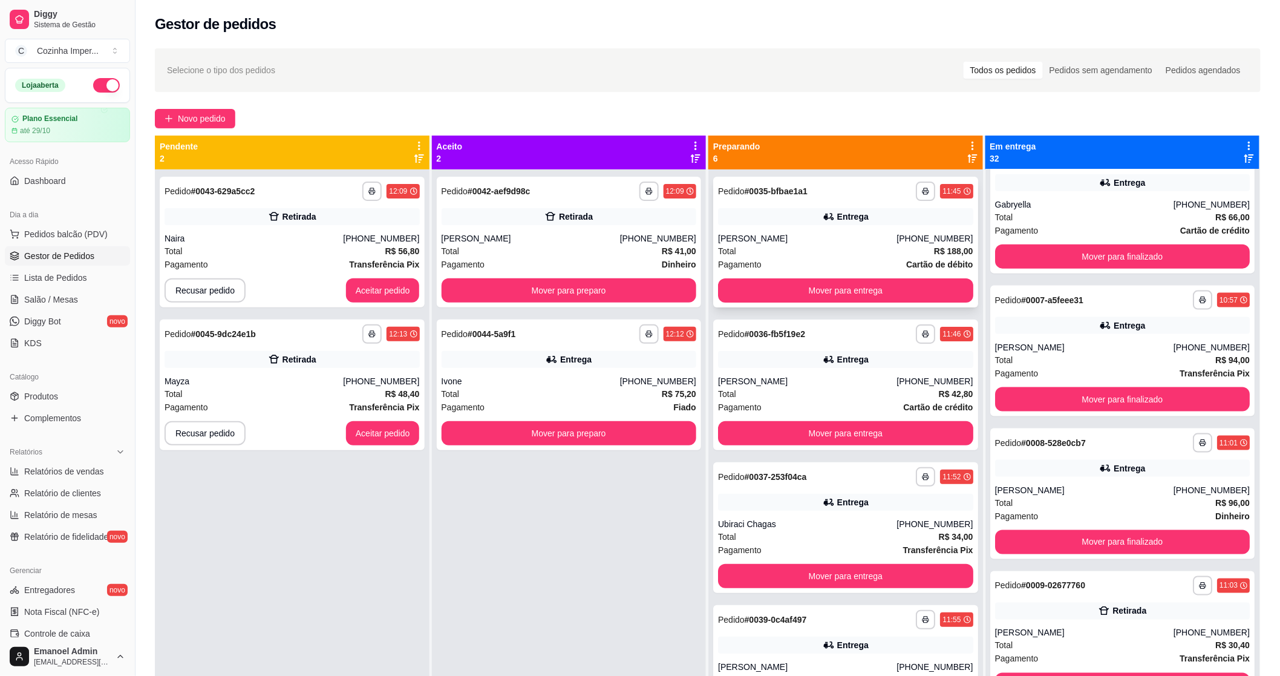
drag, startPoint x: 854, startPoint y: 213, endPoint x: 854, endPoint y: 202, distance: 10.9
click at [854, 202] on div "**********" at bounding box center [845, 242] width 265 height 131
click at [862, 231] on div "**********" at bounding box center [845, 242] width 265 height 131
click at [860, 292] on button "Mover para entrega" at bounding box center [845, 291] width 247 height 24
click at [859, 222] on div "Entrega" at bounding box center [845, 216] width 255 height 17
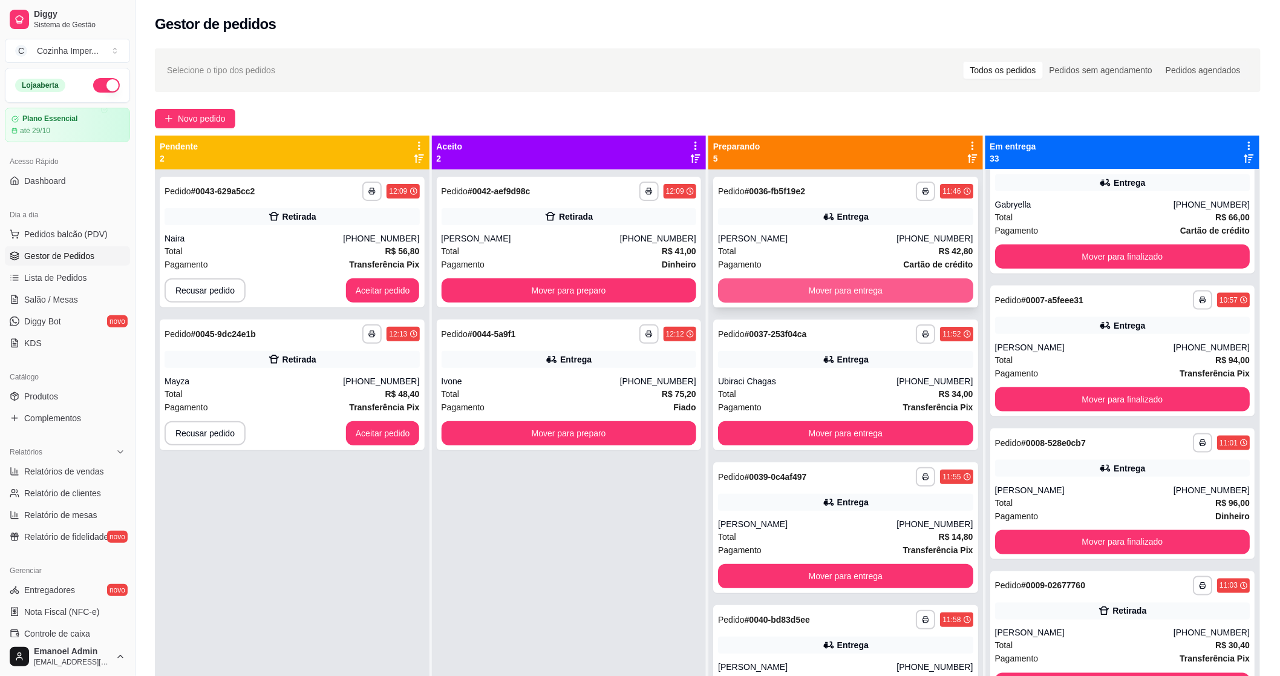
click at [837, 289] on button "Mover para entrega" at bounding box center [845, 290] width 255 height 24
click at [875, 220] on div "Entrega" at bounding box center [845, 216] width 255 height 17
click at [57, 400] on span "Produtos" at bounding box center [41, 396] width 34 height 12
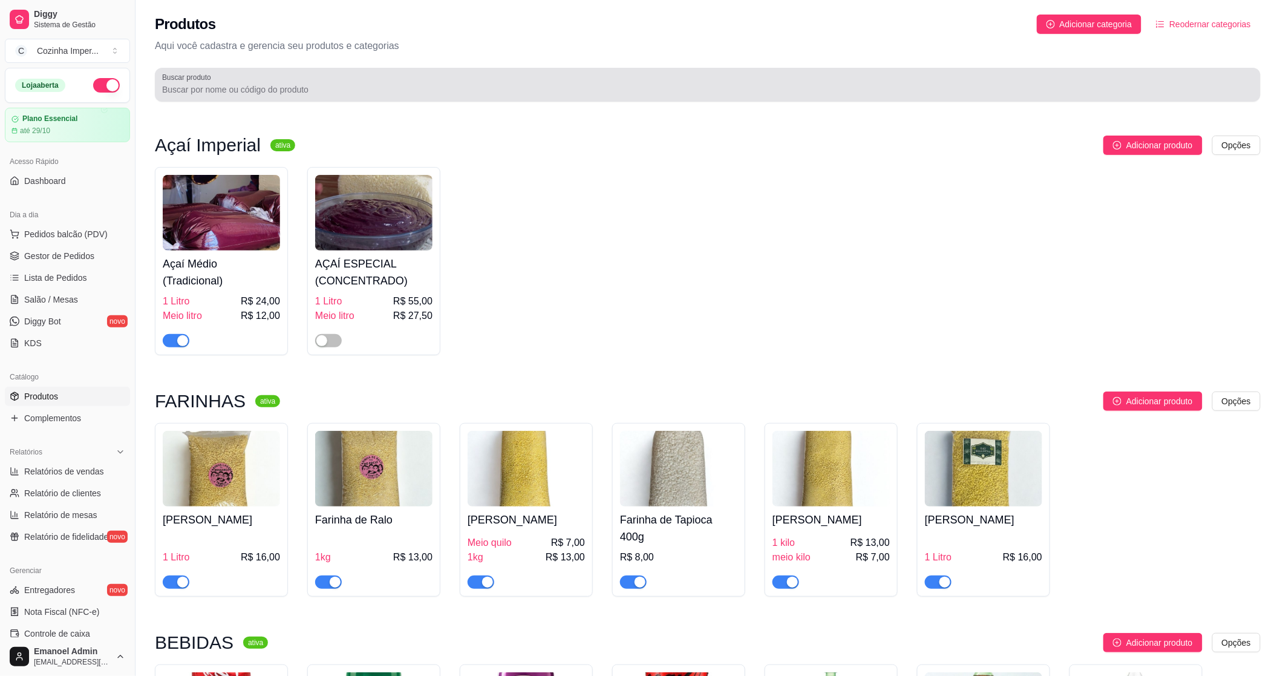
click at [263, 82] on div at bounding box center [707, 85] width 1091 height 24
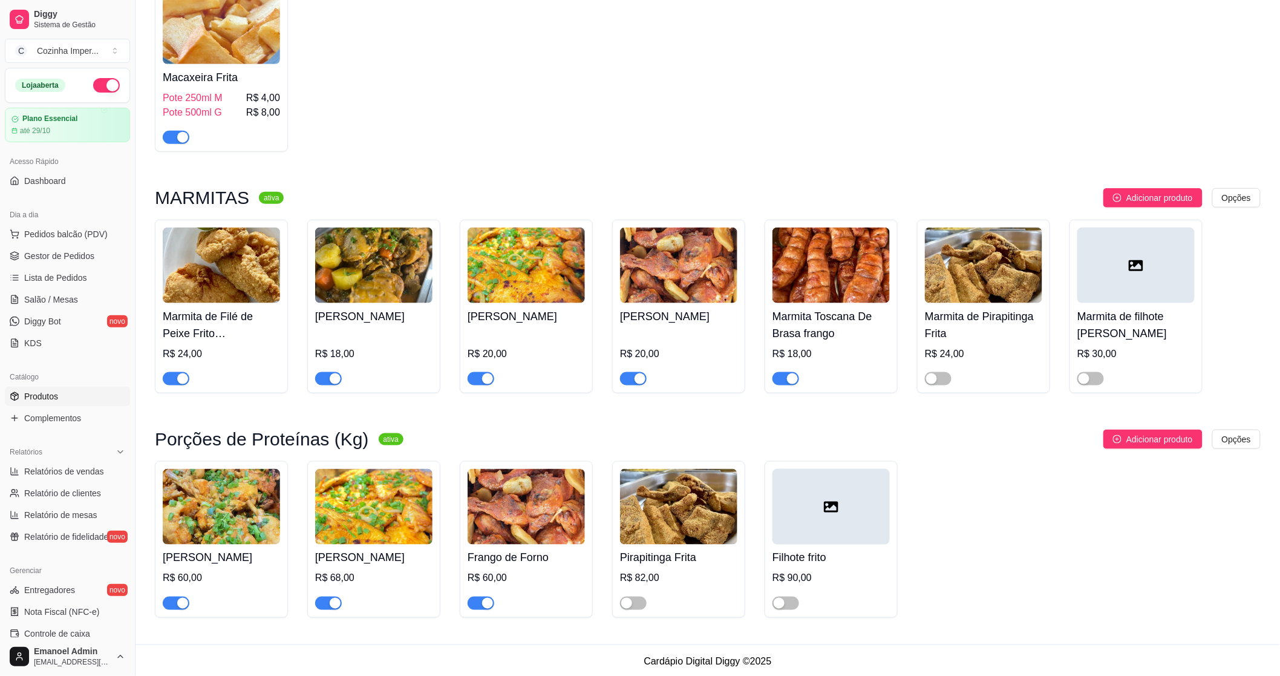
scroll to position [433, 0]
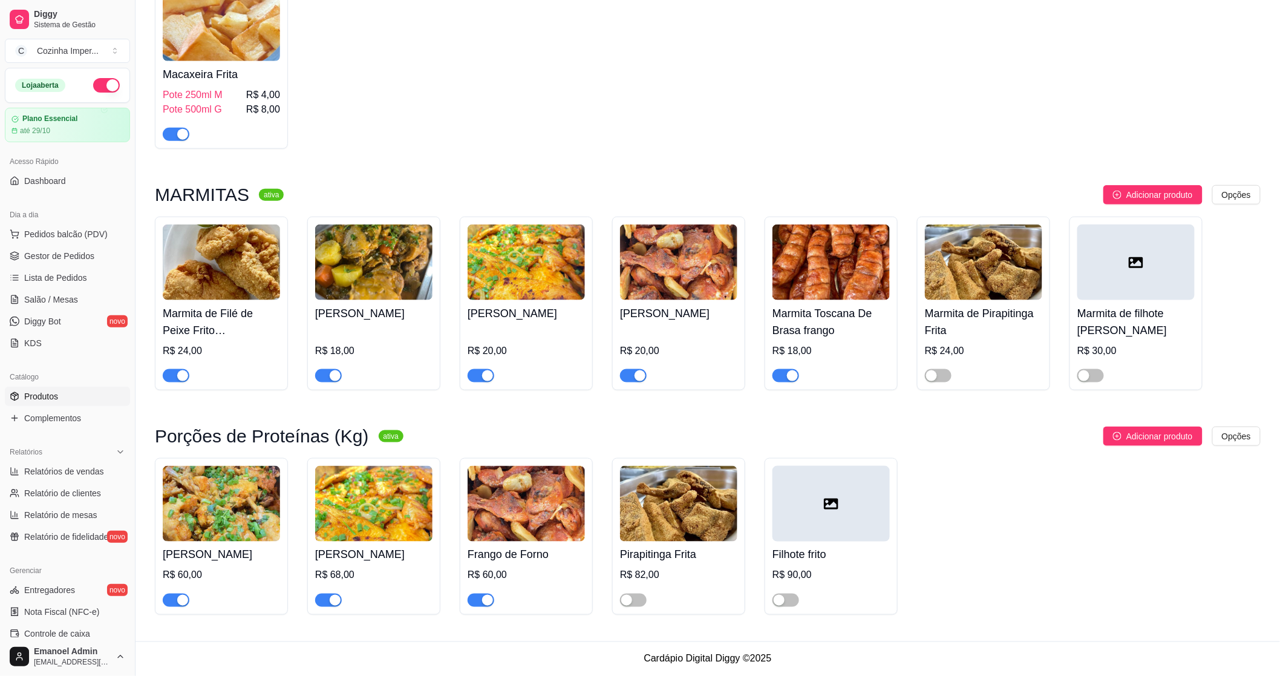
type input "fr"
click at [630, 368] on div at bounding box center [633, 375] width 27 height 15
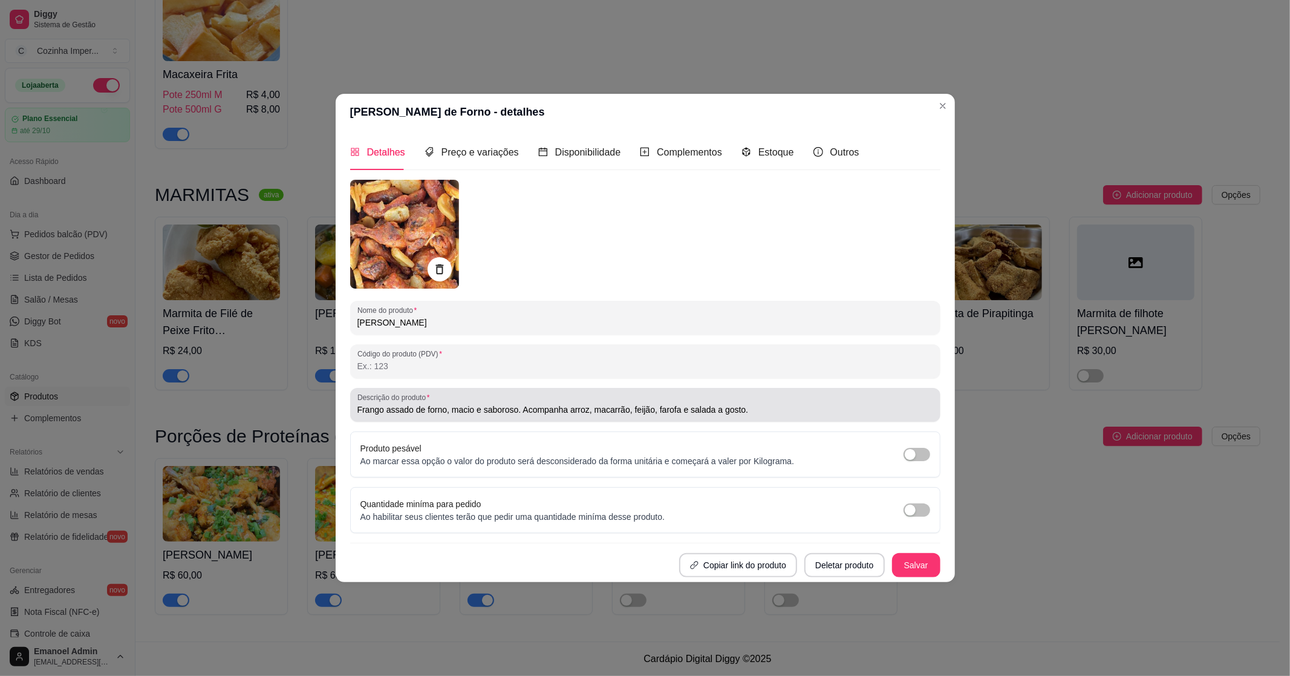
type input "Frango assado de forno, macio e saboroso. Acompanha arroz, macarrão, feijão, fa…"
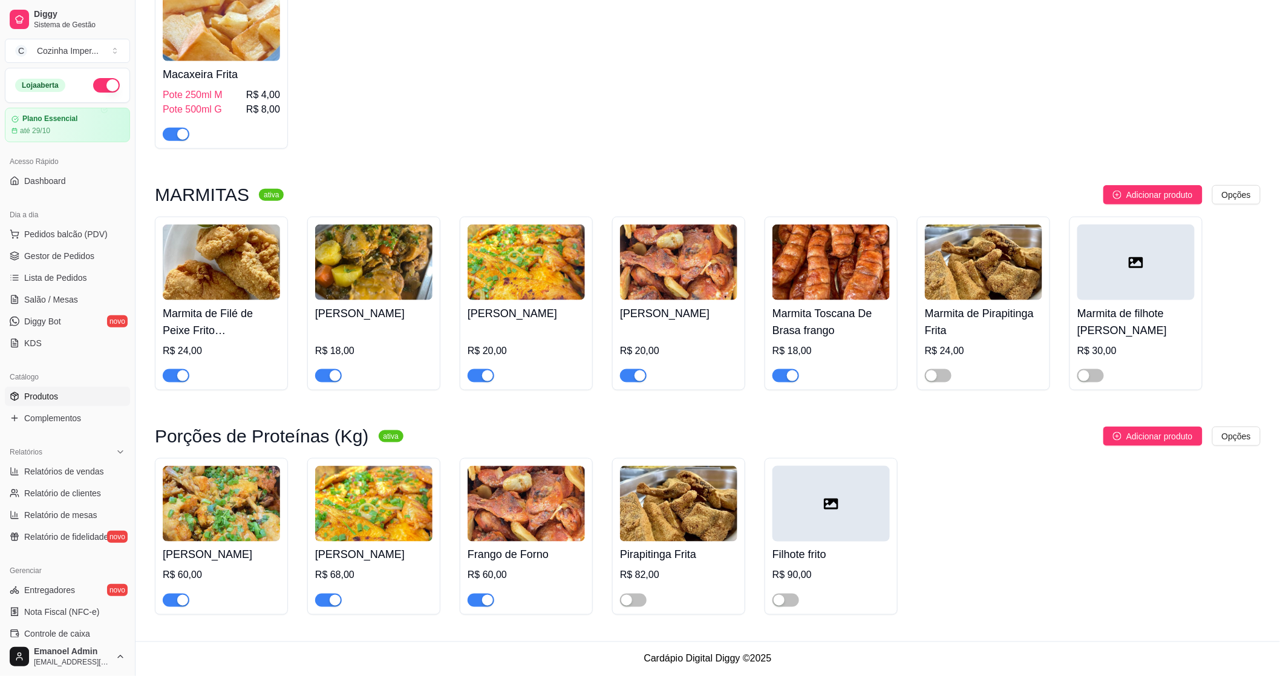
click at [635, 376] on div "button" at bounding box center [640, 375] width 11 height 11
click at [484, 596] on div "button" at bounding box center [487, 600] width 11 height 11
click at [50, 414] on span "Complementos" at bounding box center [52, 418] width 57 height 12
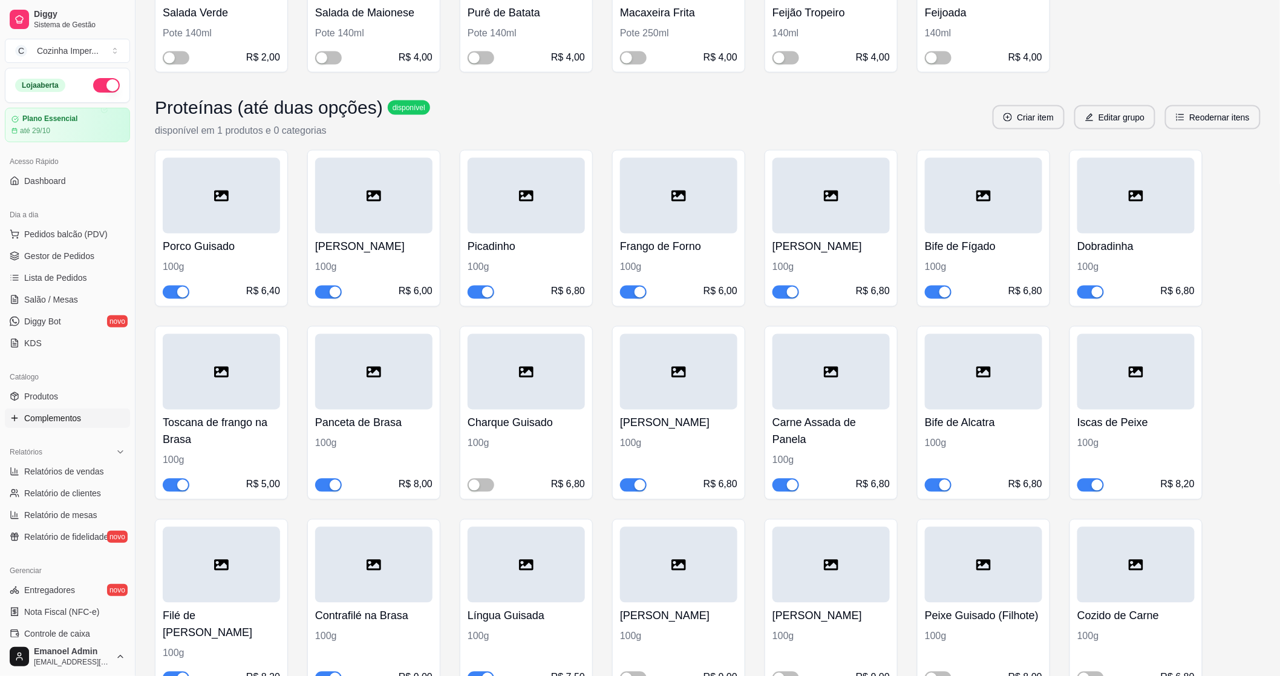
scroll to position [739, 0]
click at [638, 289] on div "button" at bounding box center [640, 291] width 11 height 11
click at [51, 255] on span "Gestor de Pedidos" at bounding box center [59, 256] width 70 height 12
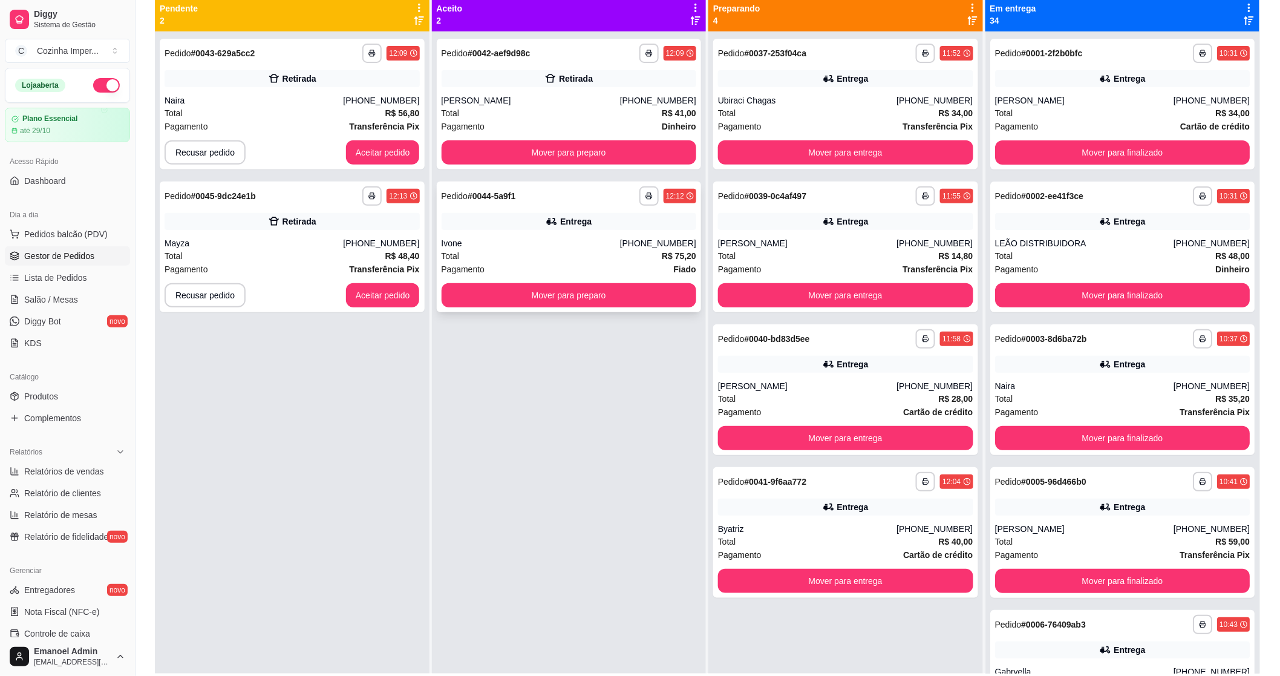
scroll to position [50, 0]
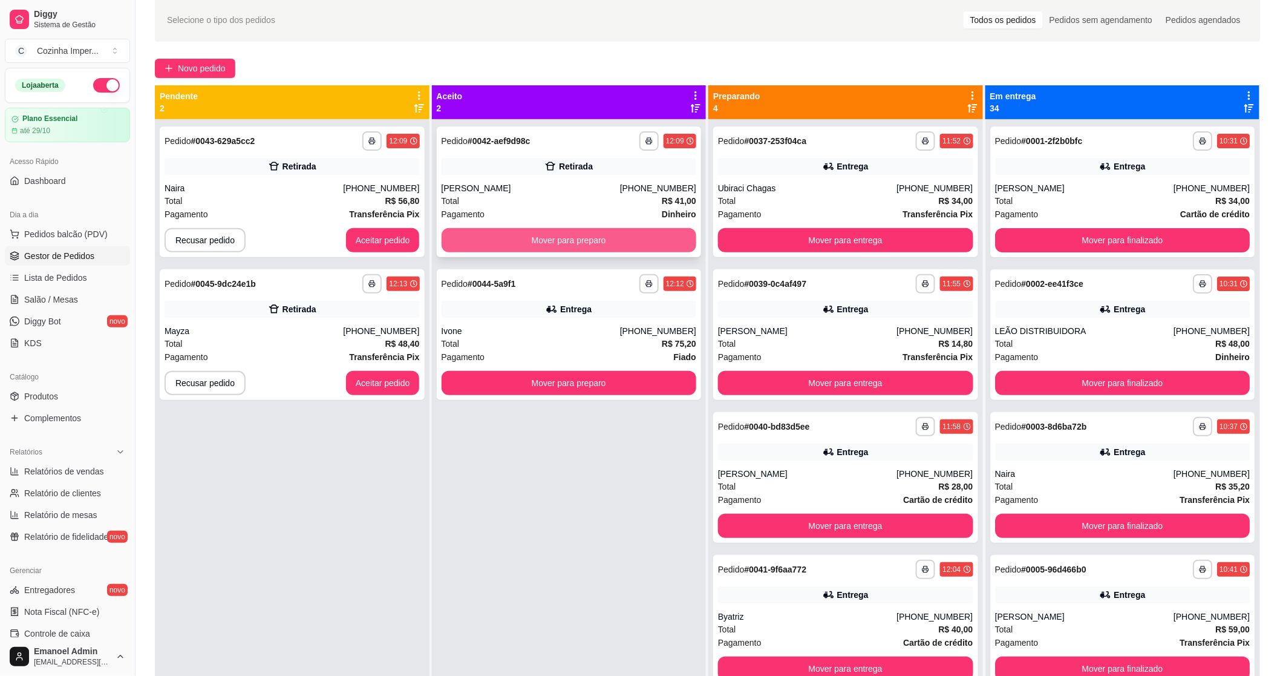
click at [531, 241] on button "Mover para preparo" at bounding box center [569, 240] width 255 height 24
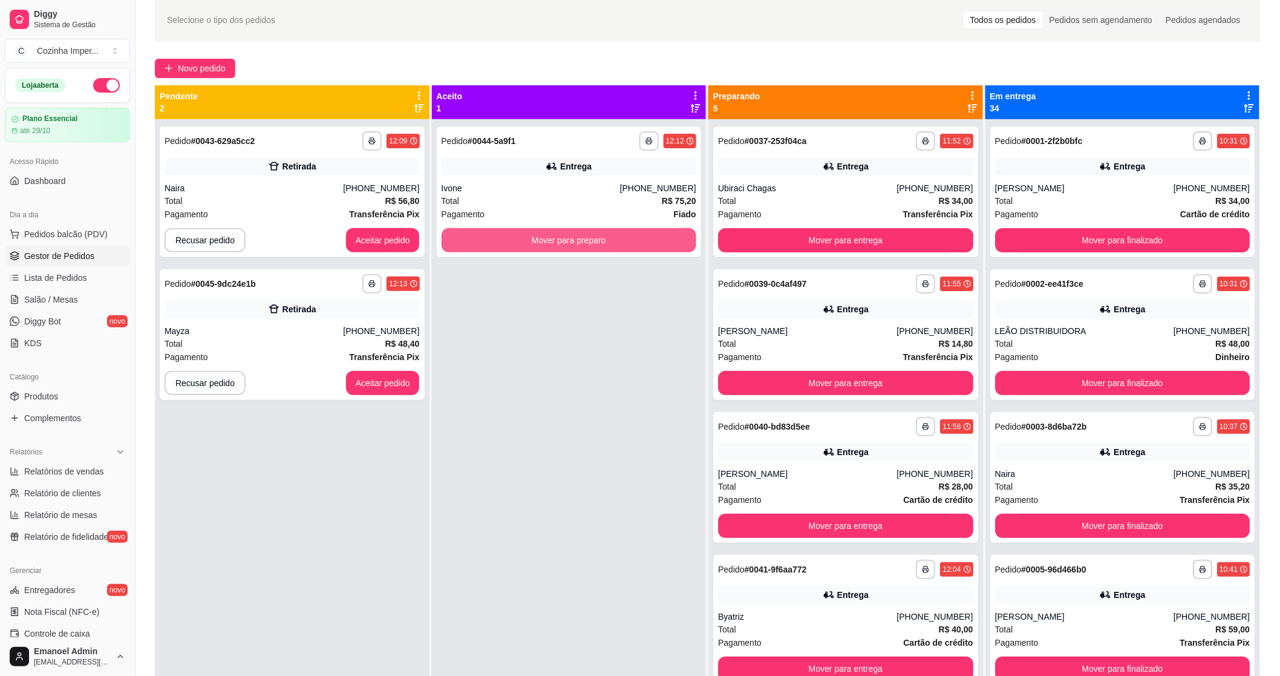
click at [531, 241] on button "Mover para preparo" at bounding box center [569, 240] width 255 height 24
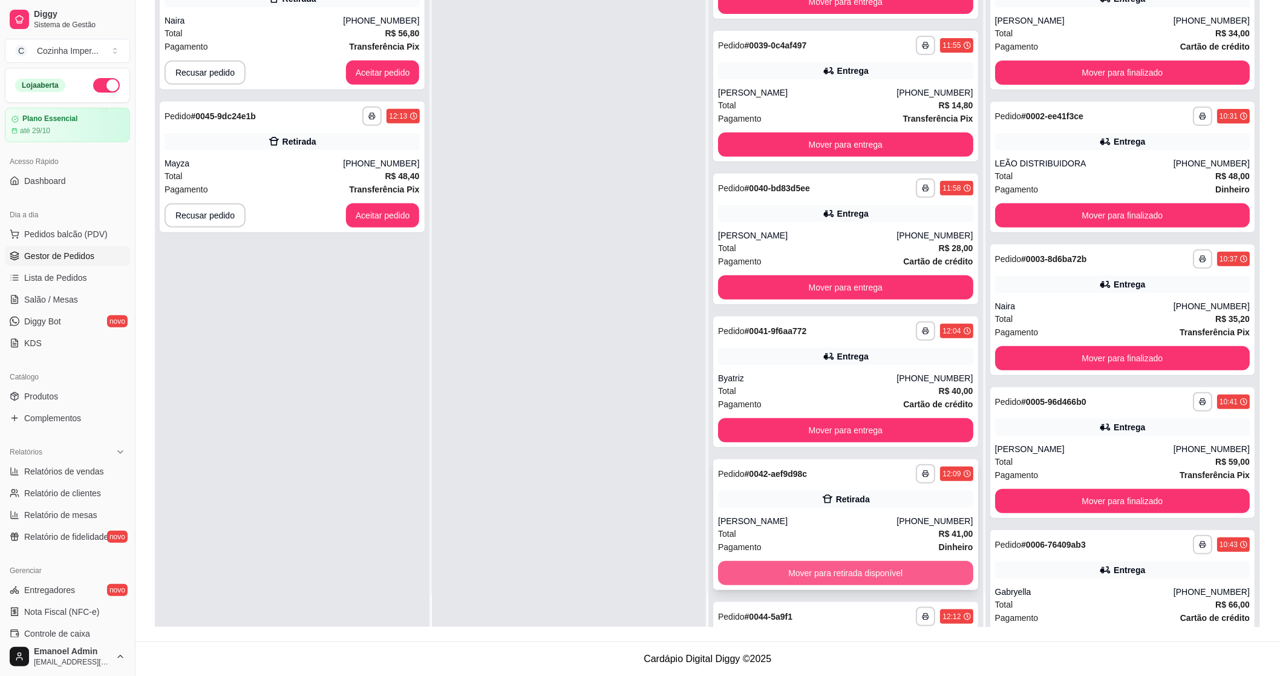
scroll to position [57, 0]
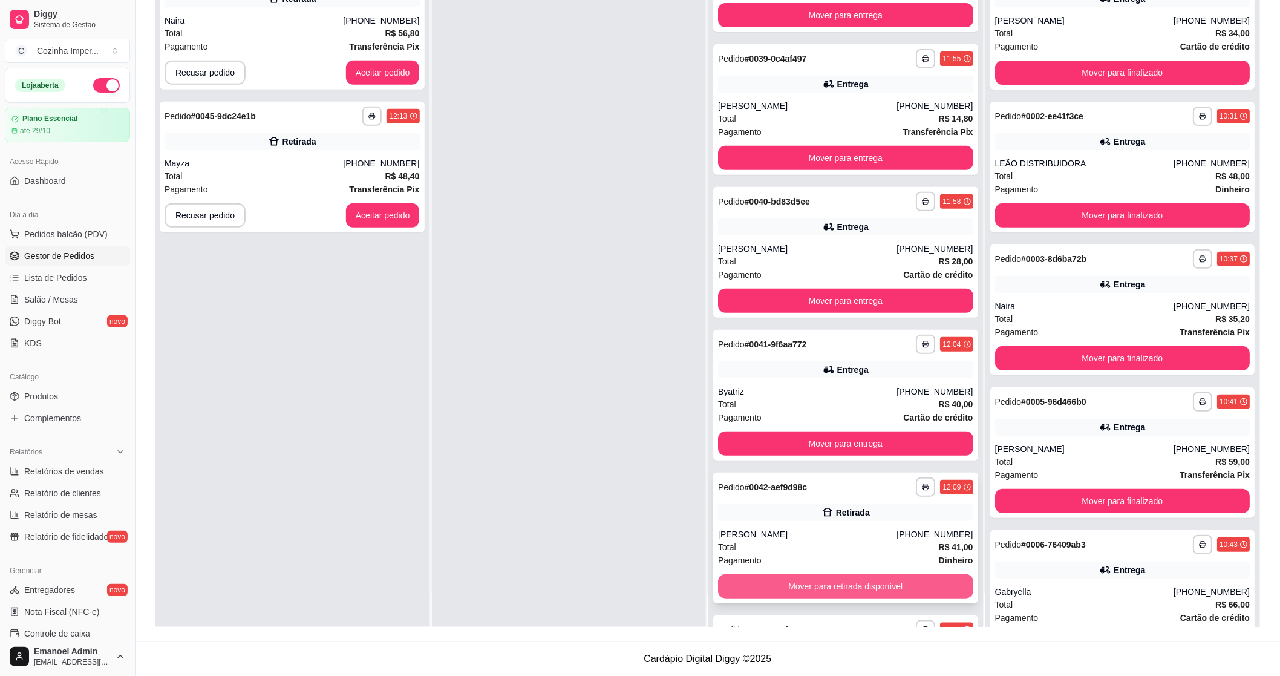
click at [832, 586] on button "Mover para retirada disponível" at bounding box center [845, 586] width 255 height 24
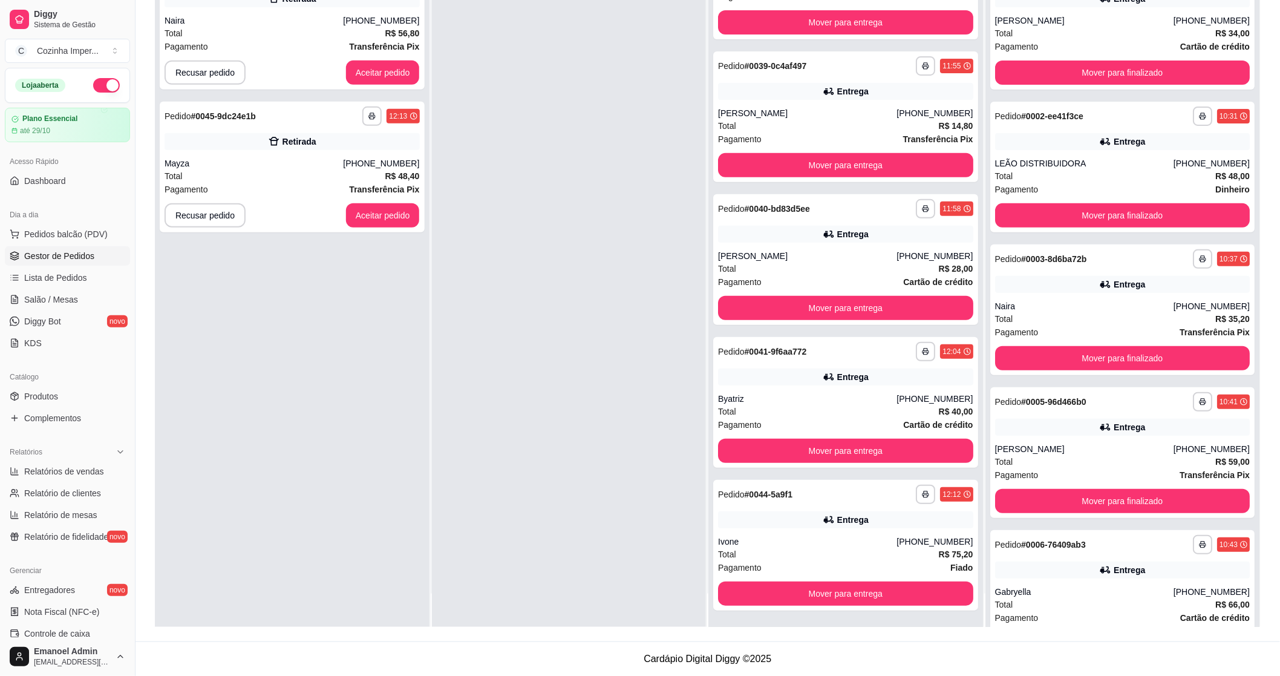
scroll to position [50, 0]
click at [67, 396] on link "Produtos" at bounding box center [67, 396] width 125 height 19
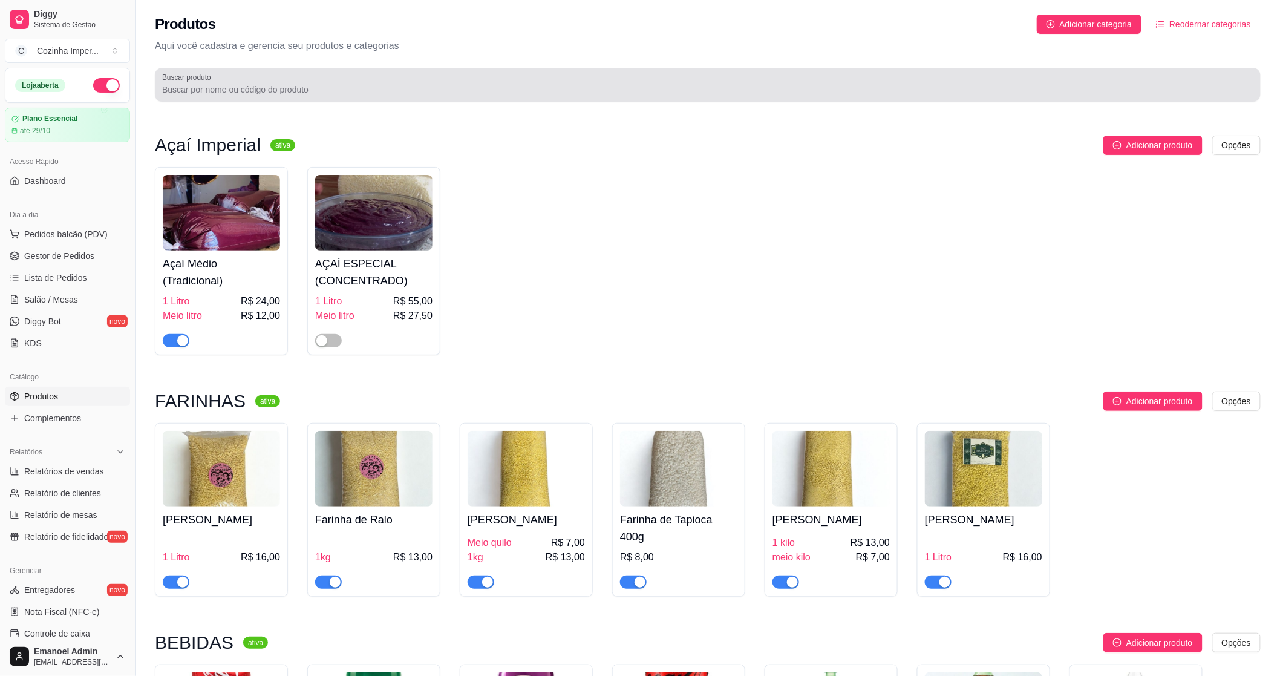
click at [276, 91] on input "Buscar produto" at bounding box center [707, 89] width 1091 height 12
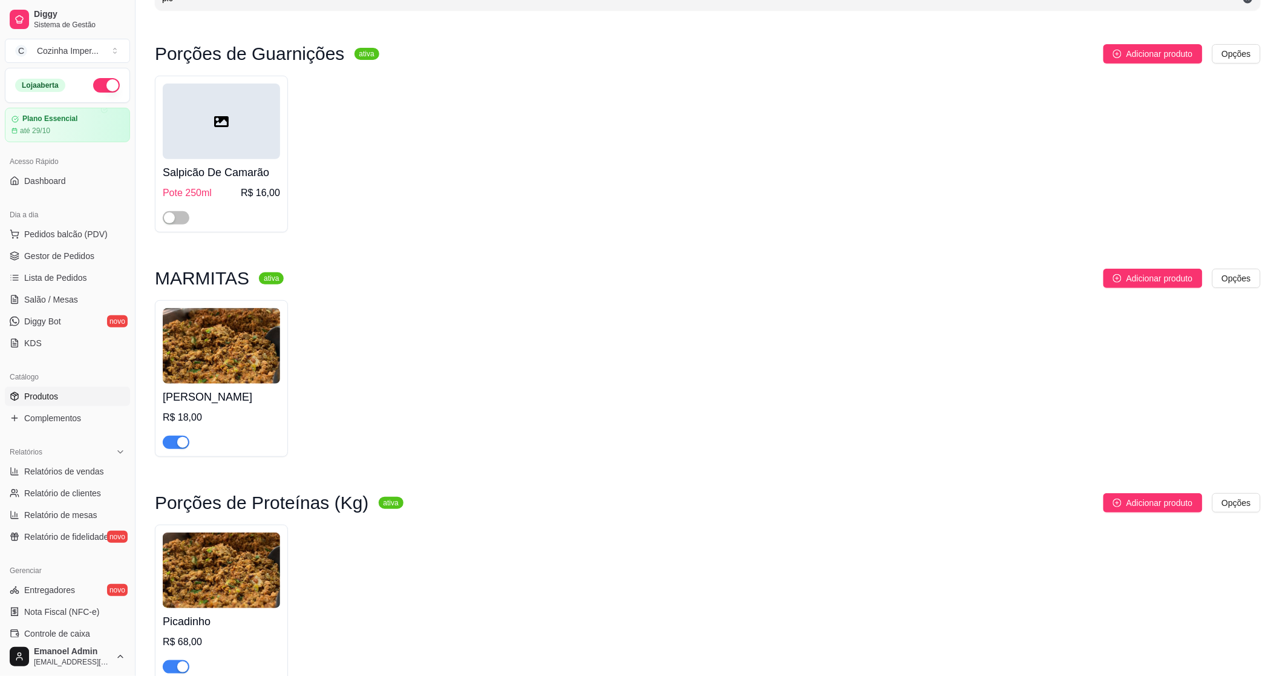
scroll to position [159, 0]
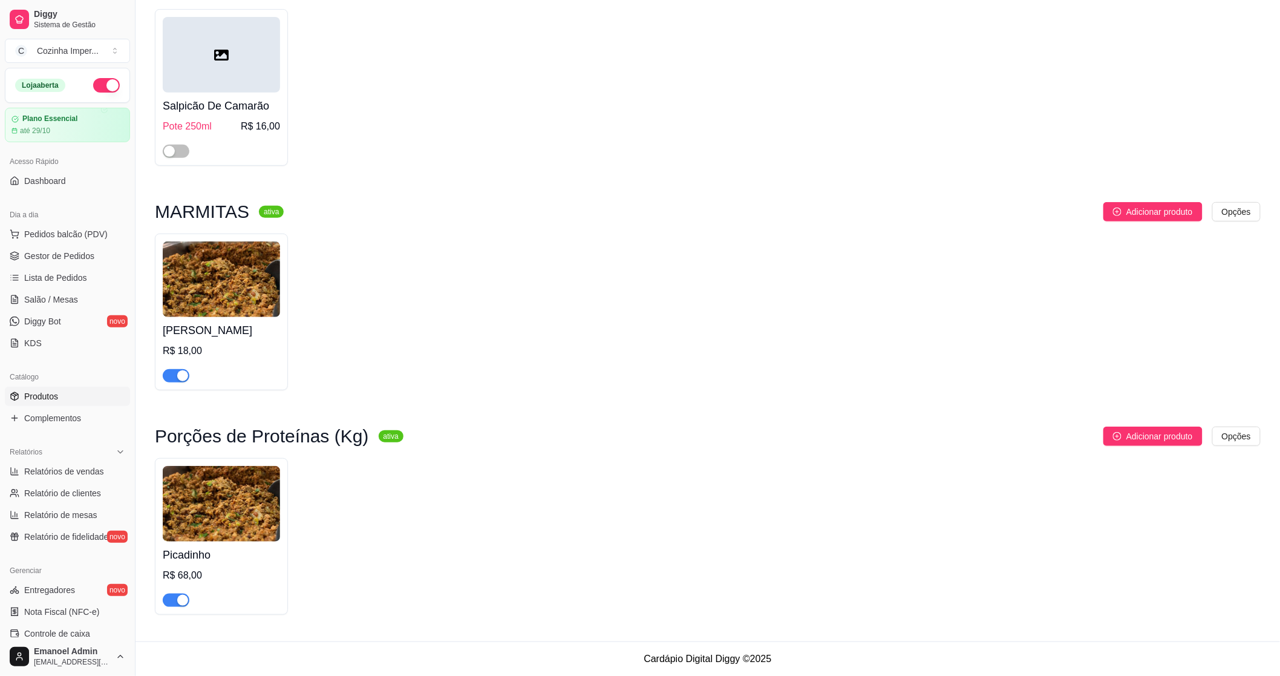
type input "pic"
click at [180, 370] on div "button" at bounding box center [182, 375] width 11 height 11
click at [176, 602] on button "button" at bounding box center [176, 599] width 27 height 13
click at [51, 416] on span "Complementos" at bounding box center [52, 418] width 57 height 12
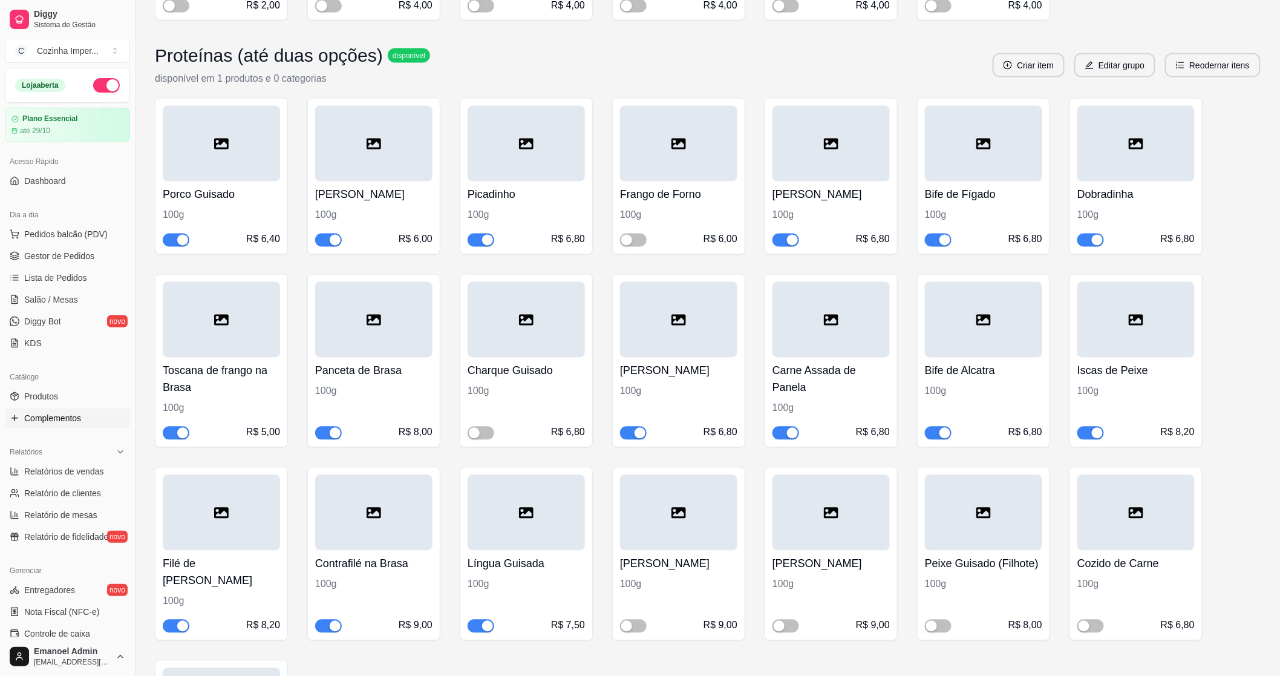
scroll to position [806, 0]
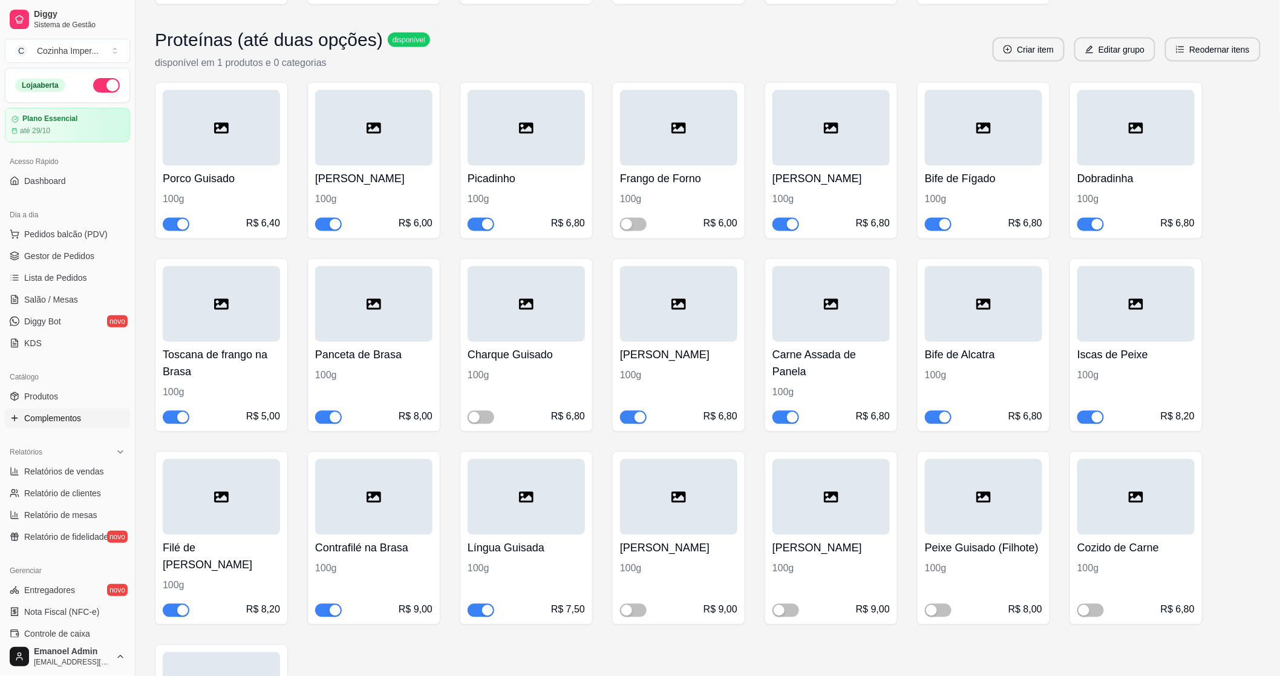
click at [476, 226] on span "button" at bounding box center [481, 224] width 27 height 13
click at [87, 256] on span "Gestor de Pedidos" at bounding box center [59, 256] width 70 height 12
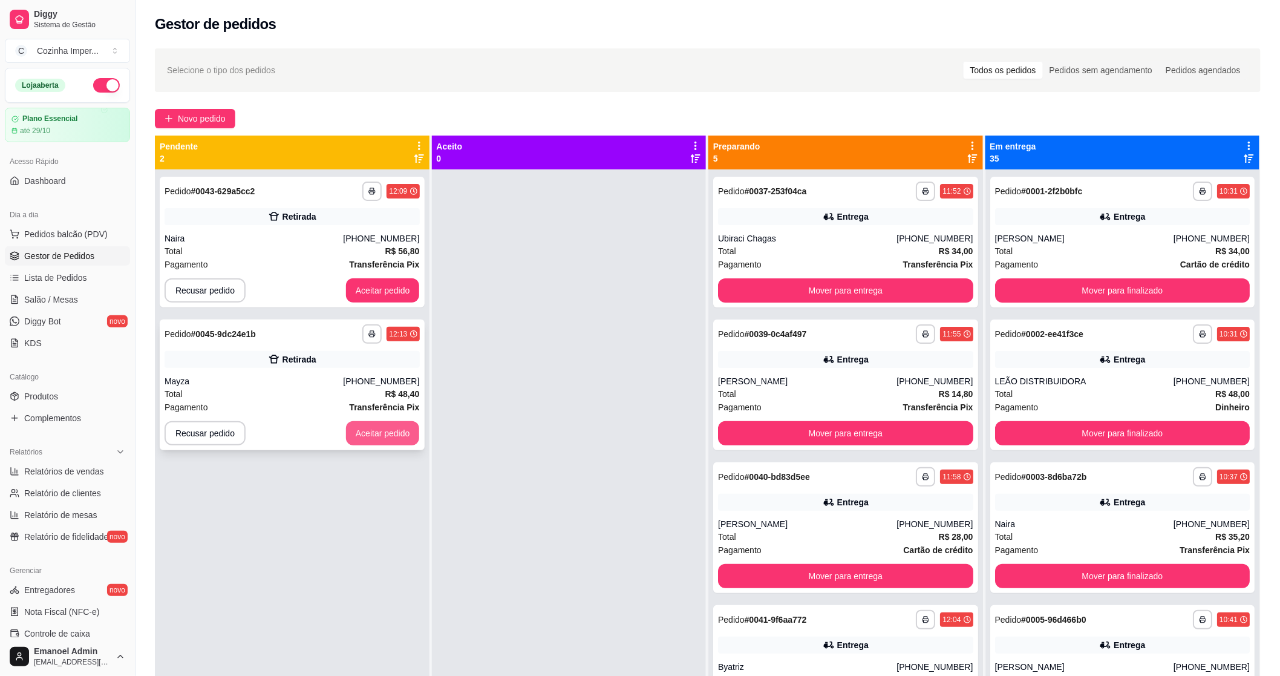
click at [391, 443] on button "Aceitar pedido" at bounding box center [383, 433] width 74 height 24
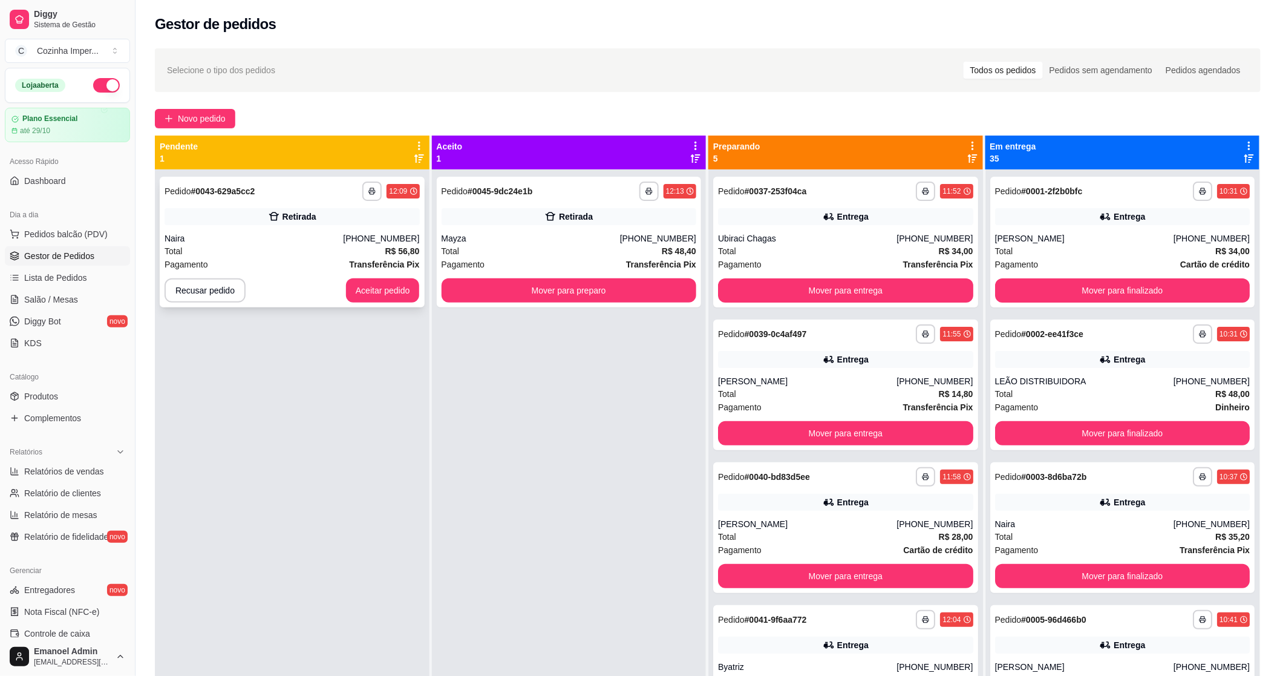
click at [202, 226] on div "**********" at bounding box center [292, 242] width 265 height 131
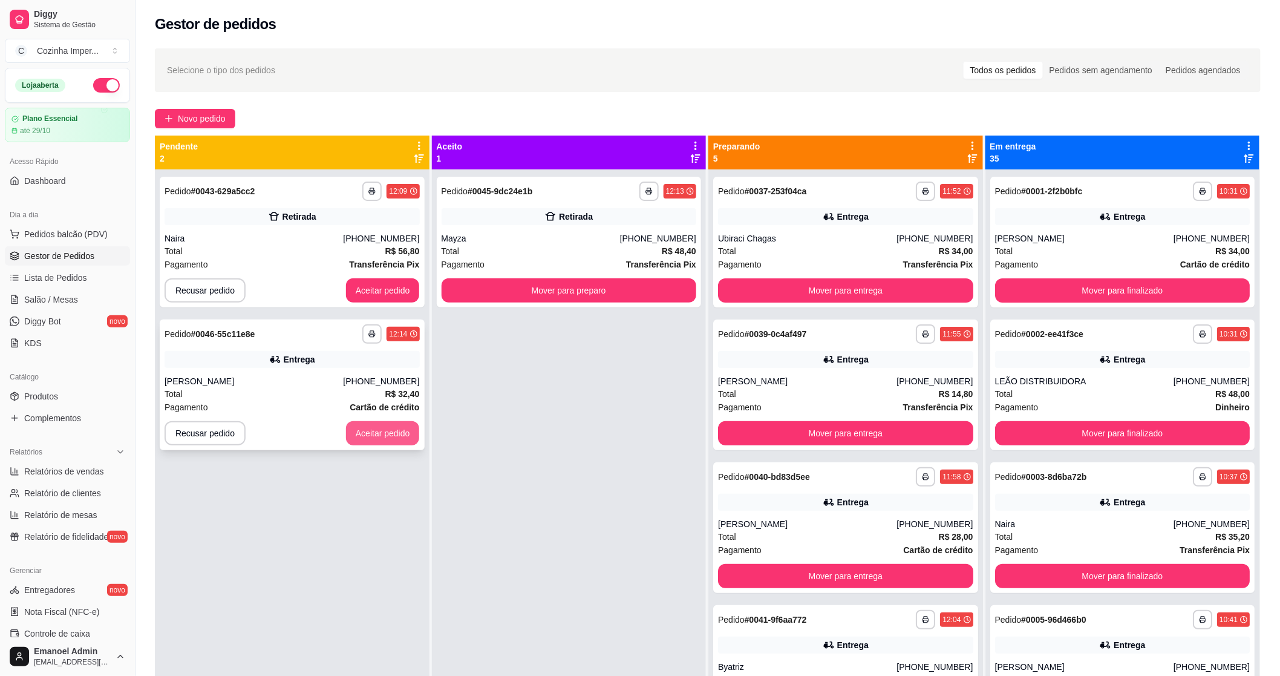
click at [357, 431] on button "Aceitar pedido" at bounding box center [383, 433] width 74 height 24
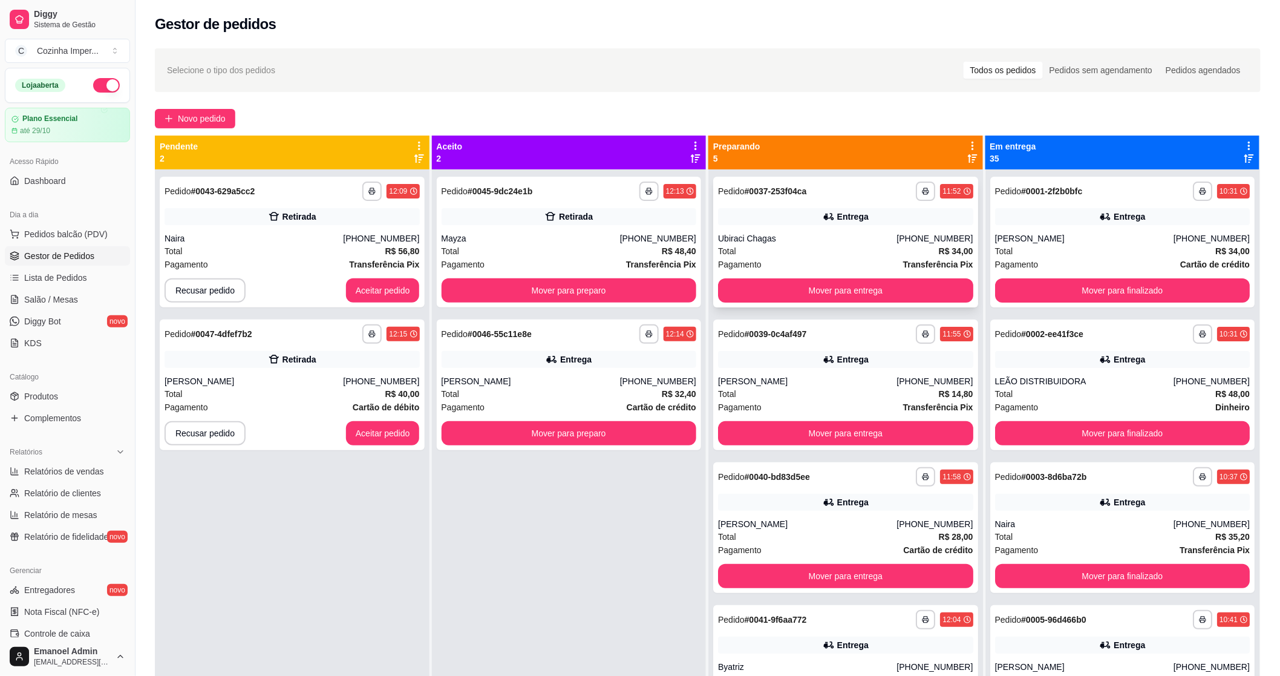
click at [823, 213] on icon at bounding box center [829, 217] width 12 height 12
click at [397, 281] on button "Aceitar pedido" at bounding box center [382, 291] width 71 height 24
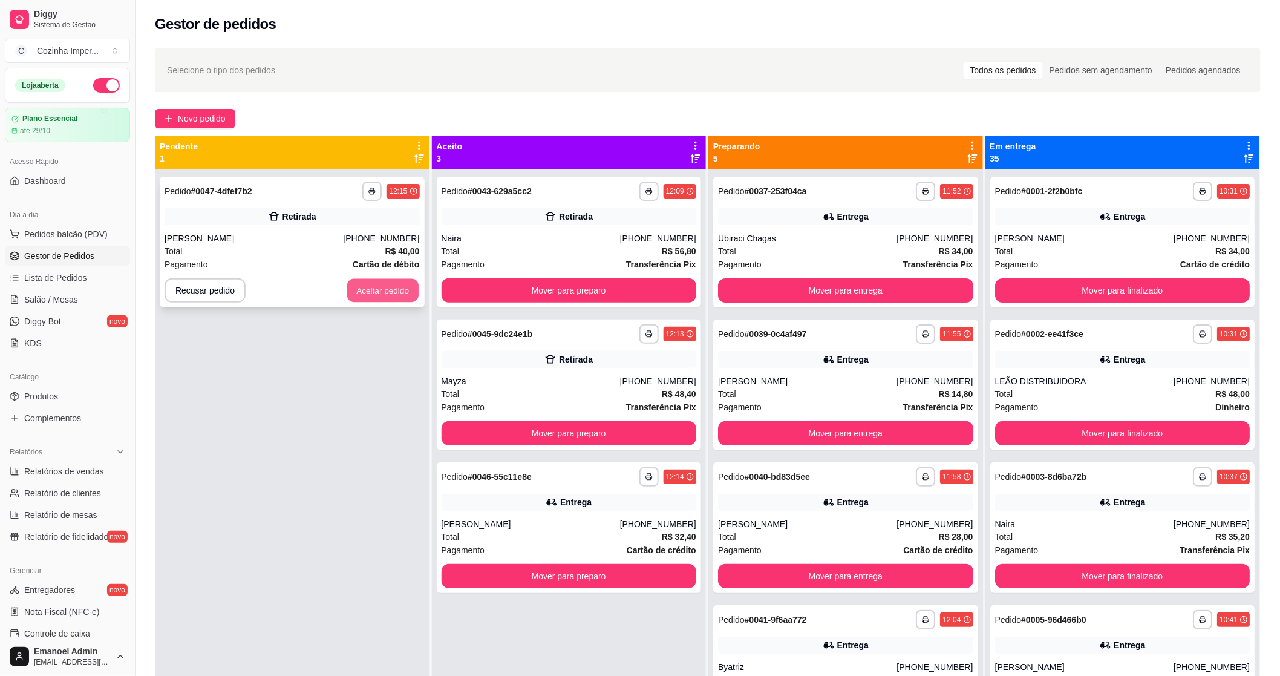
click at [397, 288] on button "Aceitar pedido" at bounding box center [382, 291] width 71 height 24
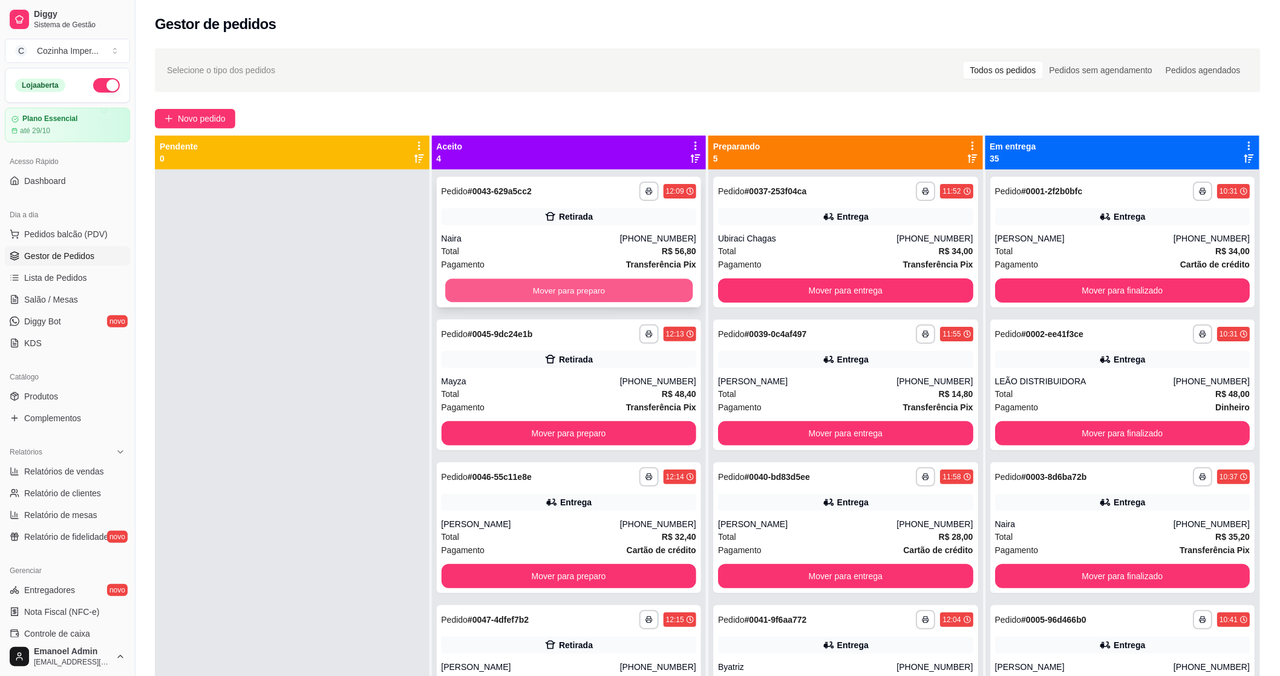
click at [603, 287] on button "Mover para preparo" at bounding box center [568, 291] width 247 height 24
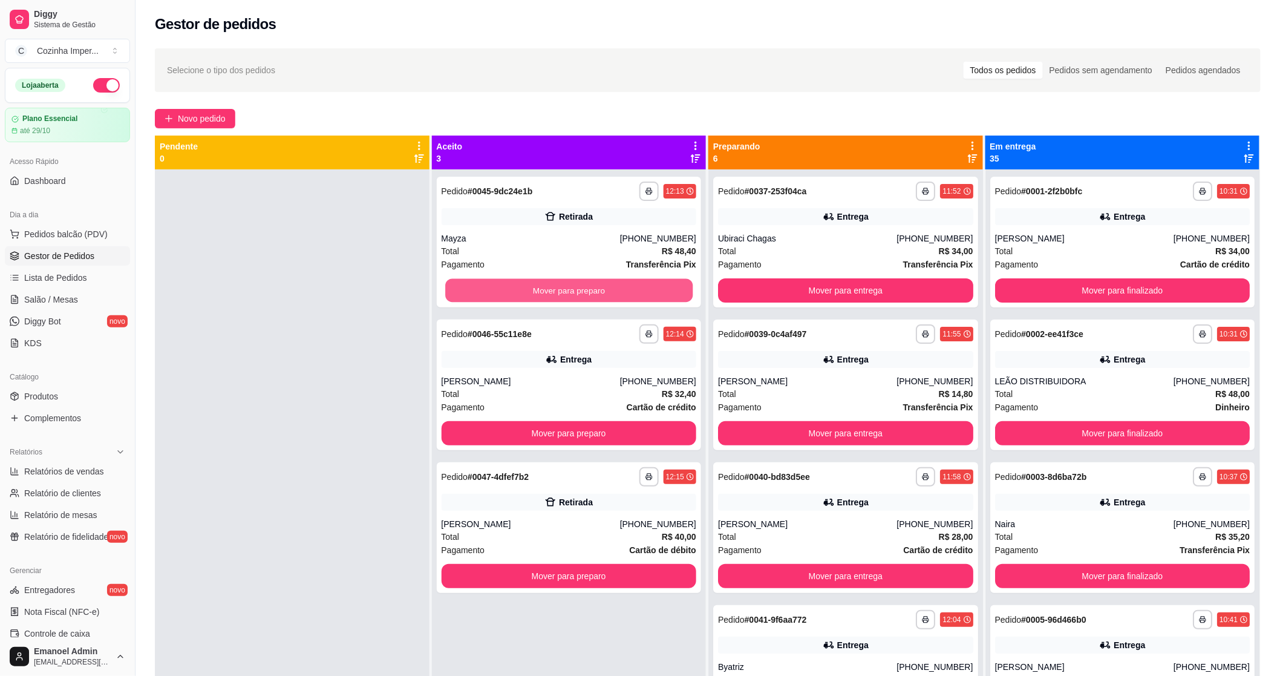
click at [603, 287] on button "Mover para preparo" at bounding box center [568, 291] width 247 height 24
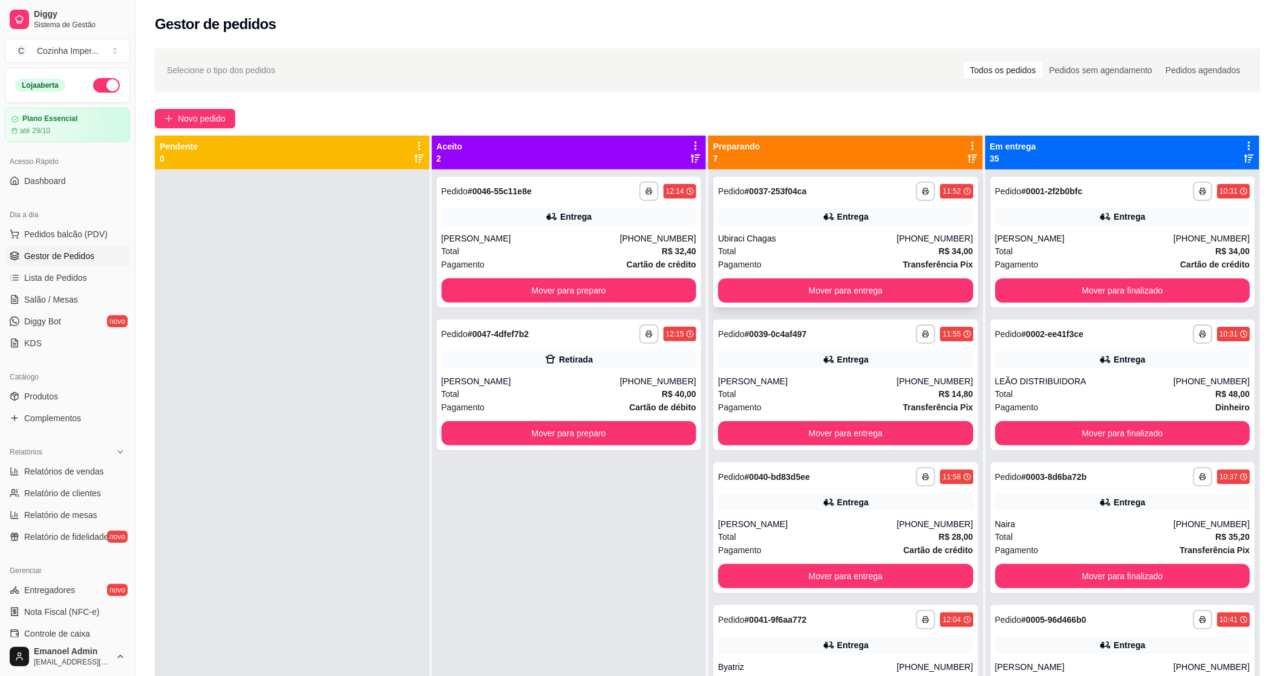
click at [771, 224] on div "Entrega" at bounding box center [845, 216] width 255 height 17
click at [837, 362] on div "Entrega" at bounding box center [852, 359] width 31 height 12
click at [823, 499] on icon at bounding box center [829, 502] width 12 height 12
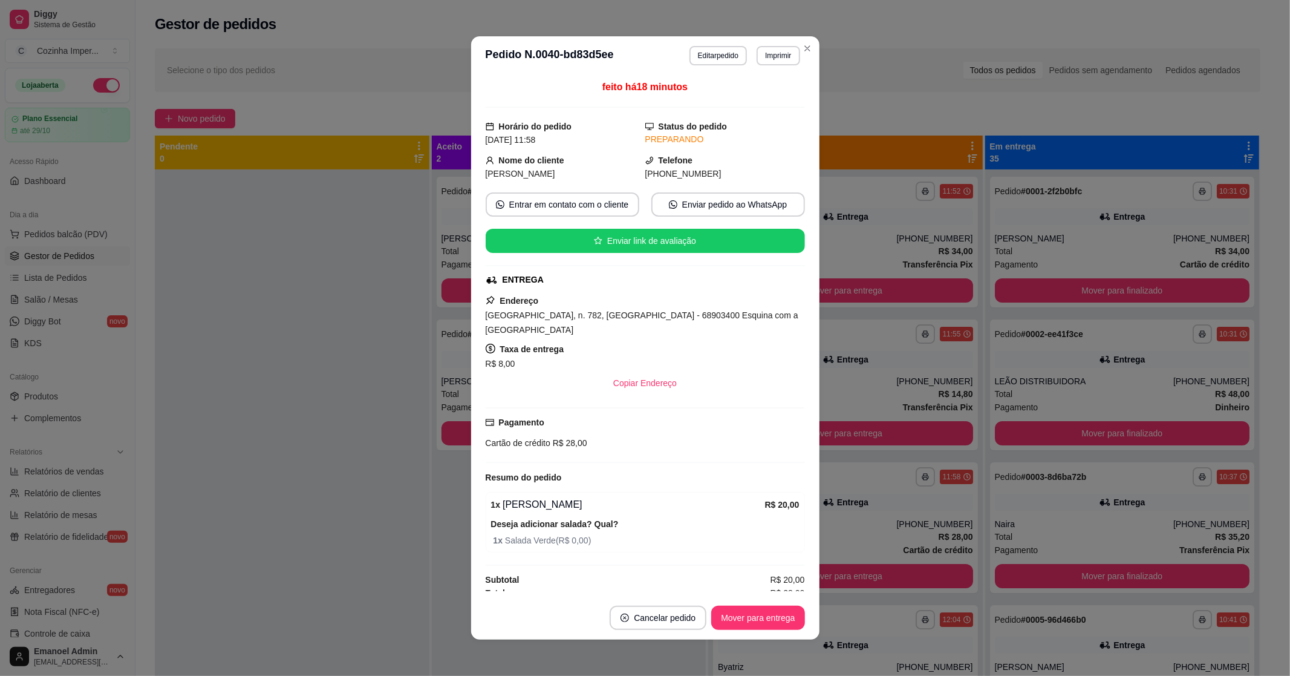
click at [814, 496] on div "feito há 18 minutos Horário do pedido [DATE] 11:58 Status do pedido PREPARANDO …" at bounding box center [645, 335] width 348 height 521
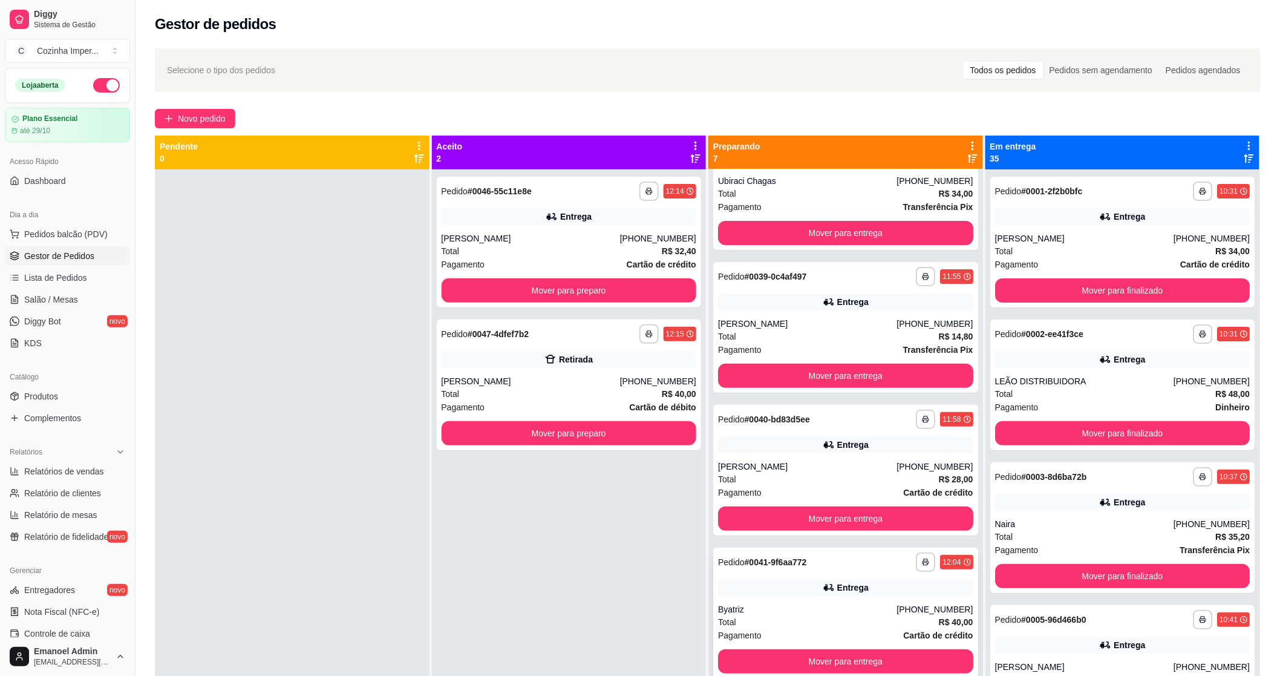
scroll to position [134, 0]
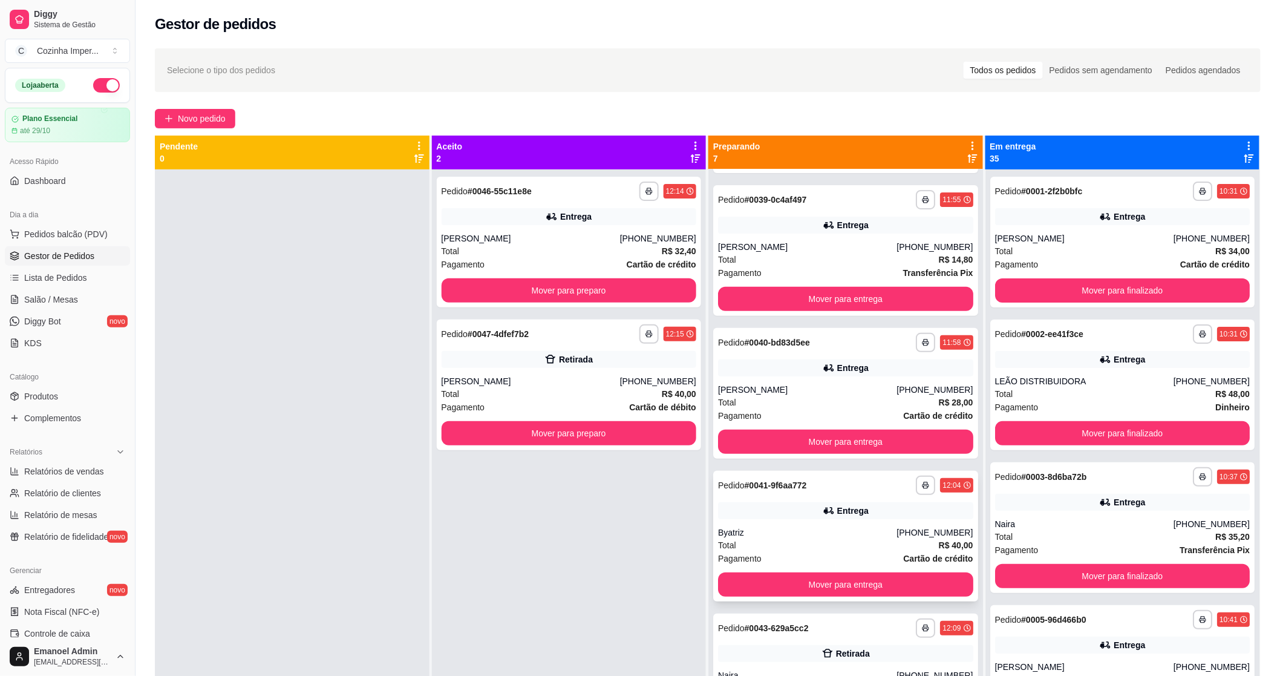
click at [769, 503] on div "Entrega" at bounding box center [845, 510] width 255 height 17
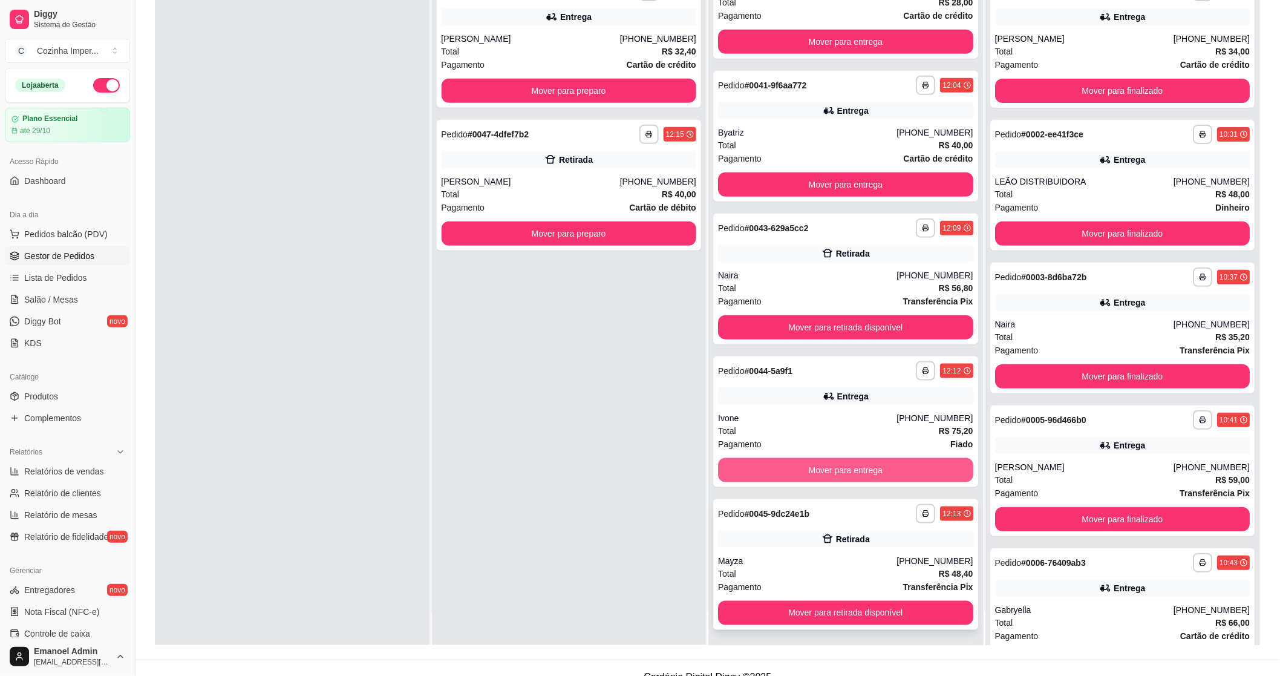
scroll to position [185, 0]
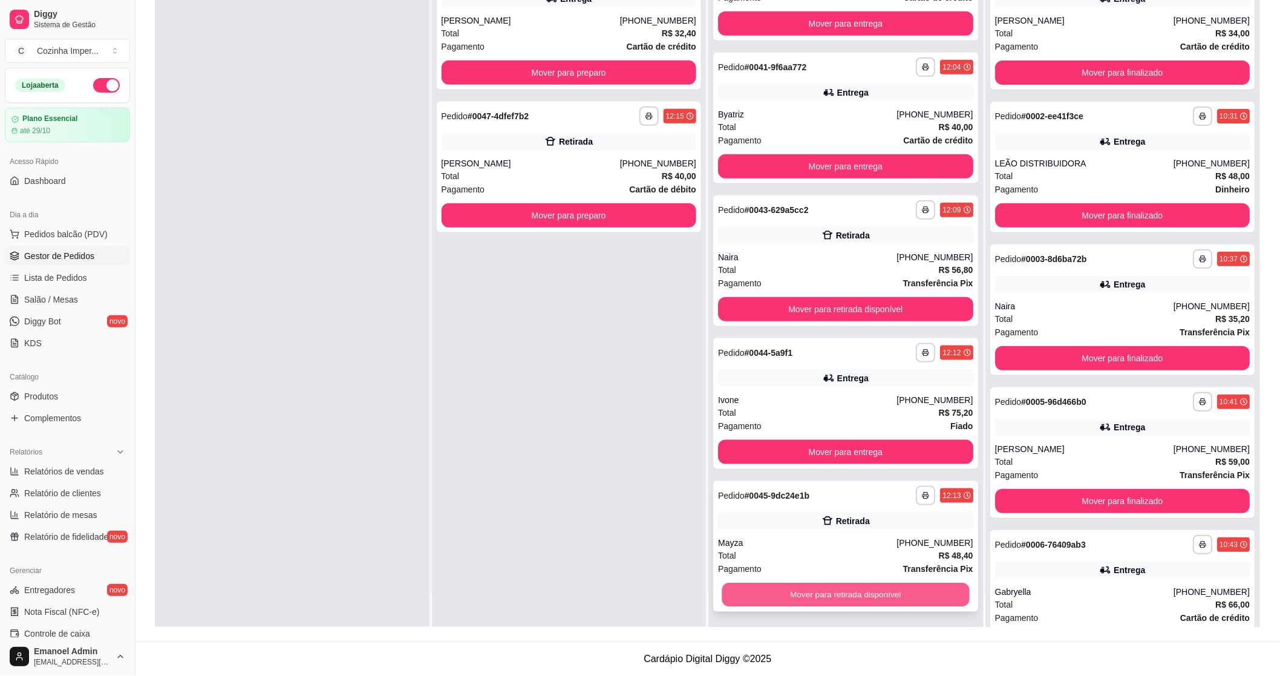
click at [826, 599] on button "Mover para retirada disponível" at bounding box center [845, 595] width 247 height 24
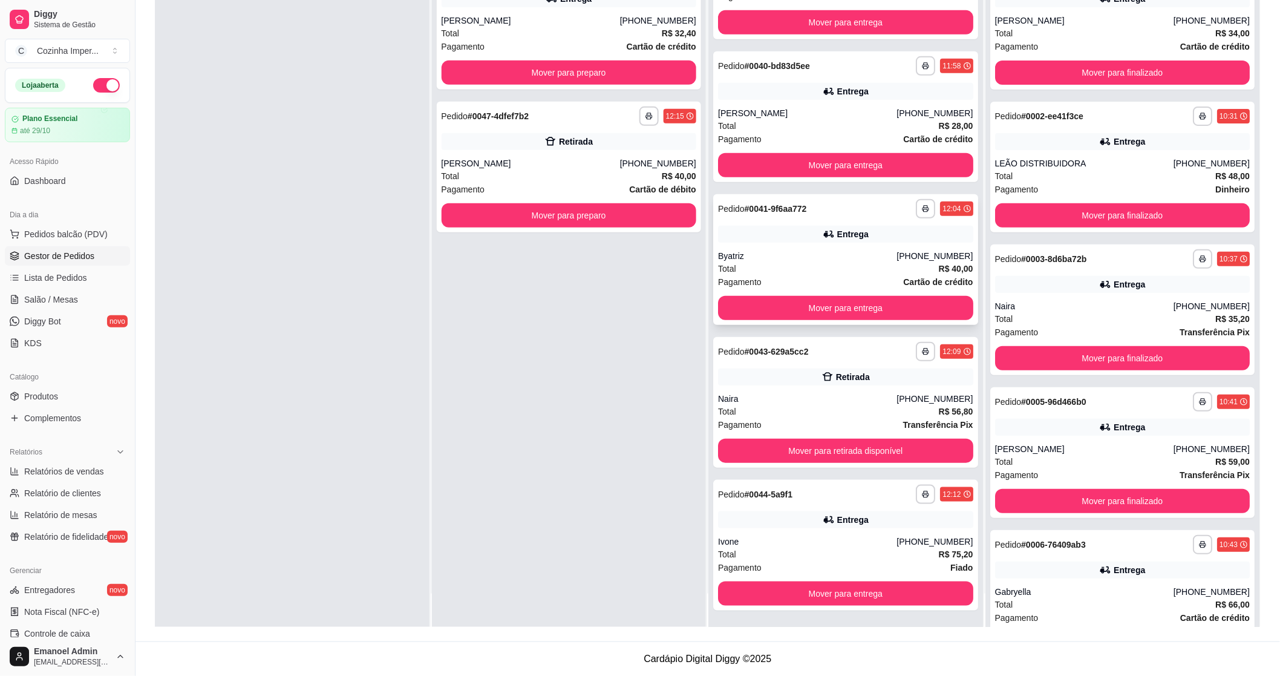
scroll to position [192, 0]
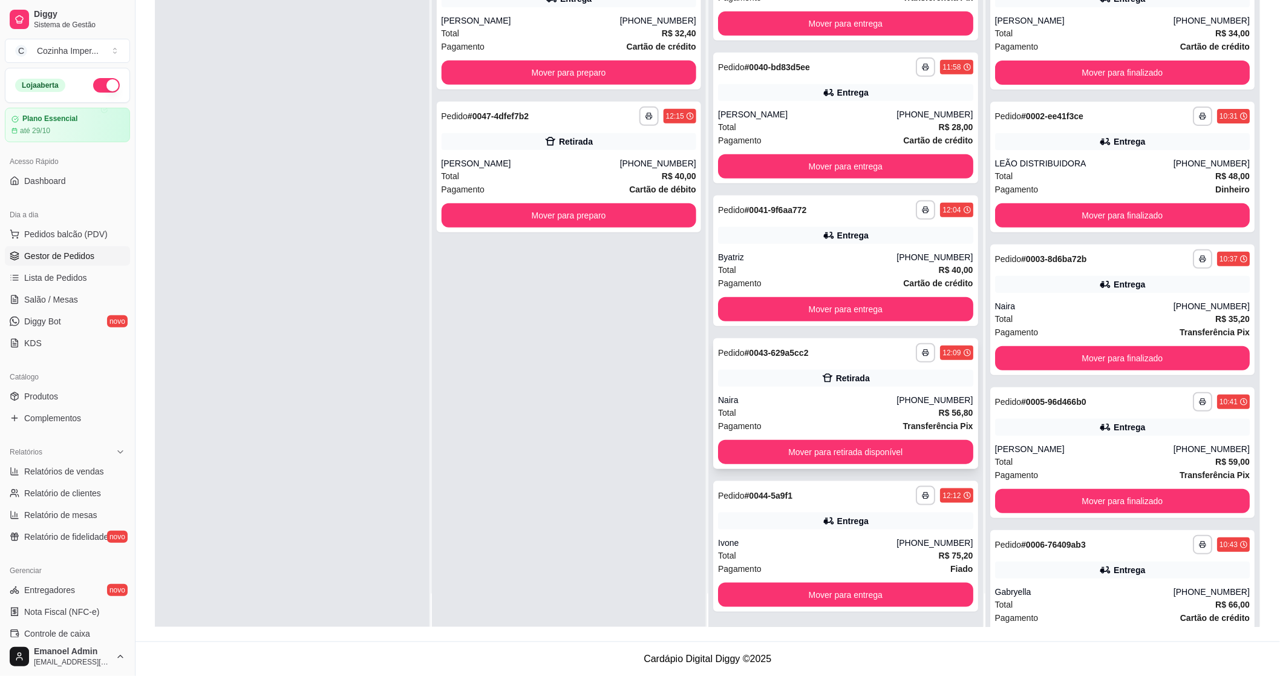
click at [824, 376] on div "Retirada" at bounding box center [845, 378] width 255 height 17
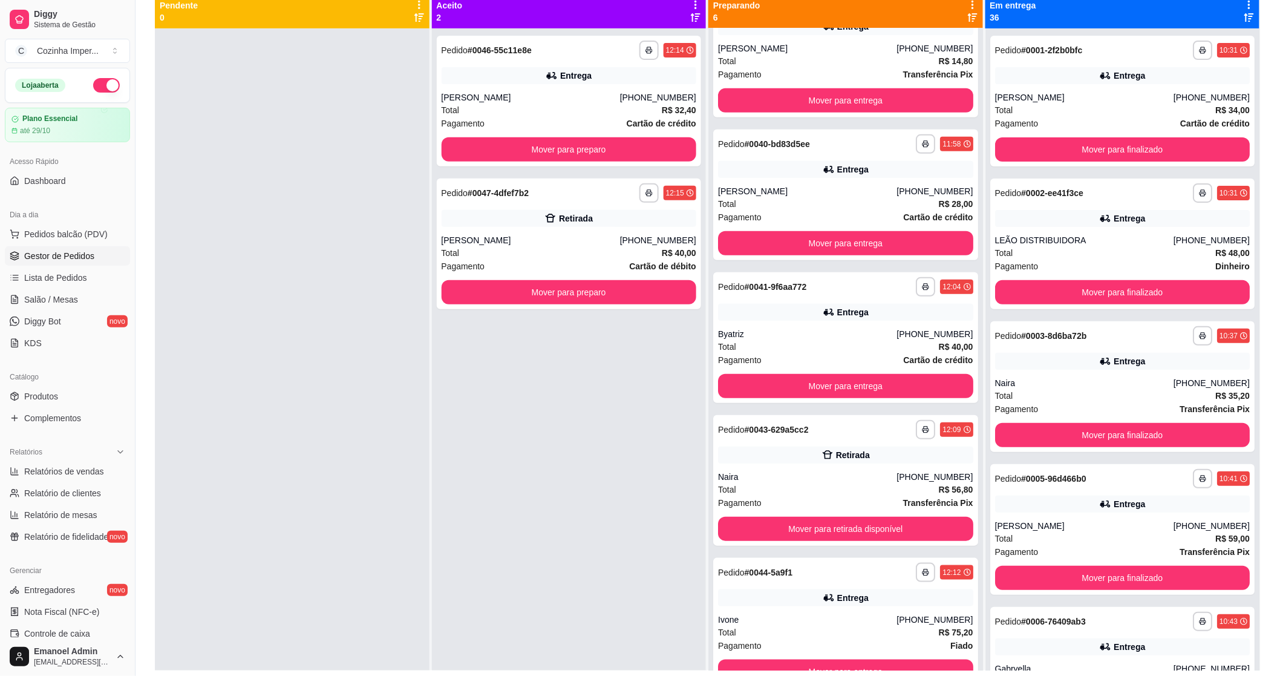
scroll to position [117, 0]
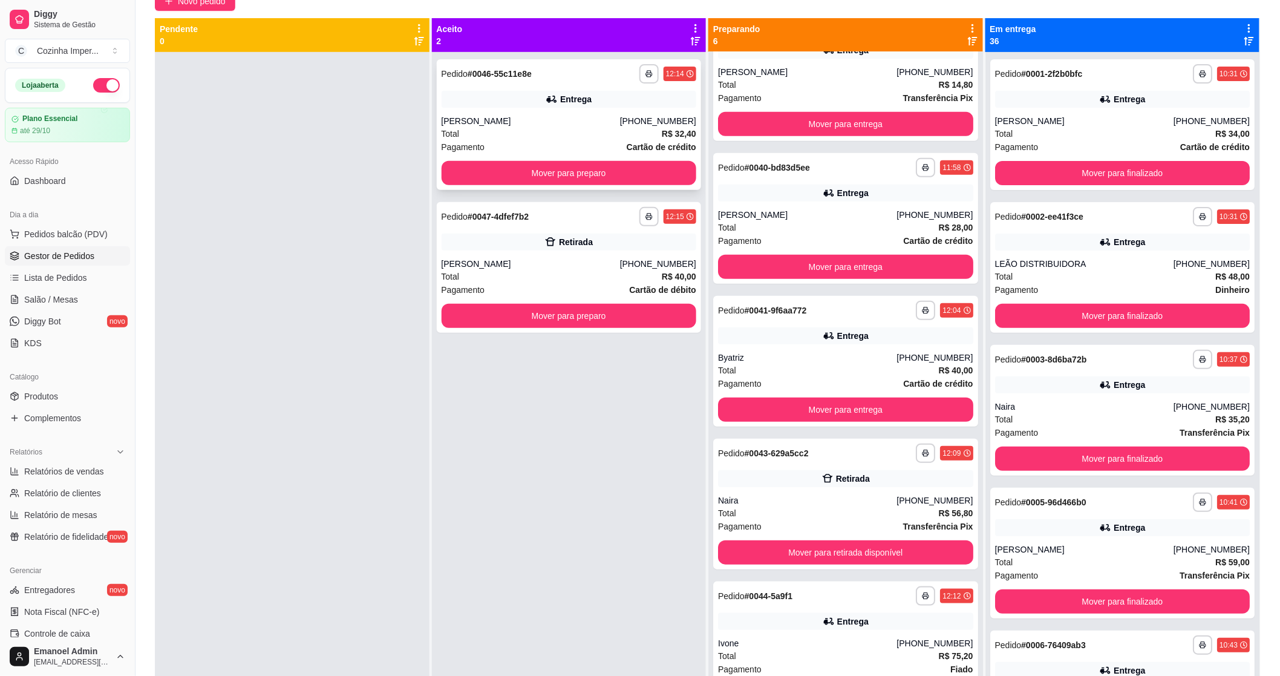
click at [573, 101] on div "Entrega" at bounding box center [575, 99] width 31 height 12
click at [456, 181] on button "Mover para preparo" at bounding box center [568, 174] width 247 height 24
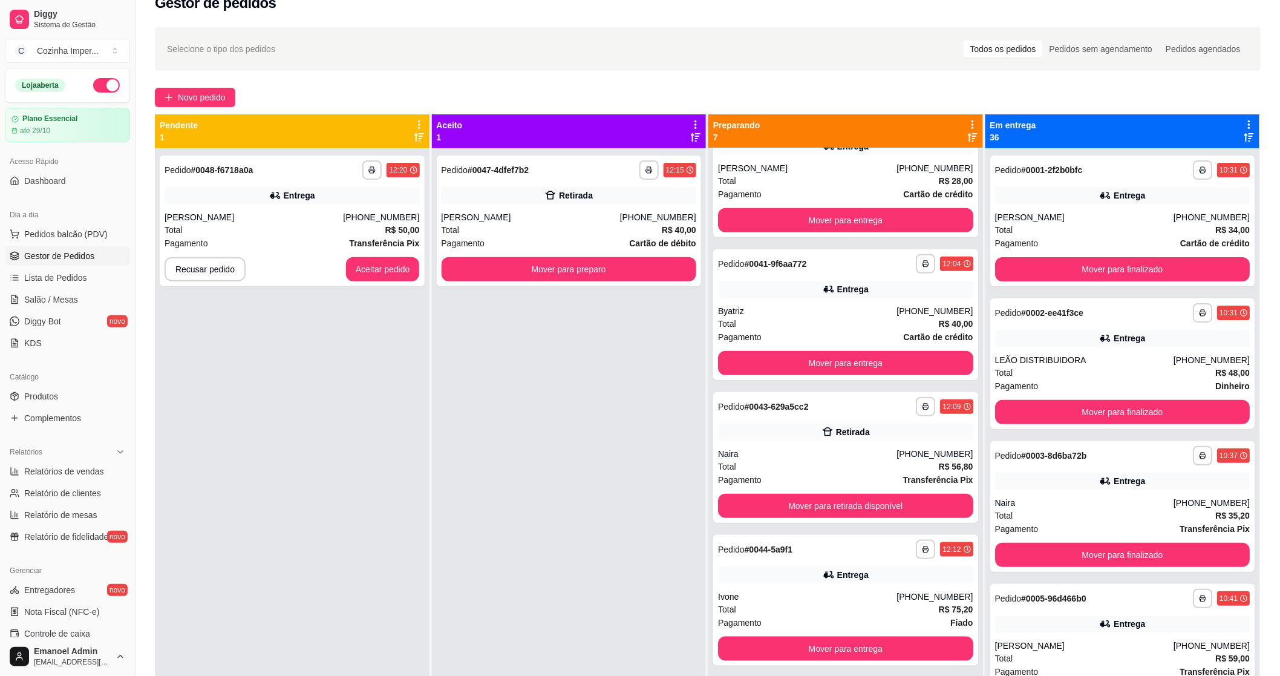
scroll to position [0, 0]
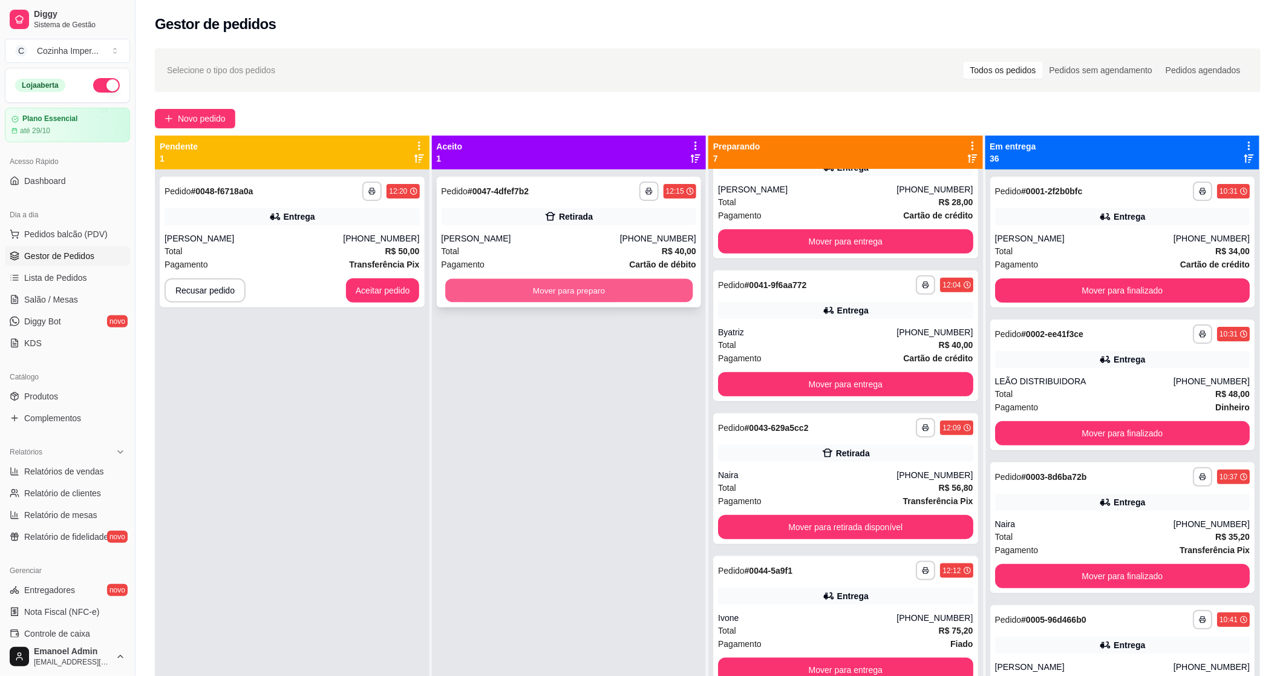
click at [611, 293] on button "Mover para preparo" at bounding box center [568, 291] width 247 height 24
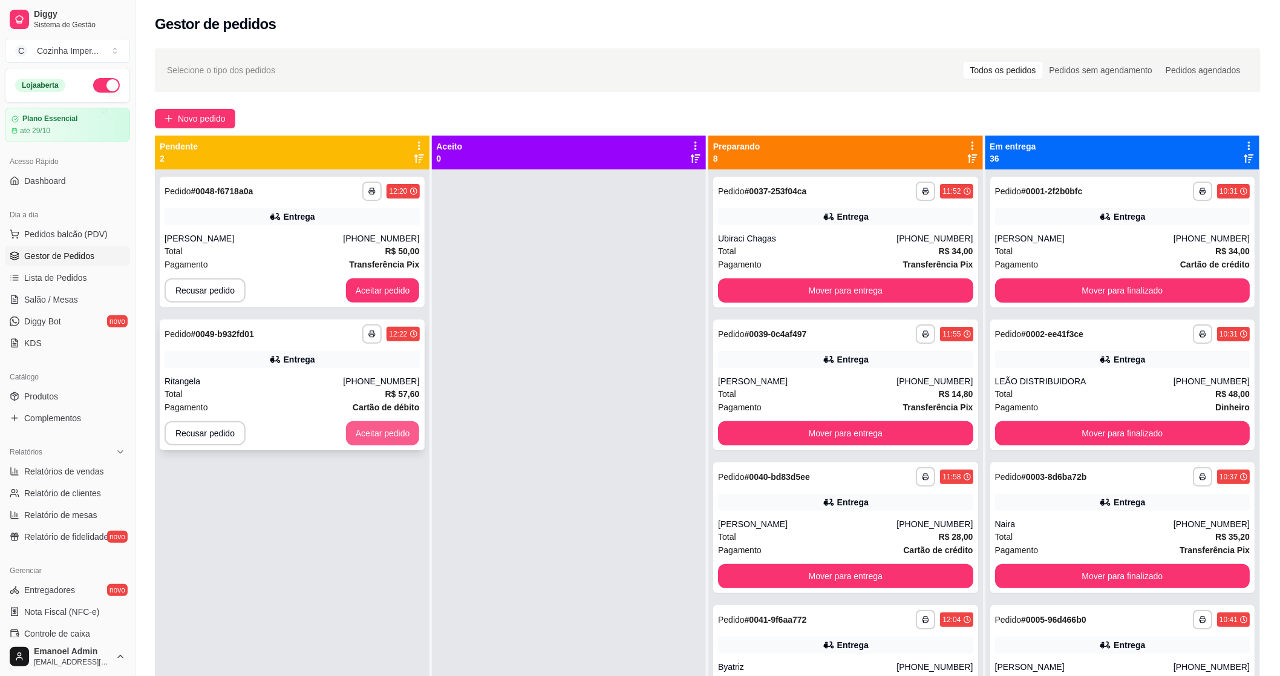
click at [383, 433] on button "Aceitar pedido" at bounding box center [383, 433] width 74 height 24
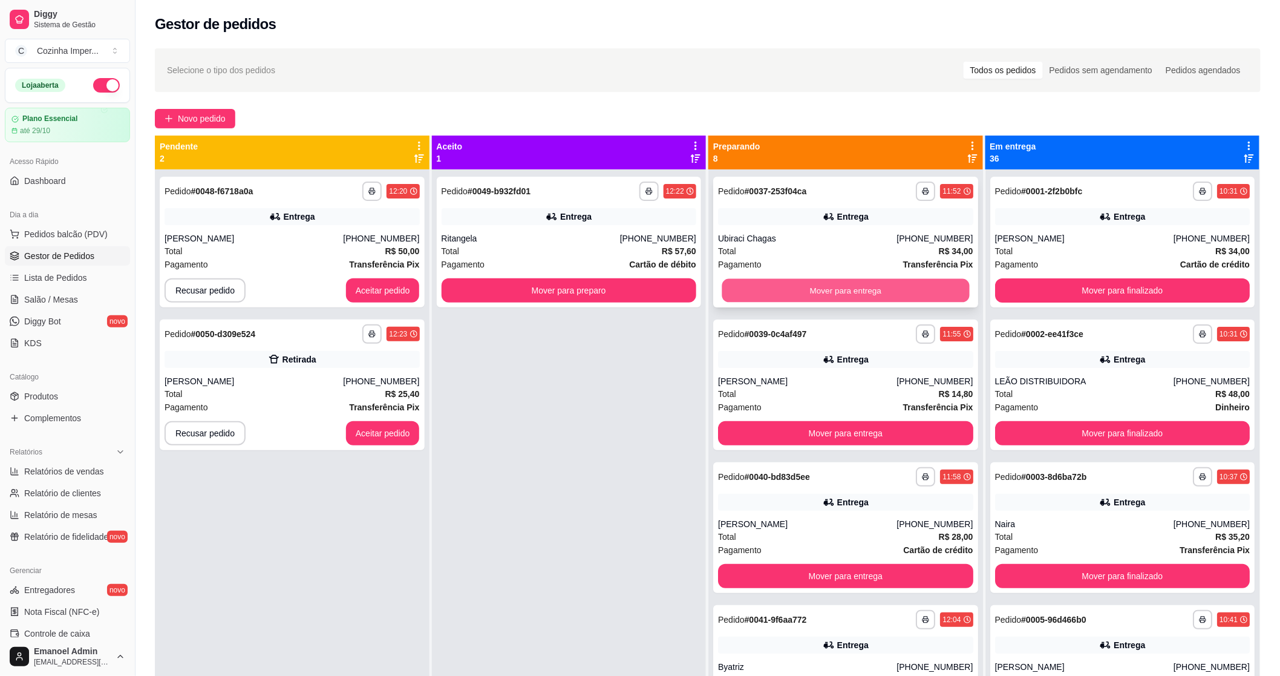
click at [878, 281] on button "Mover para entrega" at bounding box center [845, 291] width 247 height 24
click at [880, 283] on button "Mover para entrega" at bounding box center [845, 291] width 247 height 24
click at [880, 283] on button "Mover para entrega" at bounding box center [845, 290] width 255 height 24
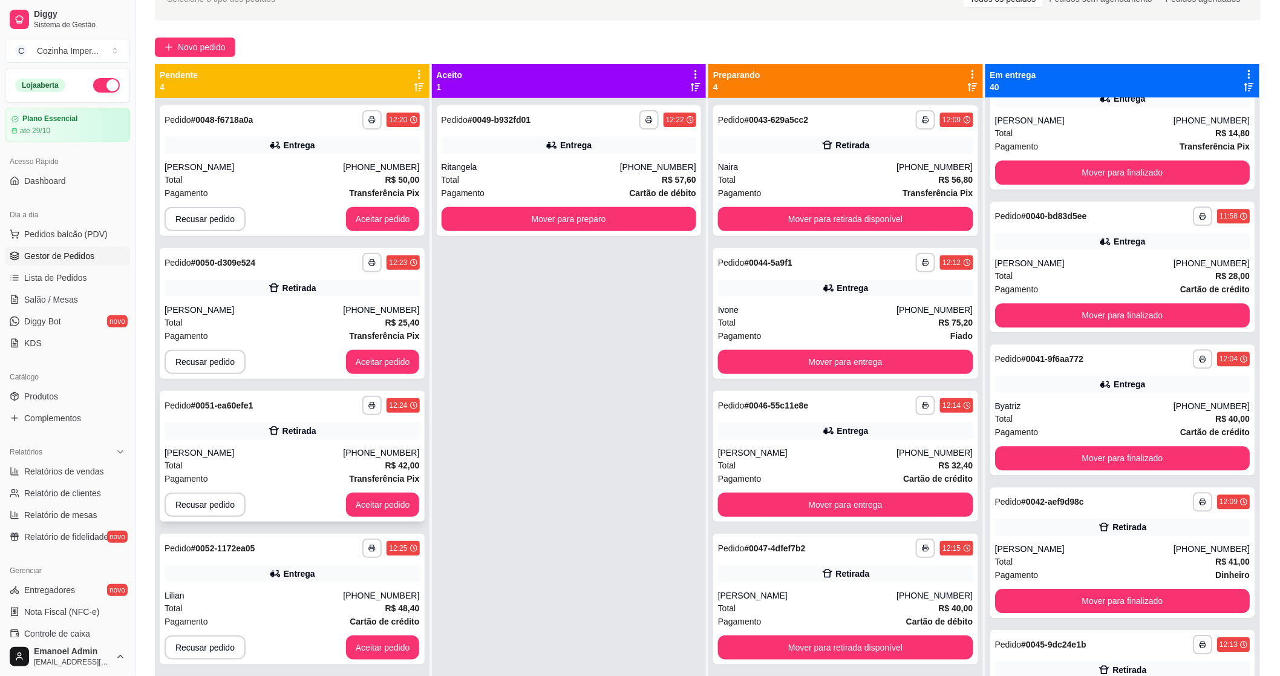
scroll to position [50, 0]
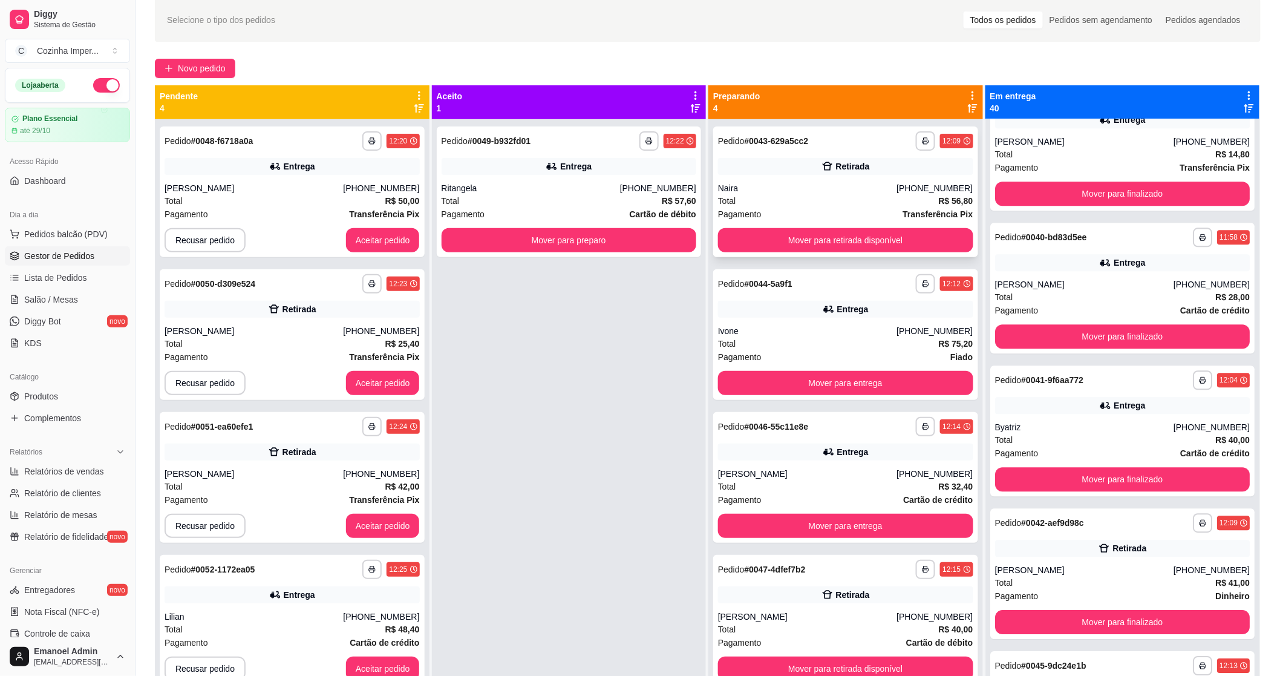
click at [750, 159] on div "Retirada" at bounding box center [845, 166] width 255 height 17
click at [521, 236] on button "Mover para preparo" at bounding box center [568, 241] width 247 height 24
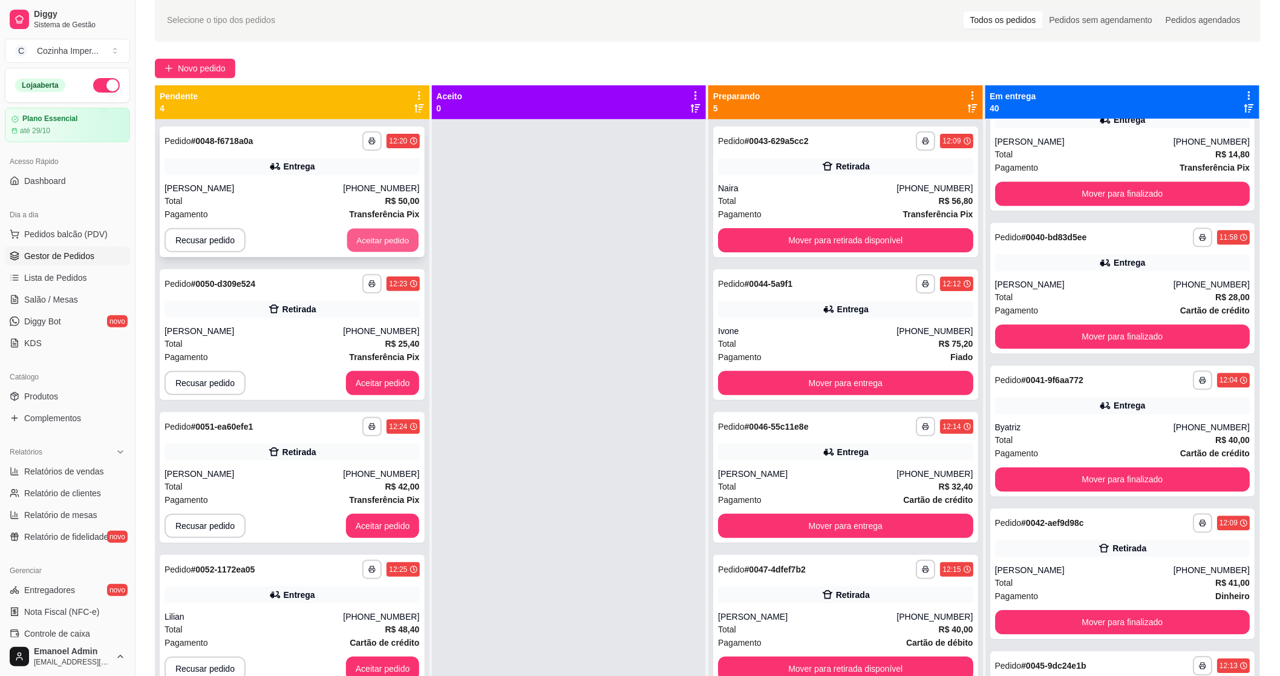
click at [368, 245] on button "Aceitar pedido" at bounding box center [382, 241] width 71 height 24
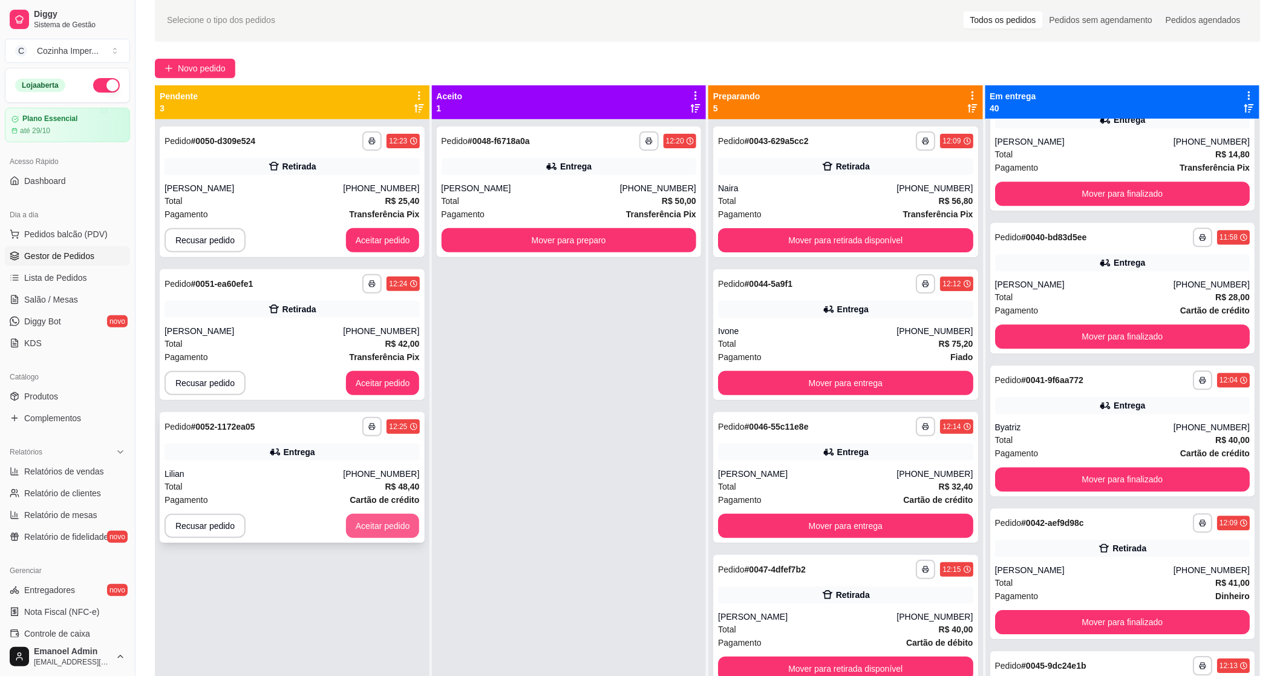
click at [400, 522] on button "Aceitar pedido" at bounding box center [383, 526] width 74 height 24
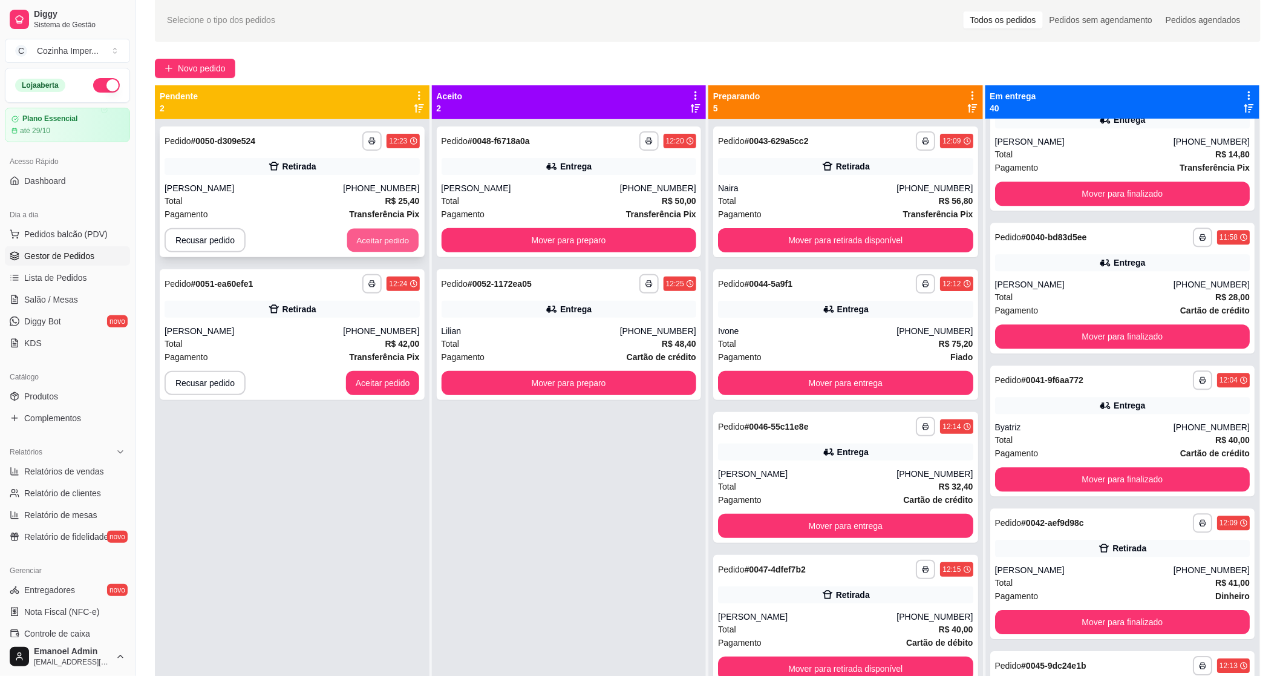
click at [375, 240] on button "Aceitar pedido" at bounding box center [382, 241] width 71 height 24
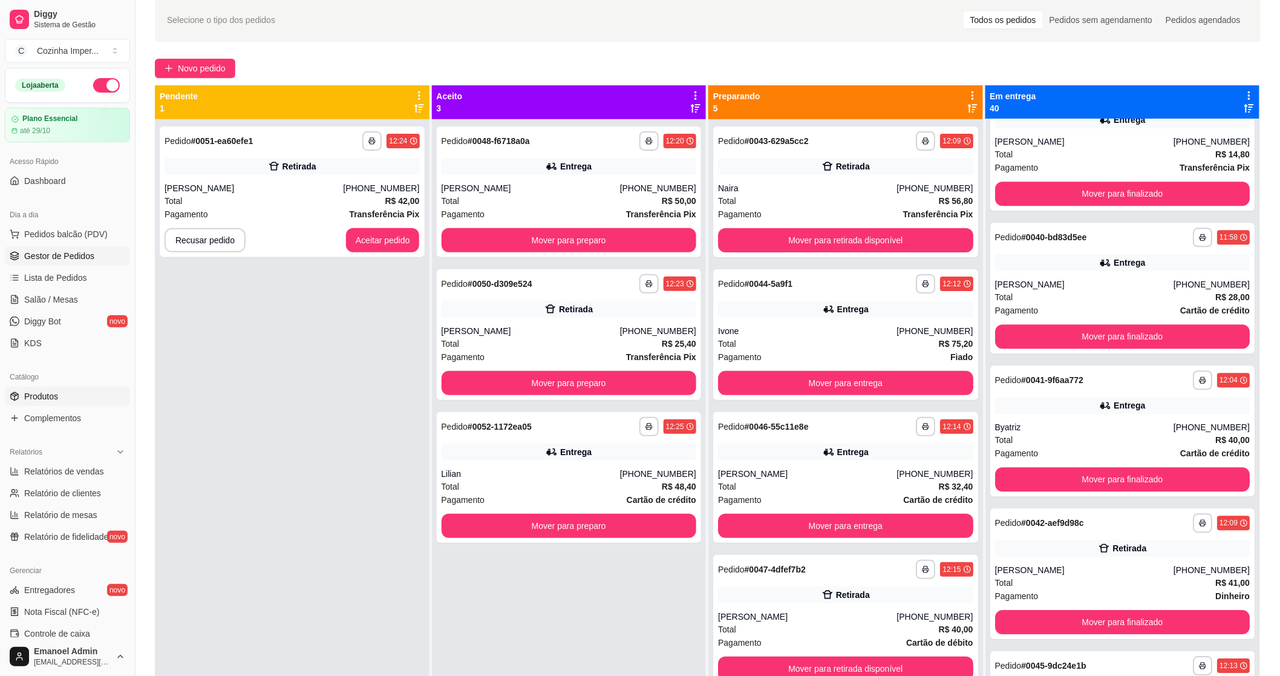
click at [59, 391] on link "Produtos" at bounding box center [67, 396] width 125 height 19
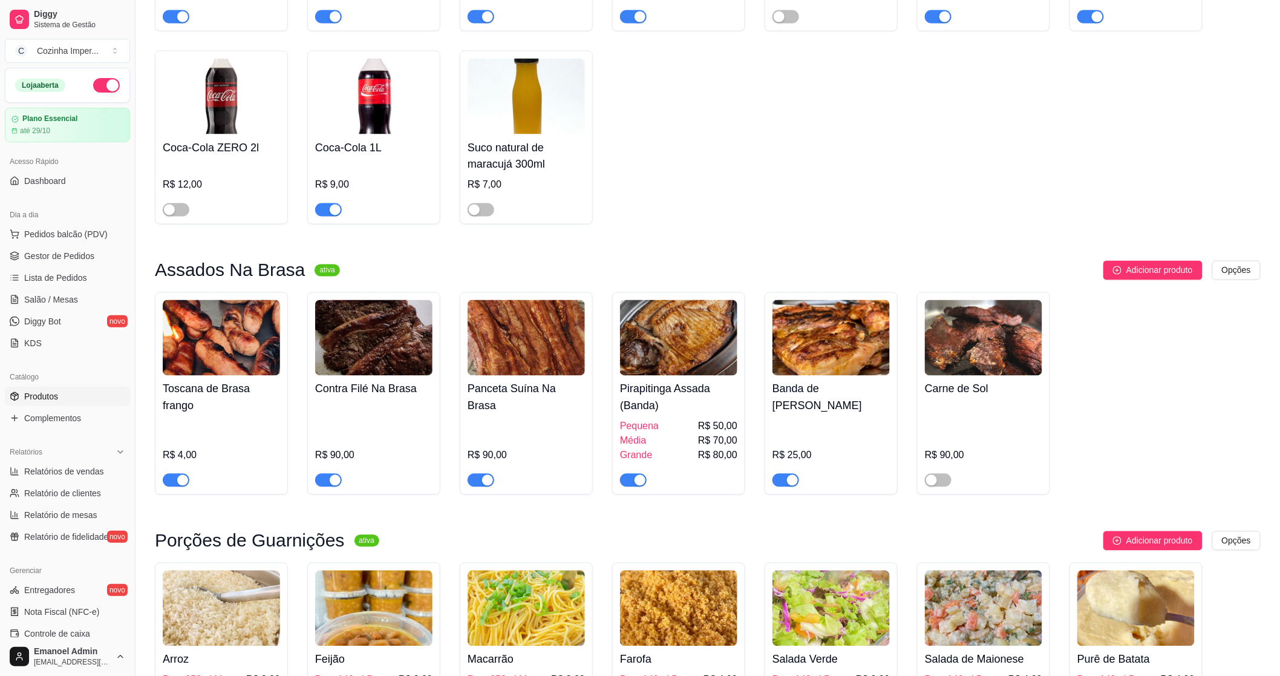
scroll to position [1075, 0]
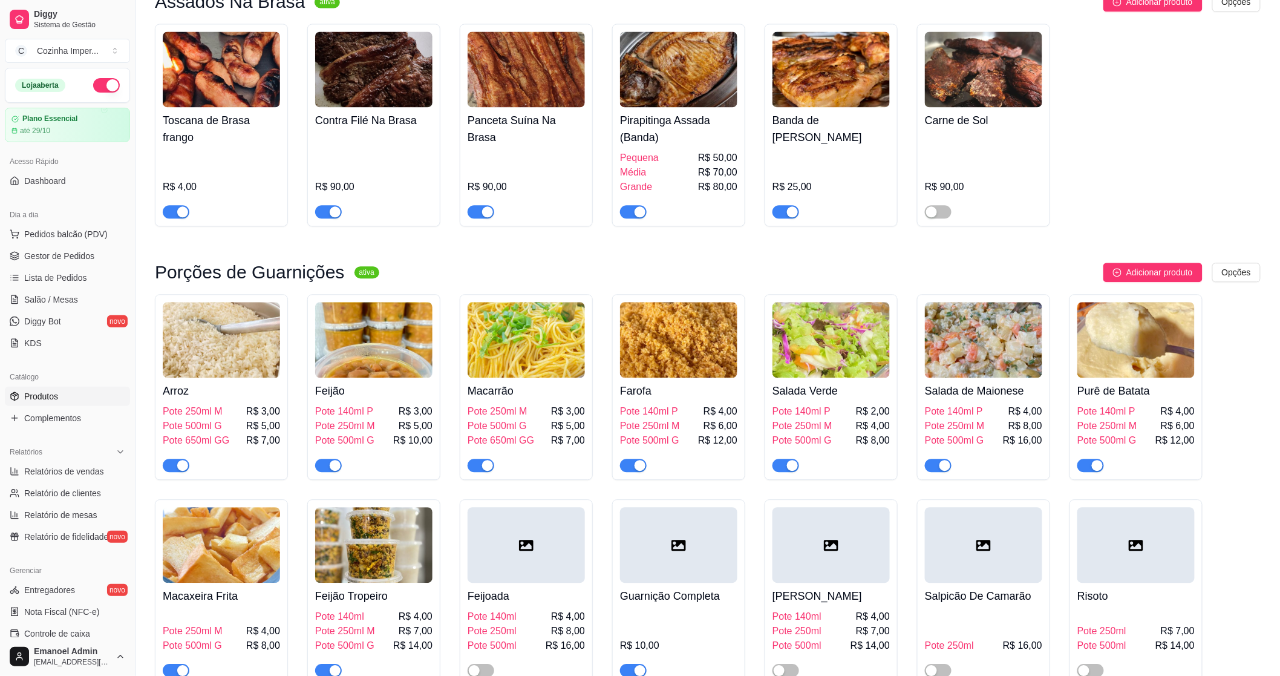
click at [1093, 460] on div "button" at bounding box center [1097, 465] width 11 height 11
click at [941, 460] on div "button" at bounding box center [944, 465] width 11 height 11
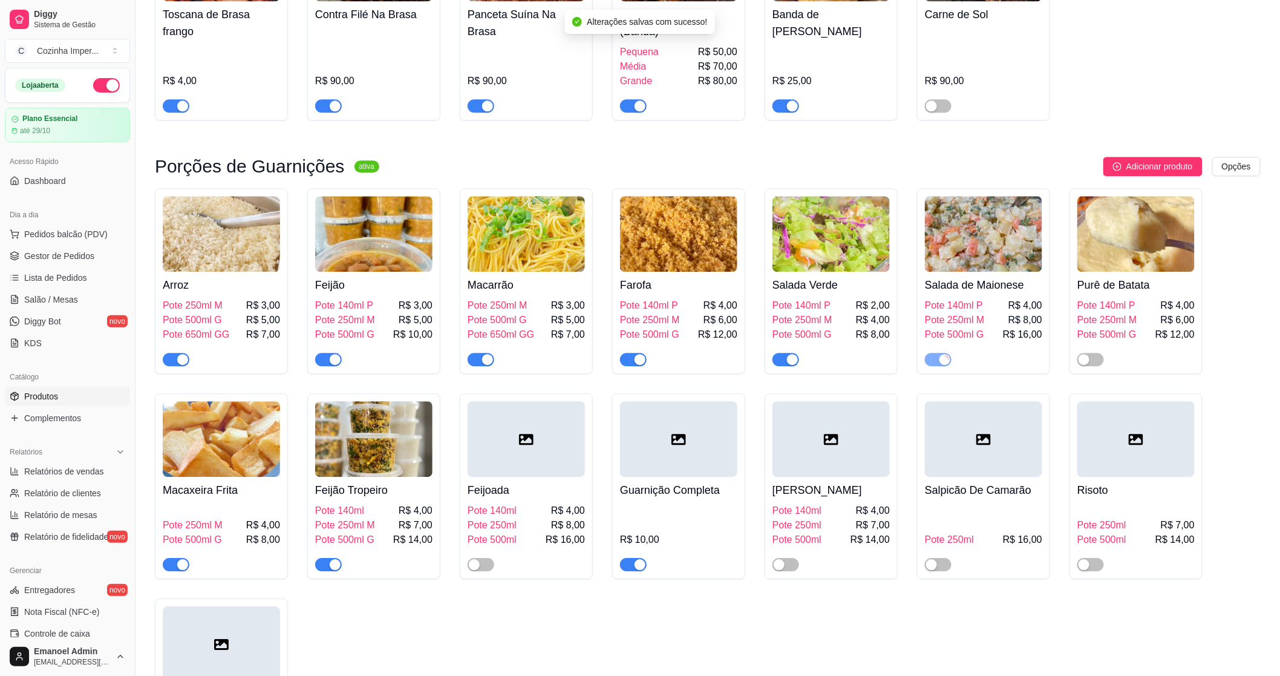
scroll to position [1277, 0]
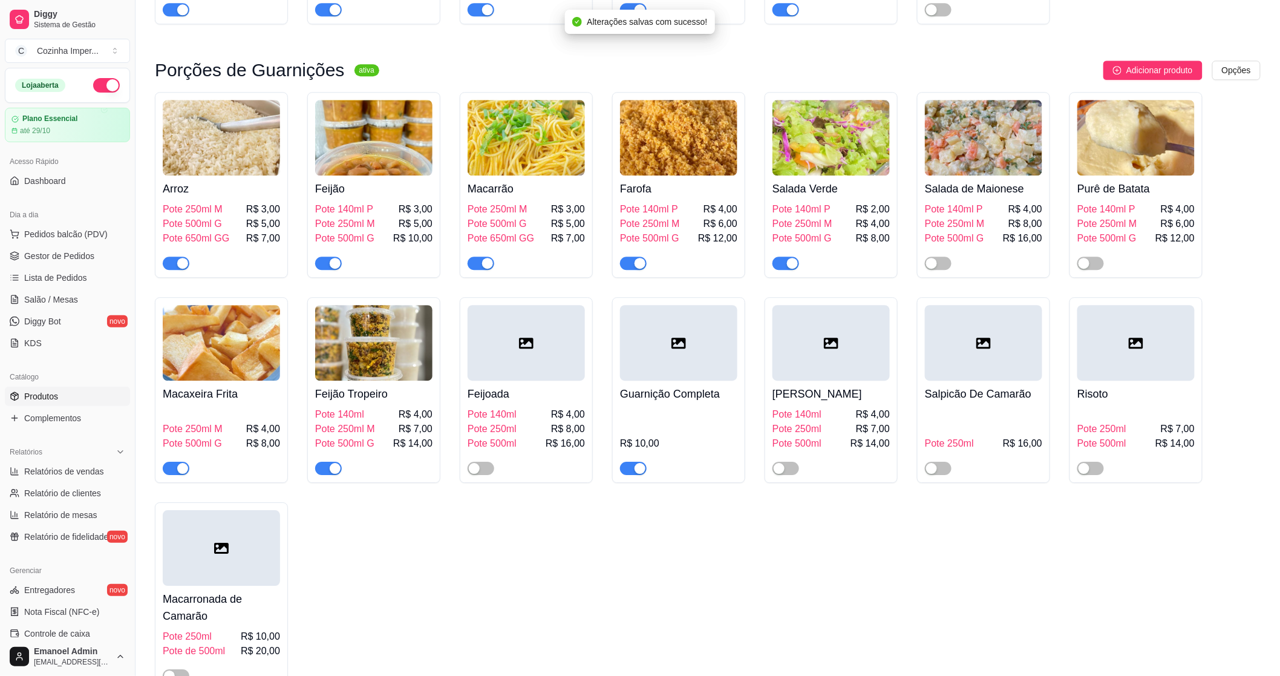
click at [181, 463] on div "button" at bounding box center [182, 468] width 11 height 11
click at [70, 414] on span "Complementos" at bounding box center [52, 418] width 57 height 12
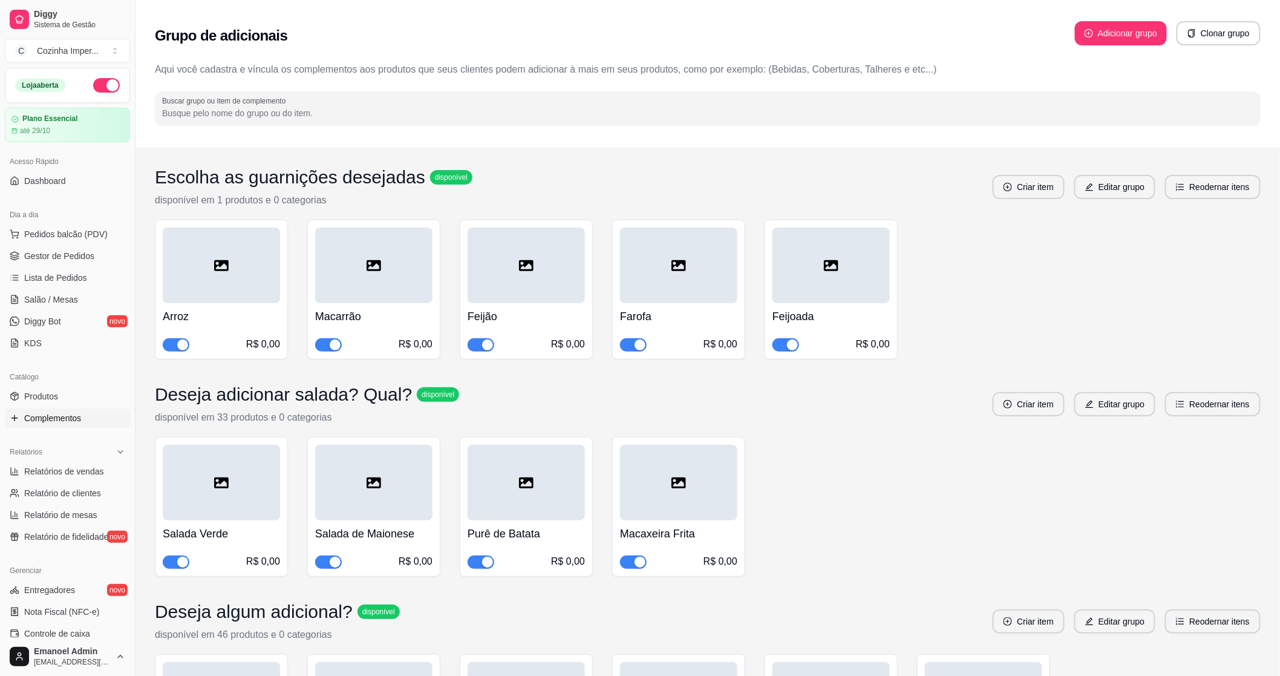
scroll to position [201, 0]
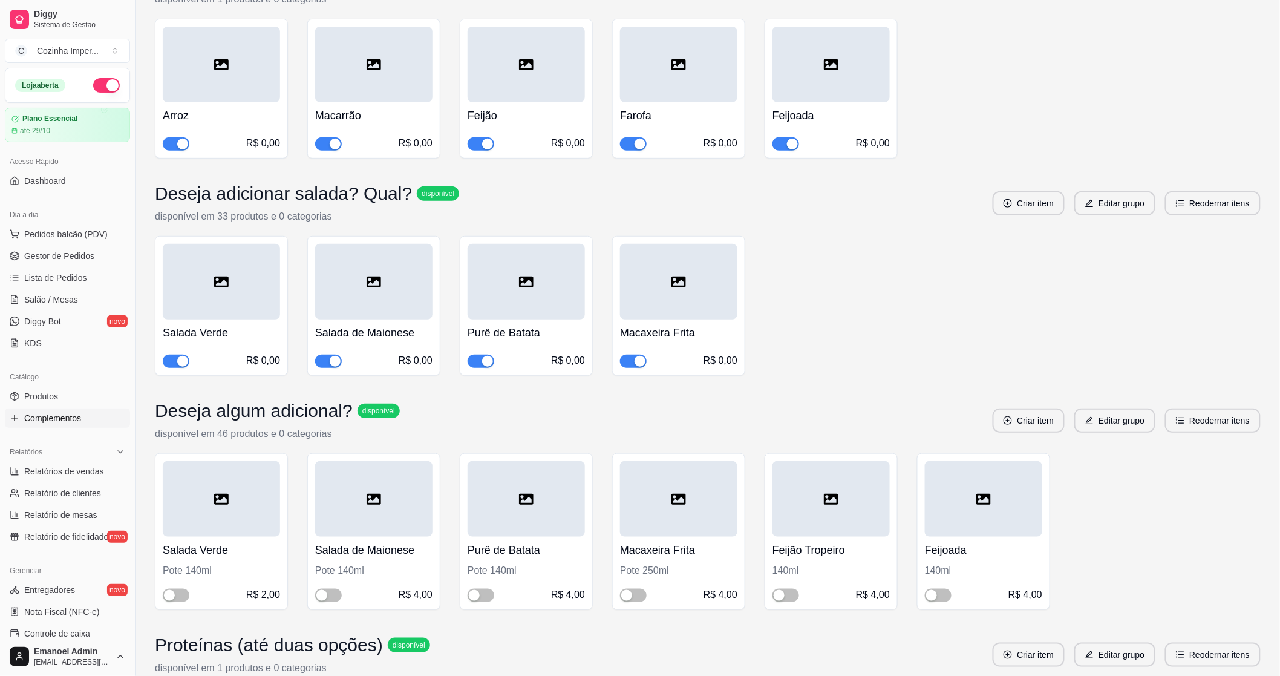
click at [481, 361] on button "button" at bounding box center [481, 361] width 27 height 13
click at [77, 264] on link "Gestor de Pedidos" at bounding box center [67, 255] width 125 height 19
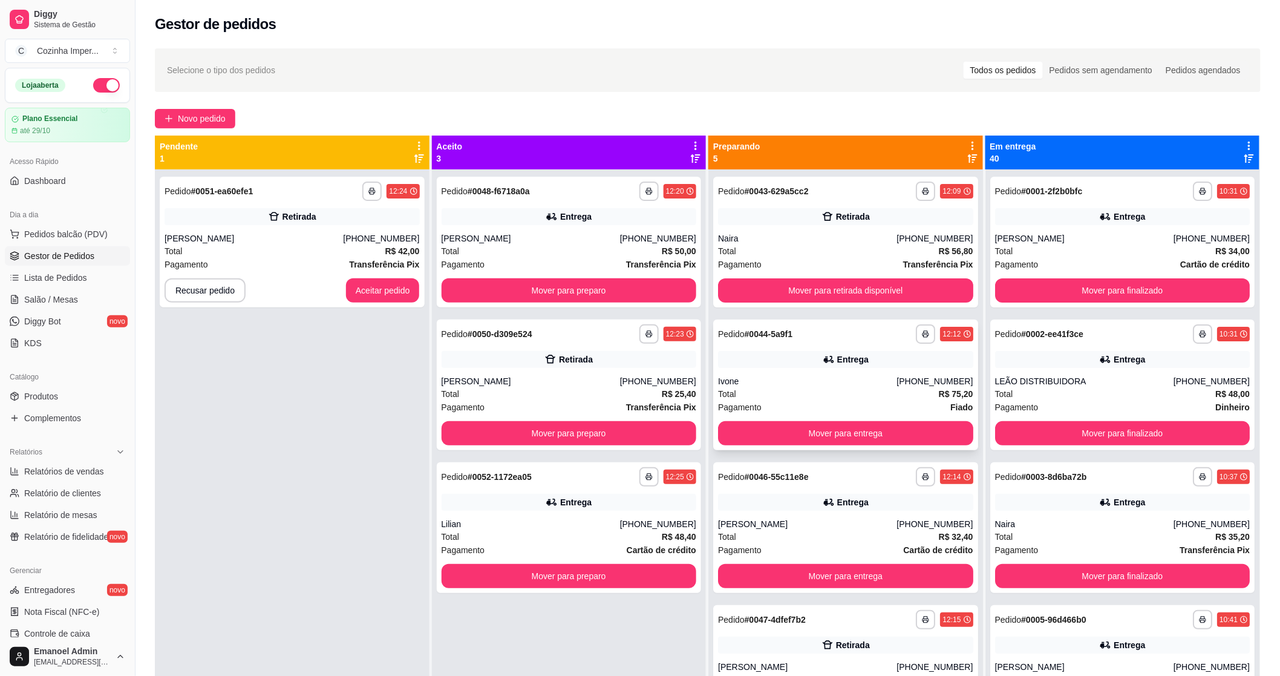
click at [776, 331] on strong "# 0044-5a9f1" at bounding box center [769, 334] width 48 height 10
click at [747, 299] on button "Mover para retirada disponível" at bounding box center [845, 291] width 247 height 24
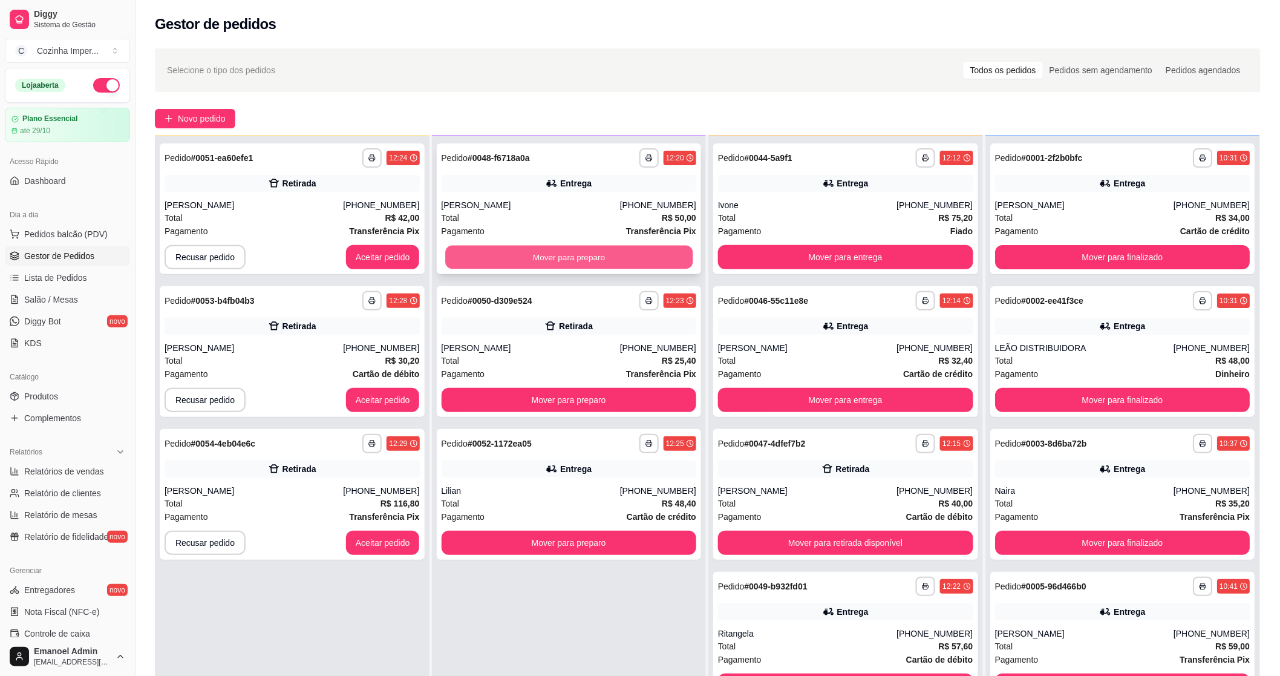
click at [542, 250] on button "Mover para preparo" at bounding box center [568, 258] width 247 height 24
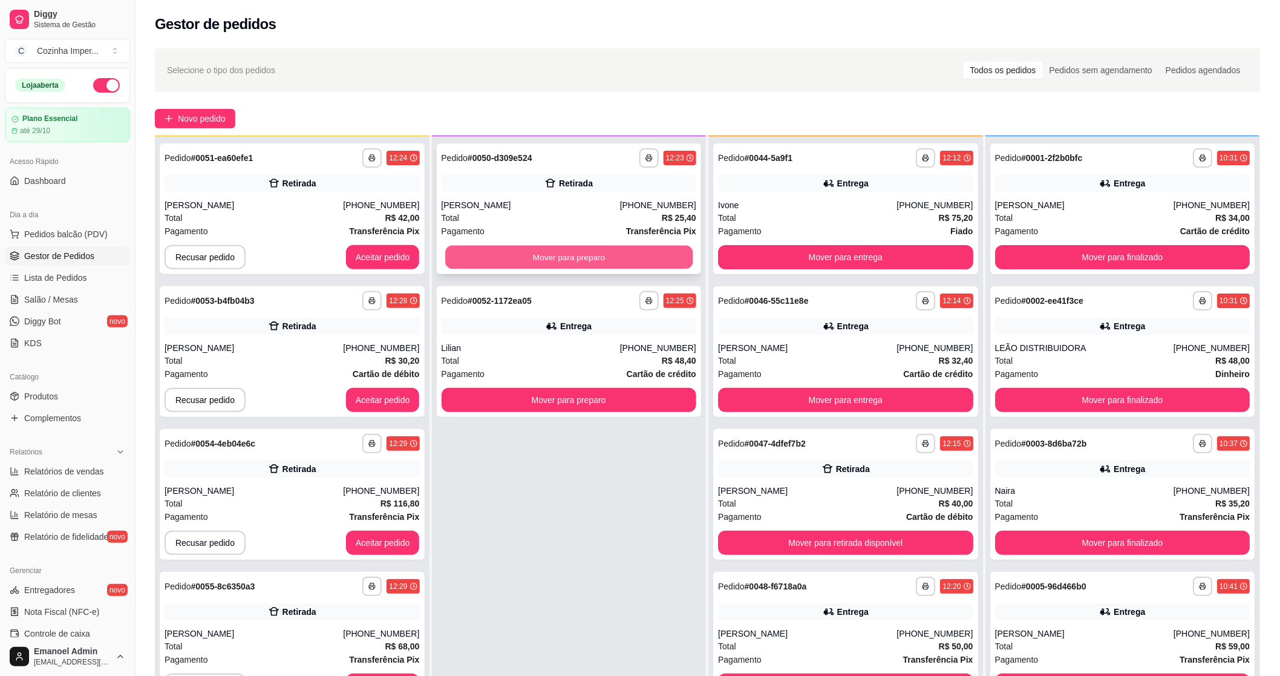
click at [542, 258] on button "Mover para preparo" at bounding box center [568, 258] width 247 height 24
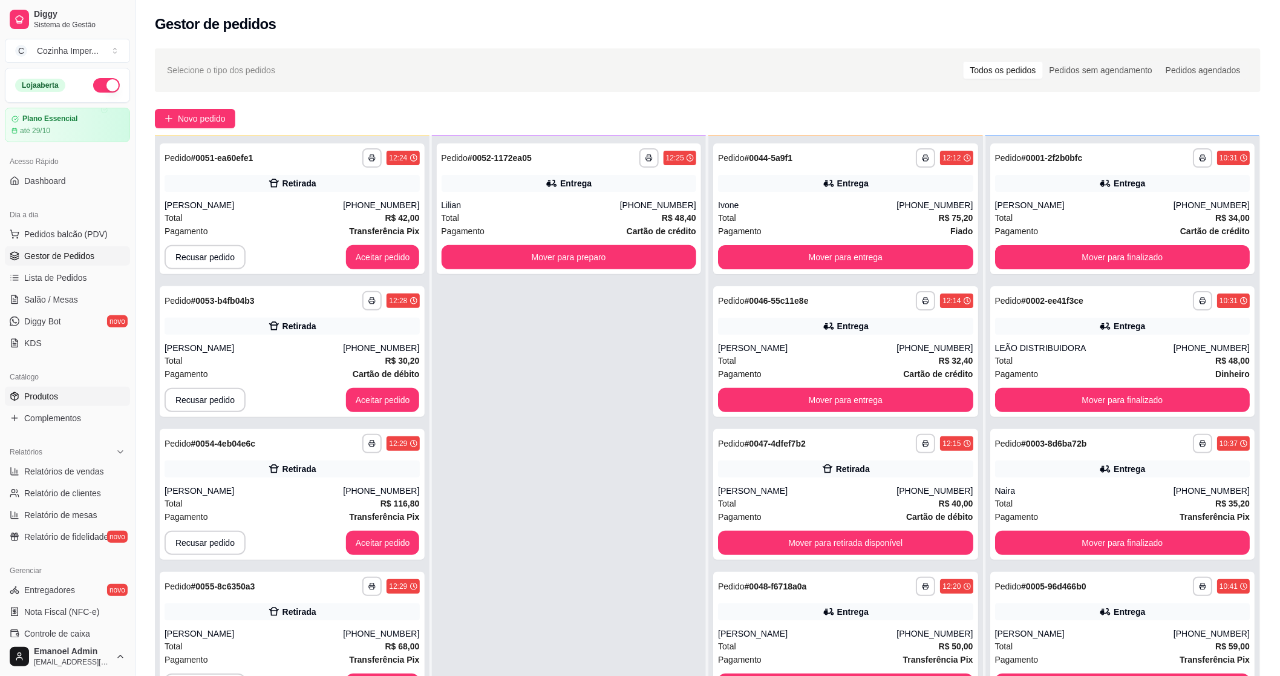
click at [87, 401] on link "Produtos" at bounding box center [67, 396] width 125 height 19
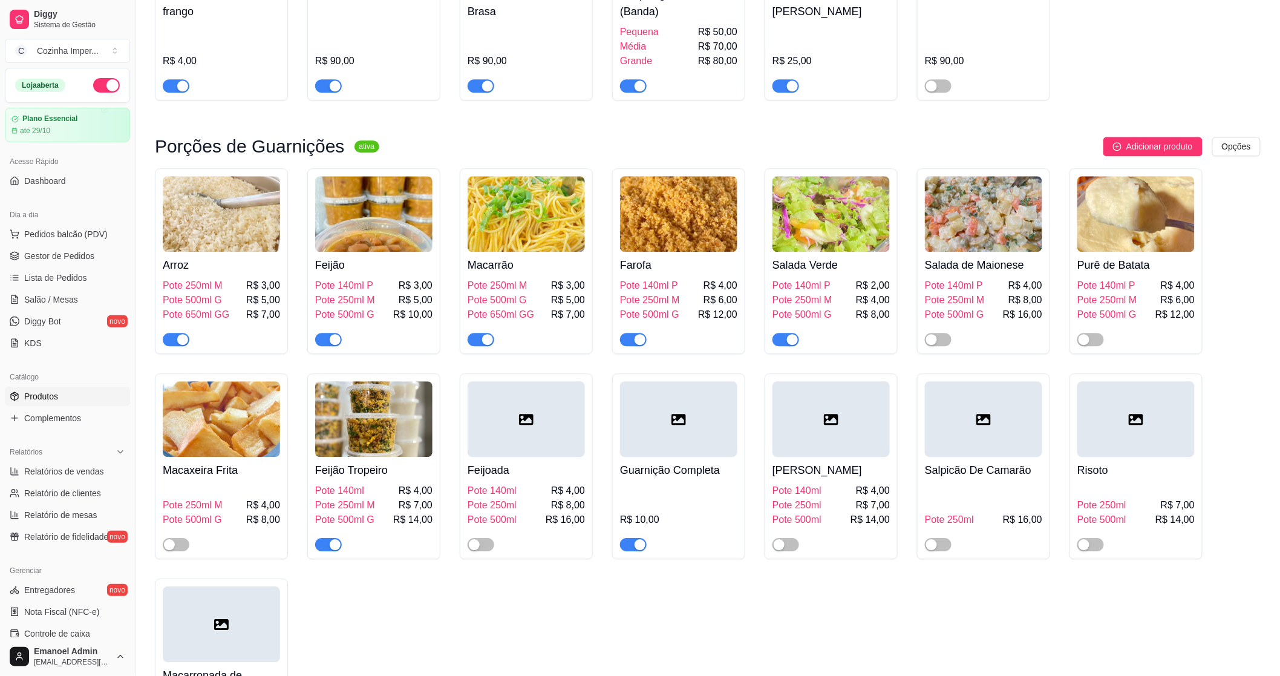
scroll to position [1075, 0]
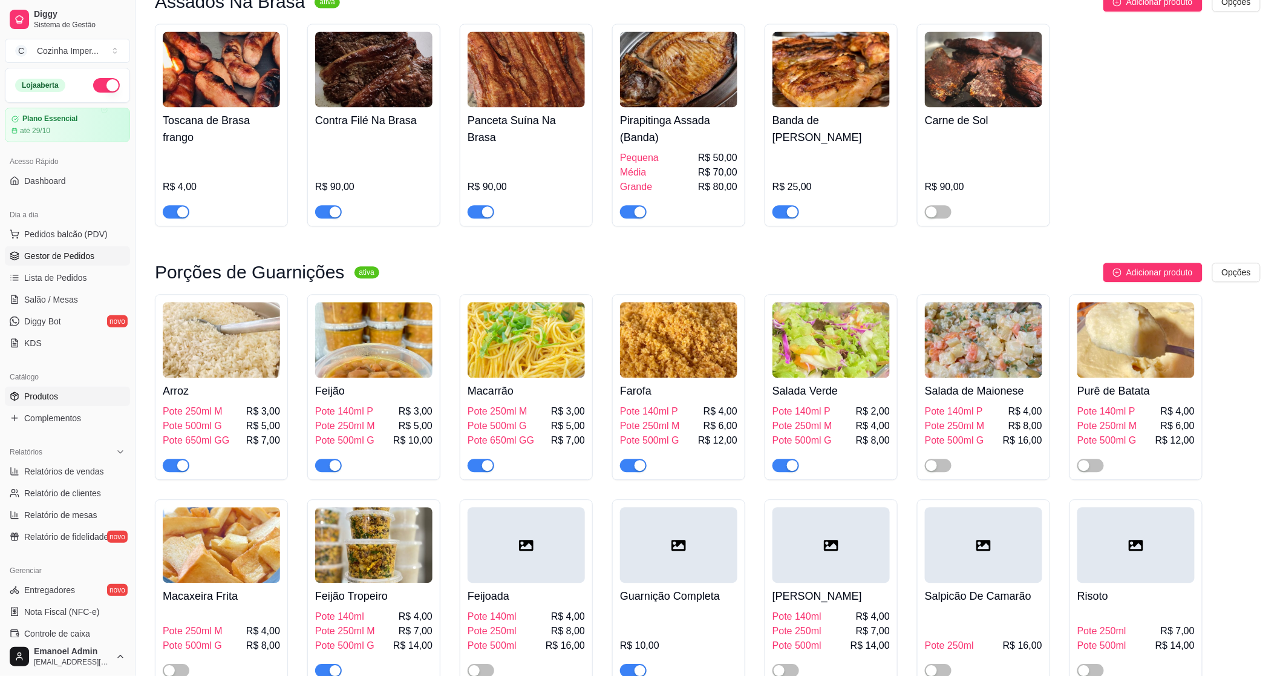
click at [67, 255] on span "Gestor de Pedidos" at bounding box center [59, 256] width 70 height 12
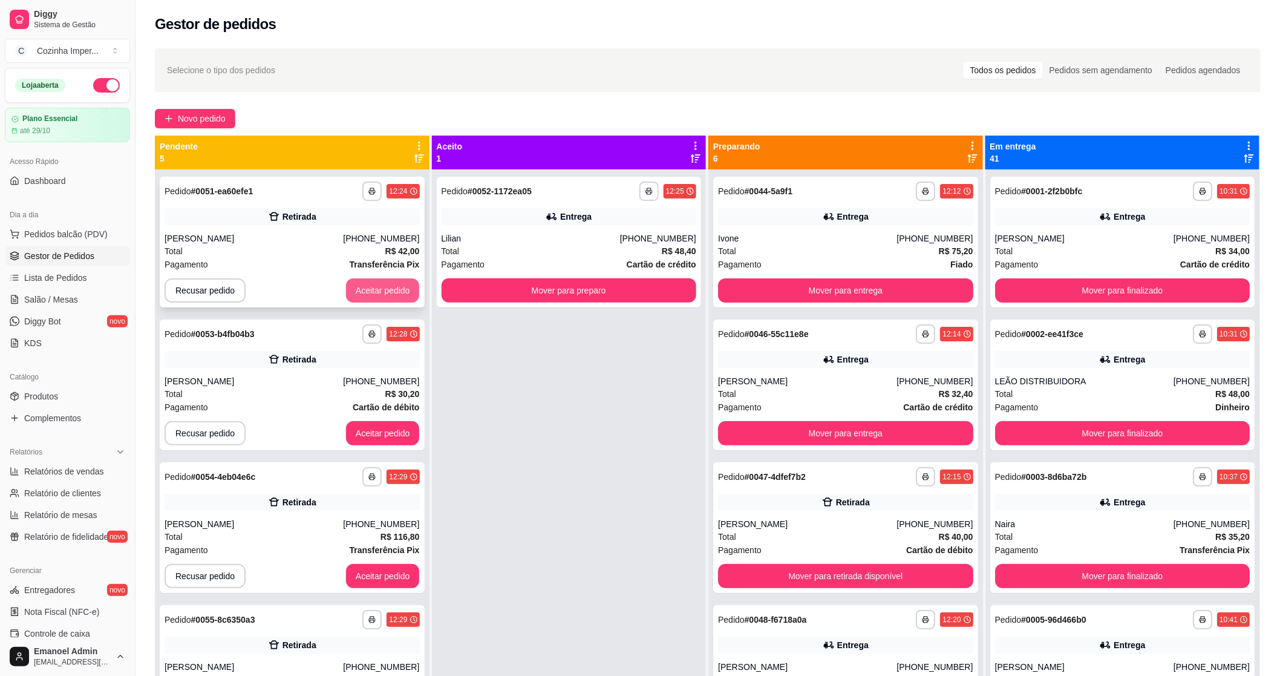
click at [379, 296] on button "Aceitar pedido" at bounding box center [383, 290] width 74 height 24
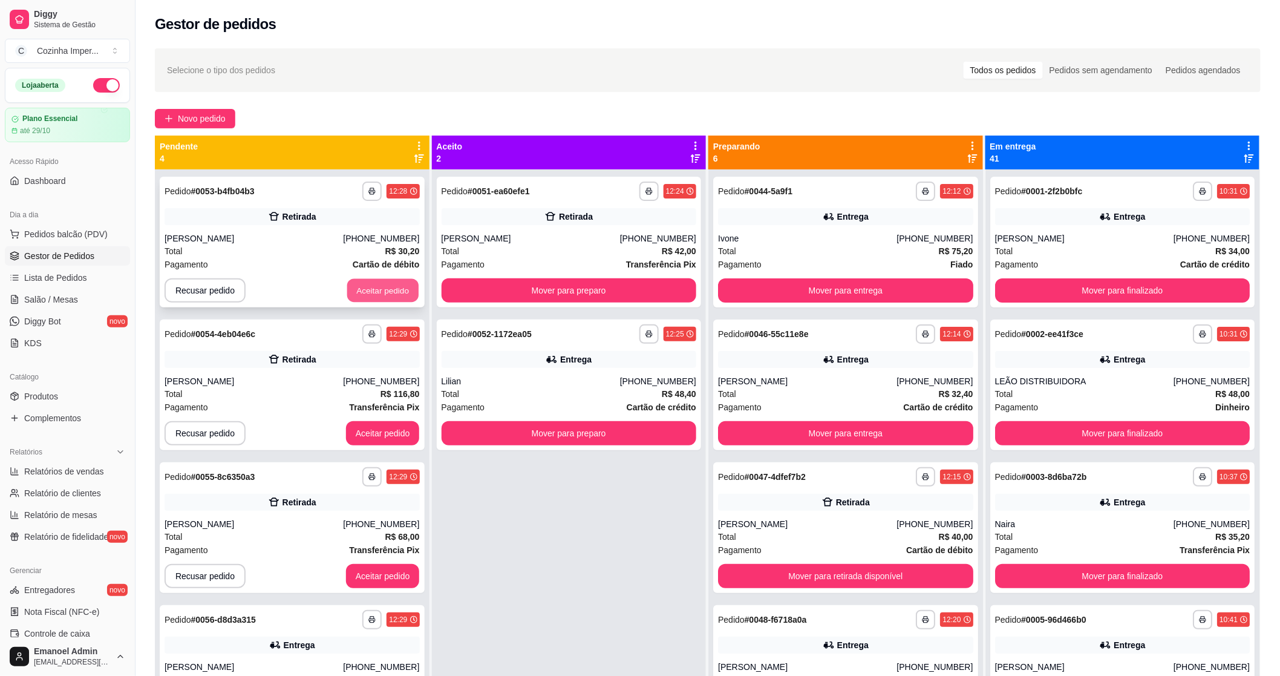
click at [398, 295] on button "Aceitar pedido" at bounding box center [382, 291] width 71 height 24
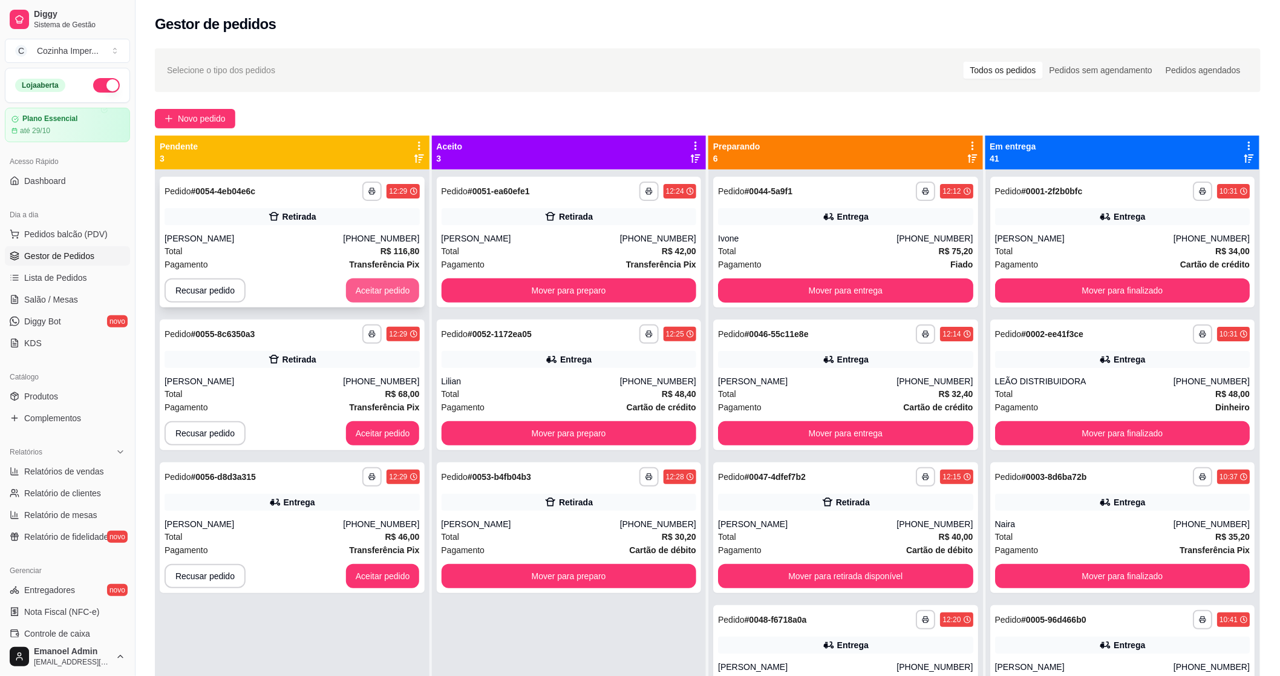
click at [399, 290] on button "Aceitar pedido" at bounding box center [383, 290] width 74 height 24
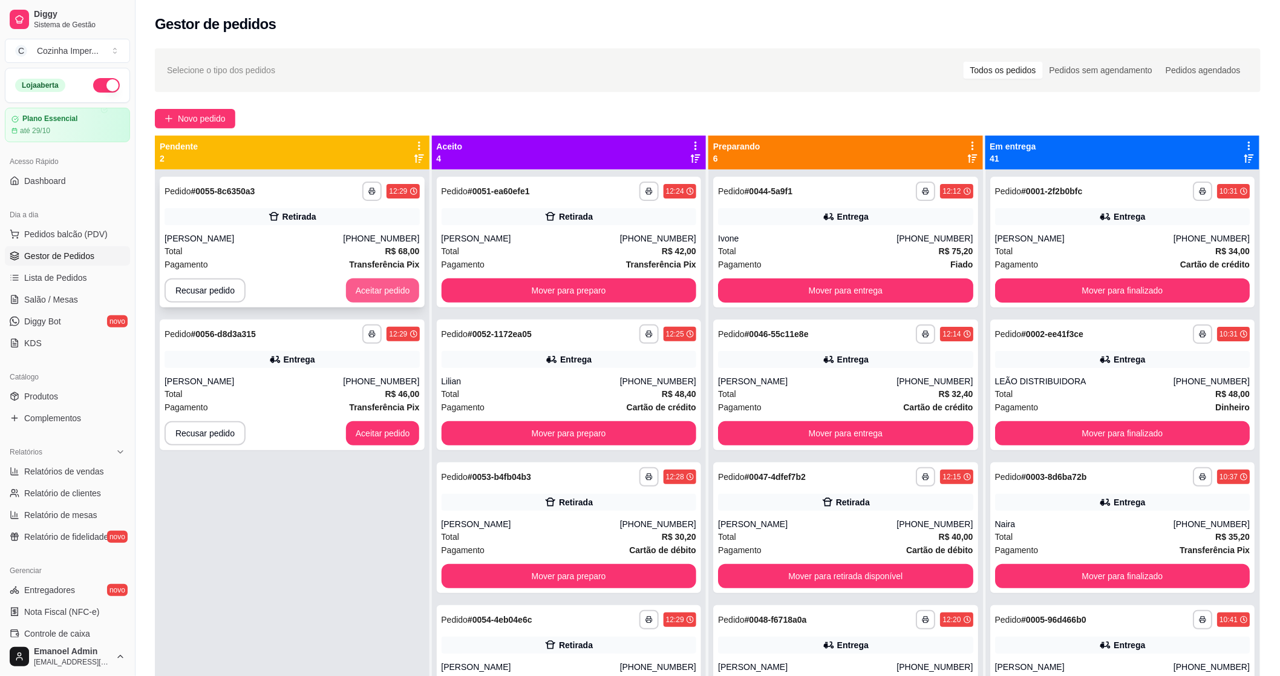
click at [401, 289] on button "Aceitar pedido" at bounding box center [383, 290] width 74 height 24
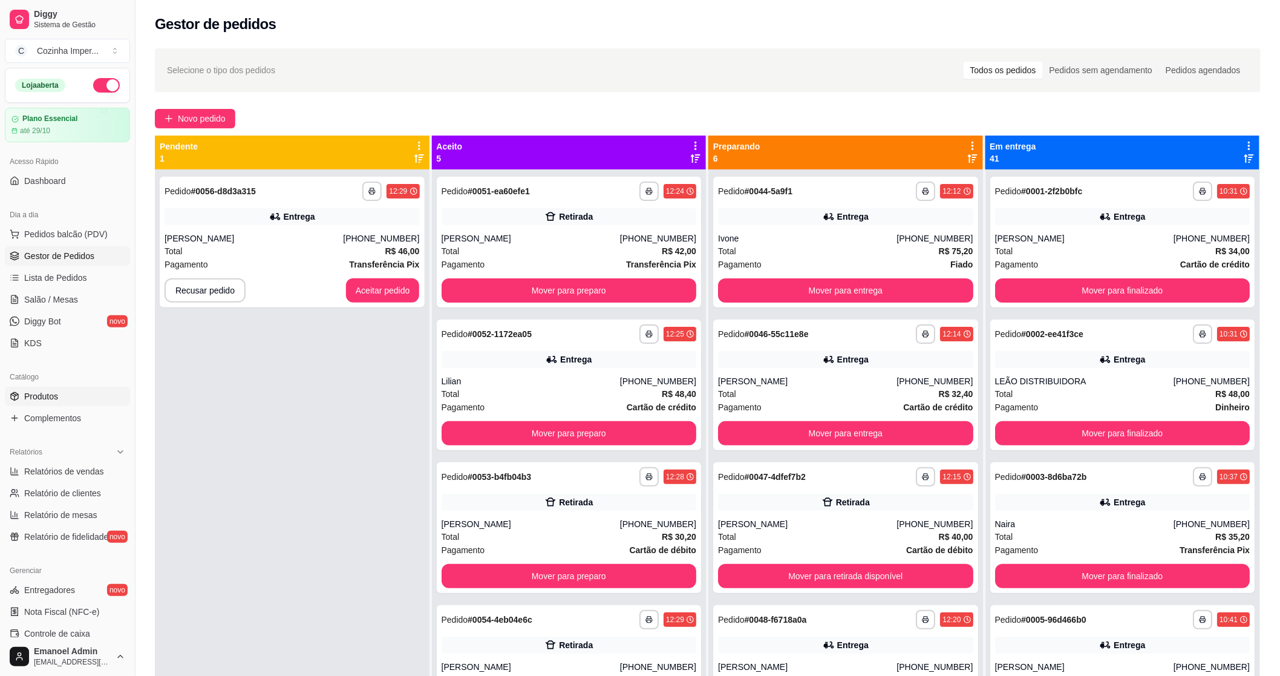
click at [39, 403] on link "Produtos" at bounding box center [67, 396] width 125 height 19
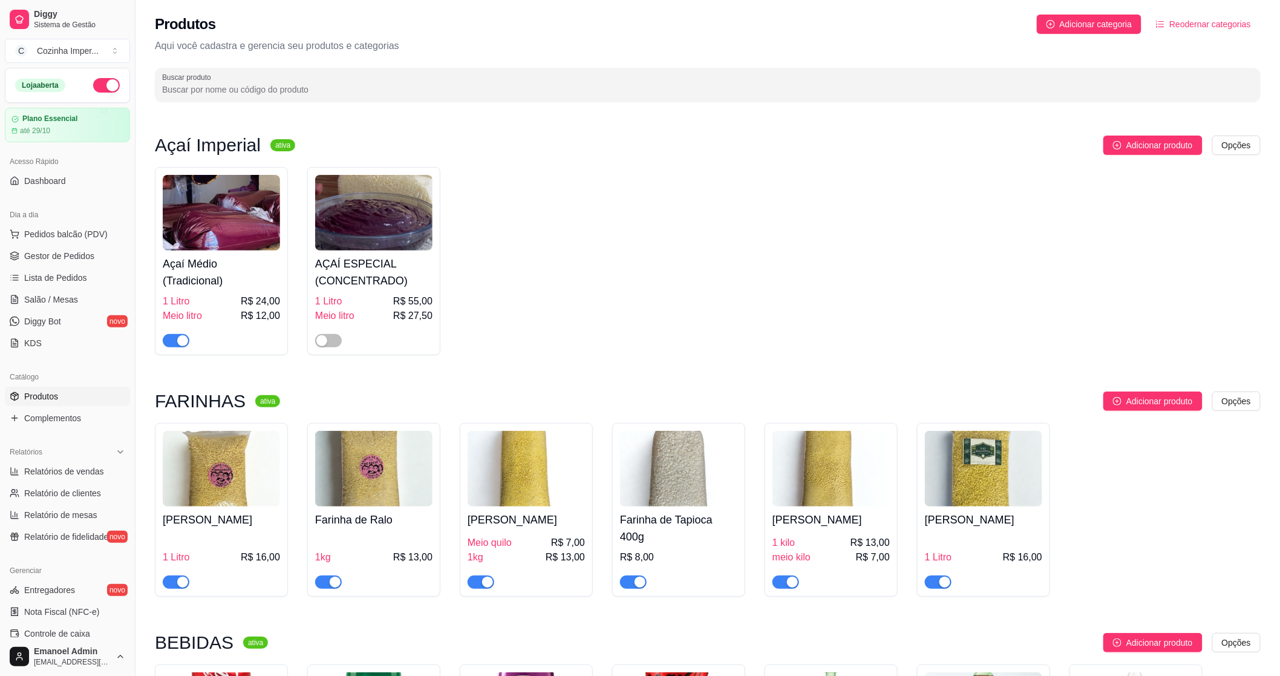
click at [295, 87] on input "Buscar produto" at bounding box center [707, 89] width 1091 height 12
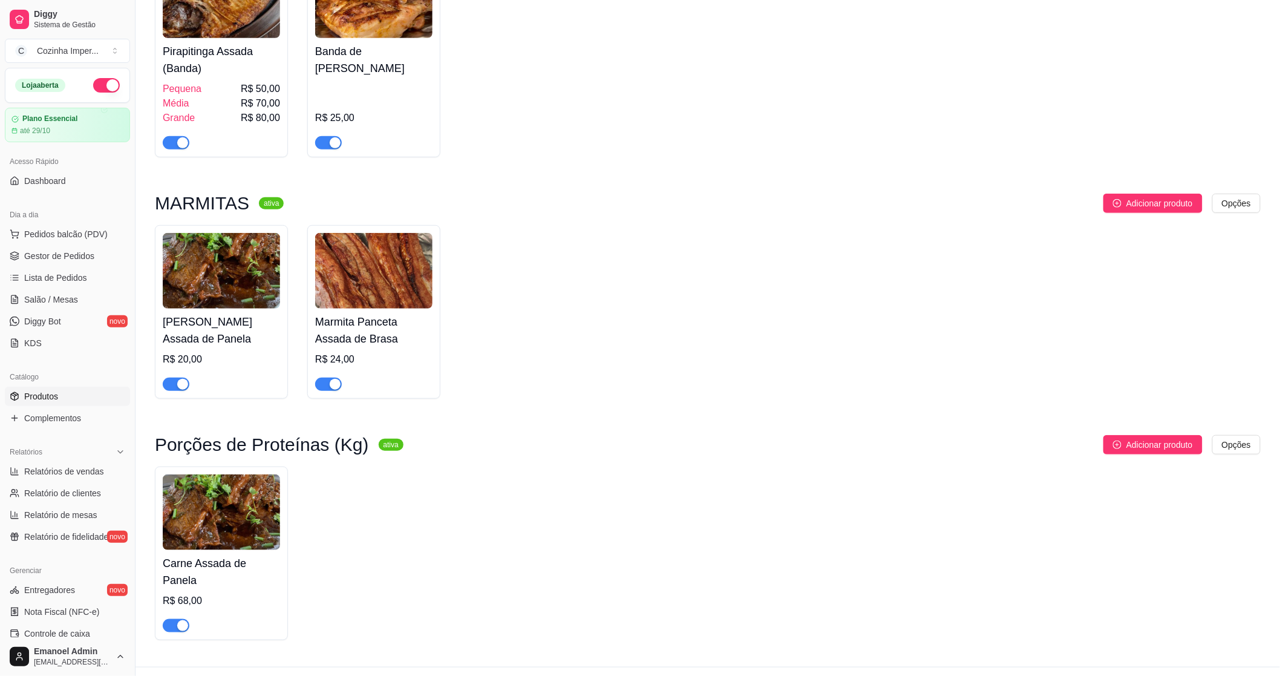
scroll to position [221, 0]
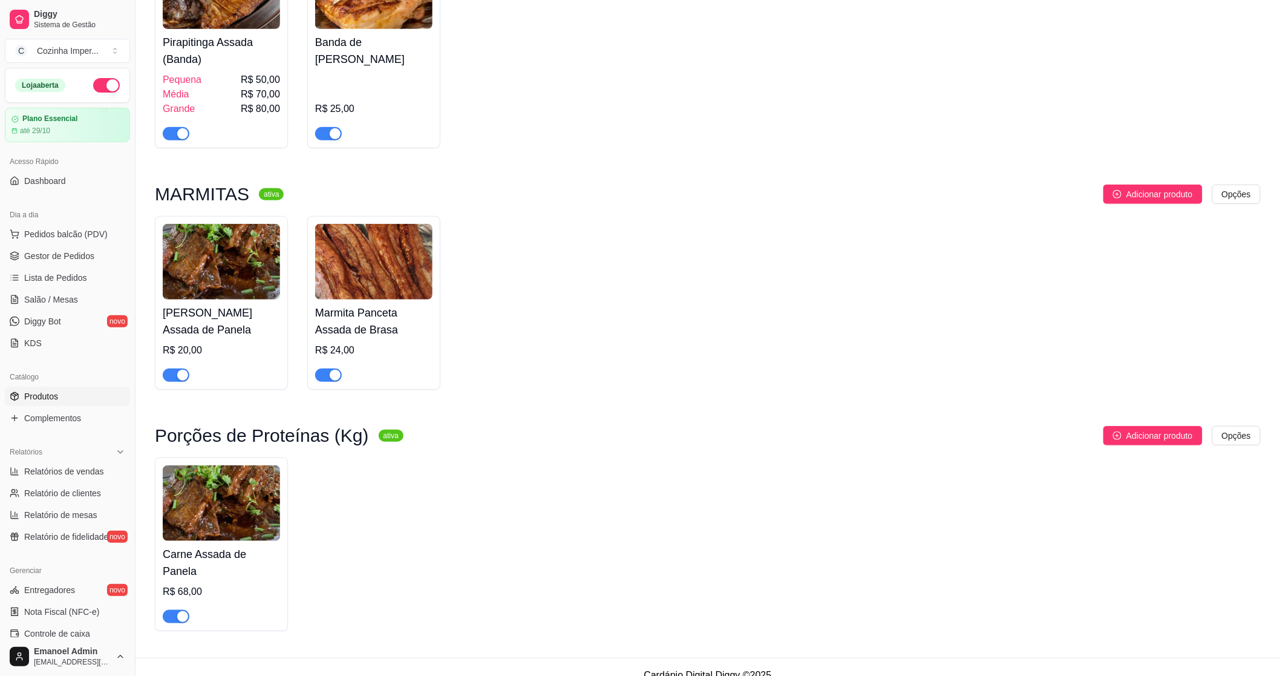
click at [170, 378] on span "button" at bounding box center [176, 374] width 27 height 13
click at [178, 611] on div "button" at bounding box center [182, 616] width 11 height 11
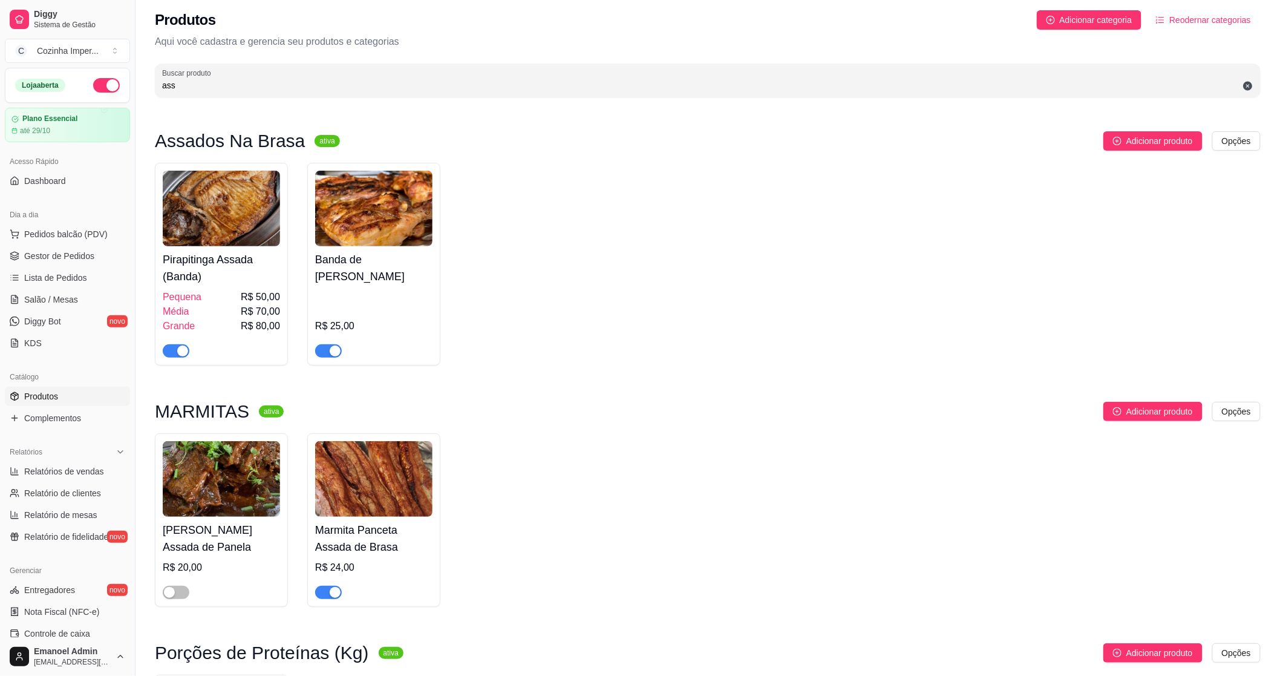
scroll to position [0, 0]
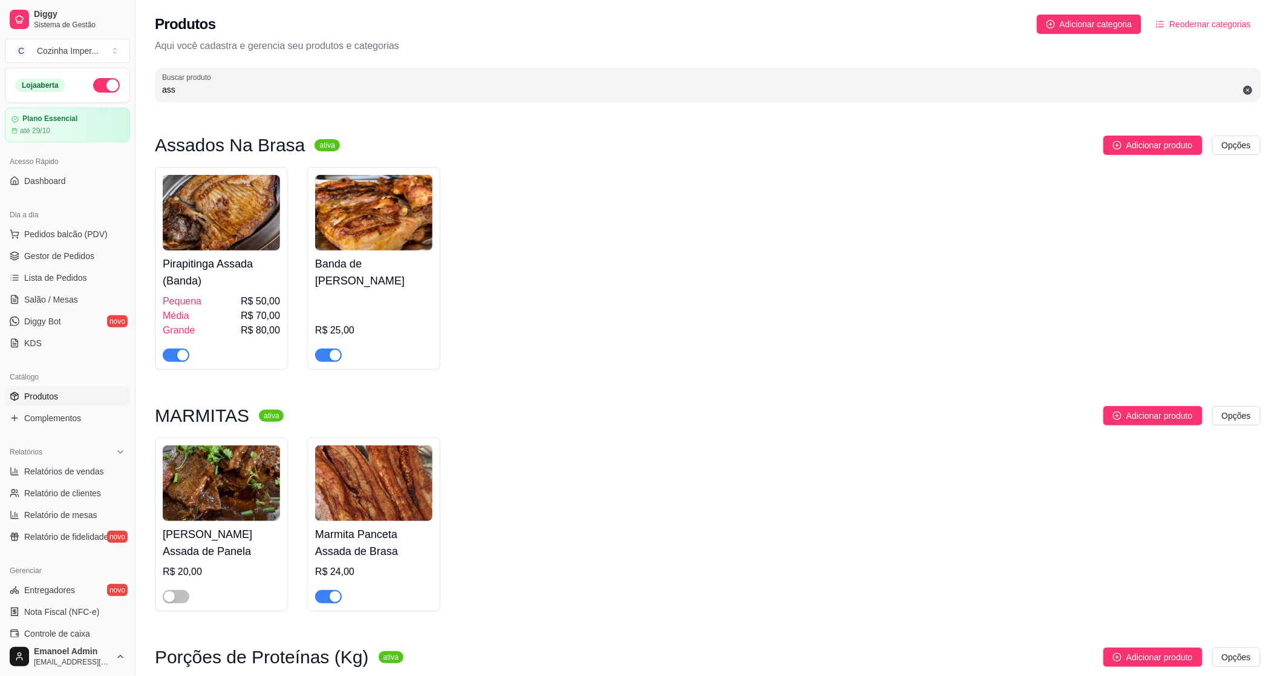
click at [388, 88] on input "ass" at bounding box center [707, 89] width 1091 height 12
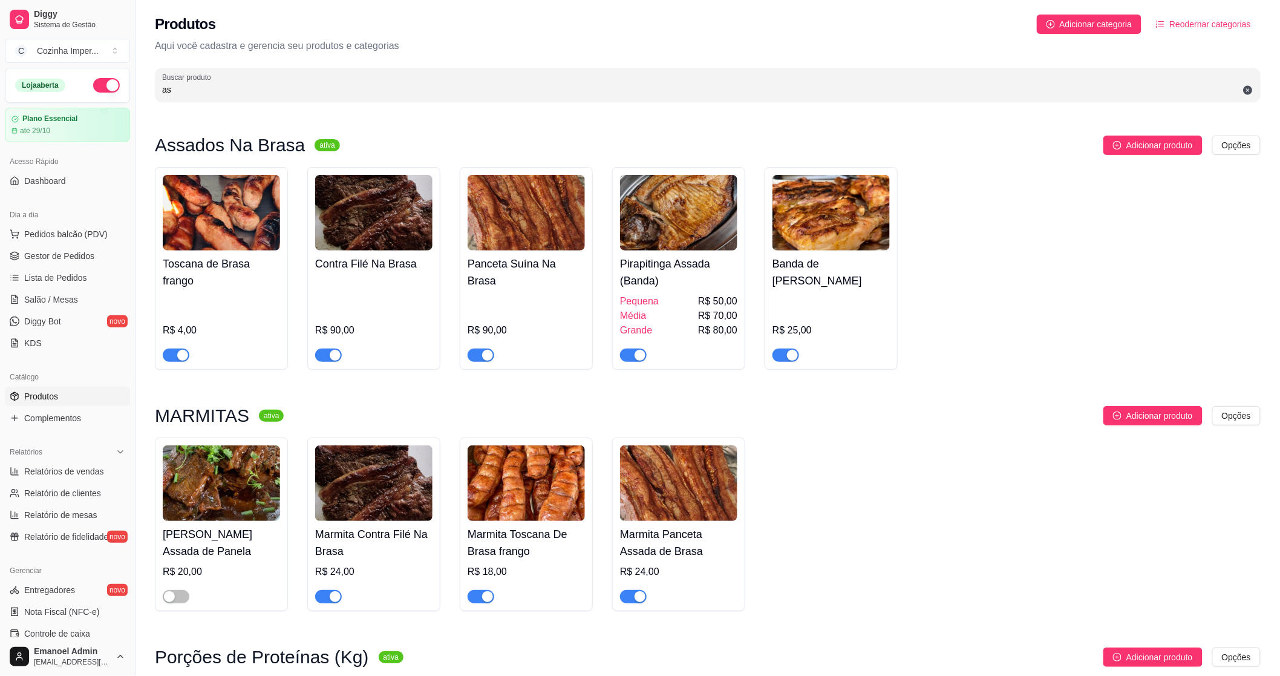
type input "a"
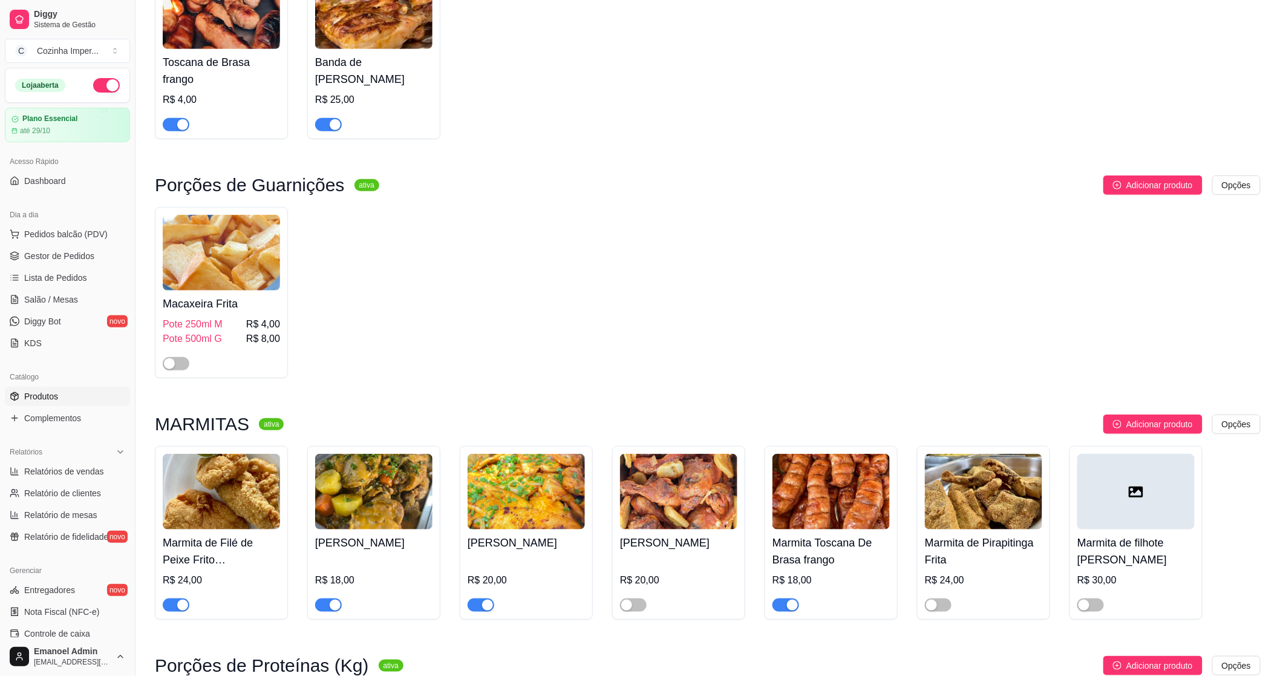
scroll to position [403, 0]
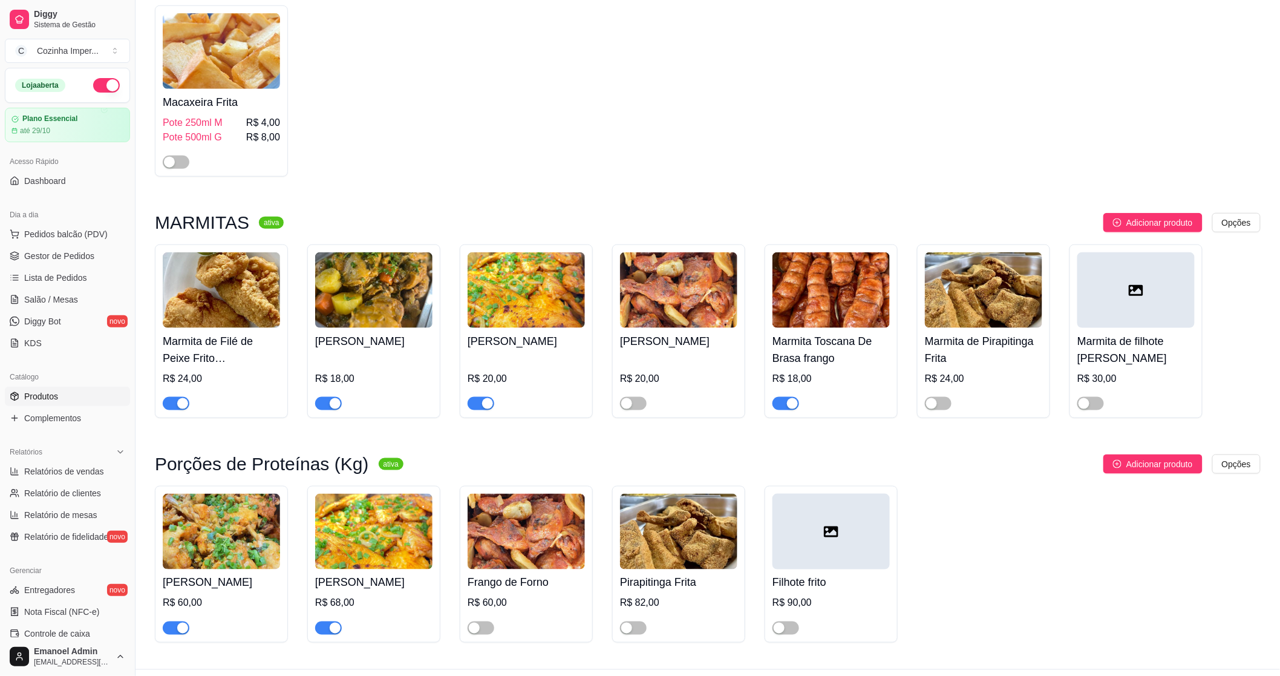
type input "fr"
click at [477, 402] on span "button" at bounding box center [481, 403] width 27 height 13
click at [330, 626] on div "button" at bounding box center [335, 627] width 11 height 11
click at [103, 423] on link "Complementos" at bounding box center [67, 417] width 125 height 19
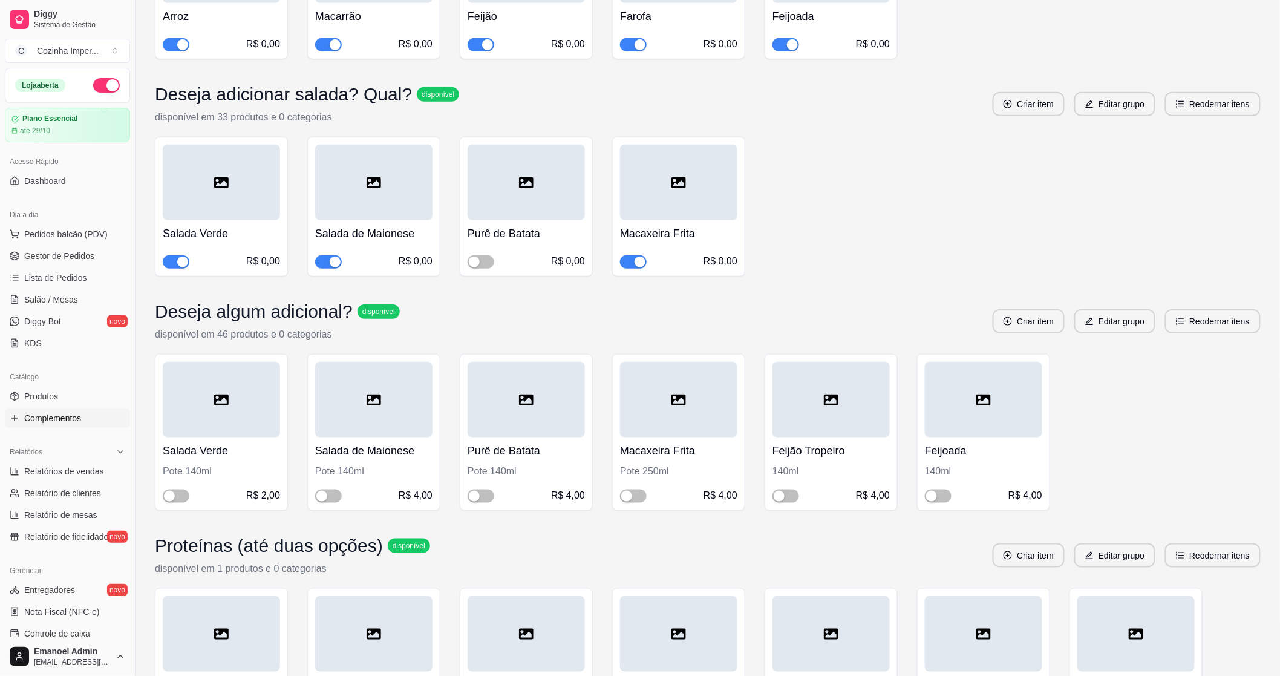
scroll to position [403, 0]
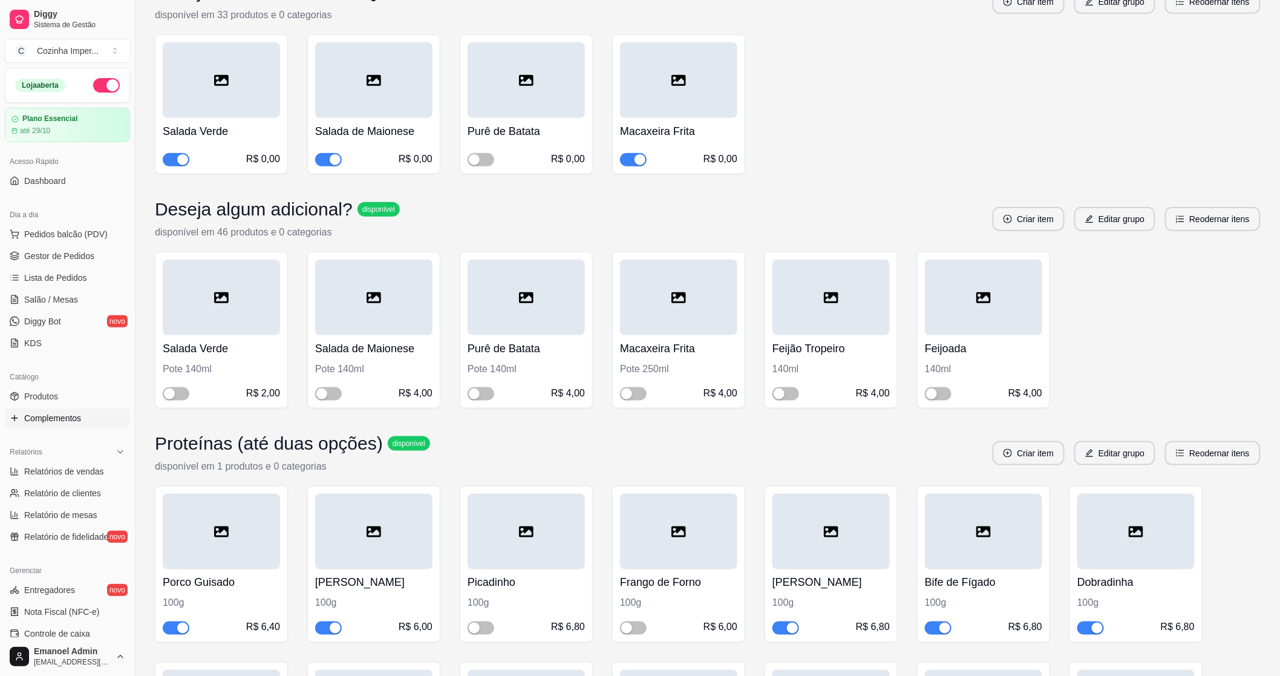
click at [328, 160] on button "button" at bounding box center [328, 159] width 27 height 13
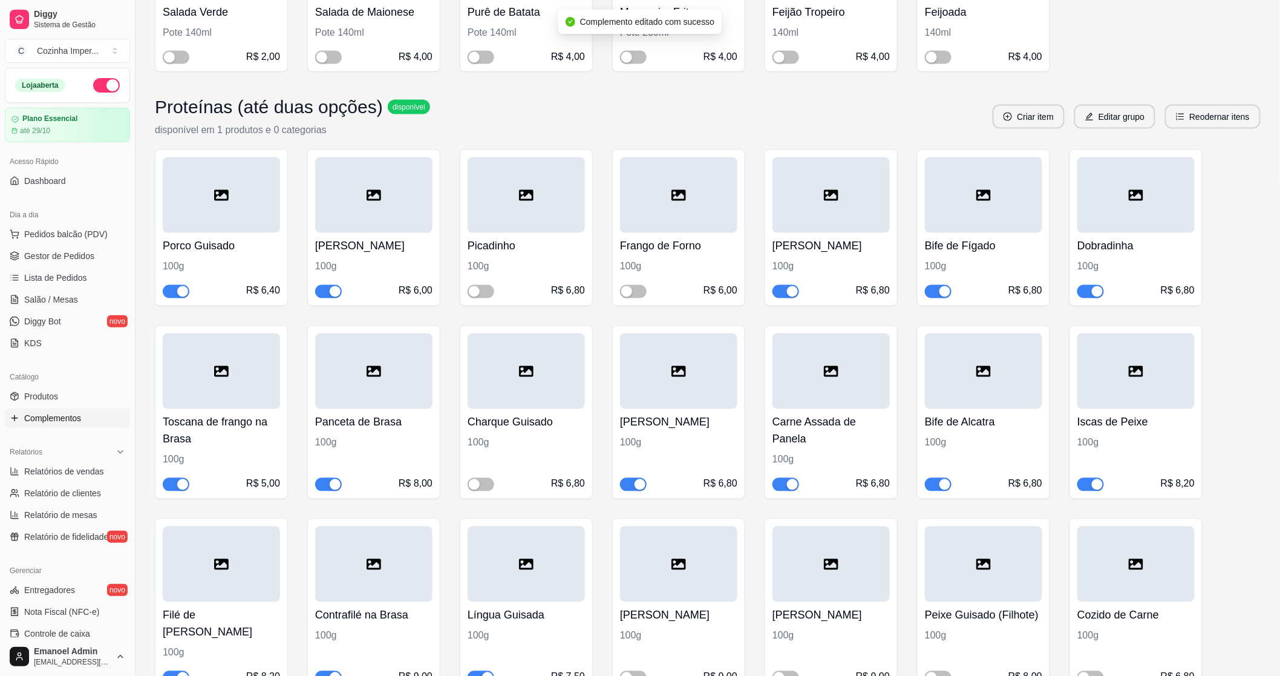
scroll to position [806, 0]
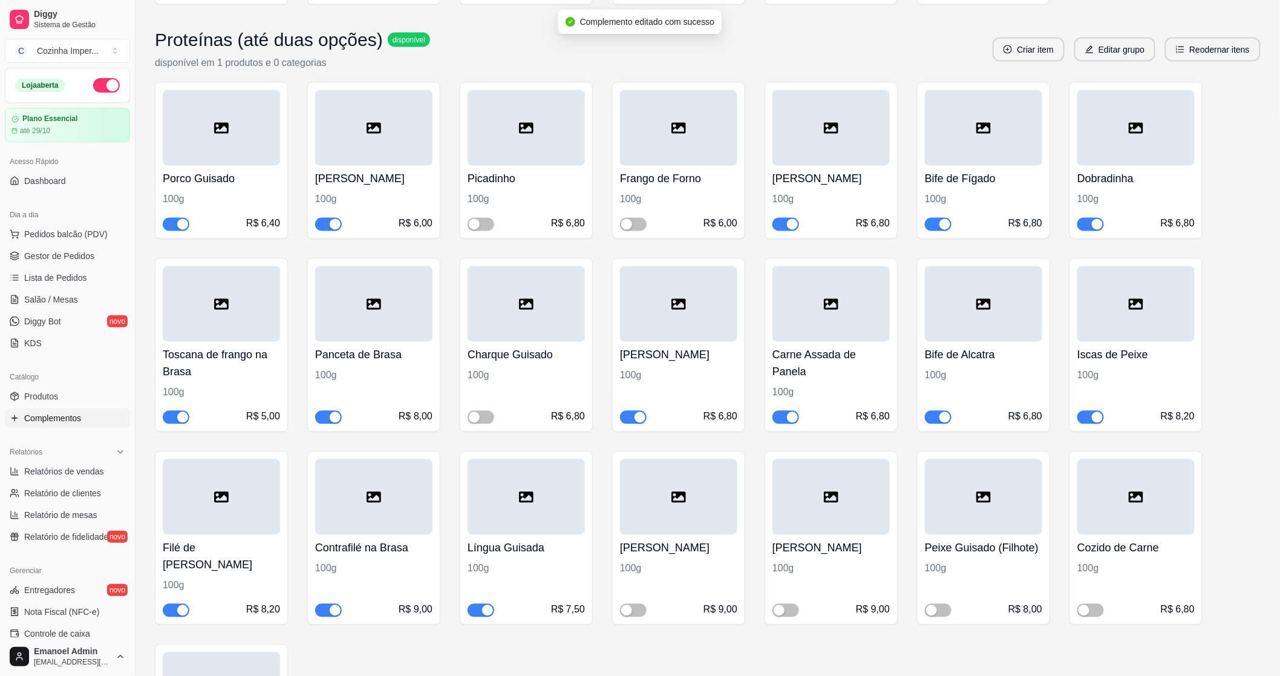
click at [784, 416] on span "button" at bounding box center [786, 417] width 27 height 13
click at [630, 418] on span "button" at bounding box center [633, 417] width 27 height 13
click at [38, 252] on span "Gestor de Pedidos" at bounding box center [59, 256] width 70 height 12
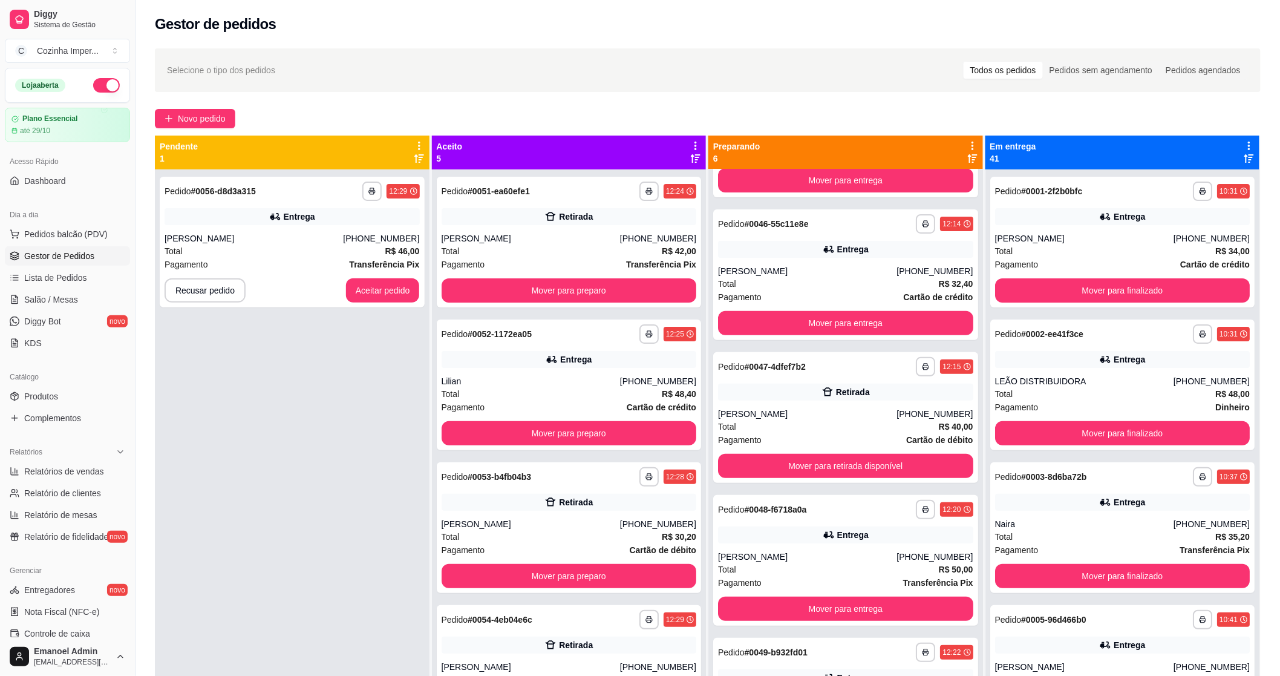
scroll to position [134, 0]
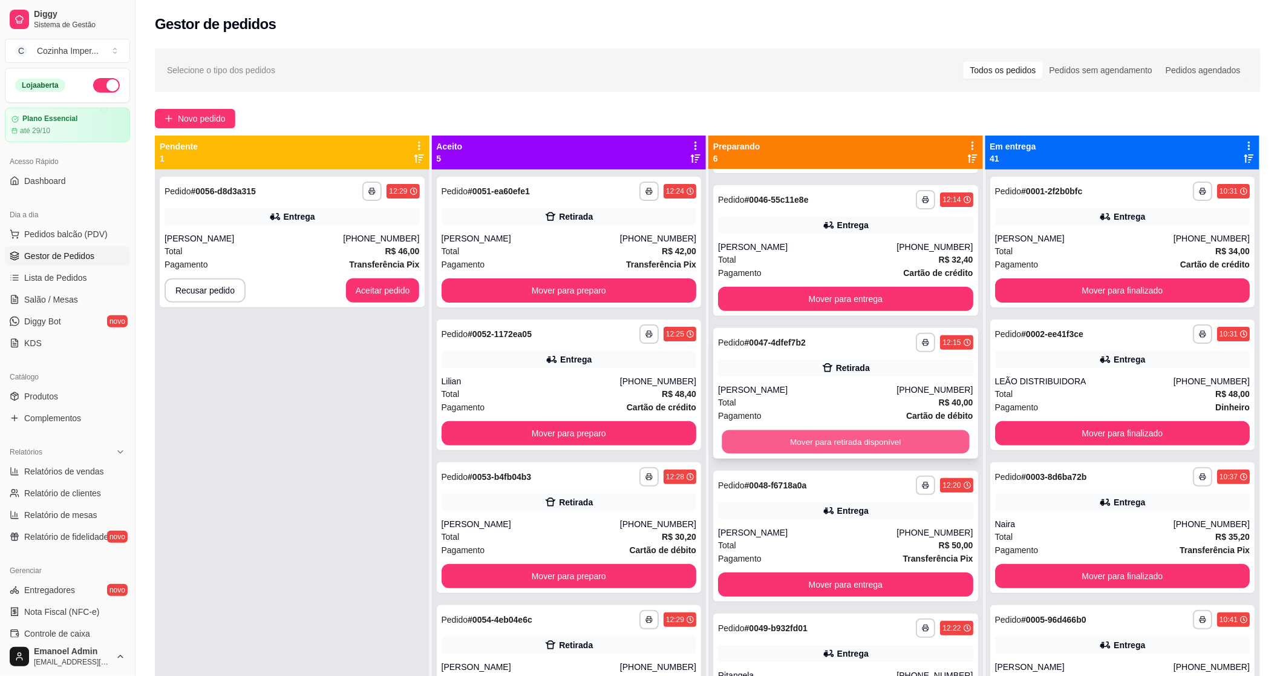
click at [853, 431] on button "Mover para retirada disponível" at bounding box center [845, 442] width 247 height 24
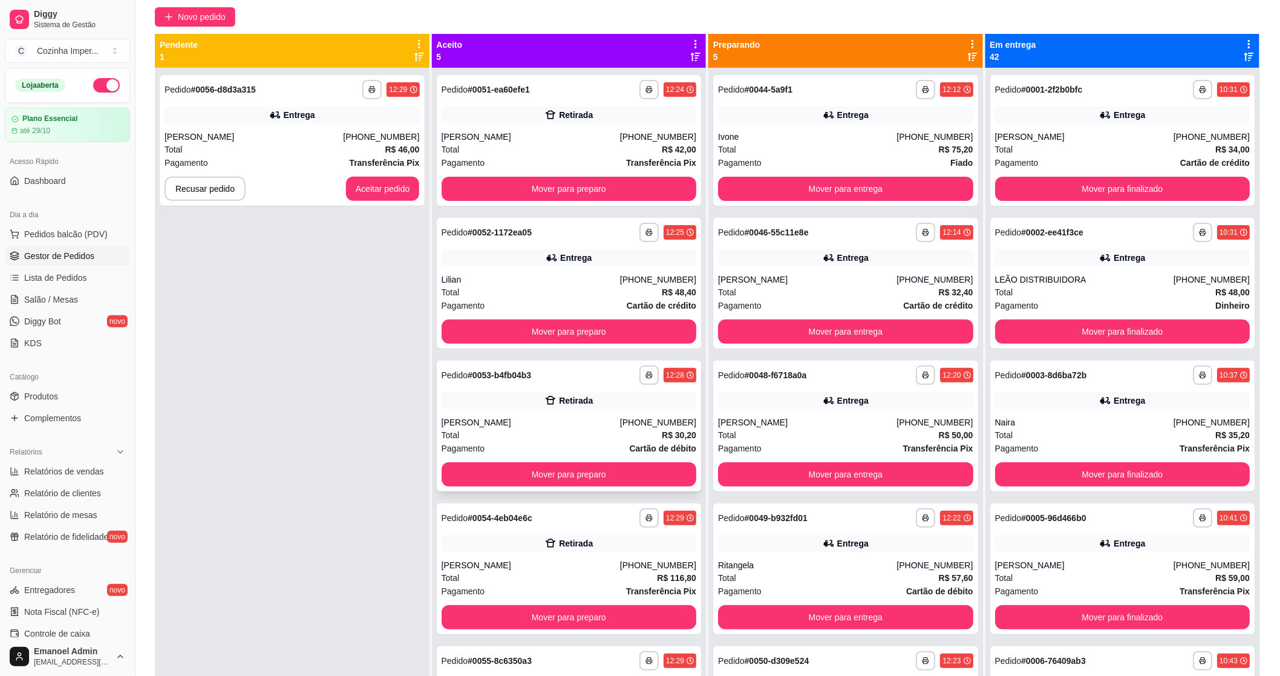
scroll to position [50, 0]
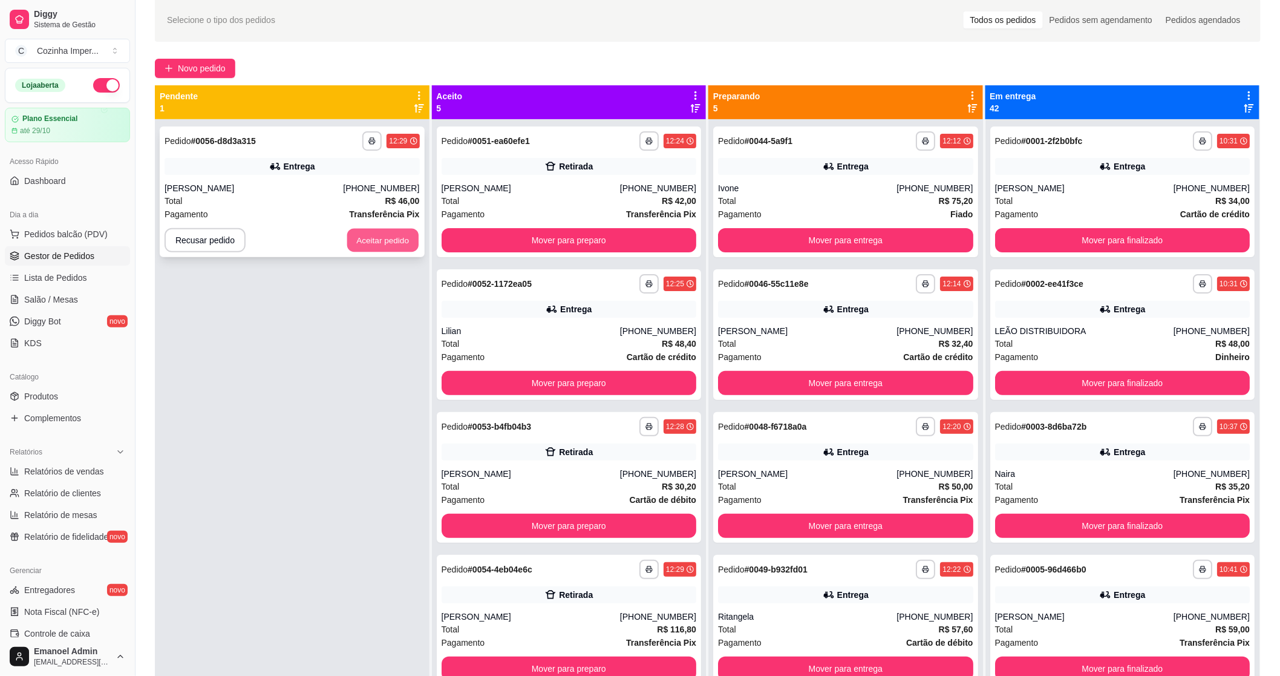
click at [395, 242] on button "Aceitar pedido" at bounding box center [382, 241] width 71 height 24
click at [509, 381] on button "Mover para preparo" at bounding box center [568, 383] width 247 height 24
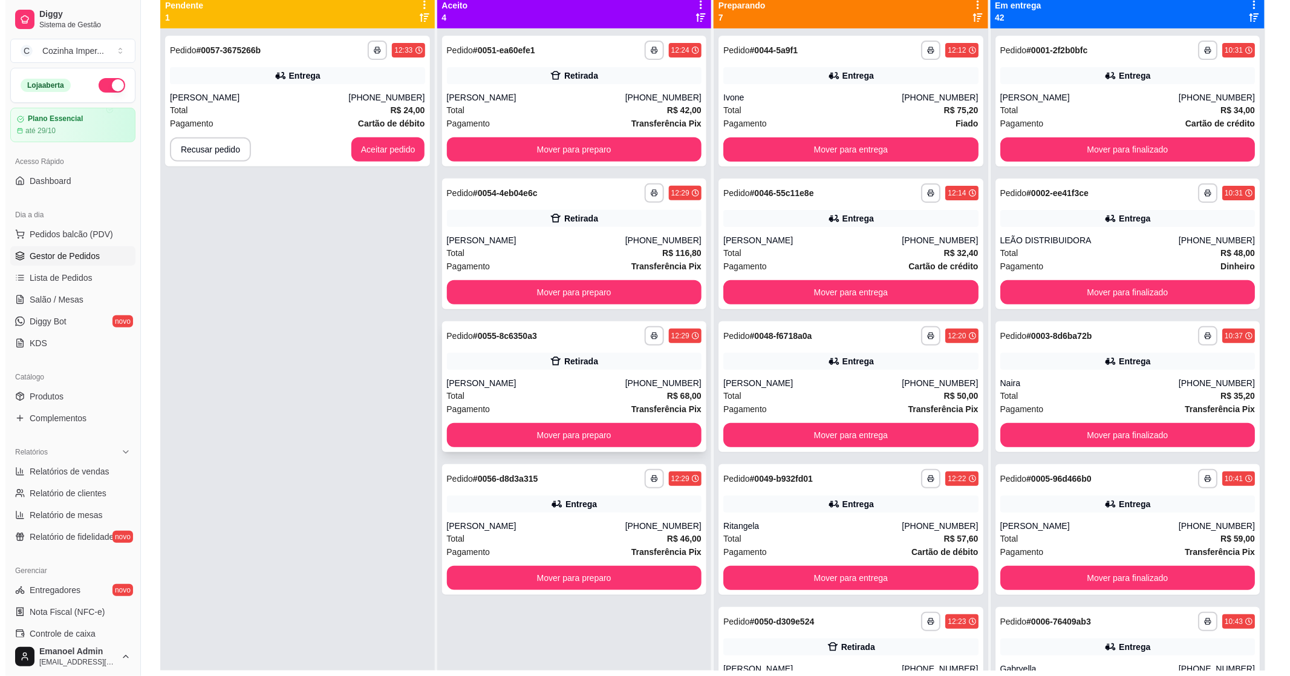
scroll to position [117, 0]
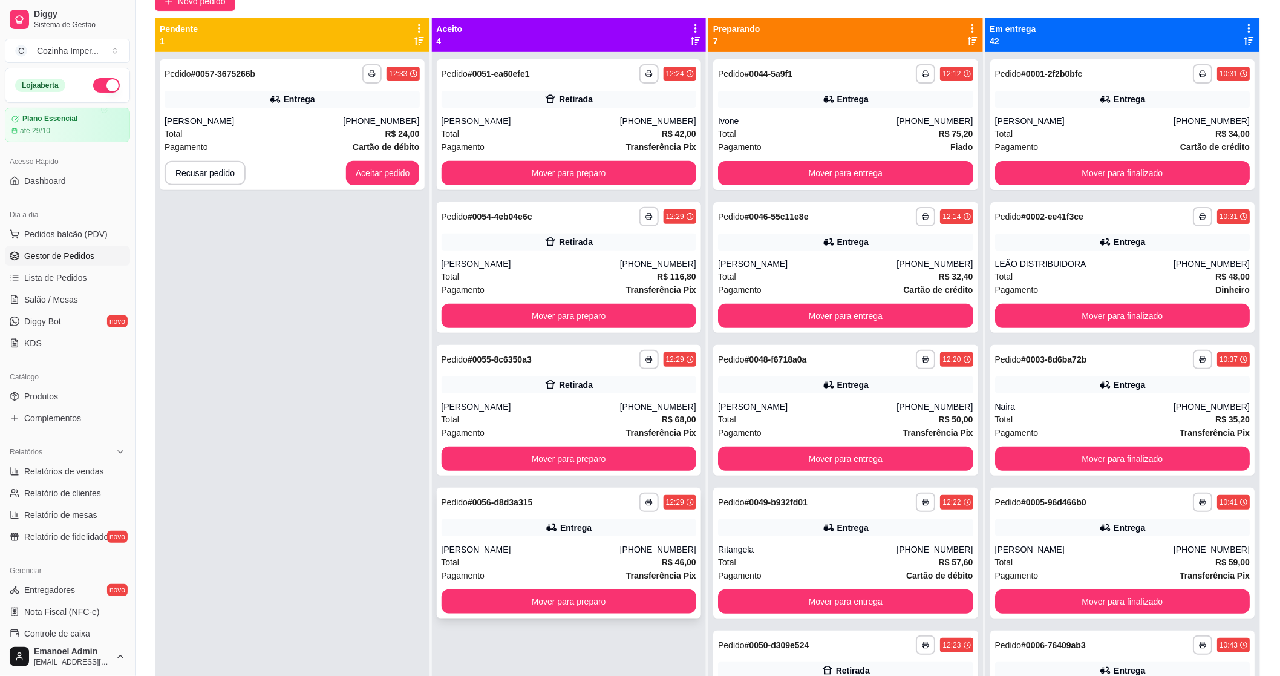
click at [477, 506] on strong "# 0056-d8d3a315" at bounding box center [500, 502] width 65 height 10
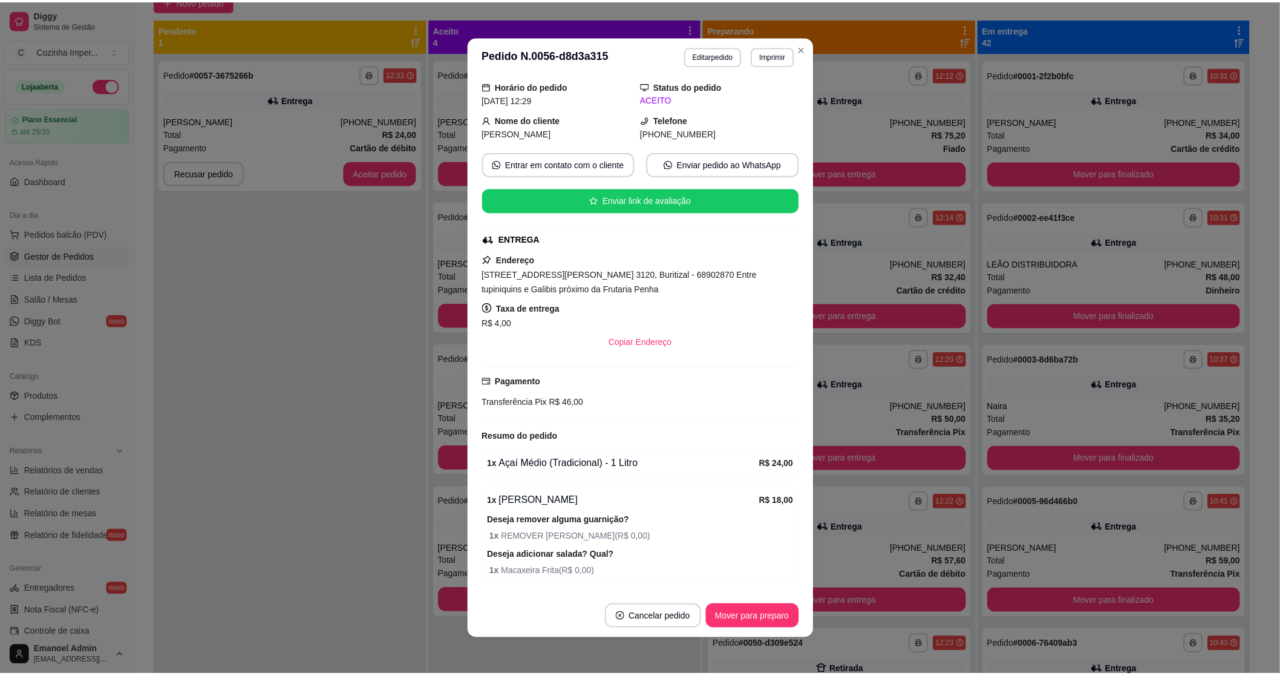
scroll to position [82, 0]
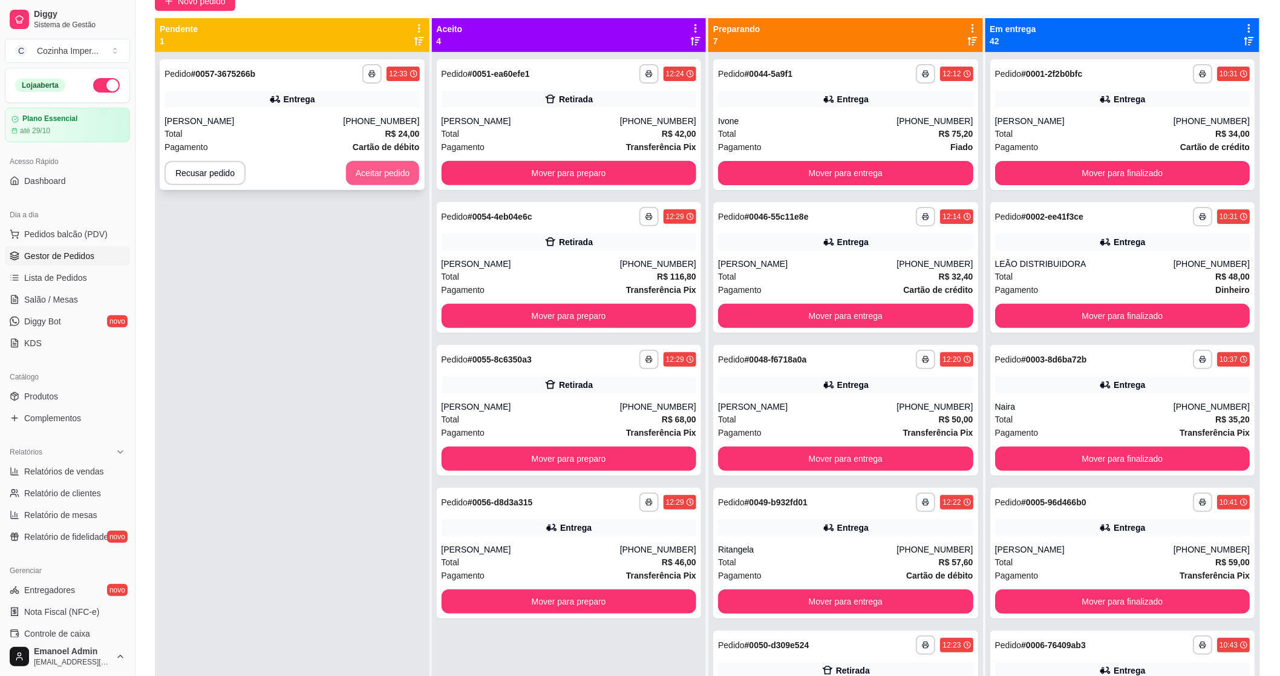
click at [378, 180] on button "Aceitar pedido" at bounding box center [383, 173] width 74 height 24
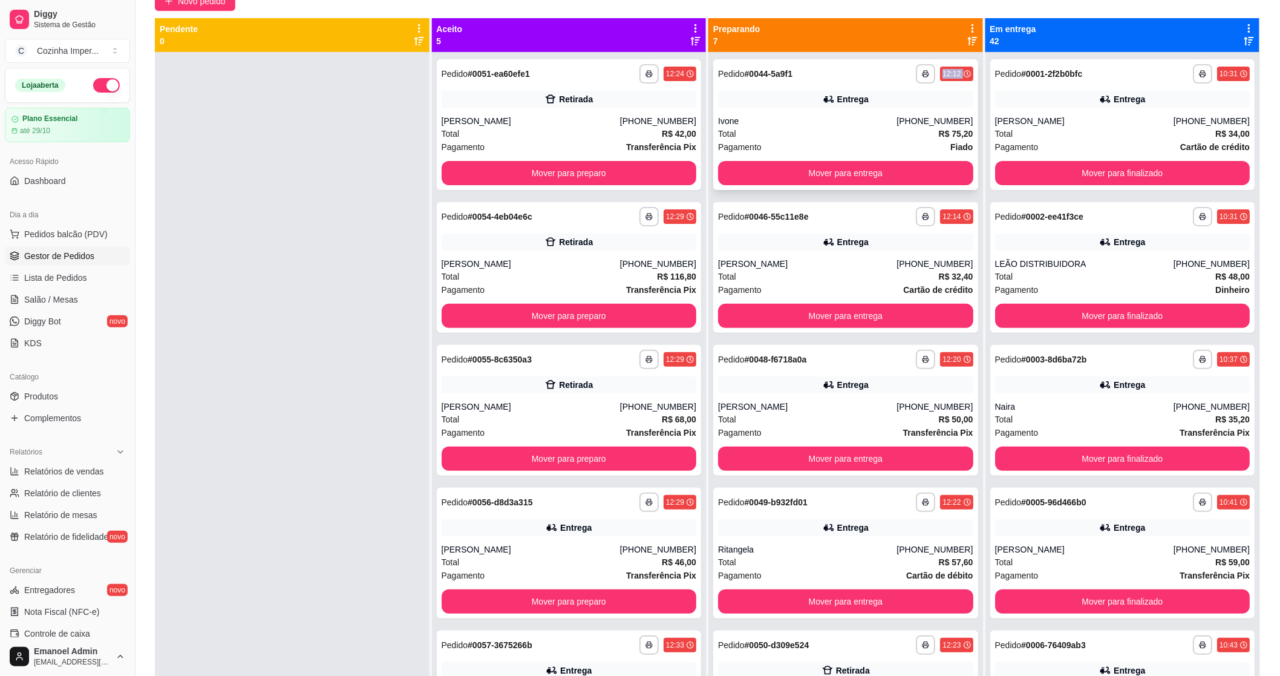
click at [790, 83] on div "**********" at bounding box center [845, 124] width 265 height 131
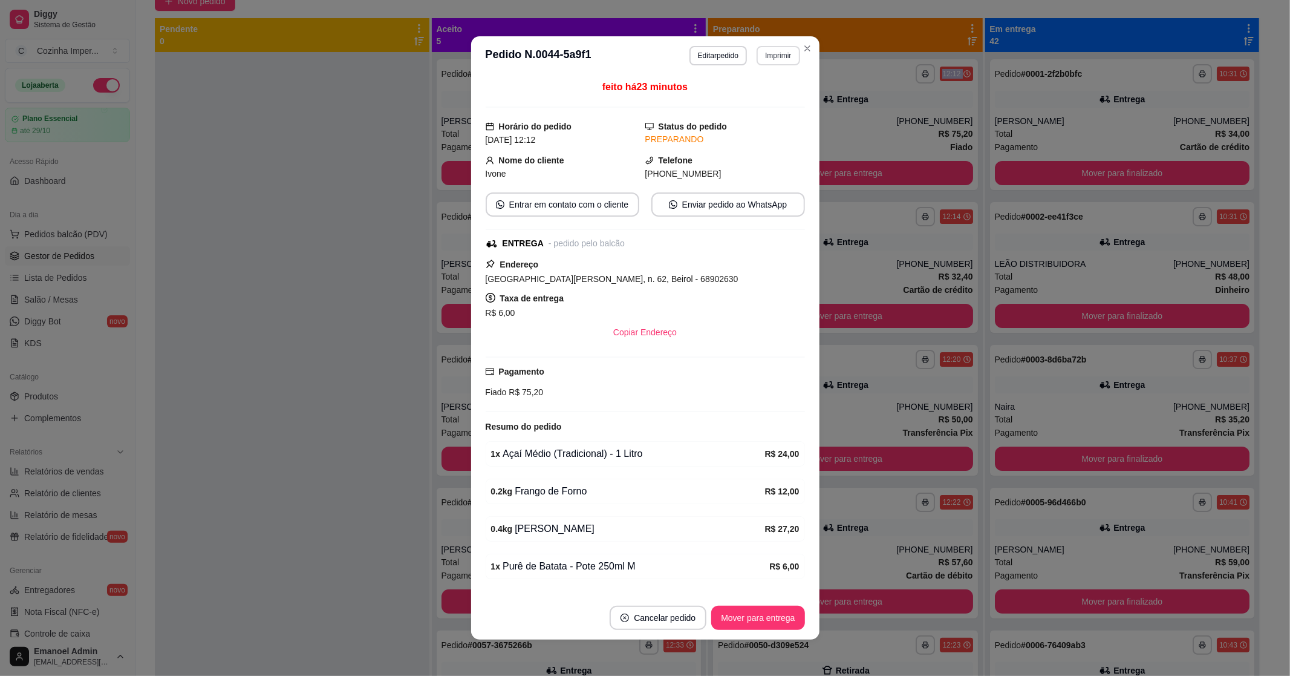
click at [773, 52] on button "Imprimir" at bounding box center [778, 55] width 43 height 19
click at [740, 106] on button "IMPRESSORA" at bounding box center [752, 99] width 85 height 19
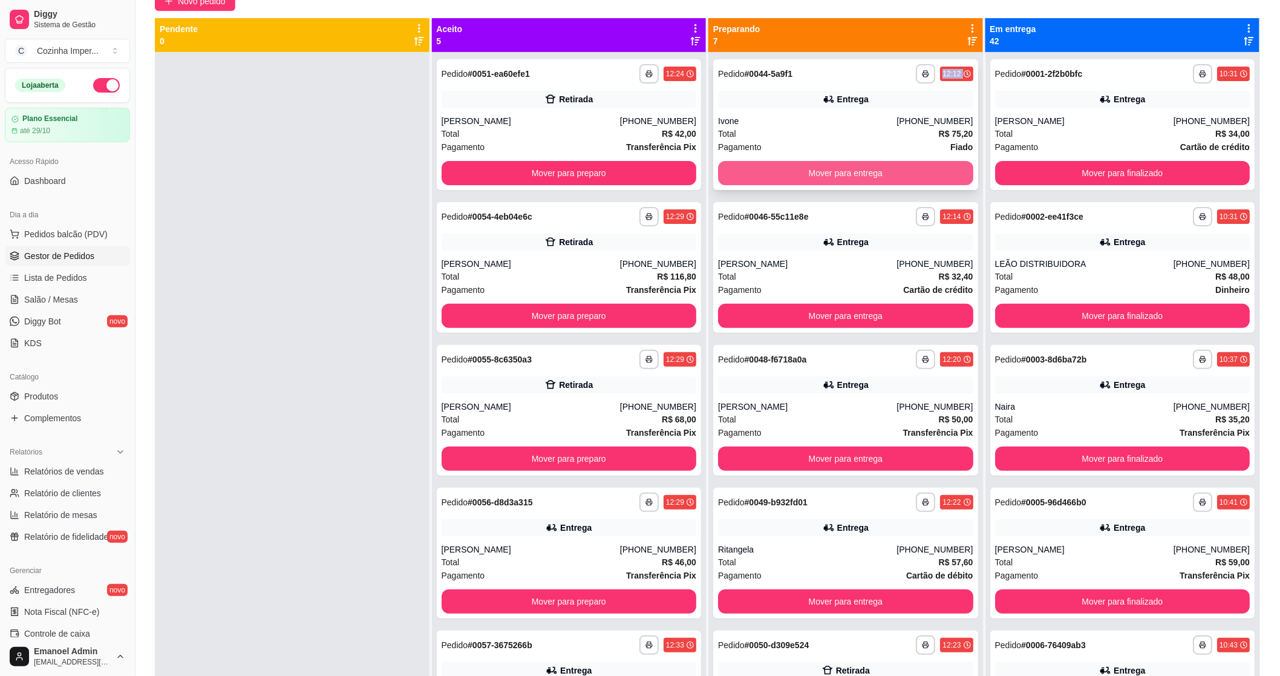
click at [789, 169] on button "Mover para entrega" at bounding box center [845, 173] width 255 height 24
click at [793, 178] on button "Mover para entrega" at bounding box center [845, 174] width 247 height 24
click at [781, 101] on div "Entrega" at bounding box center [845, 99] width 255 height 17
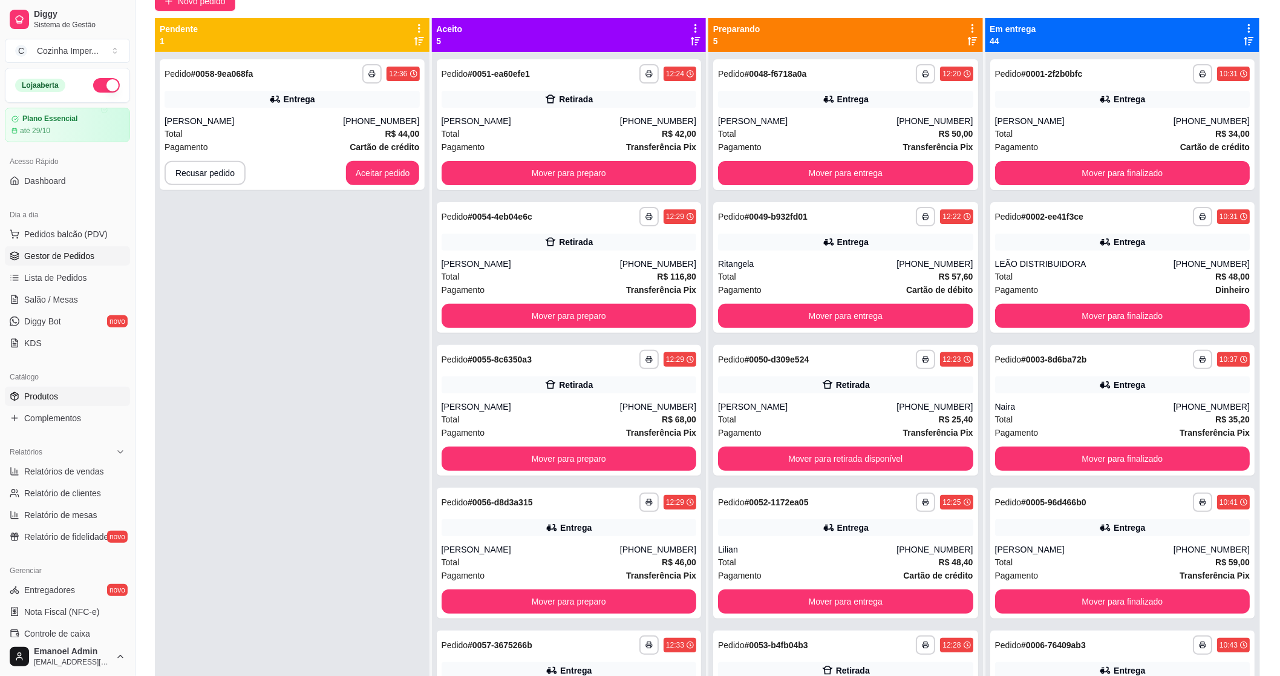
click at [75, 397] on link "Produtos" at bounding box center [67, 396] width 125 height 19
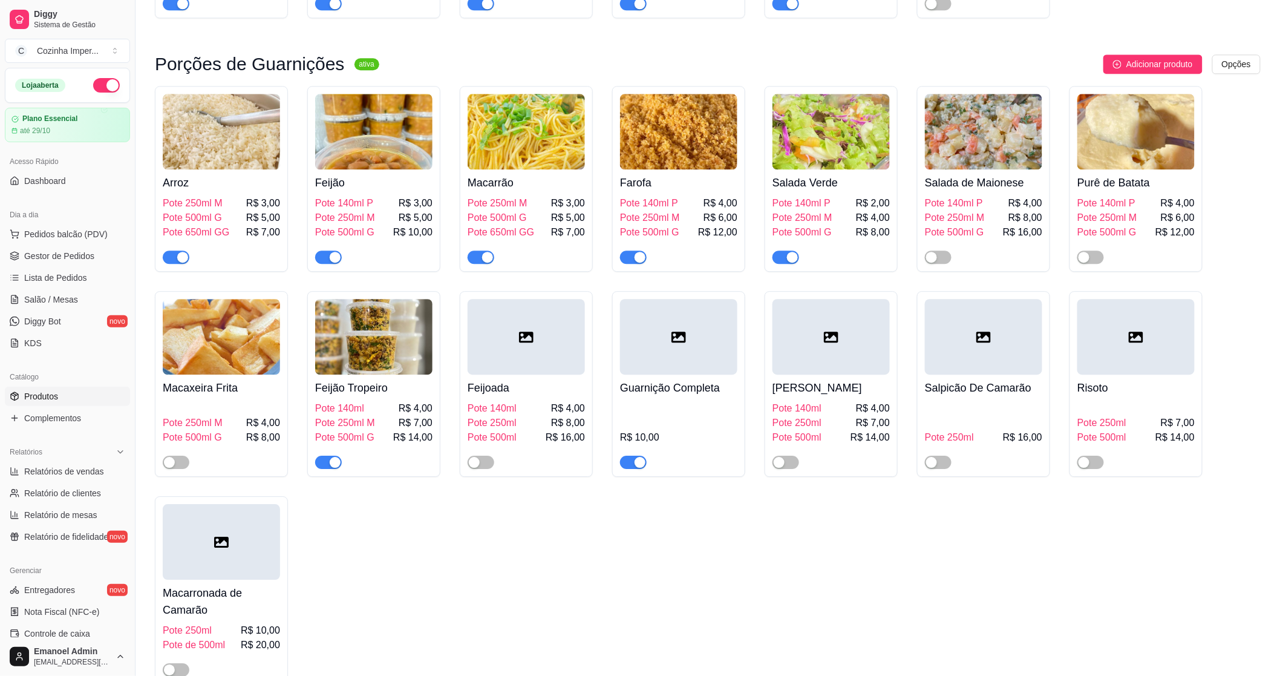
scroll to position [1142, 0]
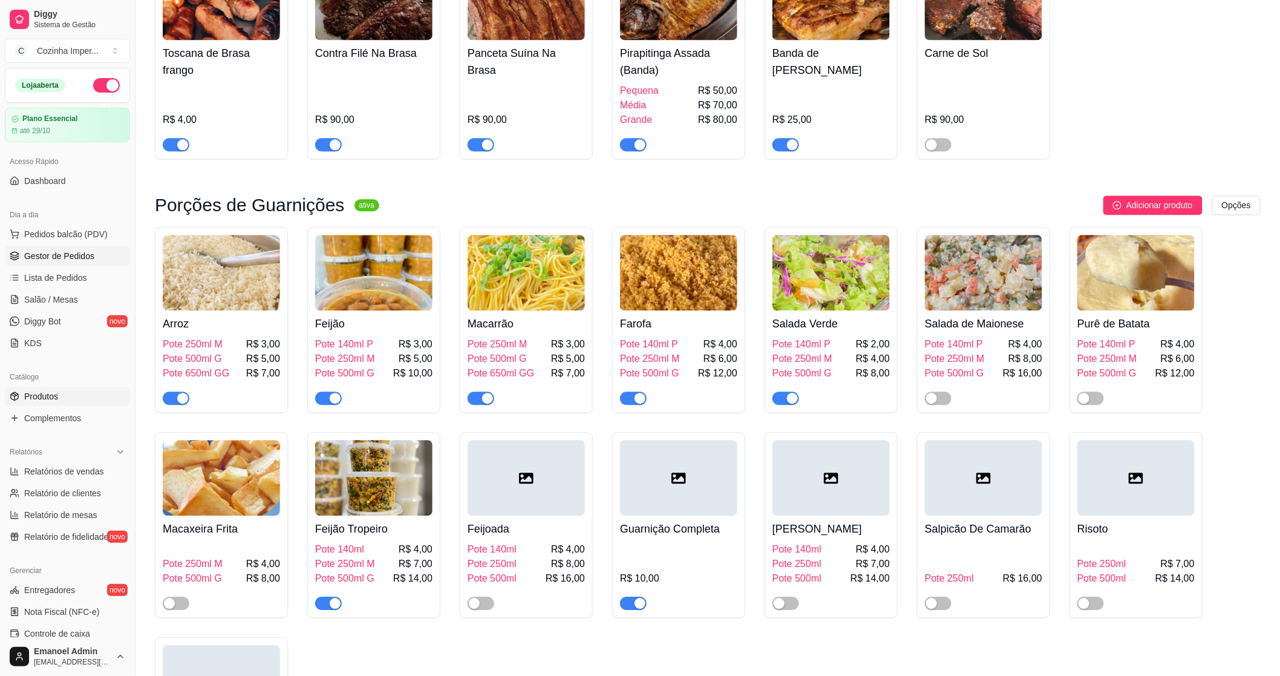
click at [53, 252] on span "Gestor de Pedidos" at bounding box center [59, 256] width 70 height 12
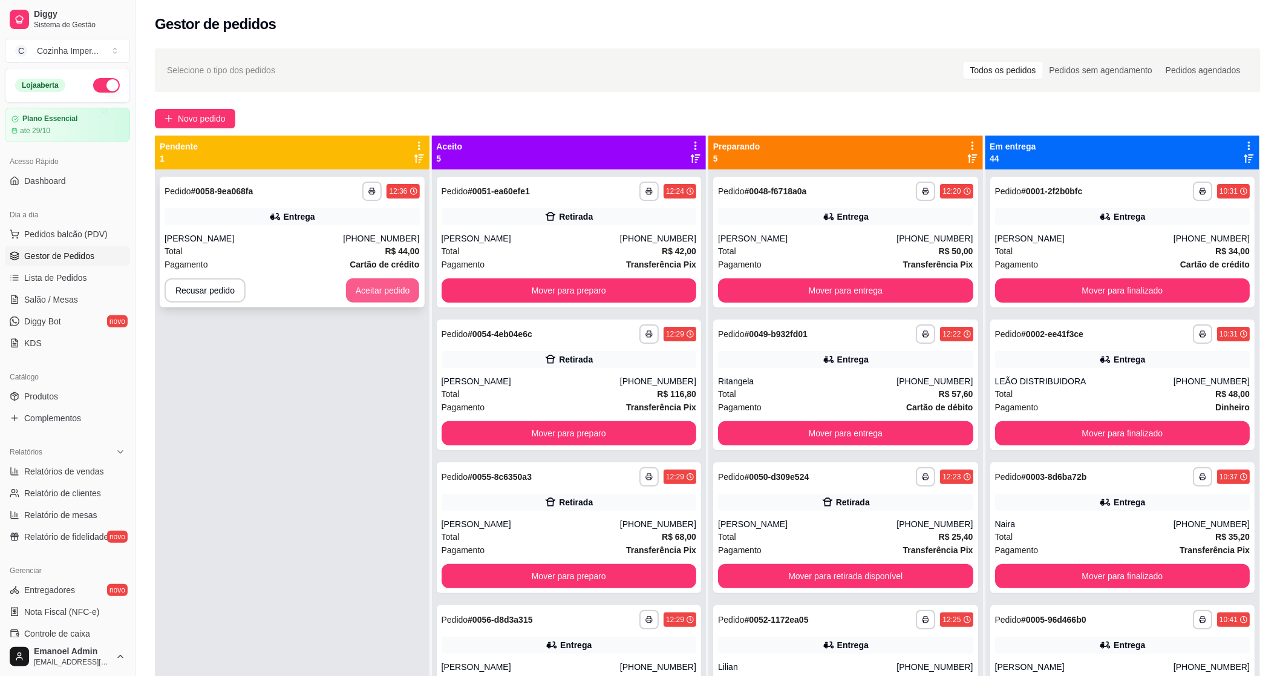
click at [400, 294] on button "Aceitar pedido" at bounding box center [383, 290] width 74 height 24
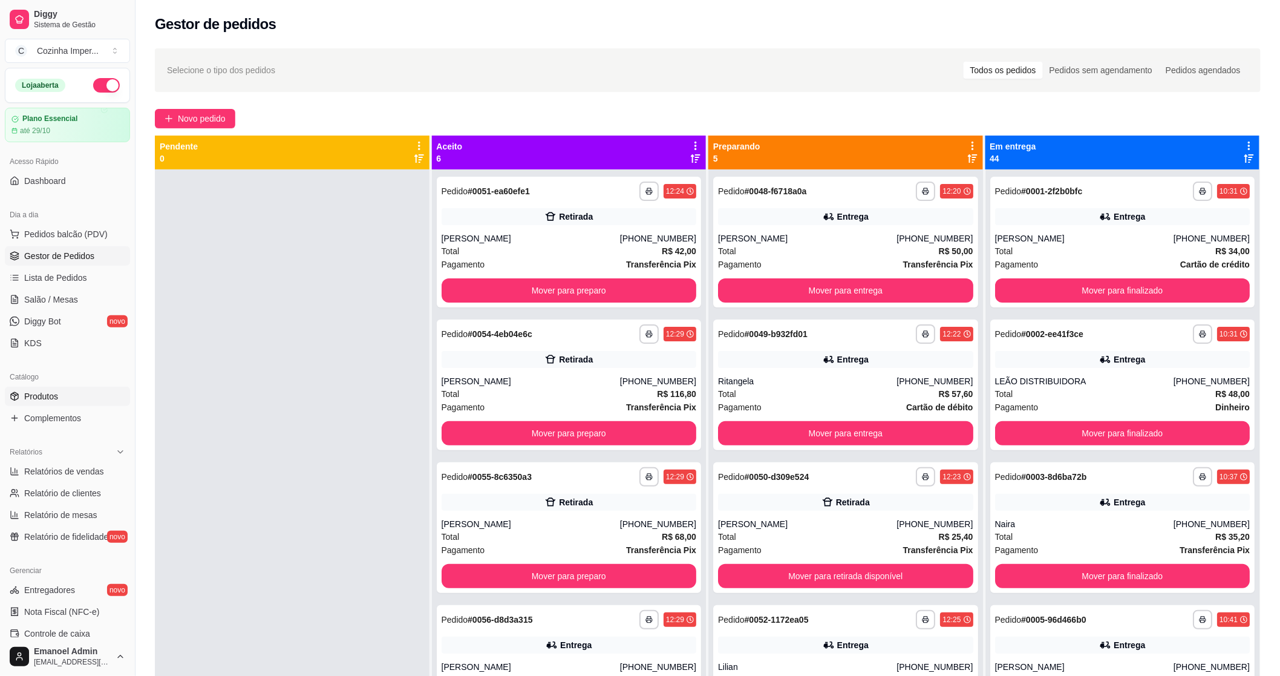
click at [79, 395] on link "Produtos" at bounding box center [67, 396] width 125 height 19
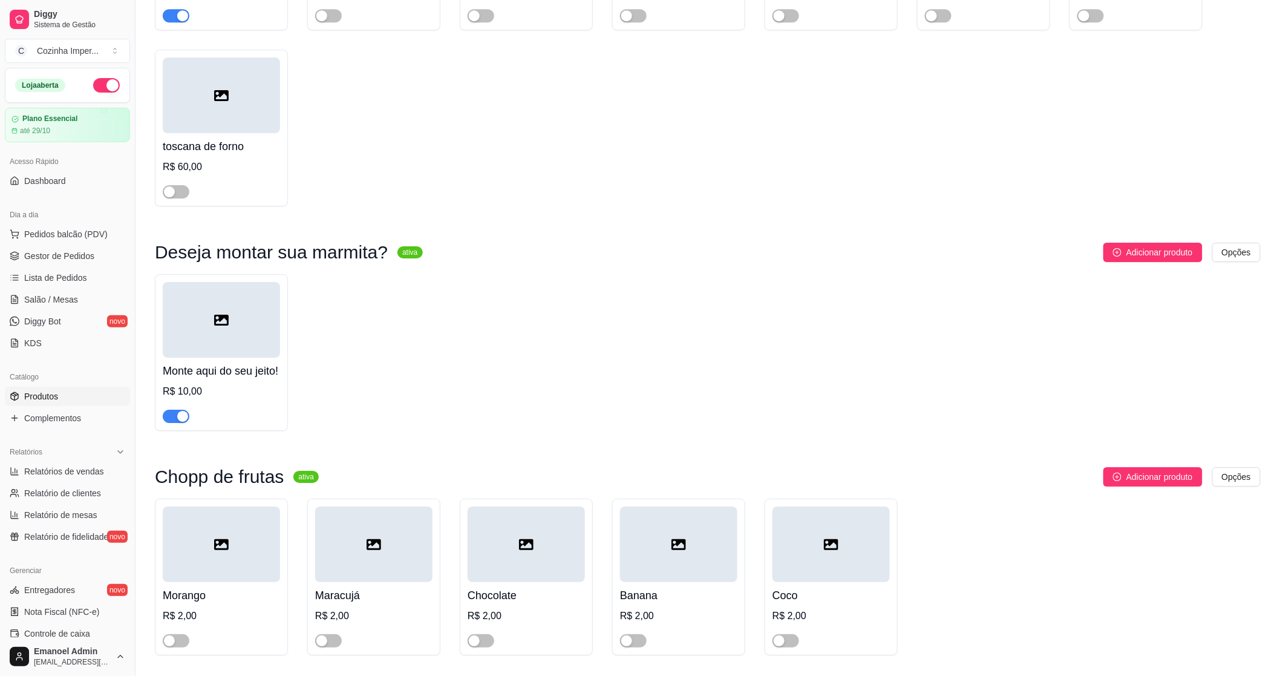
scroll to position [3595, 0]
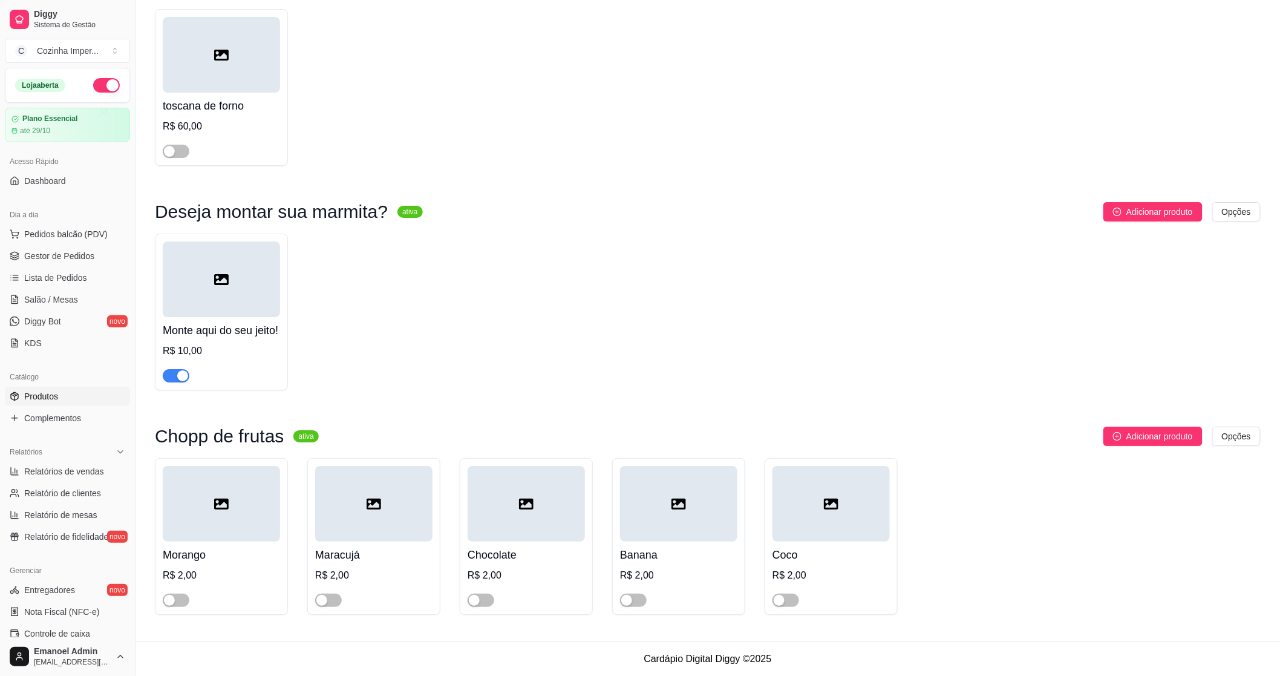
click at [180, 378] on div "button" at bounding box center [182, 375] width 11 height 11
click at [51, 258] on span "Gestor de Pedidos" at bounding box center [59, 256] width 70 height 12
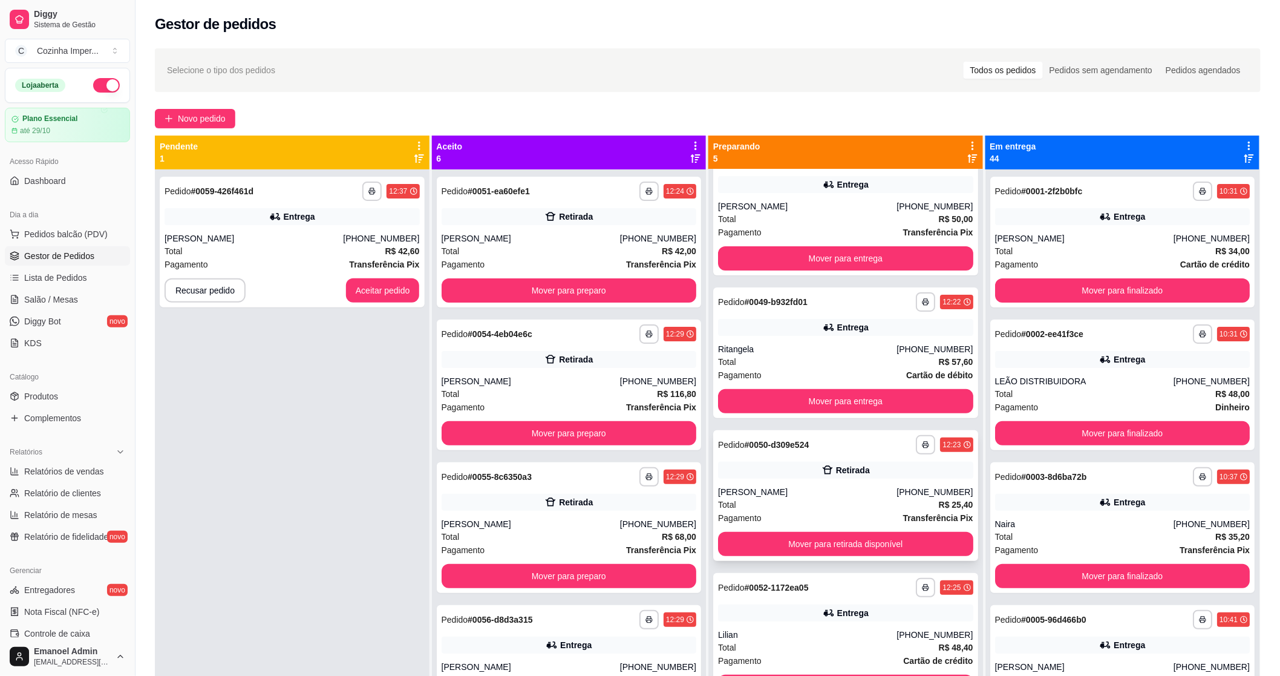
scroll to position [49, 0]
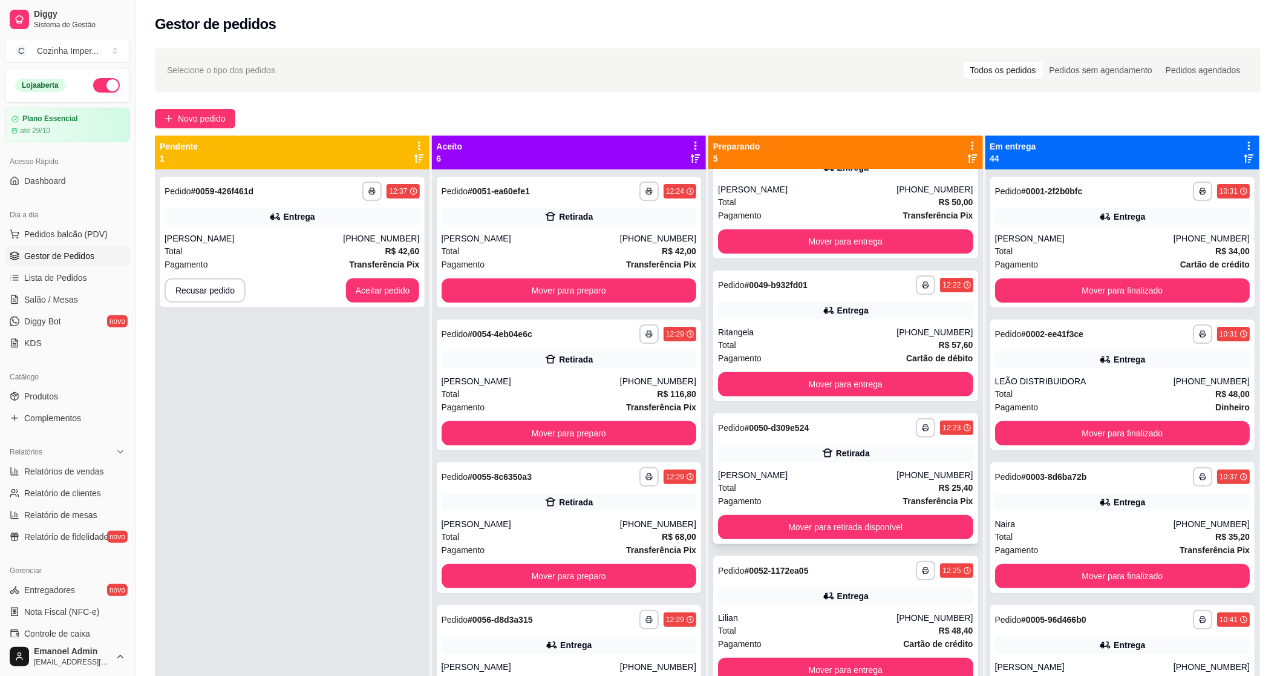
click at [800, 449] on div "Retirada" at bounding box center [845, 453] width 255 height 17
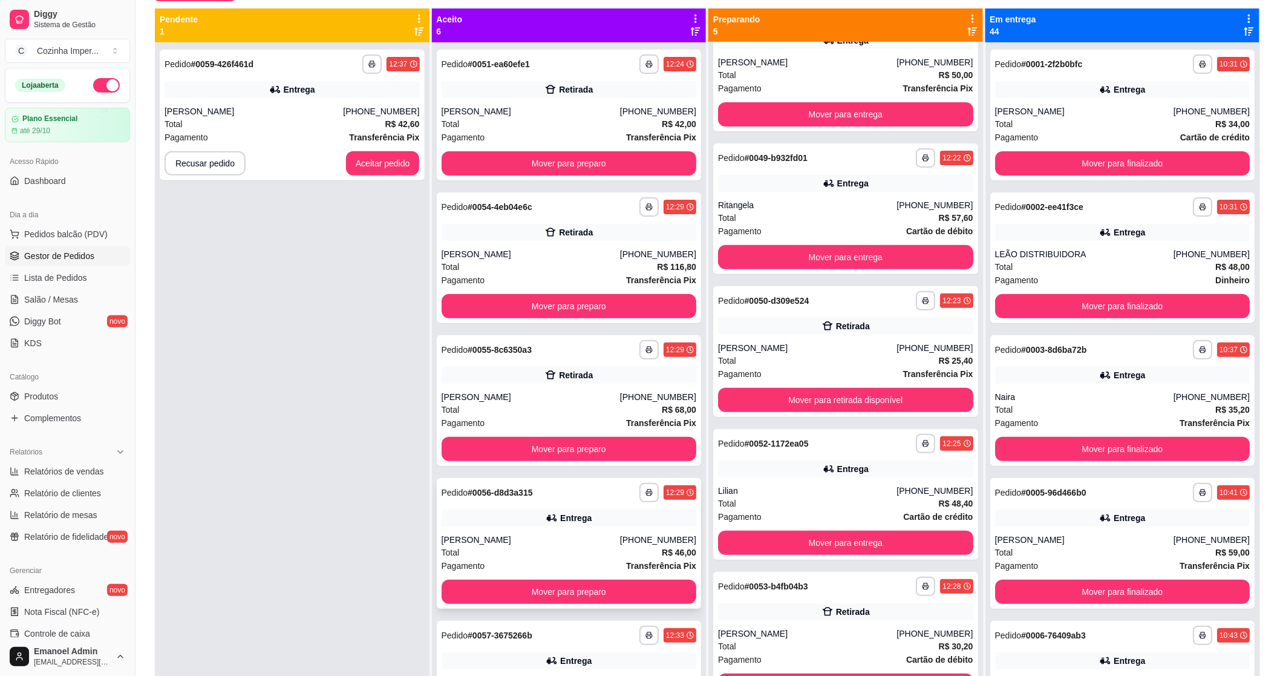
scroll to position [50, 0]
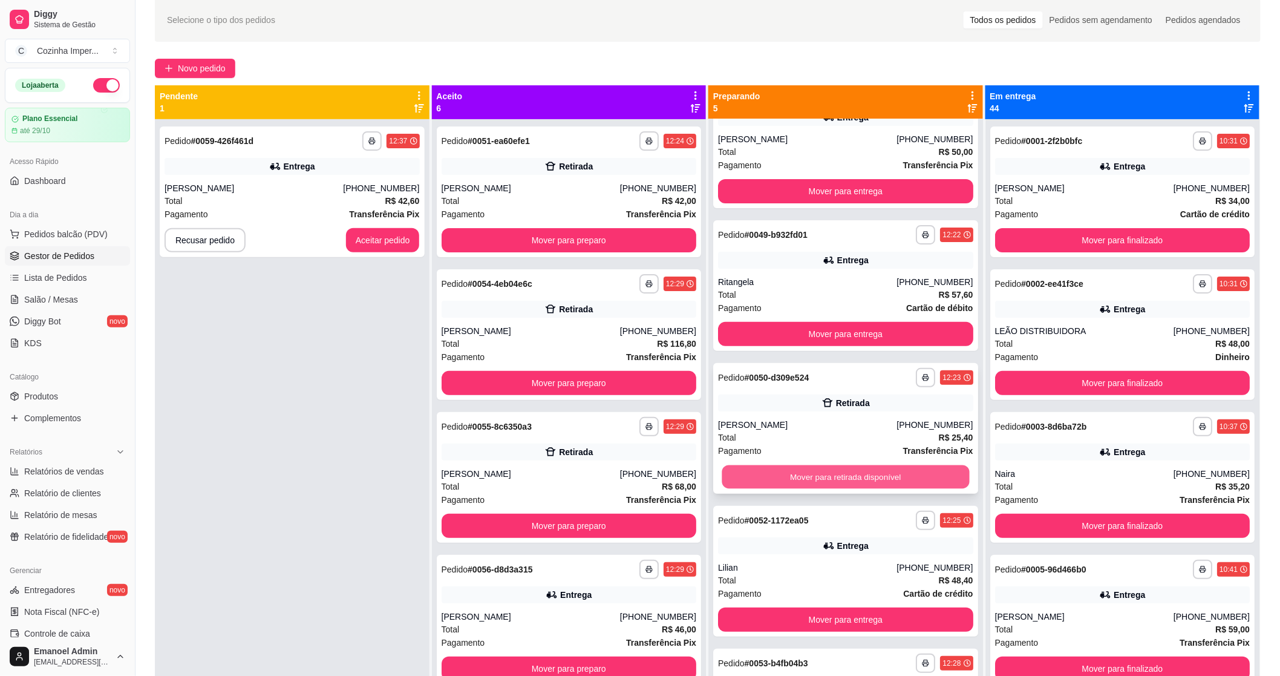
click at [781, 479] on button "Mover para retirada disponível" at bounding box center [845, 477] width 247 height 24
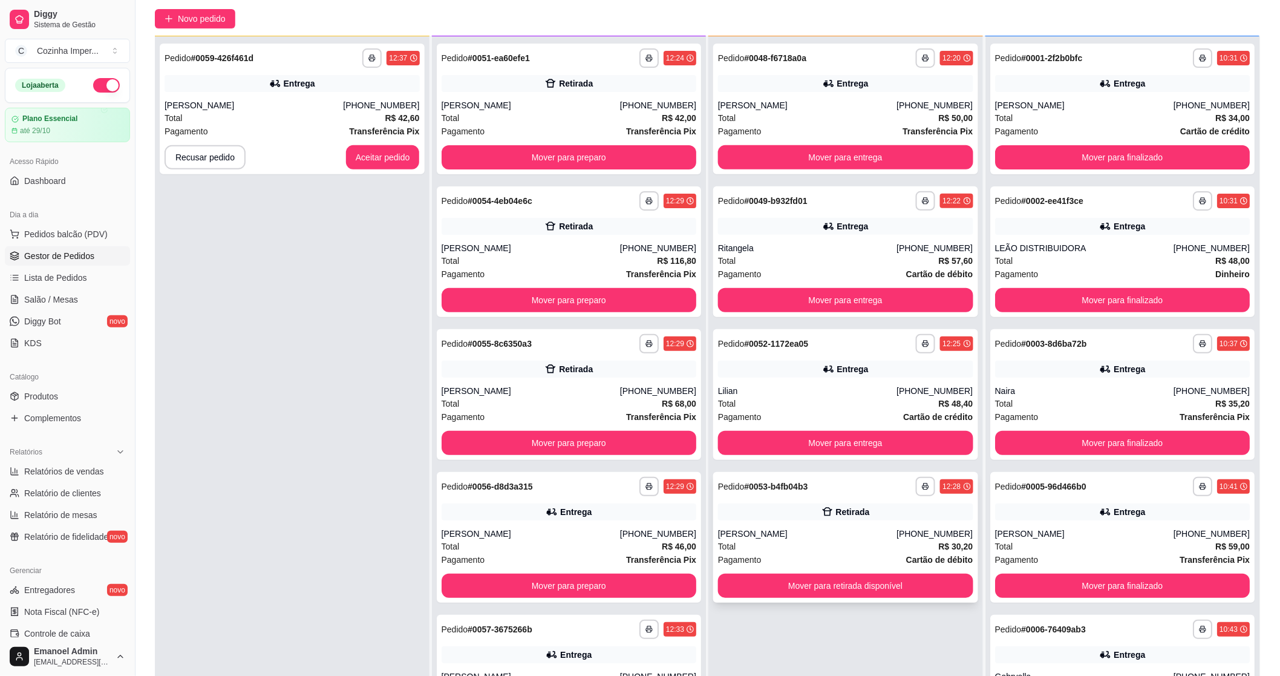
scroll to position [185, 0]
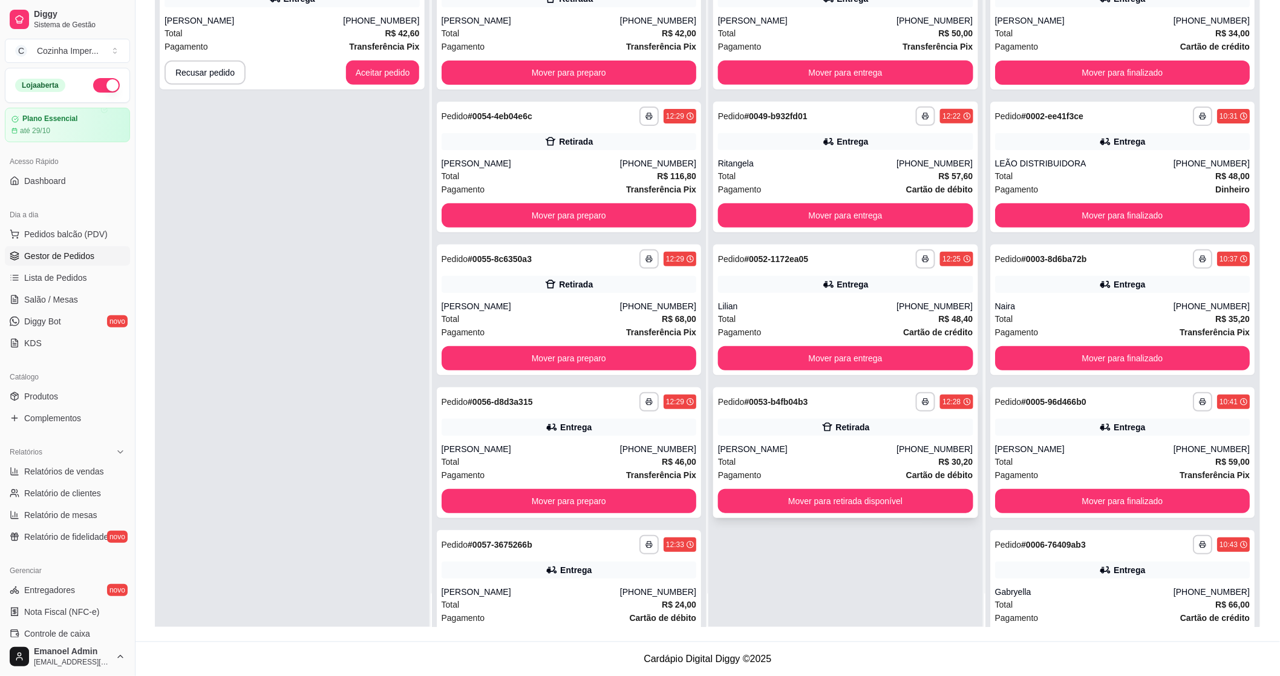
click at [767, 446] on div "[PERSON_NAME]" at bounding box center [807, 449] width 178 height 12
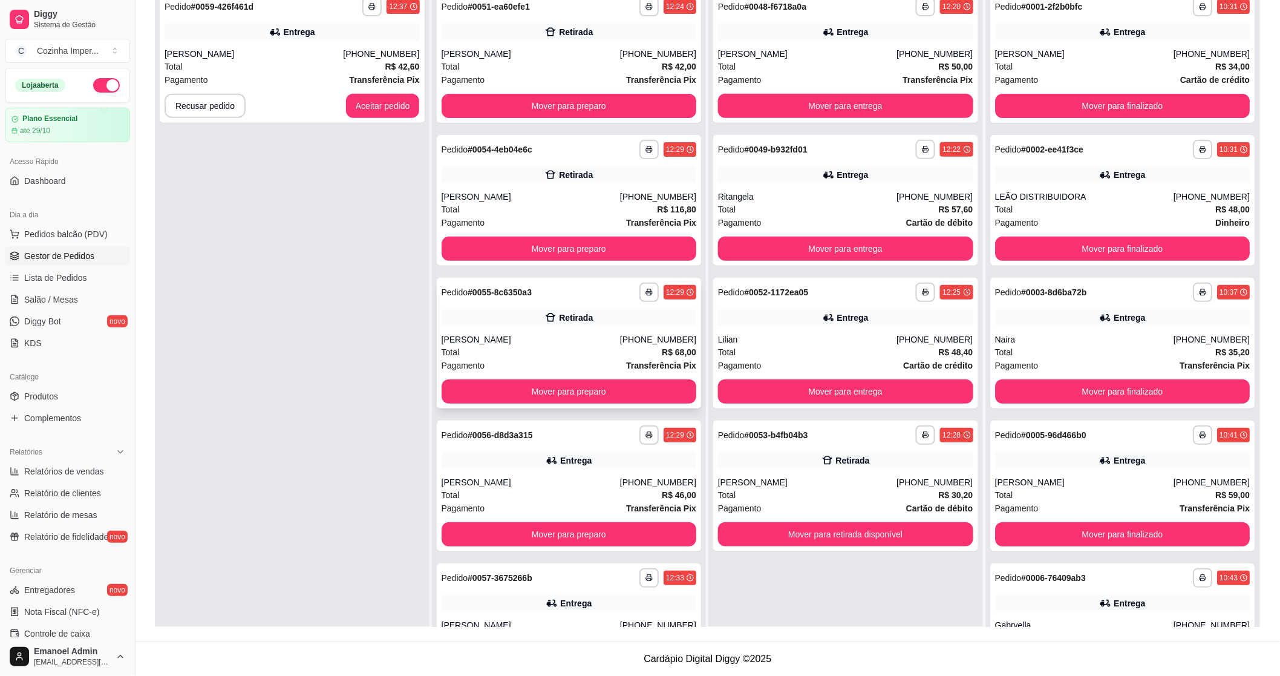
scroll to position [50, 0]
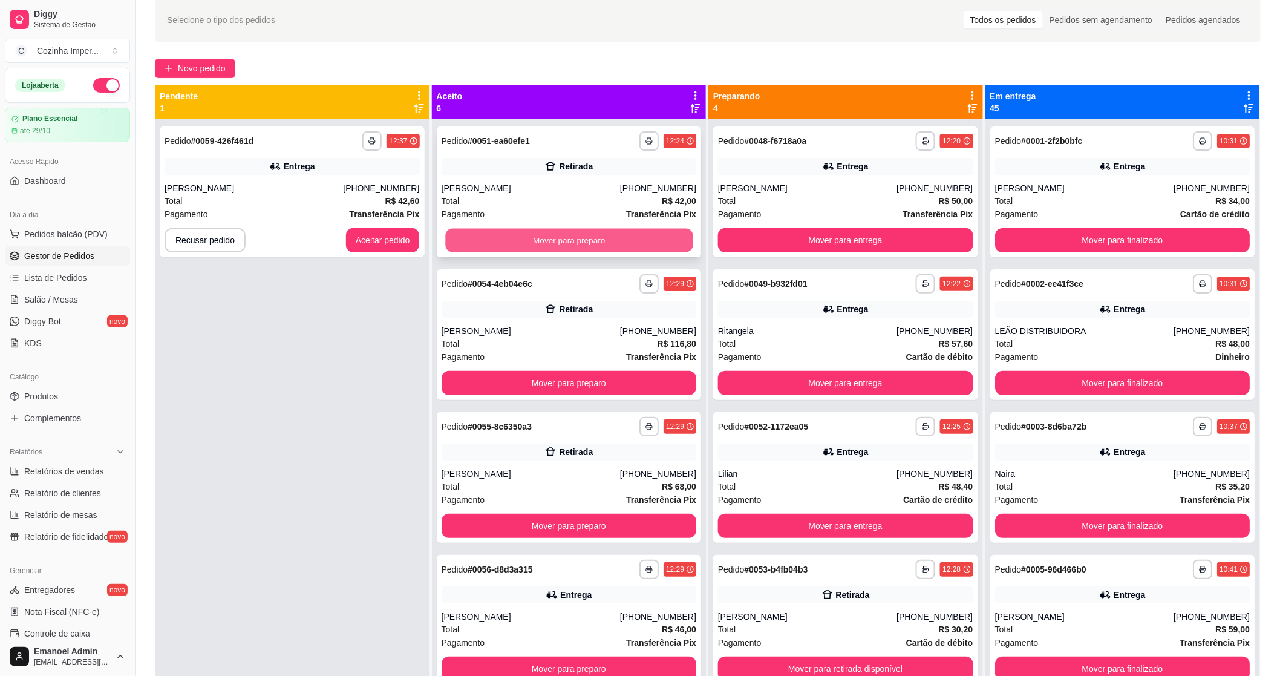
click at [535, 236] on button "Mover para preparo" at bounding box center [568, 241] width 247 height 24
click at [535, 236] on button "Mover para preparo" at bounding box center [569, 240] width 255 height 24
click at [535, 236] on button "Mover para preparo" at bounding box center [568, 241] width 247 height 24
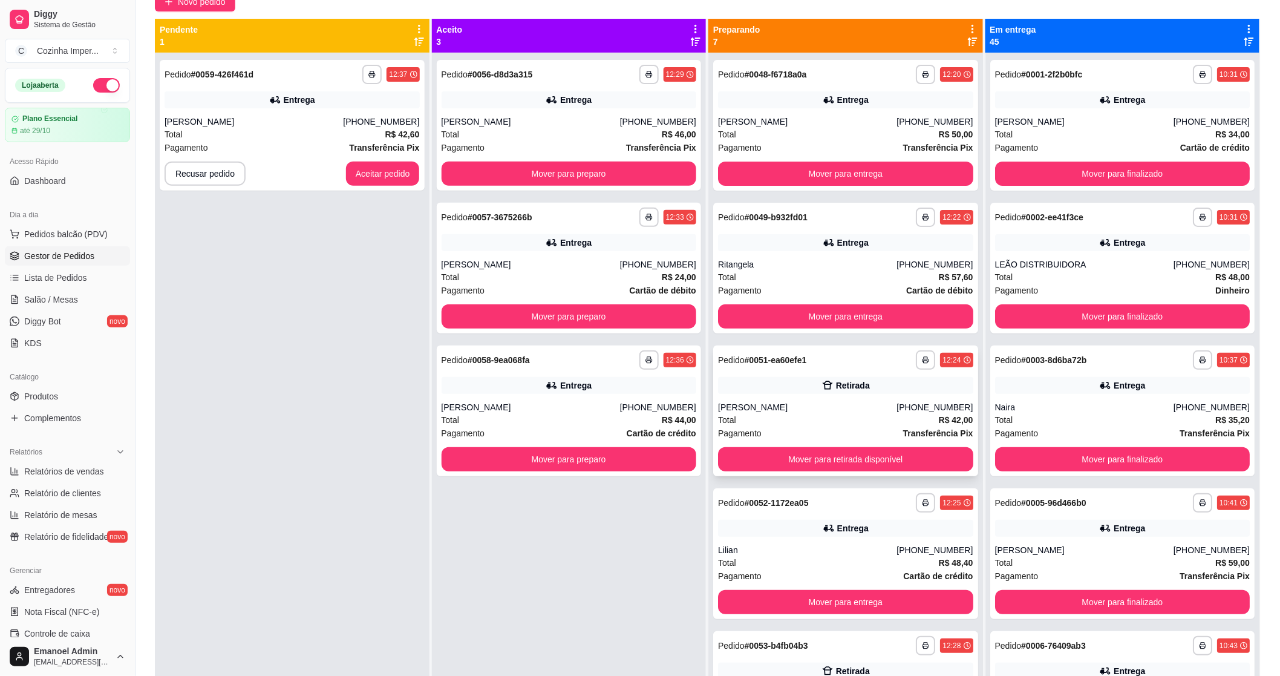
scroll to position [0, 0]
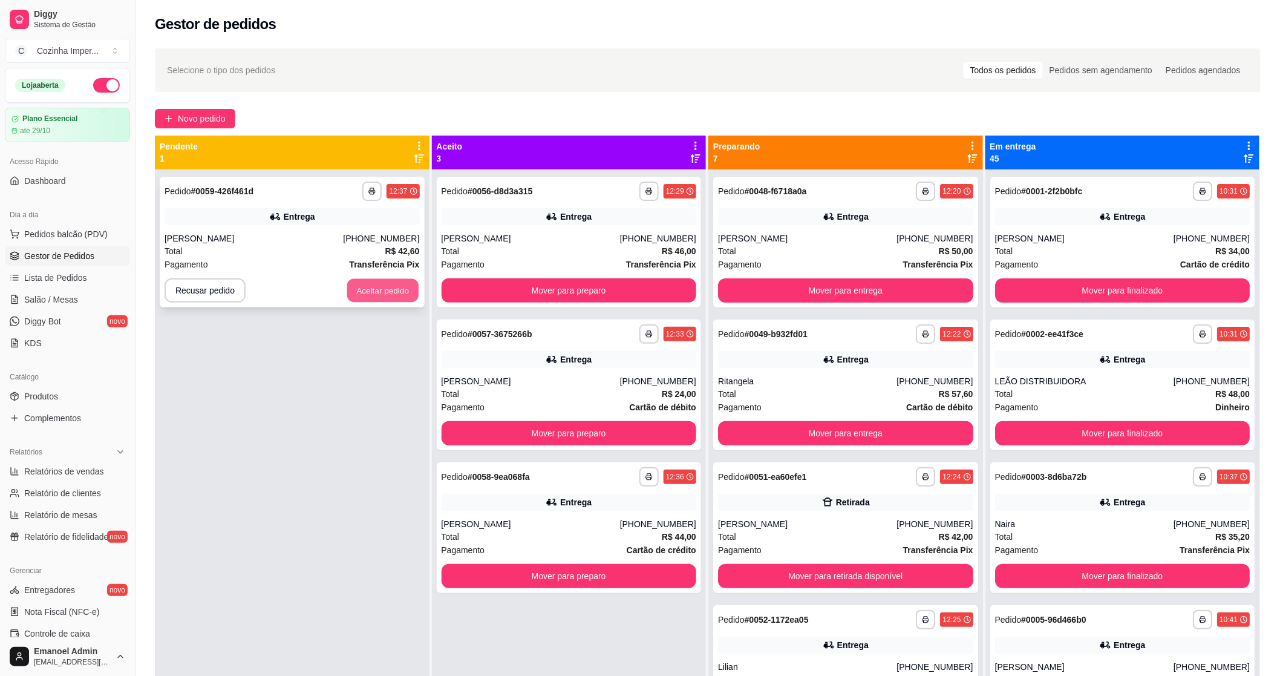
click at [369, 285] on button "Aceitar pedido" at bounding box center [382, 291] width 71 height 24
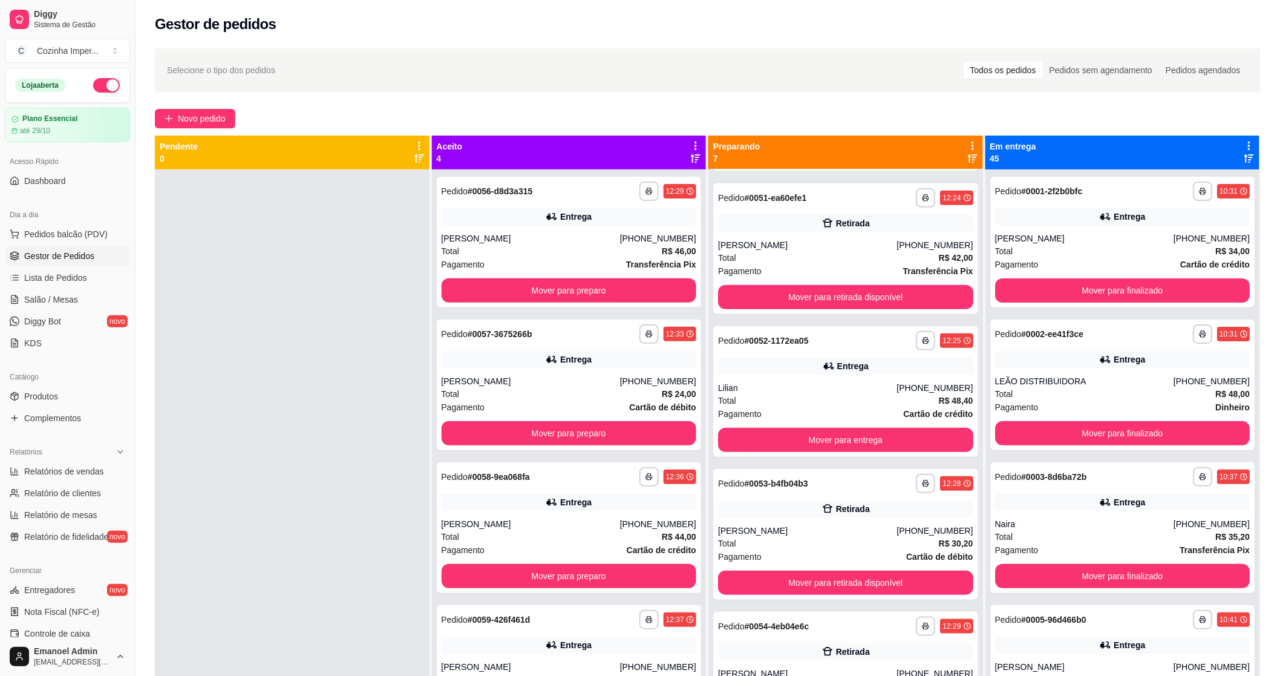
scroll to position [335, 0]
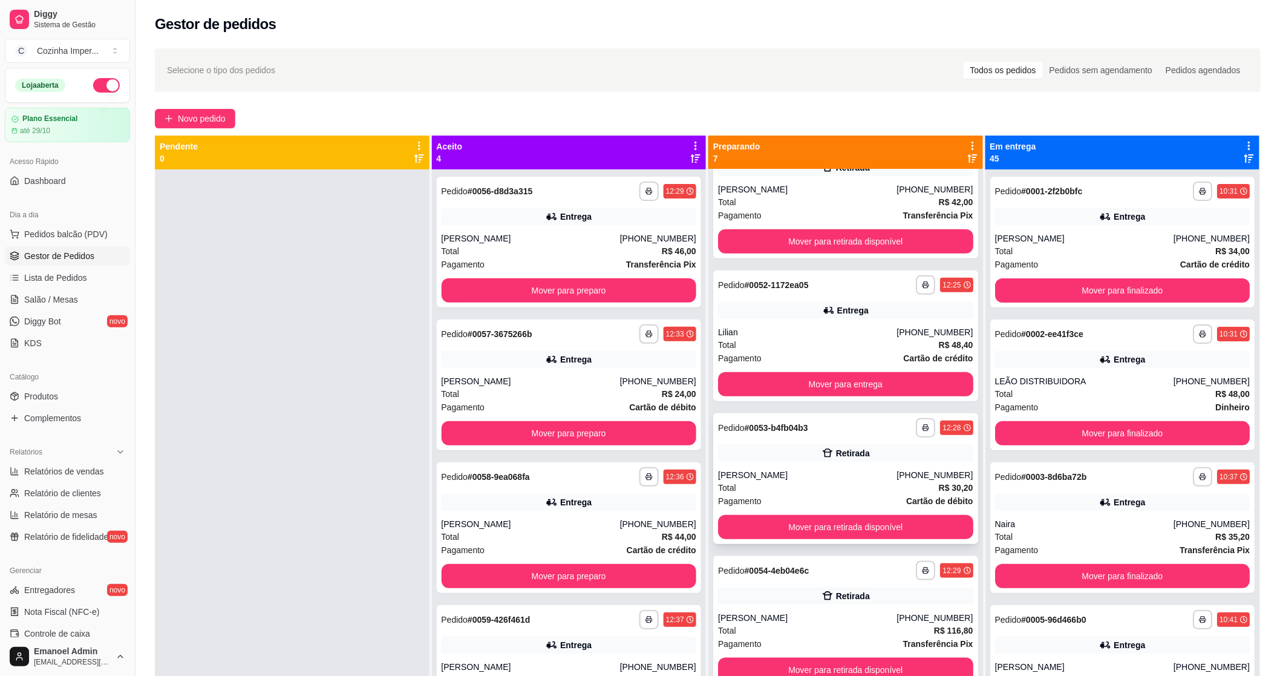
click at [780, 442] on div "**********" at bounding box center [845, 478] width 265 height 131
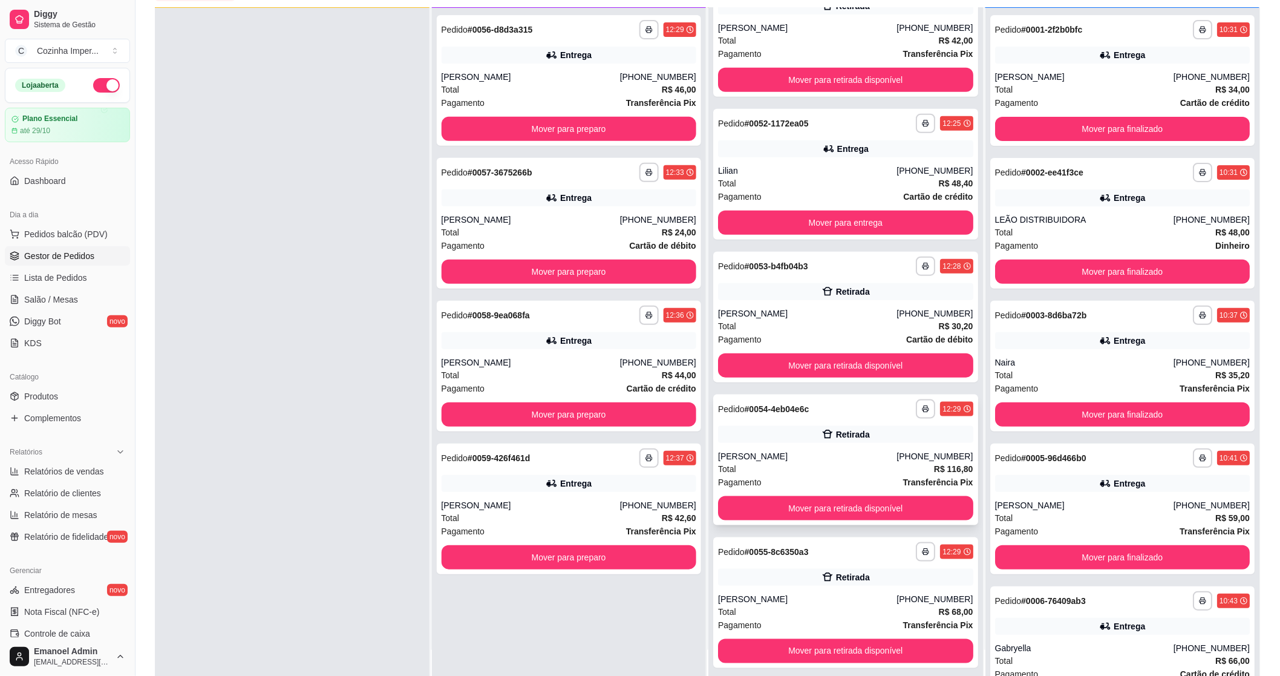
scroll to position [134, 0]
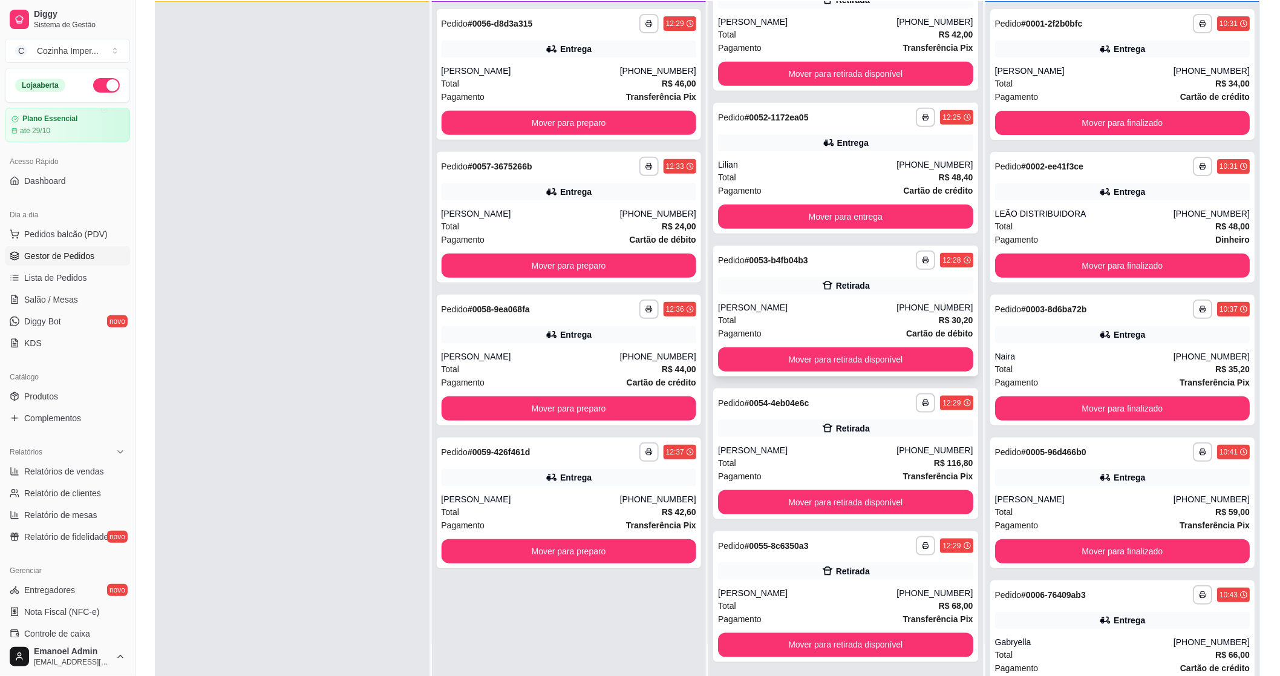
click at [746, 277] on div "Retirada" at bounding box center [845, 285] width 255 height 17
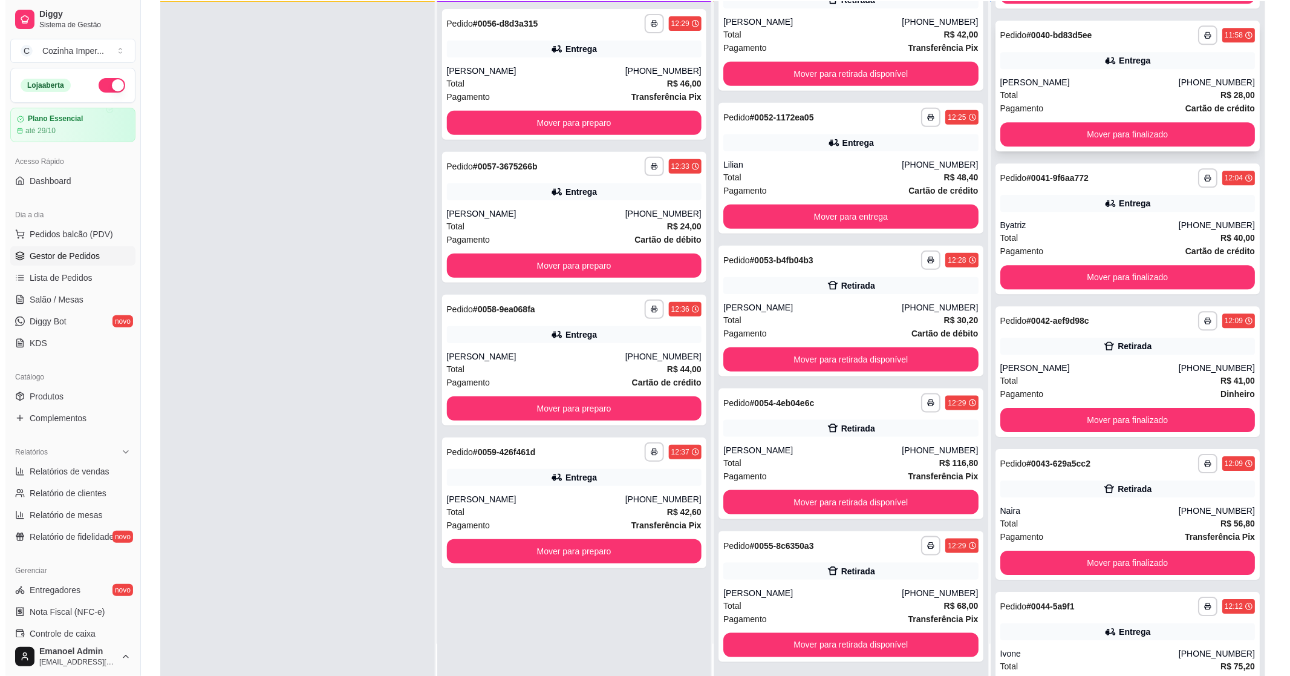
scroll to position [5175, 0]
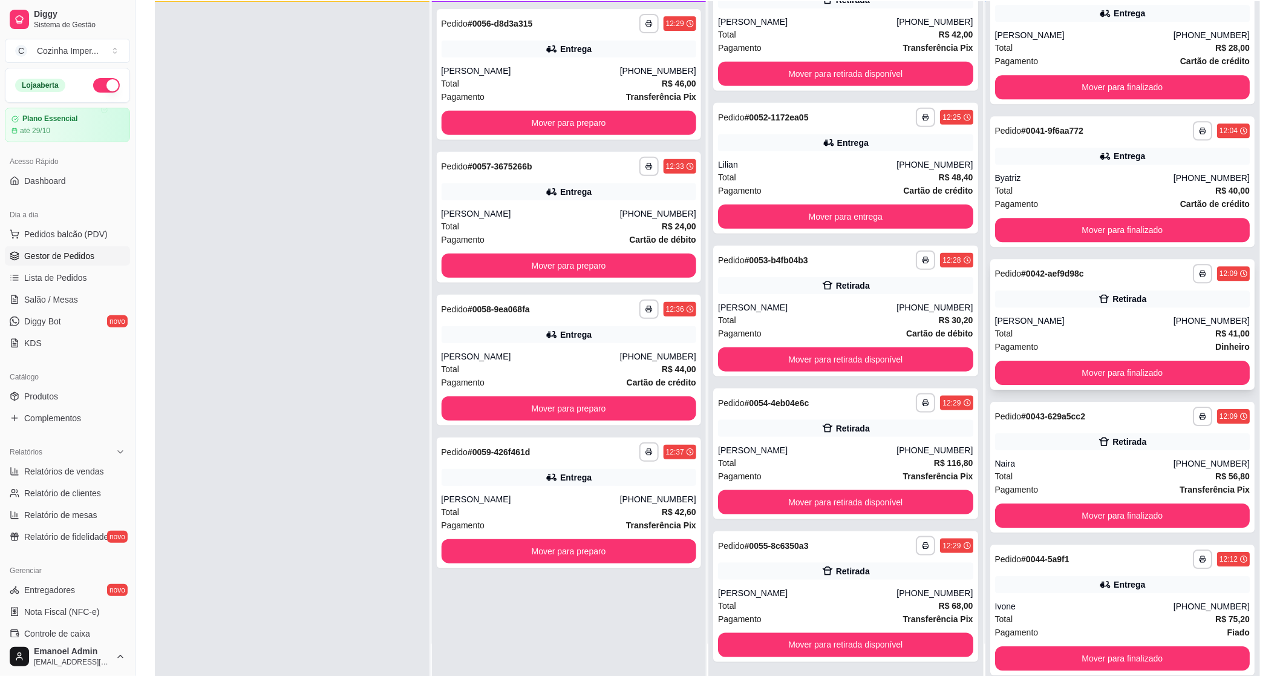
click at [1087, 310] on div "**********" at bounding box center [1122, 324] width 265 height 131
click at [865, 306] on div "[PERSON_NAME]" at bounding box center [807, 307] width 178 height 12
click at [785, 454] on div "[PERSON_NAME]" at bounding box center [807, 450] width 178 height 12
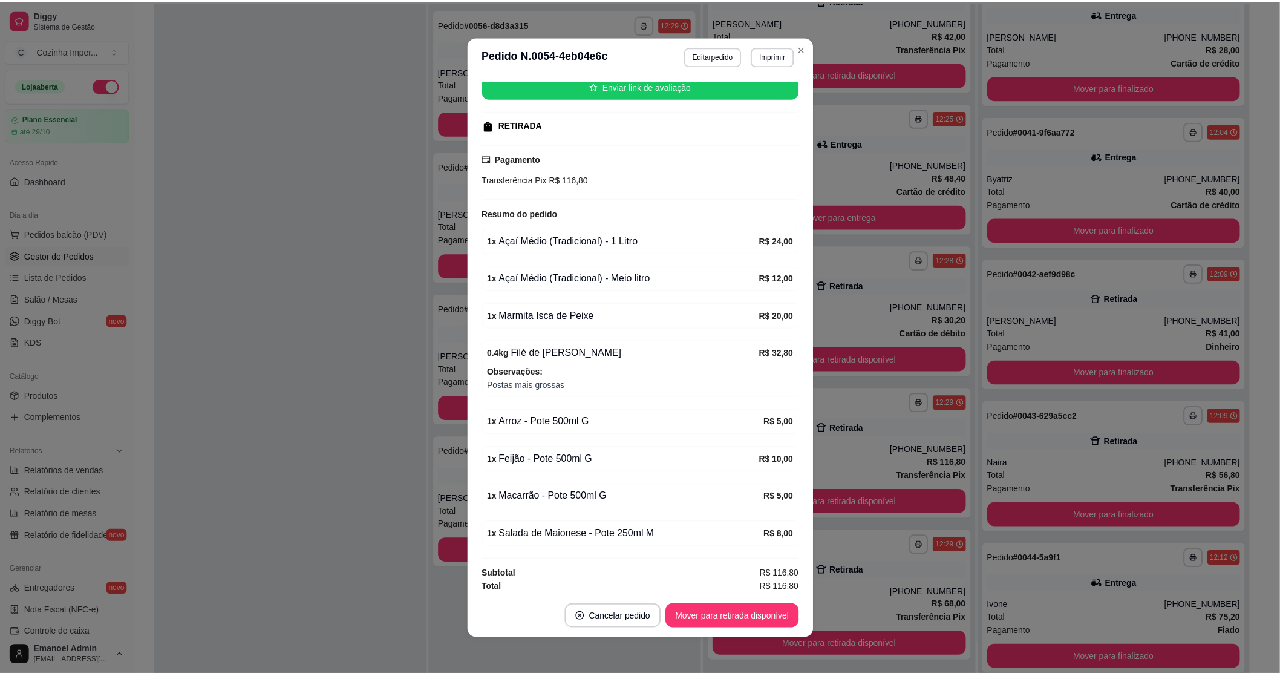
scroll to position [160, 0]
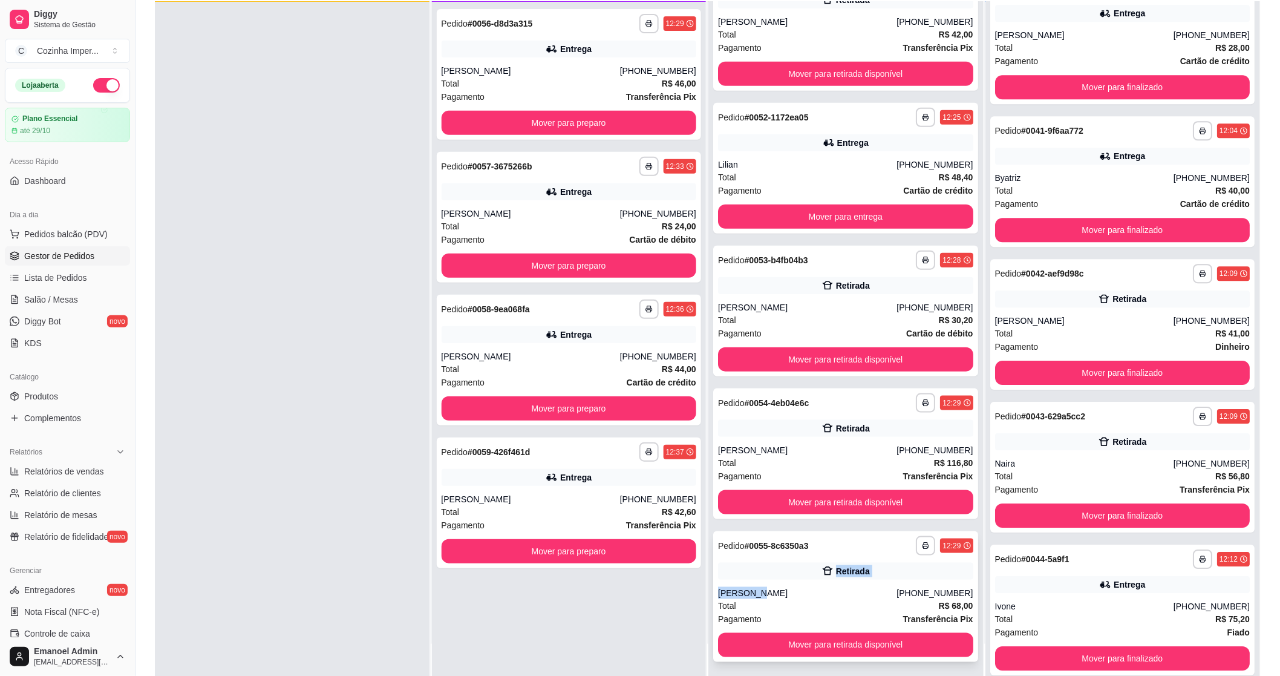
drag, startPoint x: 768, startPoint y: 558, endPoint x: 759, endPoint y: 581, distance: 24.2
click at [759, 581] on div "**********" at bounding box center [845, 596] width 265 height 131
click at [91, 396] on link "Produtos" at bounding box center [67, 396] width 125 height 19
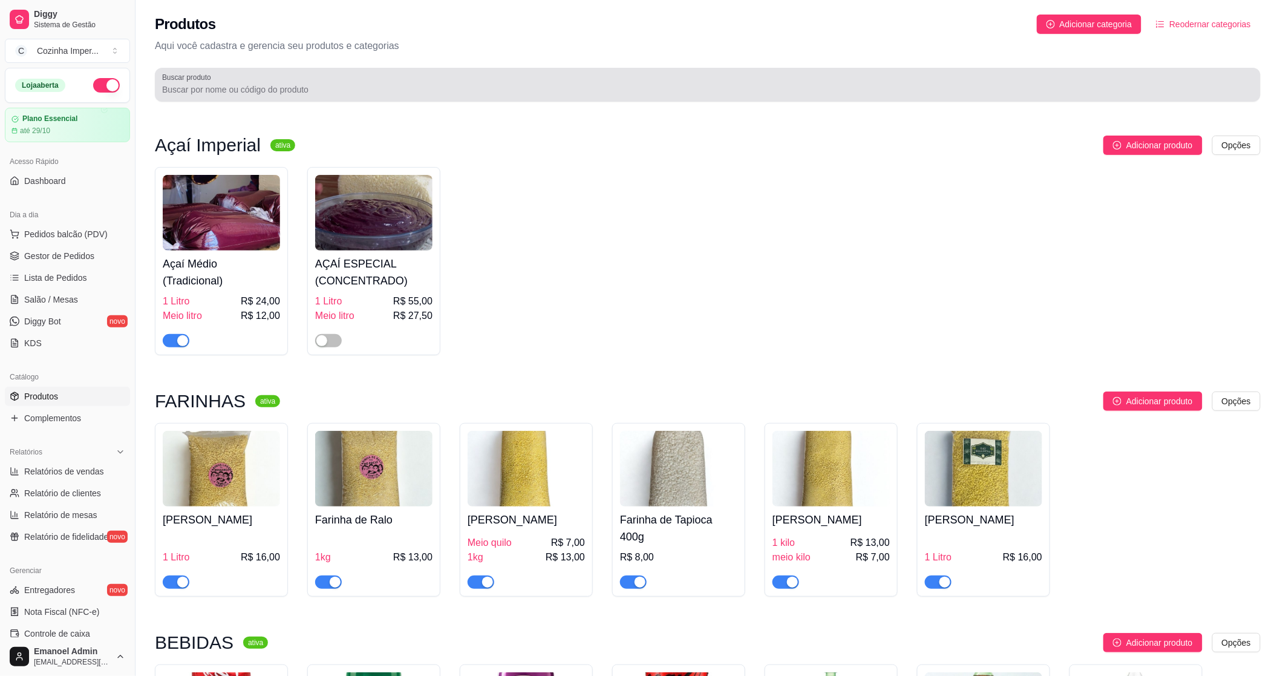
click at [315, 83] on input "Buscar produto" at bounding box center [707, 89] width 1091 height 12
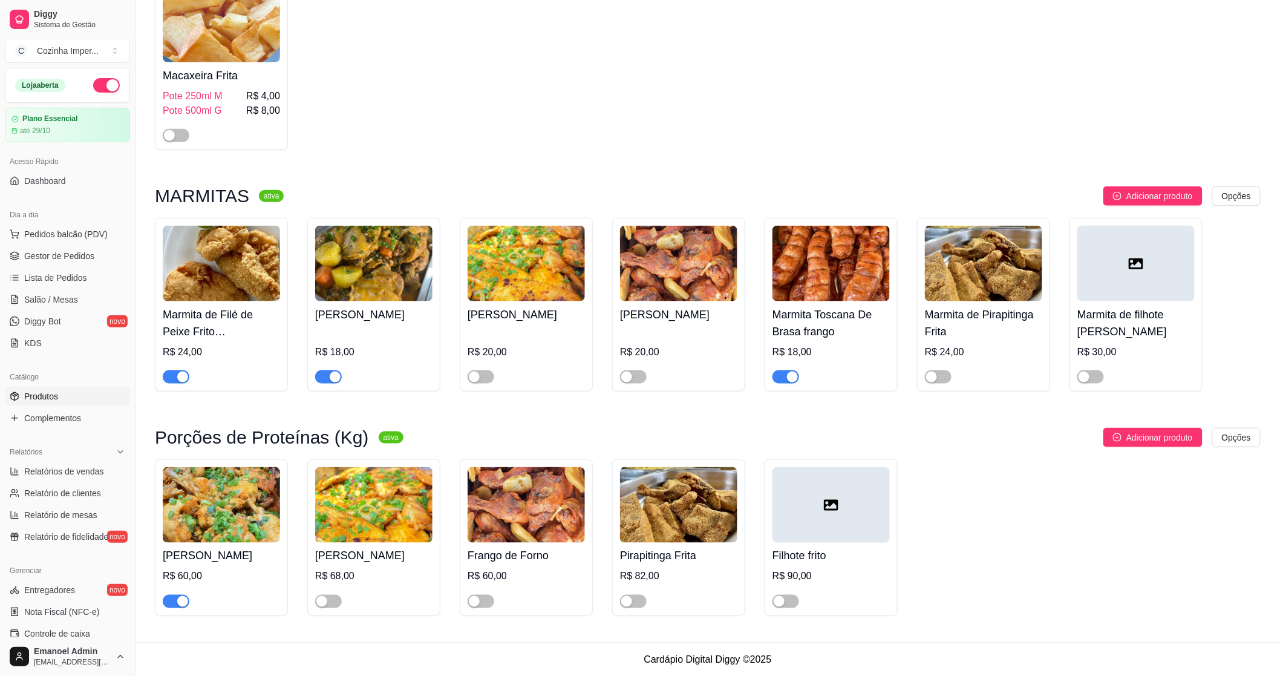
scroll to position [433, 0]
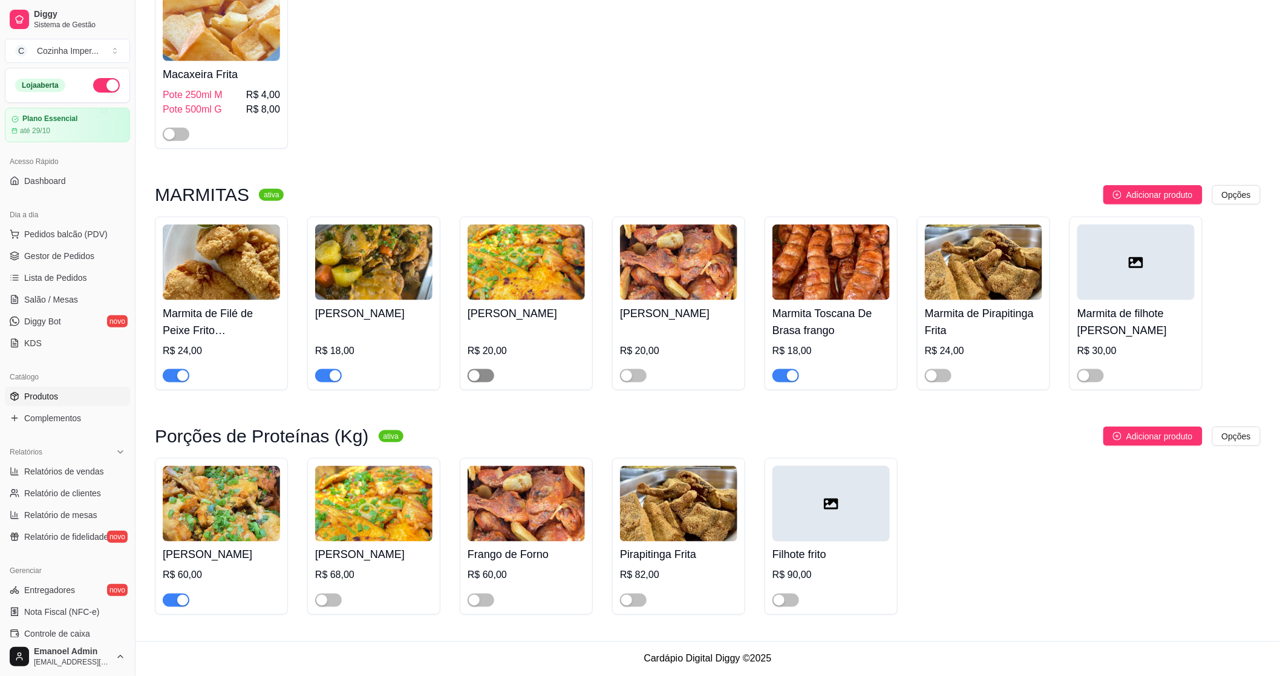
type input "fr"
click at [479, 378] on div "button" at bounding box center [474, 375] width 11 height 11
click at [319, 599] on div "button" at bounding box center [321, 600] width 11 height 11
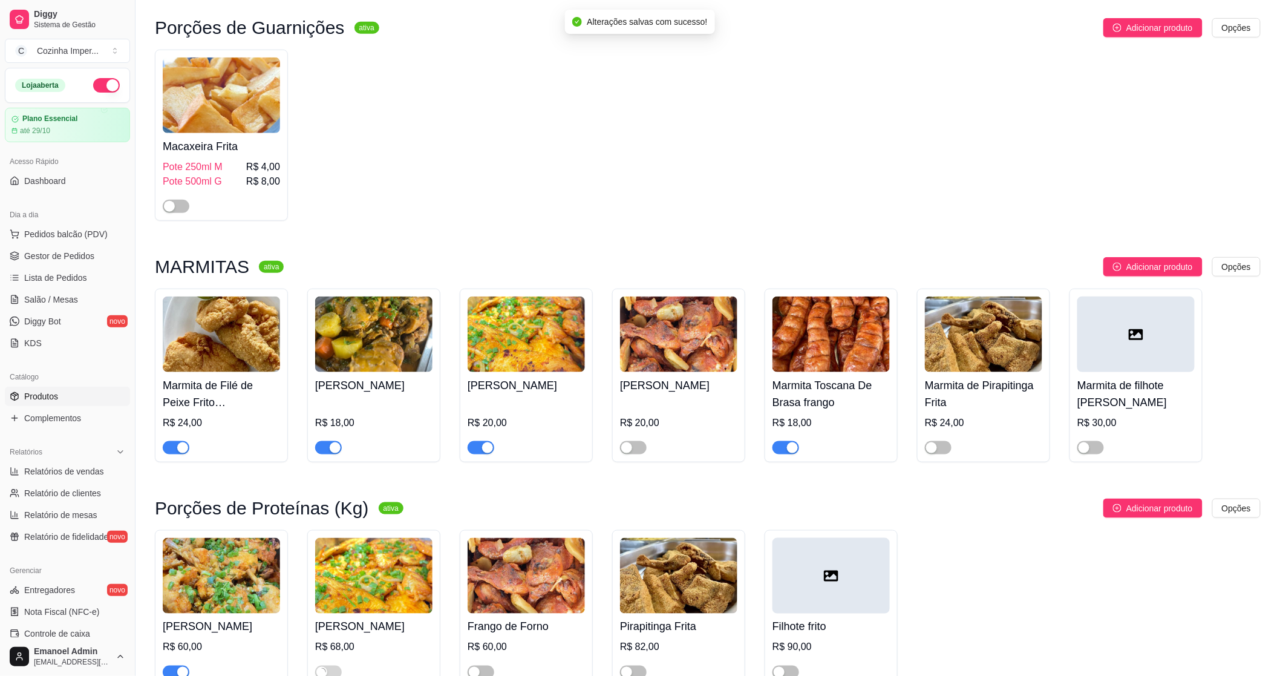
scroll to position [231, 0]
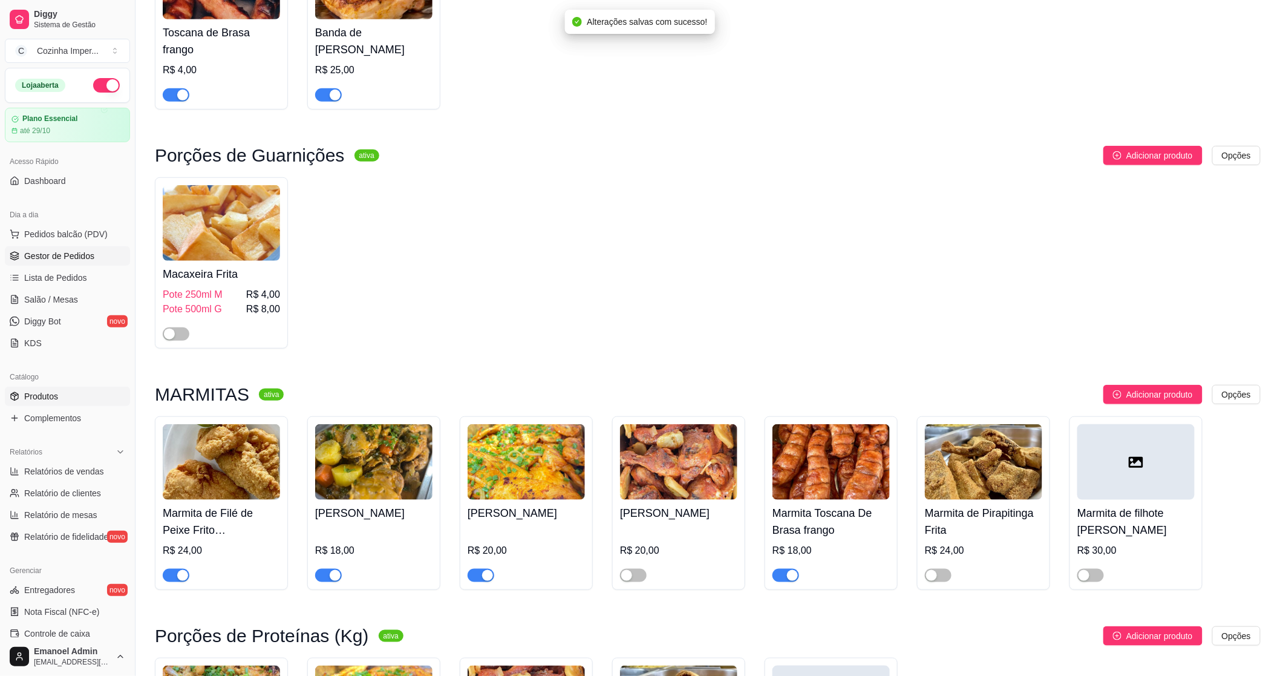
click at [38, 253] on span "Gestor de Pedidos" at bounding box center [59, 256] width 70 height 12
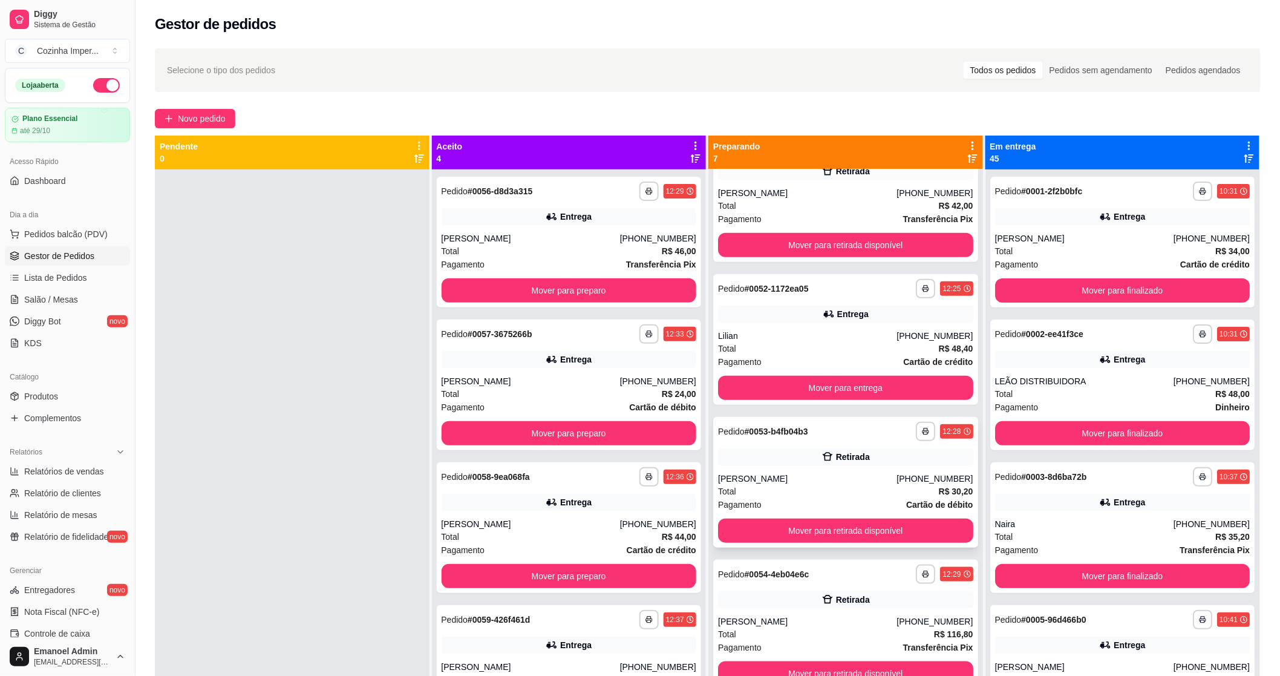
scroll to position [335, 0]
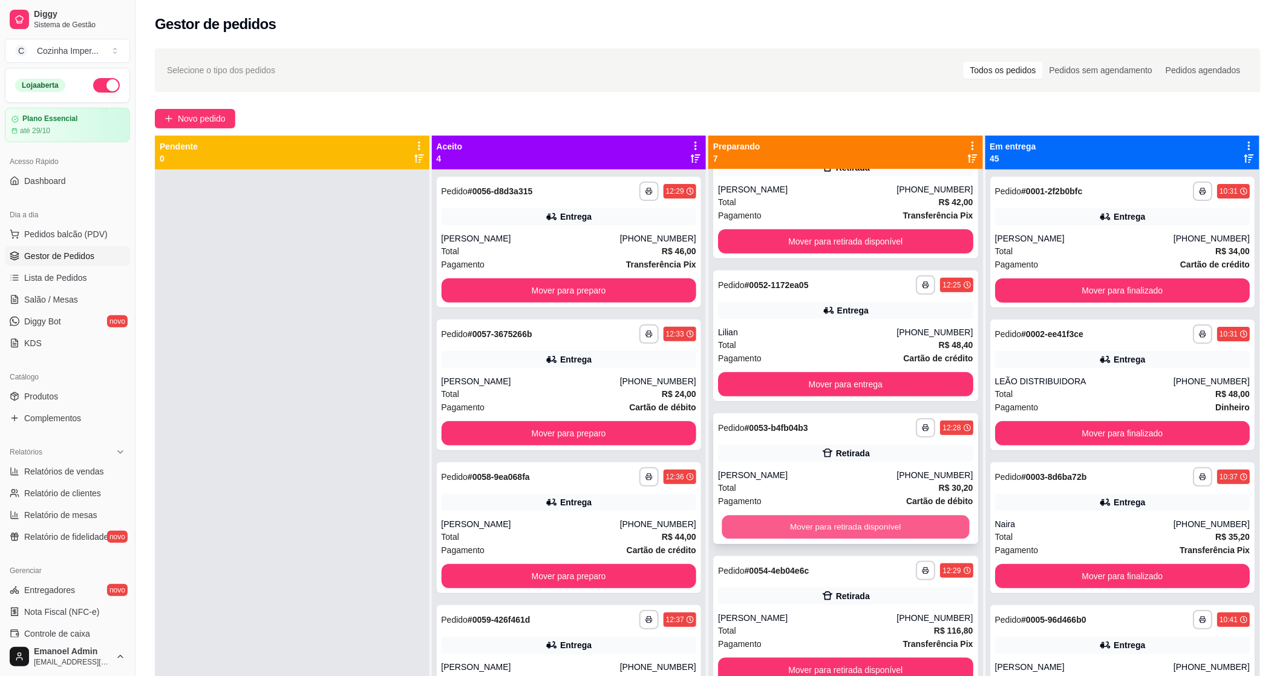
click at [782, 527] on button "Mover para retirada disponível" at bounding box center [845, 527] width 247 height 24
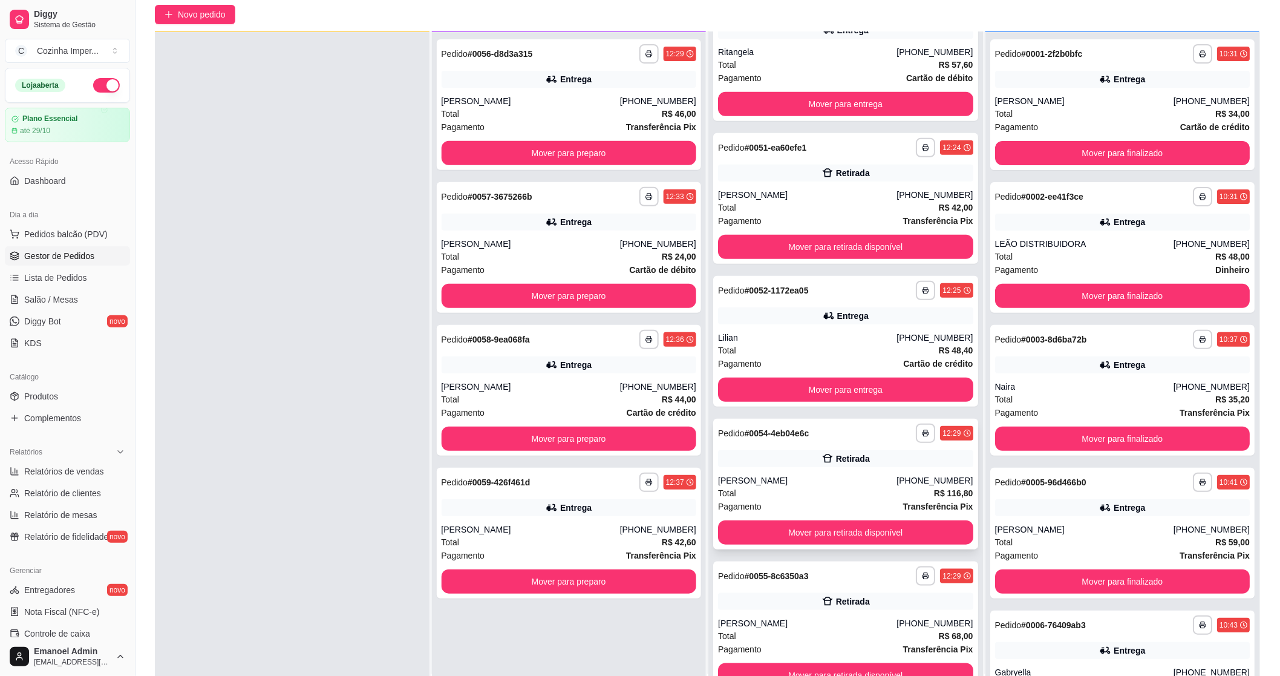
scroll to position [185, 0]
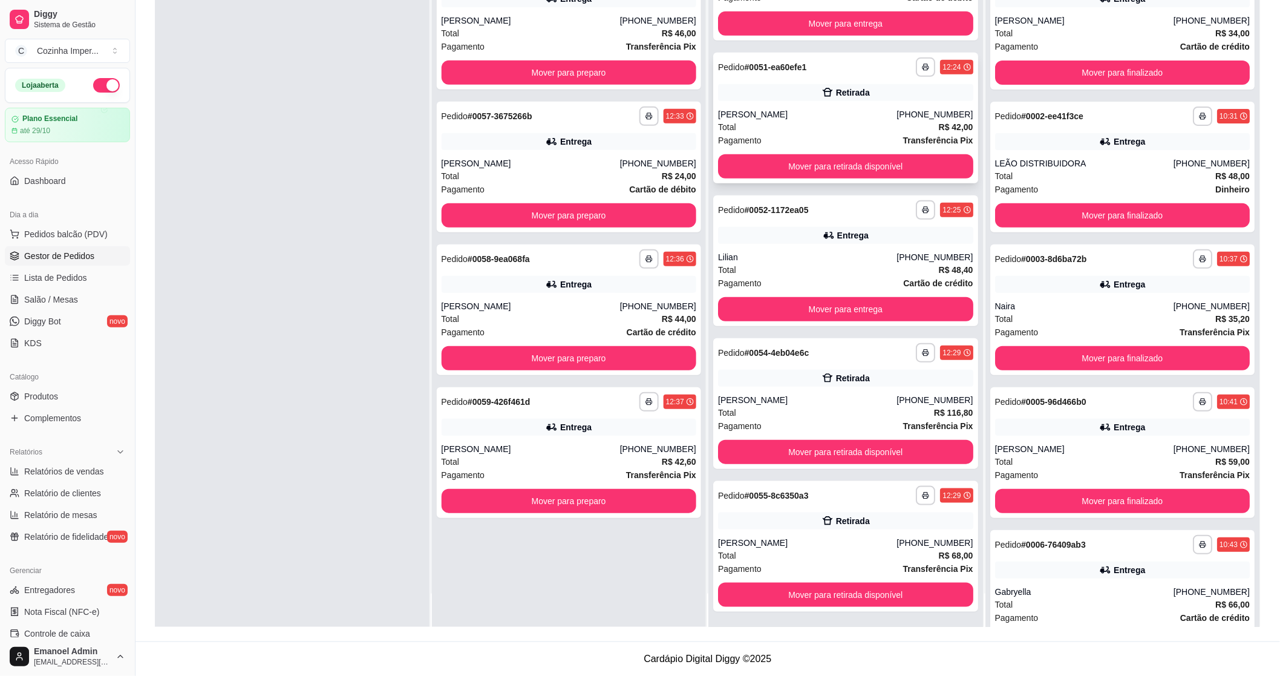
click at [794, 82] on div "**********" at bounding box center [845, 118] width 265 height 131
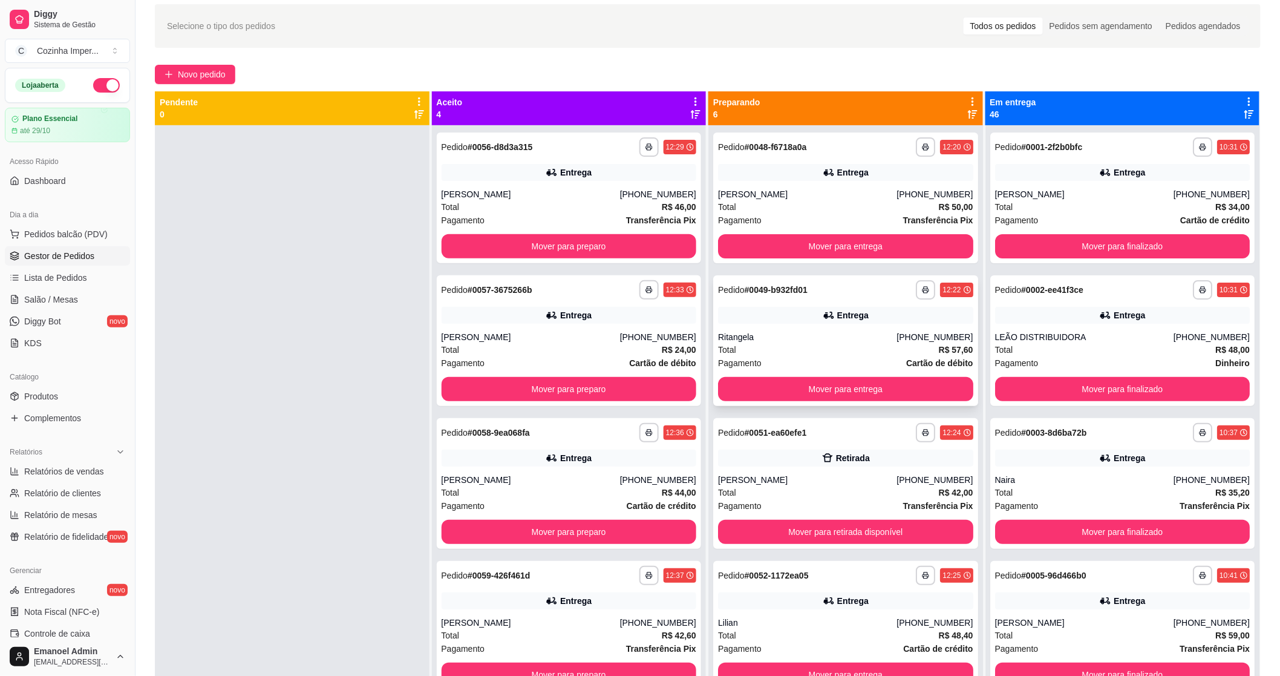
scroll to position [0, 0]
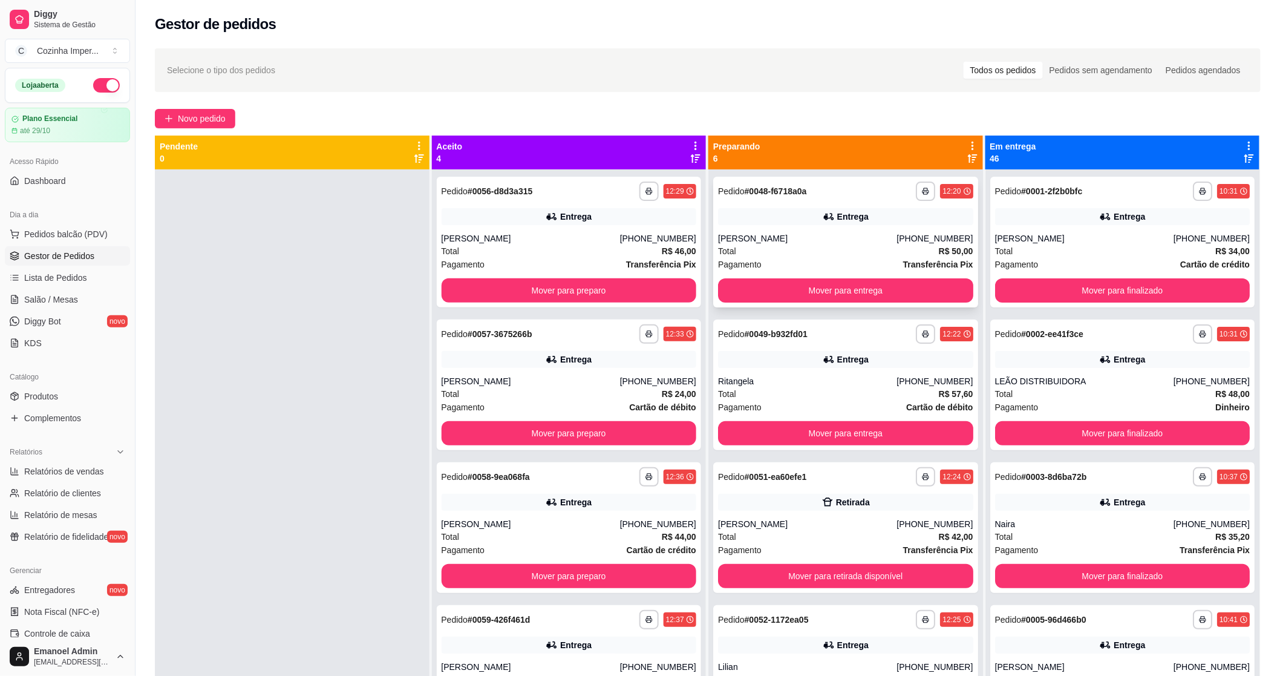
click at [765, 192] on strong "# 0048-f6718a0a" at bounding box center [776, 191] width 62 height 10
click at [518, 212] on div "Entrega" at bounding box center [569, 216] width 255 height 17
click at [802, 573] on button "Mover para retirada disponível" at bounding box center [845, 576] width 255 height 24
click at [615, 286] on button "Mover para preparo" at bounding box center [569, 290] width 255 height 24
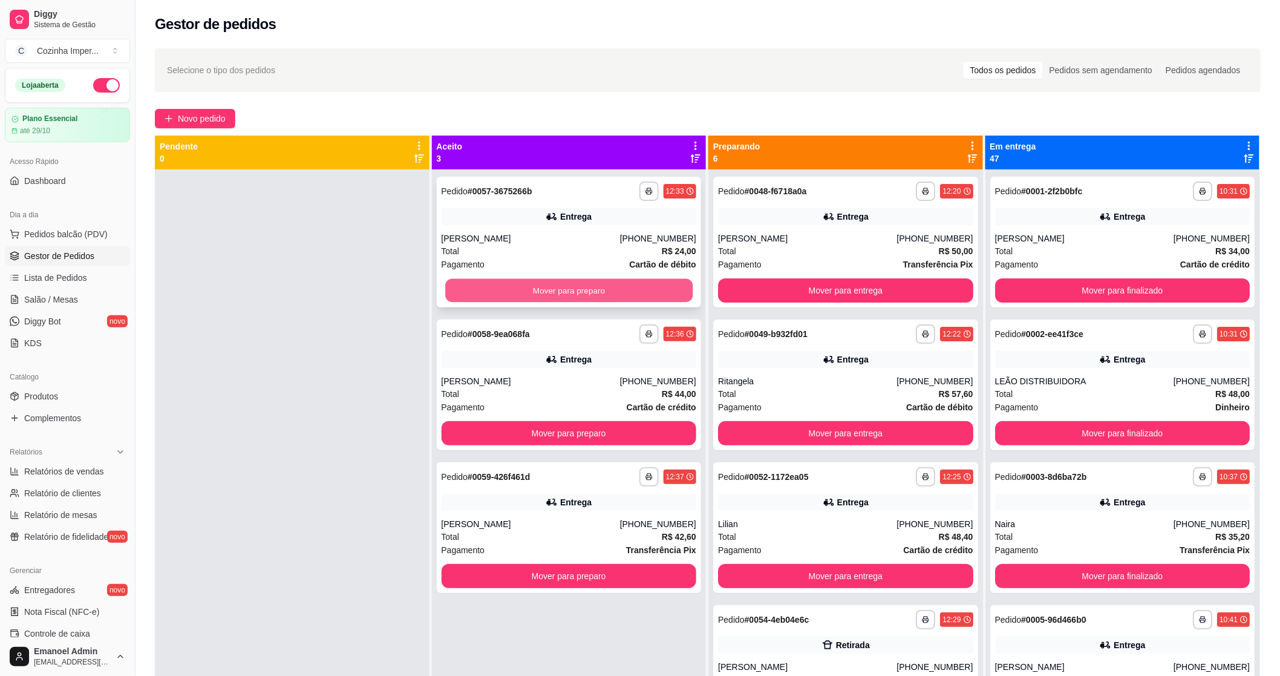
click at [614, 286] on button "Mover para preparo" at bounding box center [568, 291] width 247 height 24
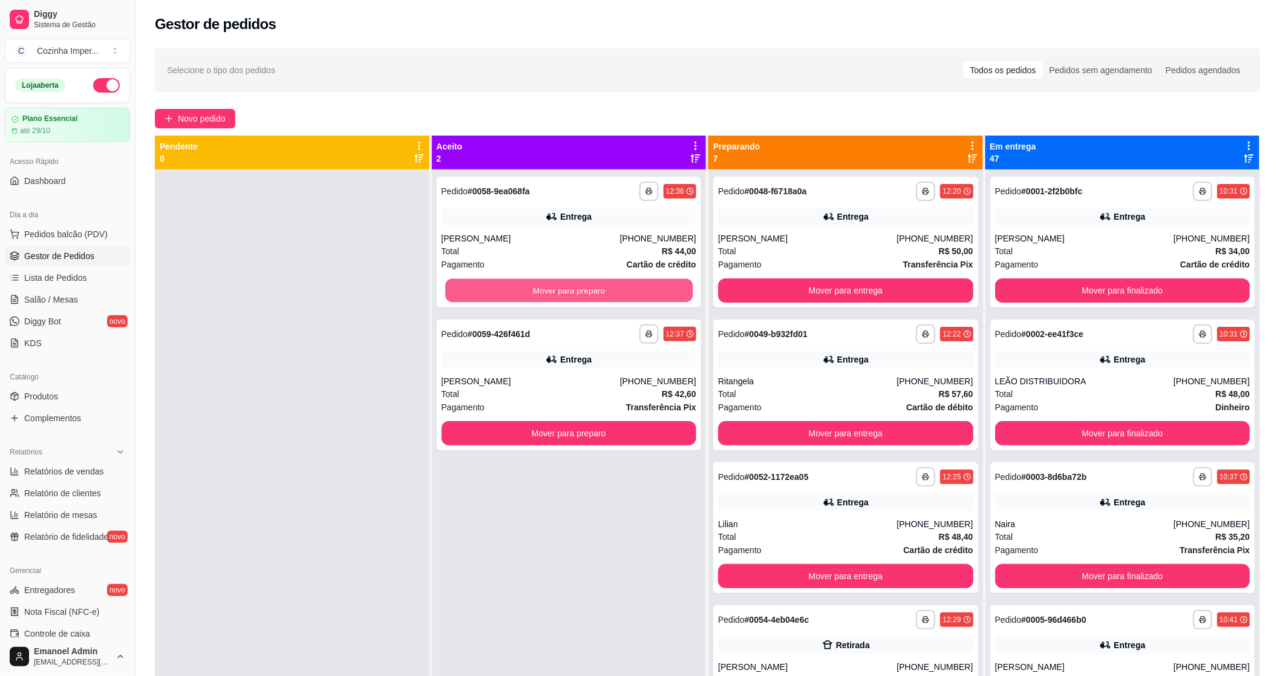
click at [613, 286] on button "Mover para preparo" at bounding box center [568, 291] width 247 height 24
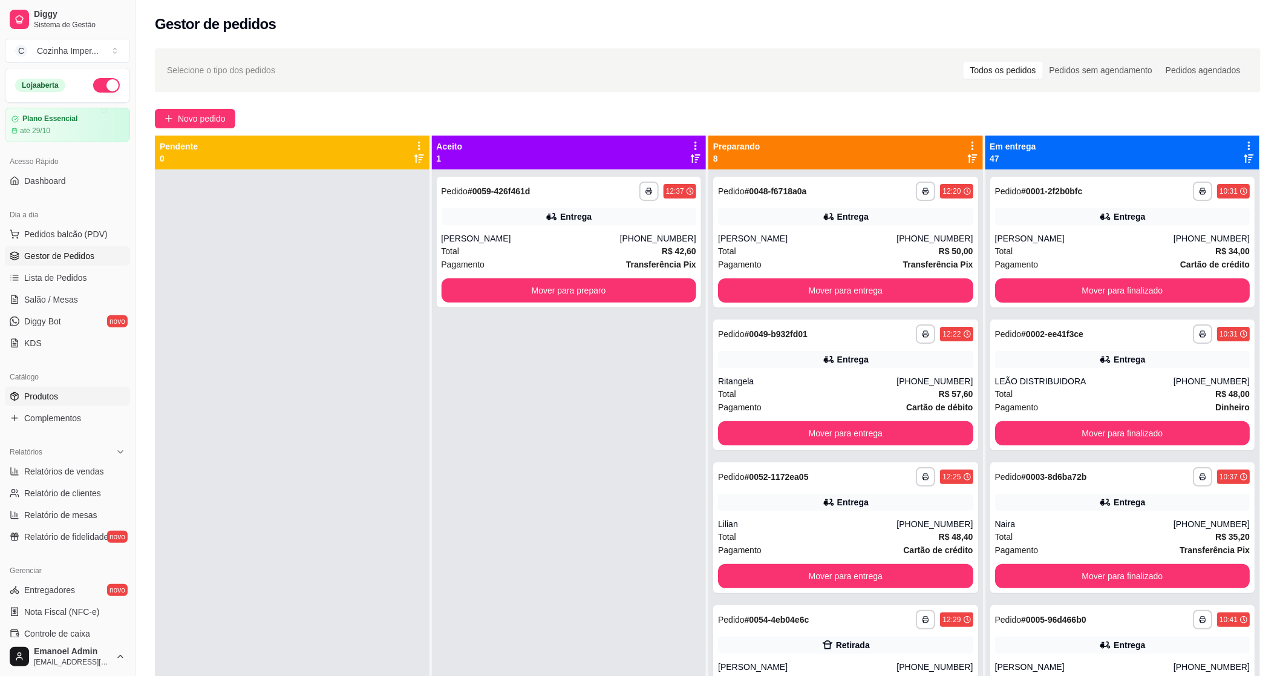
drag, startPoint x: 77, startPoint y: 408, endPoint x: 83, endPoint y: 399, distance: 10.1
click at [79, 408] on link "Complementos" at bounding box center [67, 417] width 125 height 19
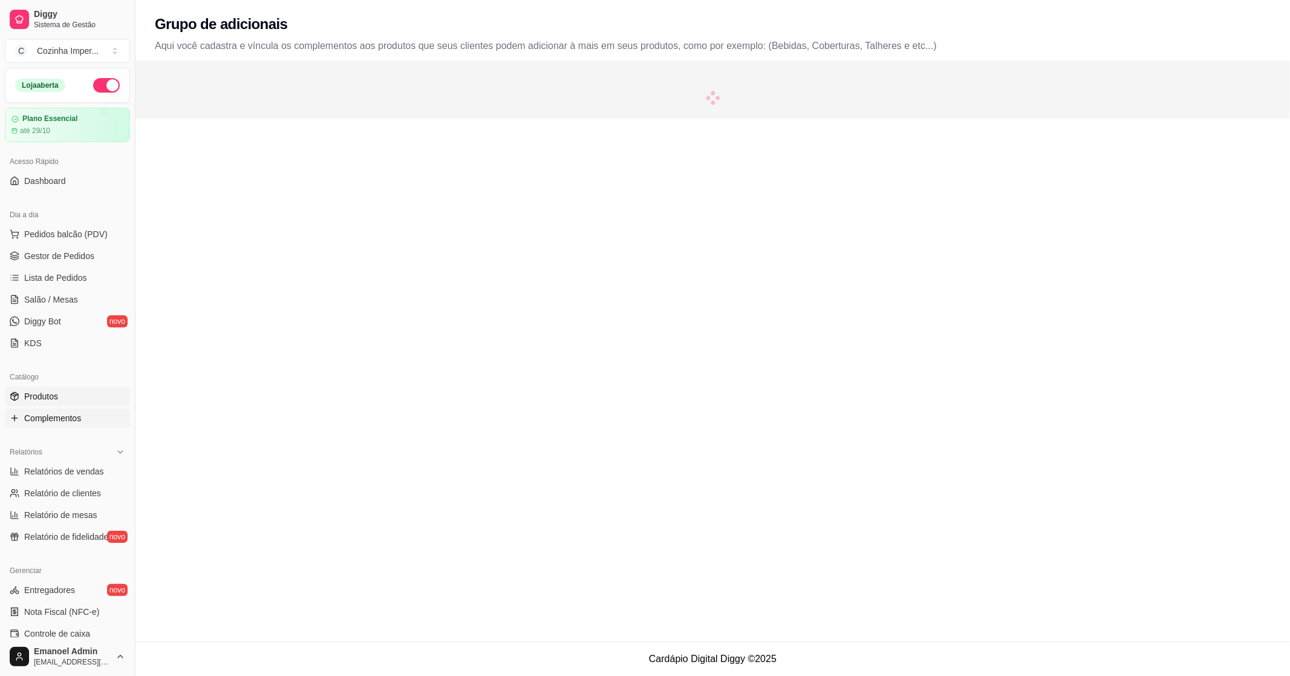
click at [83, 399] on link "Produtos" at bounding box center [67, 396] width 125 height 19
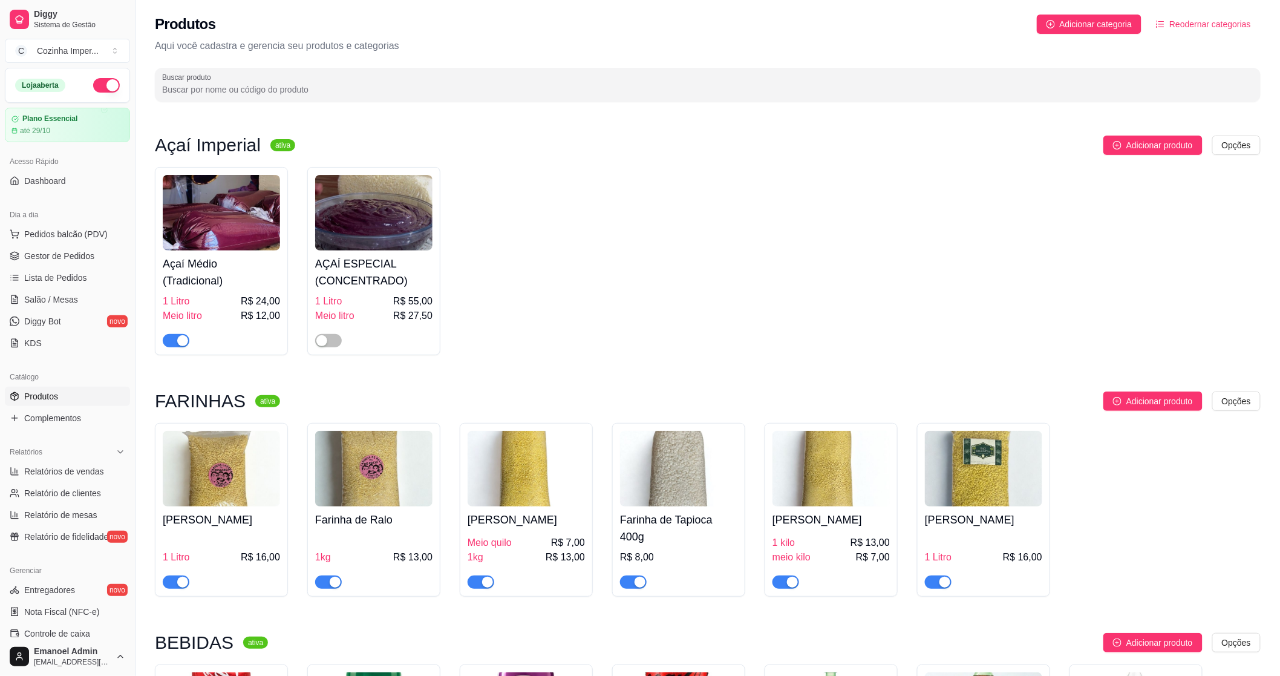
click at [341, 85] on input "Buscar produto" at bounding box center [707, 89] width 1091 height 12
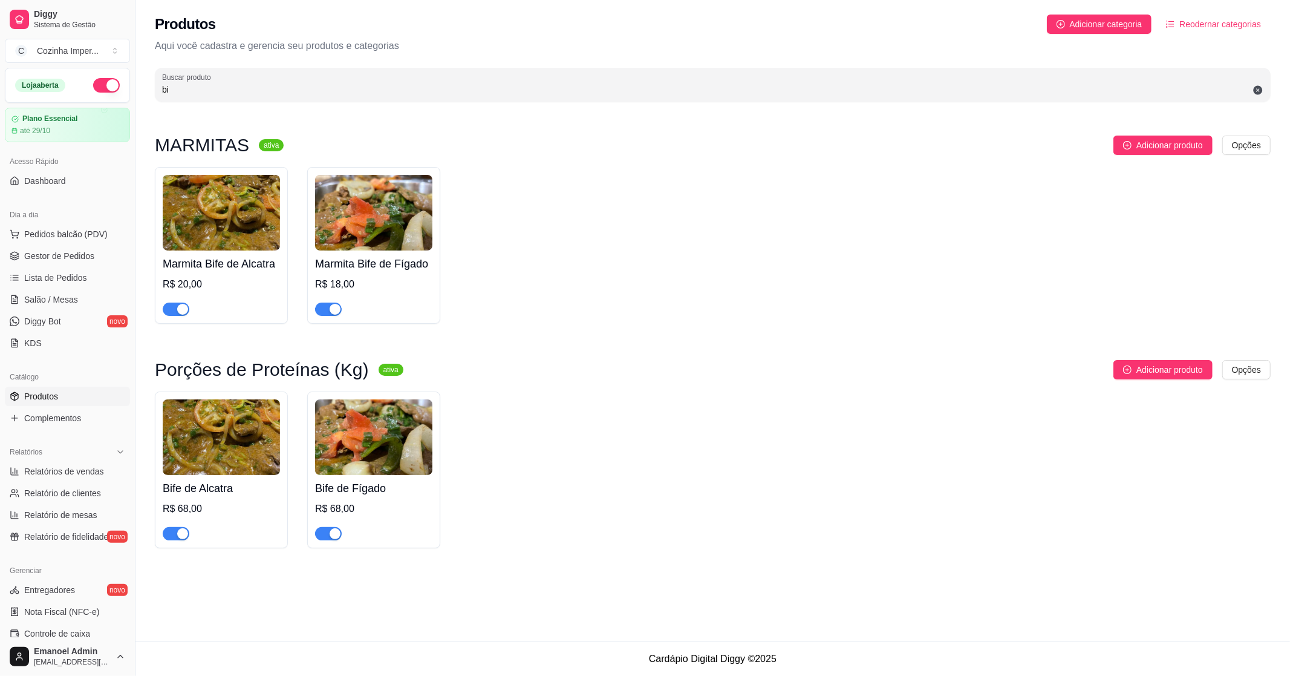
type input "bi"
click at [180, 310] on div "button" at bounding box center [182, 309] width 11 height 11
click at [173, 312] on div "button" at bounding box center [169, 309] width 11 height 11
click at [327, 310] on span "button" at bounding box center [328, 308] width 27 height 13
click at [325, 535] on span "button" at bounding box center [328, 533] width 27 height 13
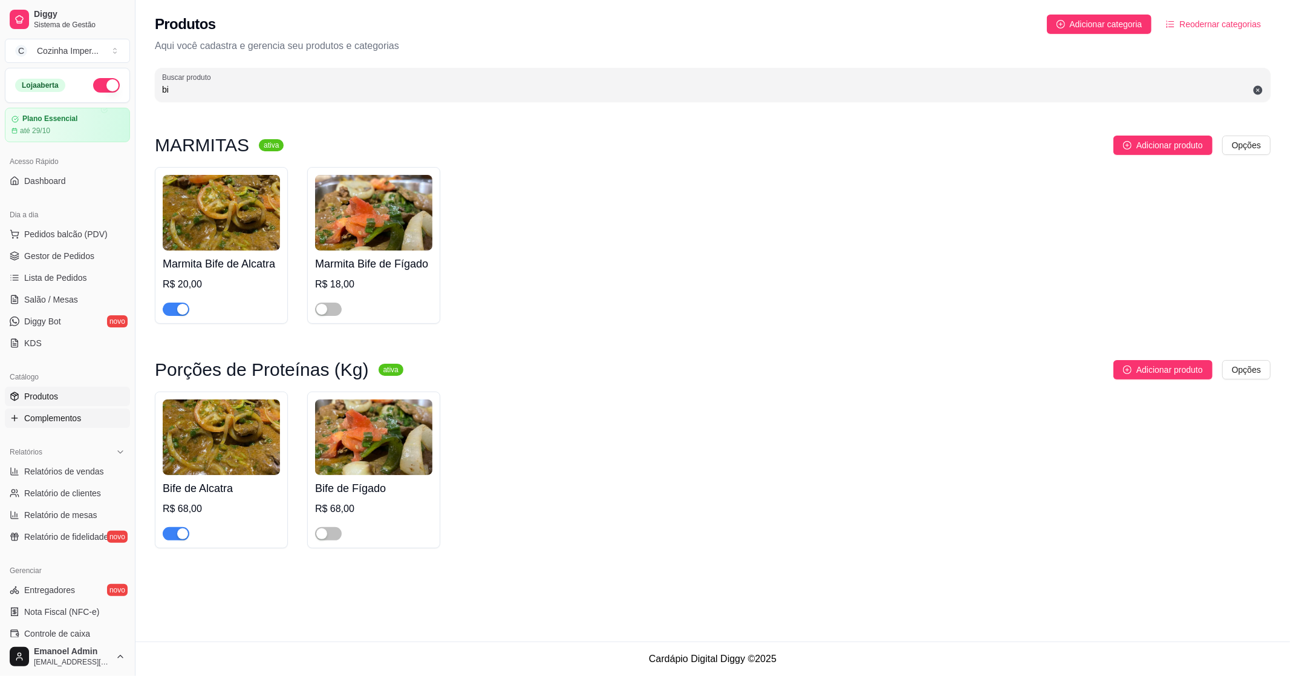
click at [52, 423] on span "Complementos" at bounding box center [52, 418] width 57 height 12
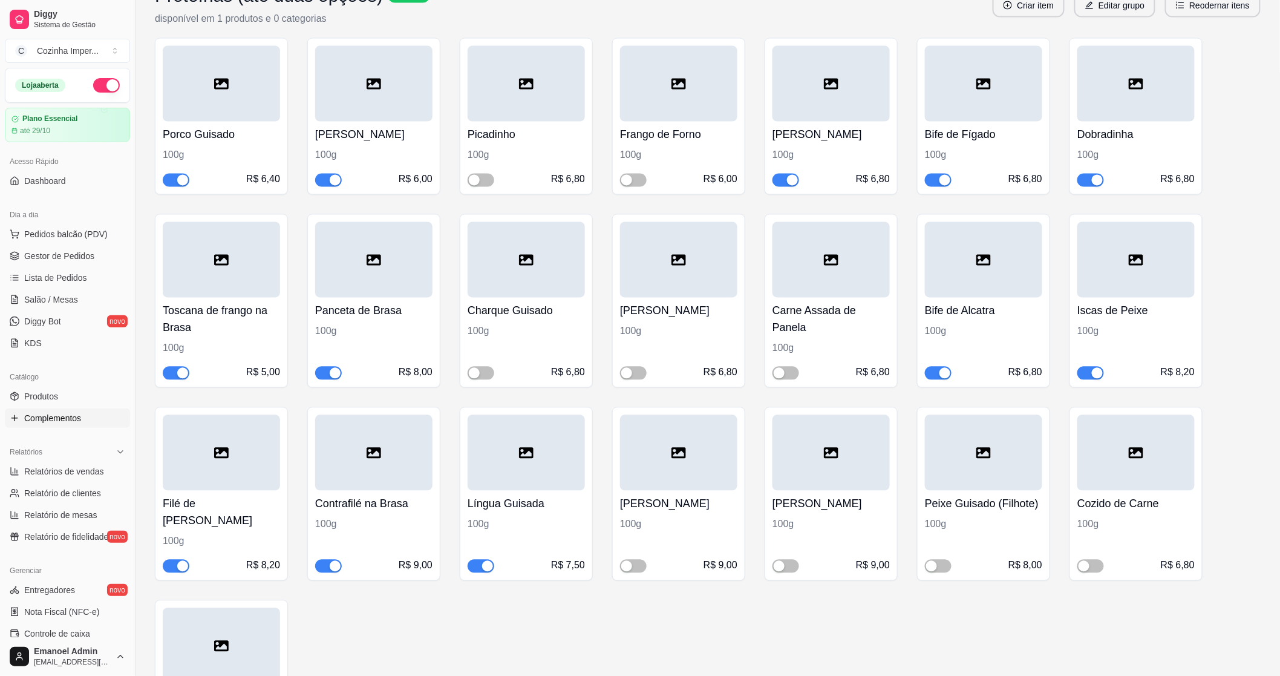
scroll to position [874, 0]
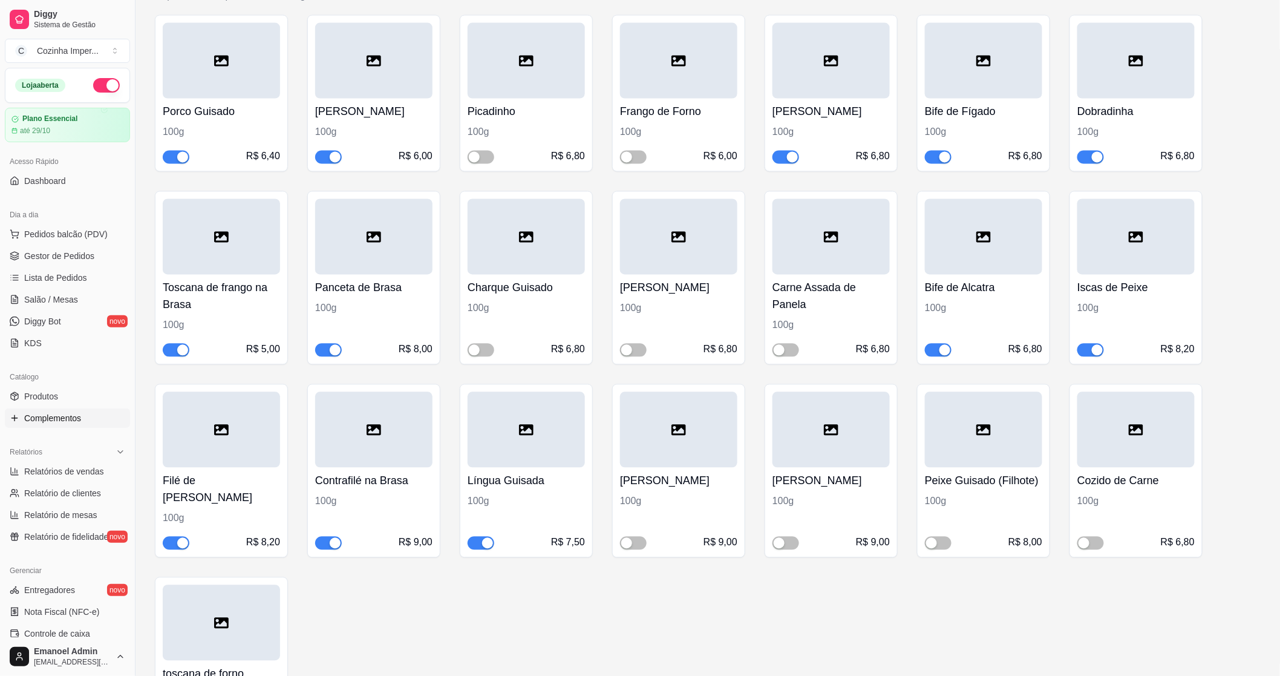
click at [936, 154] on span "button" at bounding box center [938, 157] width 27 height 13
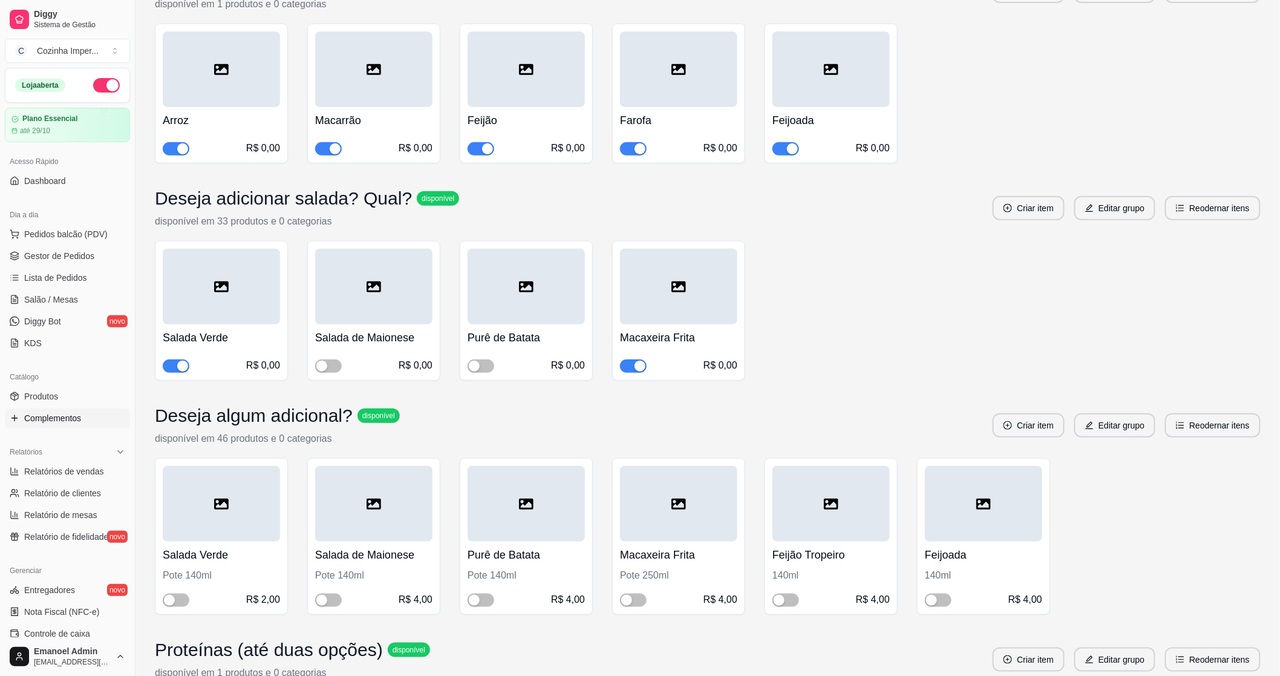
scroll to position [67, 0]
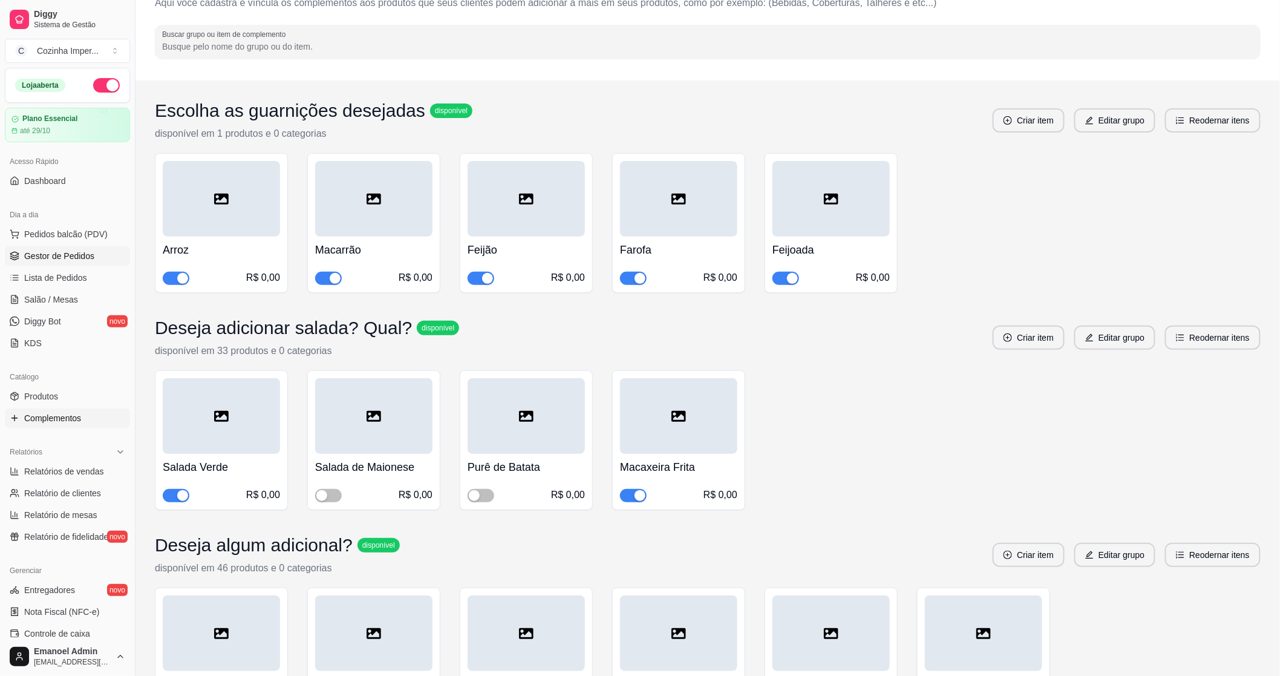
click at [75, 258] on span "Gestor de Pedidos" at bounding box center [59, 256] width 70 height 12
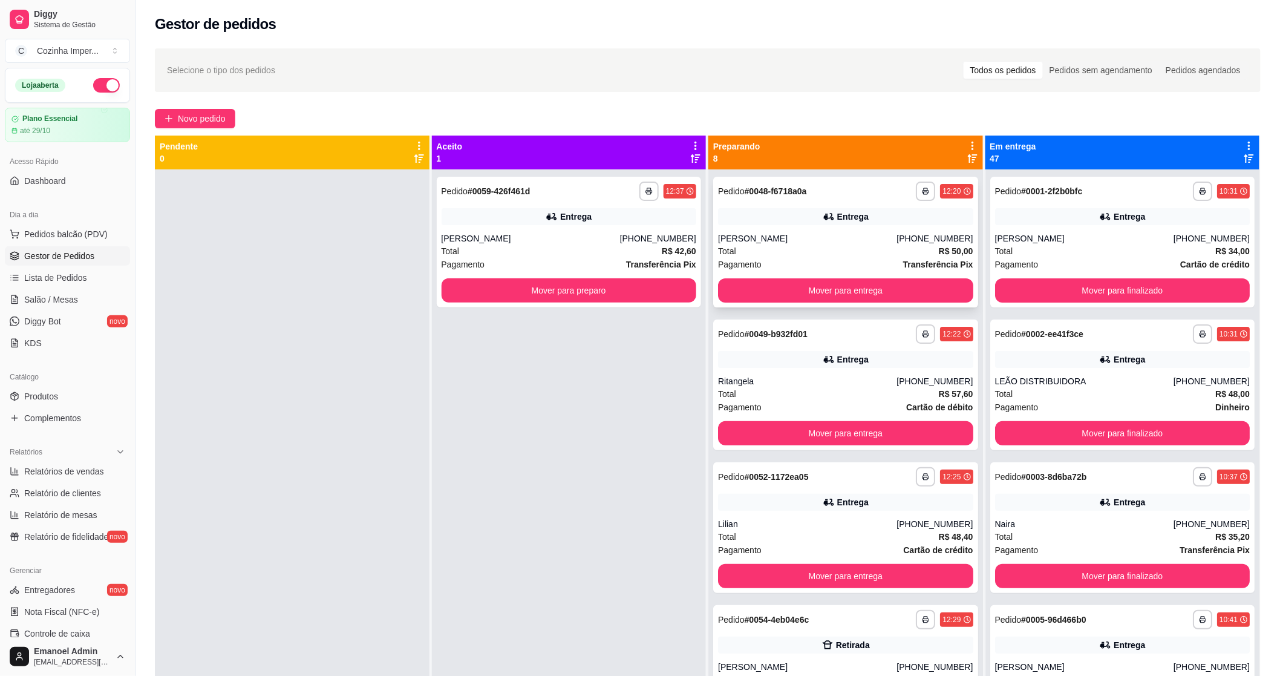
click at [776, 230] on div "**********" at bounding box center [845, 242] width 265 height 131
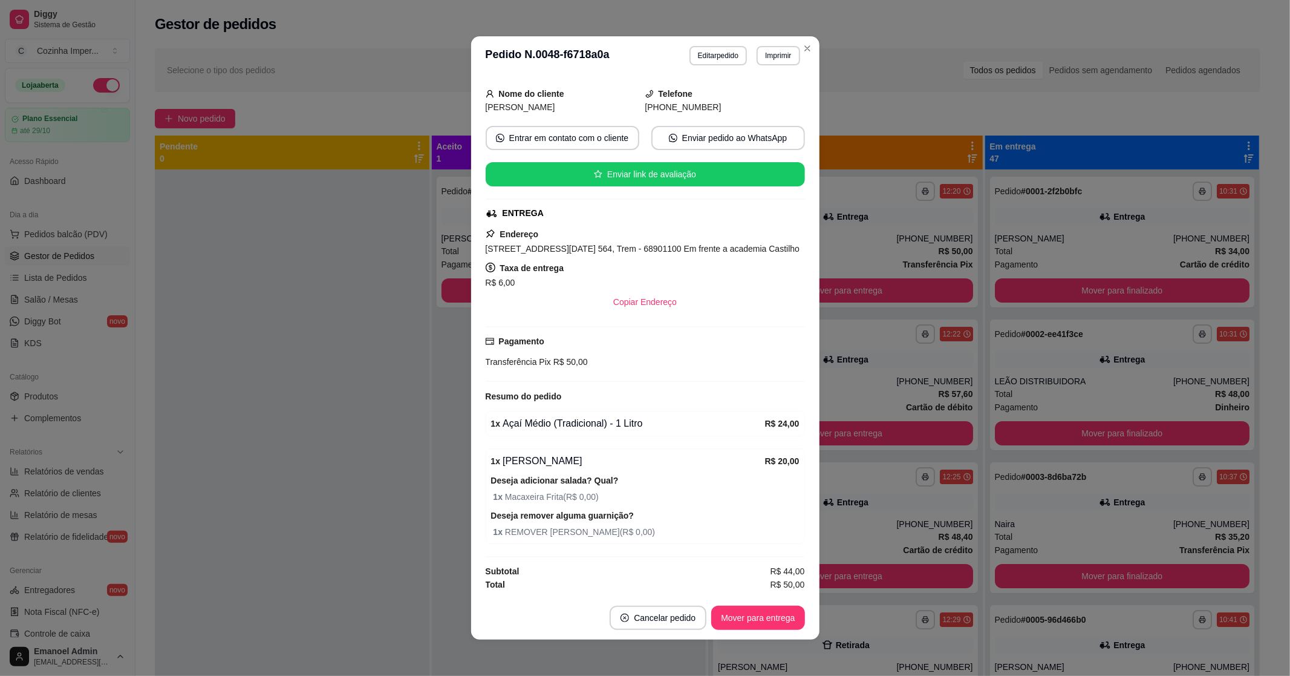
scroll to position [2, 0]
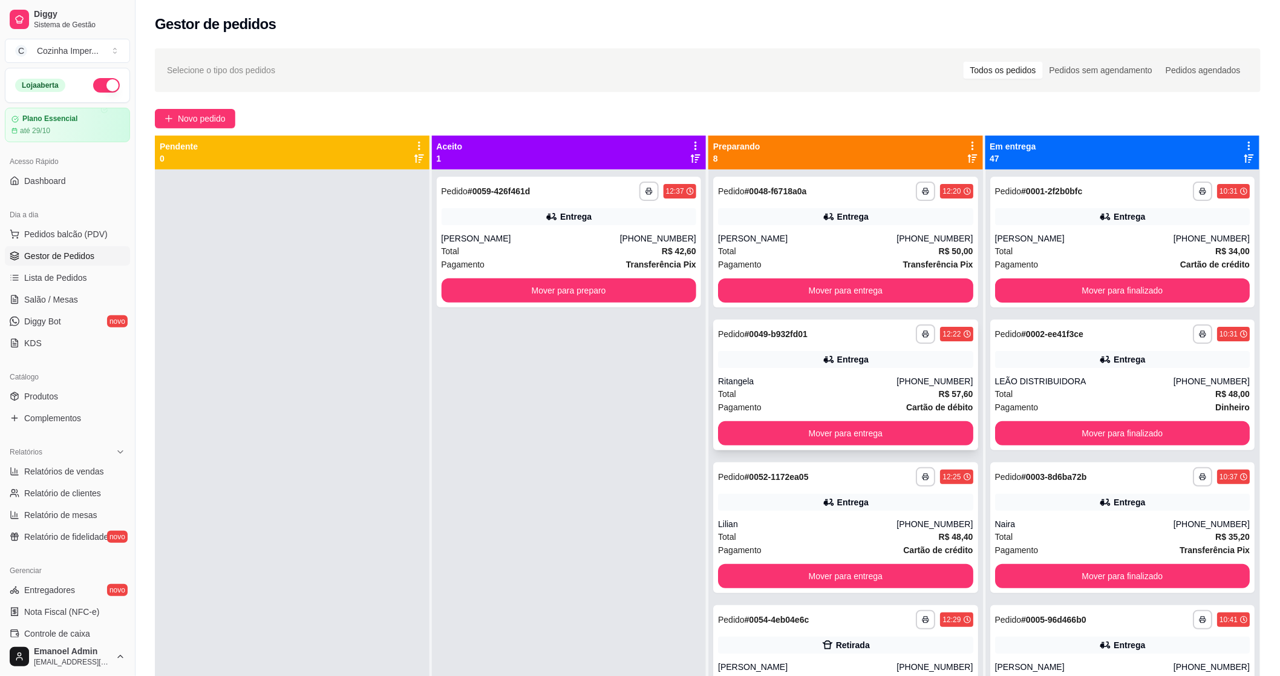
click at [779, 367] on div "**********" at bounding box center [845, 384] width 265 height 131
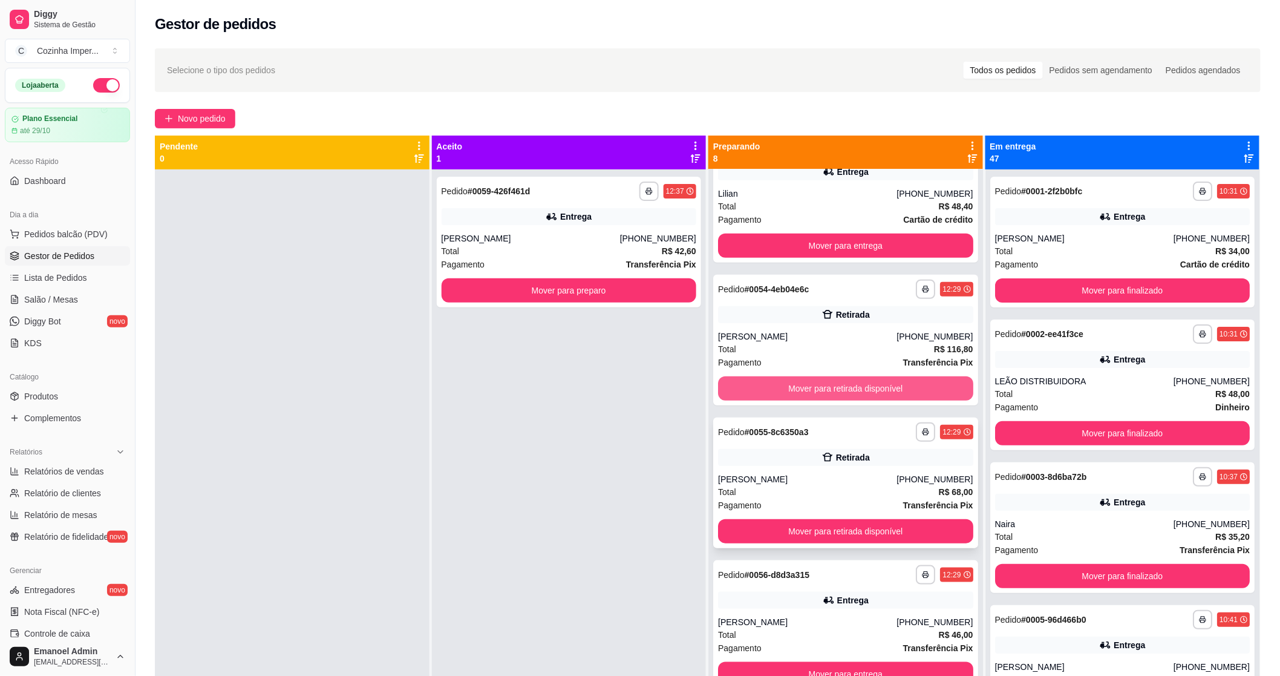
scroll to position [403, 0]
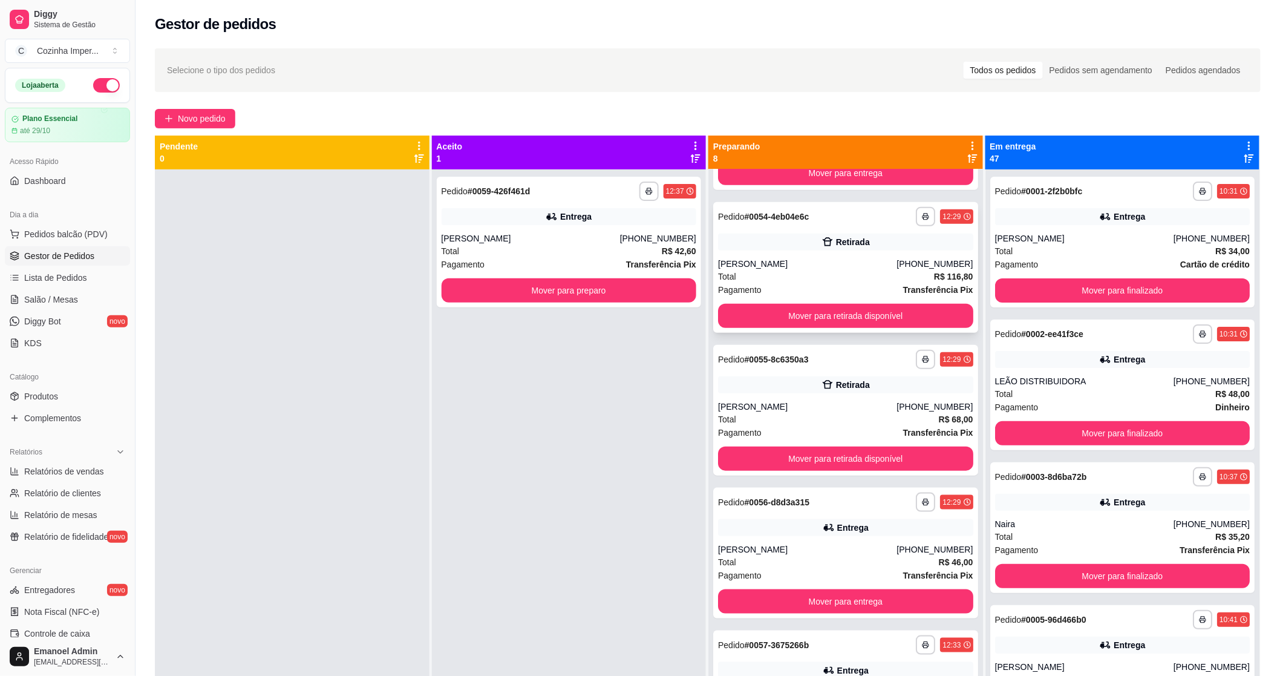
click at [741, 237] on div "Retirada" at bounding box center [845, 242] width 255 height 17
click at [733, 390] on div "Retirada" at bounding box center [845, 384] width 255 height 17
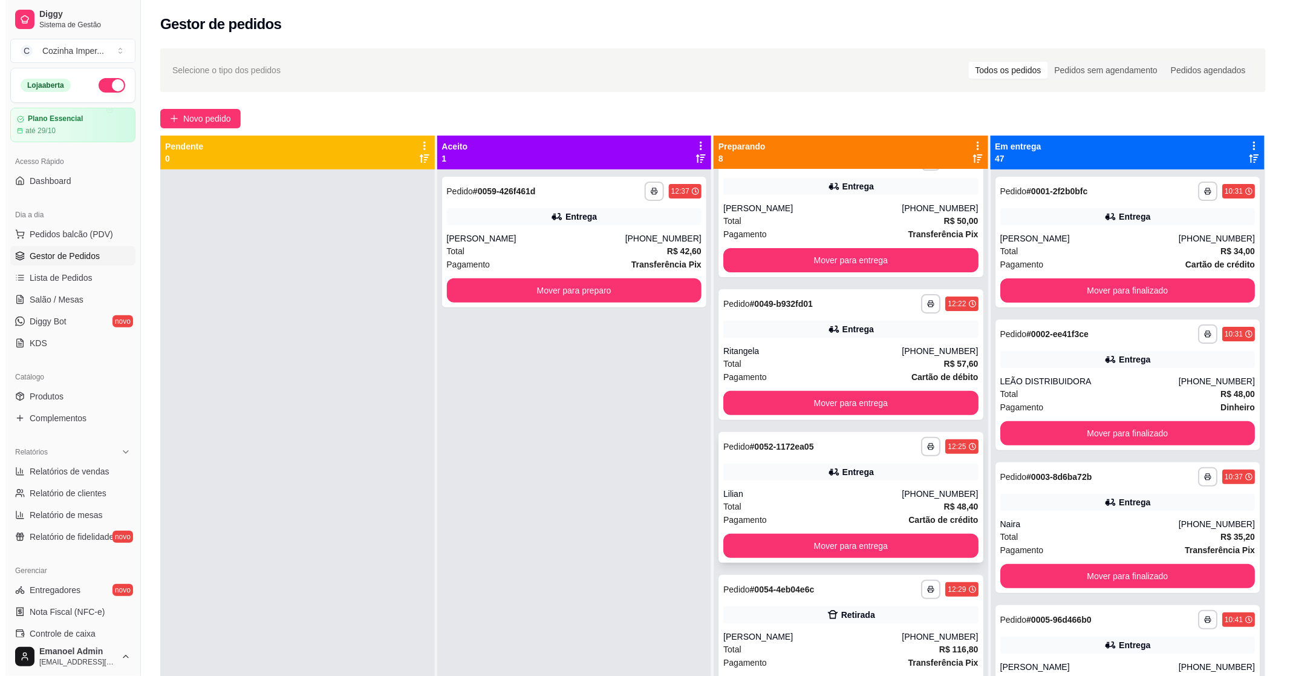
scroll to position [0, 0]
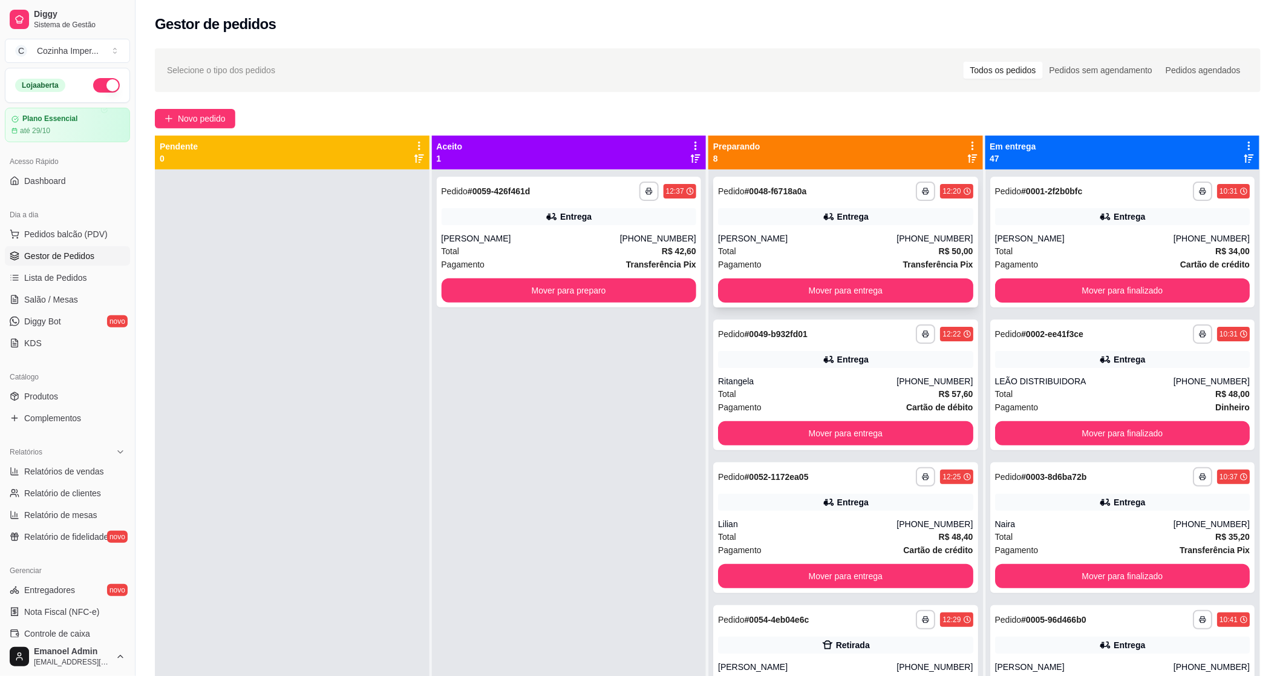
click at [791, 212] on div "Entrega" at bounding box center [845, 216] width 255 height 17
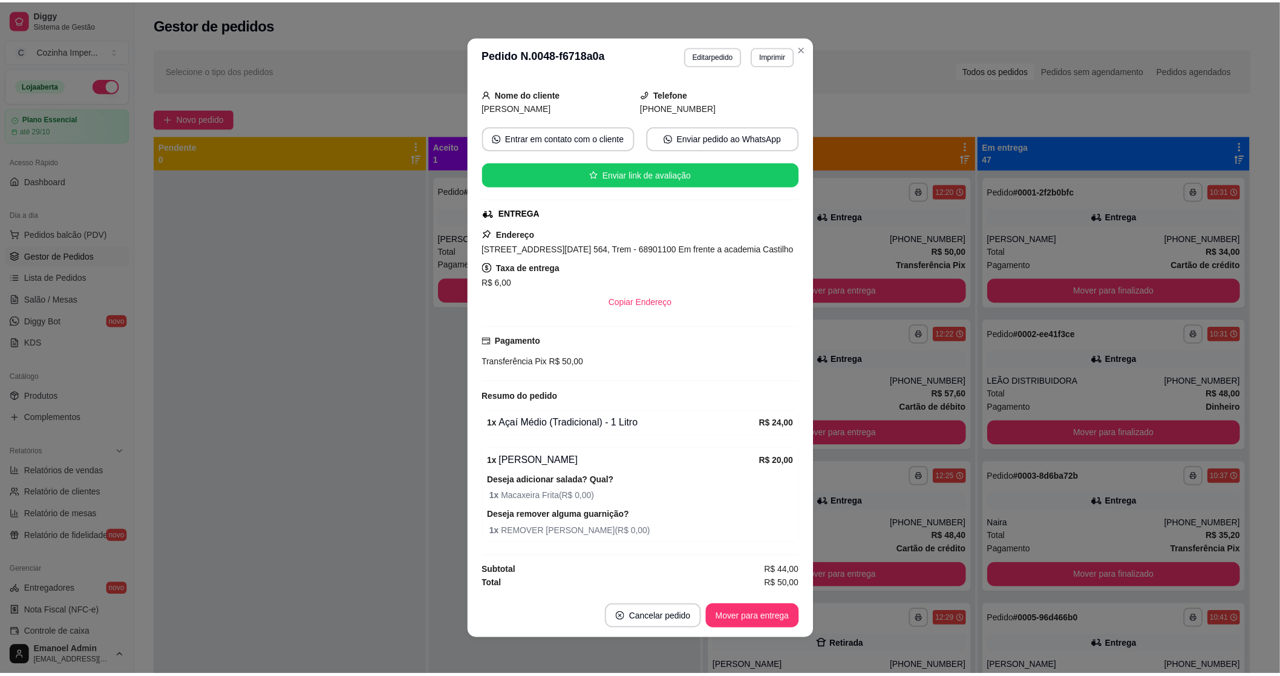
scroll to position [68, 0]
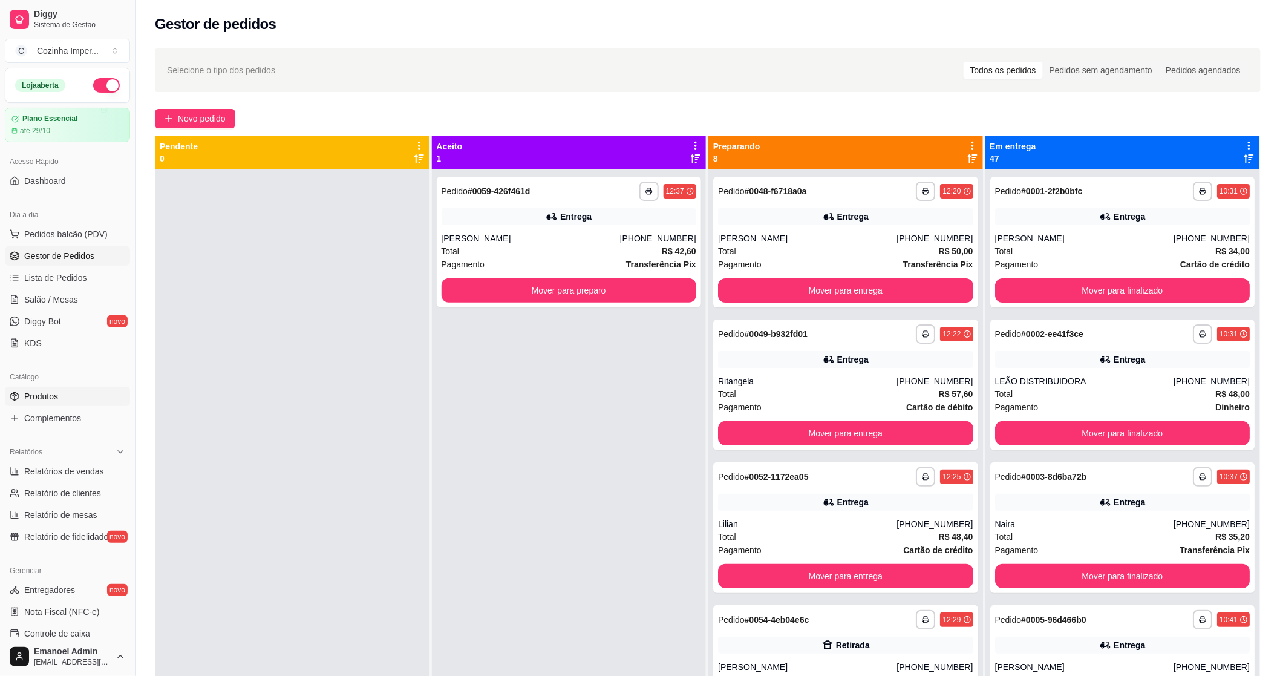
click at [38, 396] on span "Produtos" at bounding box center [41, 396] width 34 height 12
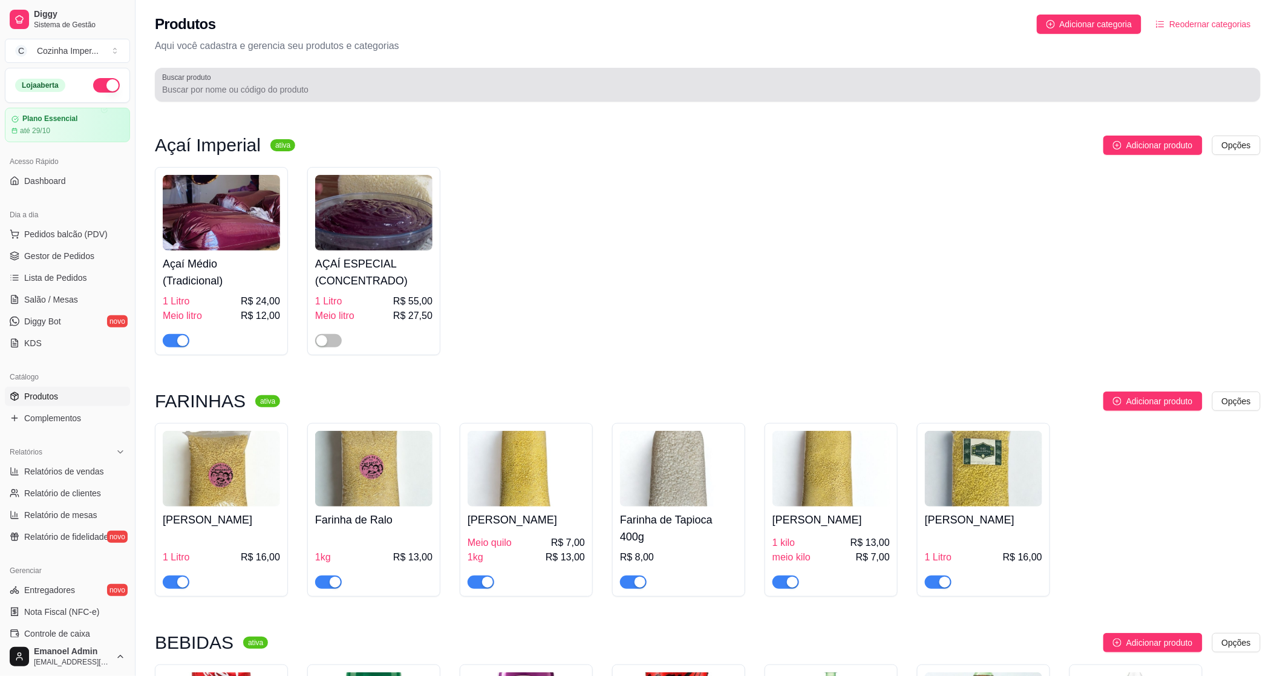
click at [437, 99] on div "Buscar produto" at bounding box center [708, 85] width 1106 height 34
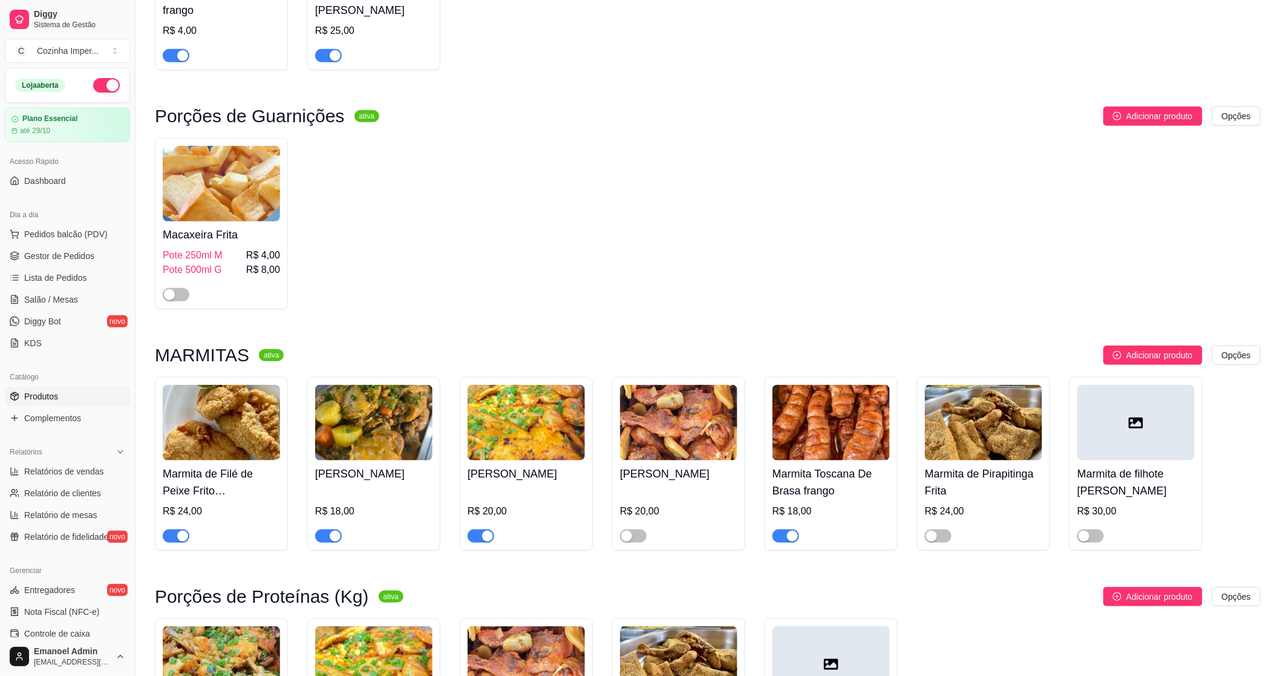
scroll to position [433, 0]
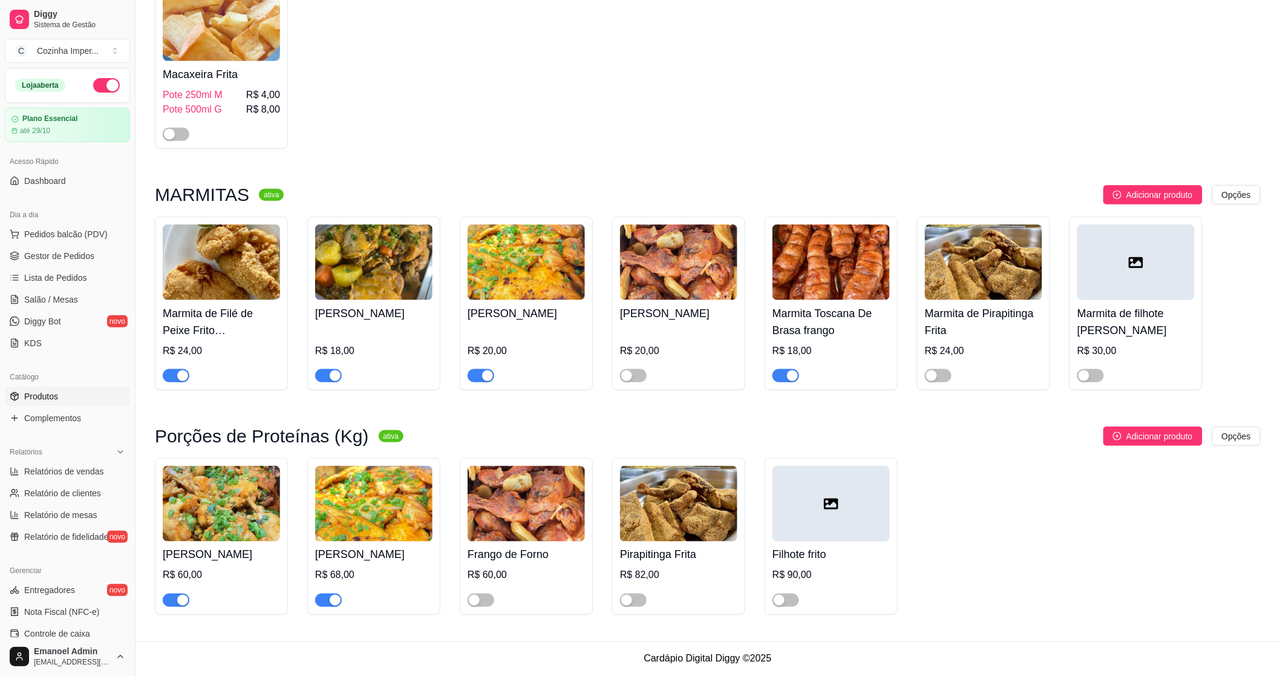
type input "fr"
click at [323, 371] on span "button" at bounding box center [328, 375] width 27 height 13
click at [170, 597] on span "button" at bounding box center [176, 599] width 27 height 13
click at [56, 420] on span "Complementos" at bounding box center [52, 418] width 57 height 12
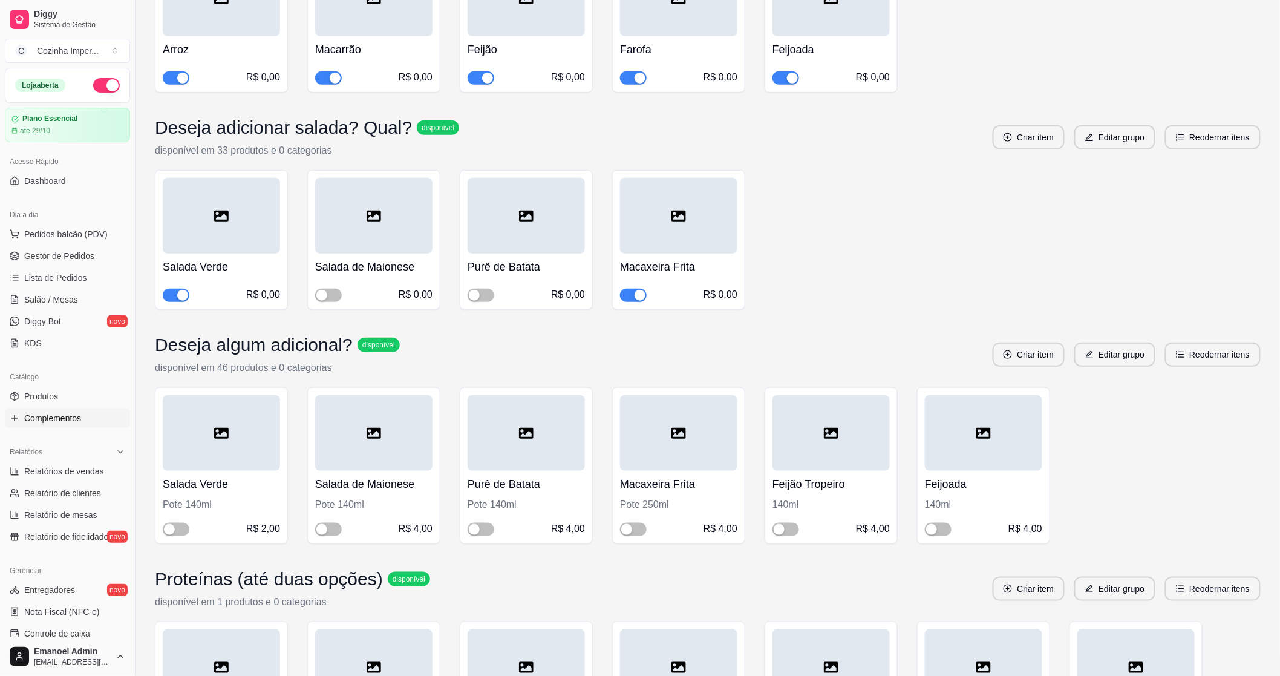
scroll to position [269, 0]
click at [629, 298] on span "button" at bounding box center [633, 293] width 27 height 13
click at [88, 260] on span "Gestor de Pedidos" at bounding box center [59, 256] width 70 height 12
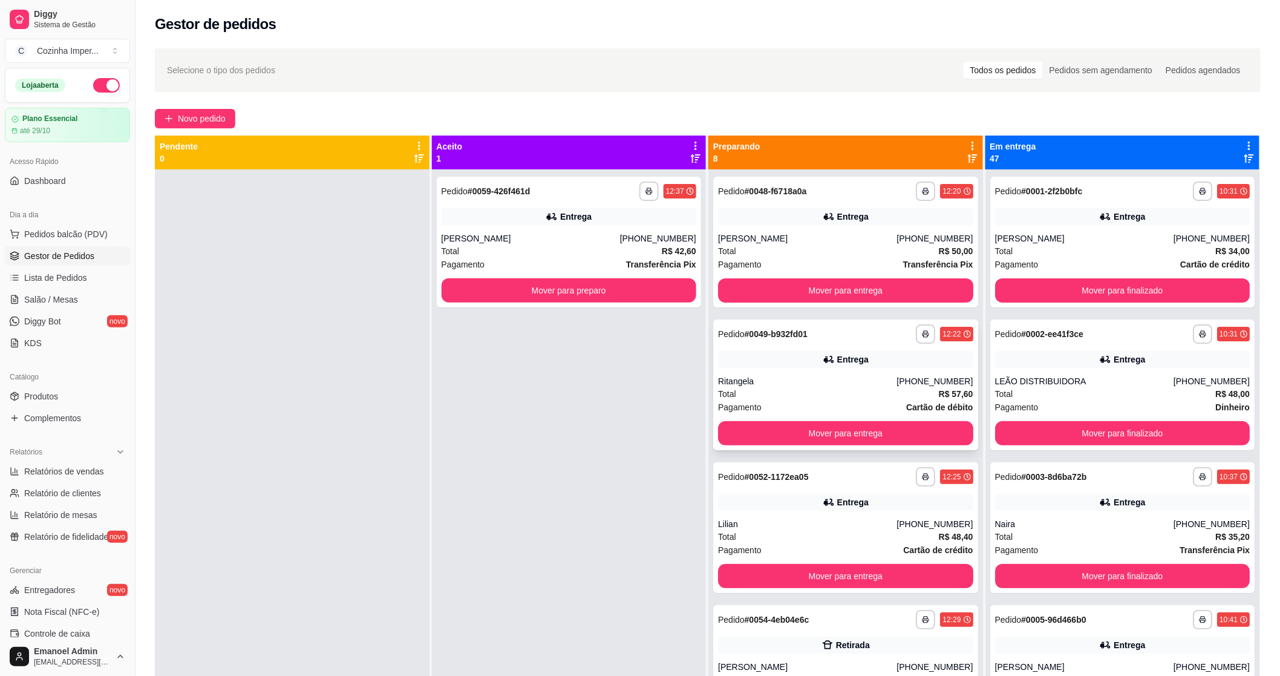
click at [767, 367] on div "Entrega" at bounding box center [845, 359] width 255 height 17
click at [799, 219] on div "Entrega" at bounding box center [845, 216] width 255 height 17
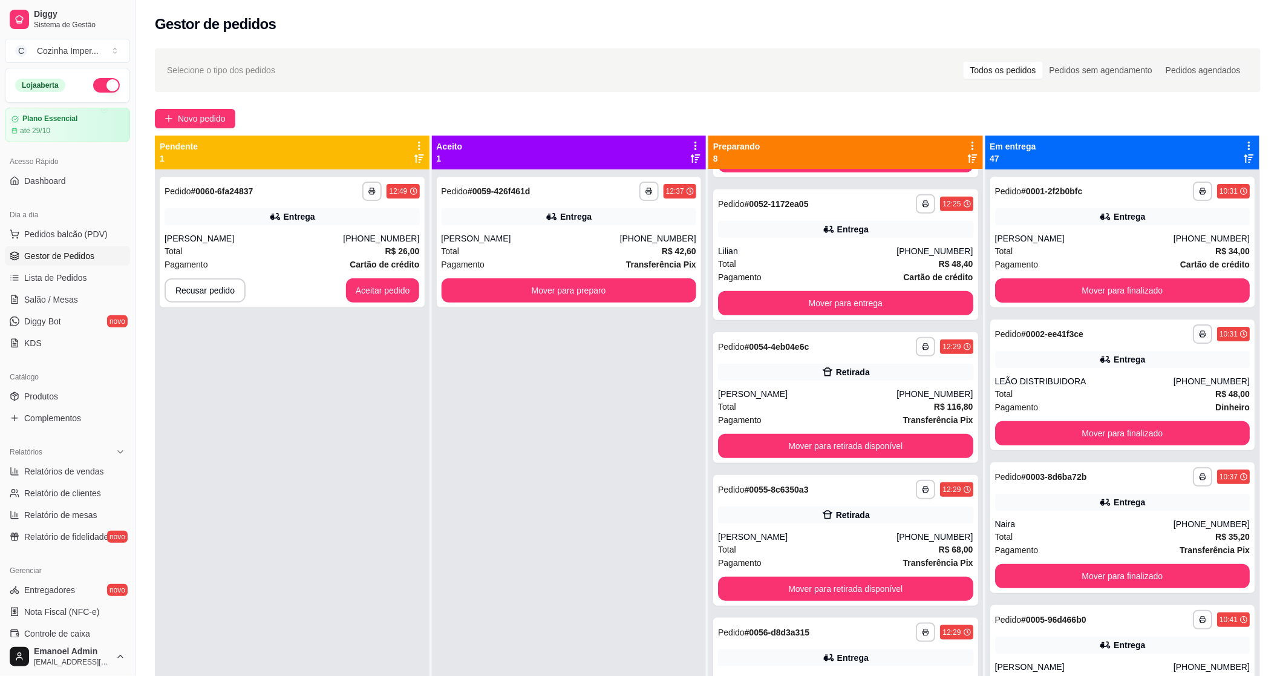
scroll to position [403, 0]
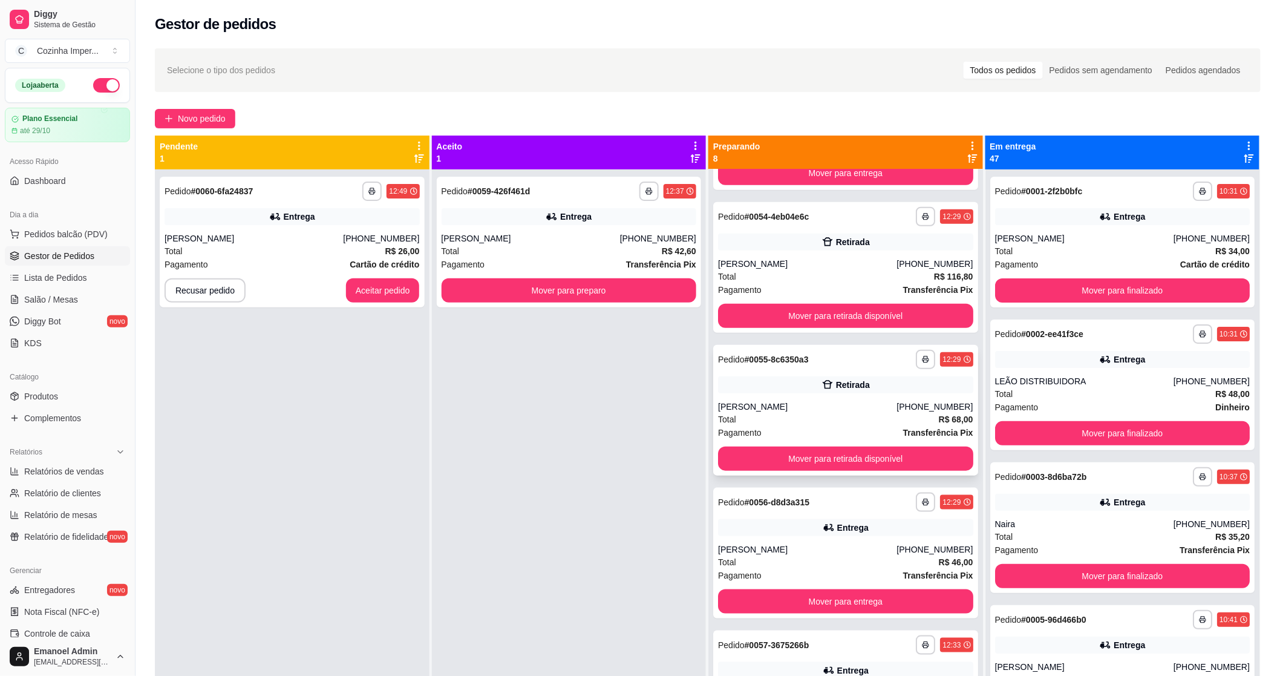
click at [763, 389] on div "Retirada" at bounding box center [845, 384] width 255 height 17
click at [387, 285] on button "Aceitar pedido" at bounding box center [382, 291] width 71 height 24
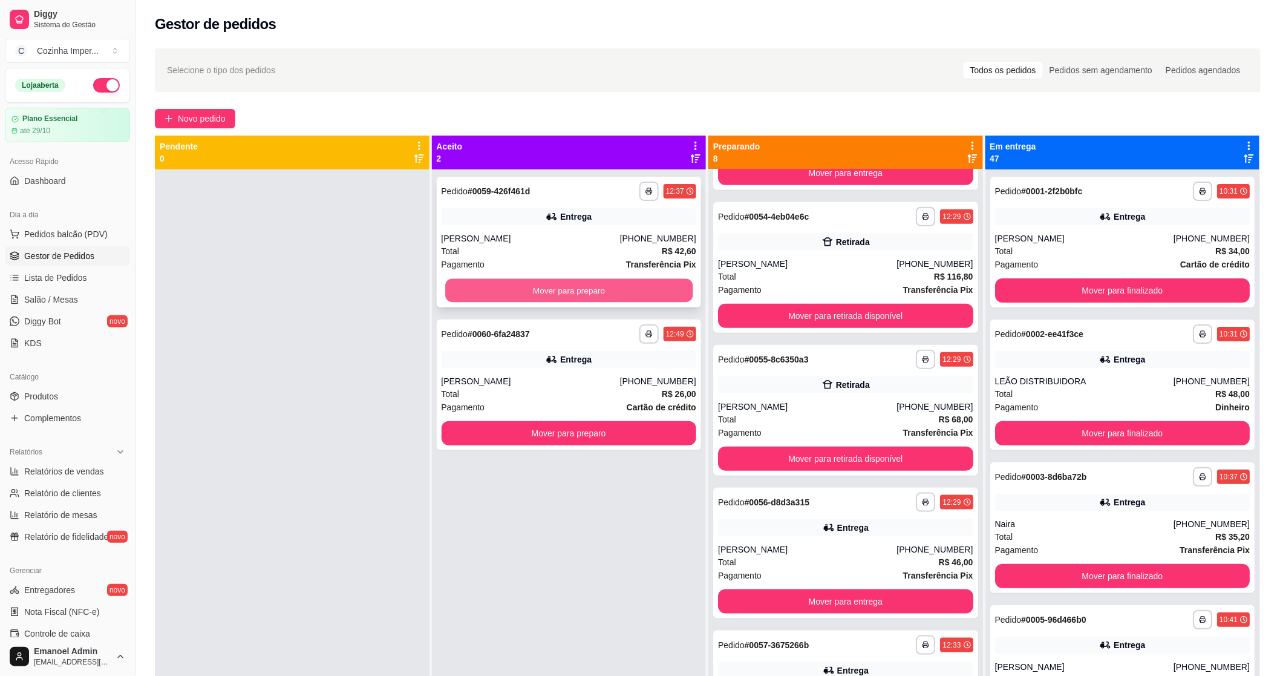
click at [555, 279] on button "Mover para preparo" at bounding box center [568, 291] width 247 height 24
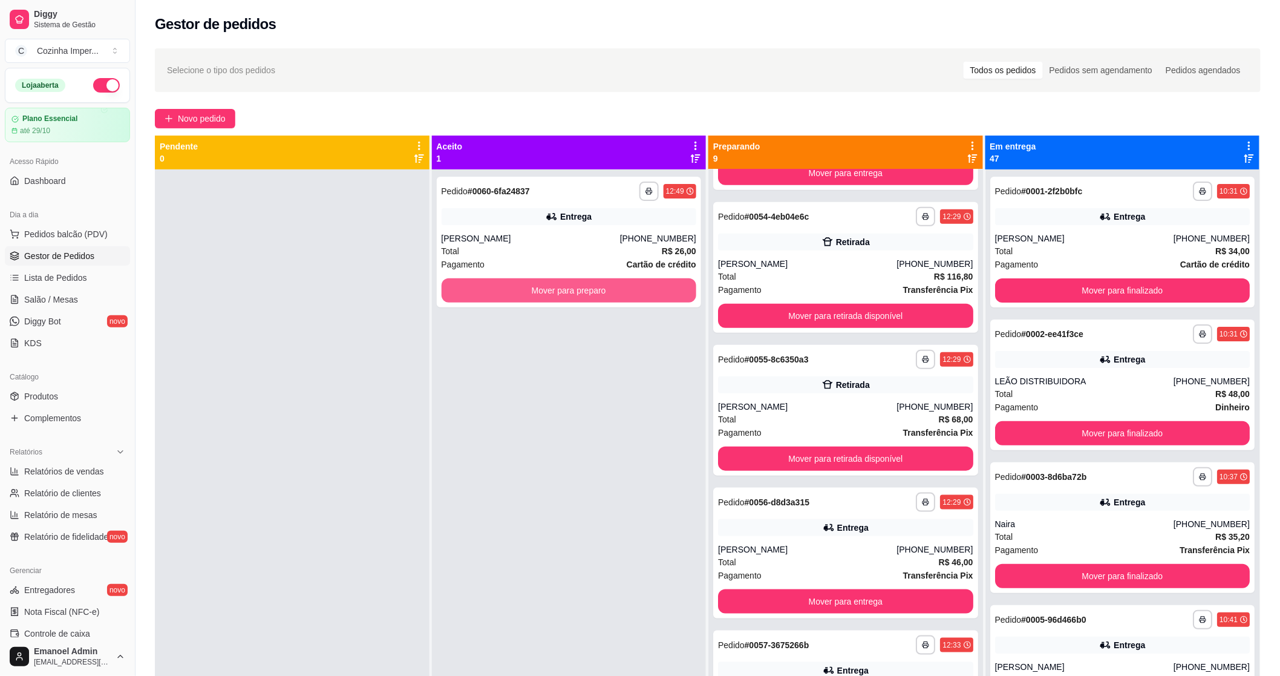
click at [555, 279] on button "Mover para preparo" at bounding box center [569, 290] width 255 height 24
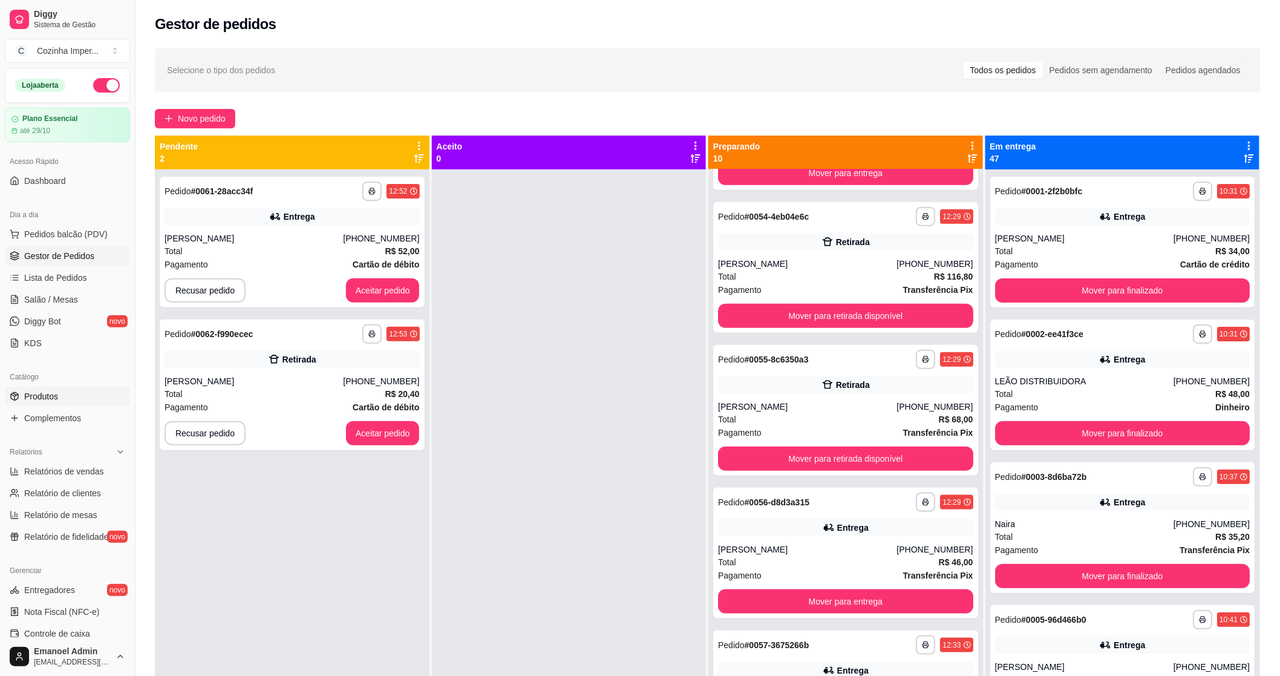
click at [70, 394] on link "Produtos" at bounding box center [67, 396] width 125 height 19
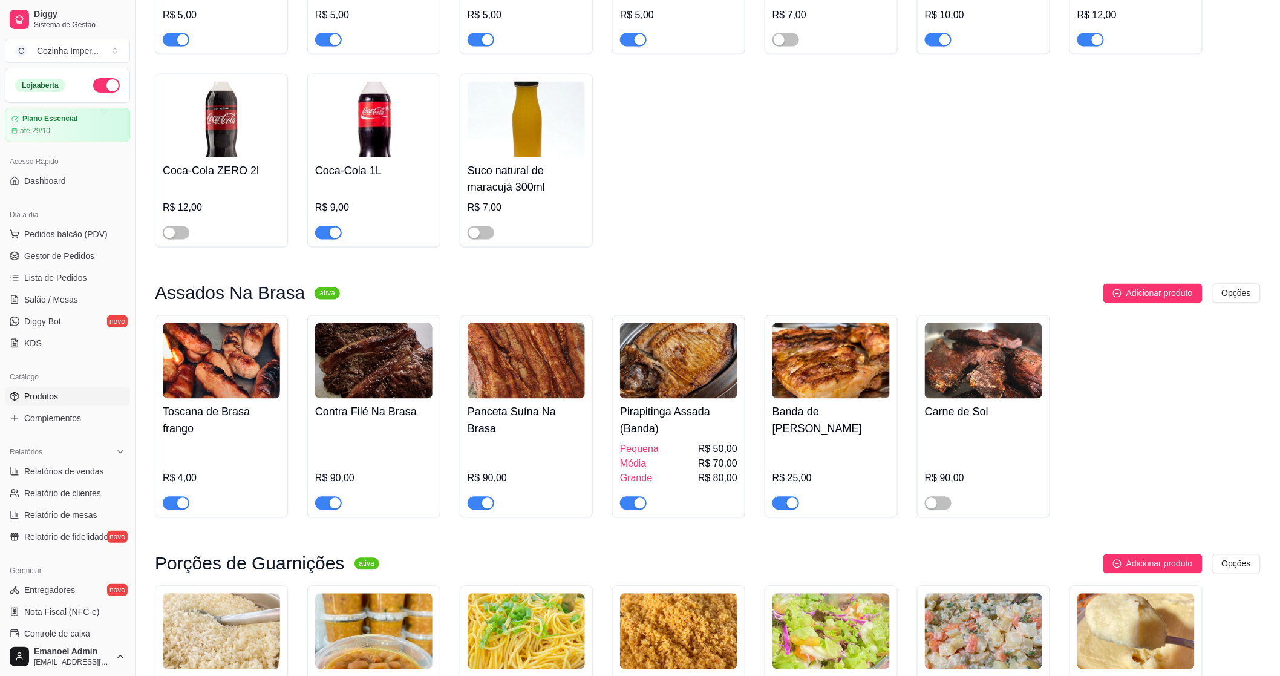
scroll to position [806, 0]
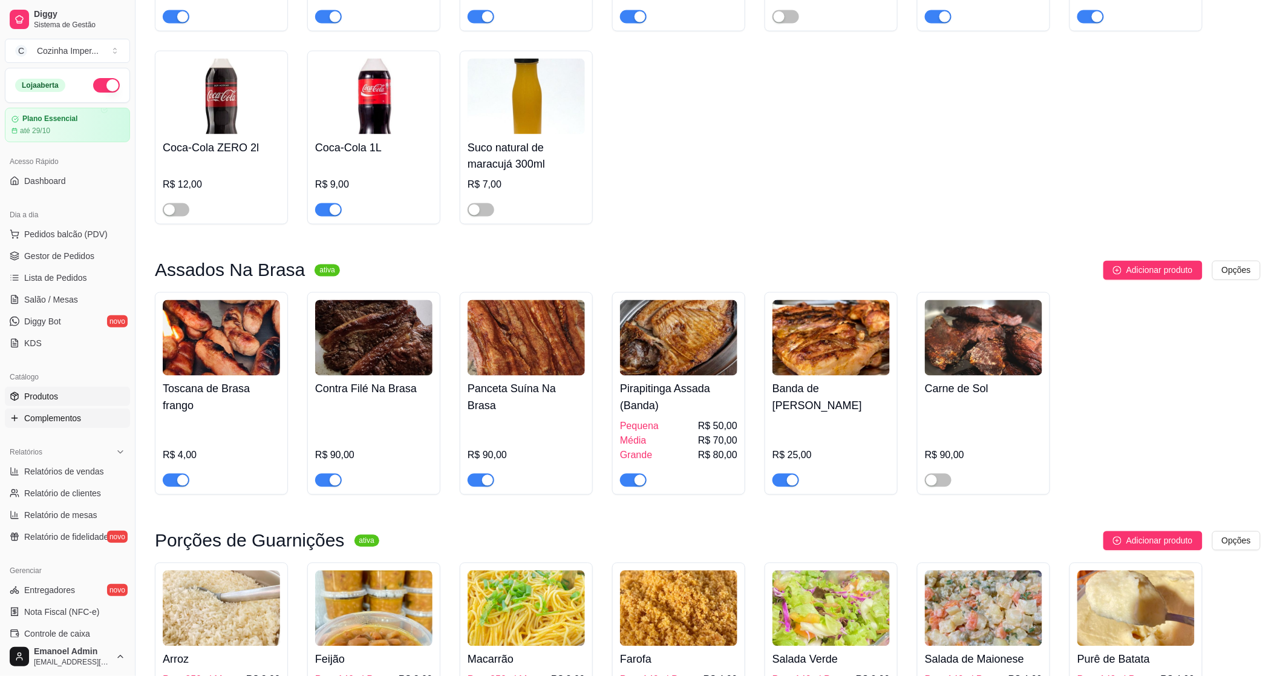
click at [74, 419] on span "Complementos" at bounding box center [52, 418] width 57 height 12
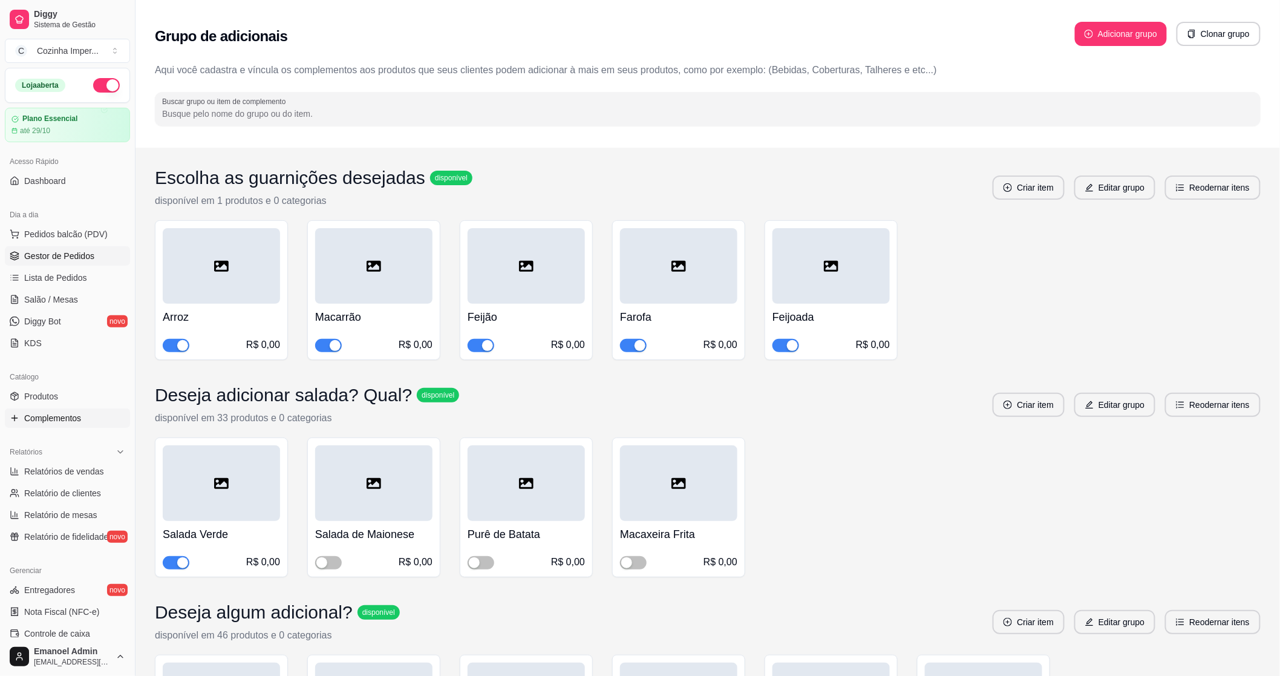
click at [15, 253] on icon at bounding box center [15, 256] width 10 height 10
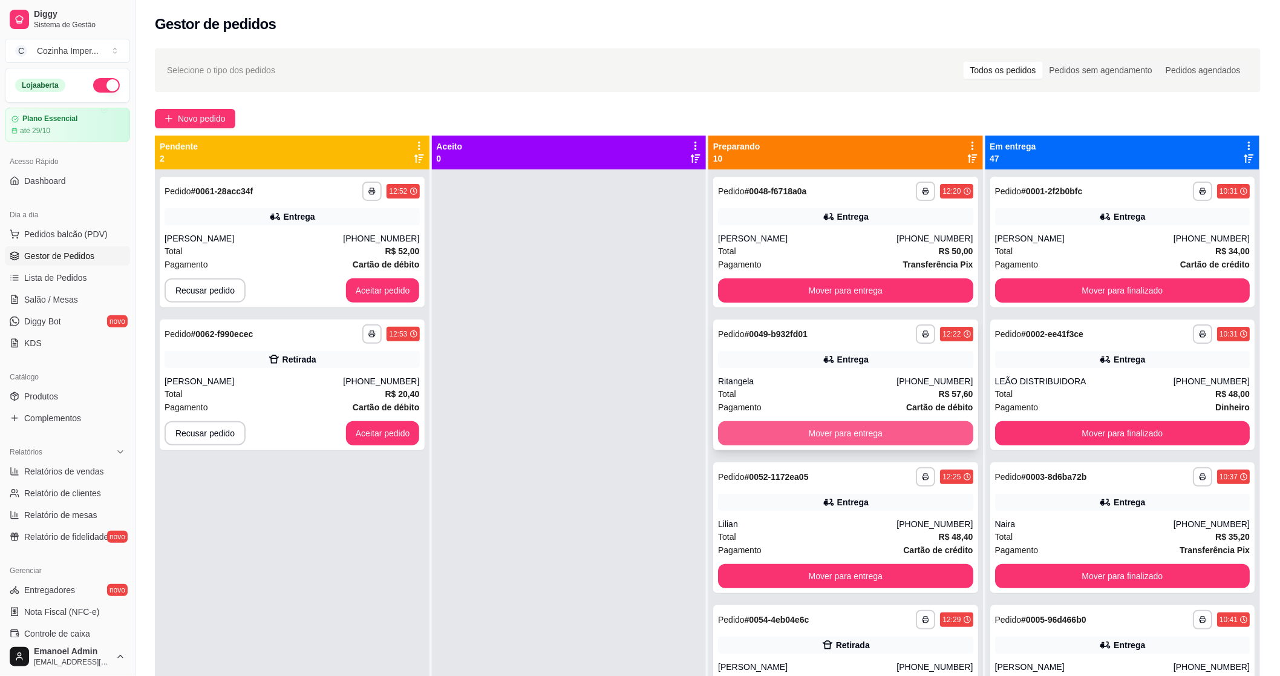
click at [767, 431] on button "Mover para entrega" at bounding box center [845, 433] width 255 height 24
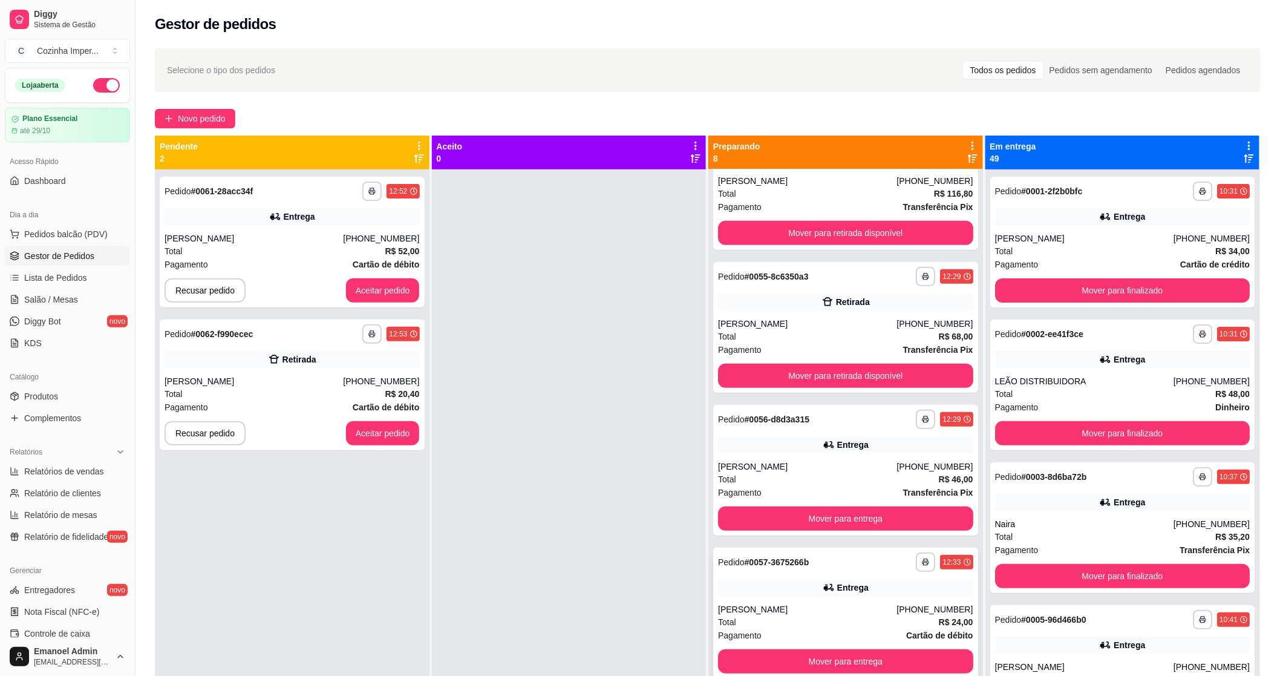
scroll to position [201, 0]
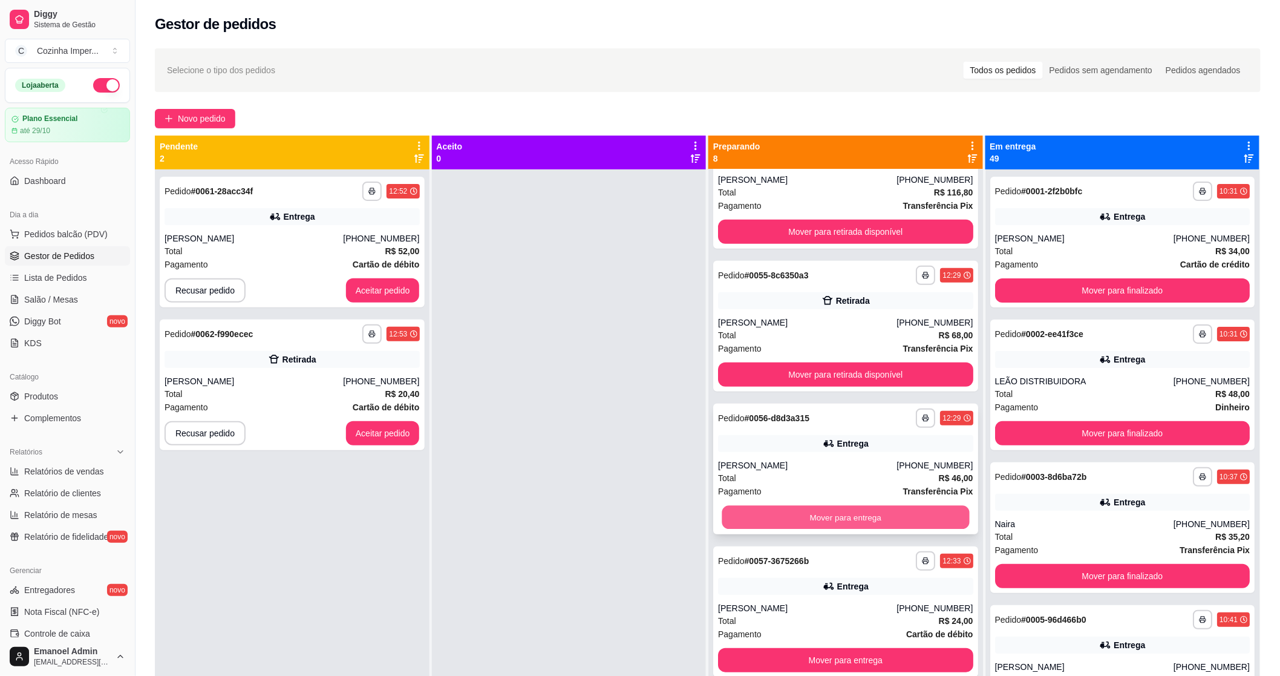
click at [759, 510] on button "Mover para entrega" at bounding box center [845, 518] width 247 height 24
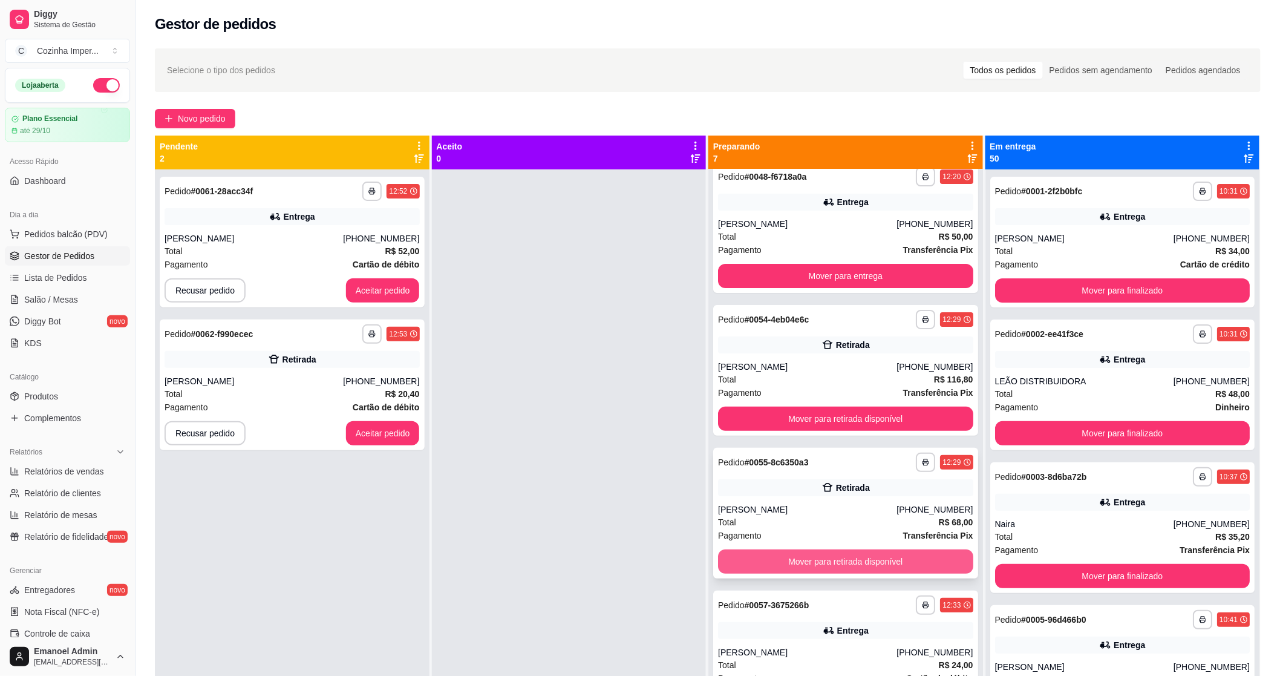
scroll to position [0, 0]
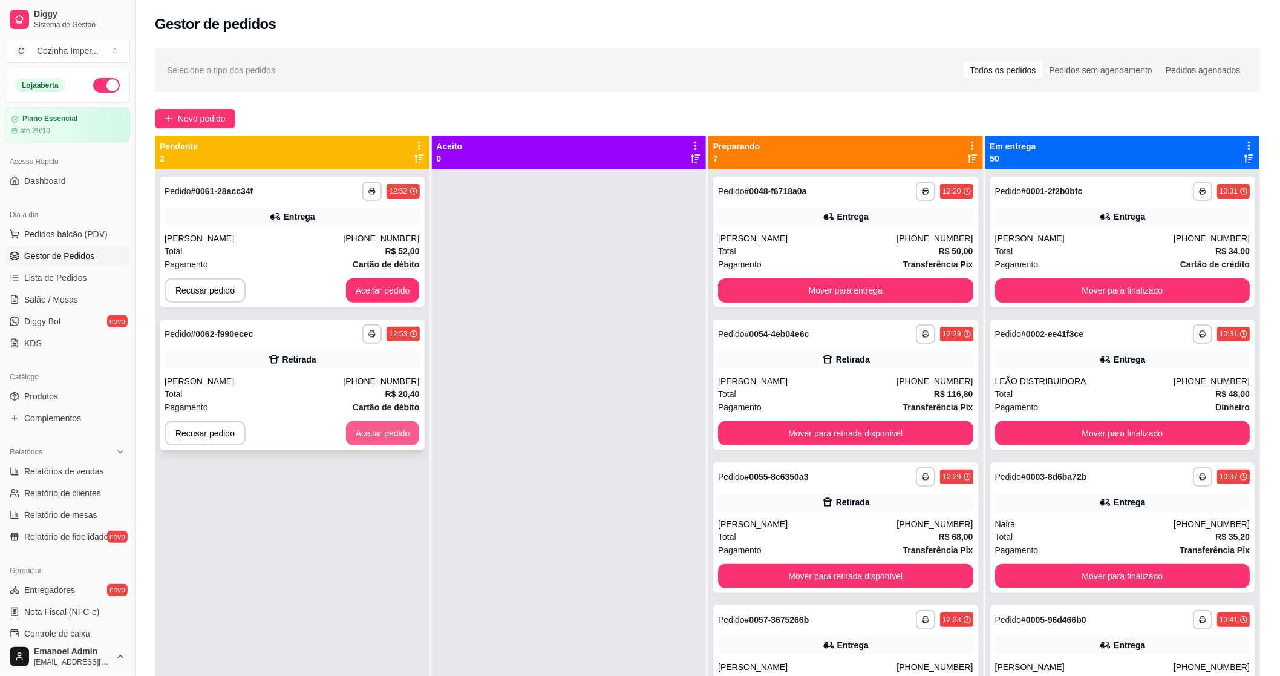
click at [364, 428] on button "Aceitar pedido" at bounding box center [383, 433] width 74 height 24
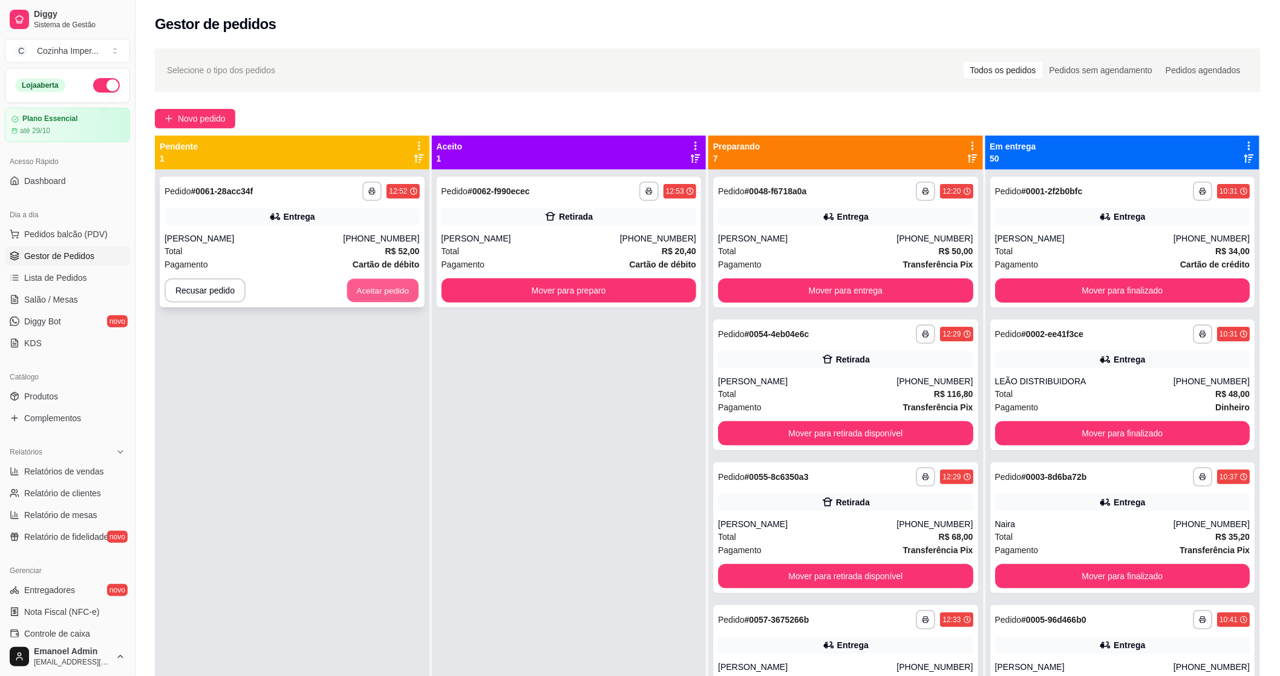
click at [385, 295] on button "Aceitar pedido" at bounding box center [382, 291] width 71 height 24
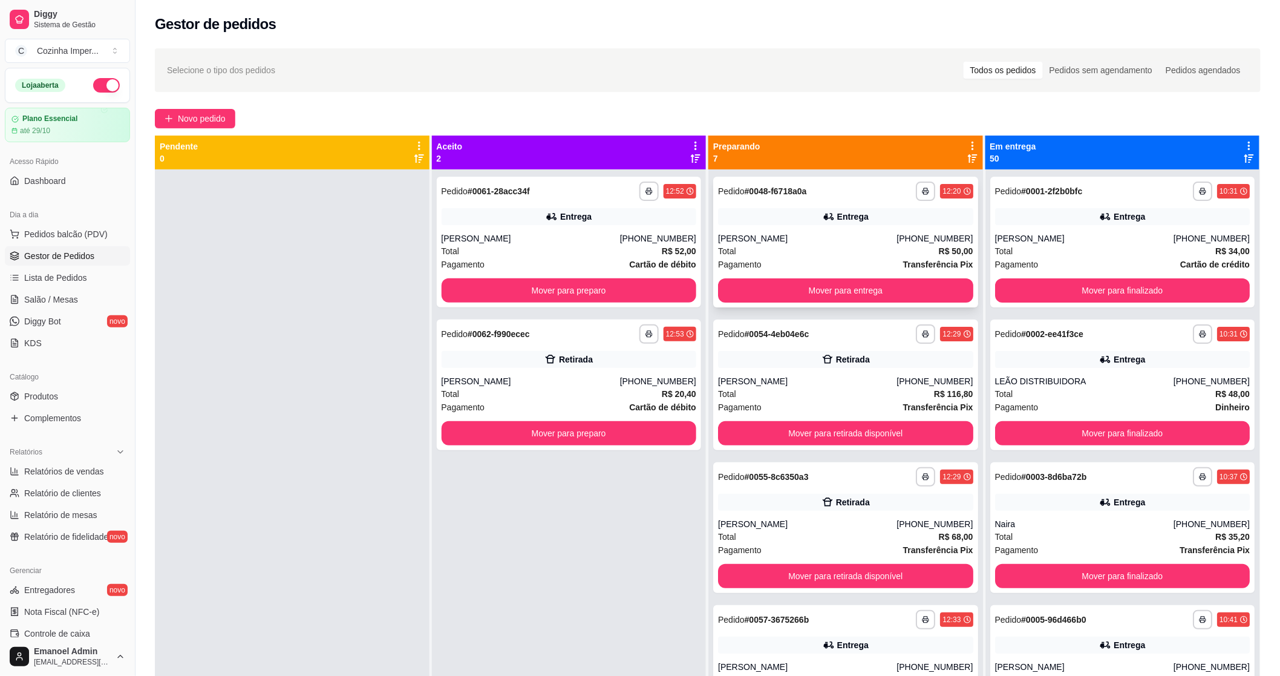
click at [788, 230] on div "**********" at bounding box center [845, 242] width 265 height 131
click at [570, 287] on button "Mover para preparo" at bounding box center [569, 290] width 255 height 24
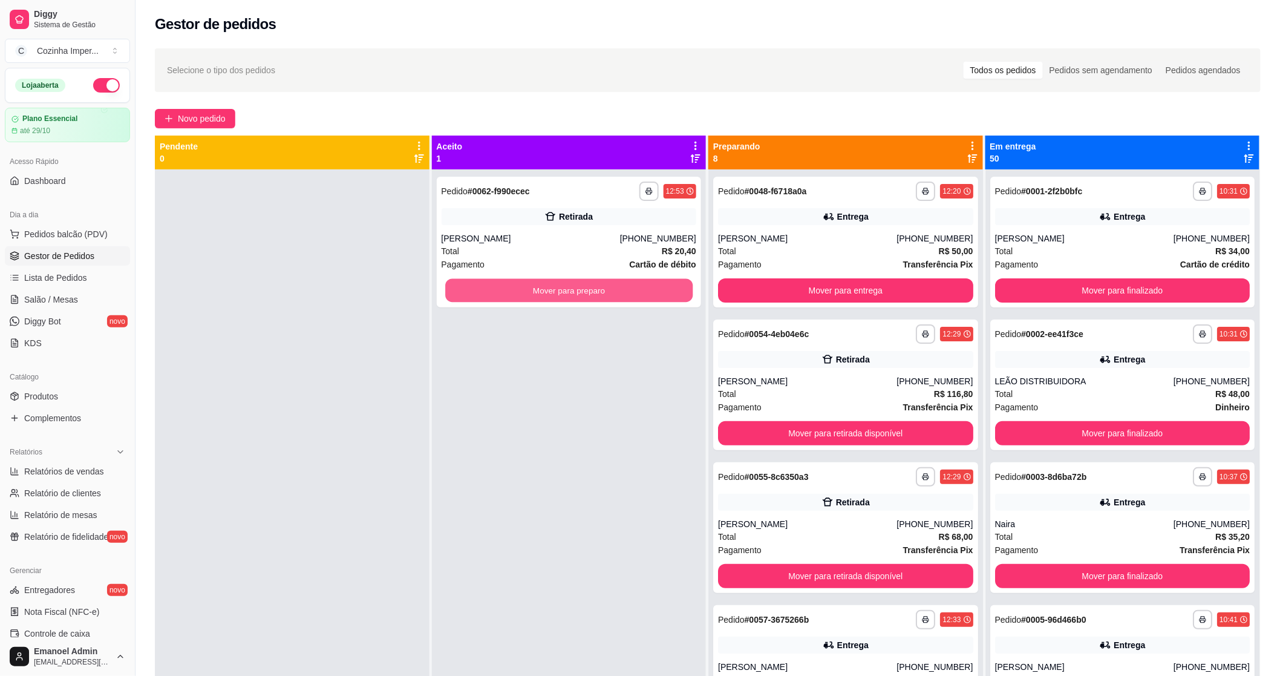
click at [570, 287] on button "Mover para preparo" at bounding box center [568, 291] width 247 height 24
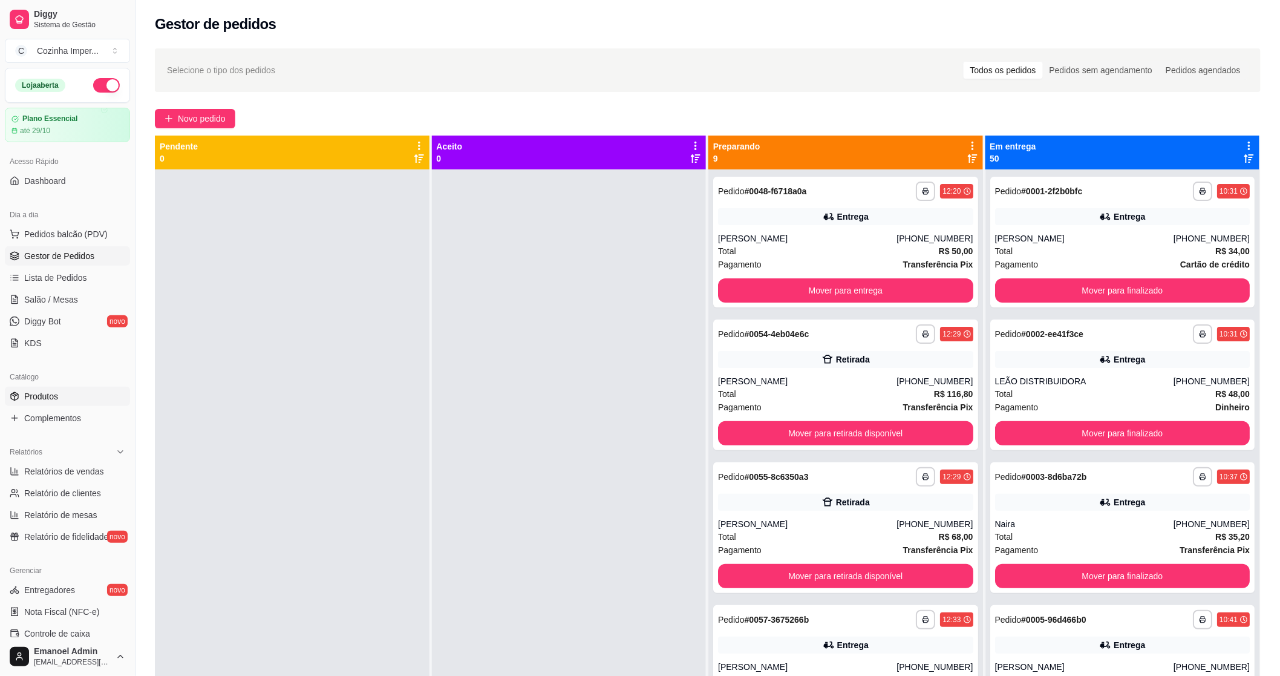
click at [51, 391] on span "Produtos" at bounding box center [41, 396] width 34 height 12
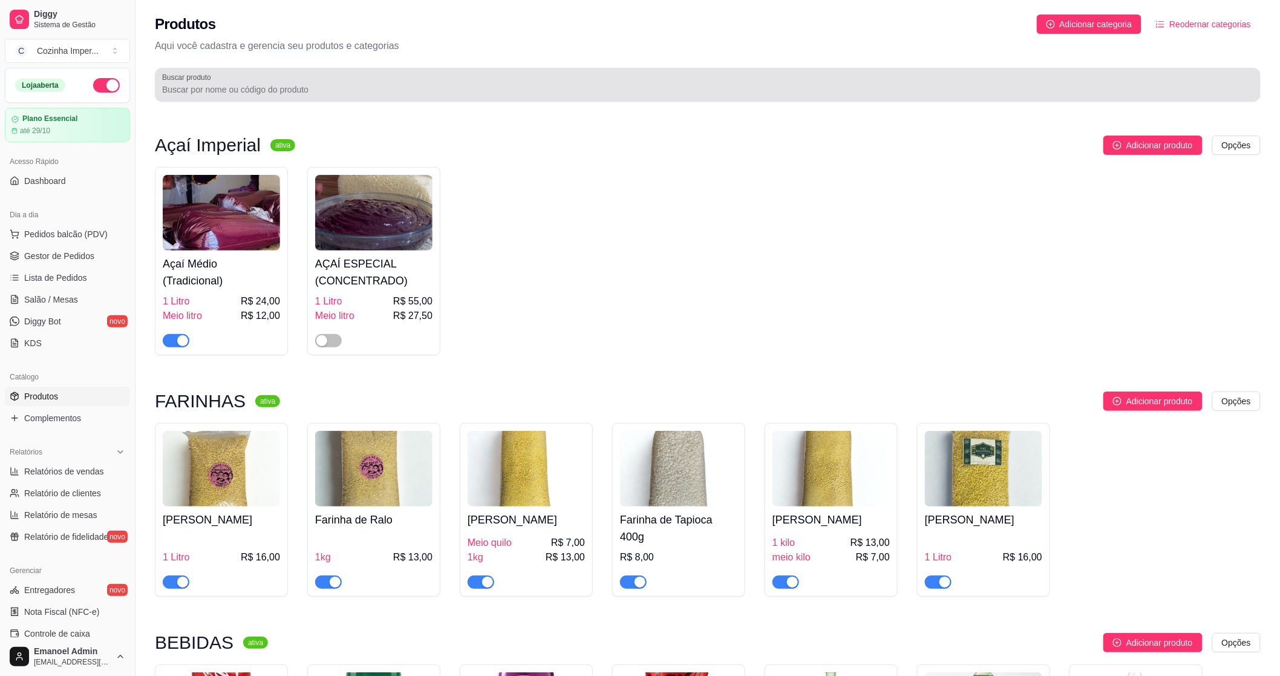
click at [249, 97] on div "Buscar produto" at bounding box center [708, 85] width 1106 height 34
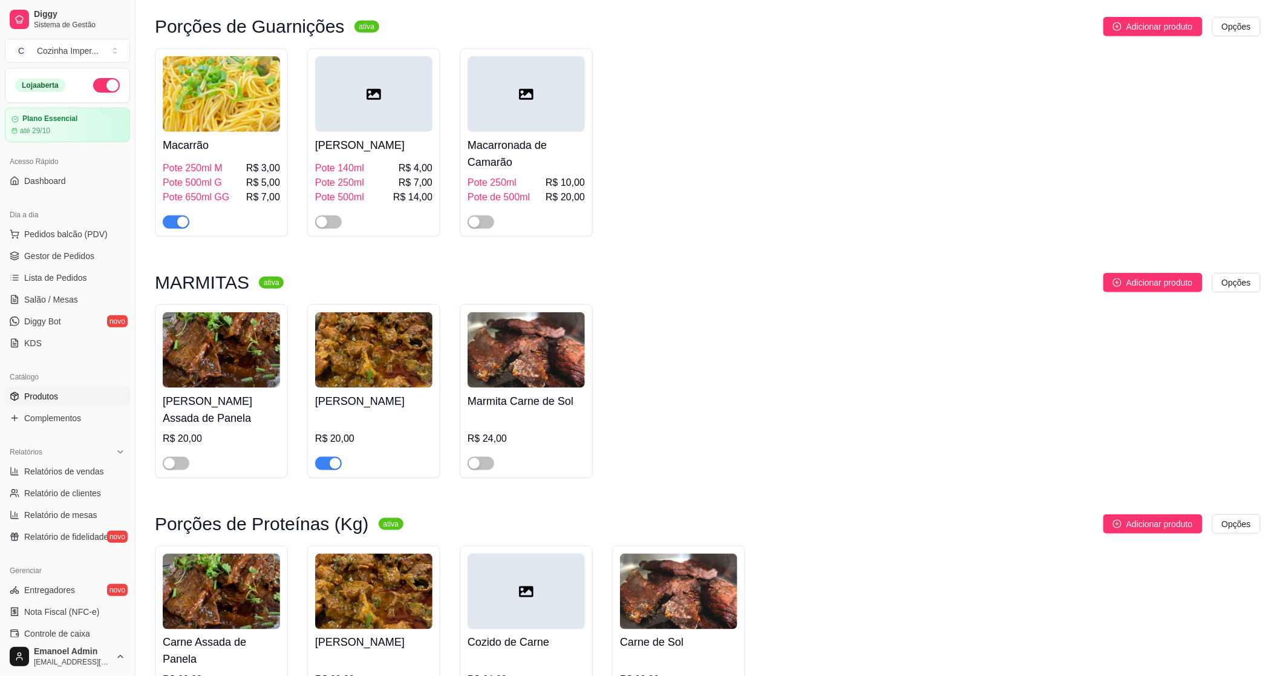
scroll to position [433, 0]
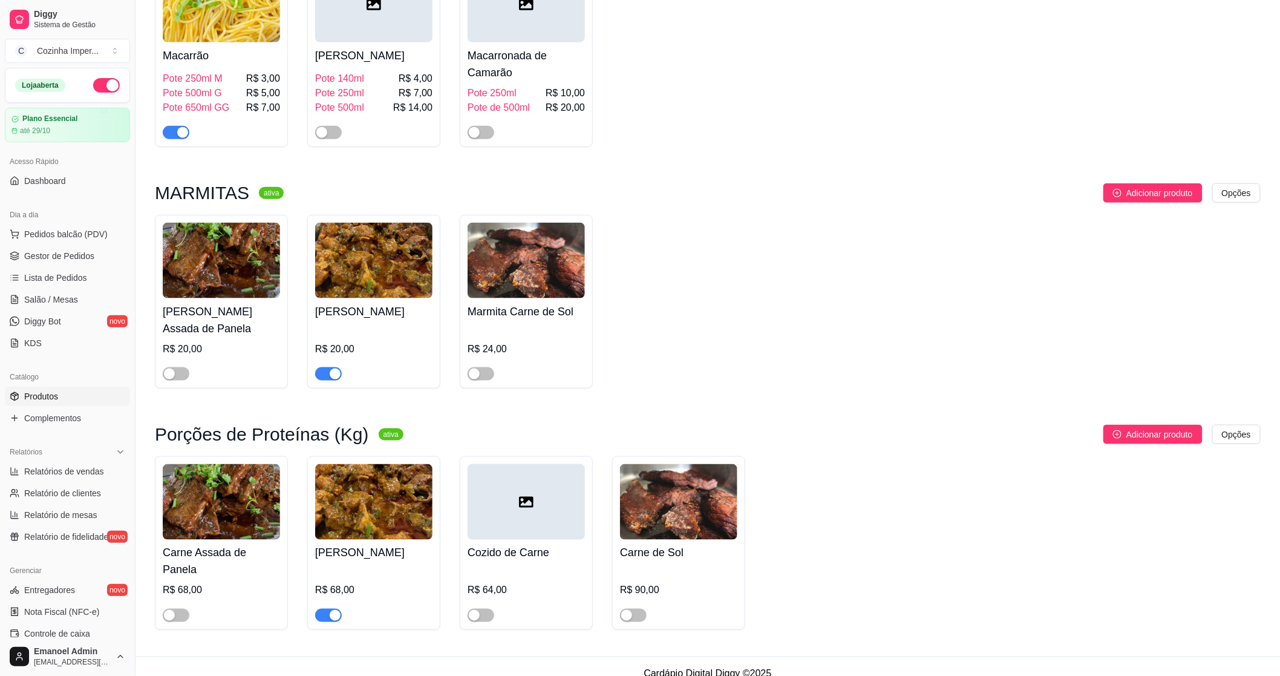
type input "car"
click at [323, 371] on span "button" at bounding box center [328, 373] width 27 height 13
click at [325, 609] on span "button" at bounding box center [328, 615] width 27 height 13
click at [33, 256] on span "Gestor de Pedidos" at bounding box center [59, 256] width 70 height 12
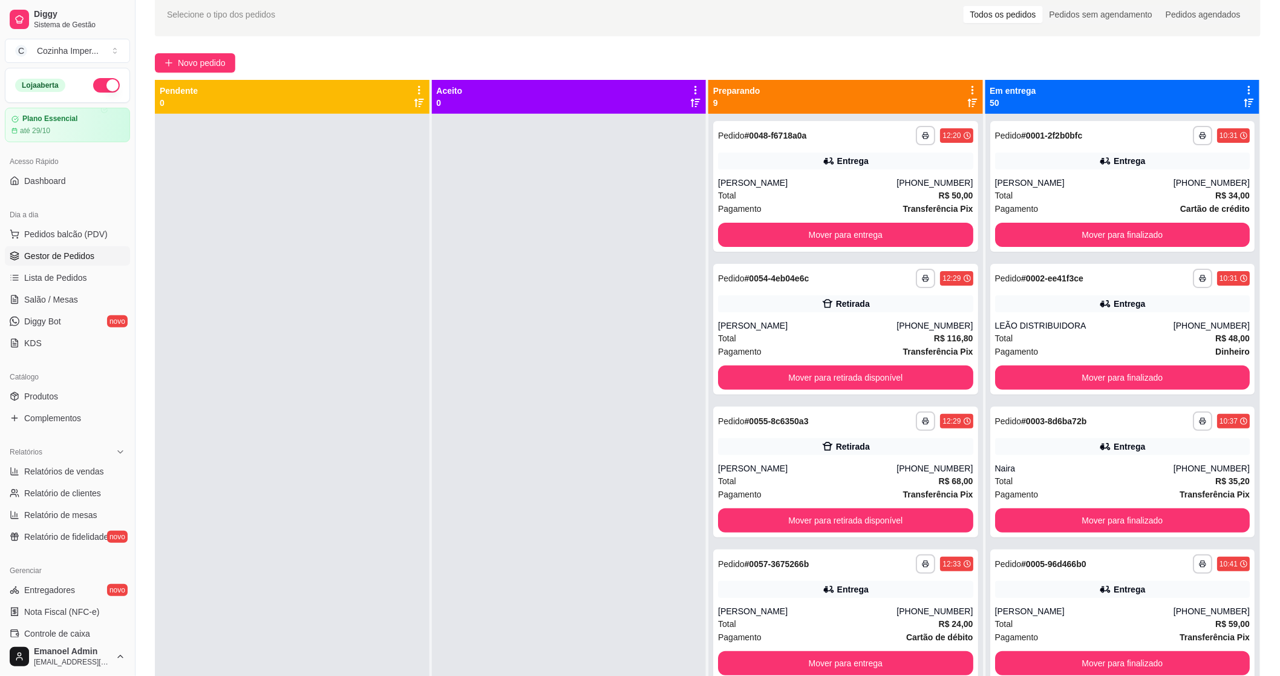
scroll to position [50, 0]
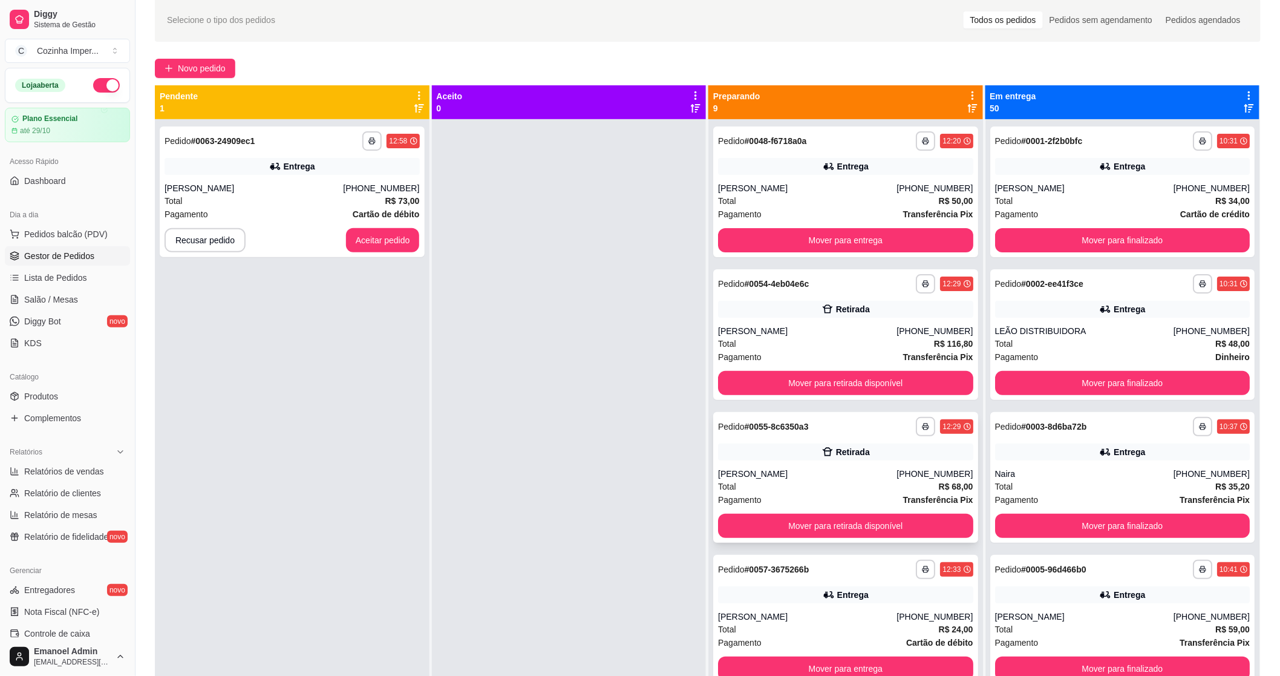
click at [738, 452] on div "Retirada" at bounding box center [845, 451] width 255 height 17
click at [780, 460] on div "Retirada" at bounding box center [845, 451] width 255 height 17
click at [371, 241] on button "Aceitar pedido" at bounding box center [382, 241] width 71 height 24
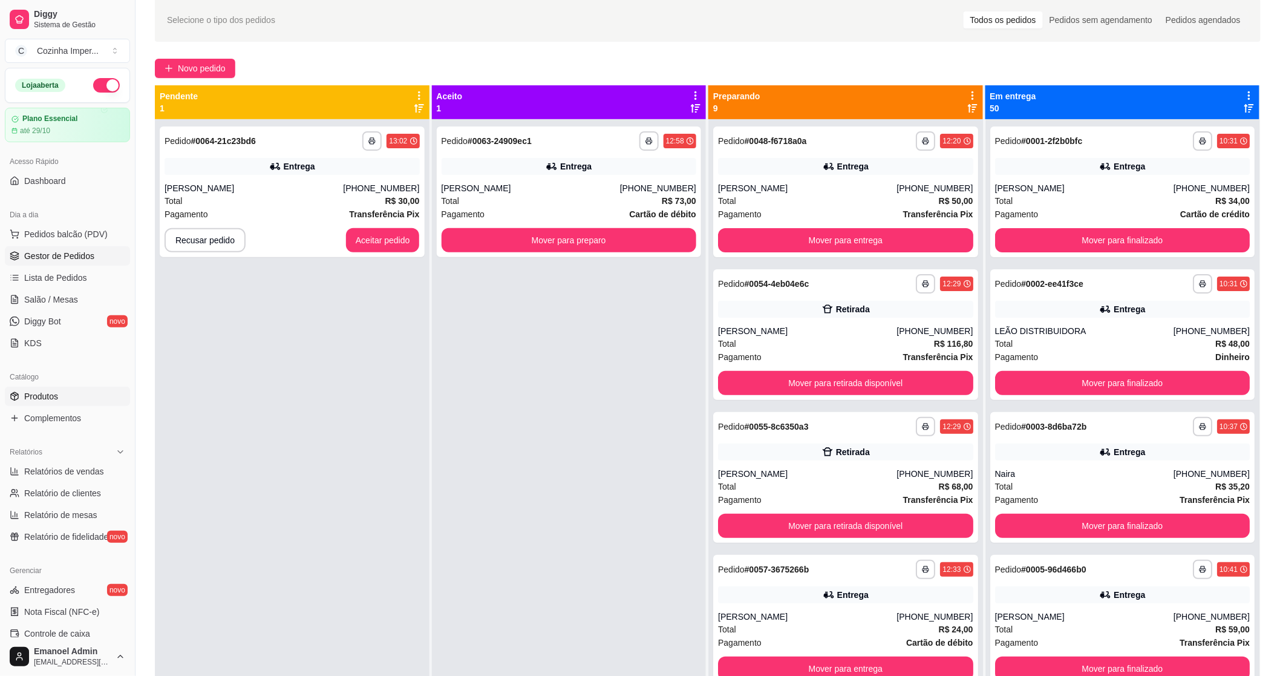
click at [97, 399] on link "Produtos" at bounding box center [67, 396] width 125 height 19
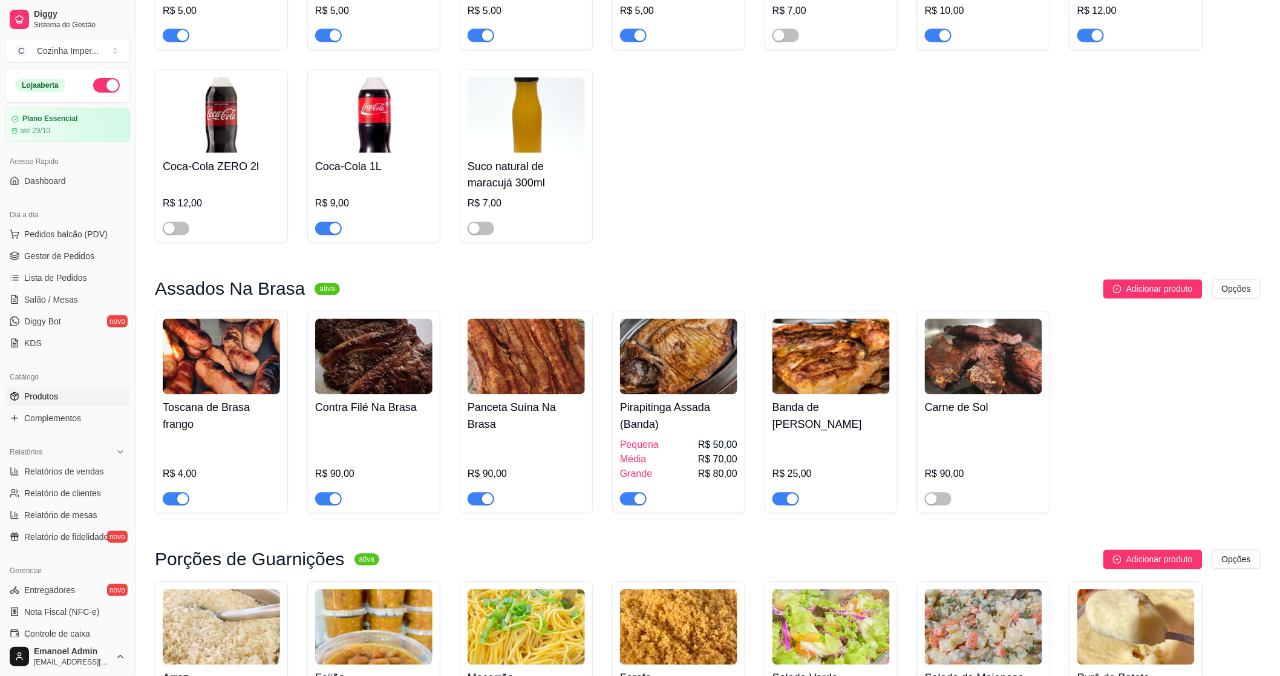
scroll to position [806, 0]
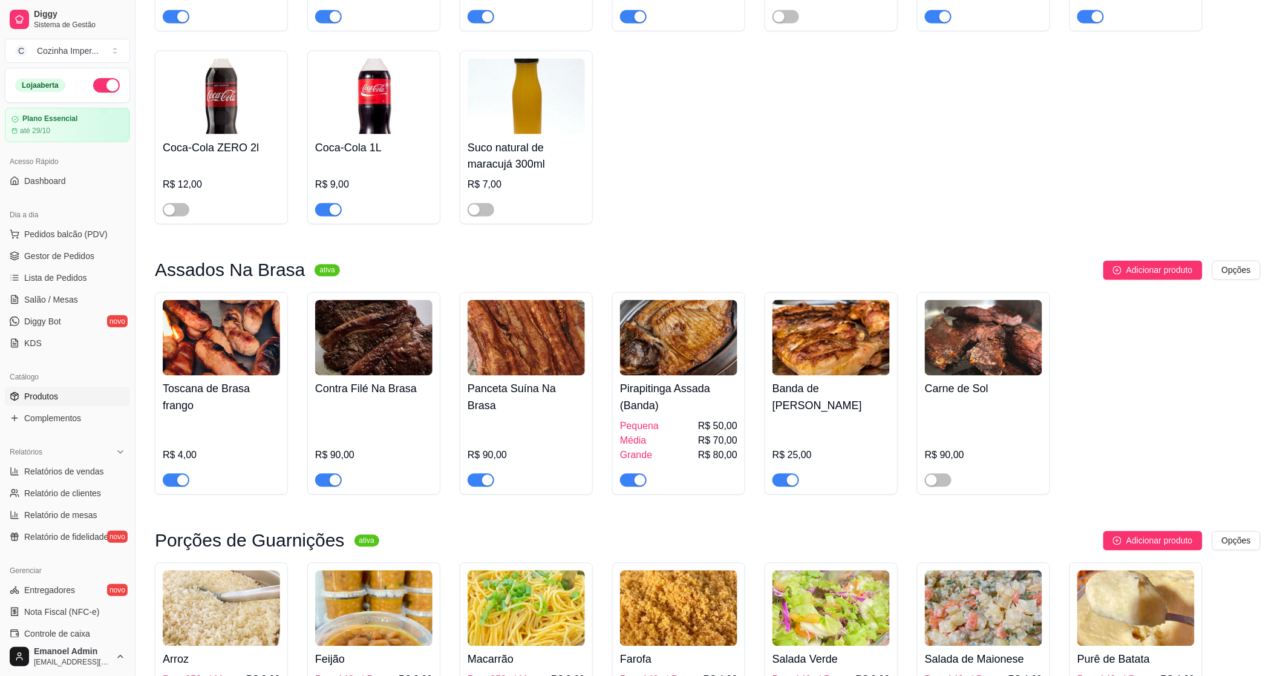
click at [183, 475] on div "button" at bounding box center [182, 480] width 11 height 11
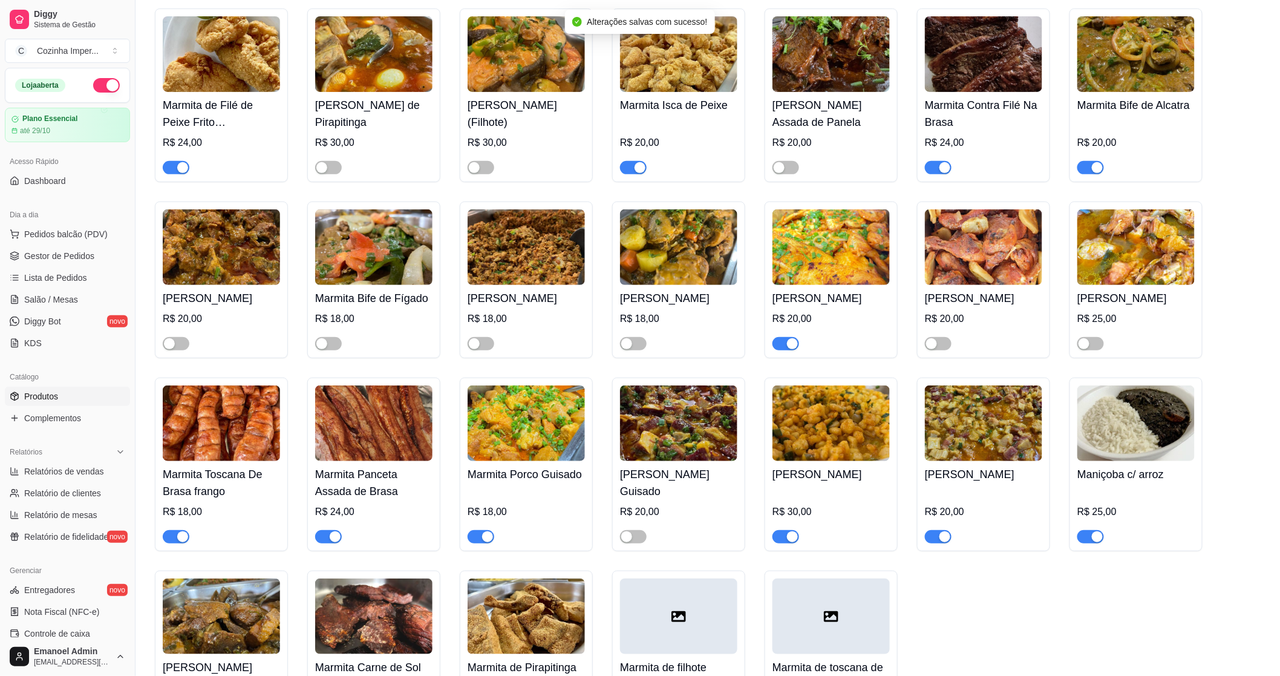
scroll to position [2218, 0]
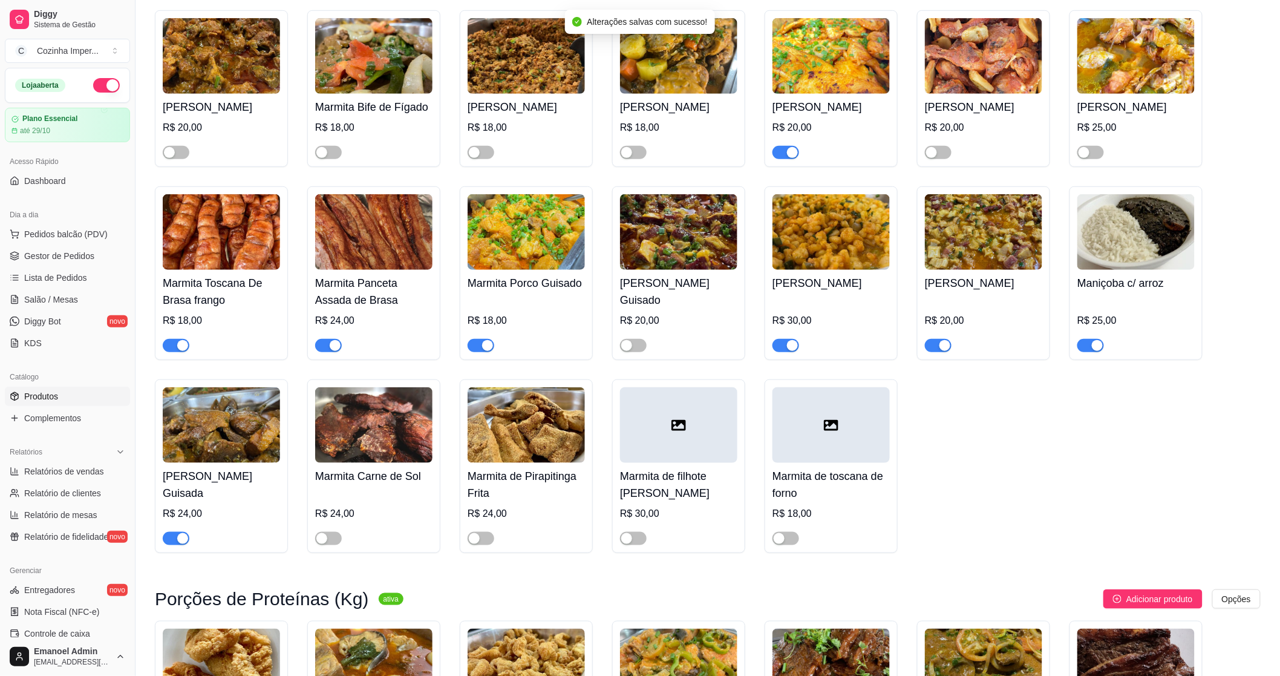
click at [168, 352] on span "button" at bounding box center [176, 345] width 27 height 13
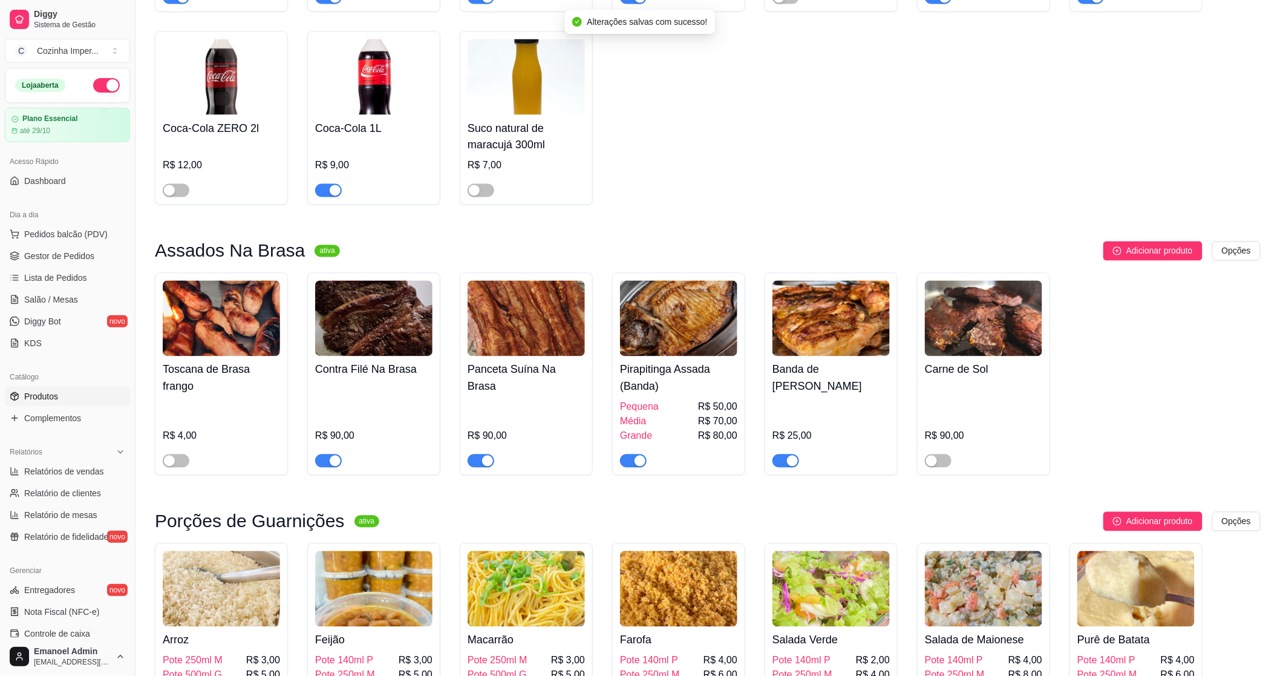
scroll to position [806, 0]
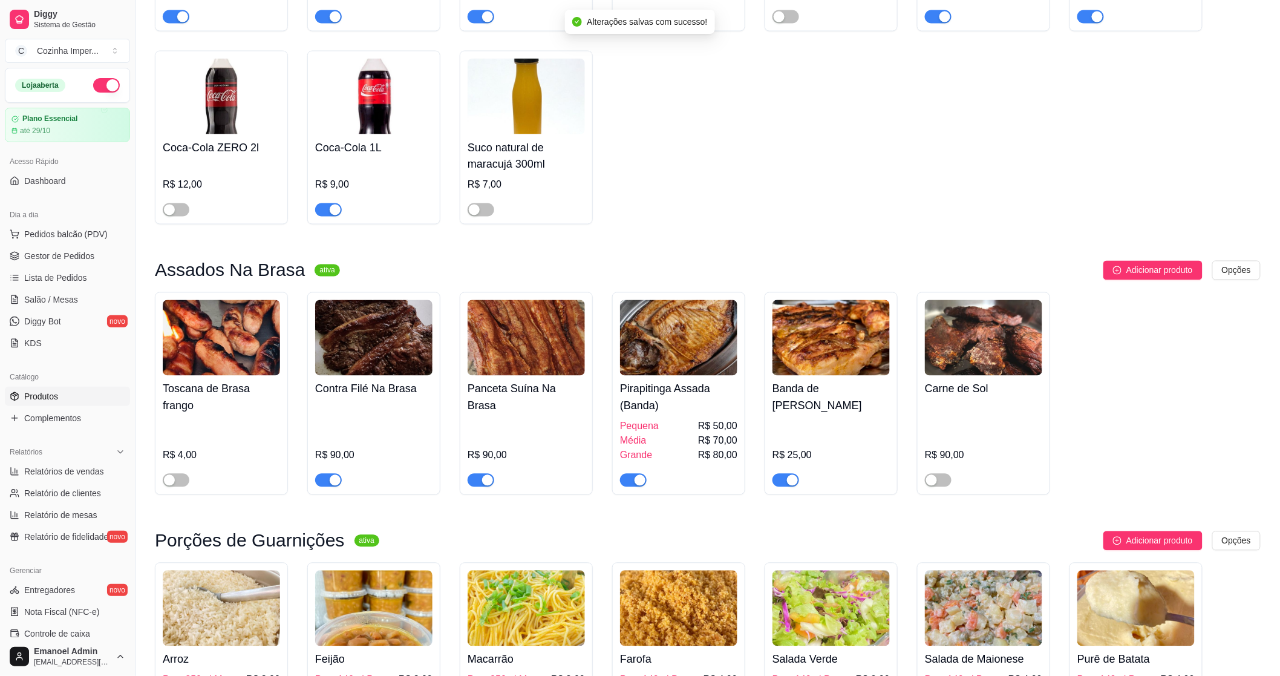
click at [790, 475] on div "button" at bounding box center [792, 480] width 11 height 11
click at [63, 259] on span "Gestor de Pedidos" at bounding box center [59, 256] width 70 height 12
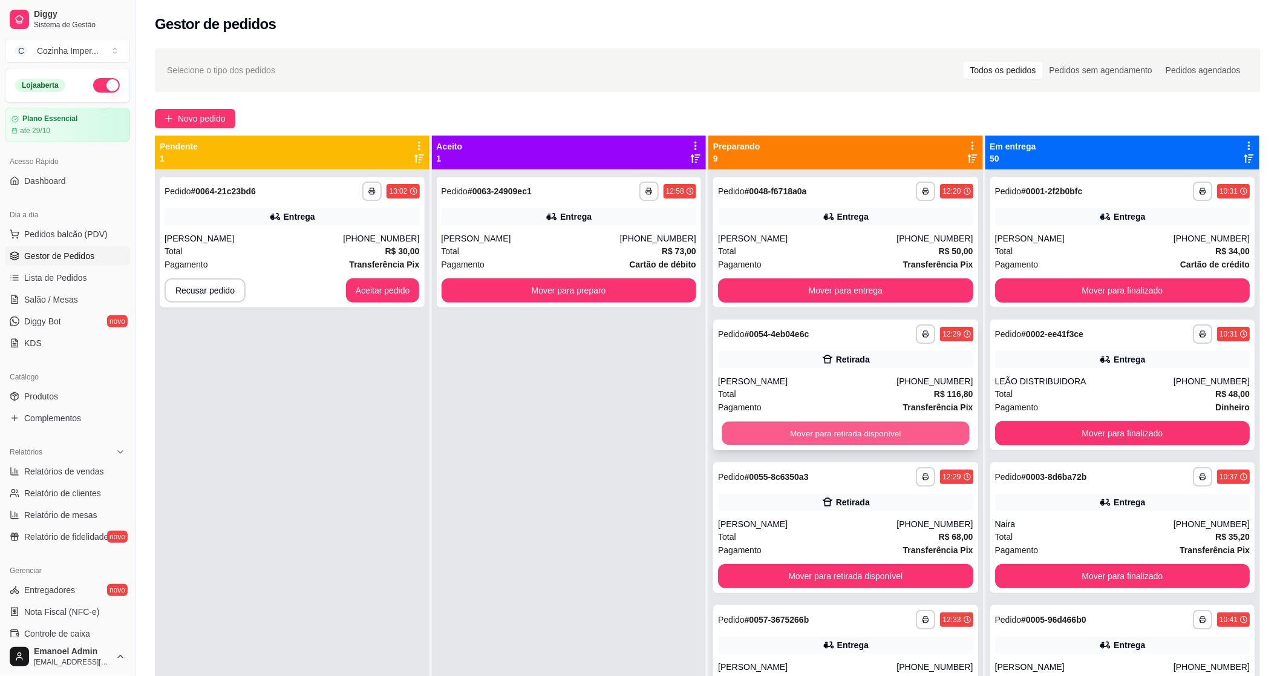
click at [736, 430] on button "Mover para retirada disponível" at bounding box center [845, 434] width 247 height 24
click at [745, 506] on div "Entrega" at bounding box center [845, 502] width 255 height 17
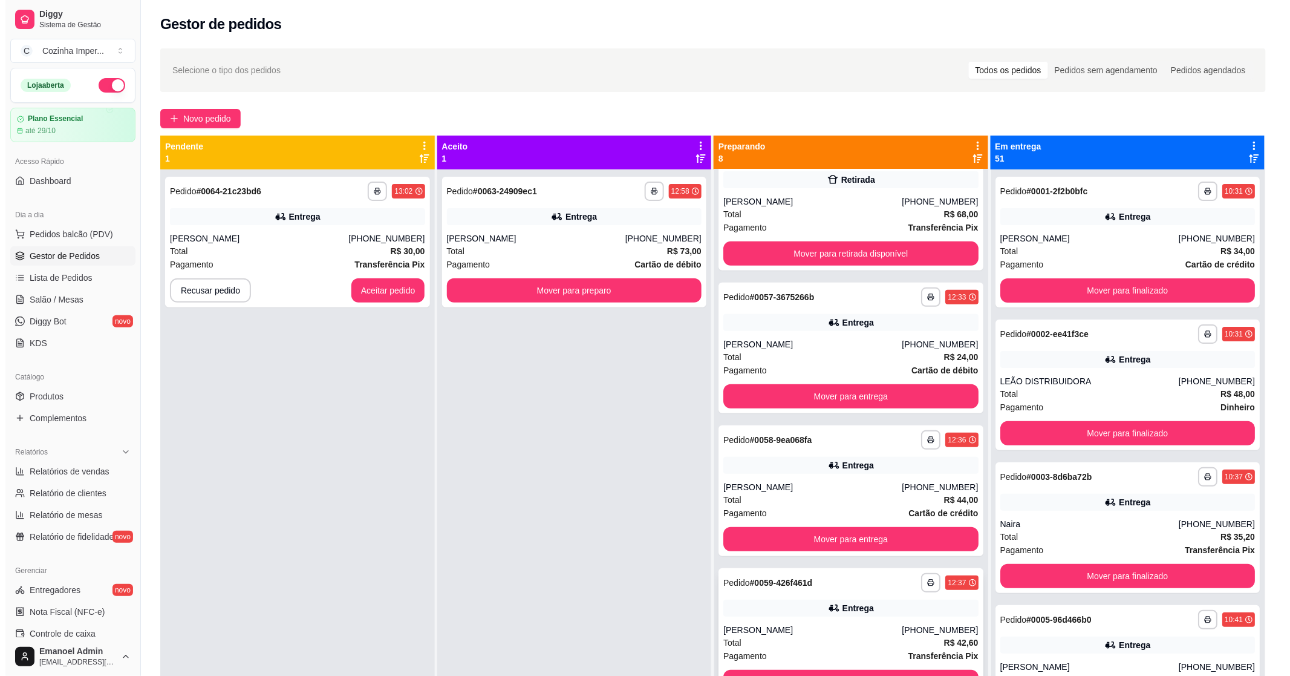
scroll to position [269, 0]
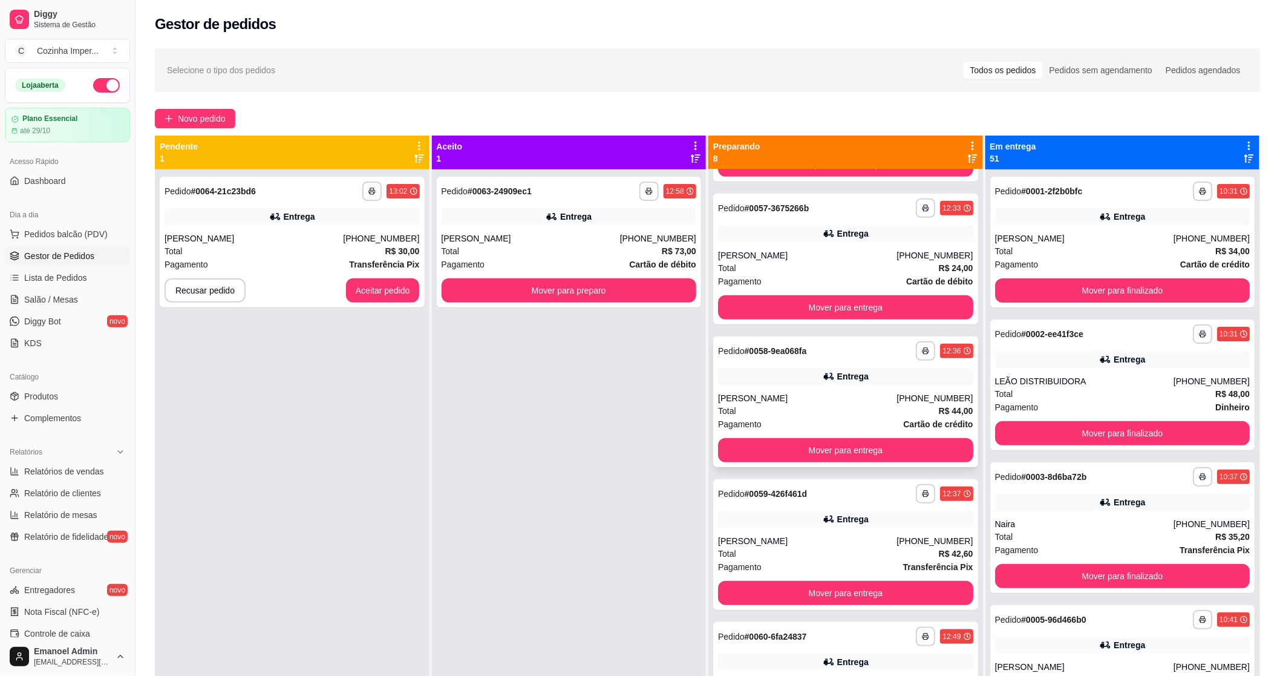
click at [784, 384] on div "Entrega" at bounding box center [845, 376] width 255 height 17
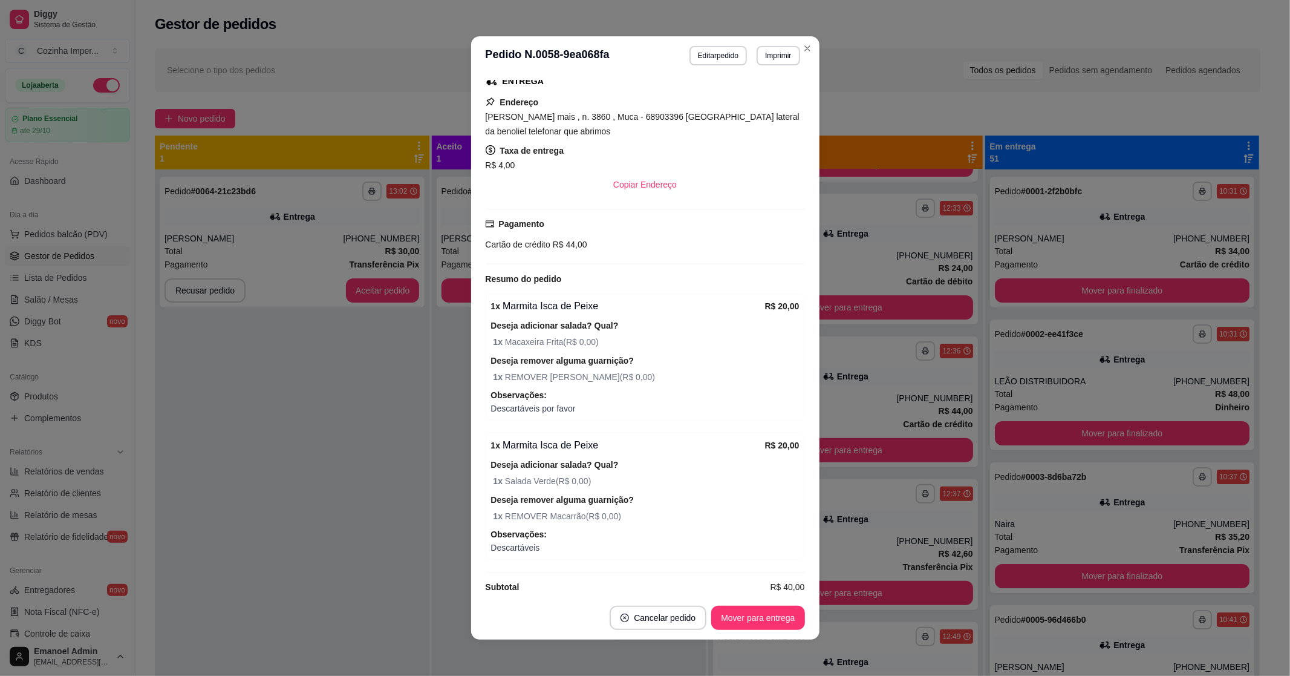
scroll to position [215, 0]
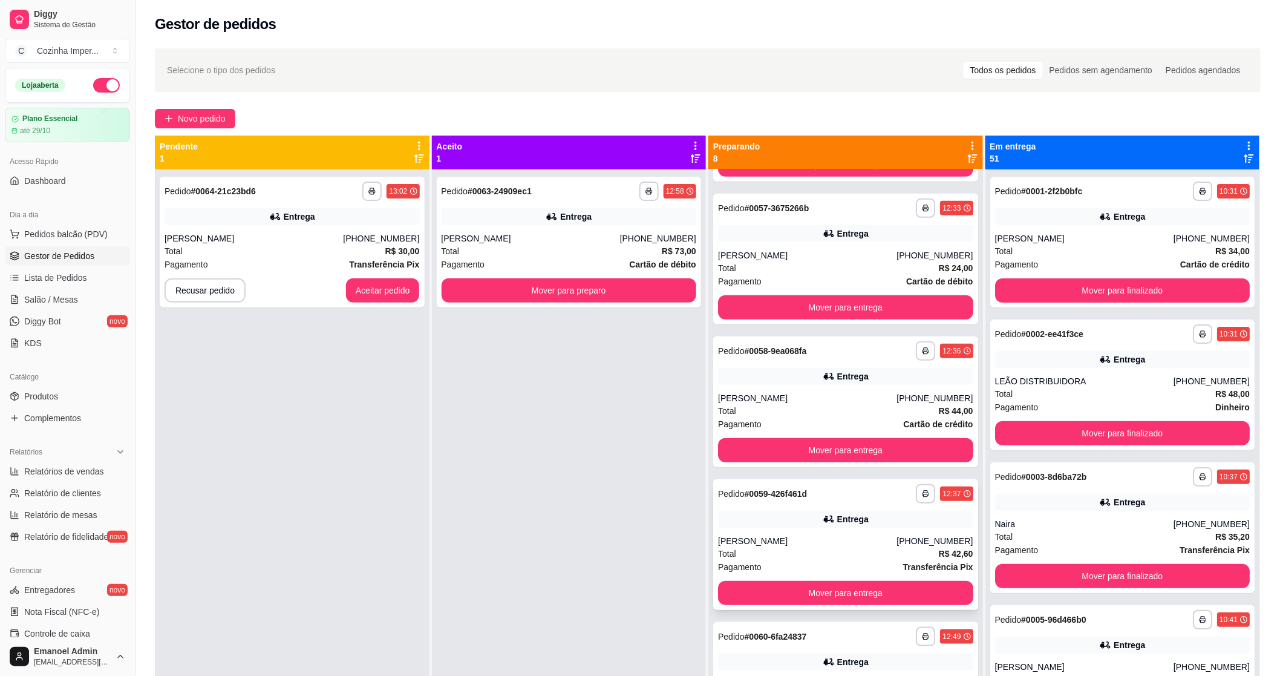
click at [777, 525] on div "Entrega" at bounding box center [845, 519] width 255 height 17
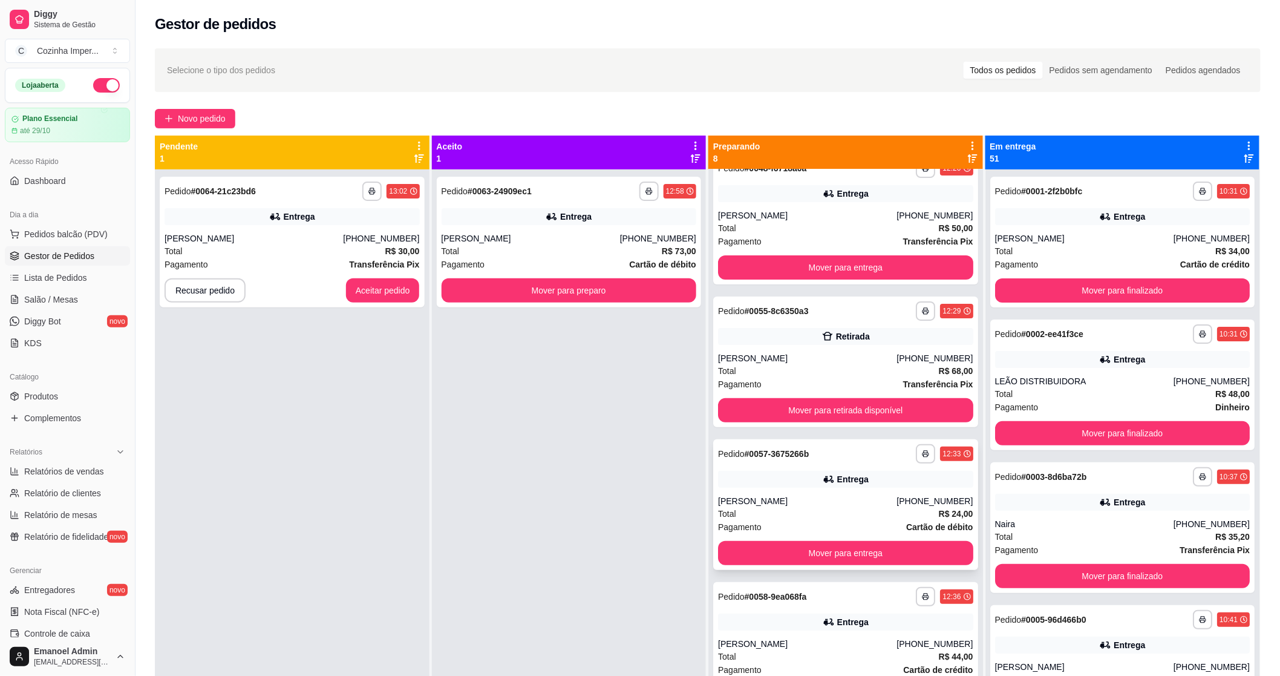
scroll to position [0, 0]
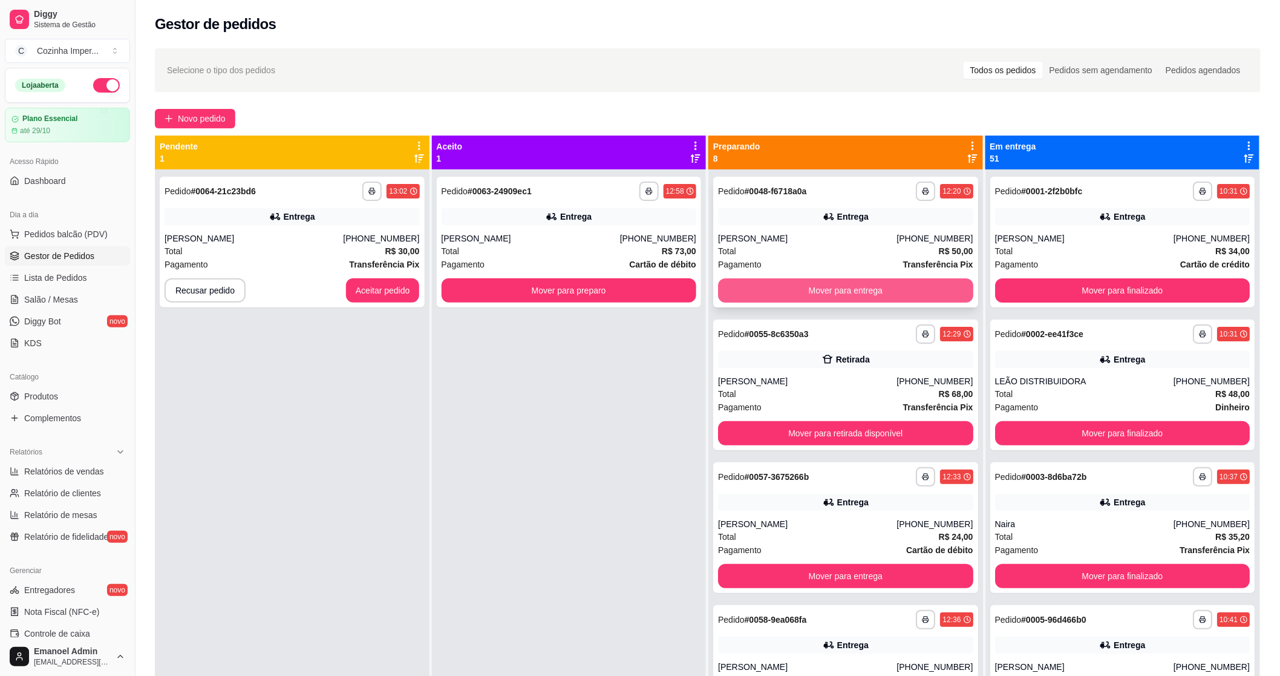
click at [760, 287] on button "Mover para entrega" at bounding box center [845, 290] width 255 height 24
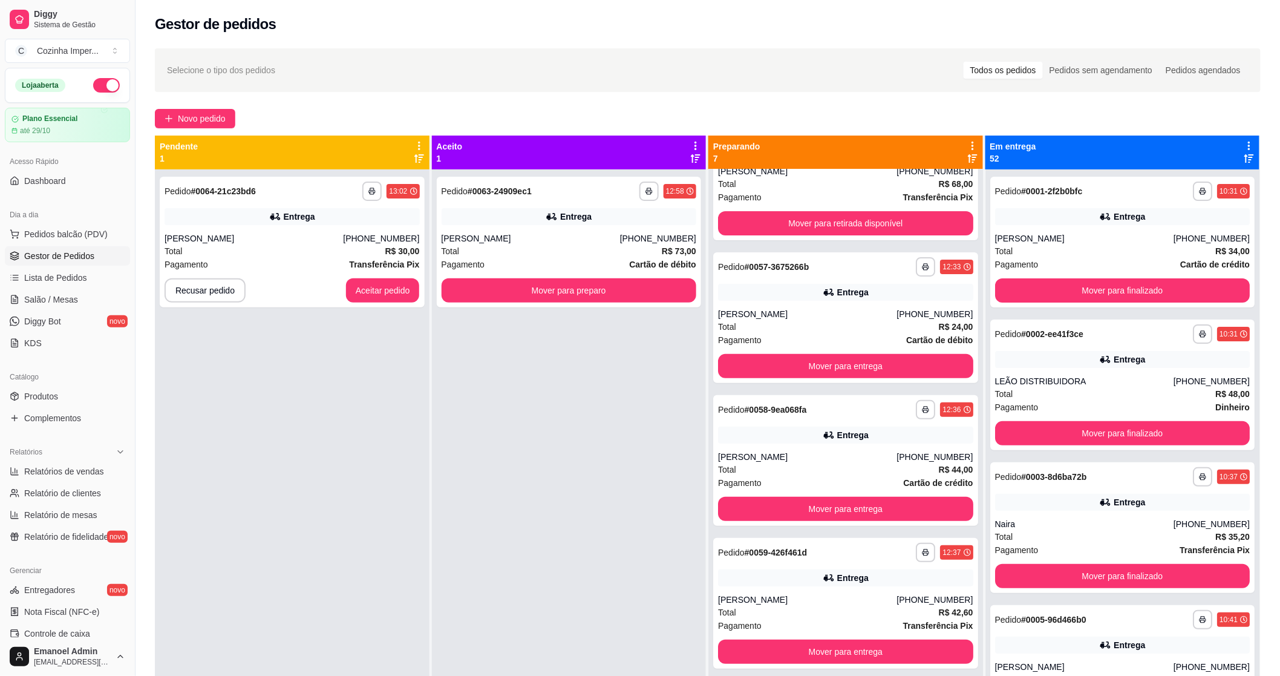
scroll to position [269, 0]
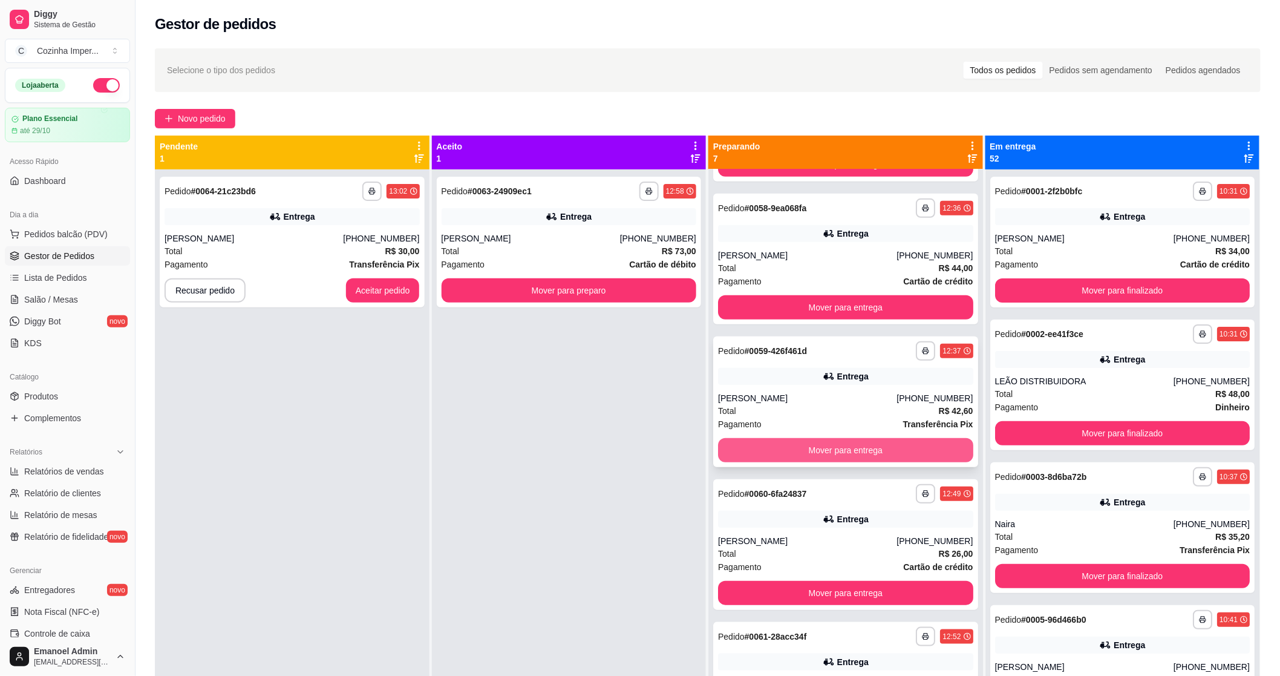
click at [777, 446] on button "Mover para entrega" at bounding box center [845, 450] width 255 height 24
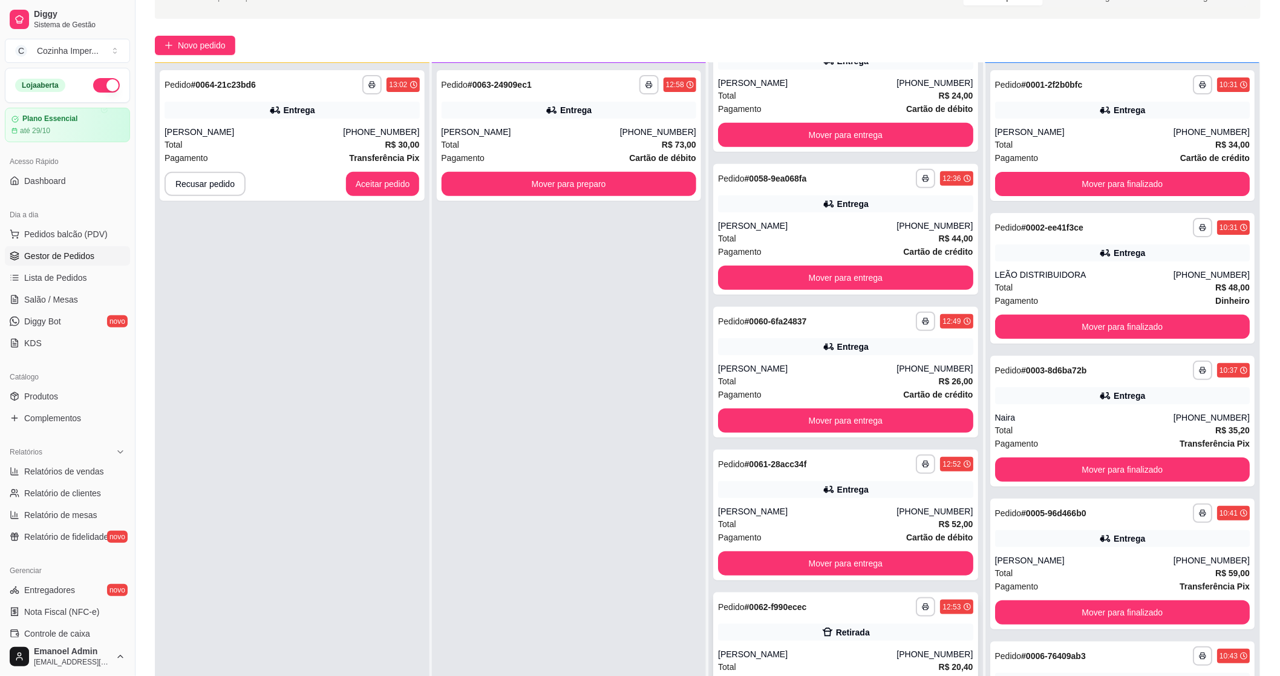
scroll to position [185, 0]
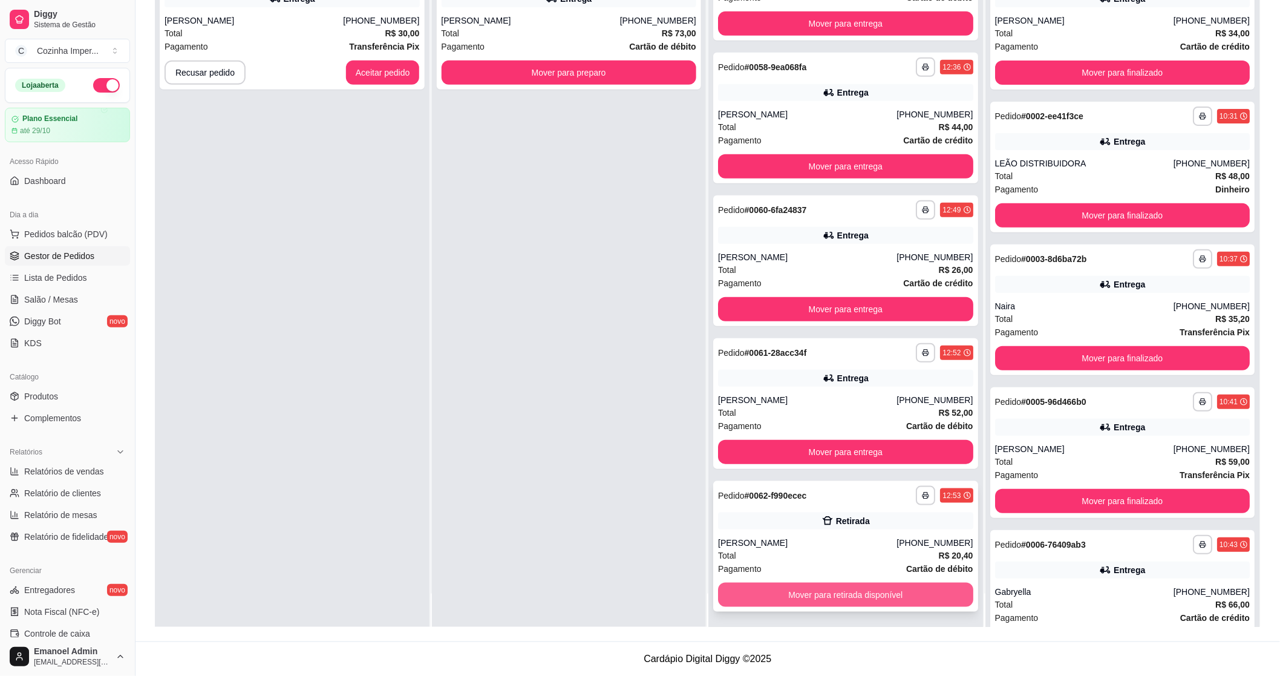
click at [801, 600] on button "Mover para retirada disponível" at bounding box center [845, 595] width 255 height 24
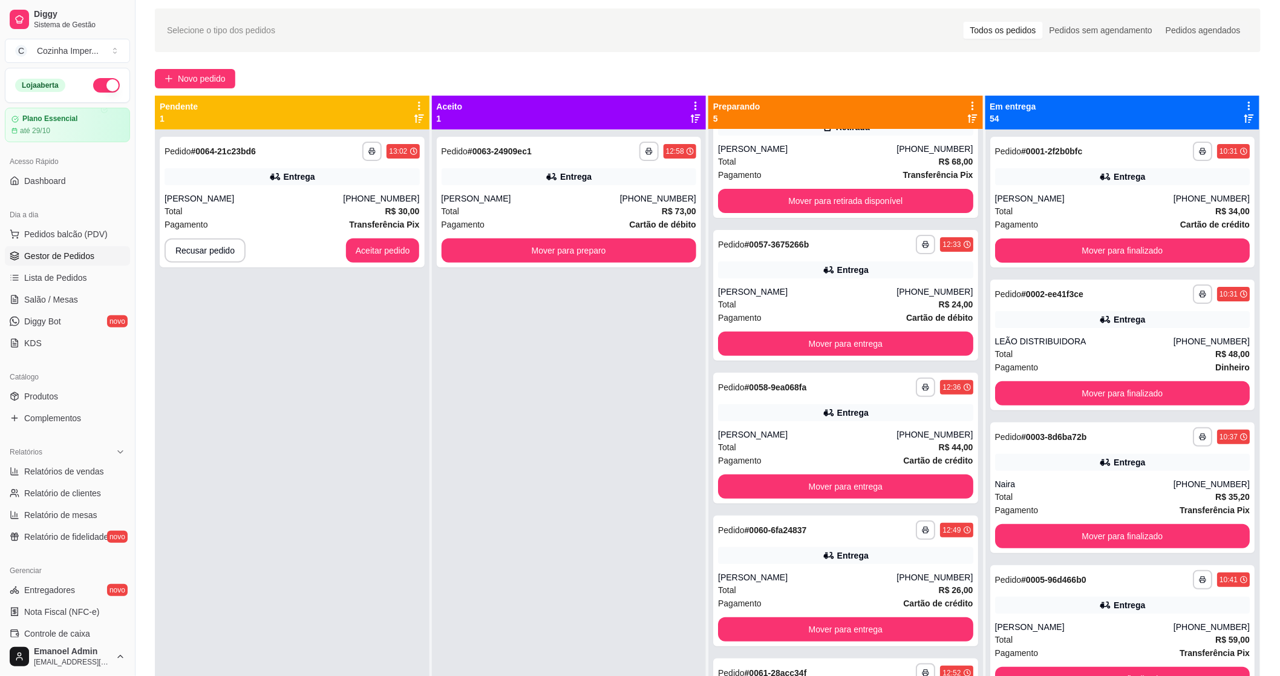
scroll to position [0, 0]
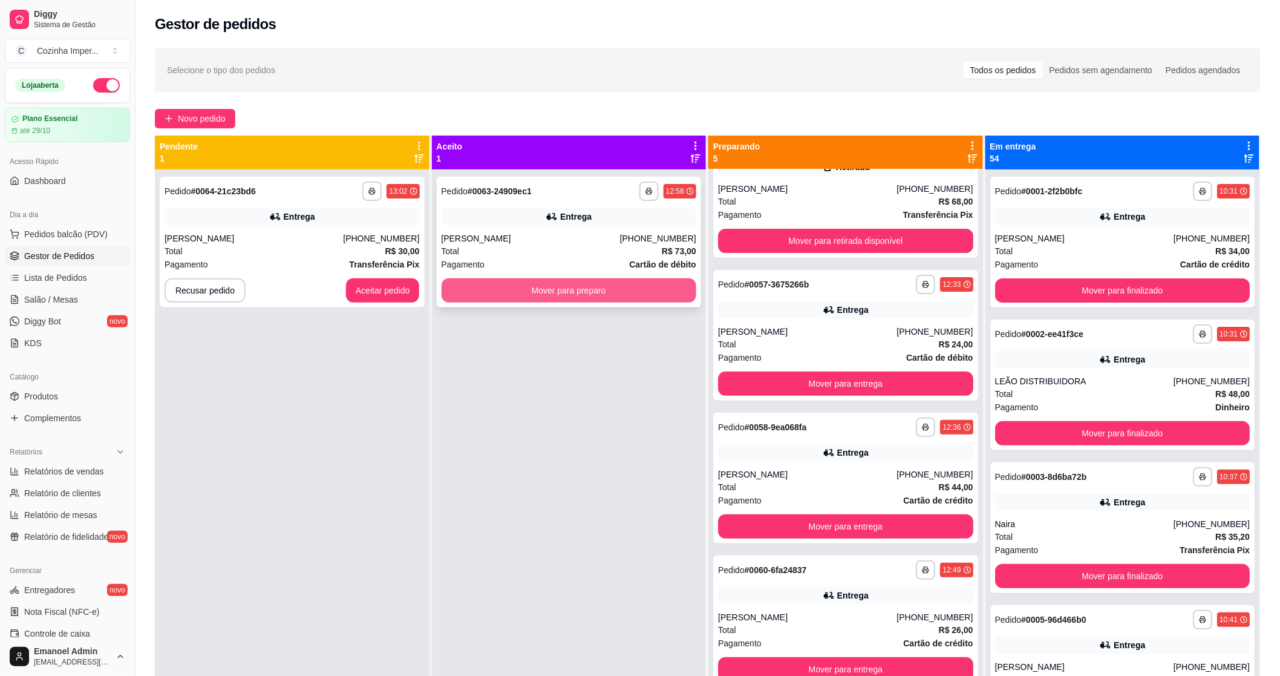
click at [618, 285] on button "Mover para preparo" at bounding box center [569, 290] width 255 height 24
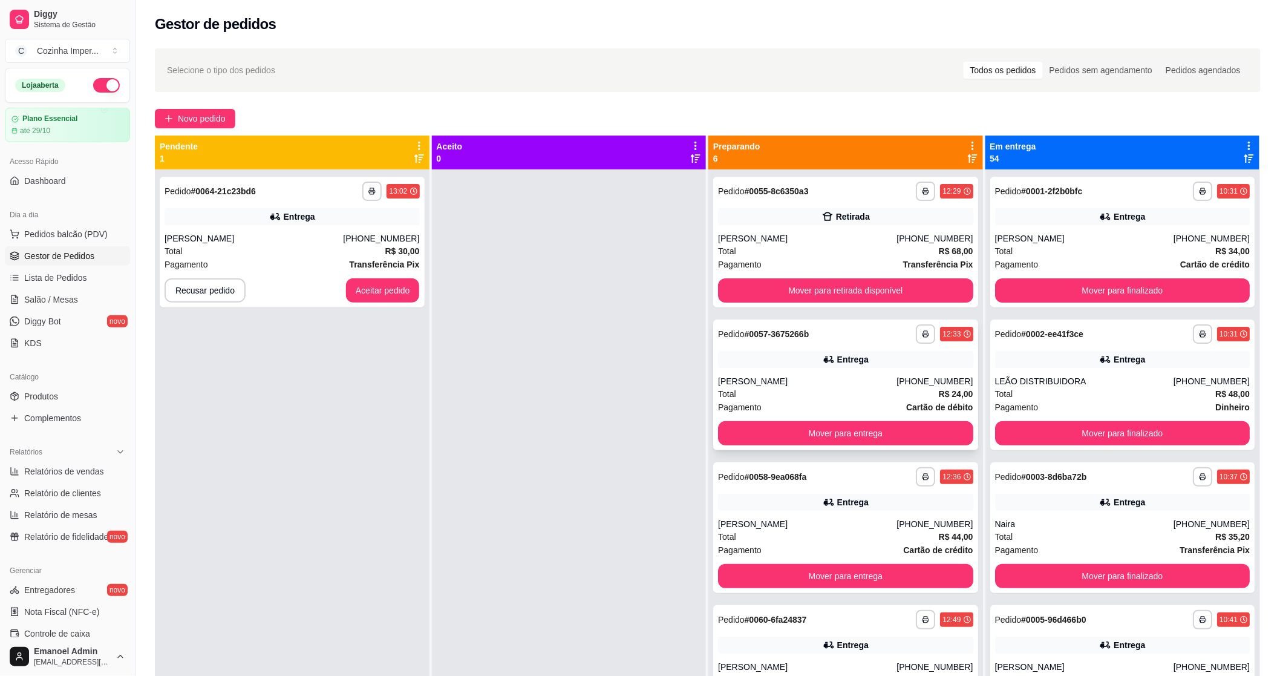
click at [786, 373] on div "**********" at bounding box center [845, 384] width 265 height 131
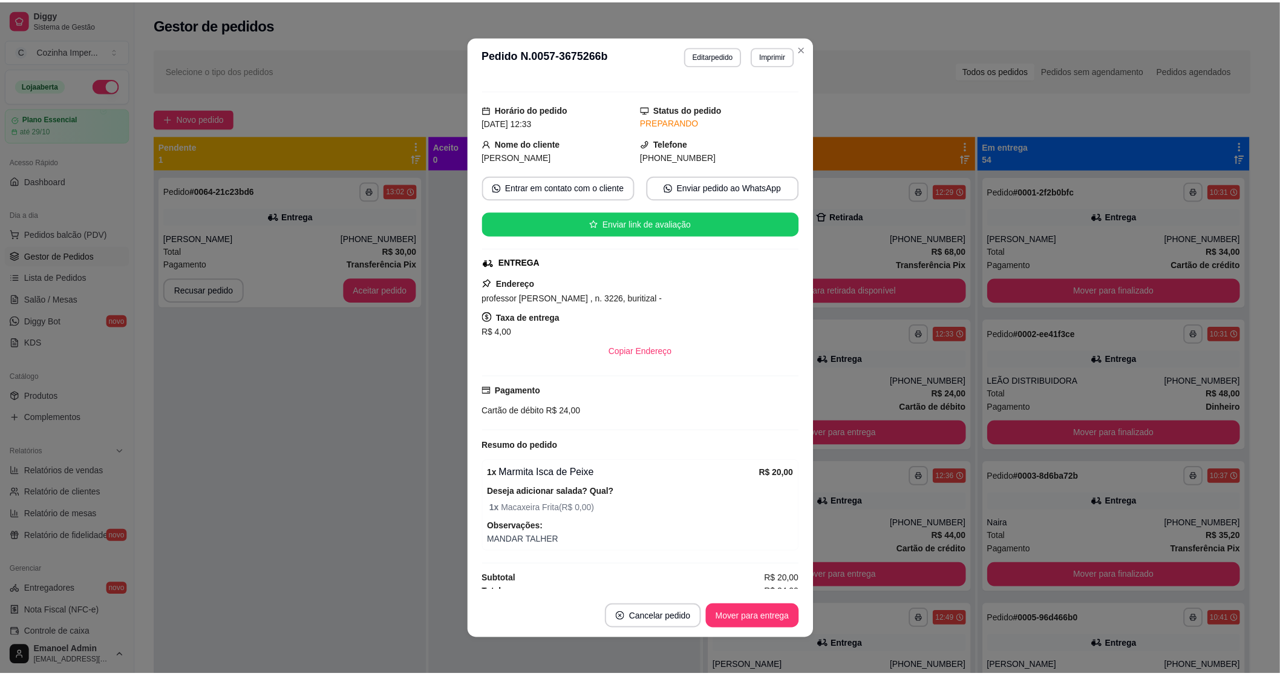
scroll to position [27, 0]
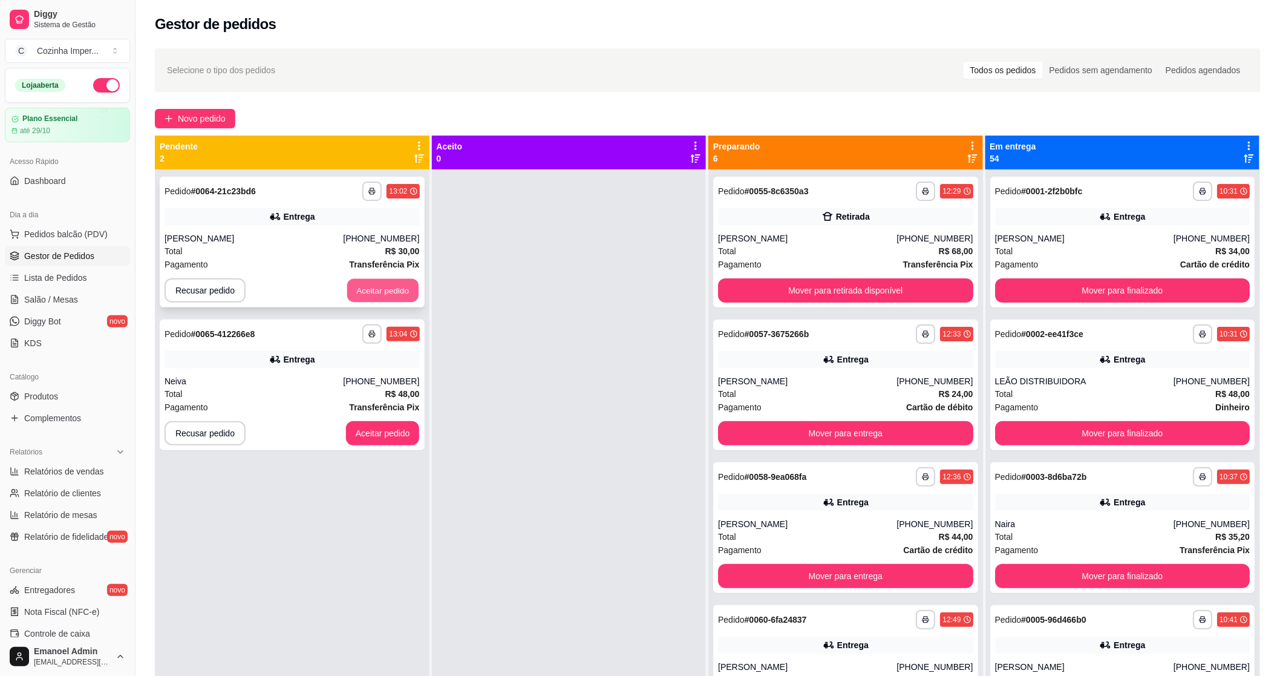
click at [391, 292] on button "Aceitar pedido" at bounding box center [382, 291] width 71 height 24
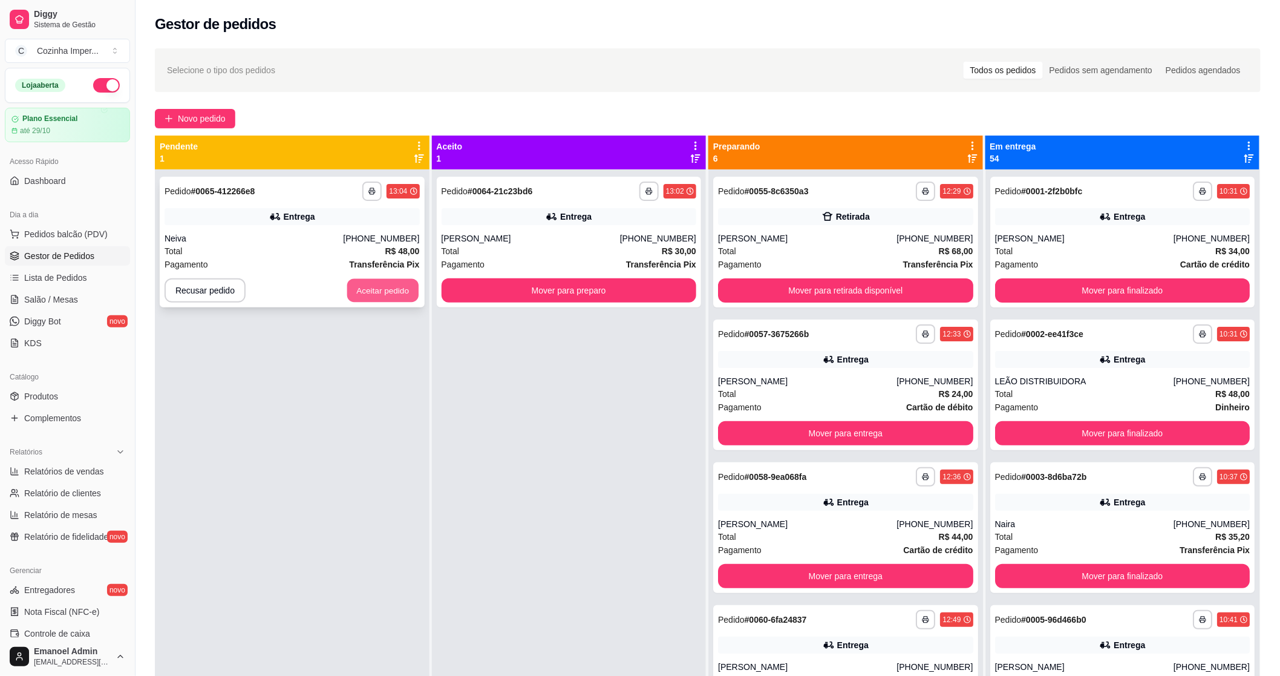
click at [389, 284] on button "Aceitar pedido" at bounding box center [382, 291] width 71 height 24
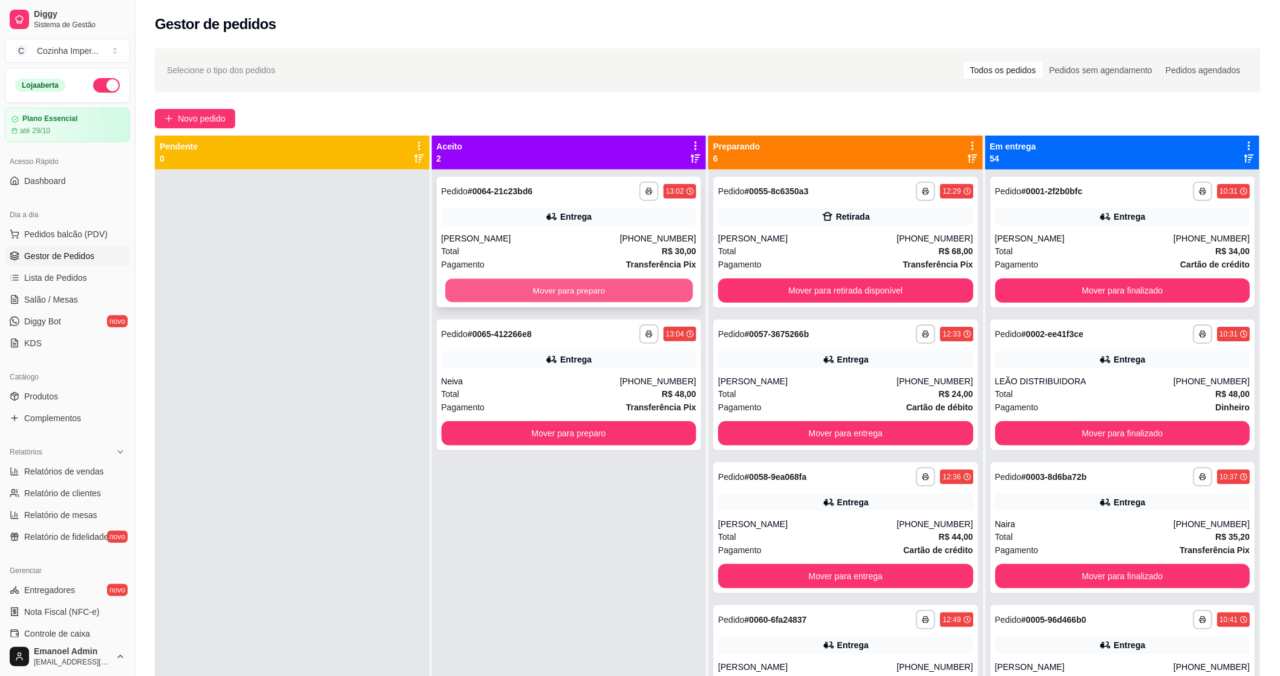
click at [560, 288] on button "Mover para preparo" at bounding box center [568, 291] width 247 height 24
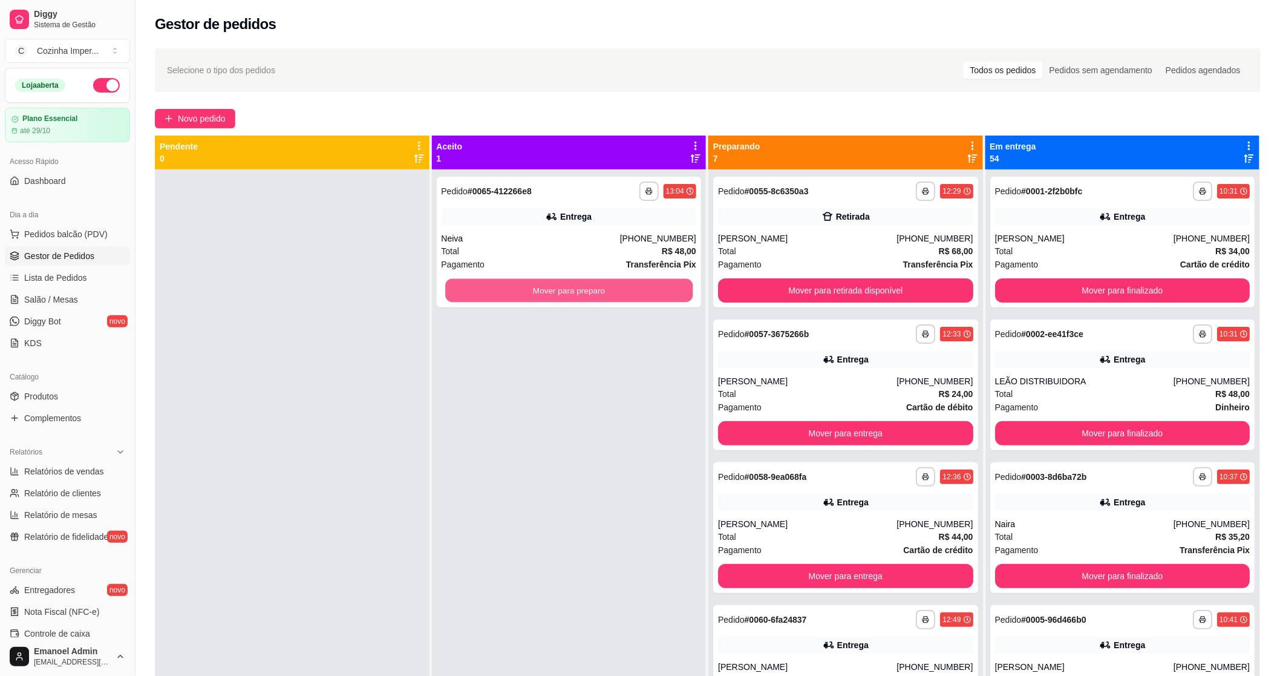
click at [560, 288] on button "Mover para preparo" at bounding box center [568, 291] width 247 height 24
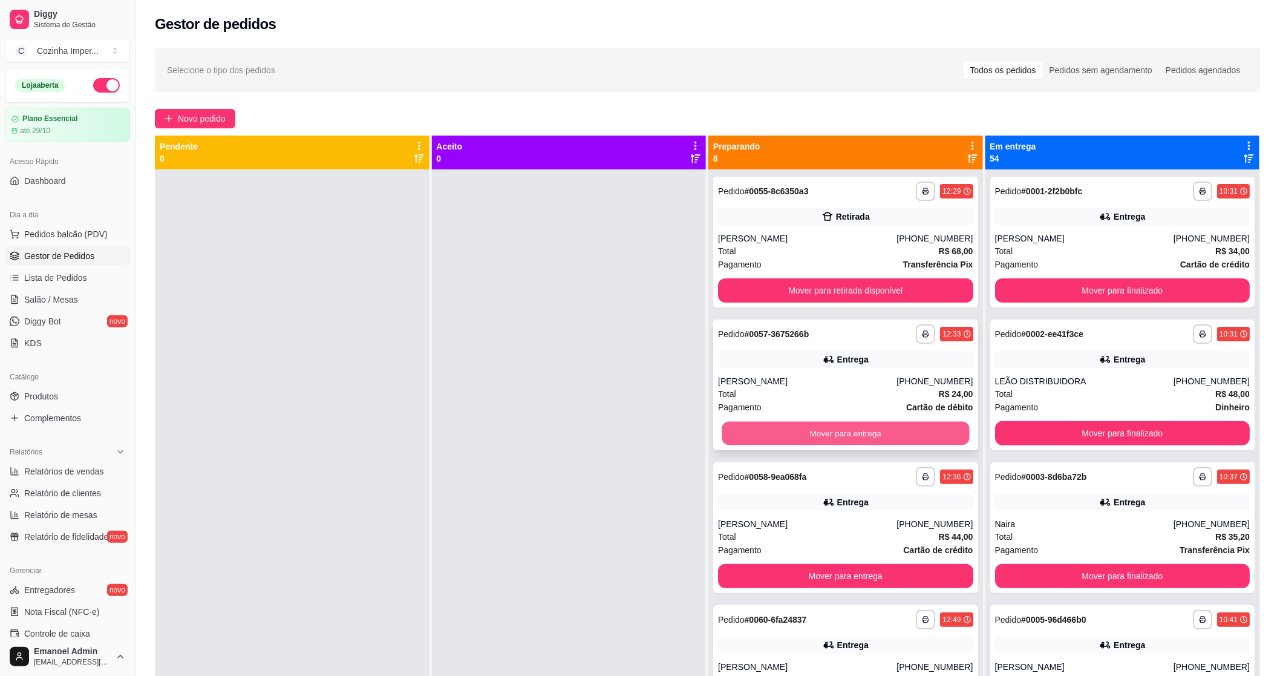
click at [831, 426] on button "Mover para entrega" at bounding box center [845, 434] width 247 height 24
click at [828, 433] on button "Mover para entrega" at bounding box center [845, 433] width 255 height 24
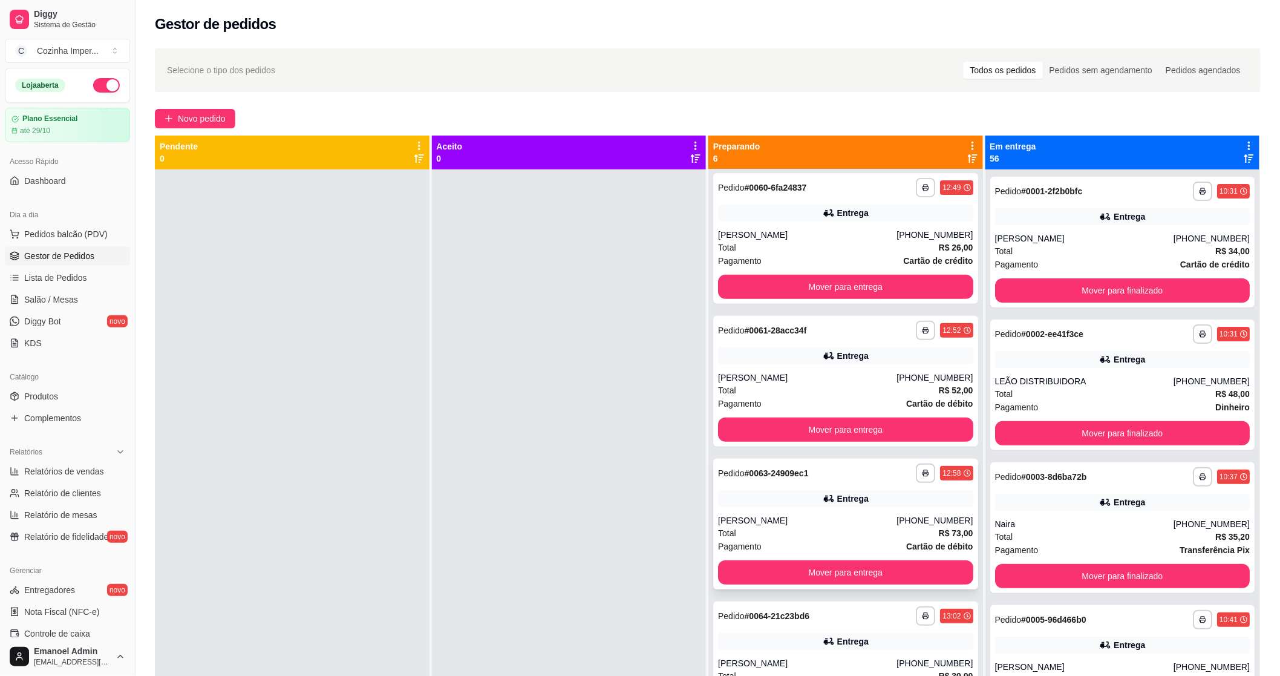
scroll to position [125, 0]
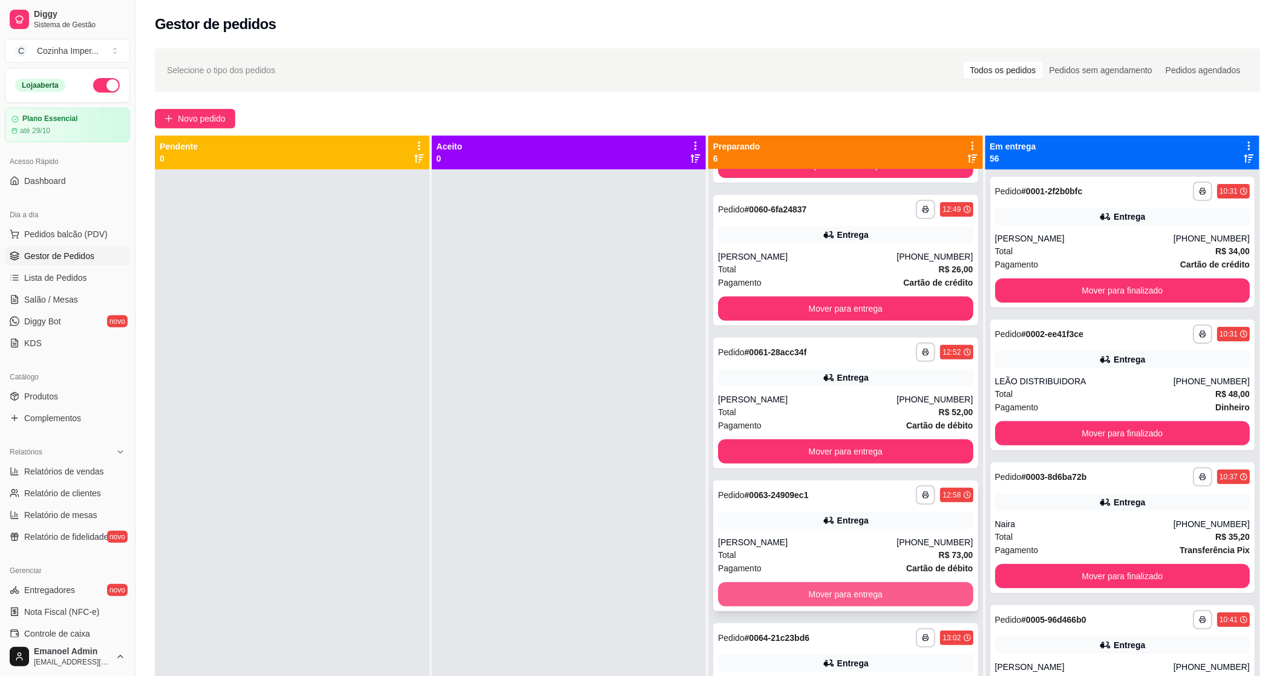
click at [806, 588] on button "Mover para entrega" at bounding box center [845, 594] width 255 height 24
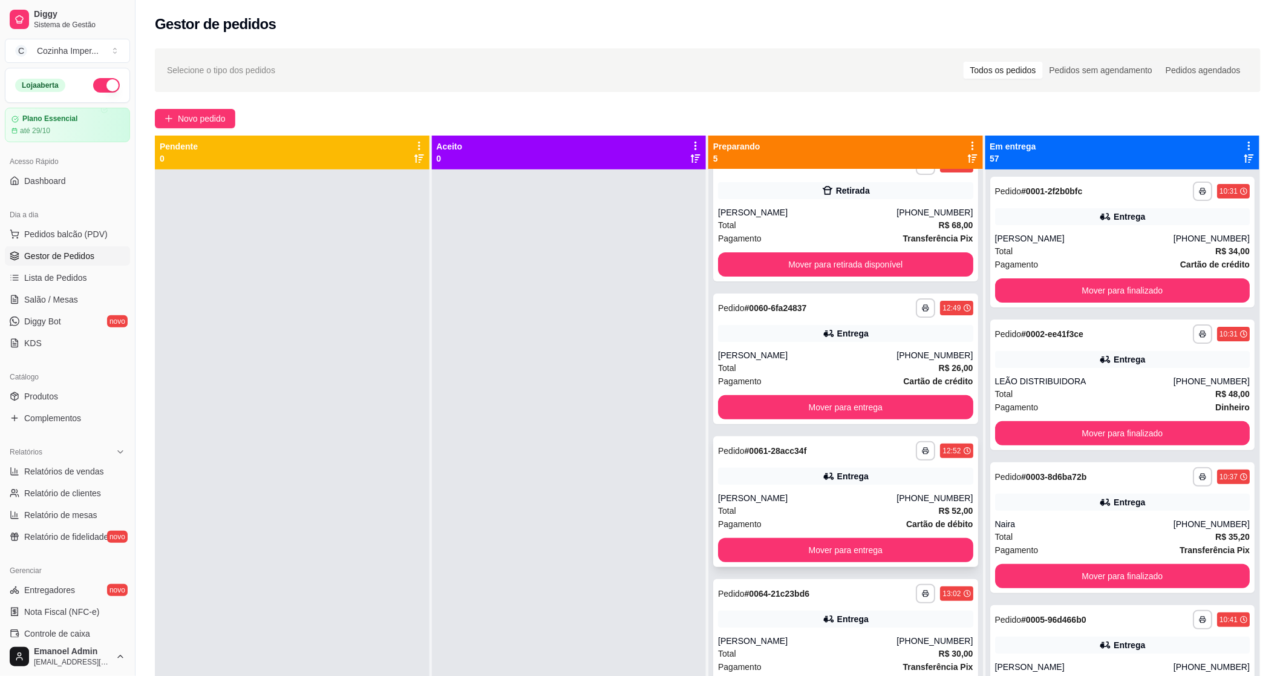
scroll to position [49, 0]
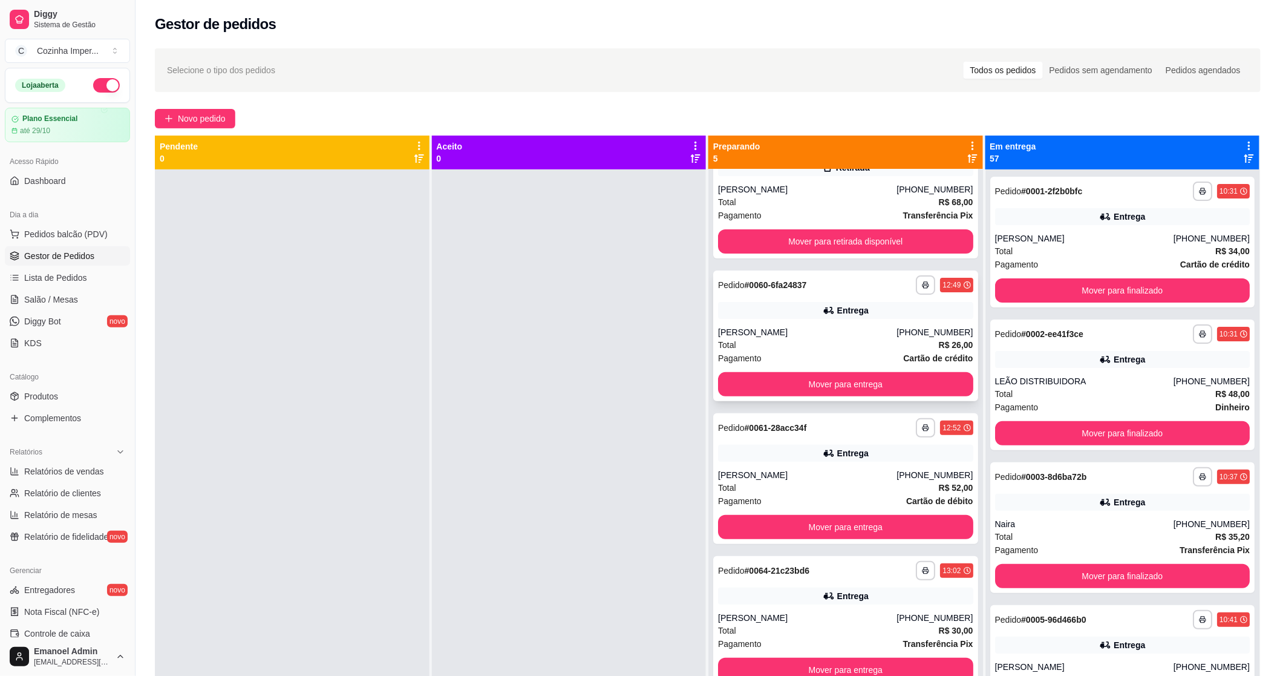
click at [769, 319] on div "**********" at bounding box center [845, 335] width 265 height 131
click at [765, 436] on div "**********" at bounding box center [845, 427] width 255 height 19
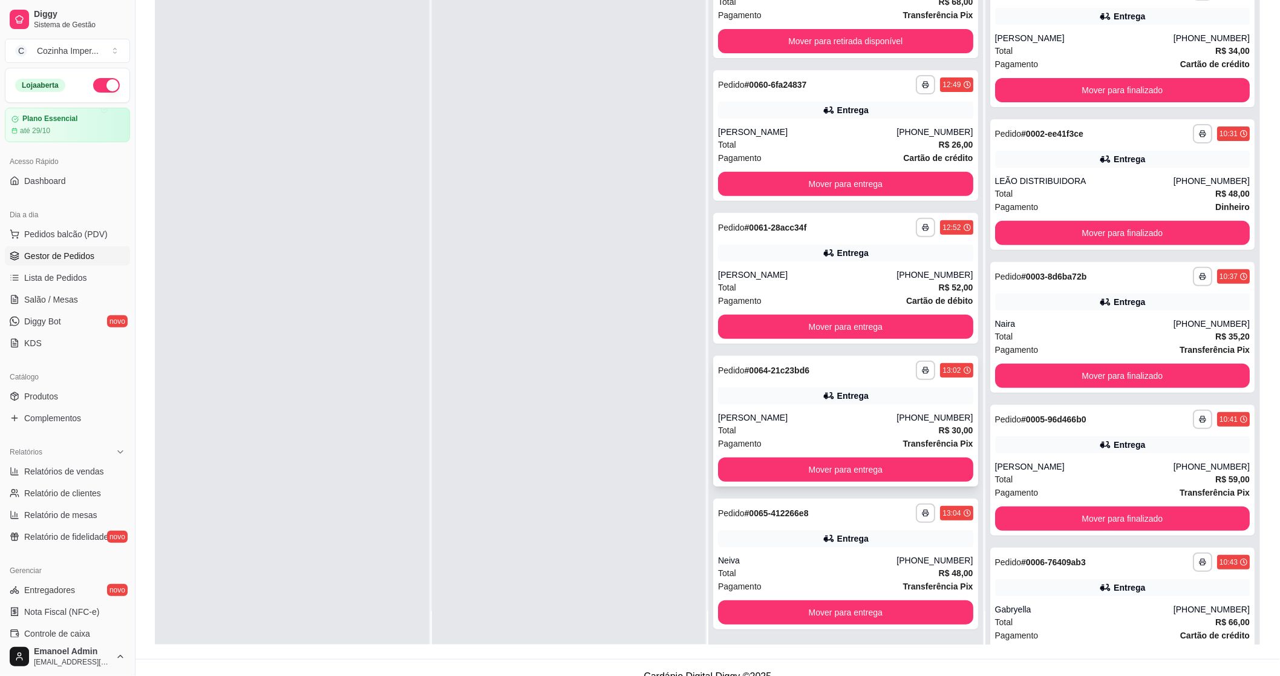
scroll to position [185, 0]
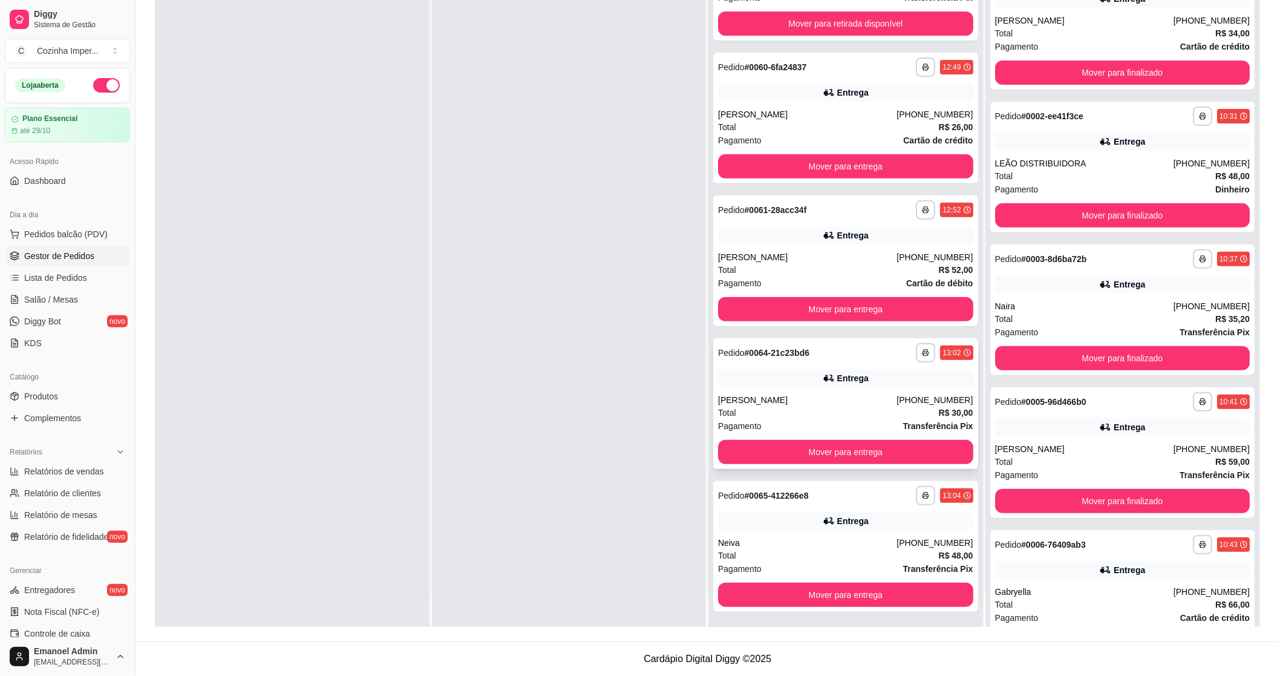
click at [760, 388] on div "**********" at bounding box center [845, 403] width 265 height 131
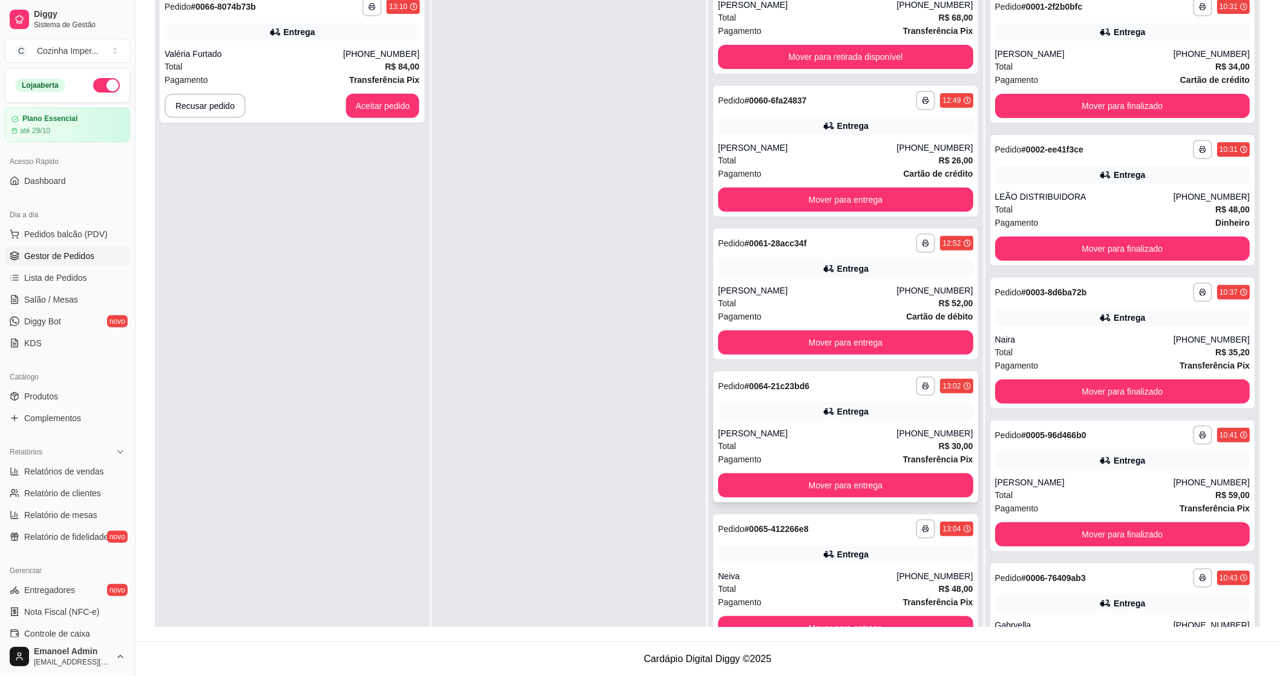
click at [826, 415] on div "Entrega" at bounding box center [845, 411] width 255 height 17
click at [777, 428] on div "[PERSON_NAME]" at bounding box center [807, 433] width 178 height 12
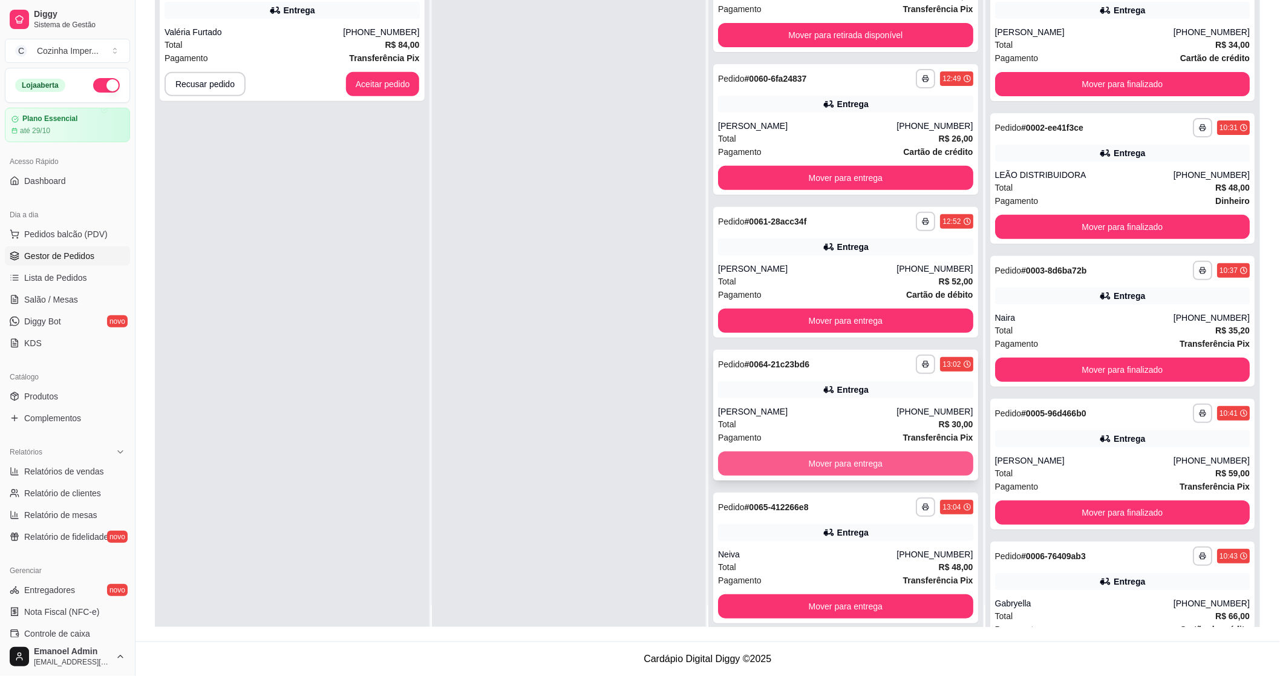
scroll to position [33, 0]
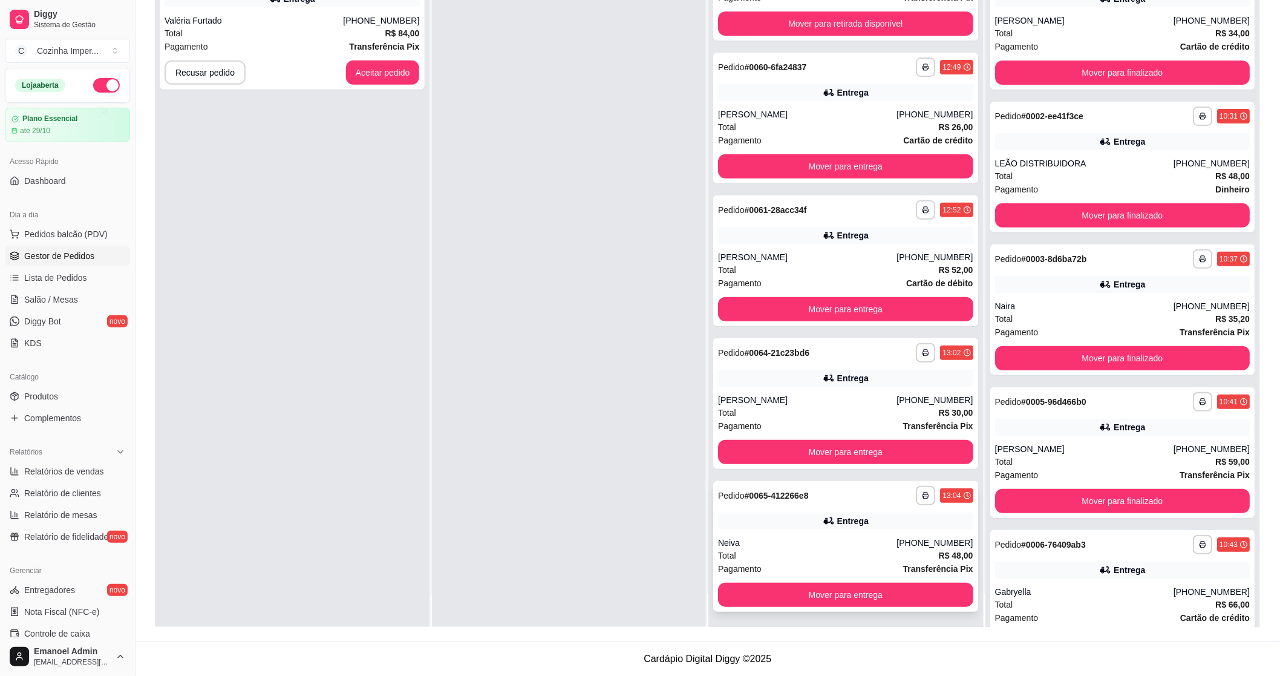
click at [837, 517] on div "Entrega" at bounding box center [852, 521] width 31 height 12
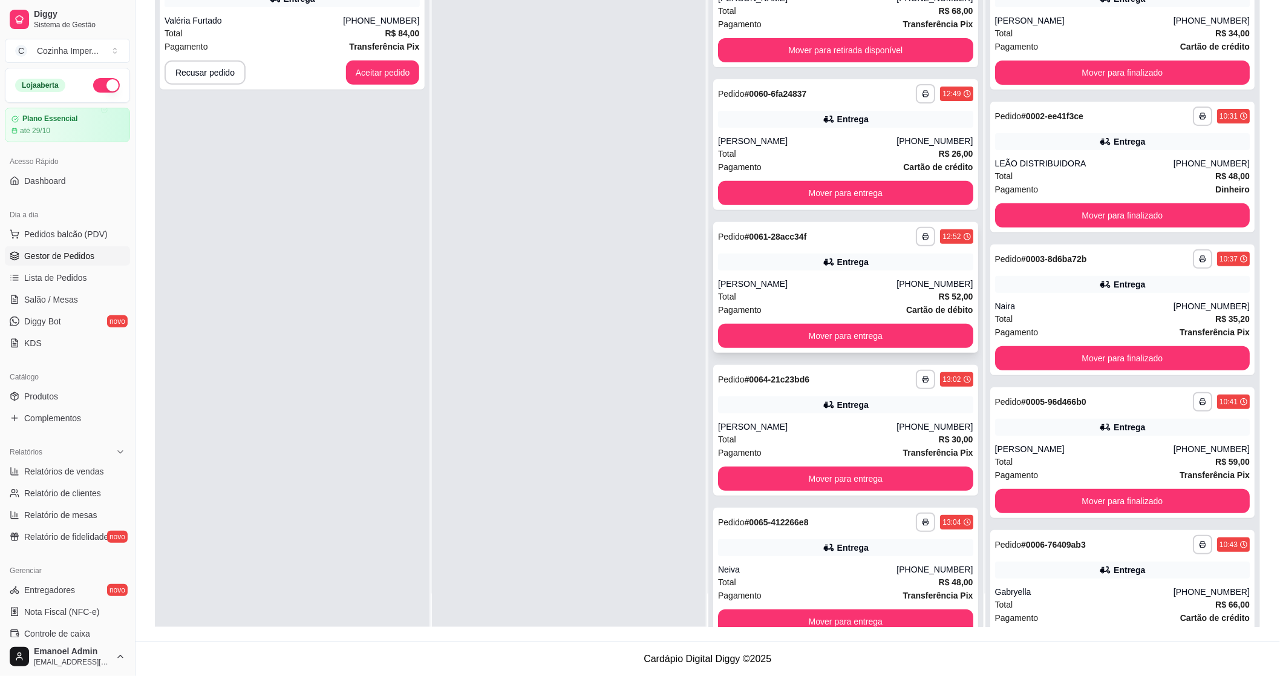
scroll to position [0, 0]
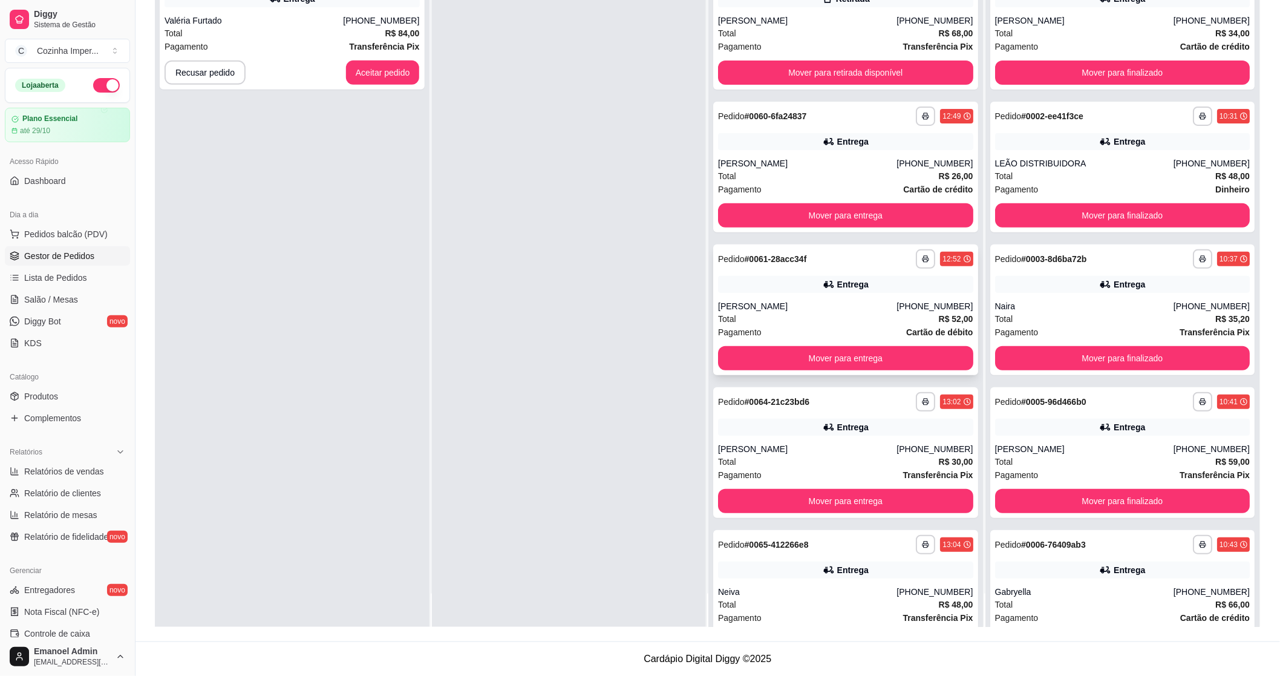
click at [742, 286] on div "Entrega" at bounding box center [845, 284] width 255 height 17
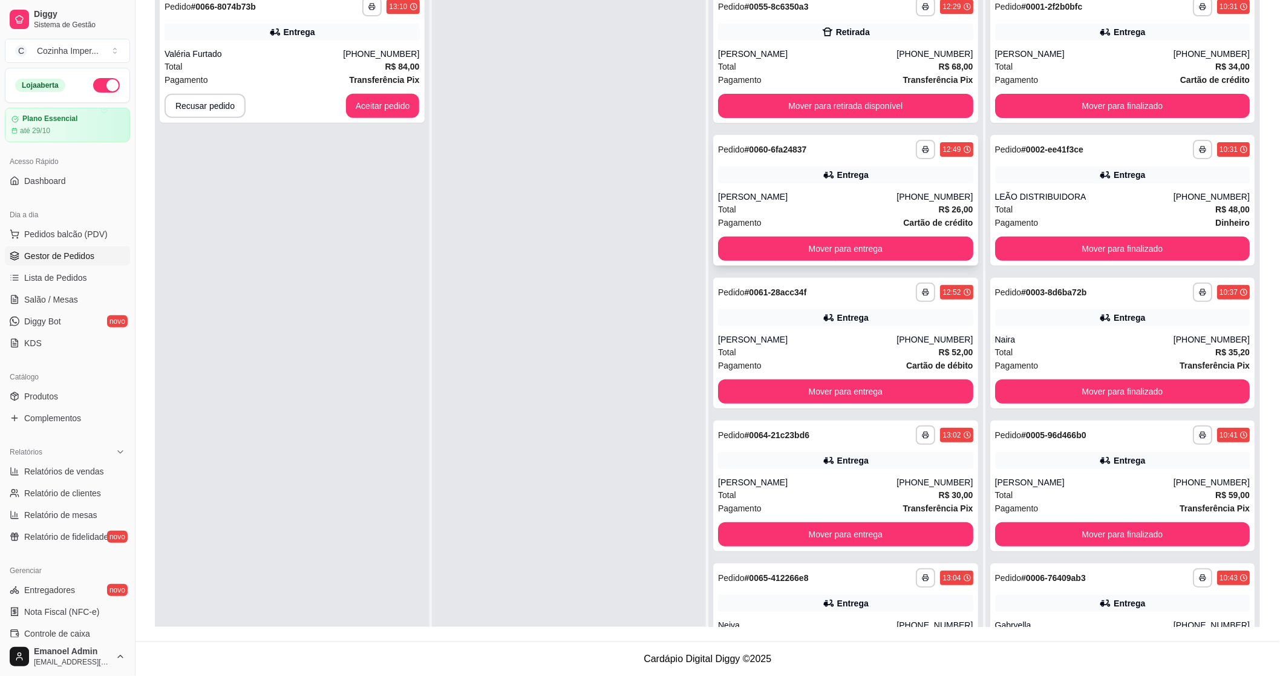
click at [809, 184] on div "**********" at bounding box center [845, 200] width 265 height 131
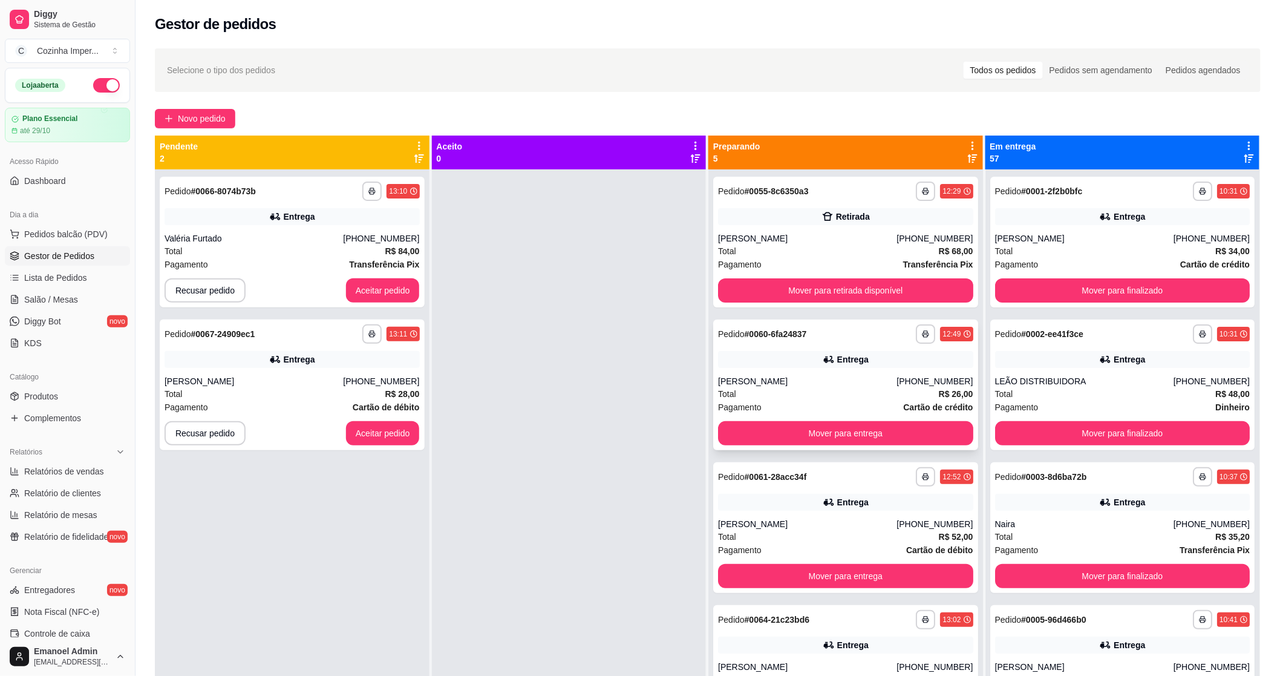
click at [743, 368] on div "**********" at bounding box center [845, 384] width 265 height 131
click at [398, 440] on button "Aceitar pedido" at bounding box center [383, 433] width 74 height 24
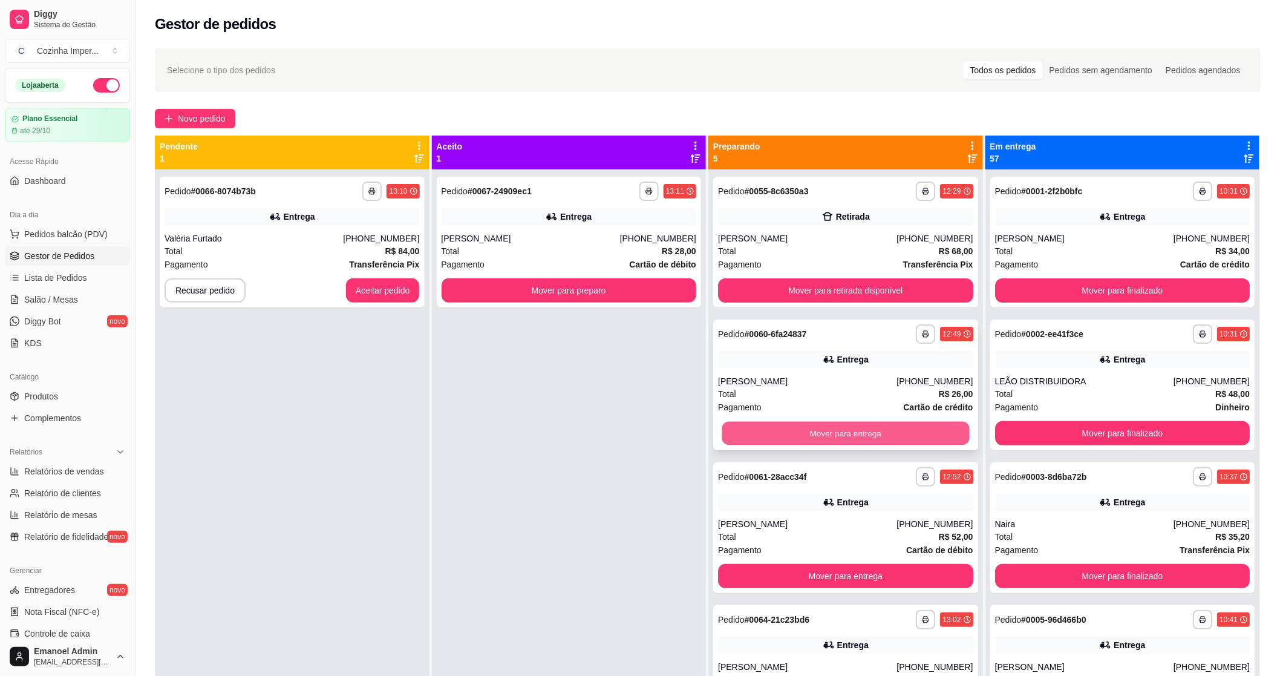
click at [777, 442] on button "Mover para entrega" at bounding box center [845, 434] width 247 height 24
click at [777, 434] on button "Mover para entrega" at bounding box center [845, 434] width 247 height 24
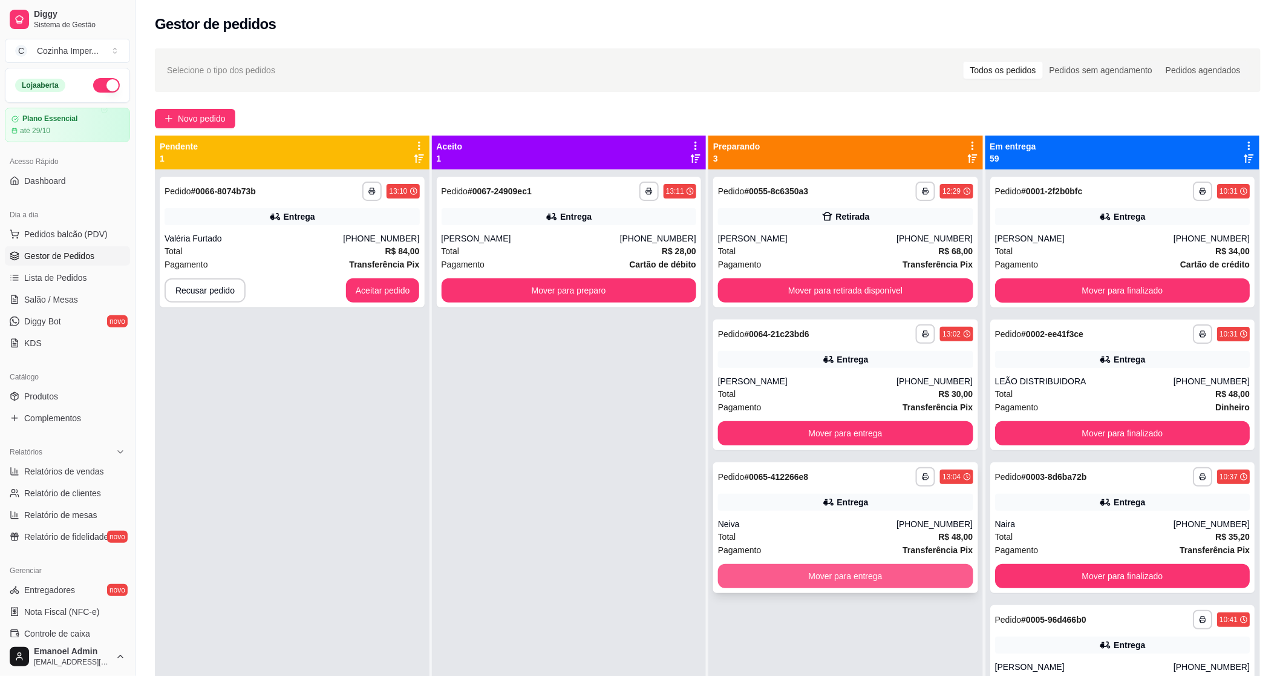
click at [797, 580] on button "Mover para entrega" at bounding box center [845, 576] width 255 height 24
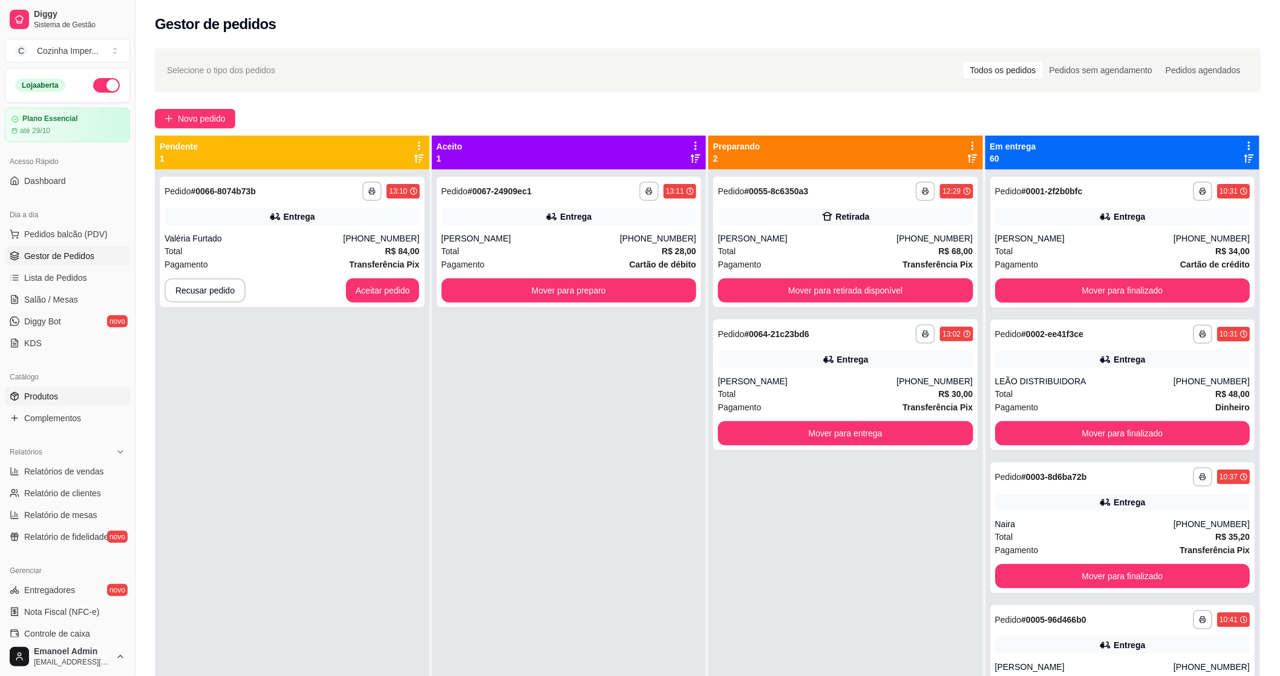
click at [51, 394] on span "Produtos" at bounding box center [41, 396] width 34 height 12
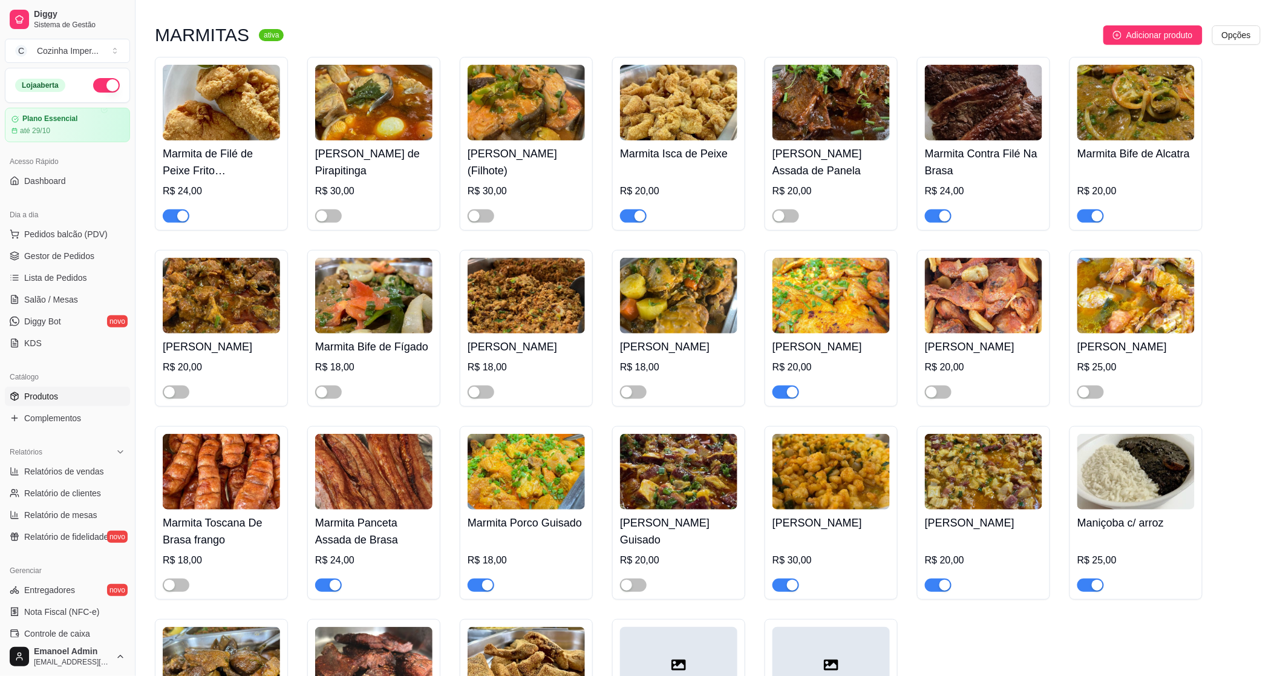
scroll to position [1914, 0]
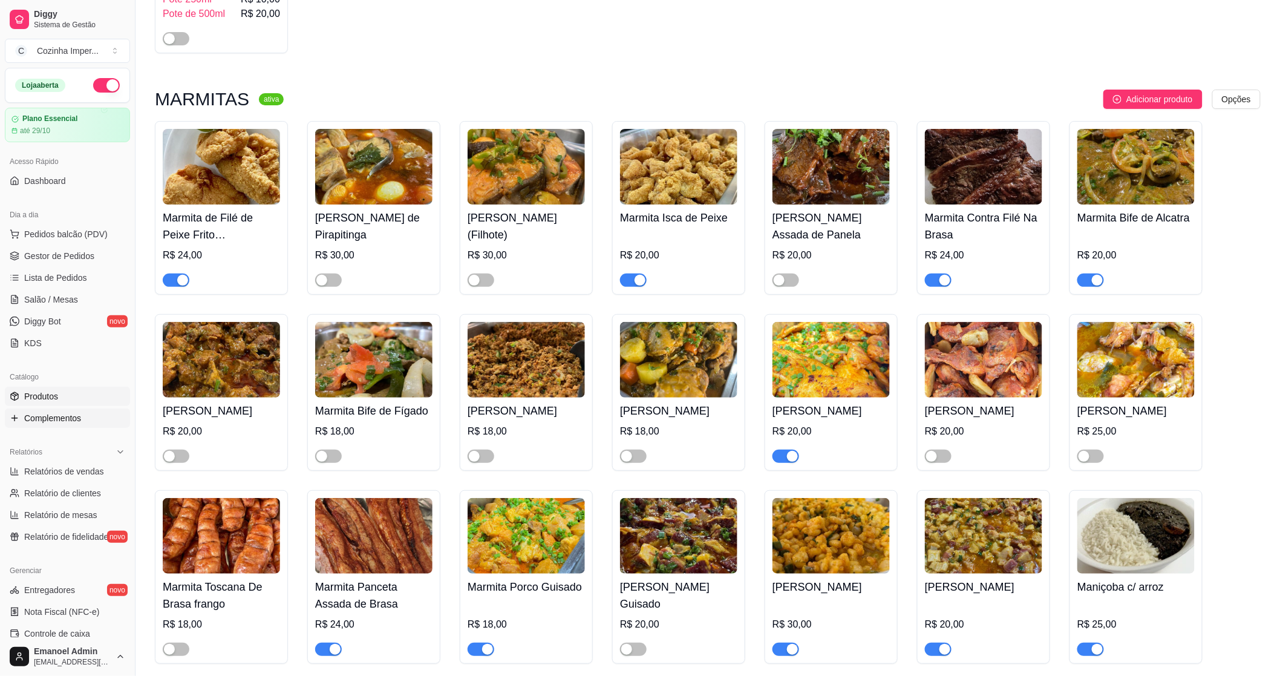
click at [41, 425] on link "Complementos" at bounding box center [67, 417] width 125 height 19
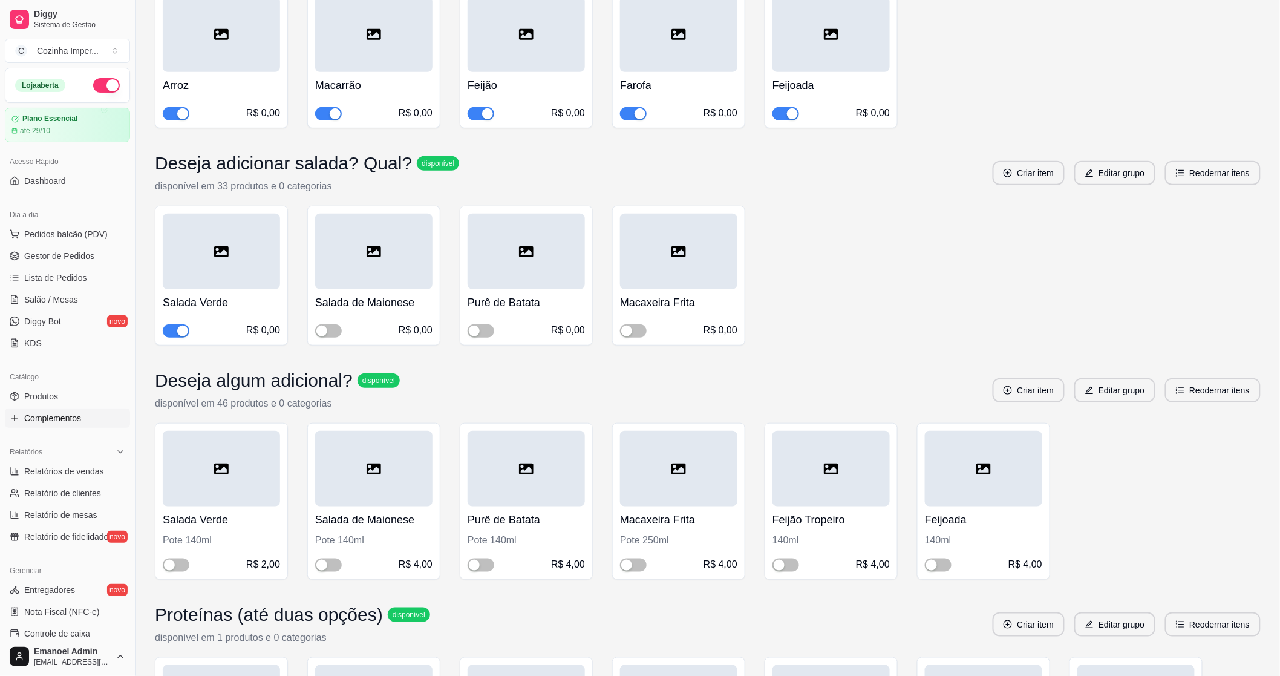
scroll to position [336, 0]
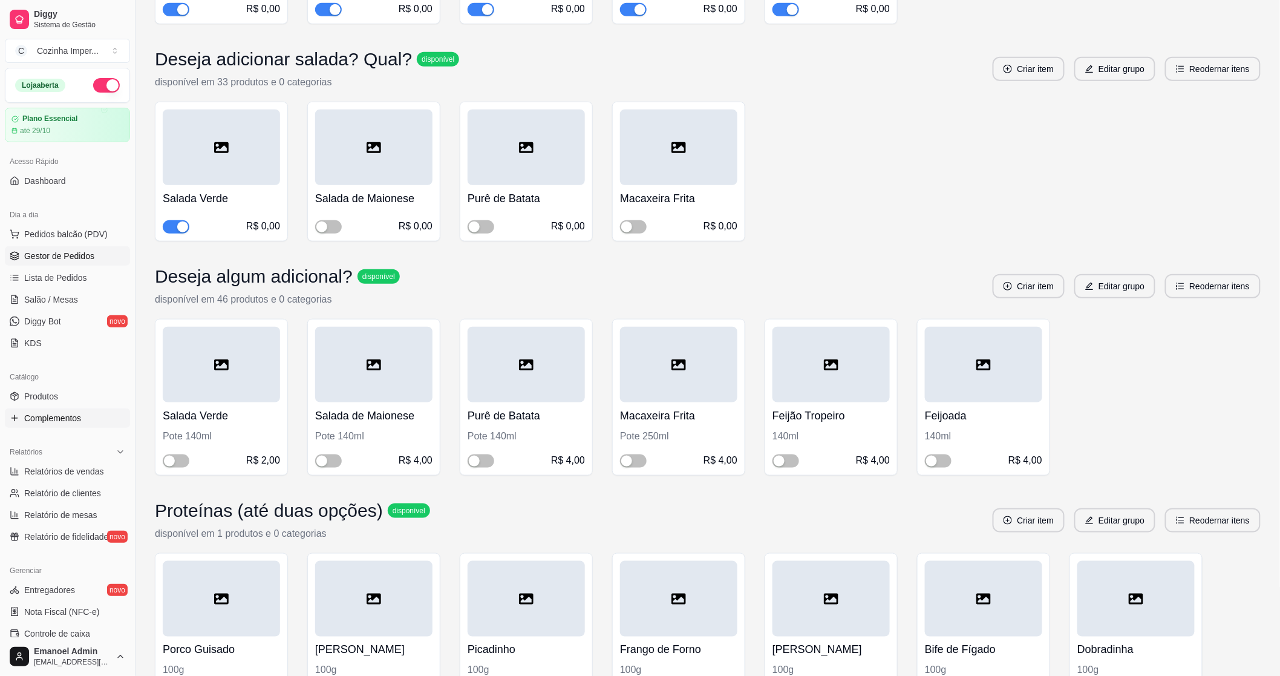
click at [38, 260] on span "Gestor de Pedidos" at bounding box center [59, 256] width 70 height 12
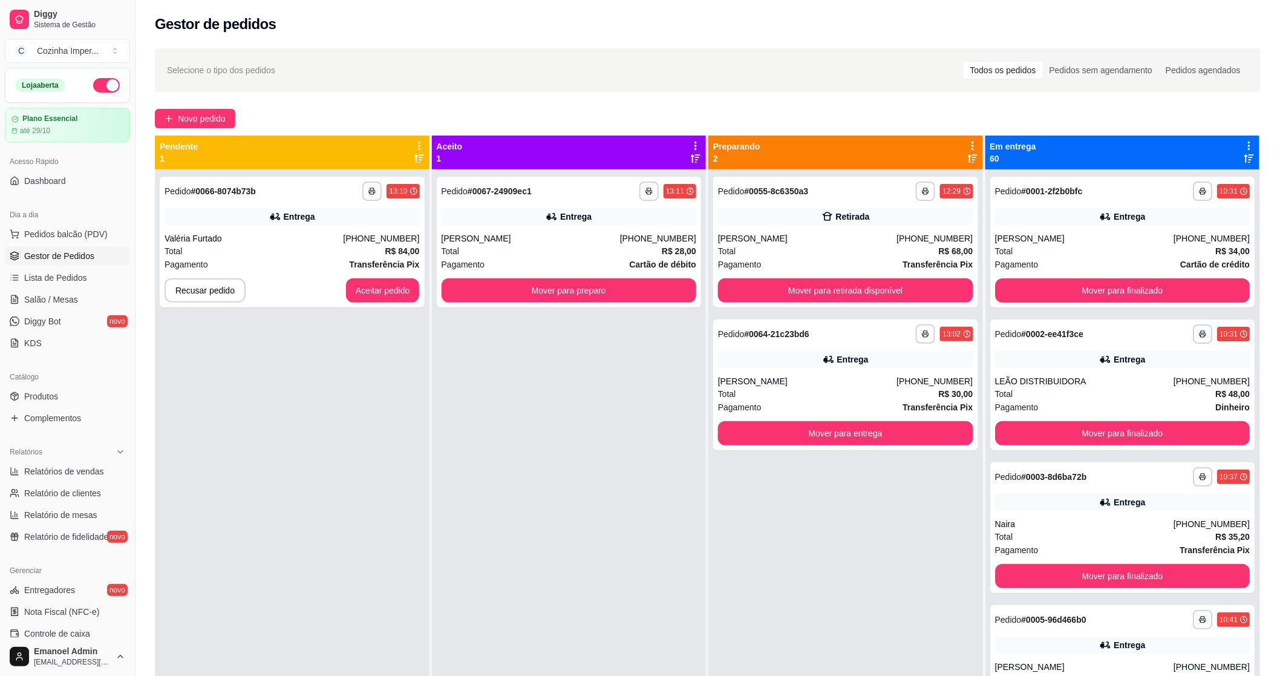
click at [38, 259] on span "Gestor de Pedidos" at bounding box center [59, 256] width 70 height 12
click at [555, 304] on div "**********" at bounding box center [569, 242] width 265 height 131
click at [527, 287] on button "Mover para preparo" at bounding box center [569, 290] width 255 height 24
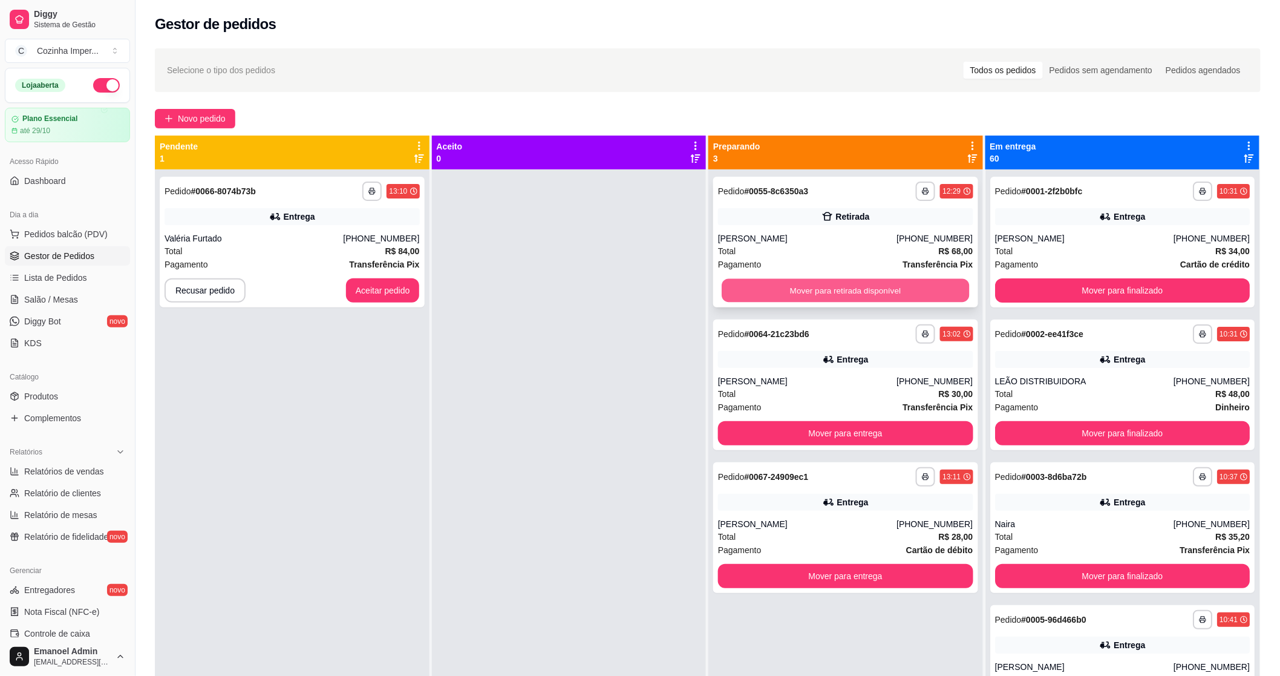
click at [838, 289] on button "Mover para retirada disponível" at bounding box center [845, 291] width 247 height 24
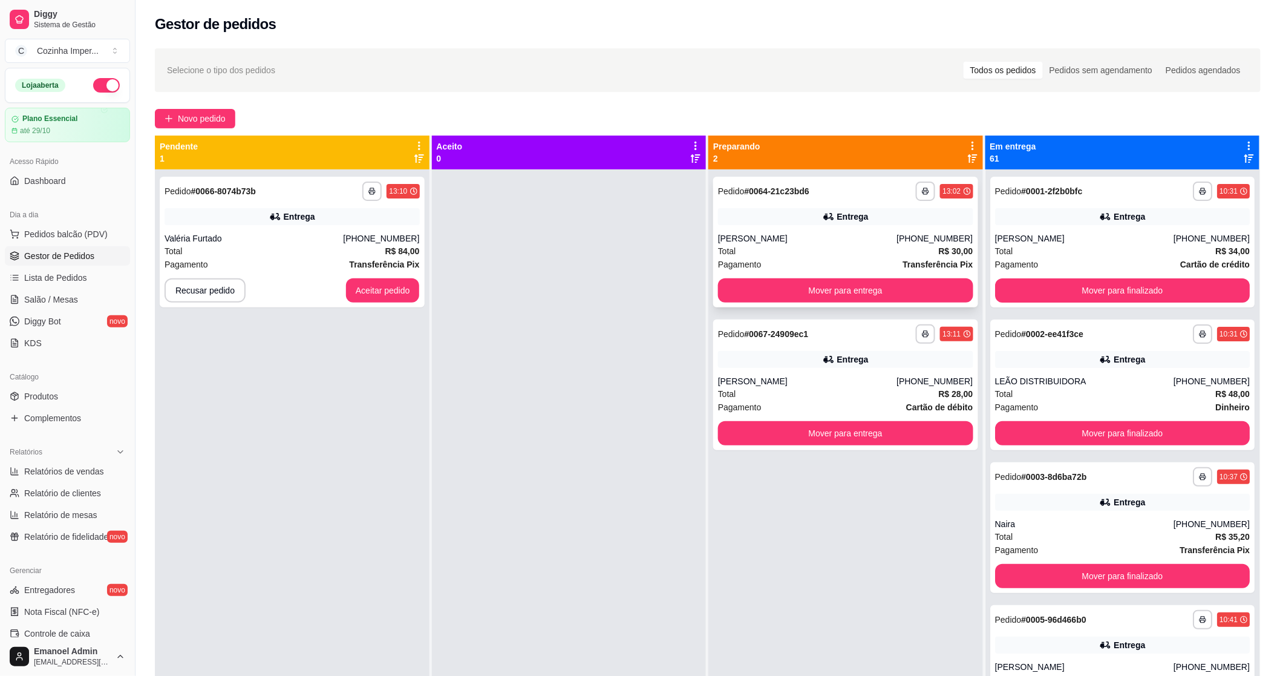
click at [799, 241] on div "[PERSON_NAME]" at bounding box center [807, 238] width 178 height 12
click at [802, 364] on div "Entrega" at bounding box center [845, 359] width 255 height 17
click at [817, 291] on button "Mover para entrega" at bounding box center [845, 291] width 247 height 24
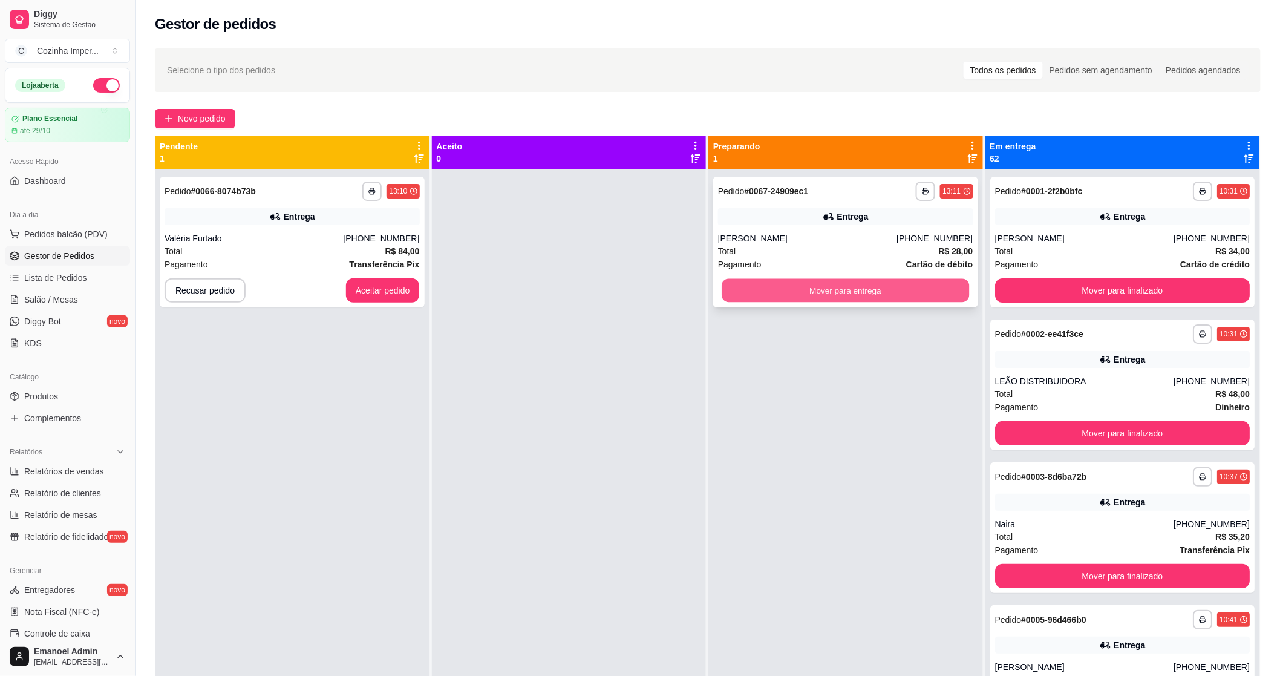
click at [817, 292] on button "Mover para entrega" at bounding box center [845, 291] width 247 height 24
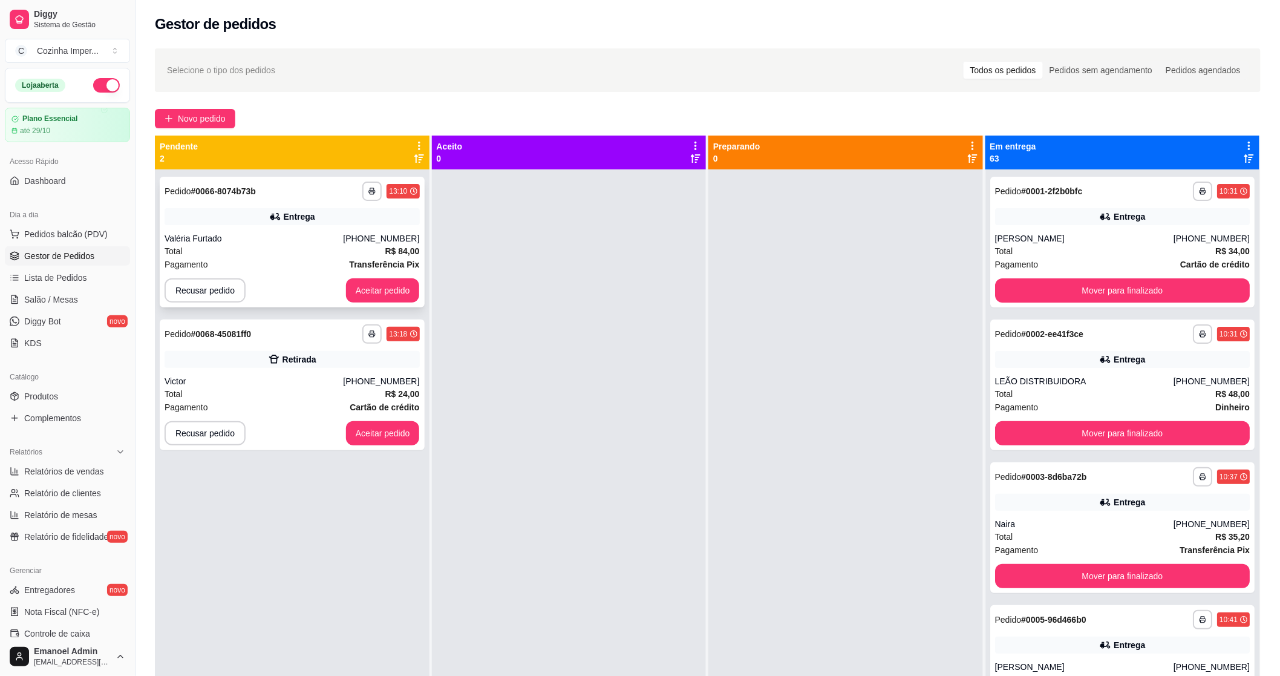
click at [323, 186] on div "**********" at bounding box center [292, 190] width 255 height 19
click at [396, 434] on button "Aceitar pedido" at bounding box center [383, 433] width 74 height 24
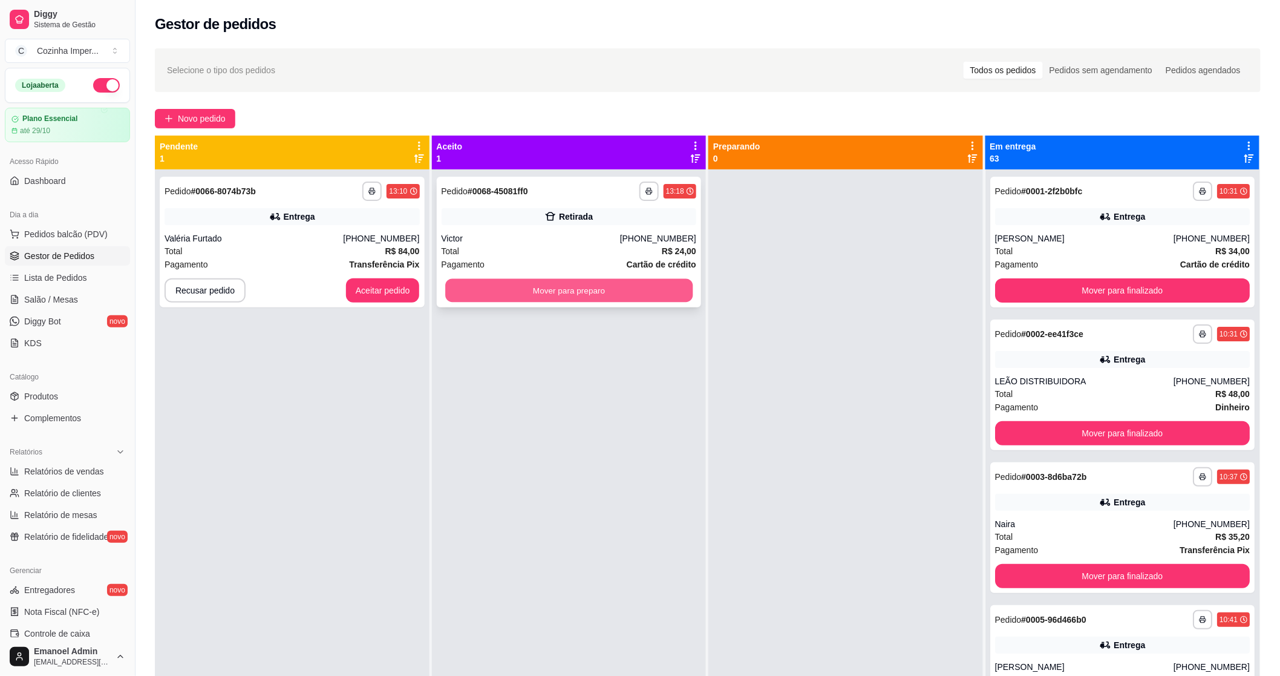
click at [496, 297] on button "Mover para preparo" at bounding box center [568, 291] width 247 height 24
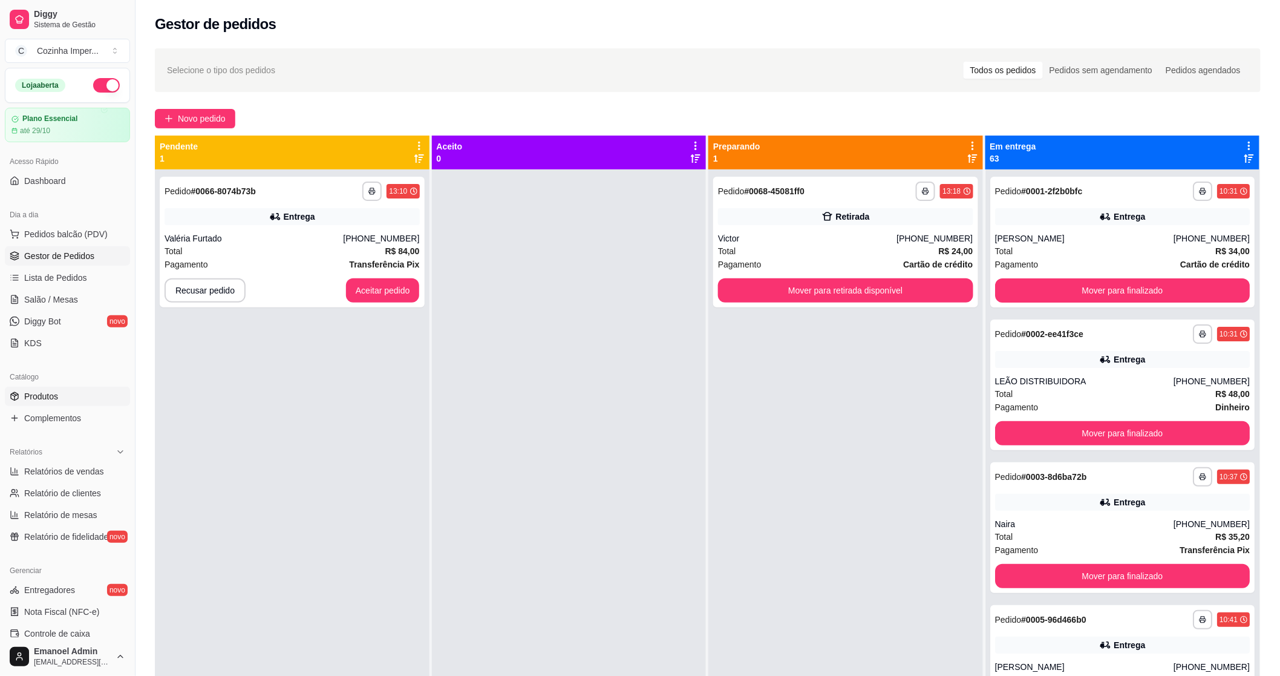
click at [68, 391] on link "Produtos" at bounding box center [67, 396] width 125 height 19
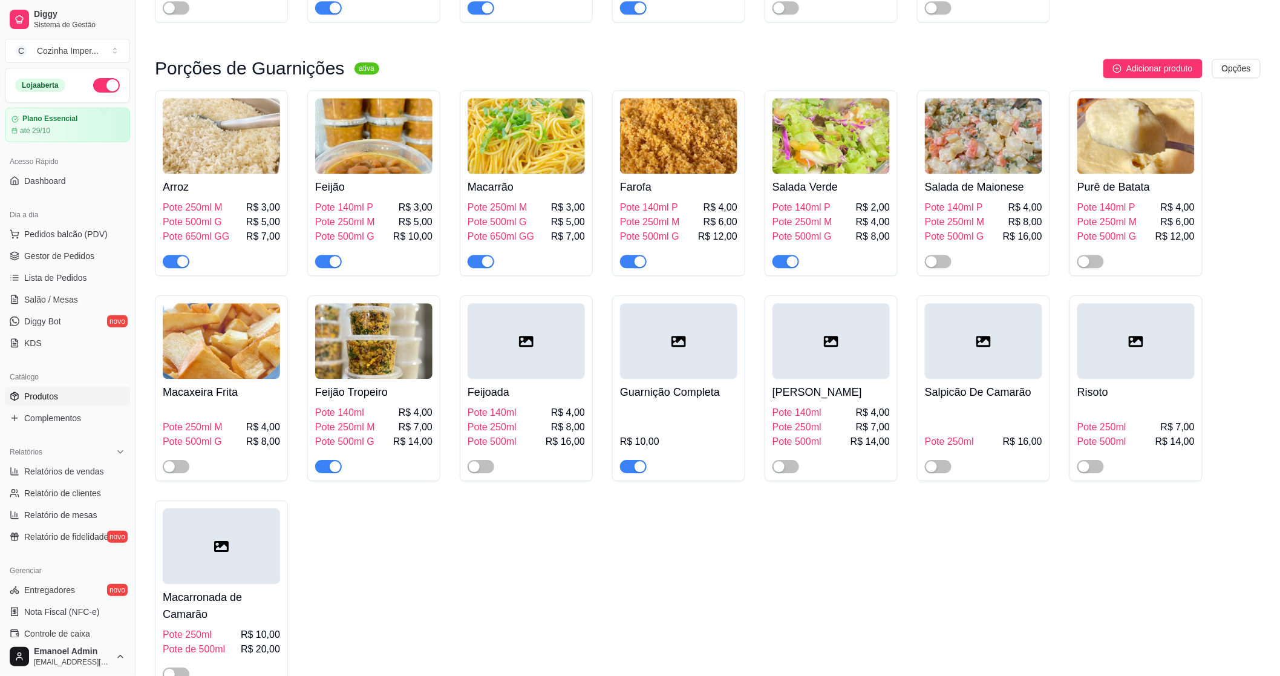
scroll to position [1344, 0]
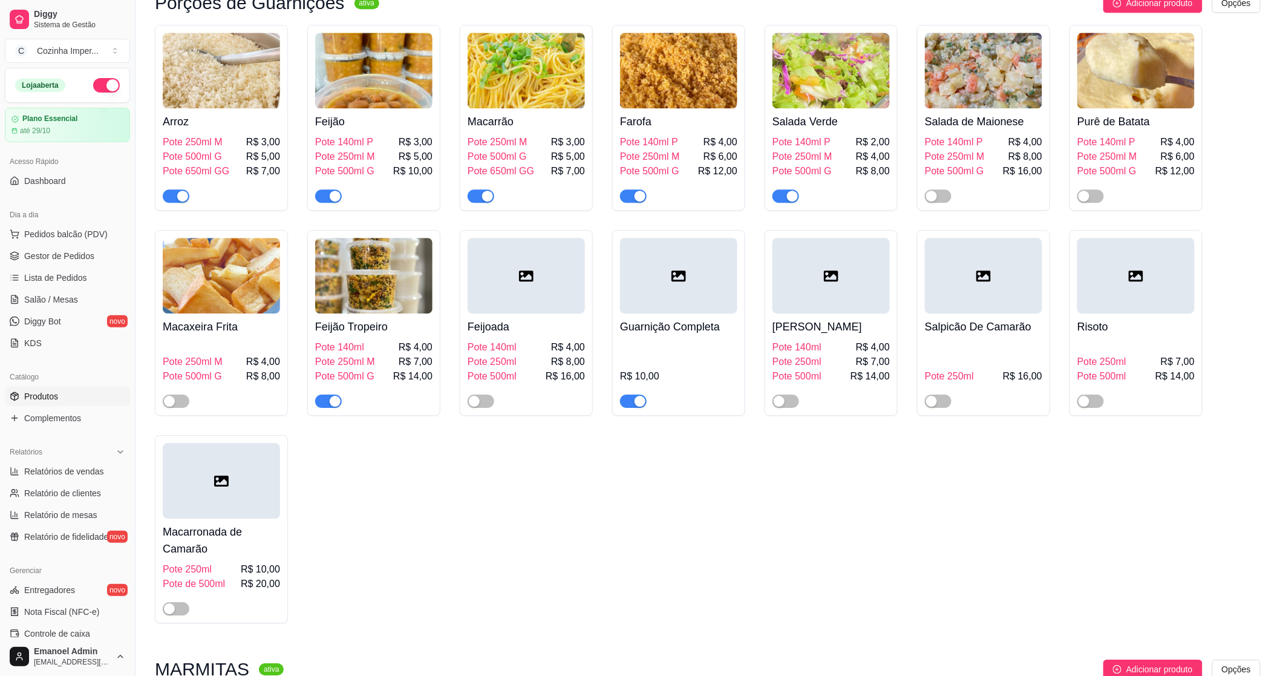
click at [328, 394] on span "button" at bounding box center [328, 400] width 27 height 13
click at [83, 419] on link "Complementos" at bounding box center [67, 417] width 125 height 19
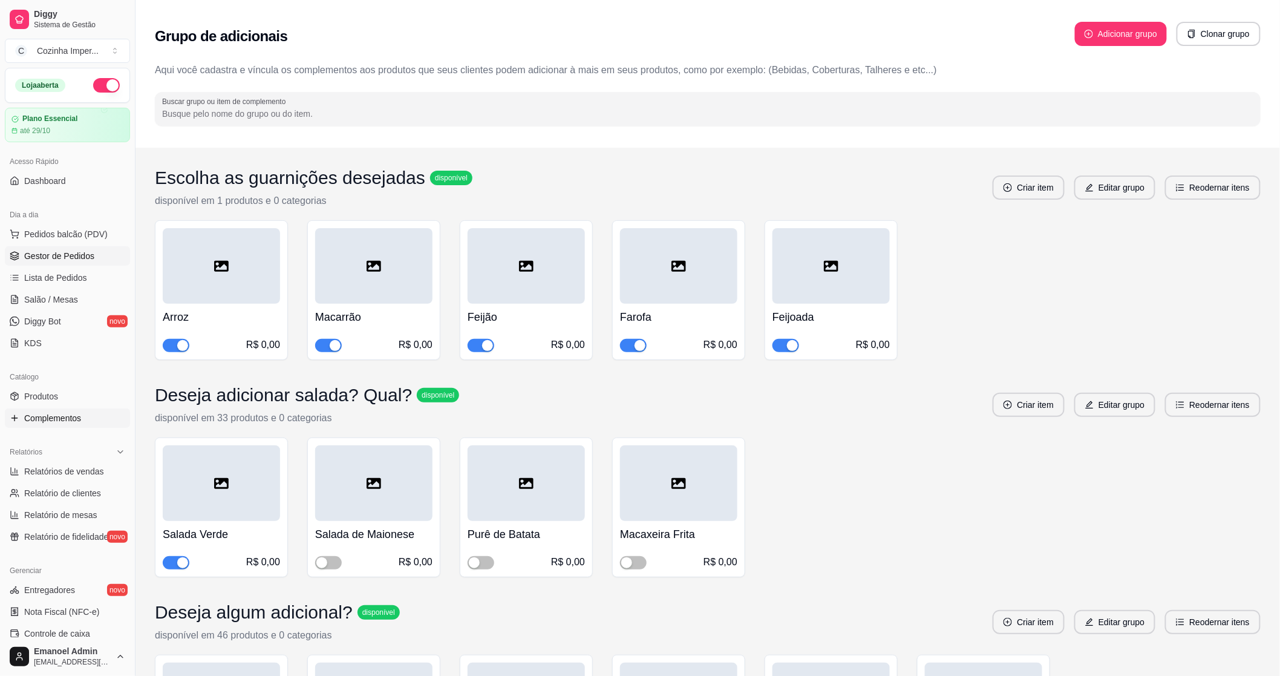
click at [34, 257] on span "Gestor de Pedidos" at bounding box center [59, 256] width 70 height 12
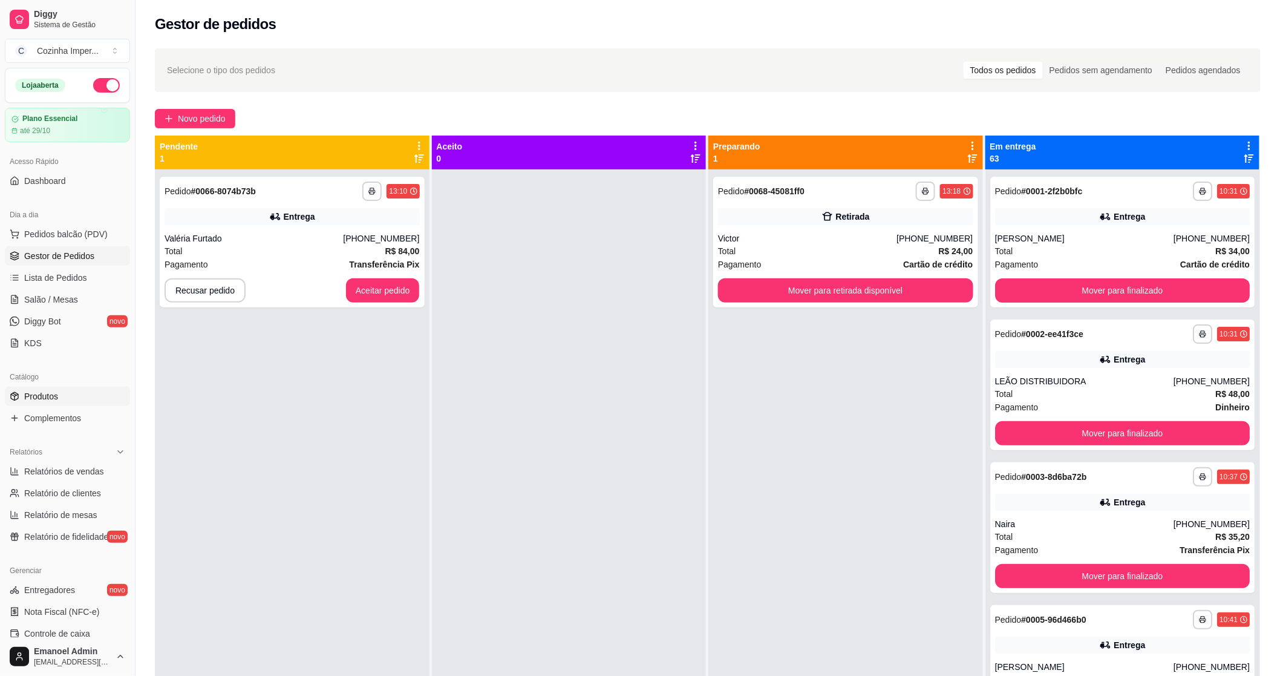
click at [45, 391] on span "Produtos" at bounding box center [41, 396] width 34 height 12
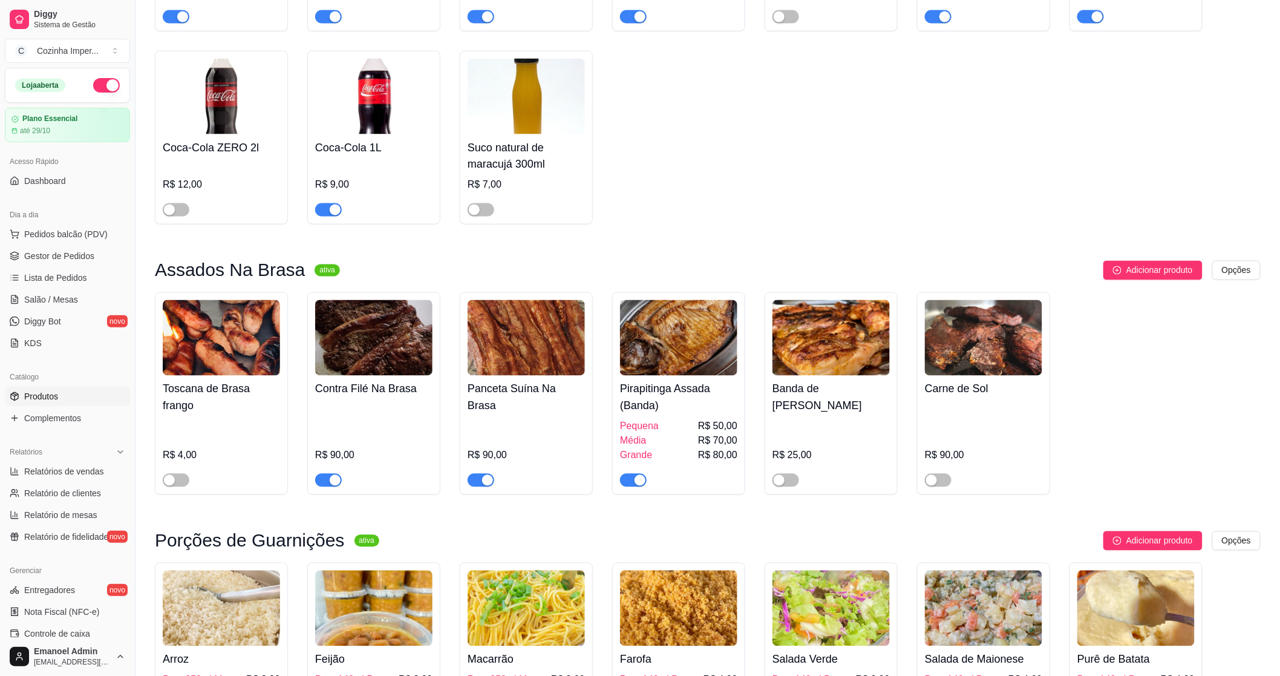
scroll to position [1075, 0]
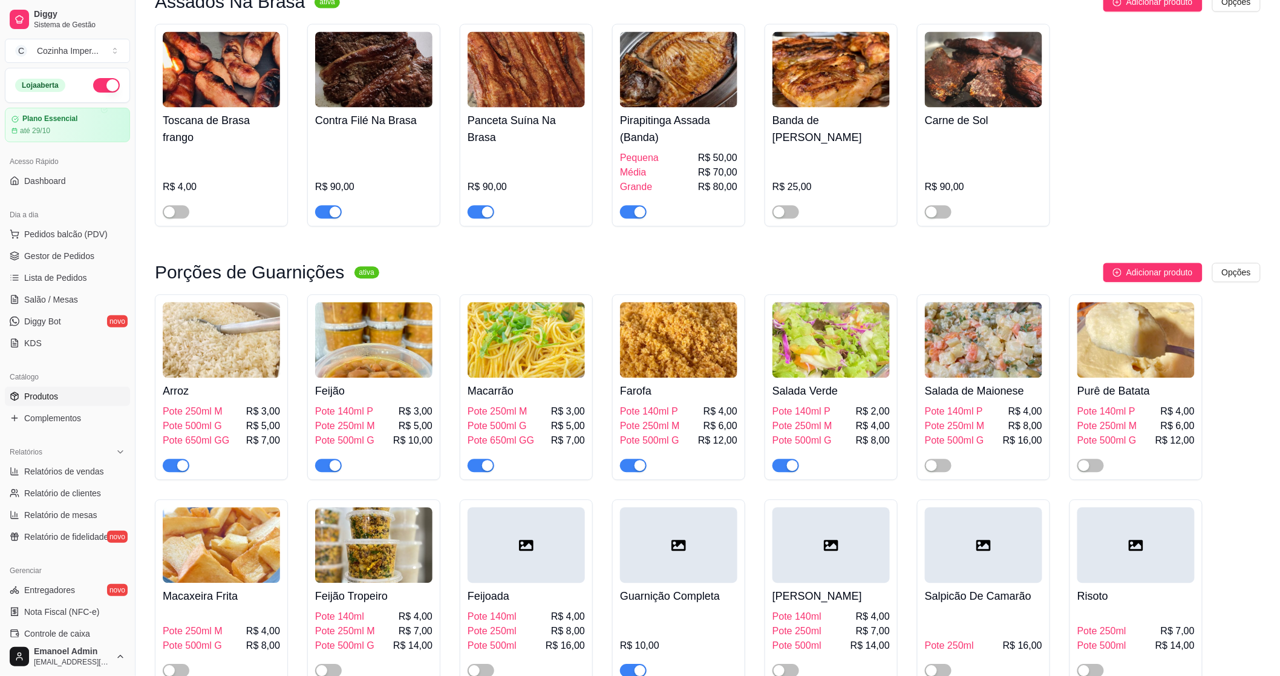
click at [785, 459] on button "button" at bounding box center [786, 465] width 27 height 13
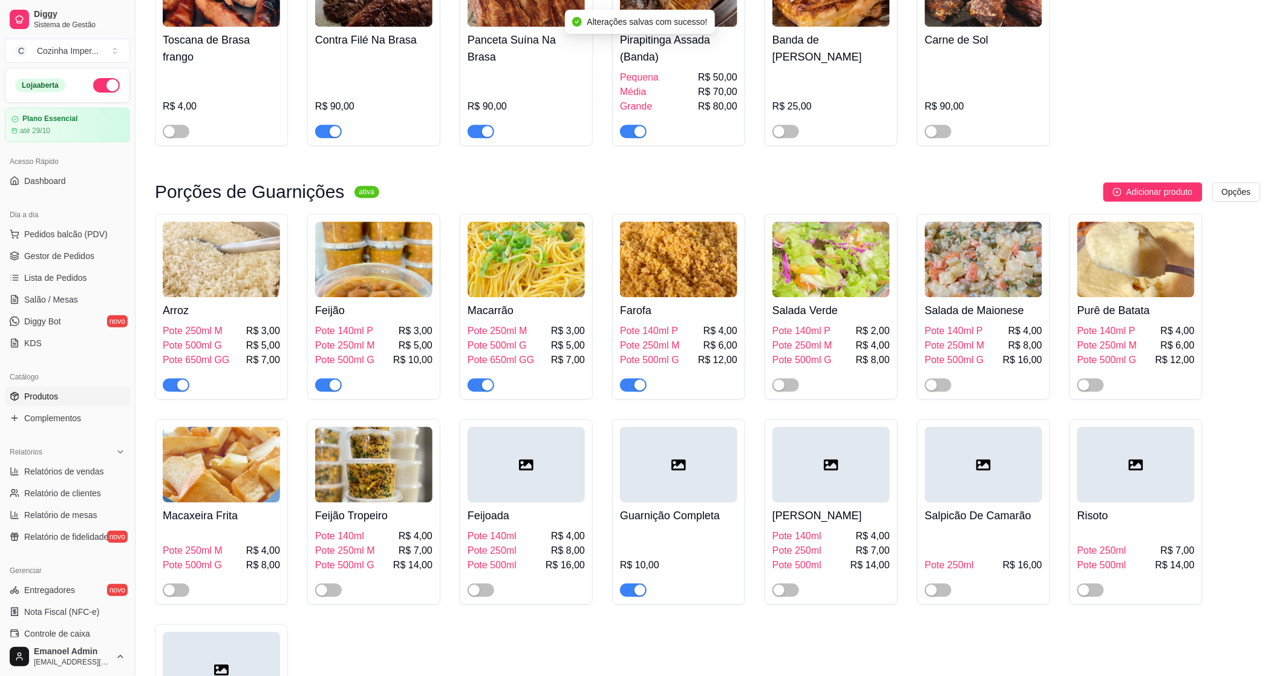
scroll to position [1277, 0]
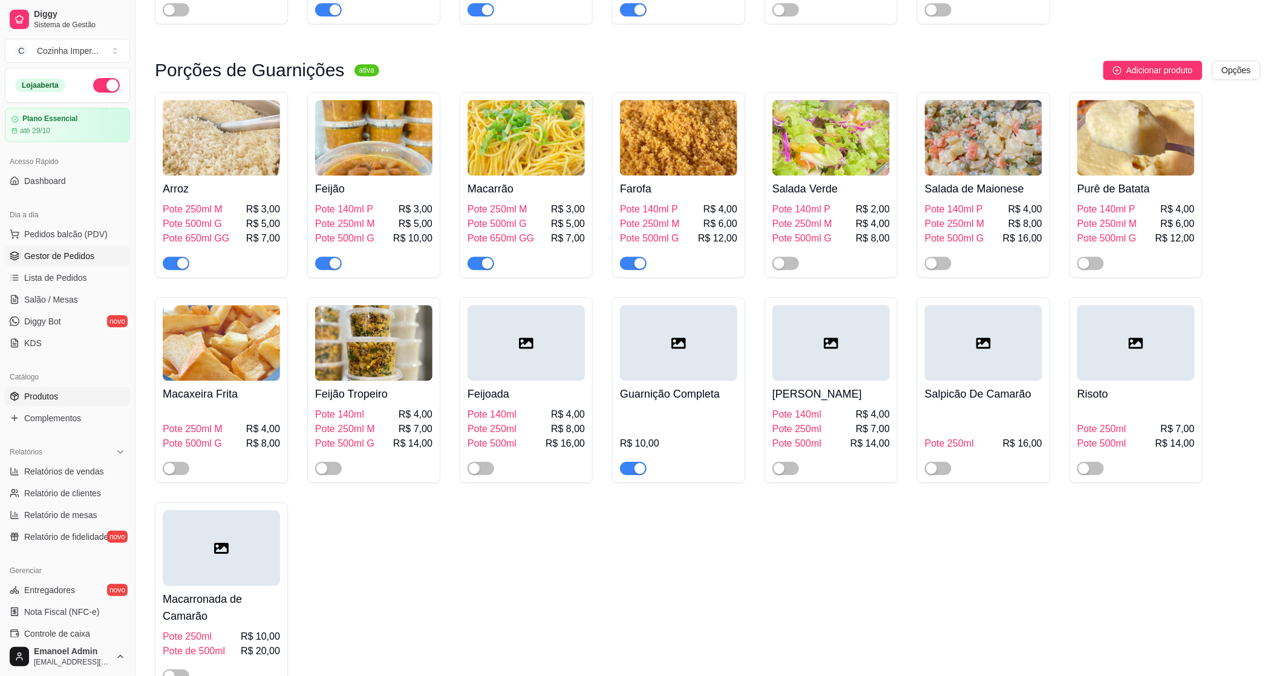
click at [77, 257] on span "Gestor de Pedidos" at bounding box center [59, 256] width 70 height 12
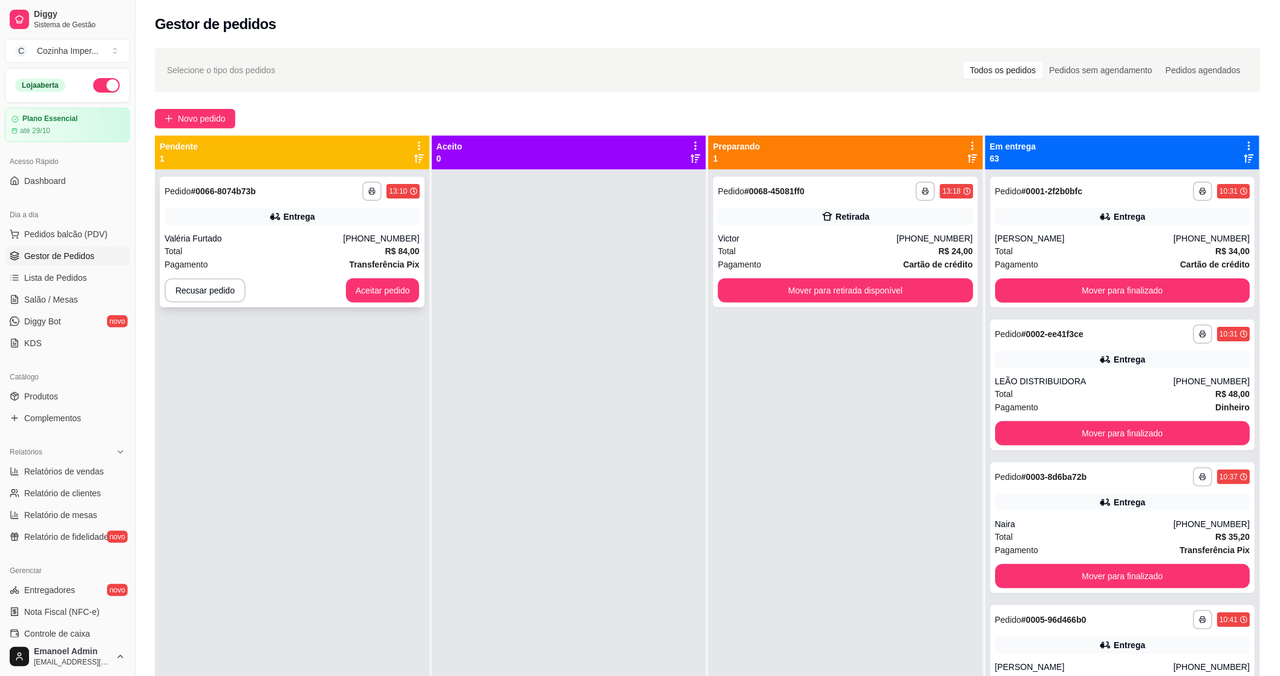
click at [224, 246] on div "Total R$ 84,00" at bounding box center [292, 250] width 255 height 13
click at [361, 293] on button "Aceitar pedido" at bounding box center [383, 290] width 74 height 24
click at [451, 270] on div "**********" at bounding box center [708, 474] width 1106 height 676
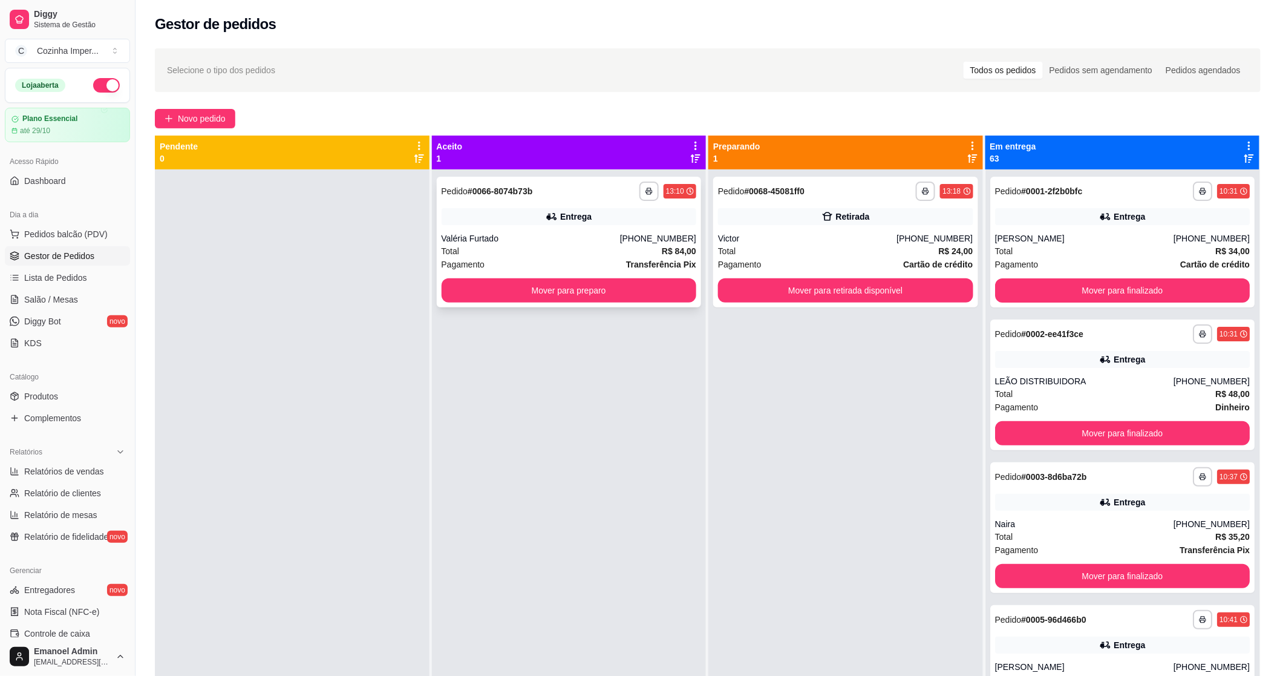
click at [534, 227] on div "**********" at bounding box center [569, 242] width 265 height 131
click at [863, 283] on button "Mover para retirada disponível" at bounding box center [845, 290] width 255 height 24
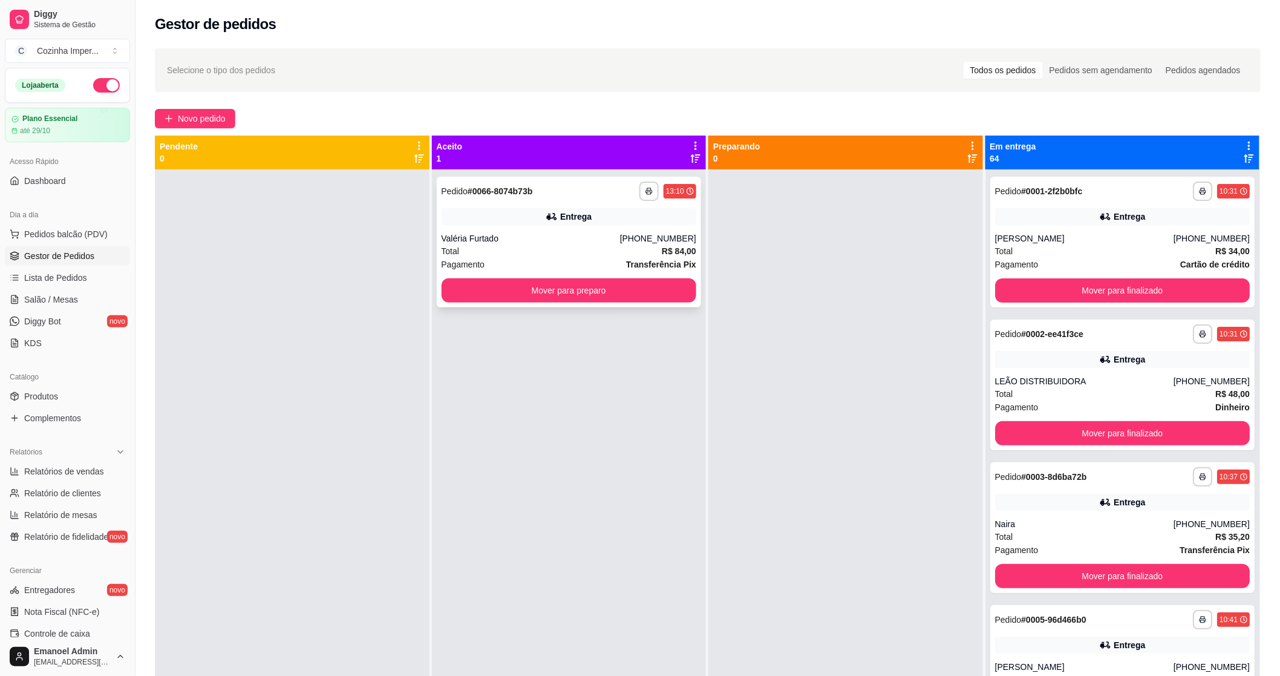
click at [635, 218] on div "Entrega" at bounding box center [569, 216] width 255 height 17
click at [636, 292] on button "Mover para preparo" at bounding box center [569, 290] width 255 height 24
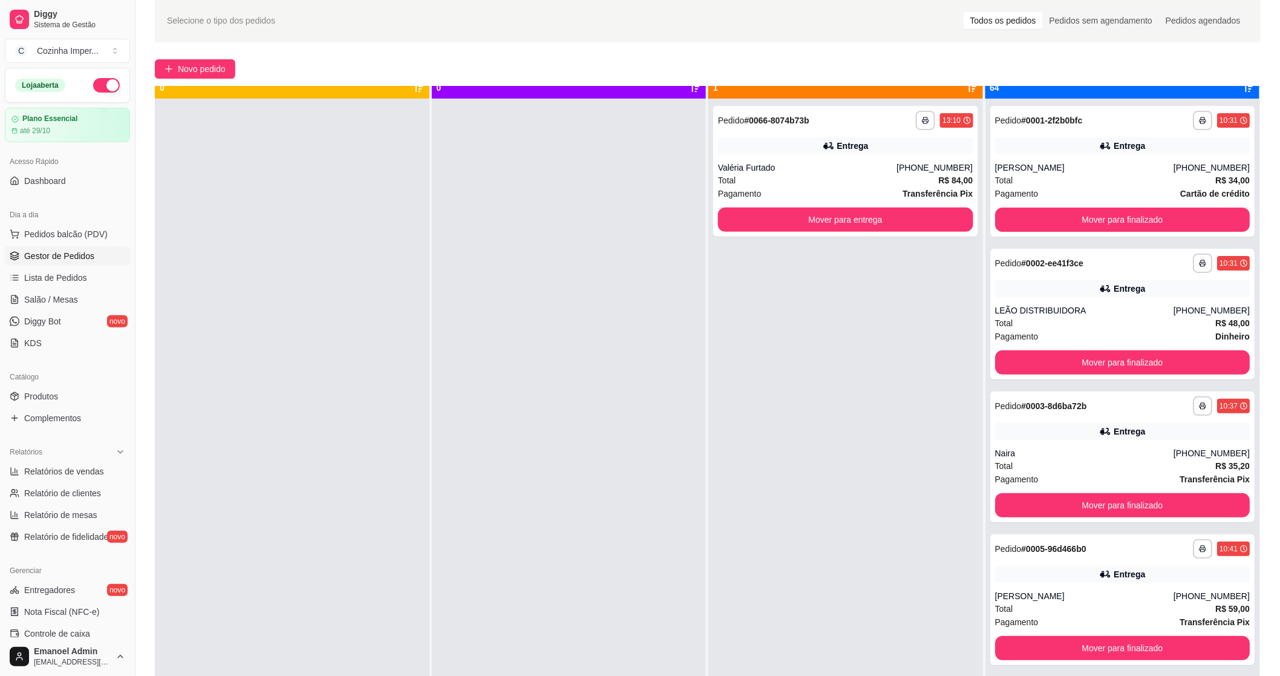
scroll to position [33, 0]
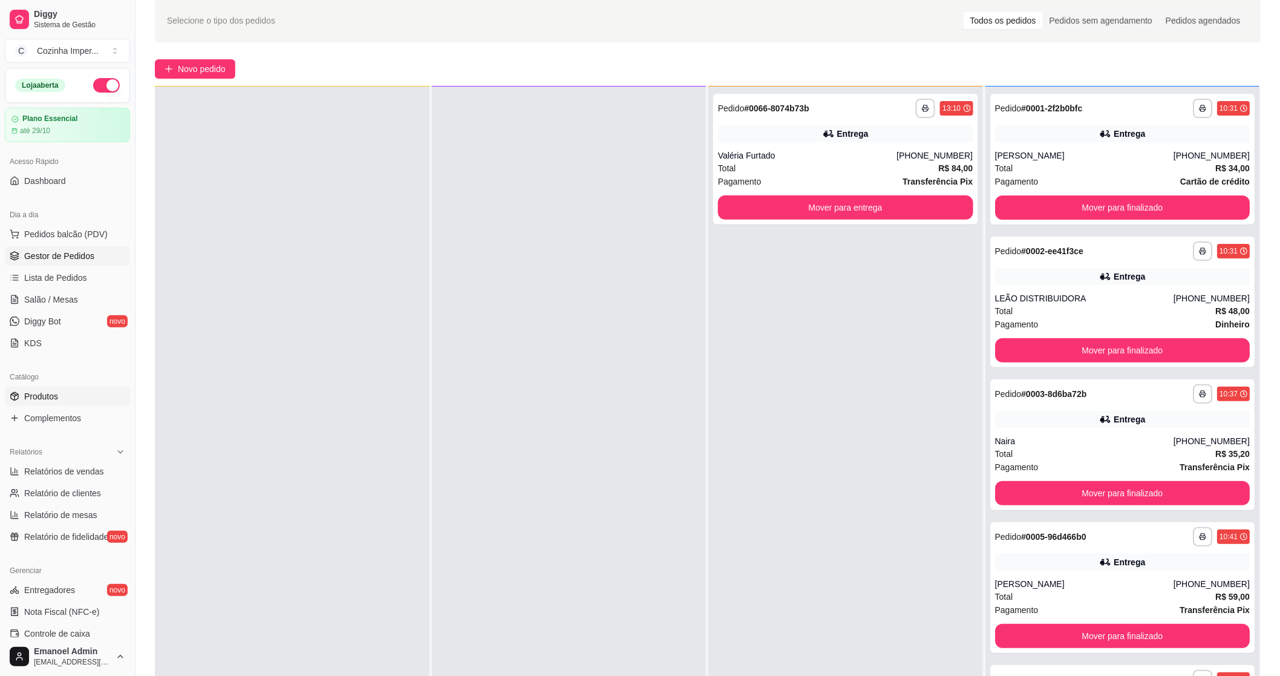
click at [75, 403] on link "Produtos" at bounding box center [67, 396] width 125 height 19
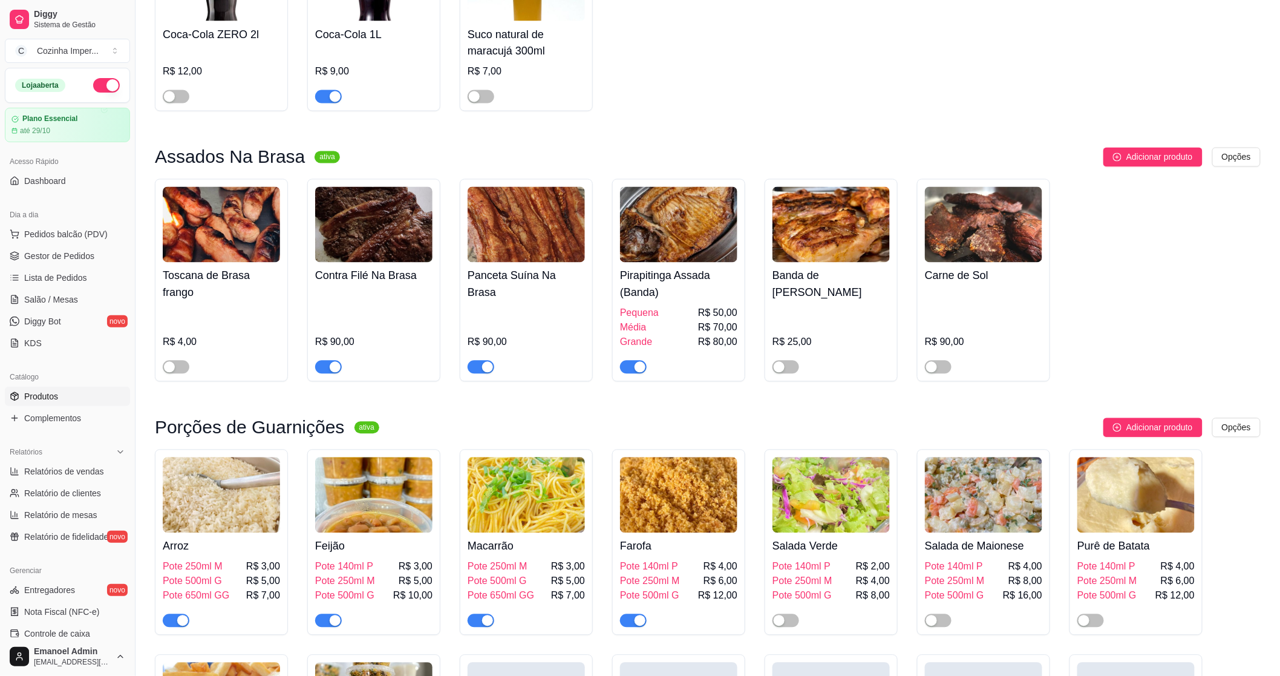
scroll to position [1008, 0]
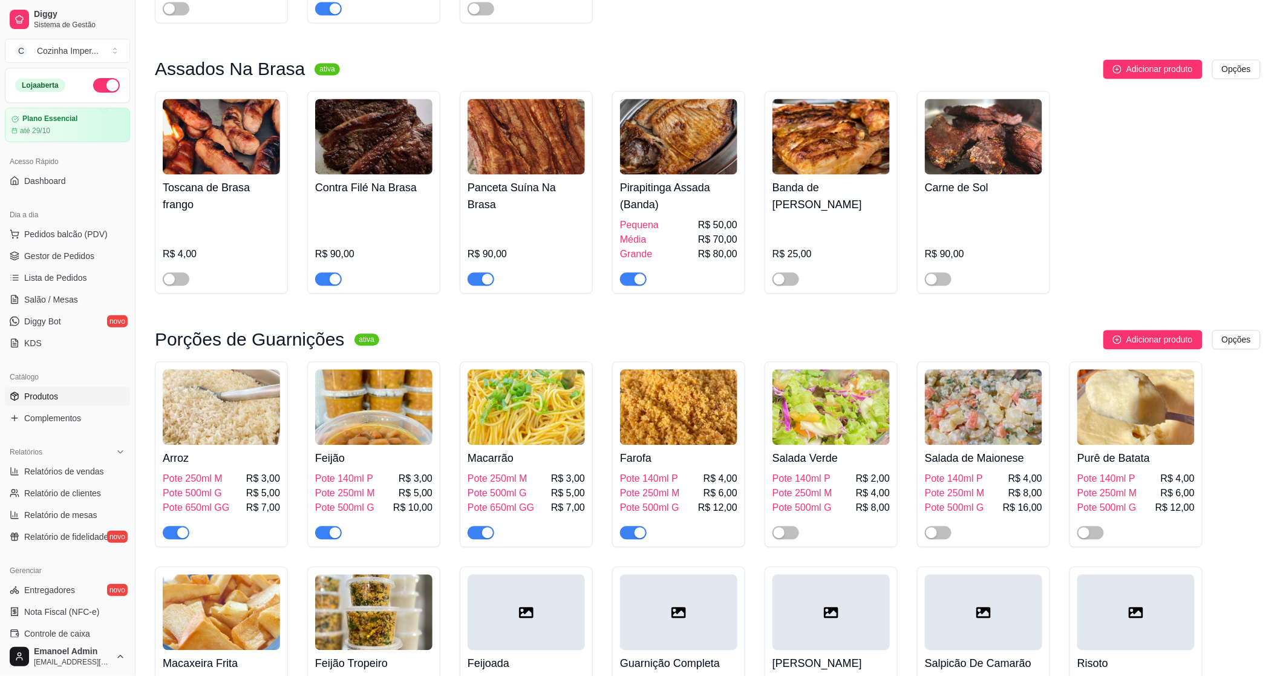
click at [471, 272] on span "button" at bounding box center [481, 278] width 27 height 13
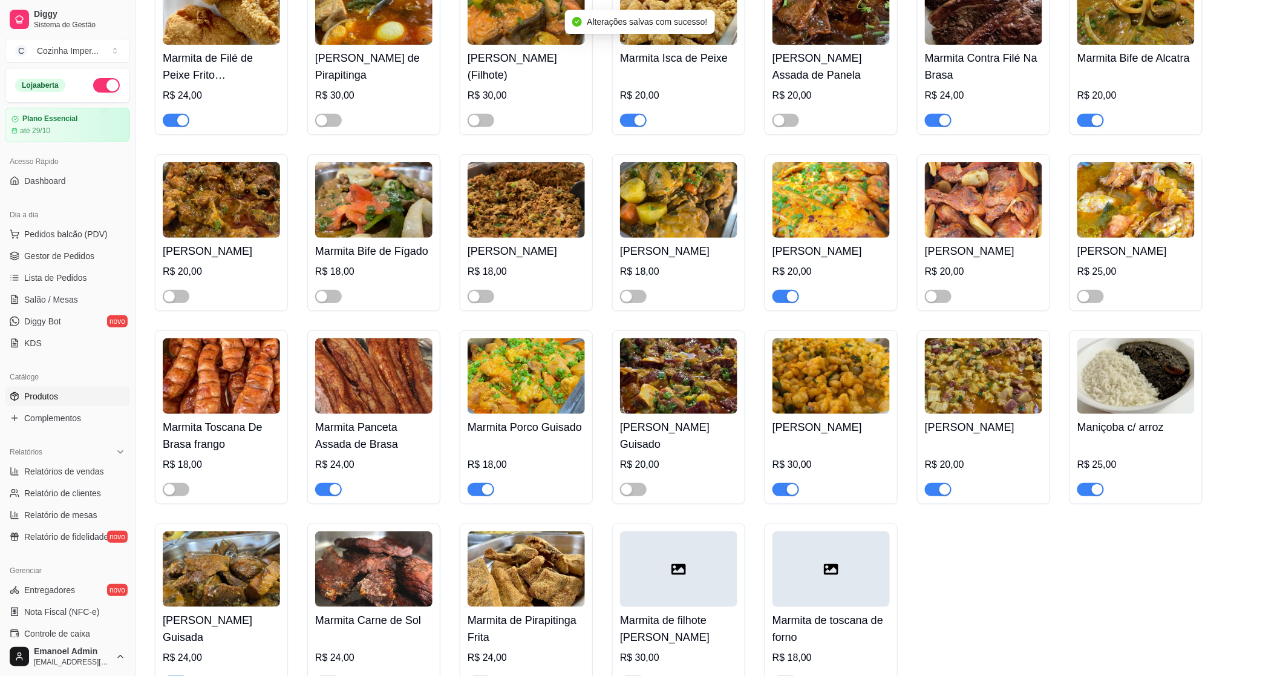
scroll to position [2218, 0]
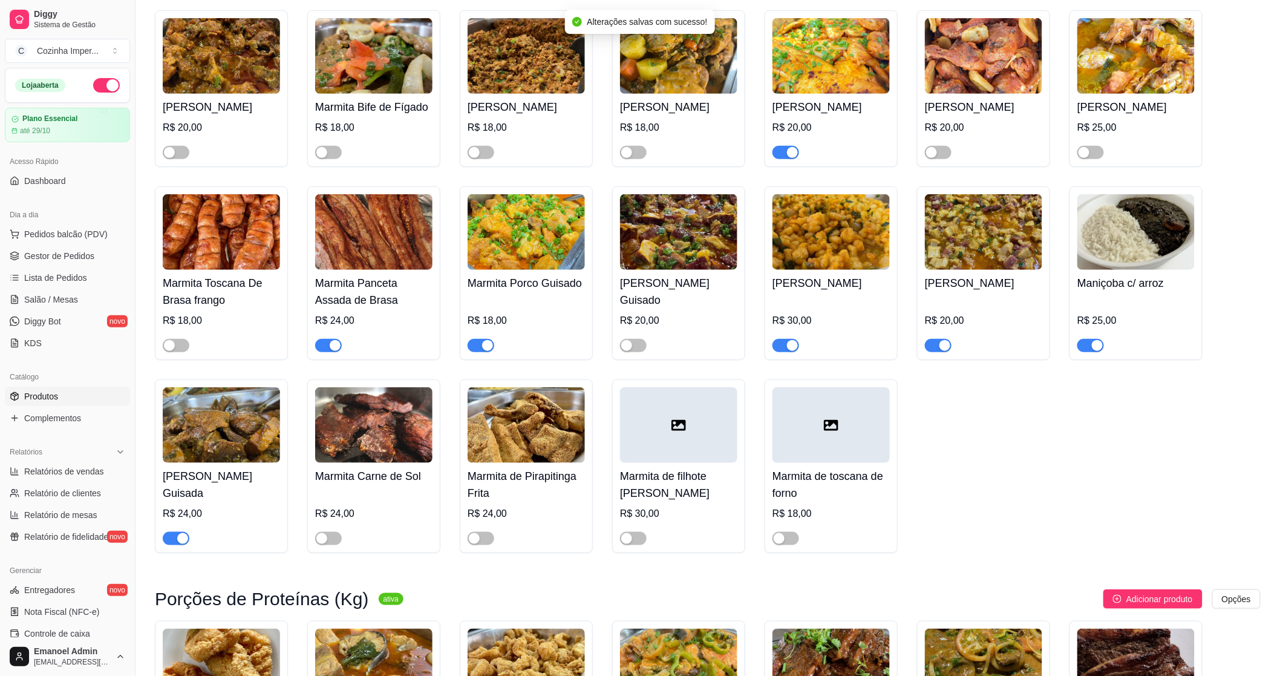
click at [318, 347] on span "button" at bounding box center [328, 345] width 27 height 13
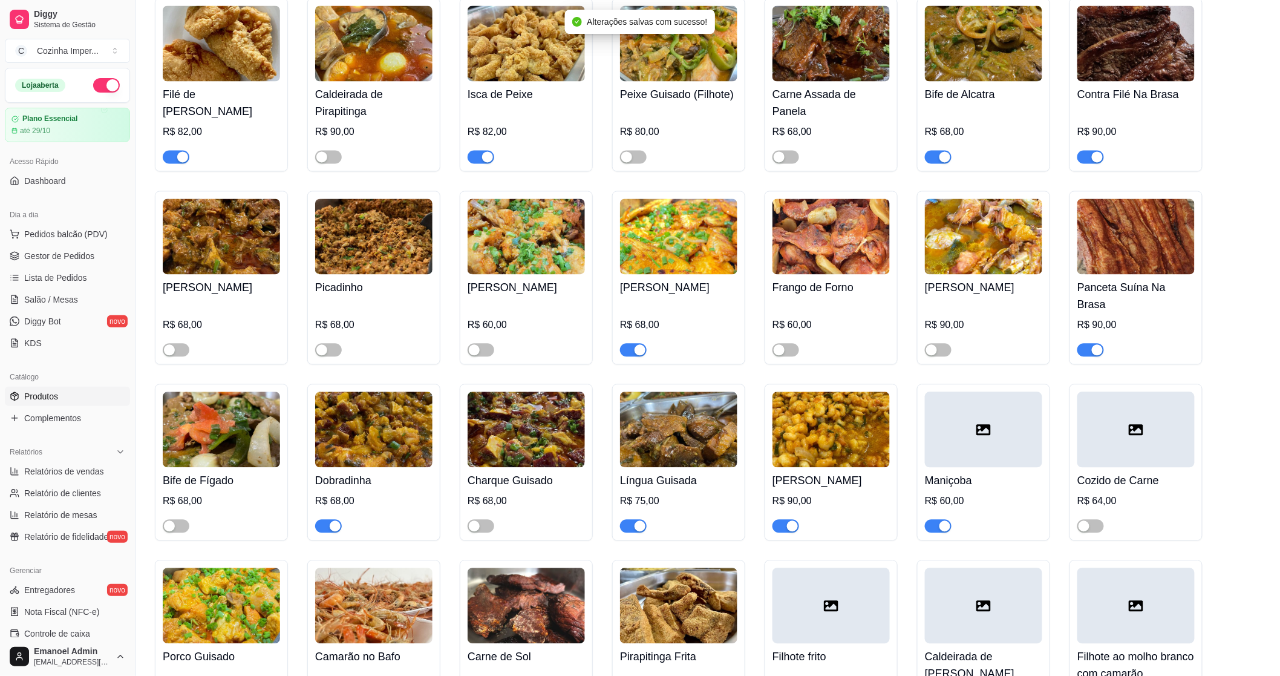
scroll to position [2890, 0]
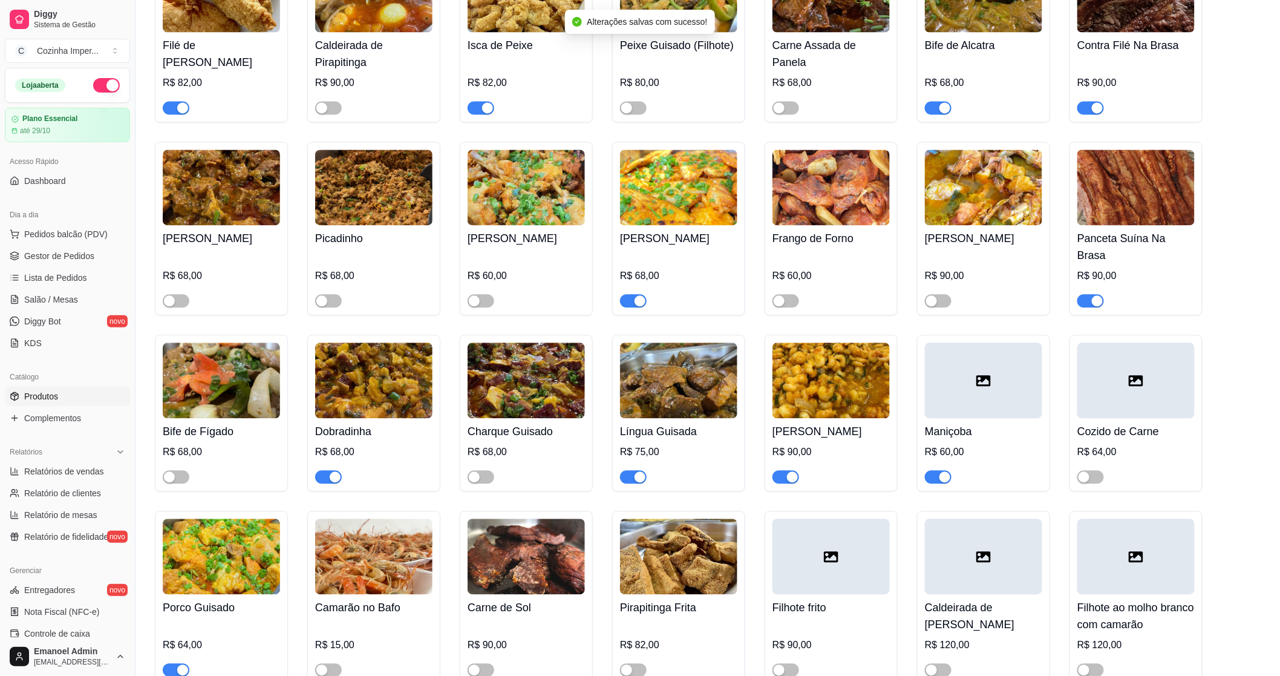
click at [1084, 295] on span "button" at bounding box center [1090, 300] width 27 height 13
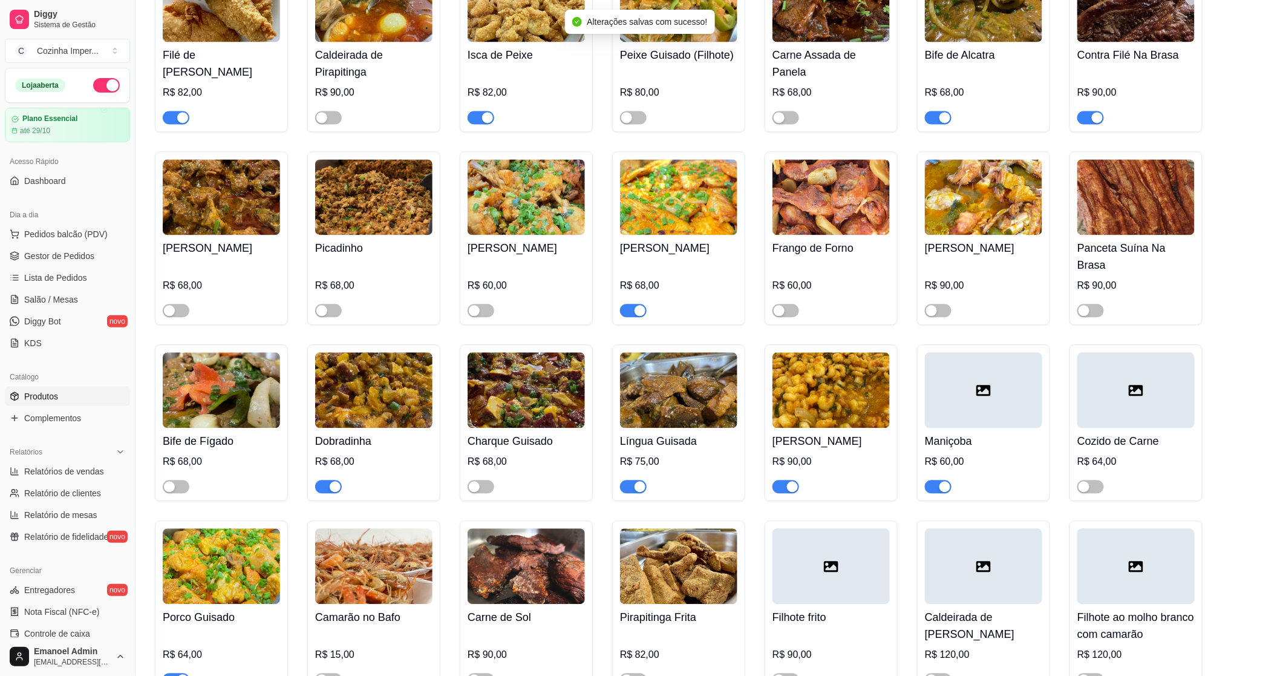
scroll to position [2688, 0]
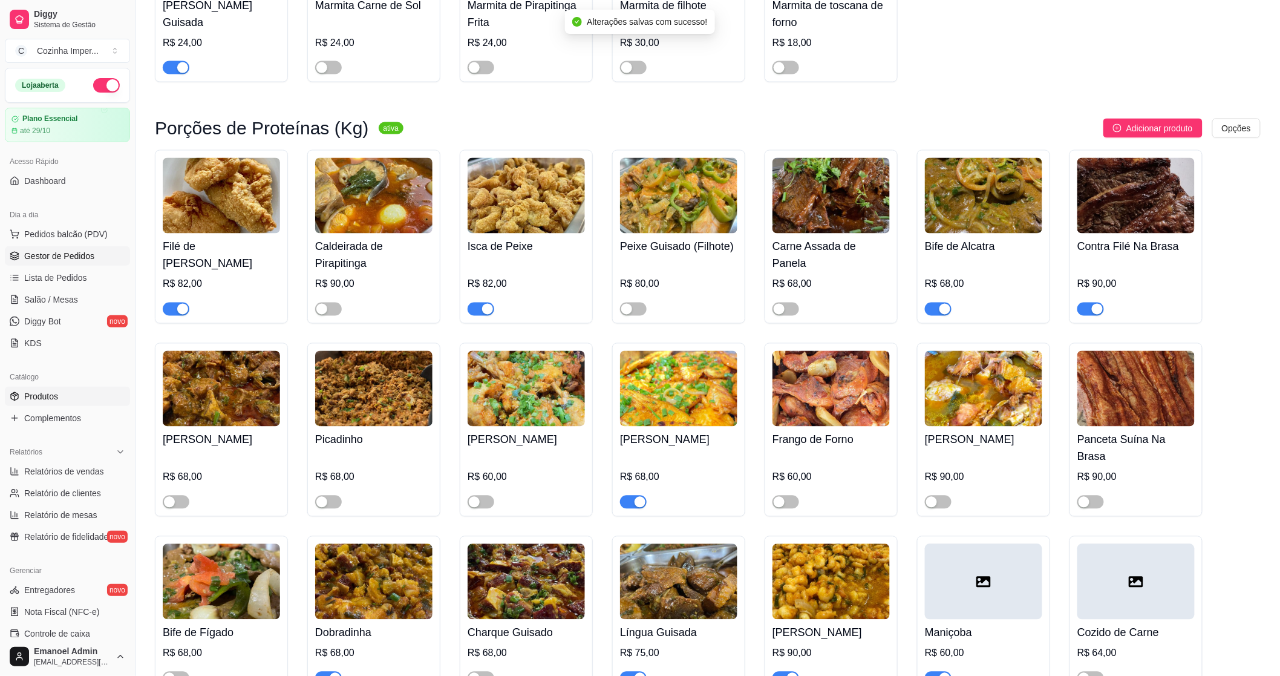
click at [74, 252] on span "Gestor de Pedidos" at bounding box center [59, 256] width 70 height 12
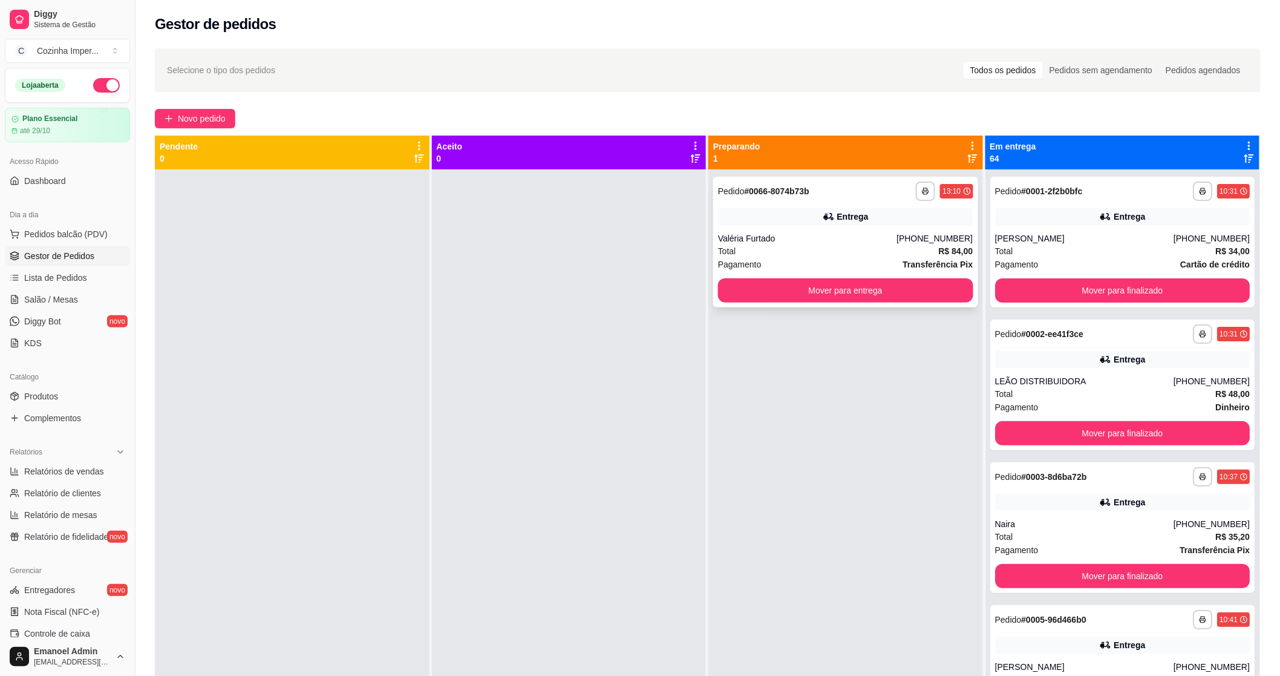
click at [744, 225] on div "**********" at bounding box center [845, 242] width 265 height 131
click at [761, 290] on button "Mover para entrega" at bounding box center [845, 291] width 247 height 24
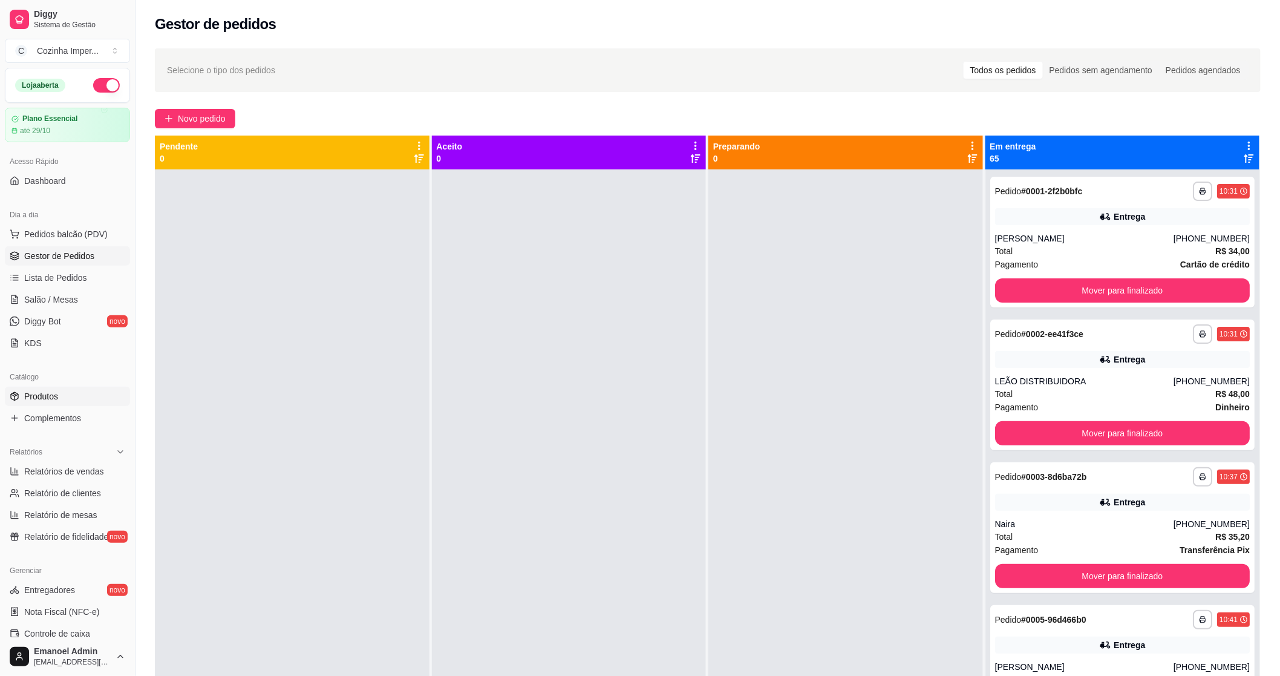
click at [37, 390] on span "Produtos" at bounding box center [41, 396] width 34 height 12
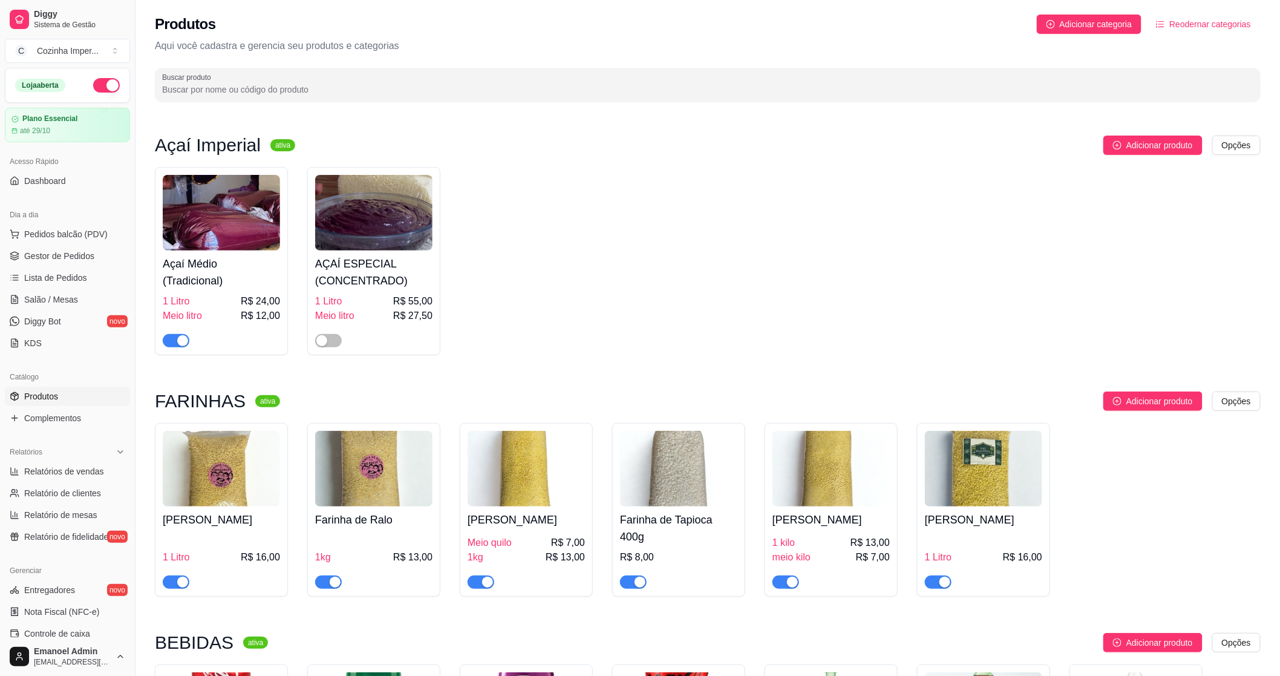
click at [380, 87] on input "Buscar produto" at bounding box center [707, 89] width 1091 height 12
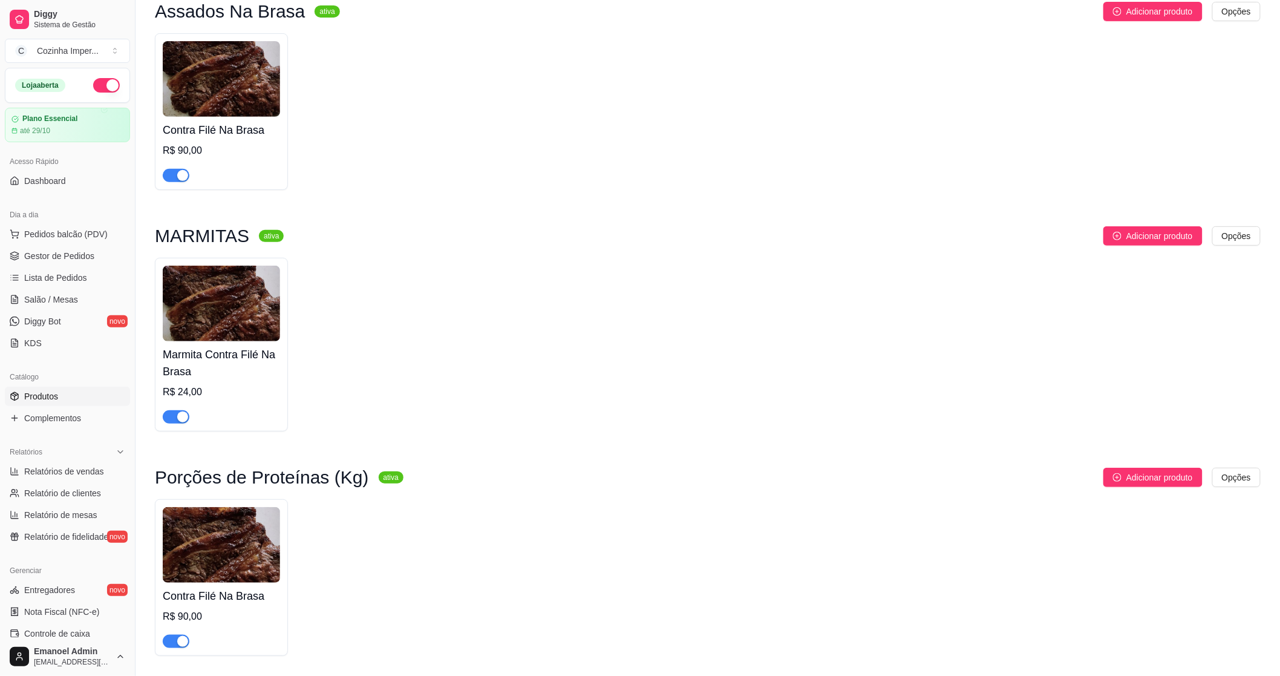
scroll to position [134, 0]
type input "contr"
click at [179, 171] on div "button" at bounding box center [182, 174] width 11 height 11
click at [171, 413] on span "button" at bounding box center [176, 416] width 27 height 13
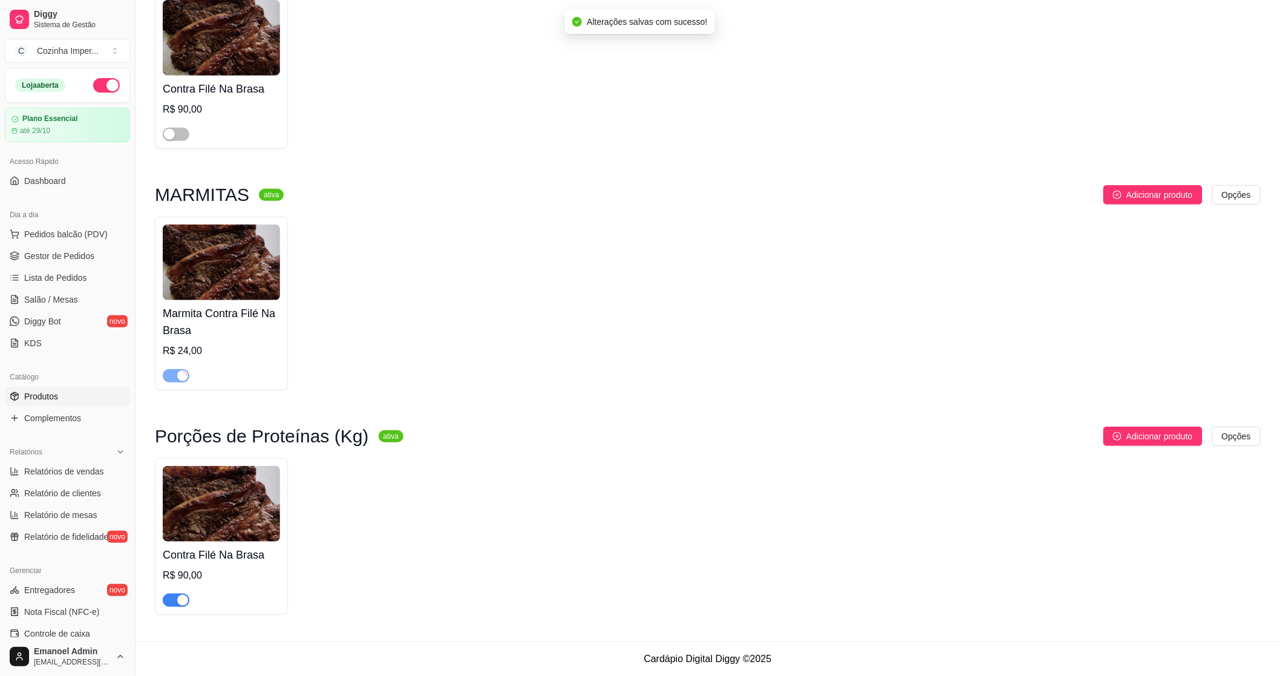
scroll to position [176, 0]
click at [177, 596] on div "button" at bounding box center [182, 600] width 11 height 11
click at [35, 283] on span "Lista de Pedidos" at bounding box center [55, 278] width 63 height 12
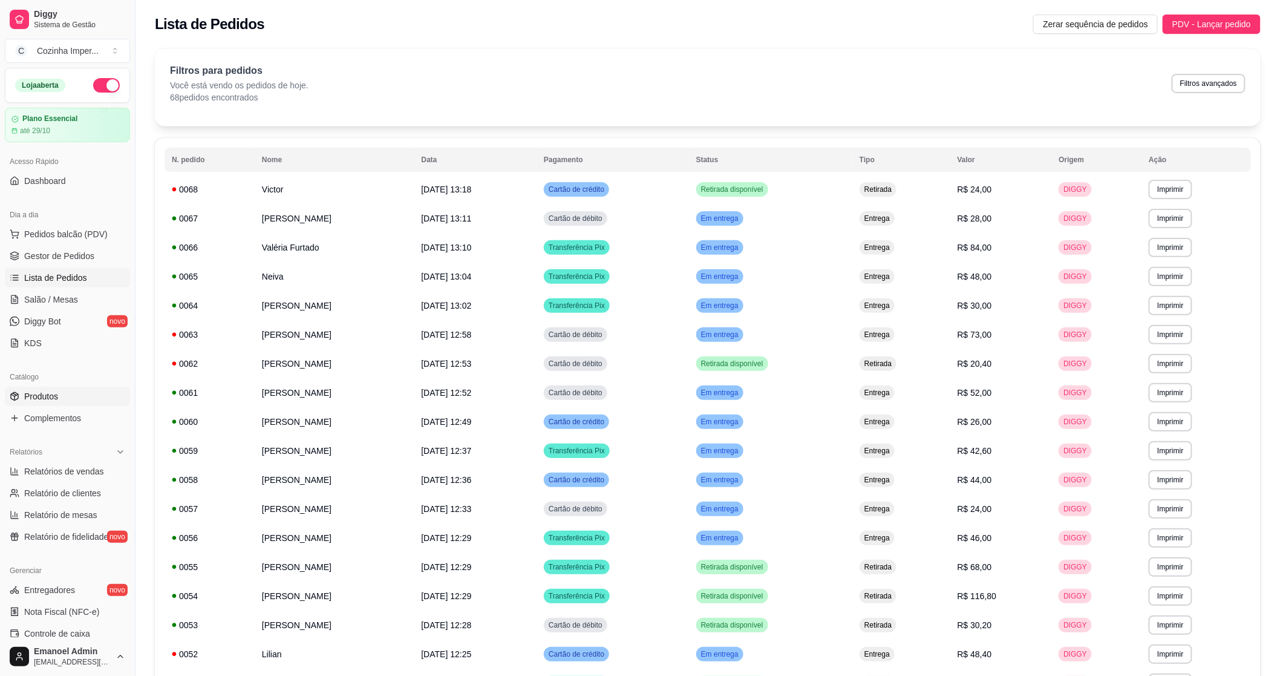
click at [56, 388] on link "Produtos" at bounding box center [67, 396] width 125 height 19
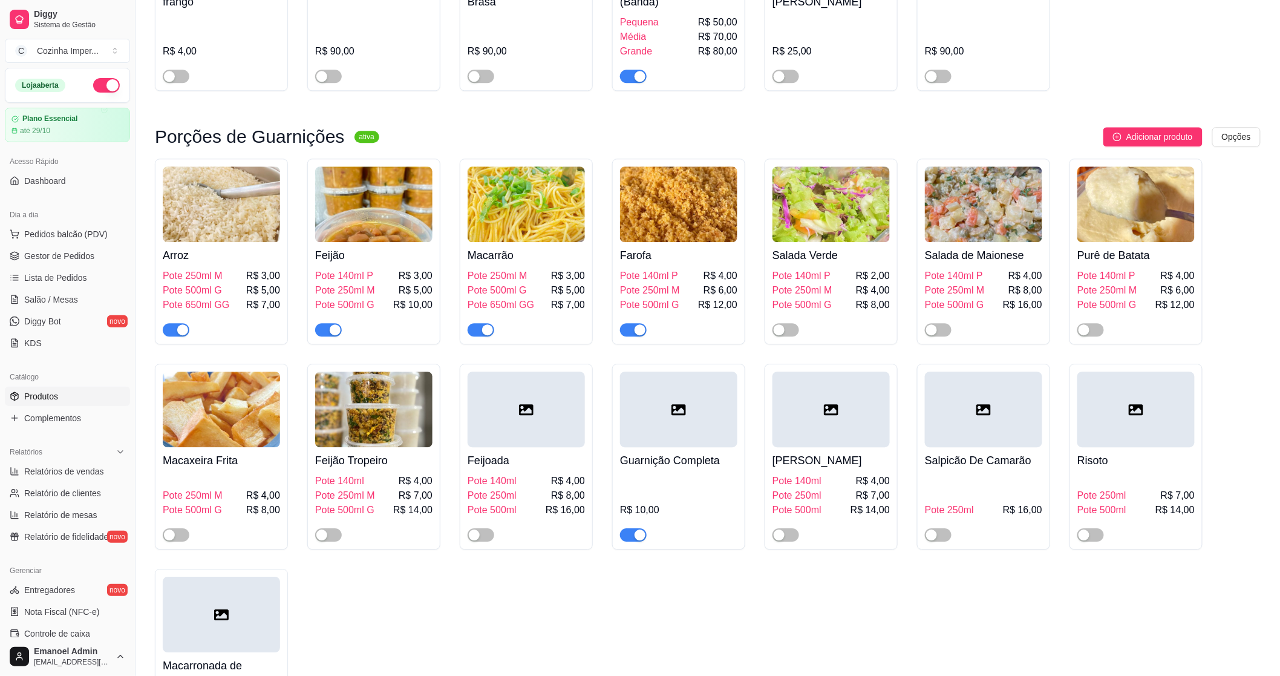
scroll to position [1008, 0]
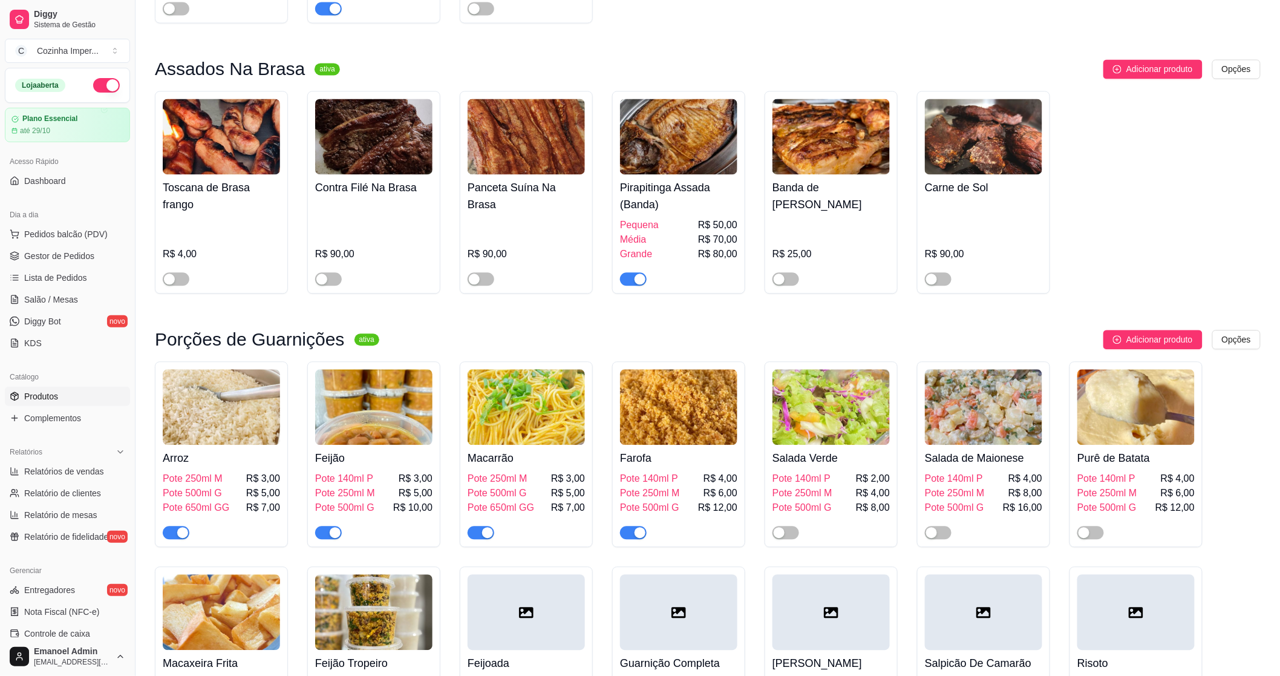
click at [621, 272] on span "button" at bounding box center [633, 278] width 27 height 13
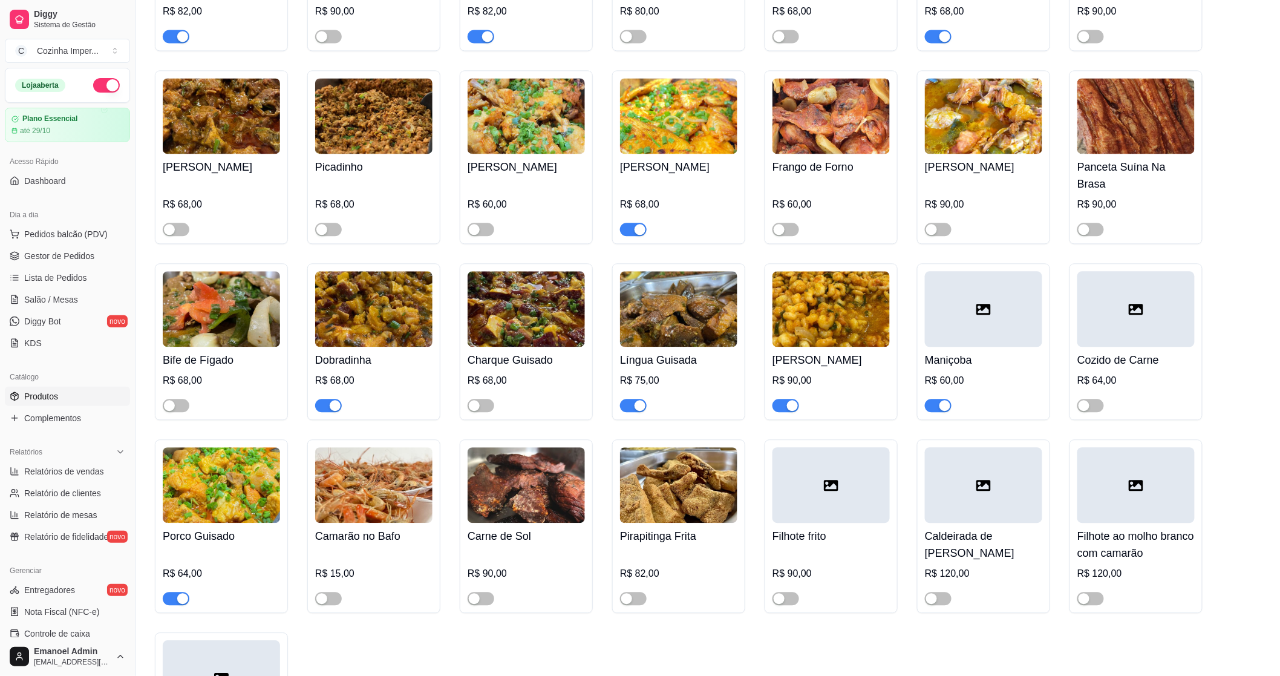
scroll to position [2957, 0]
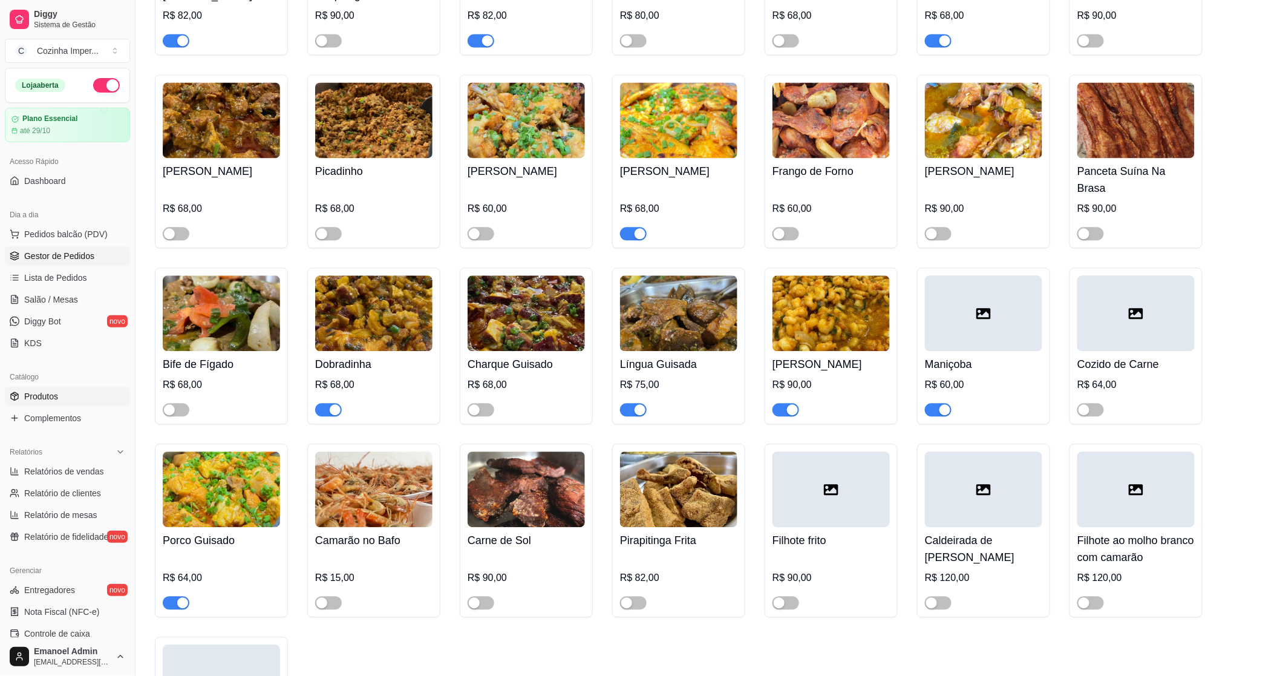
click at [70, 255] on span "Gestor de Pedidos" at bounding box center [59, 256] width 70 height 12
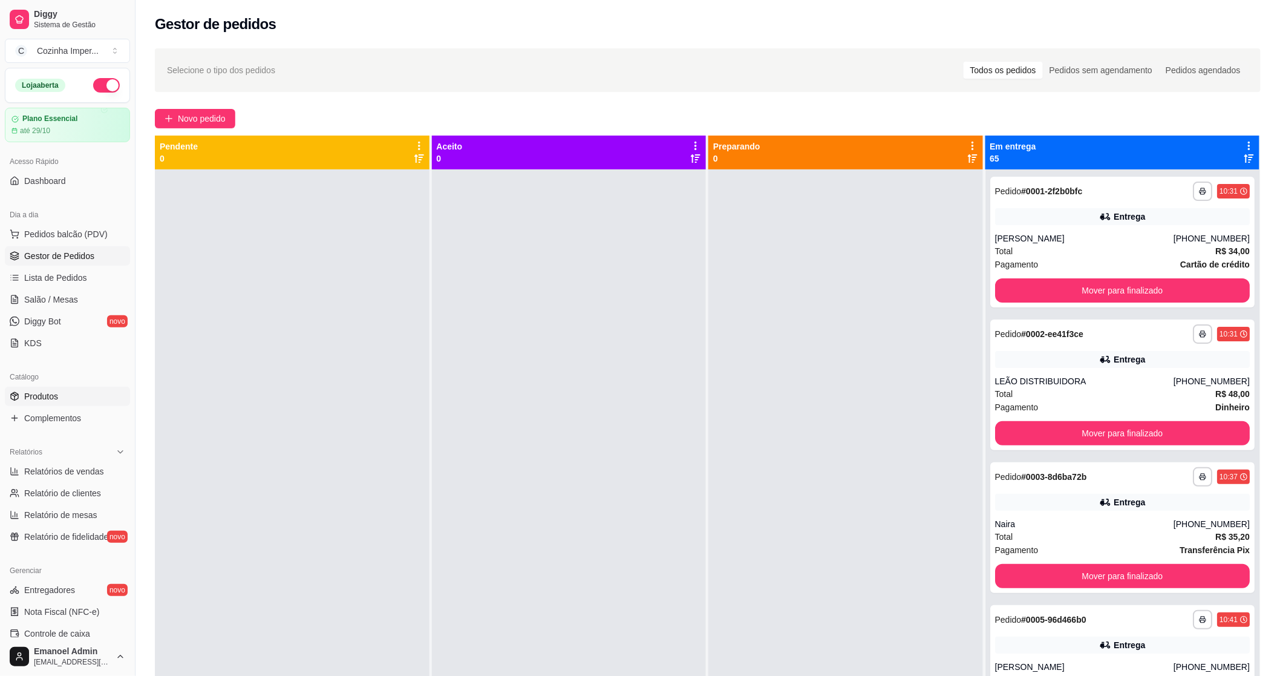
click at [62, 397] on link "Produtos" at bounding box center [67, 396] width 125 height 19
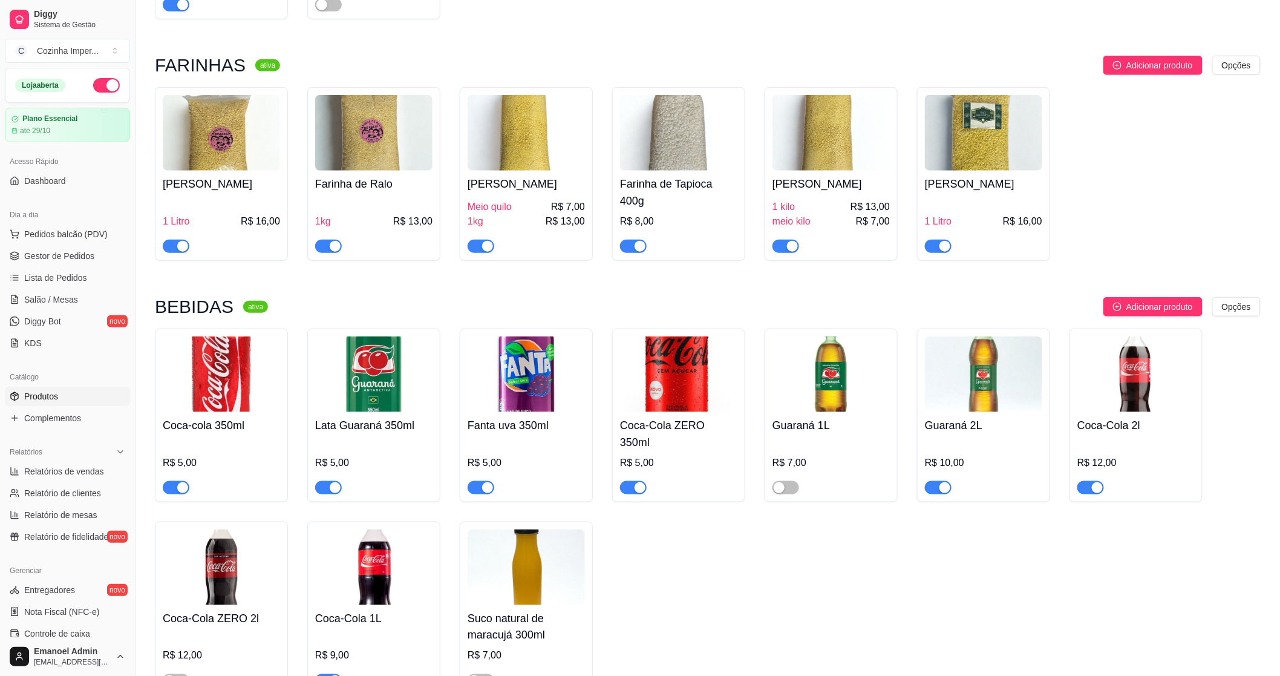
scroll to position [470, 0]
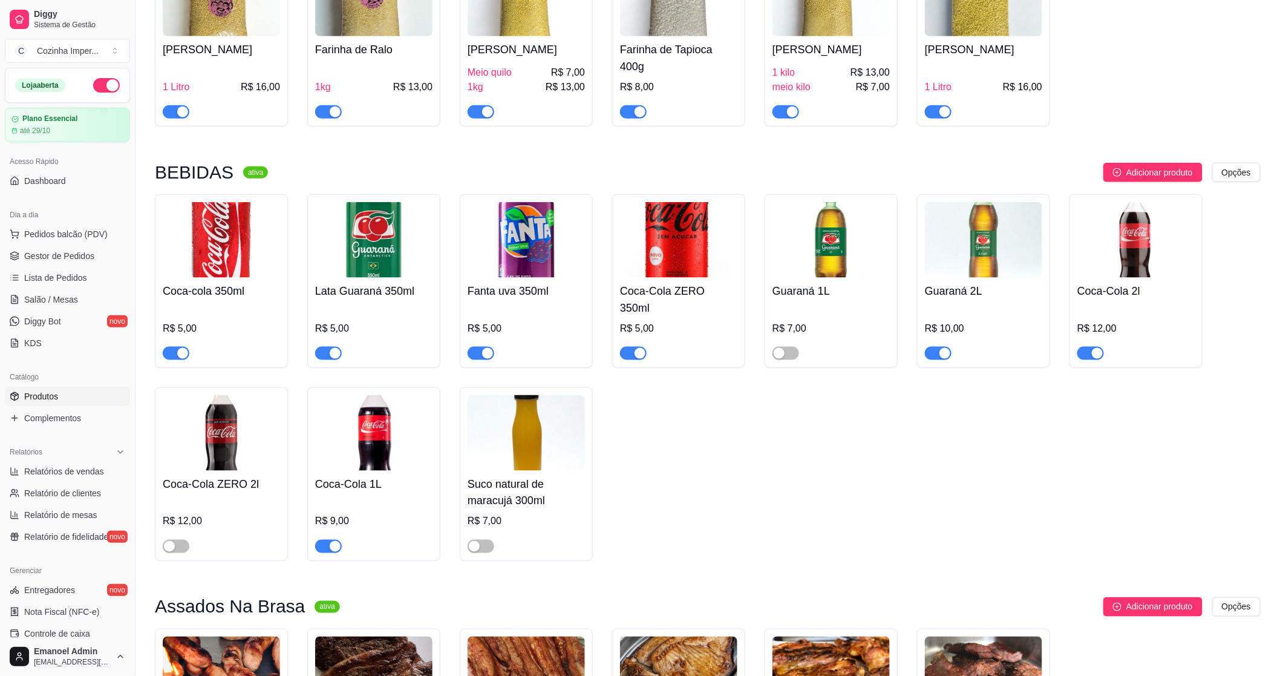
click at [835, 274] on img at bounding box center [831, 240] width 117 height 76
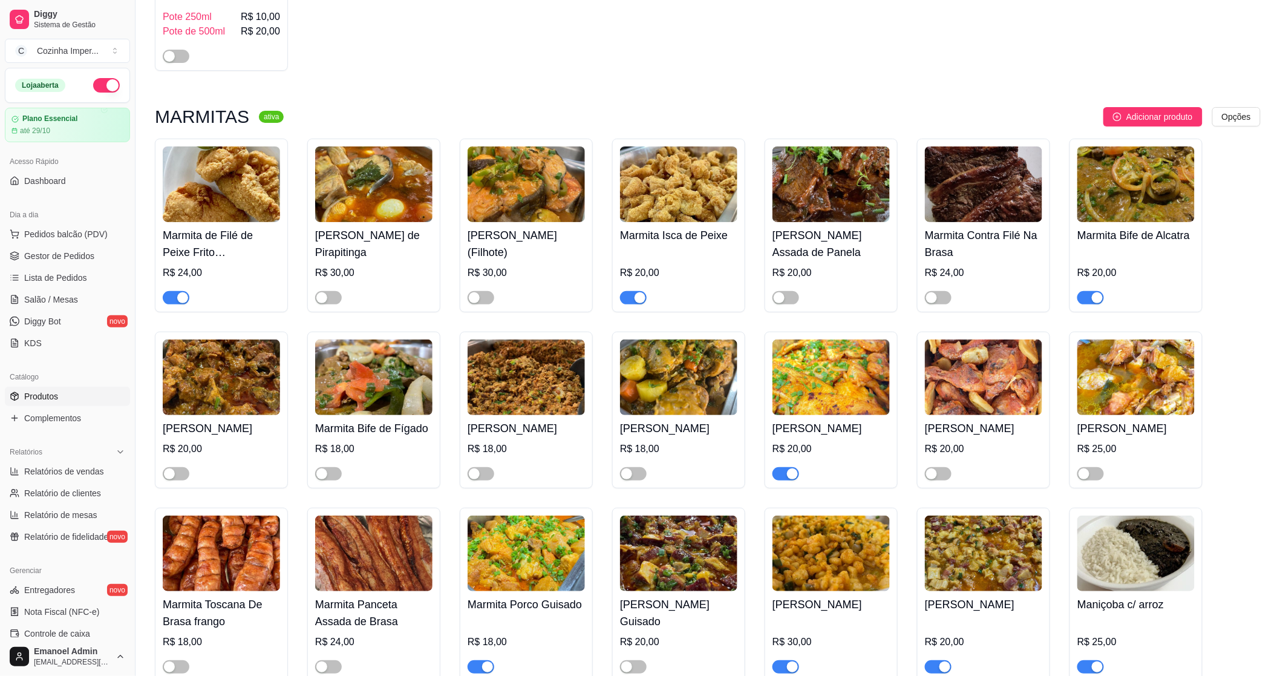
scroll to position [1815, 0]
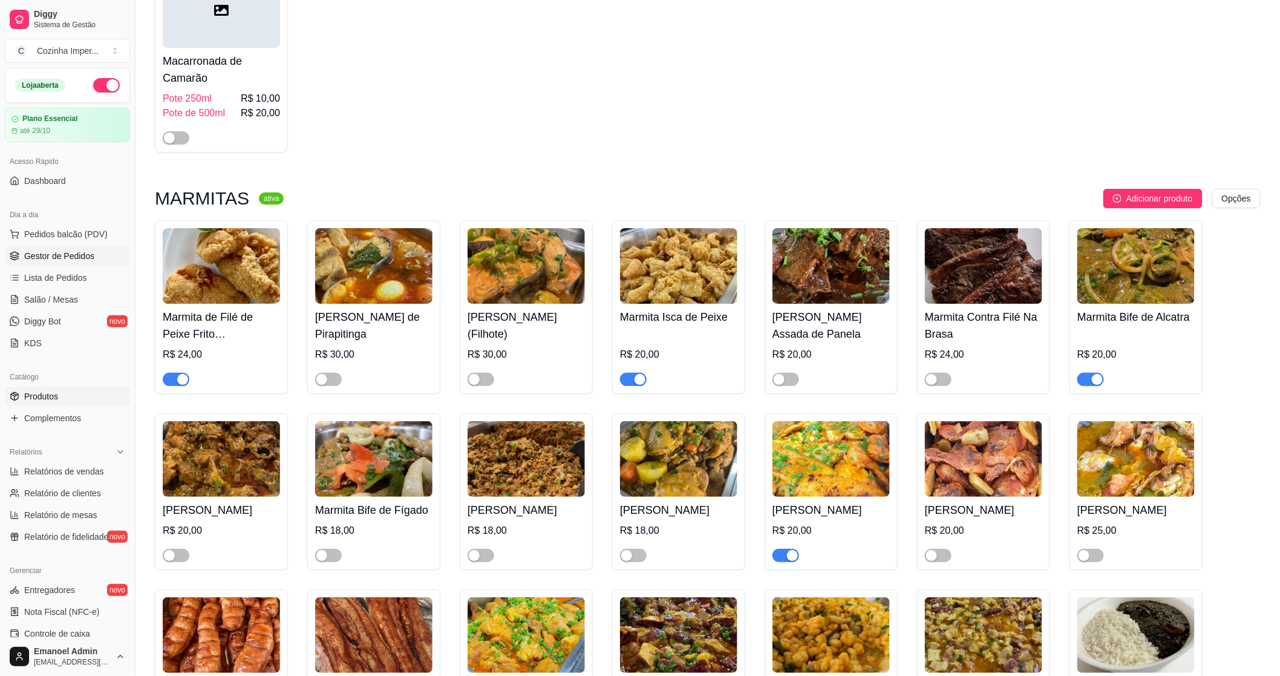
click at [18, 256] on icon at bounding box center [14, 257] width 8 height 2
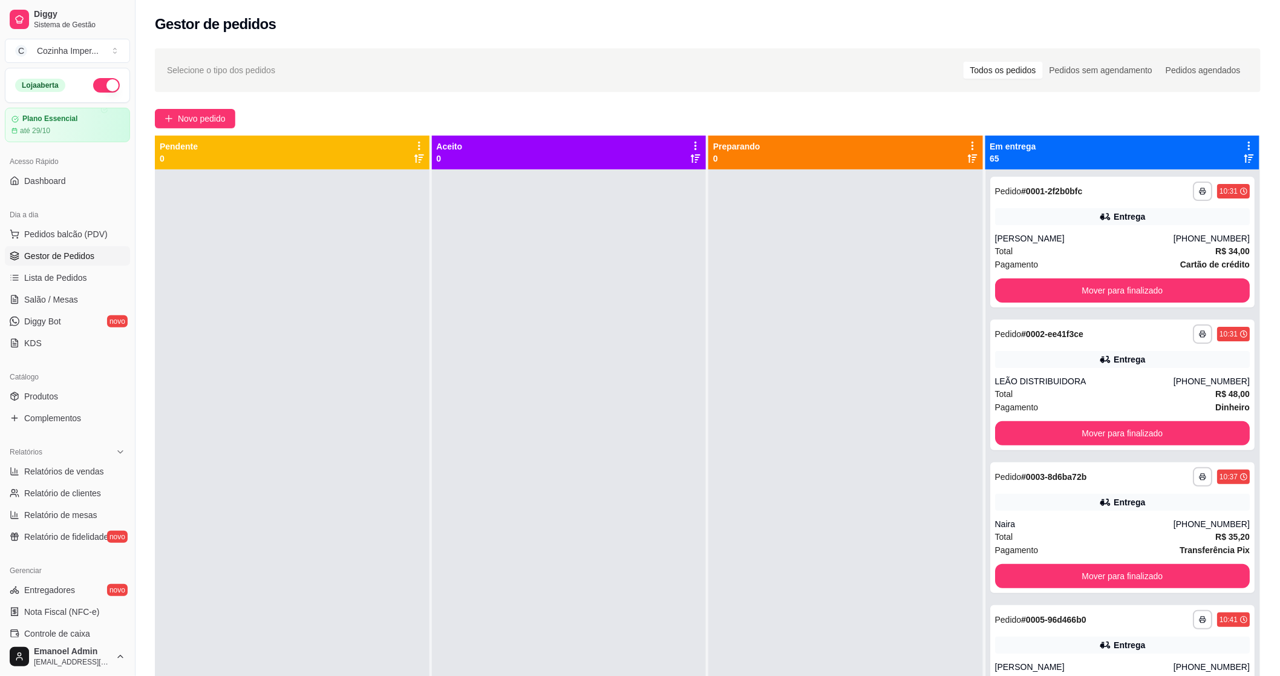
click at [686, 522] on div at bounding box center [569, 507] width 275 height 676
click at [7, 401] on link "Produtos" at bounding box center [67, 396] width 125 height 19
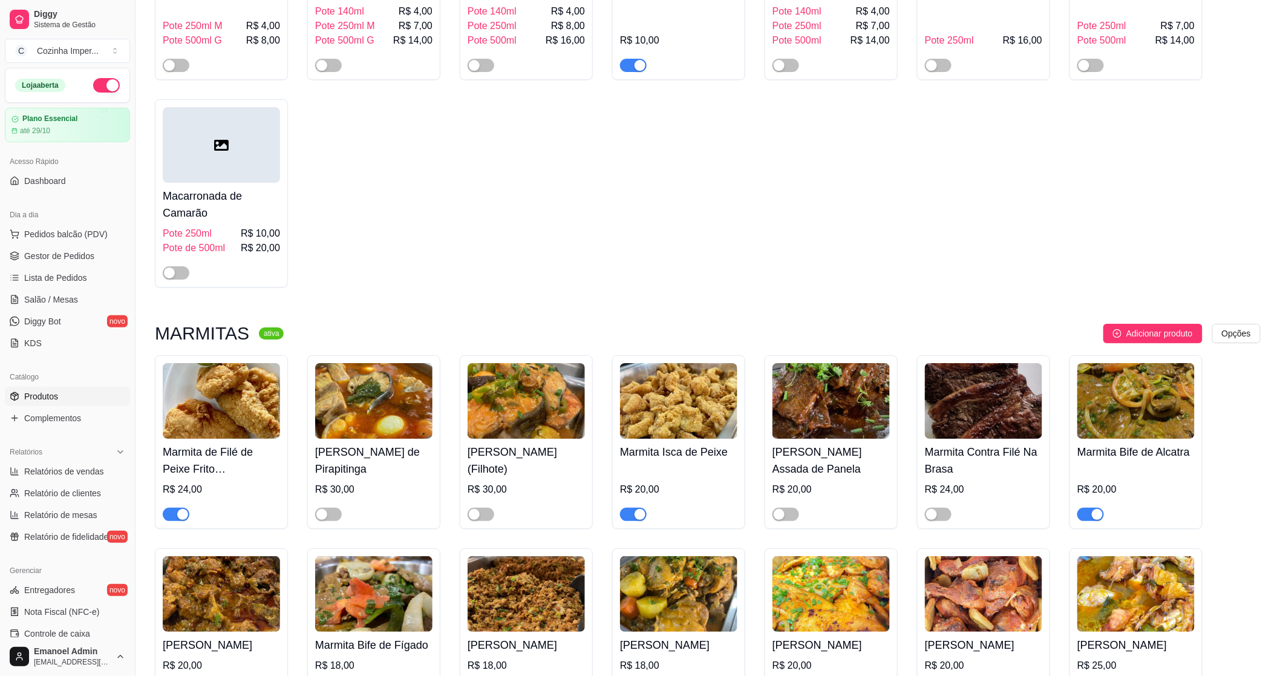
scroll to position [1747, 0]
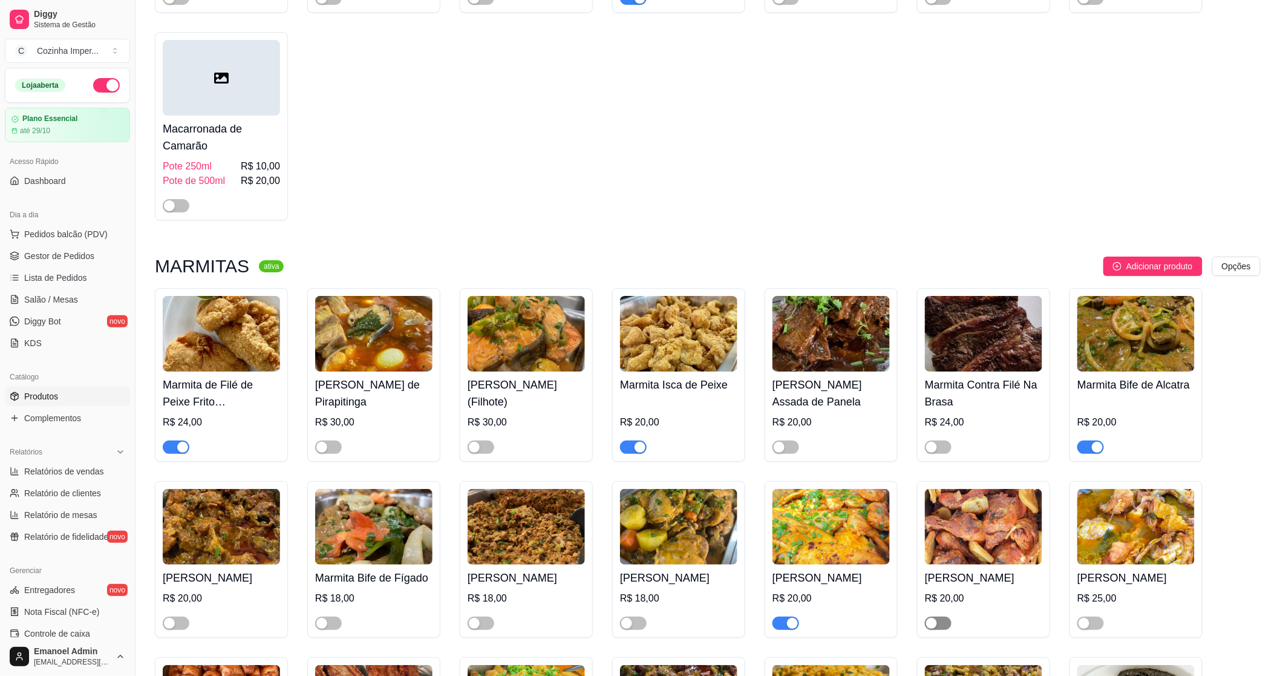
click at [935, 628] on div "button" at bounding box center [931, 623] width 11 height 11
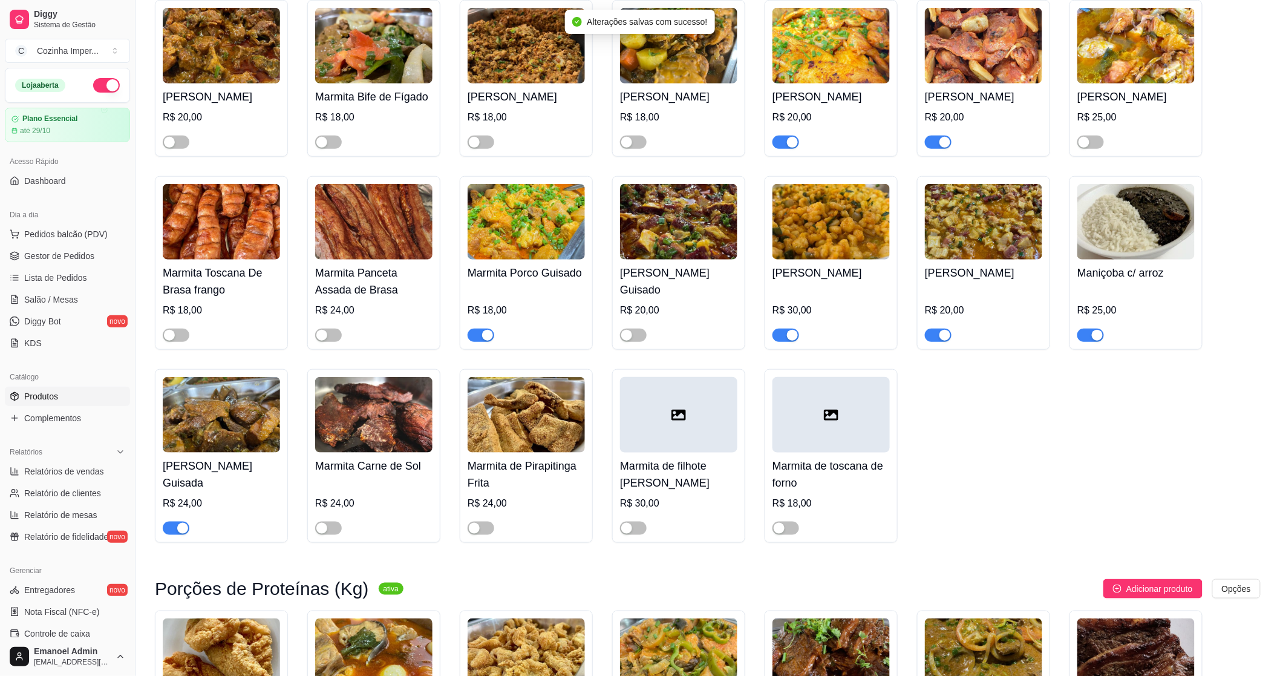
scroll to position [2420, 0]
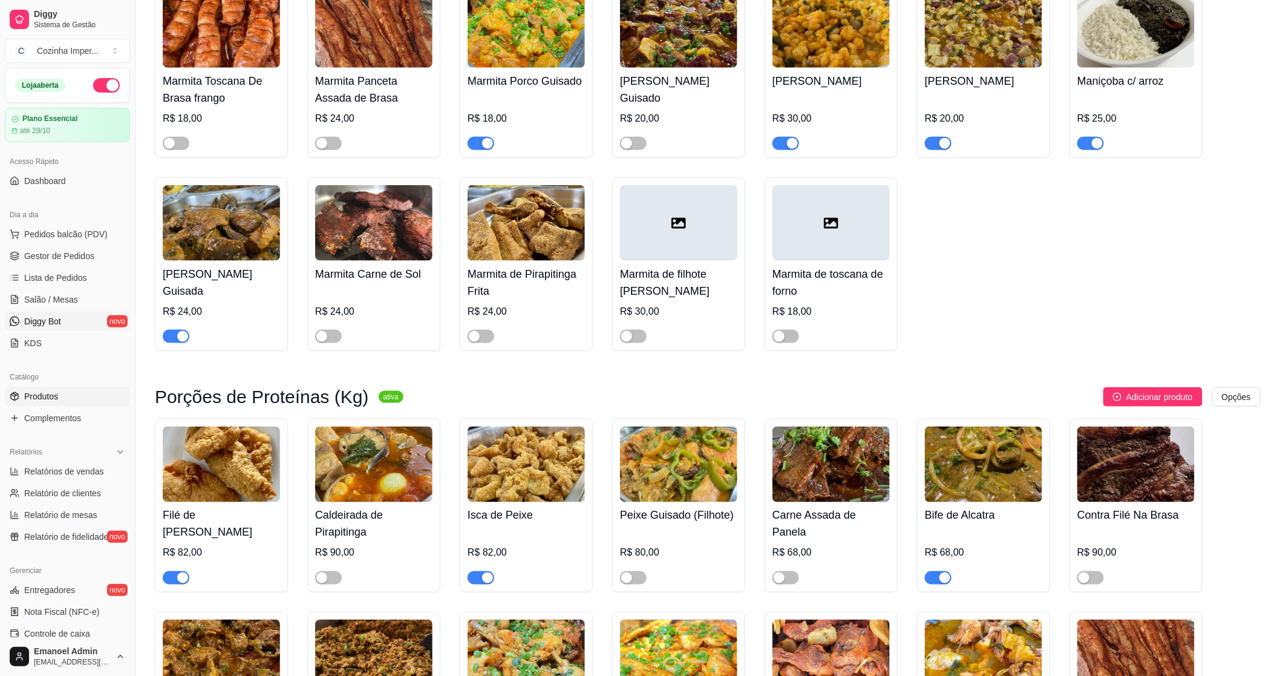
click at [42, 318] on span "Diggy Bot" at bounding box center [42, 321] width 37 height 12
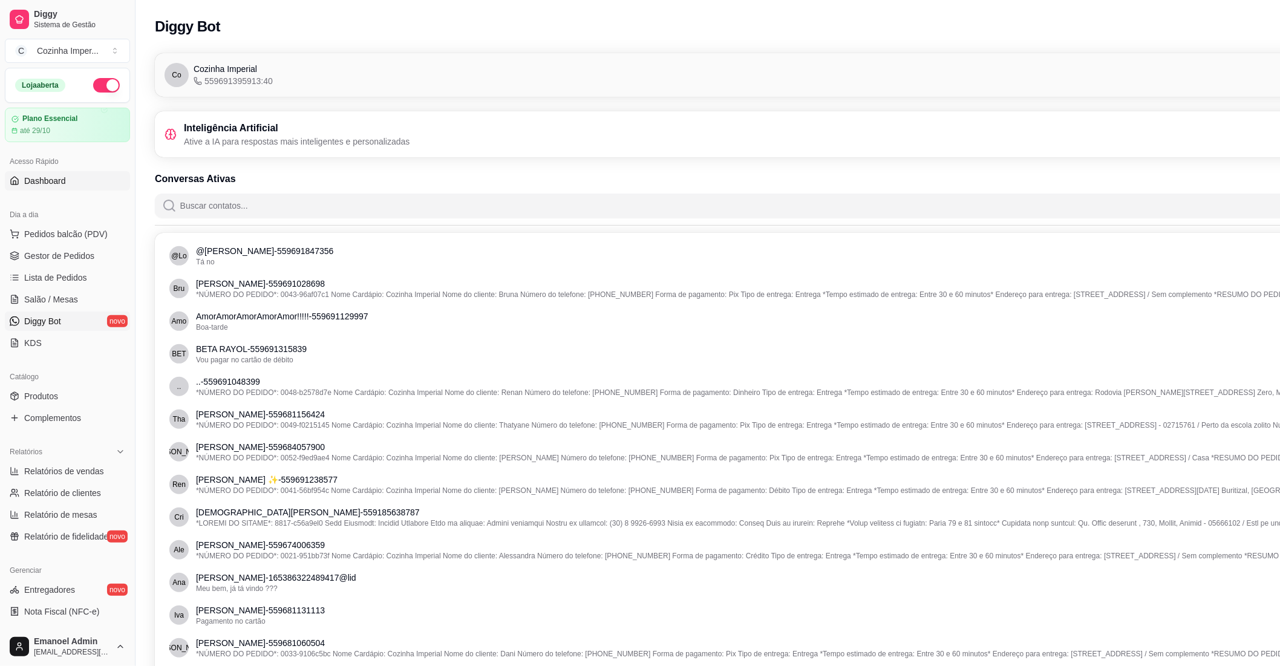
click at [67, 183] on link "Dashboard" at bounding box center [67, 180] width 125 height 19
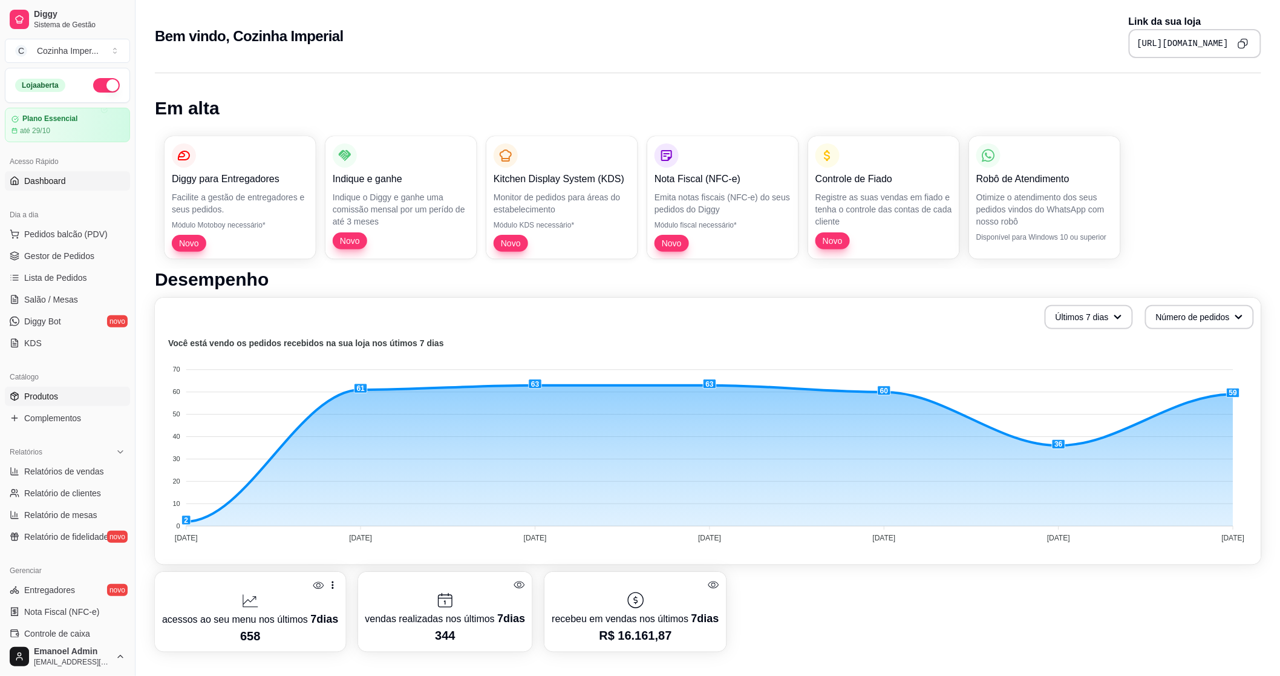
click at [61, 394] on link "Produtos" at bounding box center [67, 396] width 125 height 19
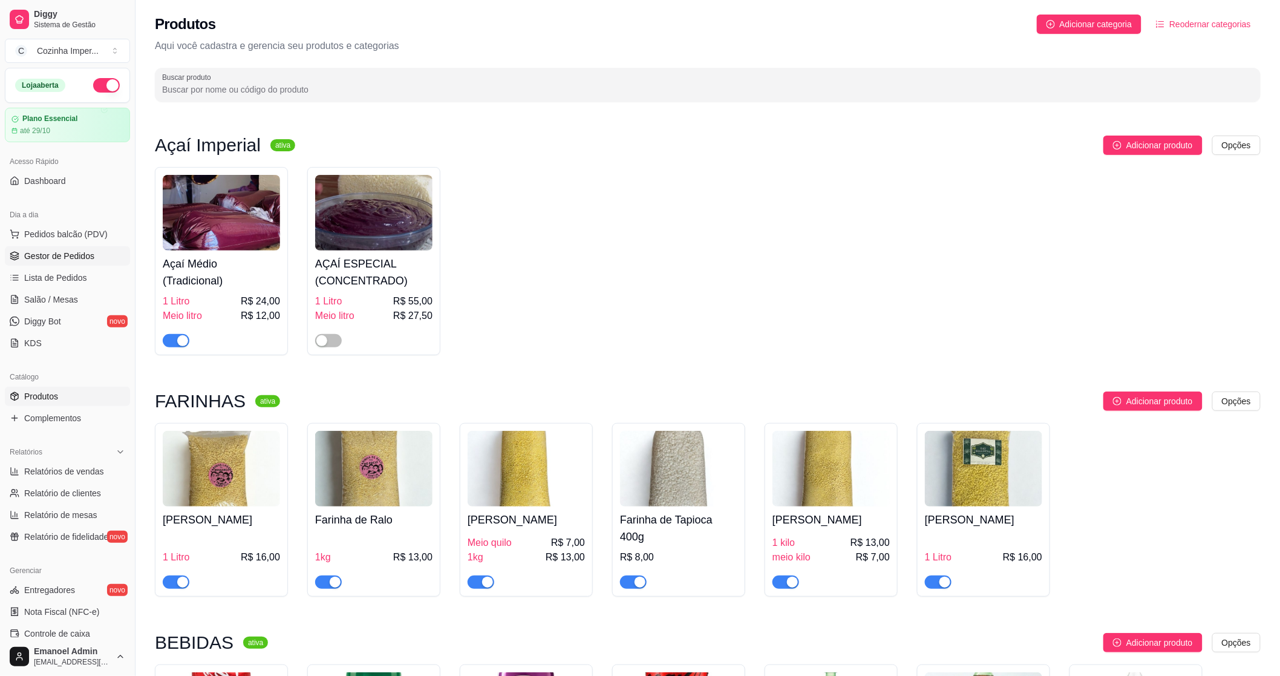
click at [50, 260] on span "Gestor de Pedidos" at bounding box center [59, 256] width 70 height 12
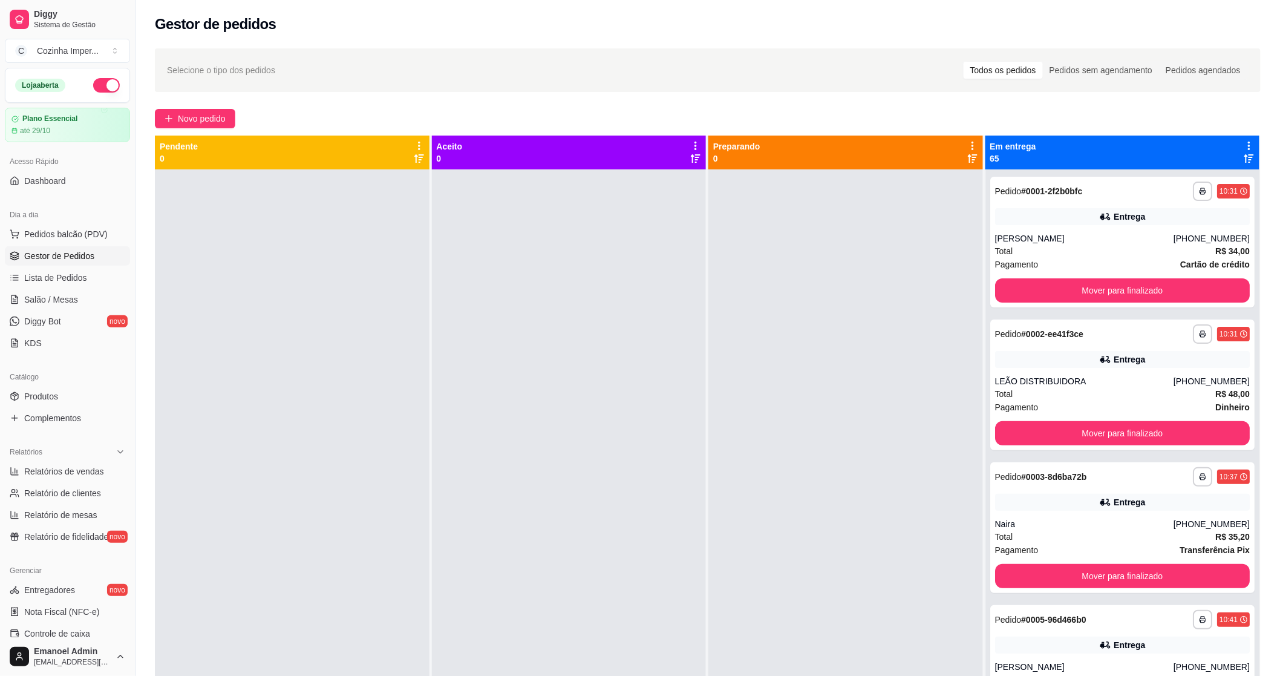
click at [645, 345] on div at bounding box center [569, 507] width 275 height 676
click at [51, 391] on span "Produtos" at bounding box center [41, 396] width 34 height 12
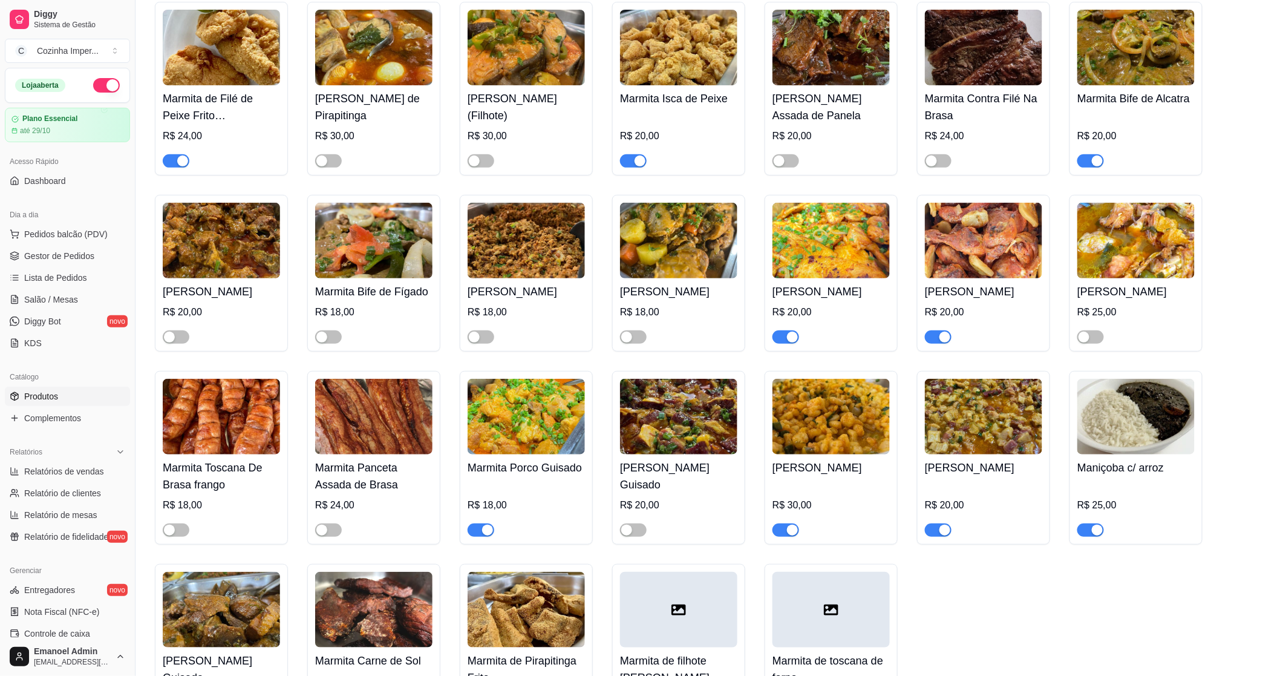
scroll to position [2016, 0]
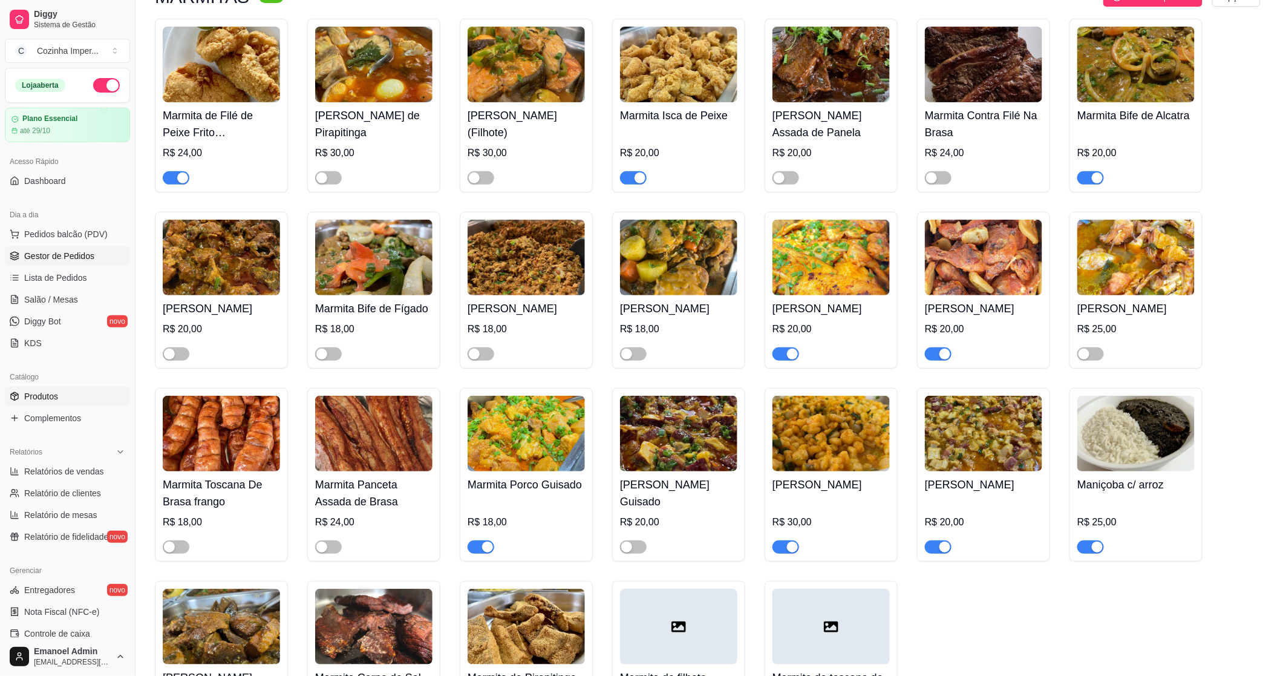
click at [83, 255] on span "Gestor de Pedidos" at bounding box center [59, 256] width 70 height 12
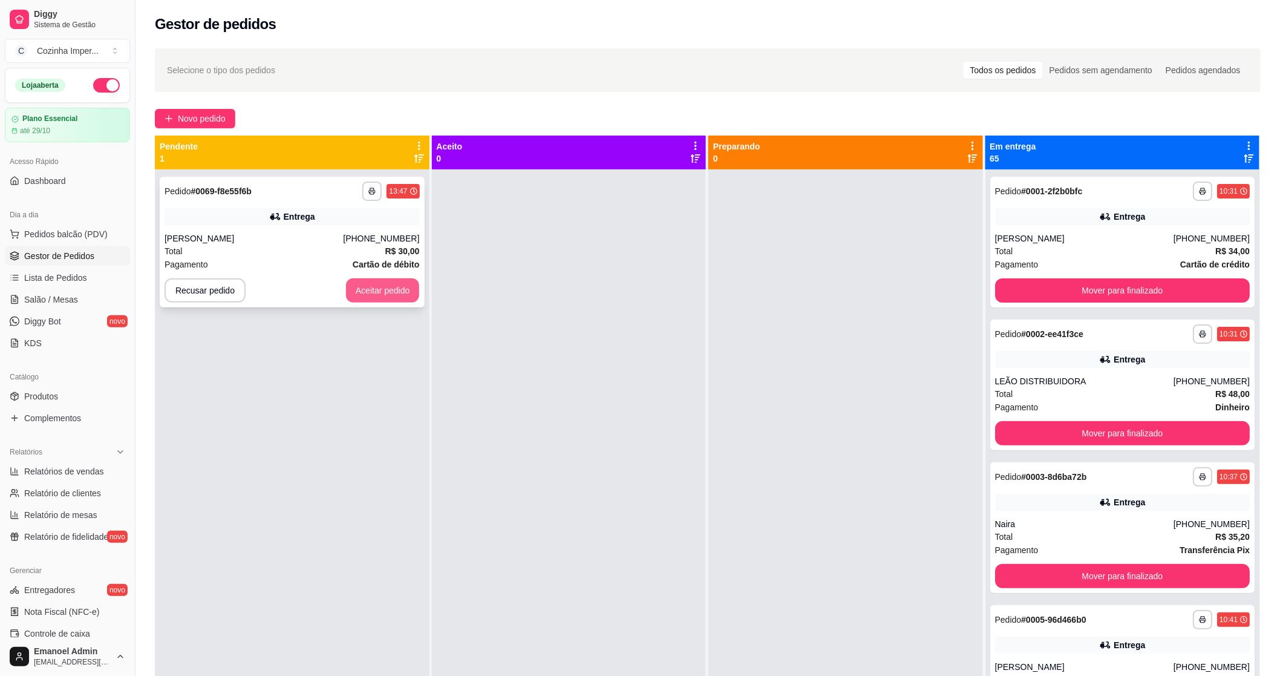
click at [400, 296] on button "Aceitar pedido" at bounding box center [383, 290] width 74 height 24
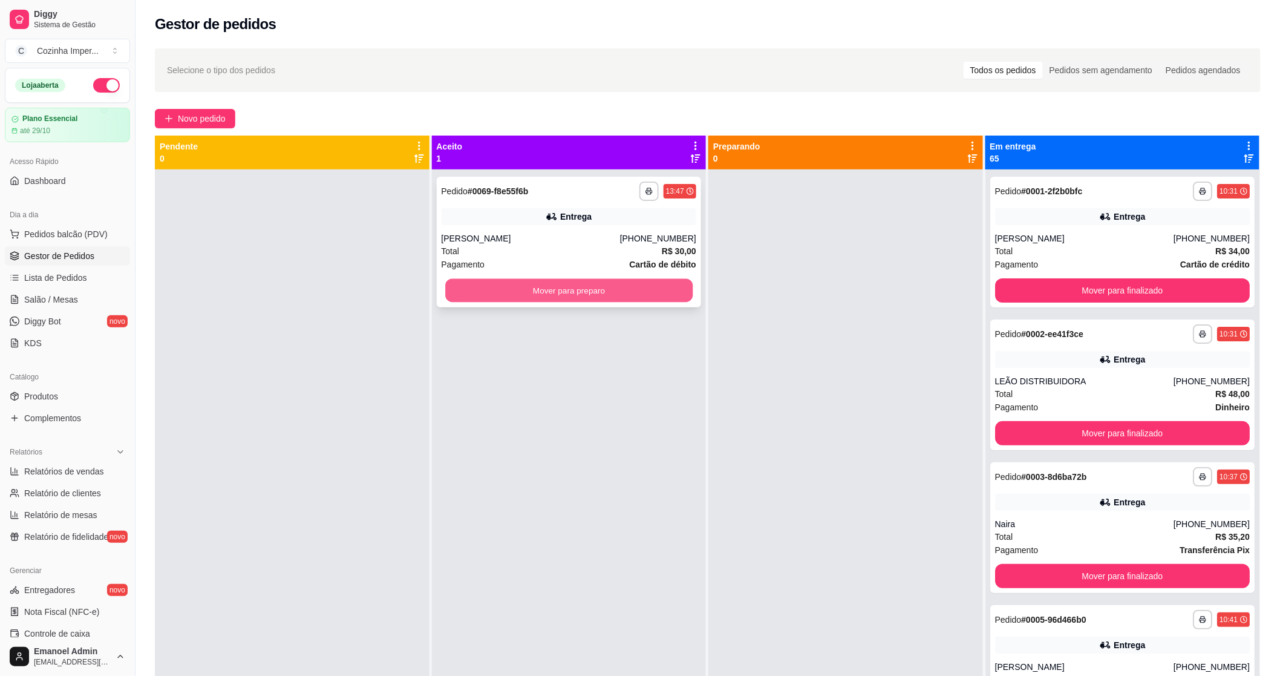
click at [511, 298] on button "Mover para preparo" at bounding box center [568, 291] width 247 height 24
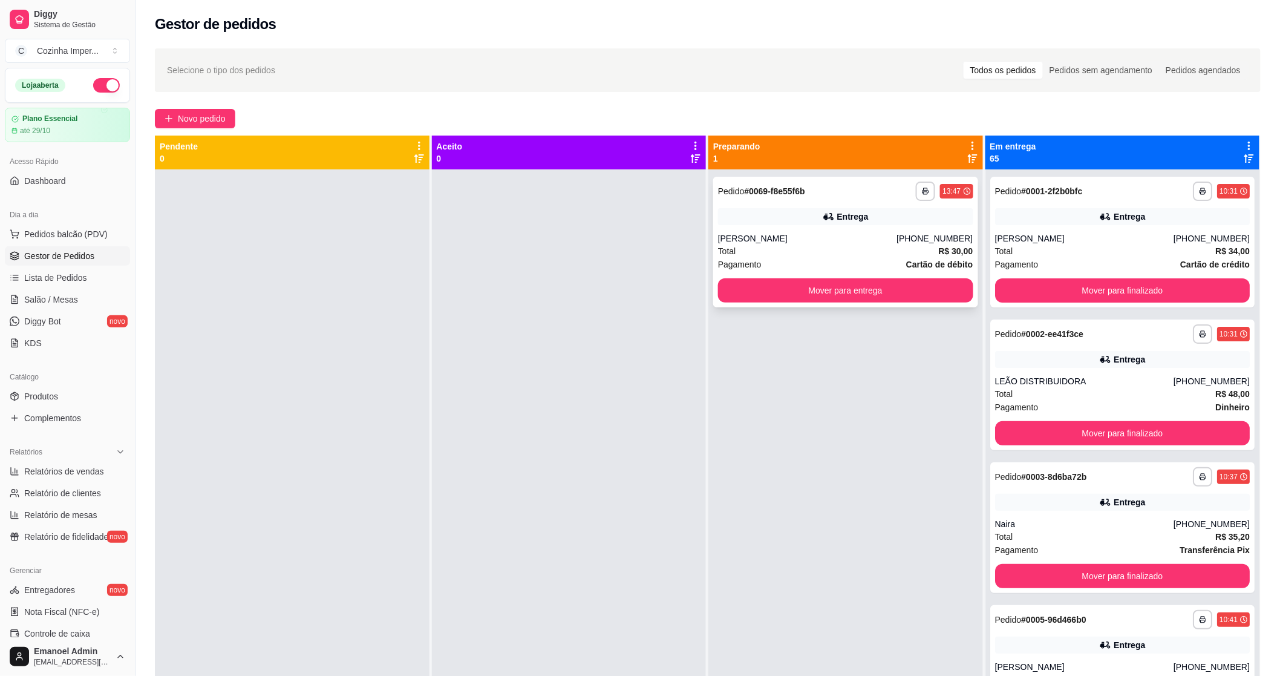
click at [783, 214] on div "Entrega" at bounding box center [845, 216] width 255 height 17
click at [889, 208] on div "Entrega" at bounding box center [845, 216] width 255 height 17
click at [760, 237] on div "Leticia Sthefany de Almeida" at bounding box center [807, 238] width 178 height 12
click at [748, 293] on button "Mover para entrega" at bounding box center [845, 290] width 255 height 24
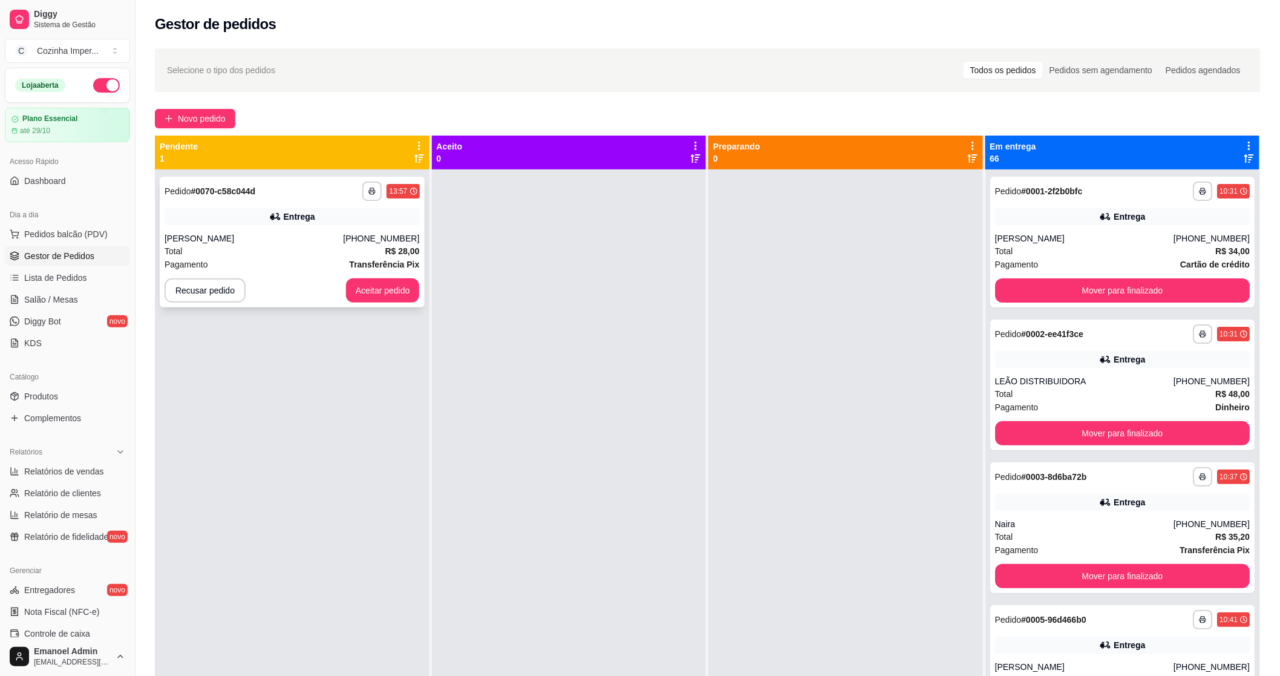
click at [304, 214] on div "Entrega" at bounding box center [299, 217] width 31 height 12
click at [386, 293] on button "Aceitar pedido" at bounding box center [383, 290] width 74 height 24
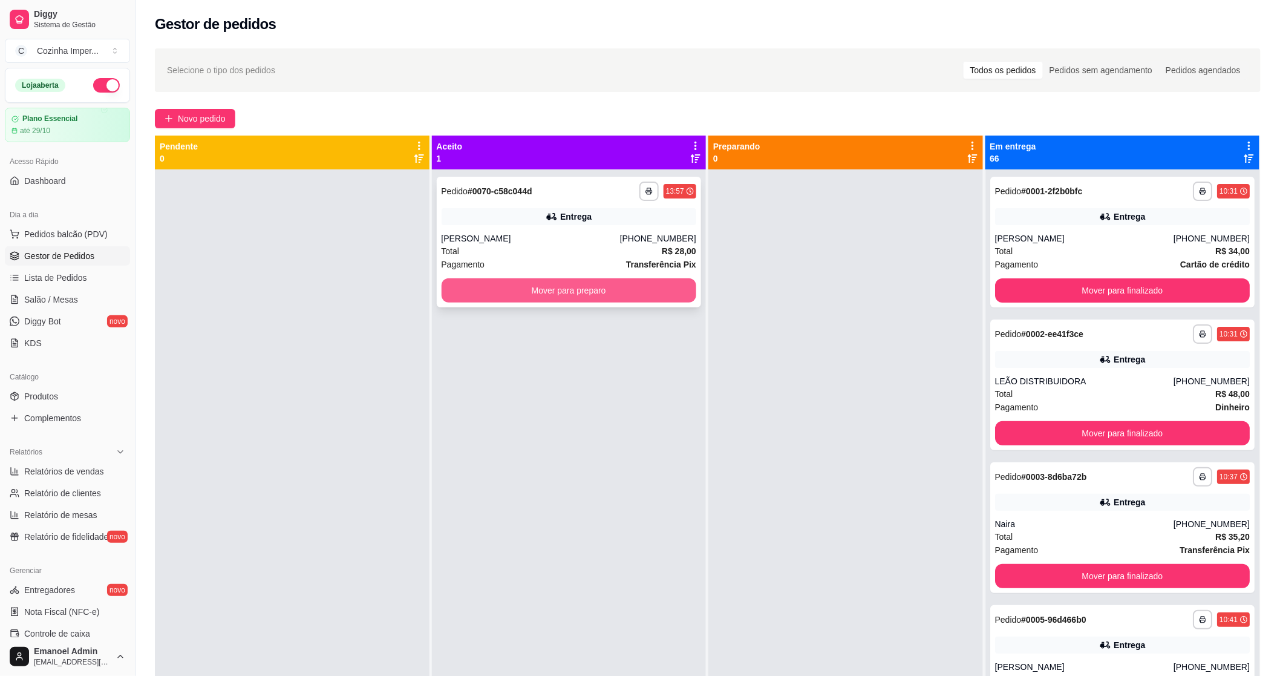
click at [463, 289] on button "Mover para preparo" at bounding box center [569, 290] width 255 height 24
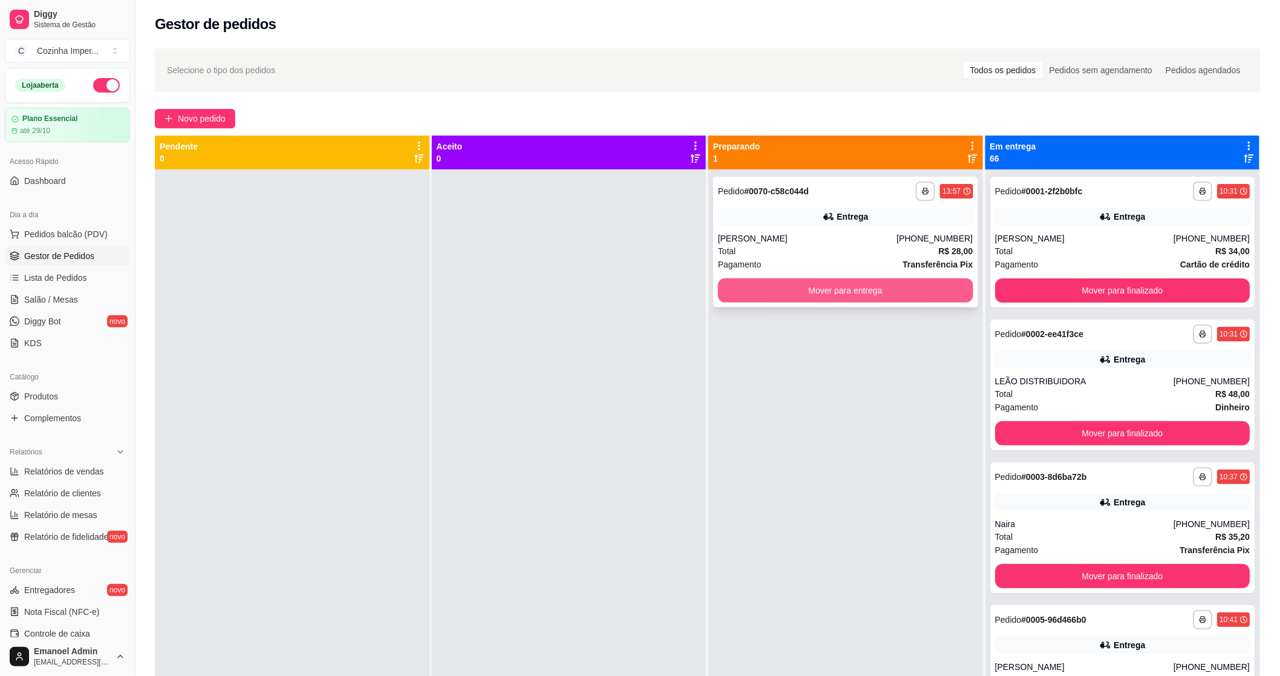
click at [771, 295] on button "Mover para entrega" at bounding box center [845, 290] width 255 height 24
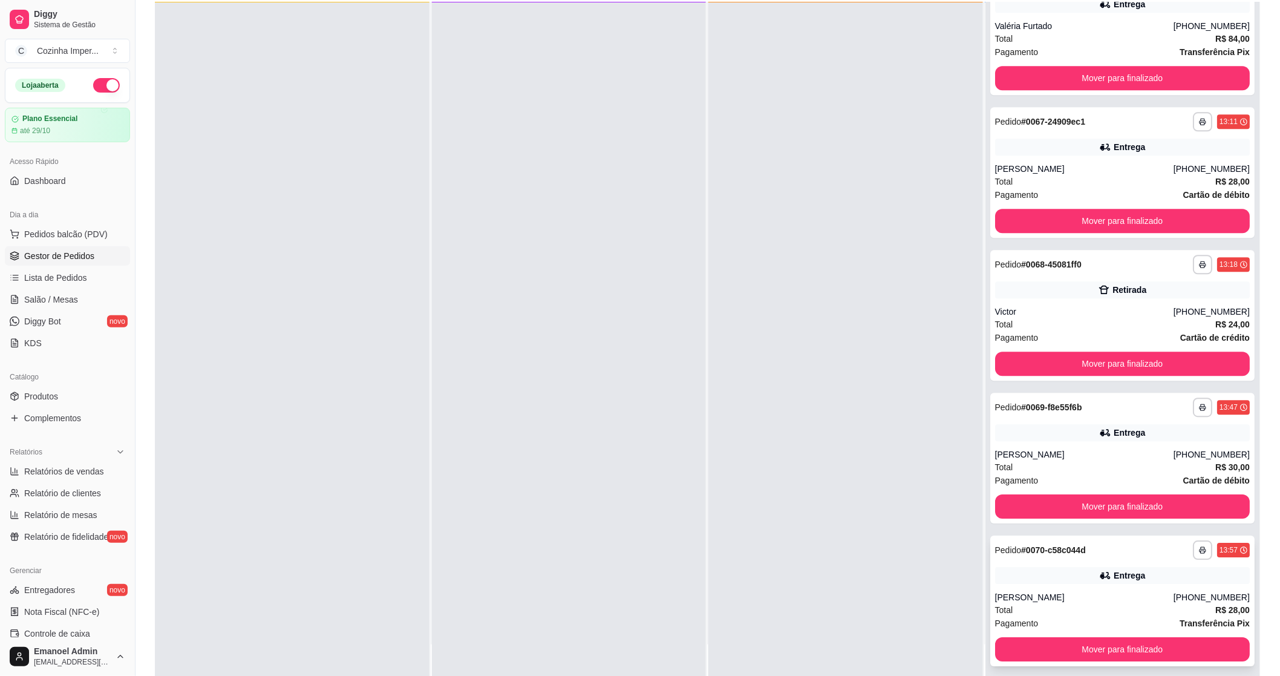
scroll to position [134, 0]
click at [1033, 573] on div "Entrega" at bounding box center [1122, 574] width 255 height 17
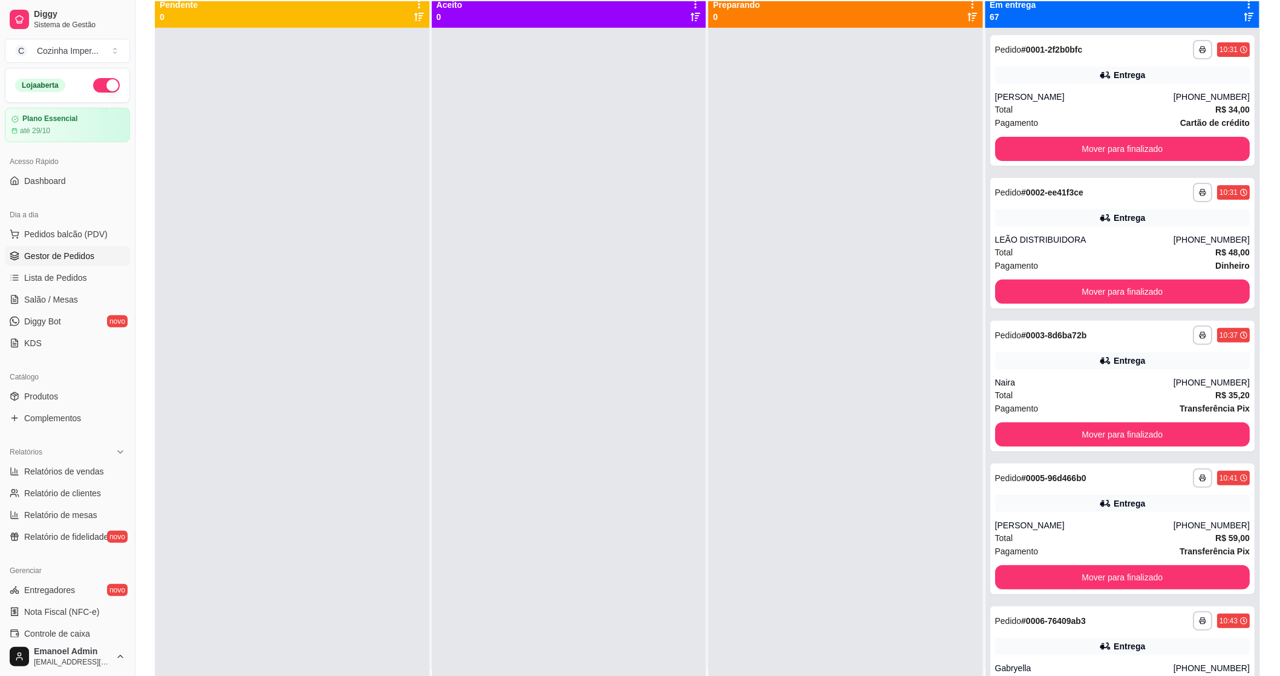
scroll to position [0, 0]
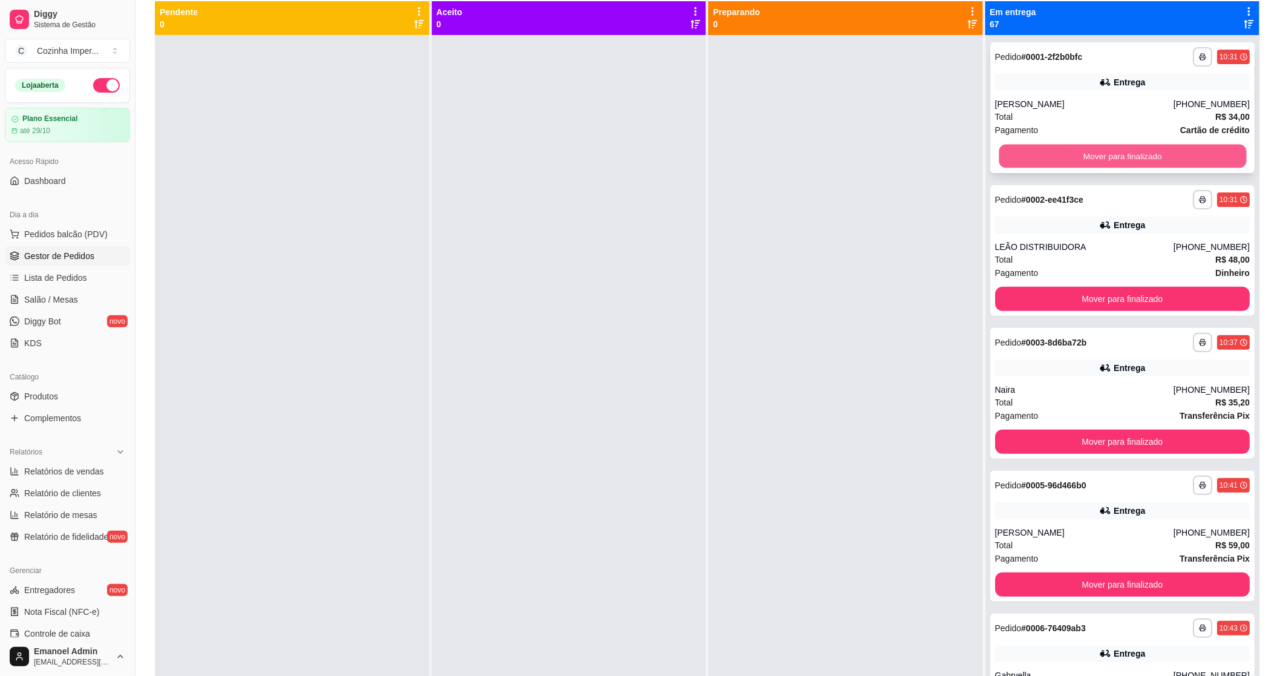
click at [1102, 152] on button "Mover para finalizado" at bounding box center [1122, 157] width 247 height 24
click at [1102, 152] on button "Mover para finalizado" at bounding box center [1122, 156] width 255 height 24
click at [1102, 152] on button "Mover para finalizado" at bounding box center [1122, 157] width 247 height 24
click at [1102, 152] on button "Mover para finalizado" at bounding box center [1122, 156] width 255 height 24
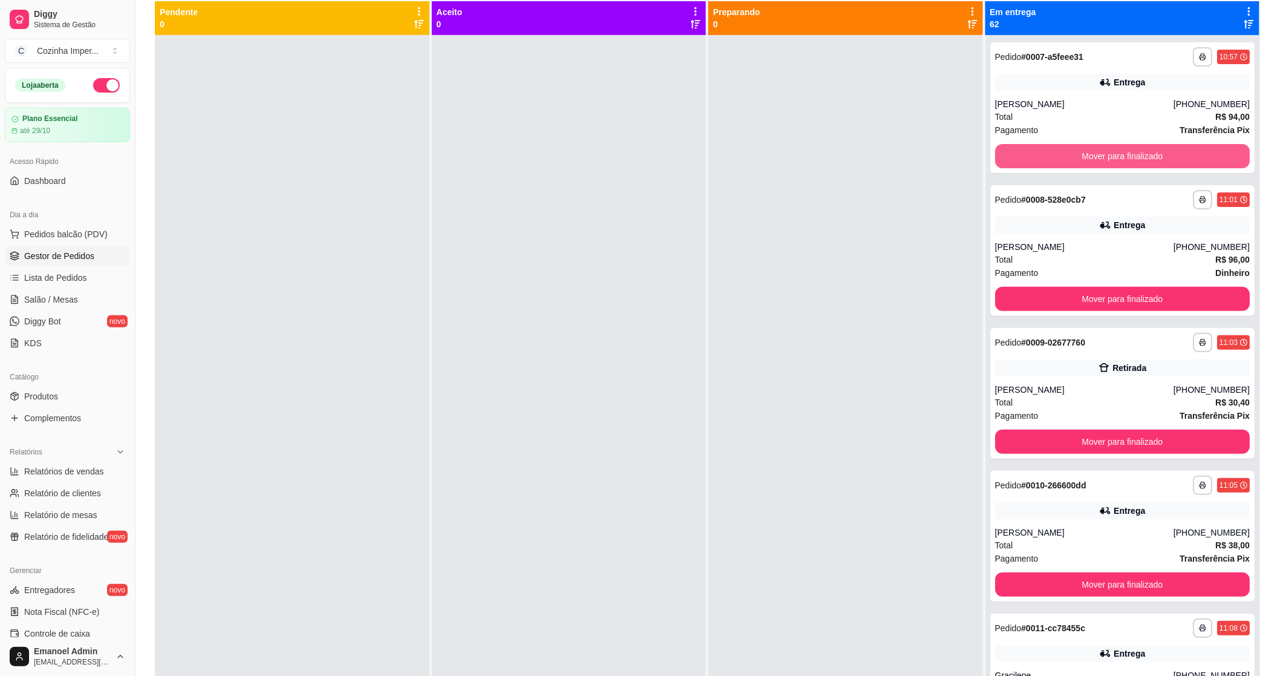
click at [1102, 152] on button "Mover para finalizado" at bounding box center [1122, 156] width 255 height 24
click at [1102, 152] on button "Mover para finalizado" at bounding box center [1122, 157] width 247 height 24
click at [1101, 154] on button "Mover para finalizado" at bounding box center [1122, 156] width 255 height 24
click at [1100, 157] on button "Mover para finalizado" at bounding box center [1122, 156] width 255 height 24
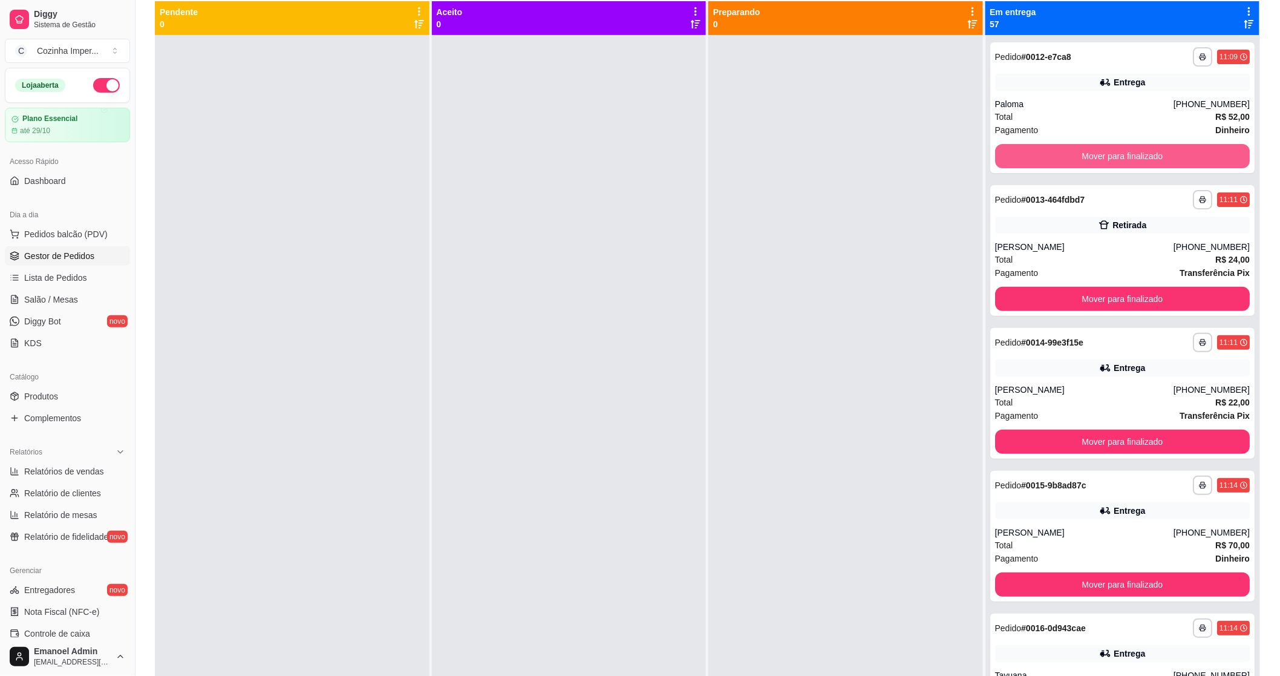
click at [1100, 157] on button "Mover para finalizado" at bounding box center [1122, 156] width 255 height 24
click at [1100, 157] on button "Mover para finalizado" at bounding box center [1122, 157] width 247 height 24
click at [1100, 157] on button "Mover para finalizado" at bounding box center [1122, 156] width 255 height 24
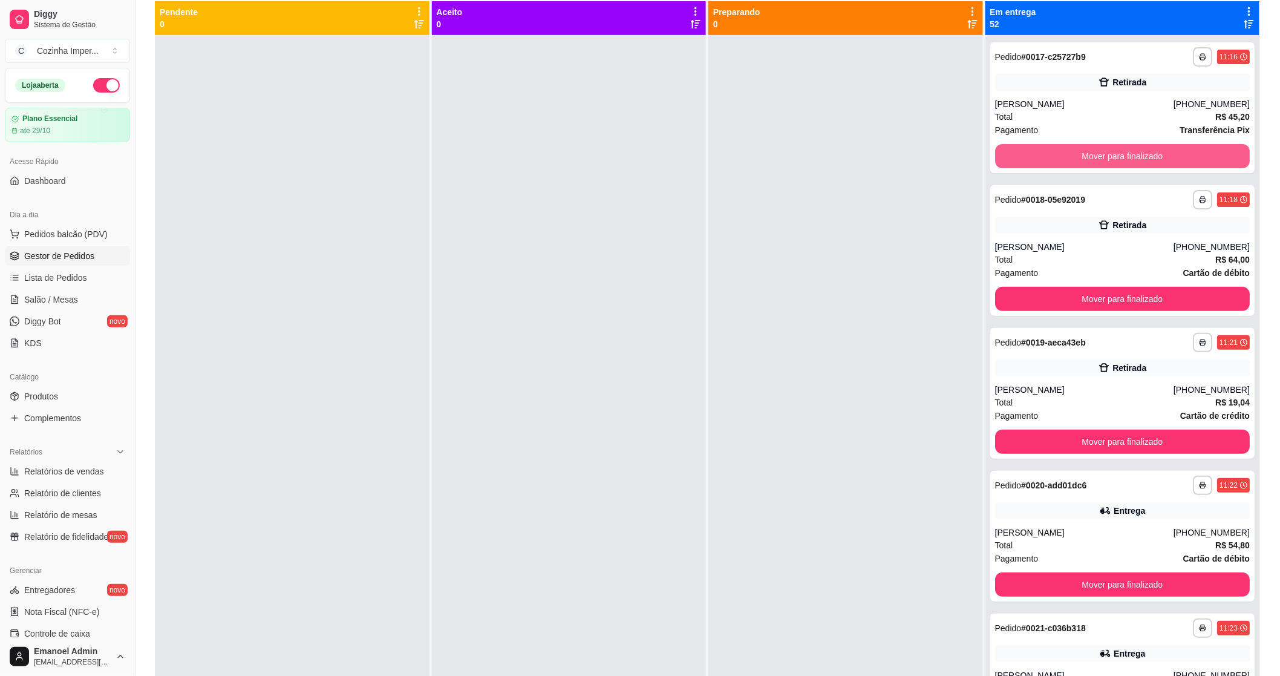
click at [1100, 159] on button "Mover para finalizado" at bounding box center [1122, 156] width 255 height 24
click at [1100, 159] on div "Mover para finalizado" at bounding box center [1122, 156] width 255 height 24
click at [1100, 159] on button "Mover para finalizado" at bounding box center [1122, 157] width 247 height 24
click at [1100, 159] on button "Mover para finalizado" at bounding box center [1122, 156] width 255 height 24
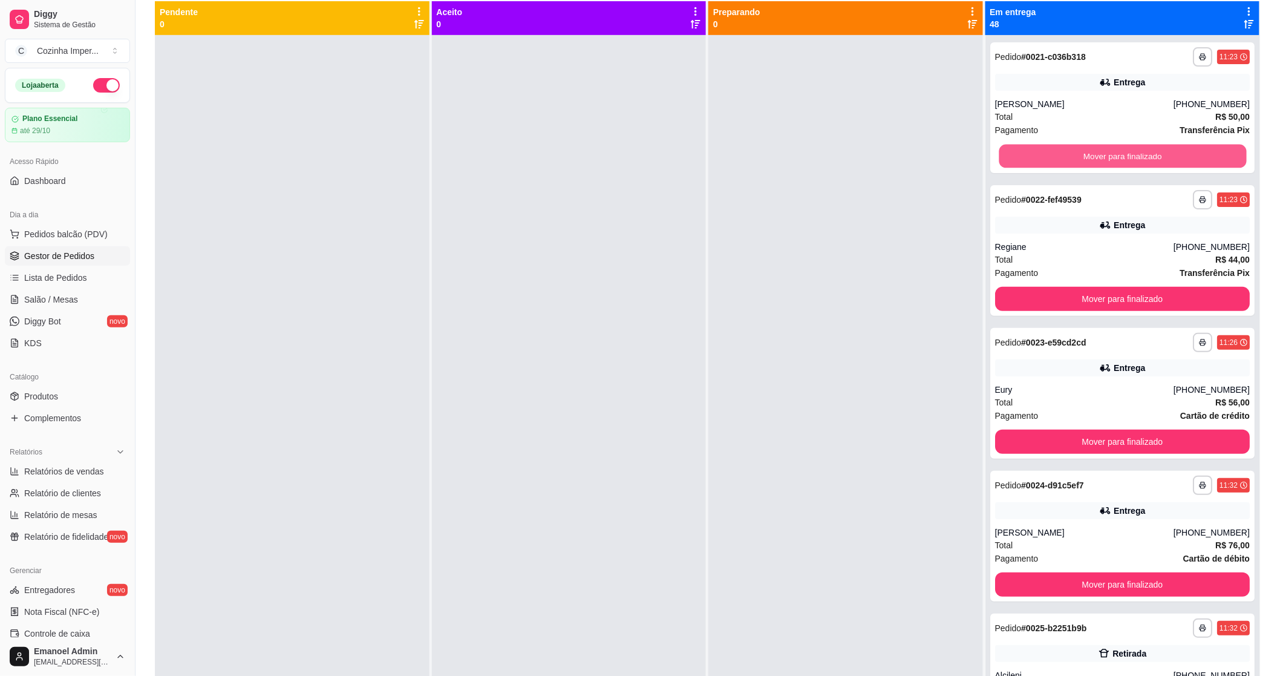
click at [1100, 159] on button "Mover para finalizado" at bounding box center [1122, 157] width 247 height 24
click at [1100, 159] on button "Mover para finalizado" at bounding box center [1122, 156] width 255 height 24
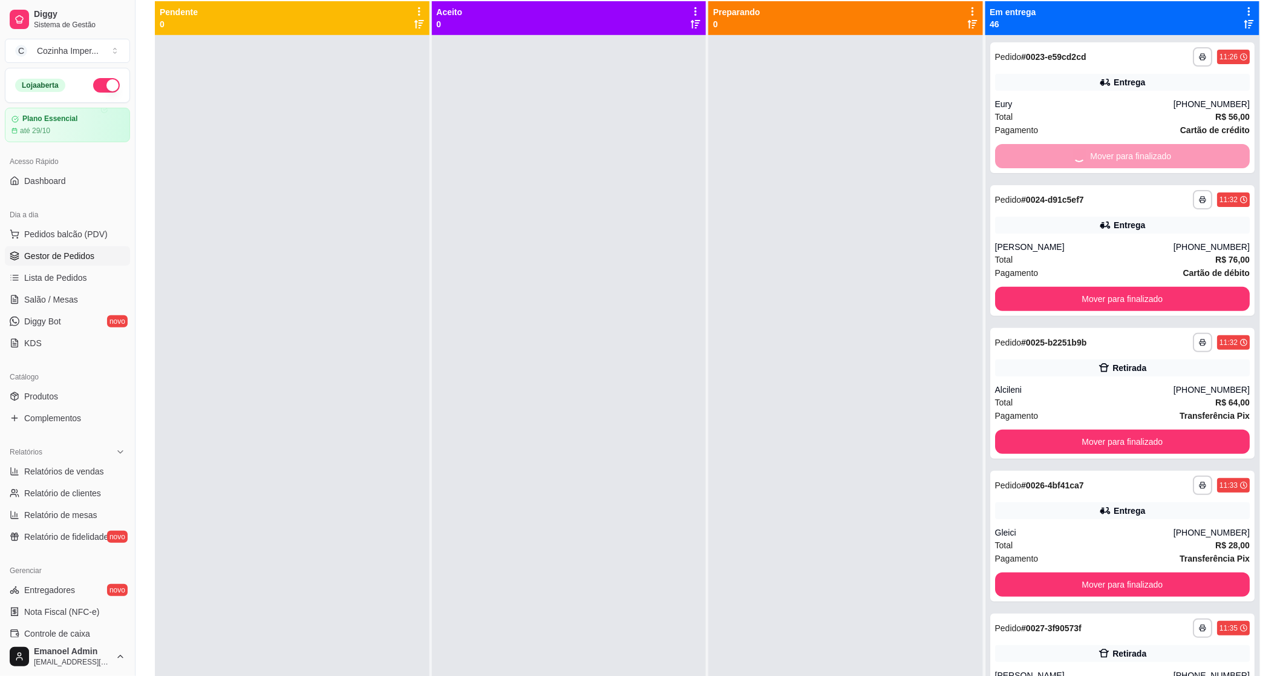
click at [1100, 287] on button "Mover para finalizado" at bounding box center [1122, 299] width 255 height 24
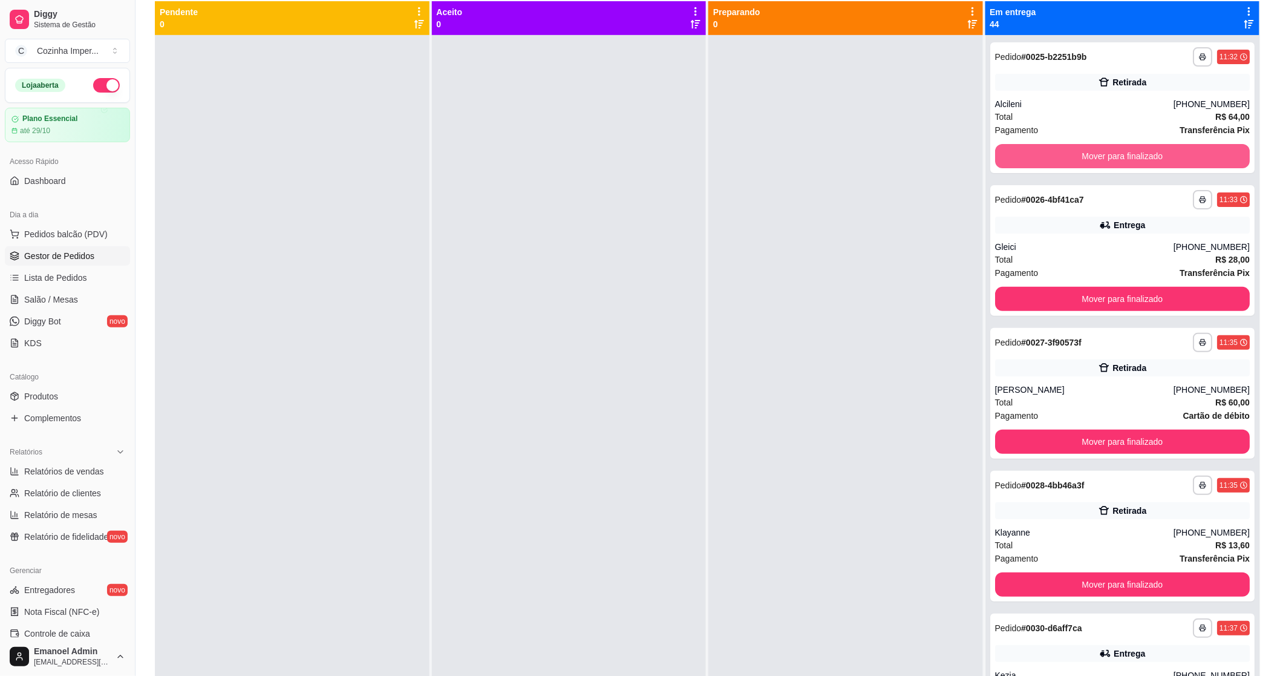
click at [1100, 159] on button "Mover para finalizado" at bounding box center [1122, 156] width 255 height 24
click at [1100, 159] on button "Mover para finalizado" at bounding box center [1122, 157] width 247 height 24
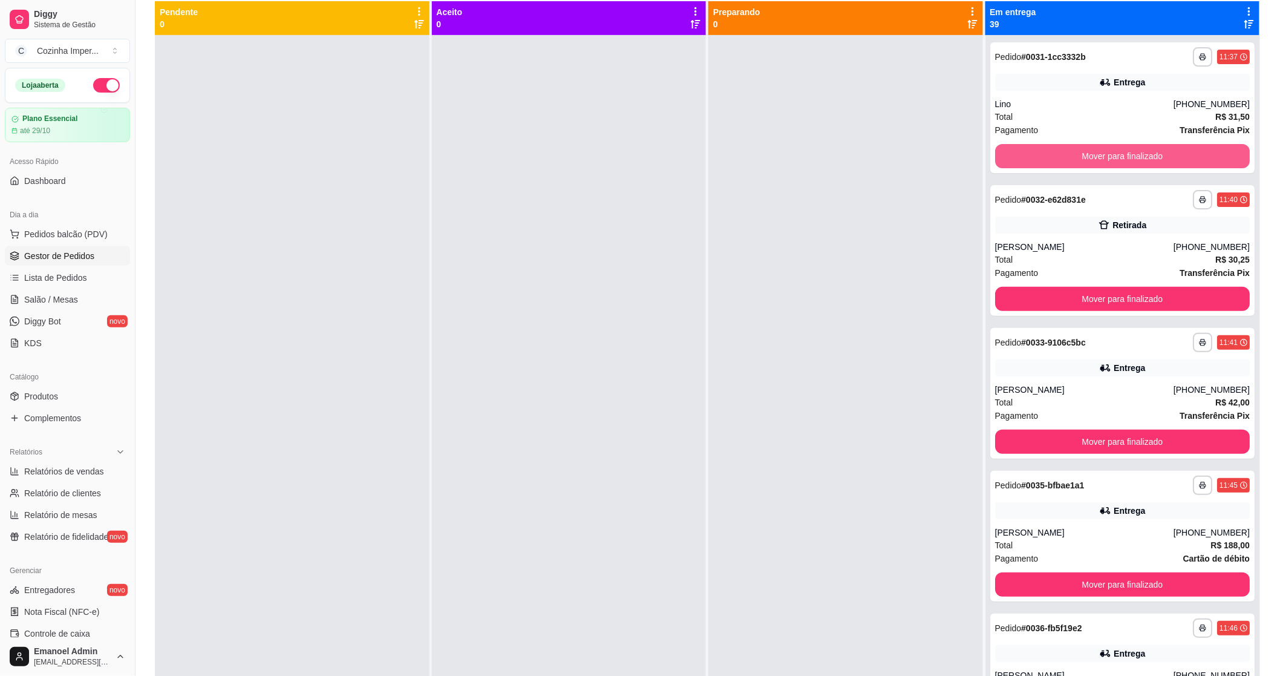
click at [1100, 159] on button "Mover para finalizado" at bounding box center [1122, 156] width 255 height 24
click at [1100, 159] on button "Mover para finalizado" at bounding box center [1122, 157] width 247 height 24
click at [1100, 159] on button "Mover para finalizado" at bounding box center [1122, 156] width 255 height 24
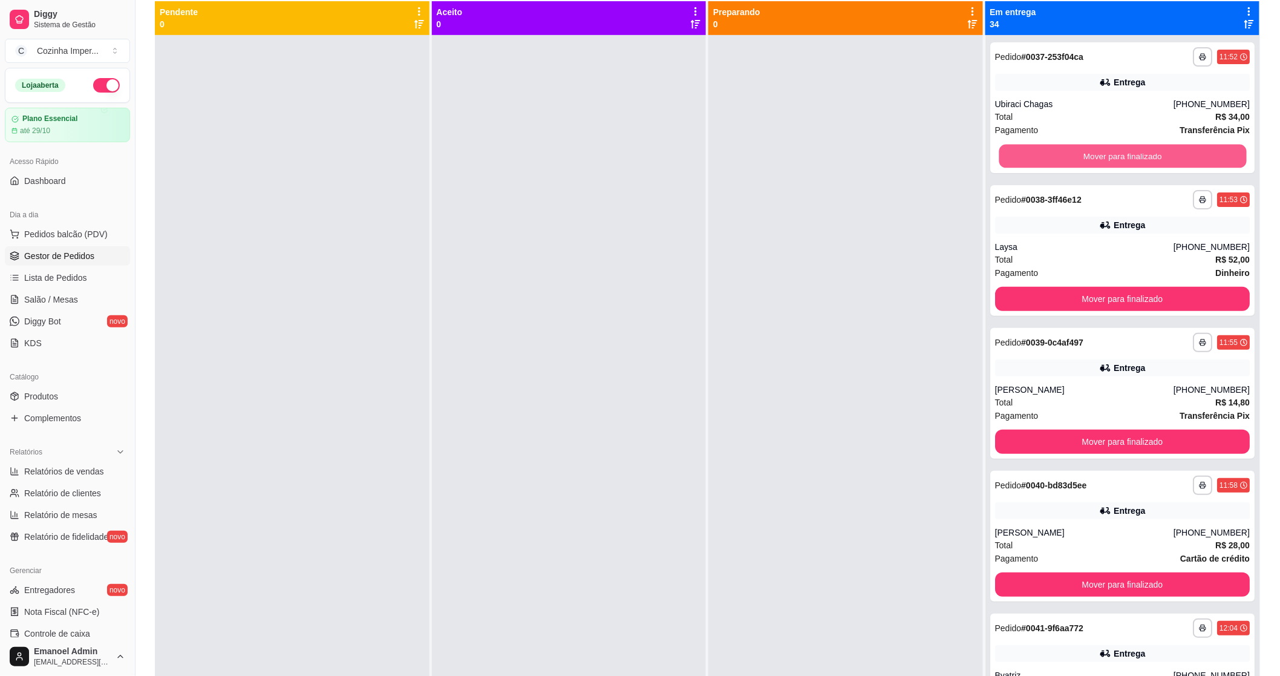
click at [1100, 159] on button "Mover para finalizado" at bounding box center [1122, 157] width 247 height 24
click at [1099, 159] on button "Mover para finalizado" at bounding box center [1122, 156] width 255 height 24
click at [1099, 159] on button "Mover para finalizado" at bounding box center [1122, 157] width 247 height 24
click at [1099, 159] on button "Mover para finalizado" at bounding box center [1122, 156] width 255 height 24
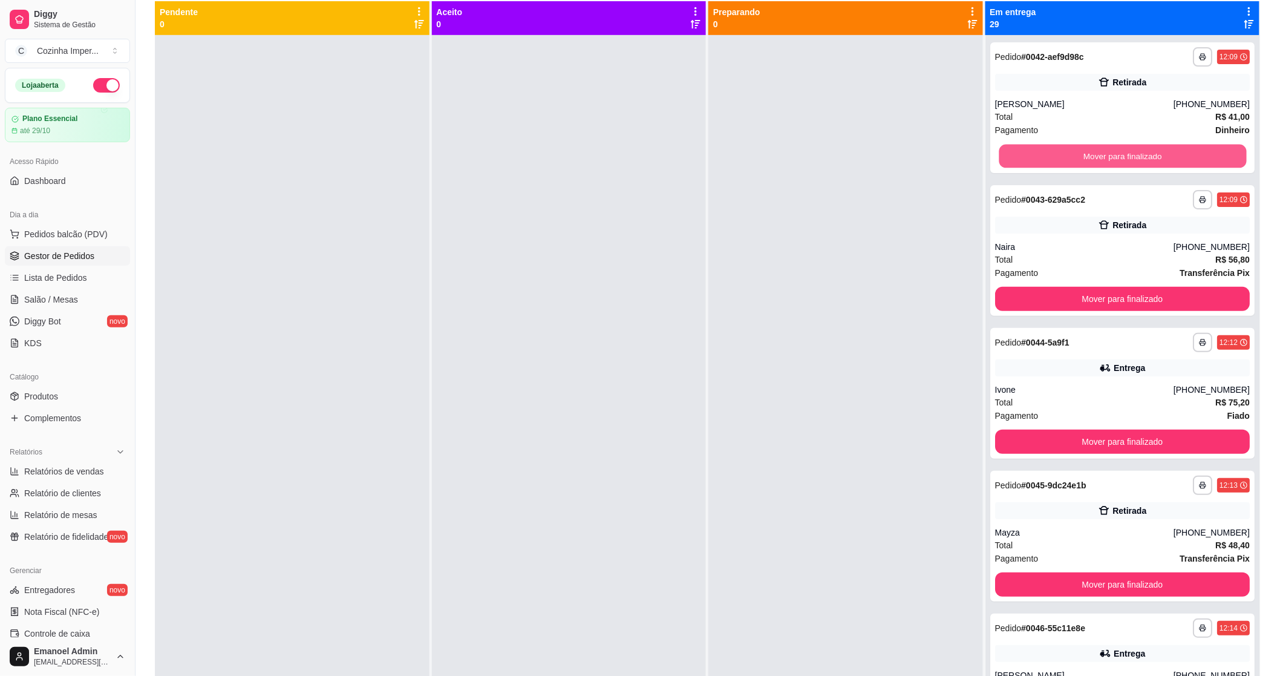
click at [1099, 159] on button "Mover para finalizado" at bounding box center [1122, 157] width 247 height 24
click at [1099, 159] on button "Mover para finalizado" at bounding box center [1122, 156] width 255 height 24
click at [1099, 159] on button "Mover para finalizado" at bounding box center [1122, 157] width 247 height 24
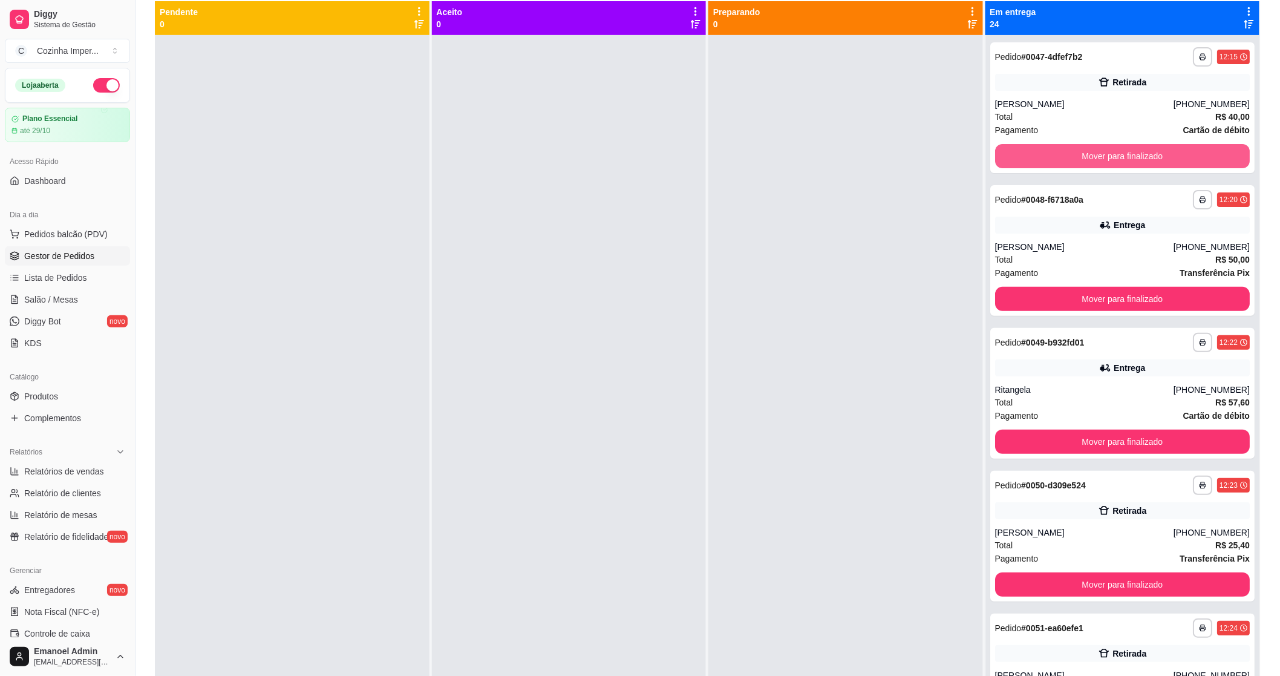
click at [1099, 159] on button "Mover para finalizado" at bounding box center [1122, 156] width 255 height 24
click at [1099, 159] on button "Mover para finalizado" at bounding box center [1122, 157] width 247 height 24
click at [1099, 287] on button "Mover para finalizado" at bounding box center [1122, 299] width 255 height 24
click at [1099, 159] on button "Mover para finalizado" at bounding box center [1122, 156] width 255 height 24
click at [1099, 159] on button "Mover para finalizado" at bounding box center [1122, 157] width 247 height 24
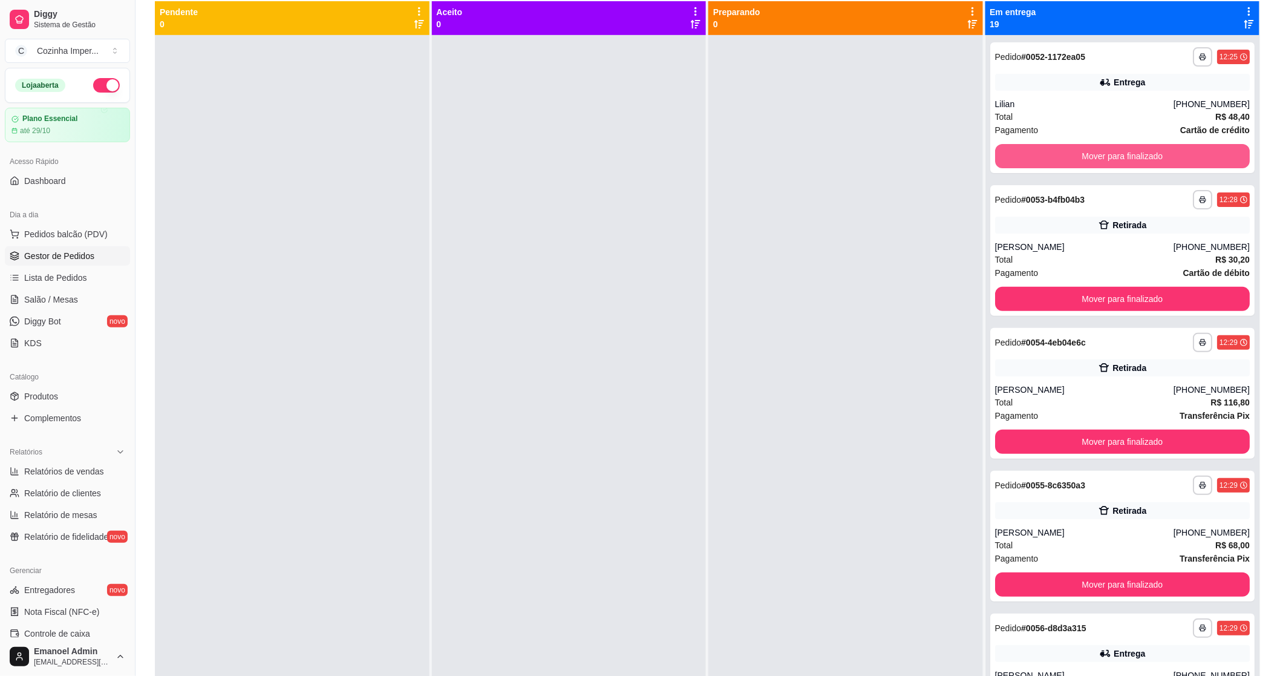
click at [1099, 159] on button "Mover para finalizado" at bounding box center [1122, 156] width 255 height 24
click at [1098, 159] on button "Mover para finalizado" at bounding box center [1122, 156] width 255 height 24
click at [1092, 156] on button "Mover para finalizado" at bounding box center [1122, 156] width 255 height 24
click at [1093, 160] on button "Mover para finalizado" at bounding box center [1122, 156] width 255 height 24
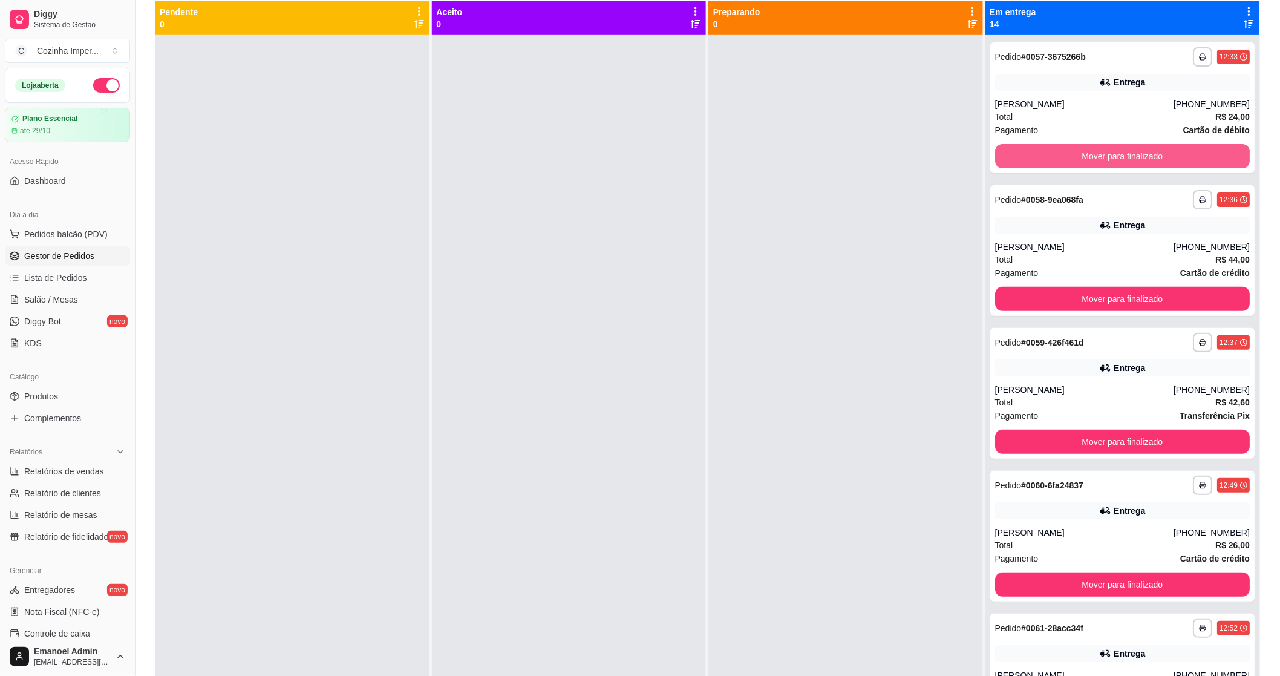
click at [1093, 160] on button "Mover para finalizado" at bounding box center [1122, 156] width 255 height 24
click at [1093, 160] on button "Mover para finalizado" at bounding box center [1122, 157] width 247 height 24
click at [1091, 157] on button "Mover para finalizado" at bounding box center [1122, 156] width 255 height 24
click at [1091, 157] on button "Mover para finalizado" at bounding box center [1122, 157] width 247 height 24
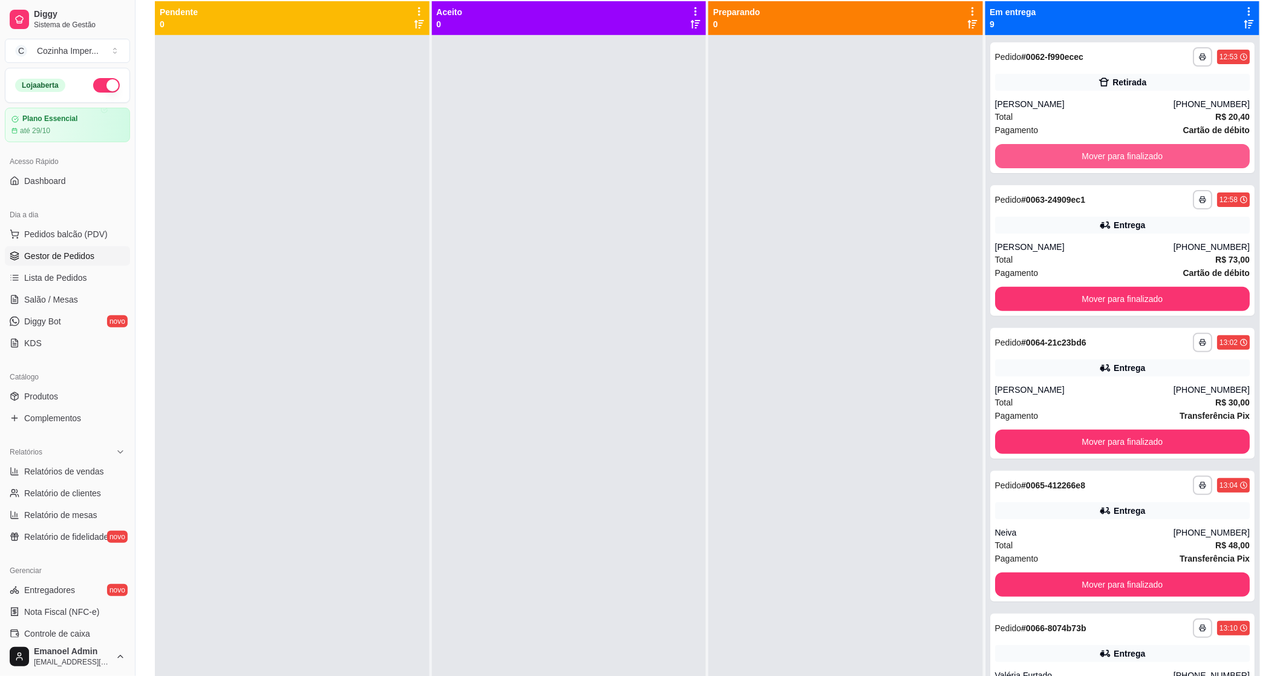
click at [1091, 156] on button "Mover para finalizado" at bounding box center [1122, 156] width 255 height 24
click at [1091, 156] on button "Mover para finalizado" at bounding box center [1122, 157] width 247 height 24
click at [1091, 156] on button "Mover para finalizado" at bounding box center [1122, 156] width 255 height 24
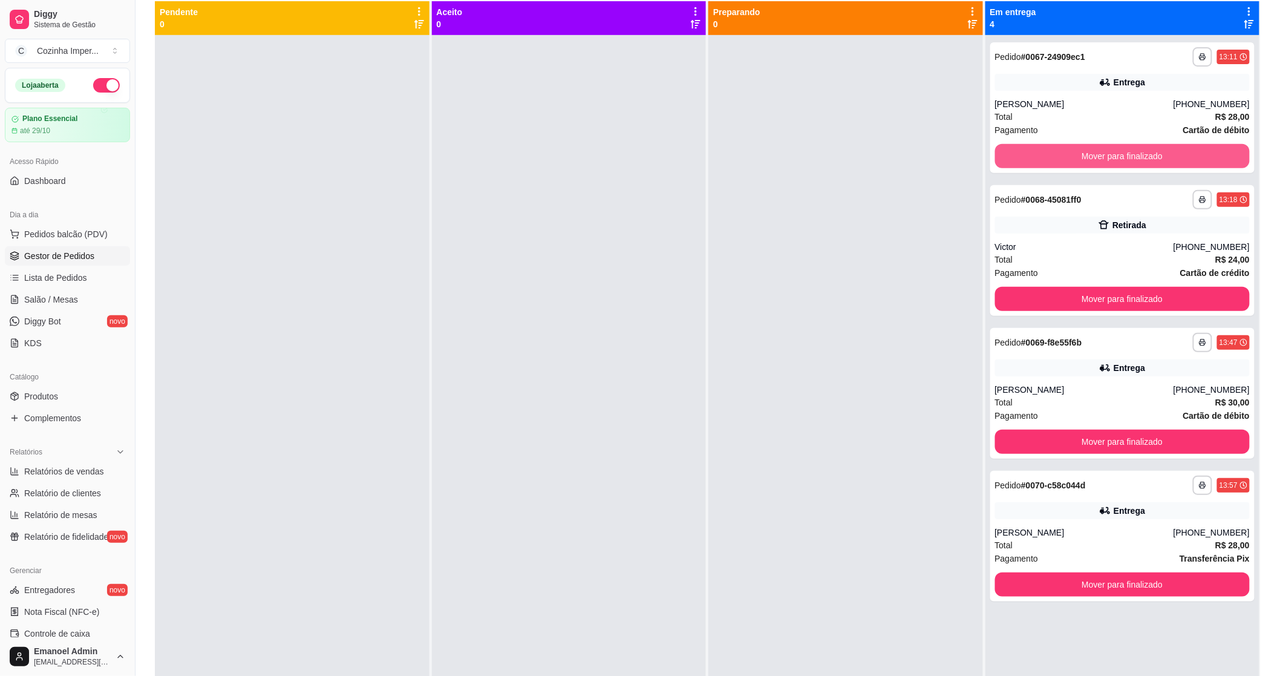
click at [1091, 156] on button "Mover para finalizado" at bounding box center [1122, 156] width 255 height 24
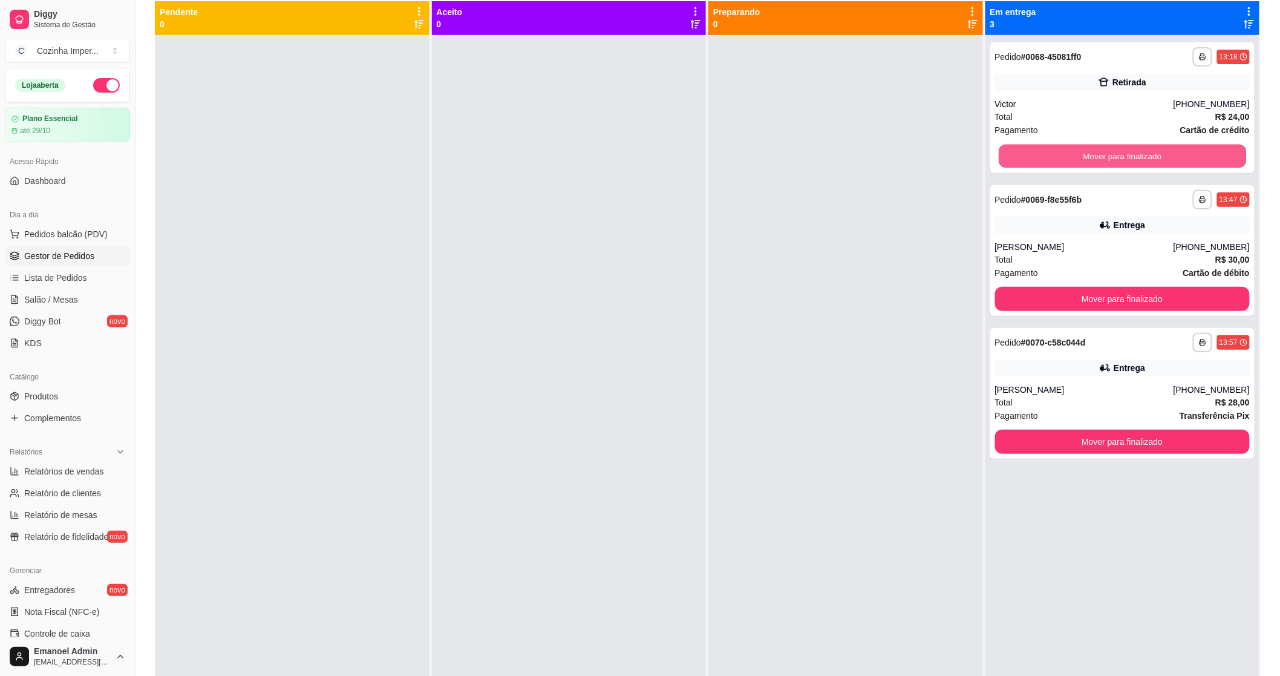
click at [1091, 156] on button "Mover para finalizado" at bounding box center [1122, 157] width 247 height 24
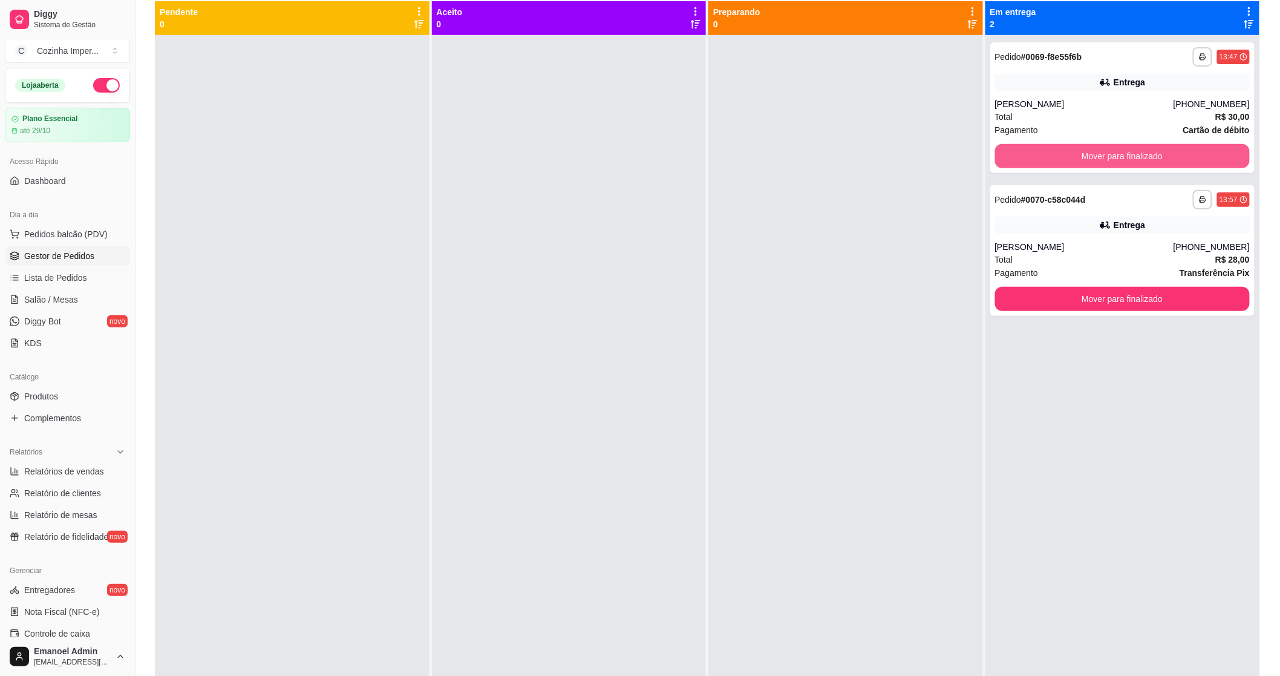
click at [1091, 156] on button "Mover para finalizado" at bounding box center [1122, 156] width 255 height 24
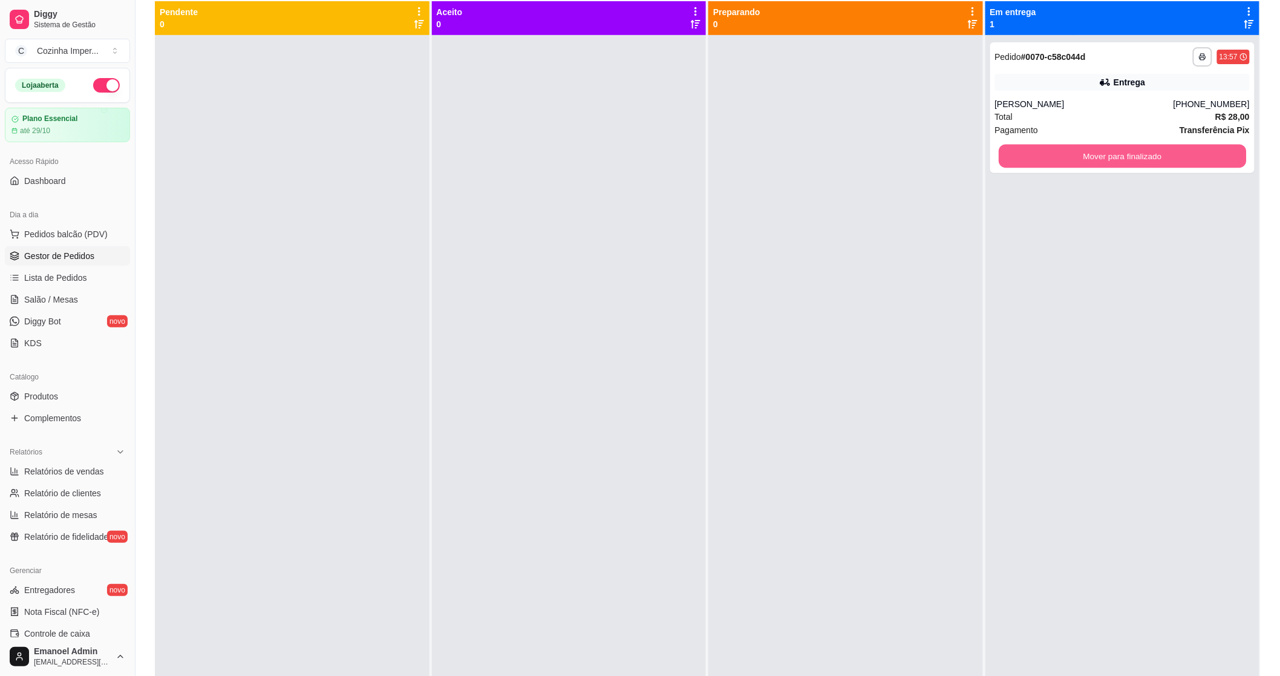
click at [1091, 156] on button "Mover para finalizado" at bounding box center [1122, 157] width 247 height 24
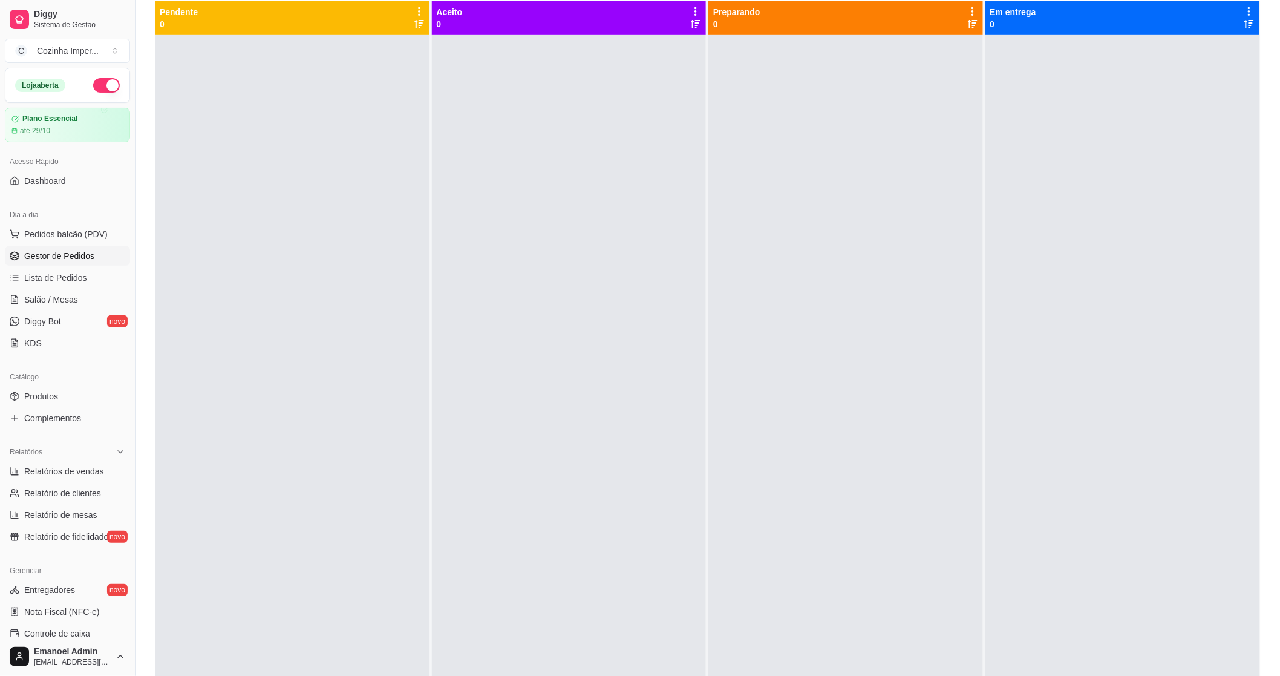
click at [1271, 5] on div "Selecione o tipo dos pedidos Todos os pedidos Pedidos sem agendamento Pedidos a…" at bounding box center [708, 299] width 1145 height 785
